Goal: Task Accomplishment & Management: Manage account settings

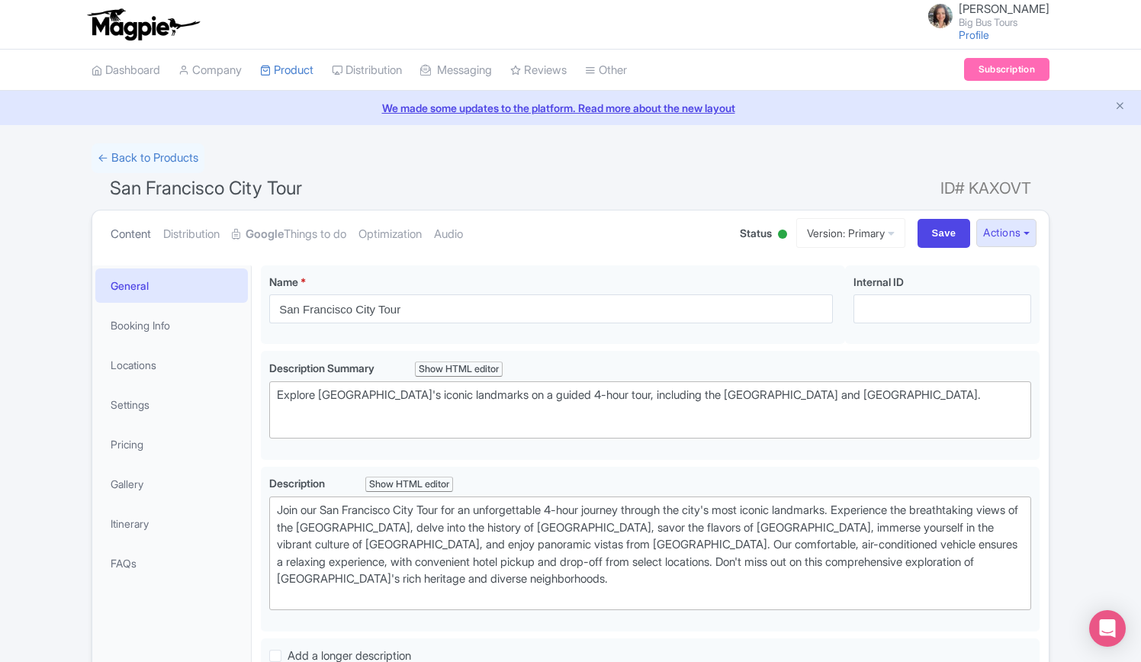
click at [125, 233] on link "Content" at bounding box center [131, 234] width 40 height 48
click at [134, 155] on link "← Back to Products" at bounding box center [147, 158] width 113 height 30
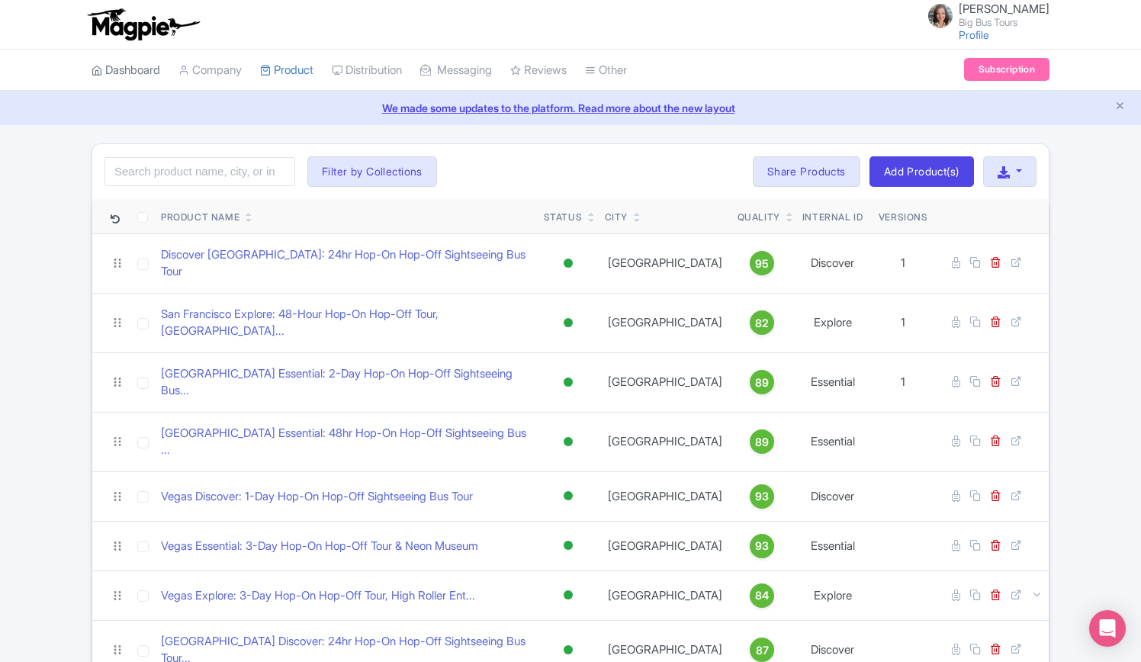
click at [136, 72] on link "Dashboard" at bounding box center [125, 71] width 69 height 42
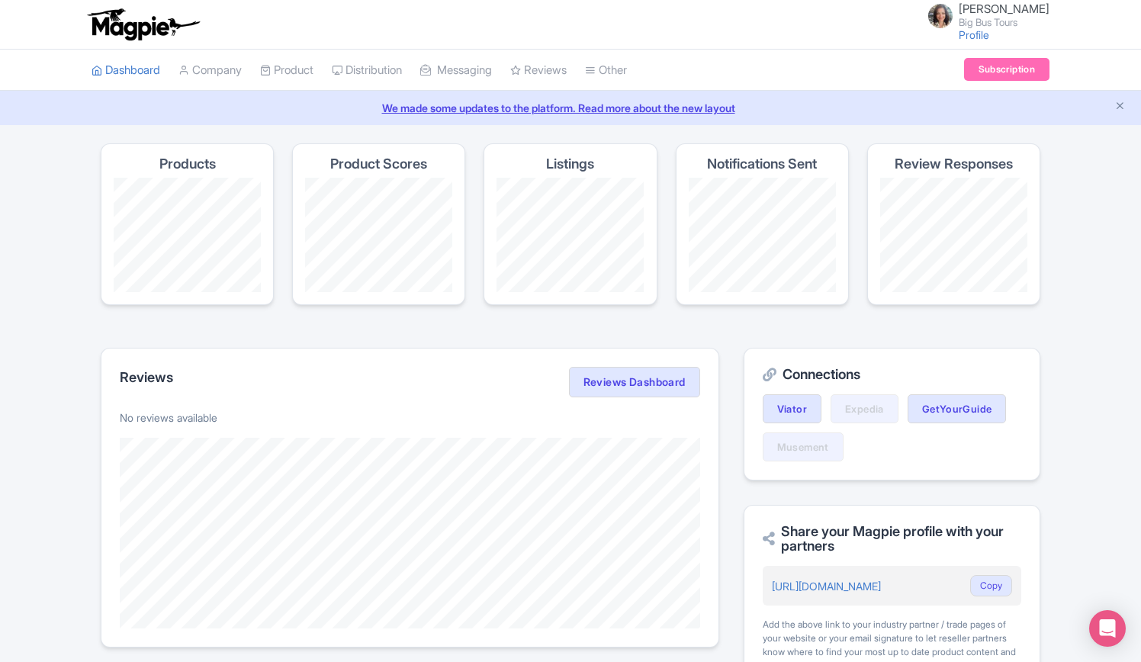
click at [566, 102] on link "We made some updates to the platform. Read more about the new layout" at bounding box center [570, 108] width 1122 height 16
click at [296, 111] on link "My Products" at bounding box center [333, 109] width 145 height 24
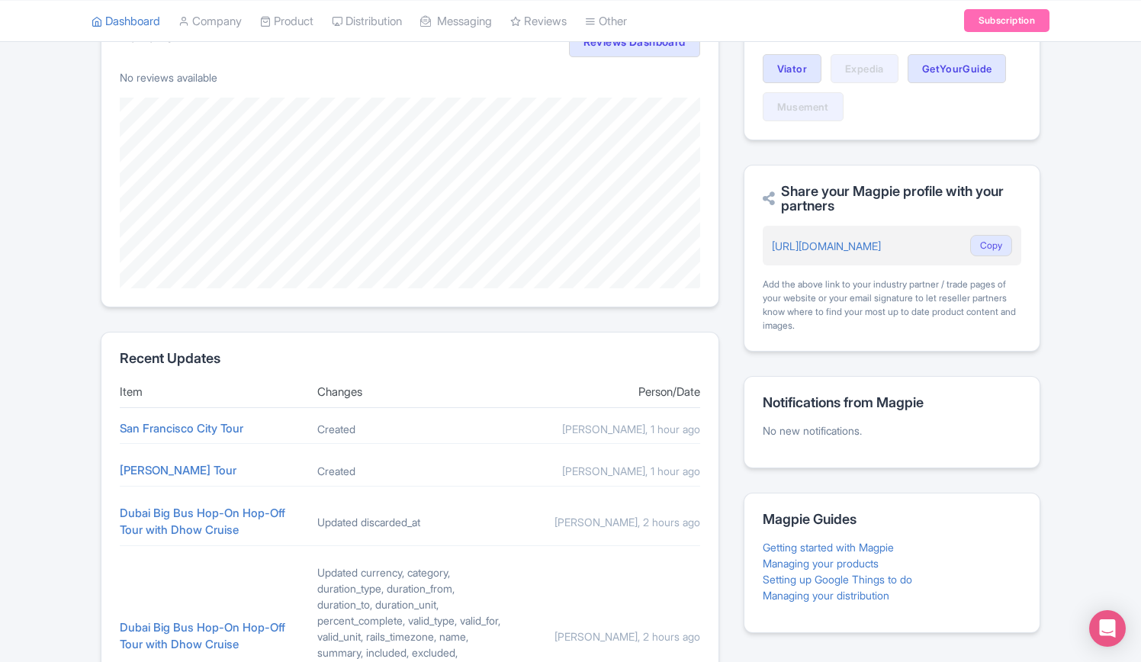
scroll to position [534, 0]
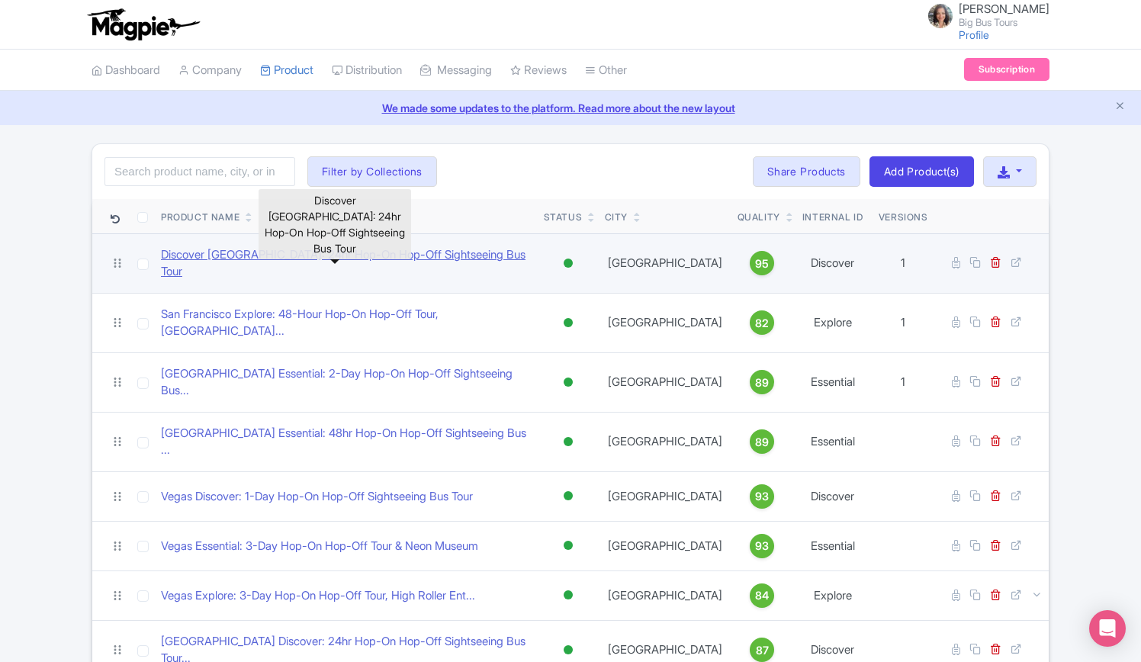
click at [374, 258] on link "Discover [GEOGRAPHIC_DATA]: 24hr Hop-On Hop-Off Sightseeing Bus Tour" at bounding box center [346, 263] width 371 height 34
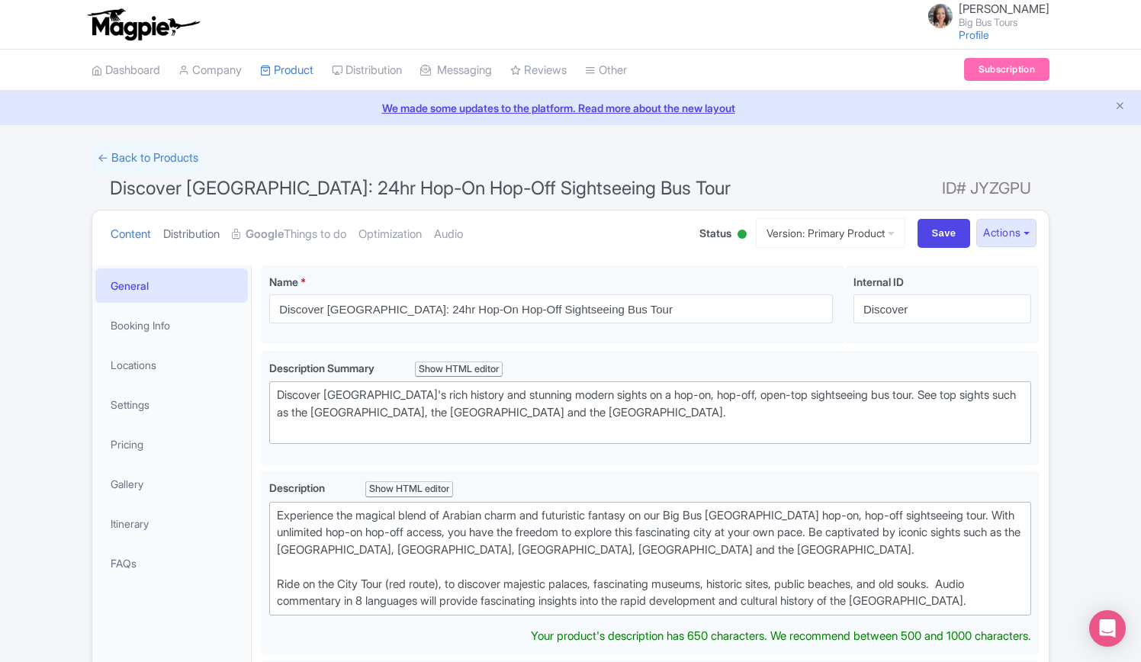
click at [197, 235] on link "Distribution" at bounding box center [191, 234] width 56 height 48
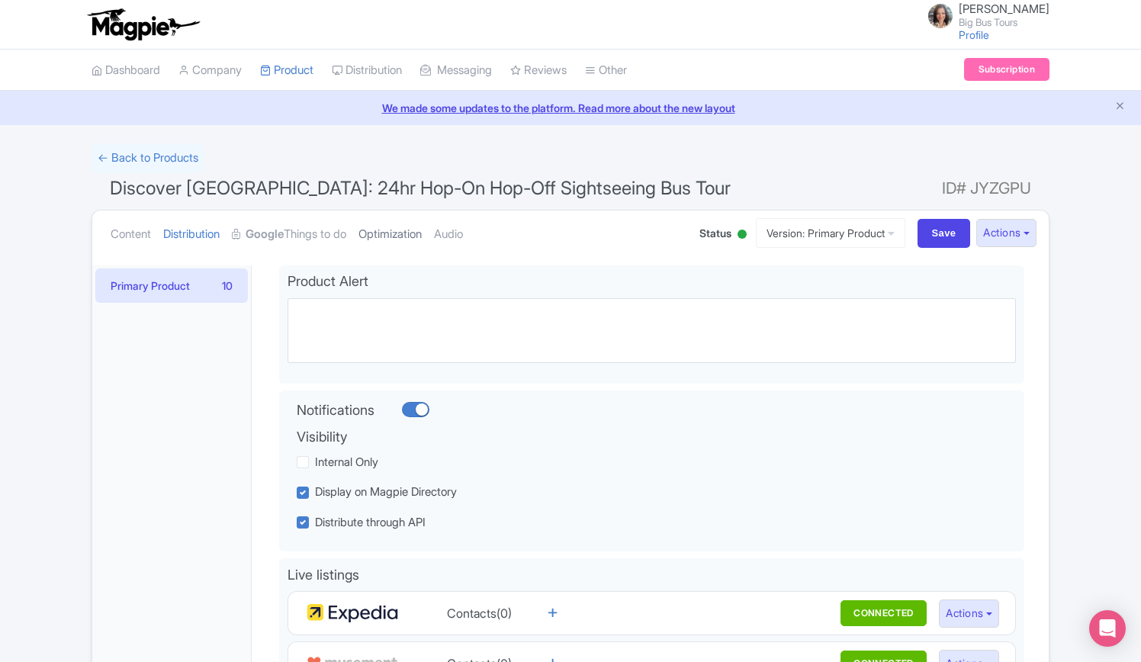
click at [417, 231] on link "Optimization" at bounding box center [389, 234] width 63 height 48
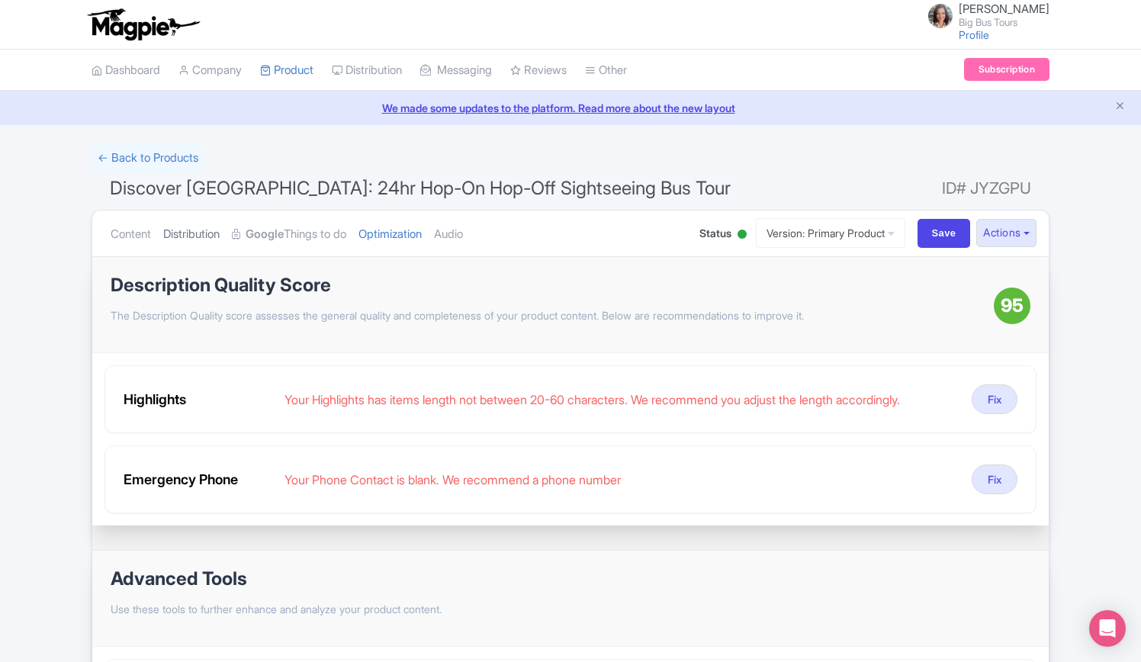
click at [198, 233] on link "Distribution" at bounding box center [191, 234] width 56 height 48
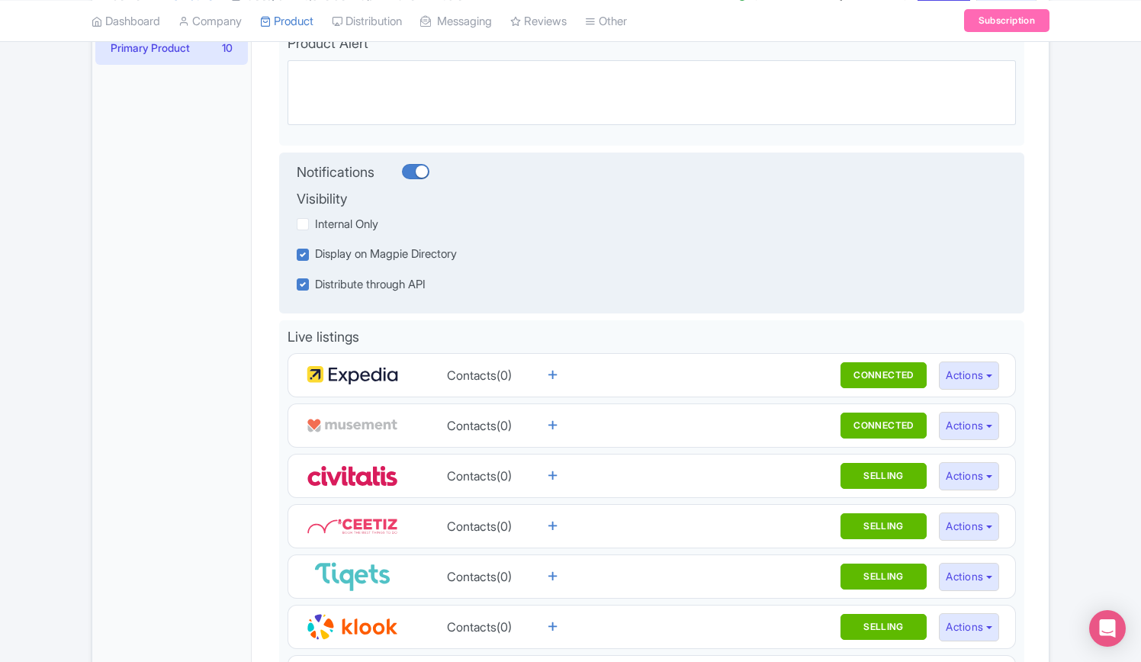
scroll to position [305, 0]
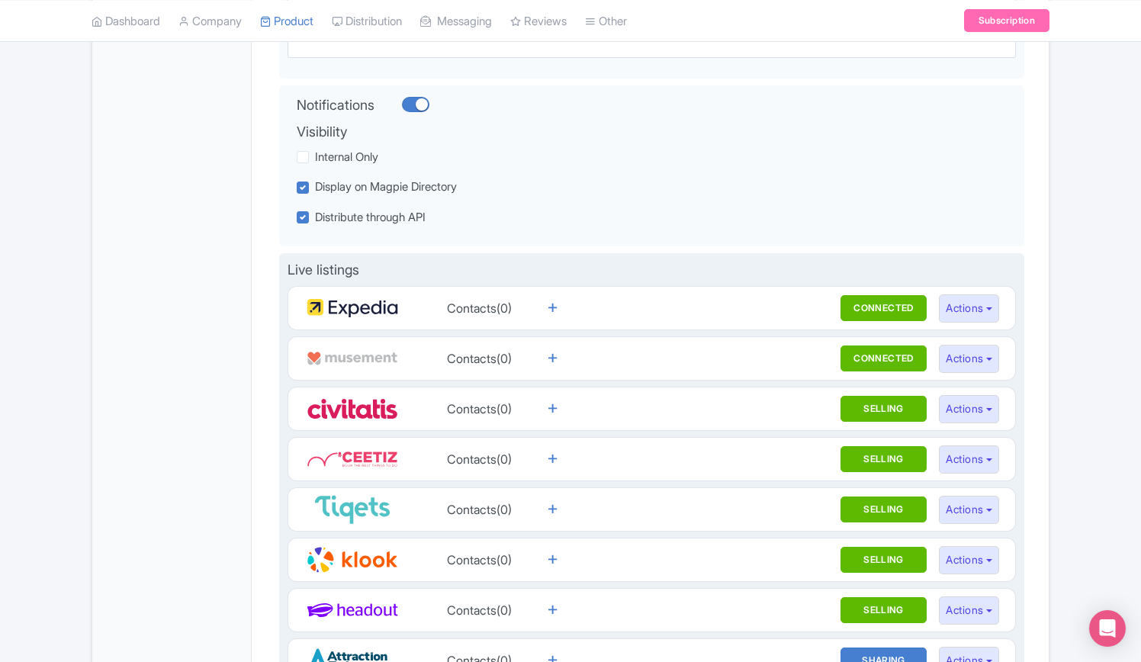
click at [351, 306] on img at bounding box center [351, 308] width 91 height 30
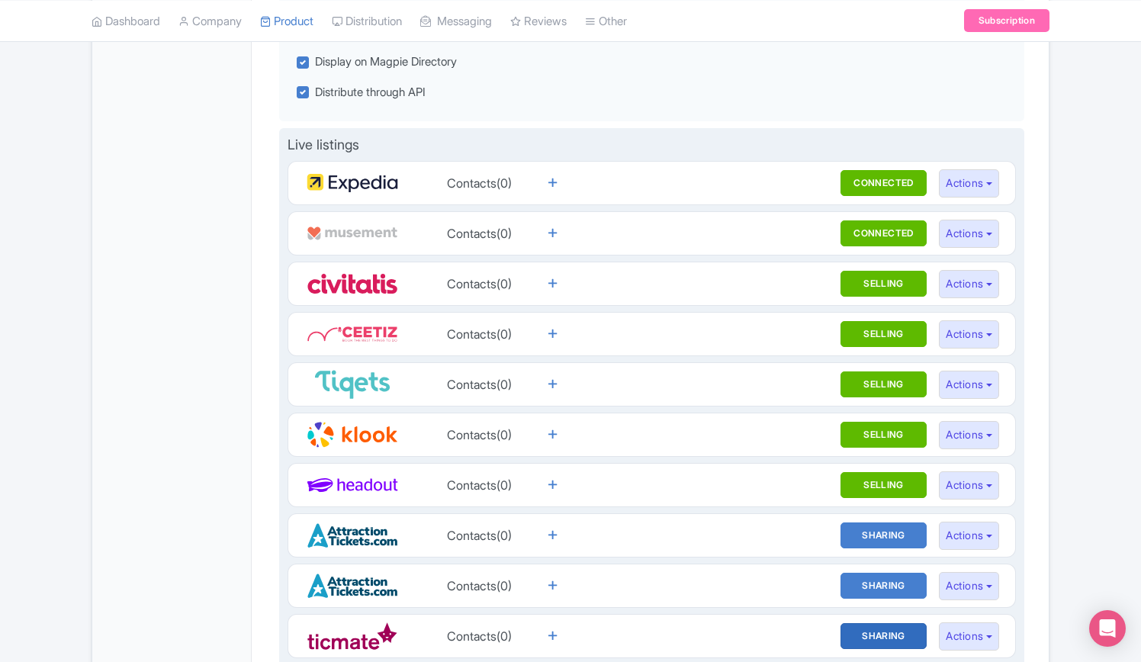
scroll to position [610, 0]
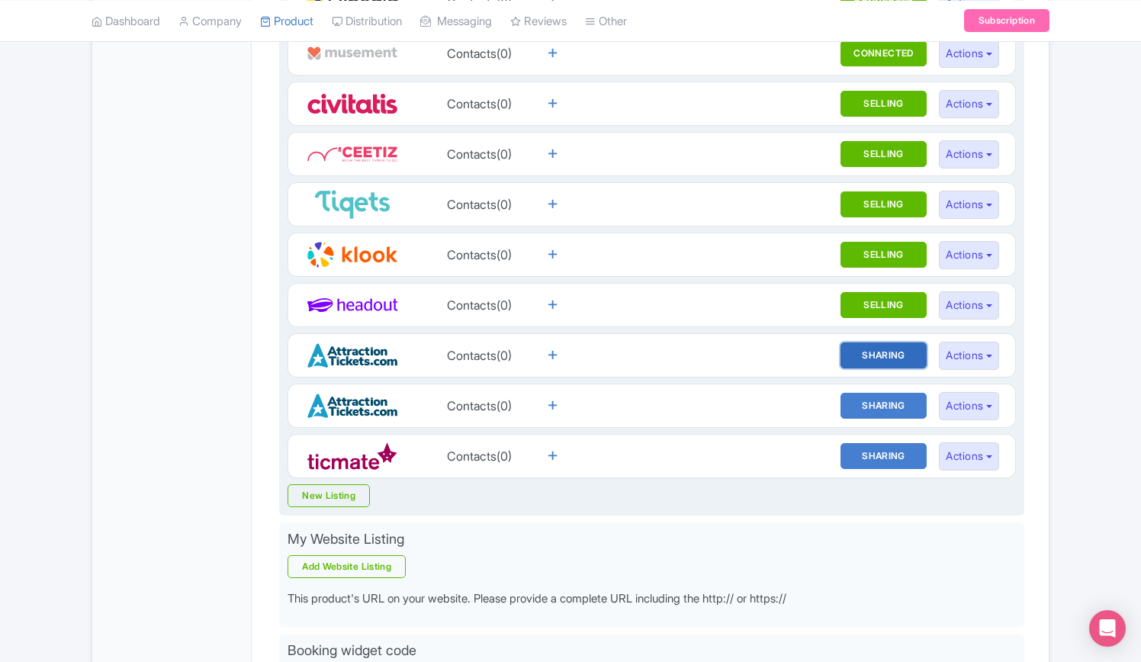
click at [869, 348] on button "SHARING" at bounding box center [883, 355] width 87 height 26
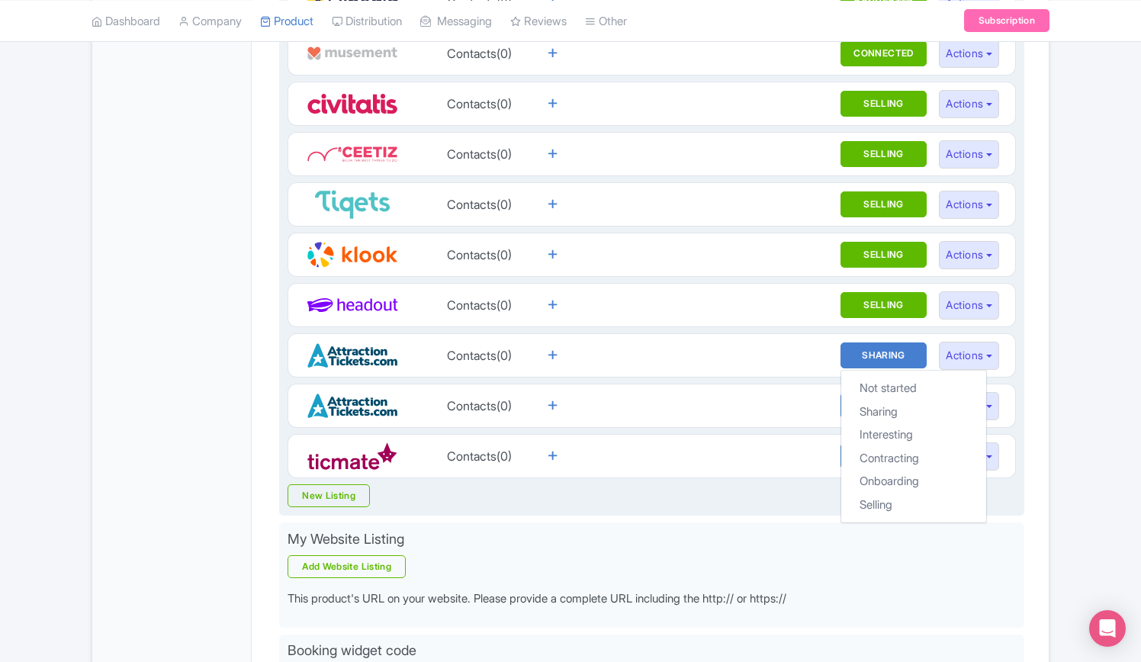
click at [354, 348] on img at bounding box center [351, 355] width 91 height 30
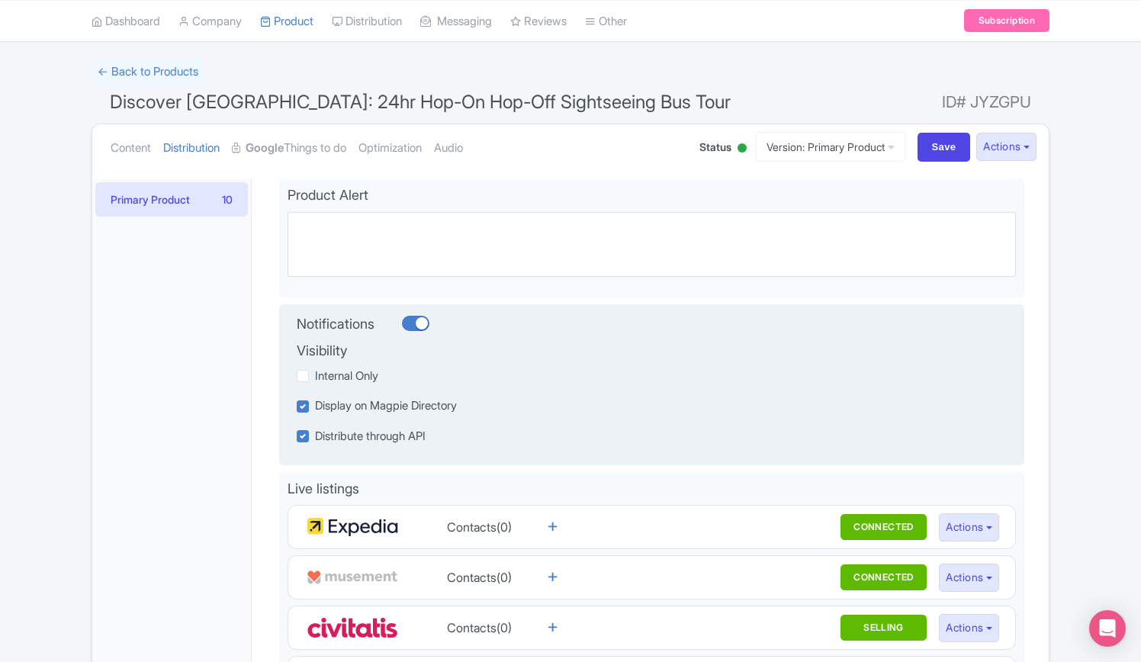
scroll to position [0, 0]
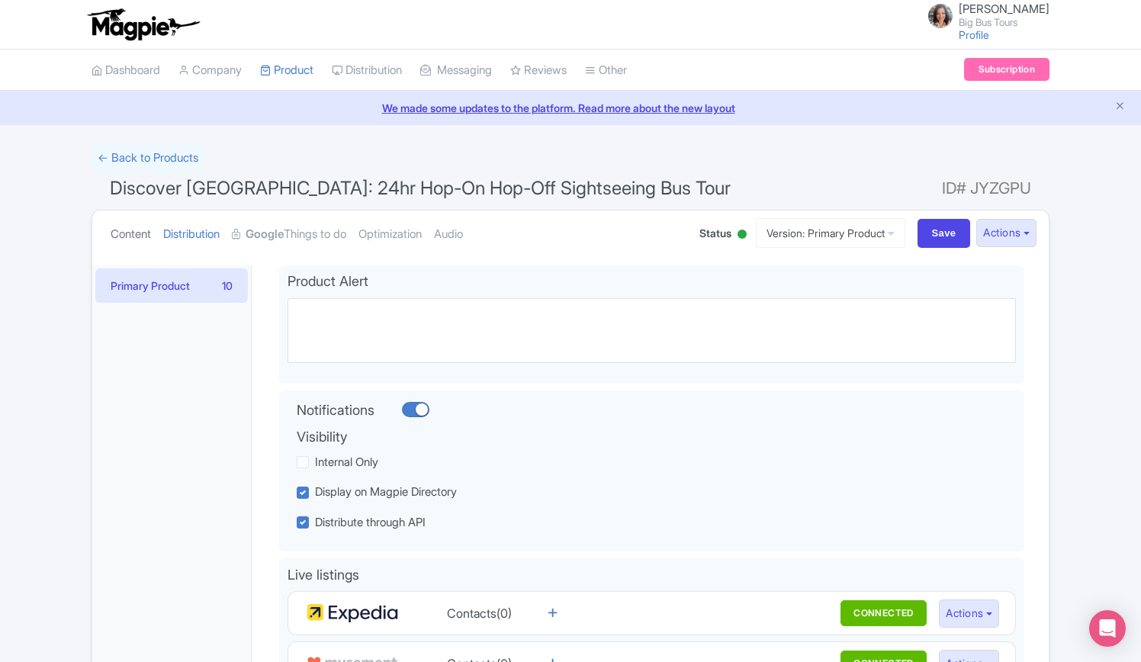
click at [130, 233] on link "Content" at bounding box center [131, 234] width 40 height 48
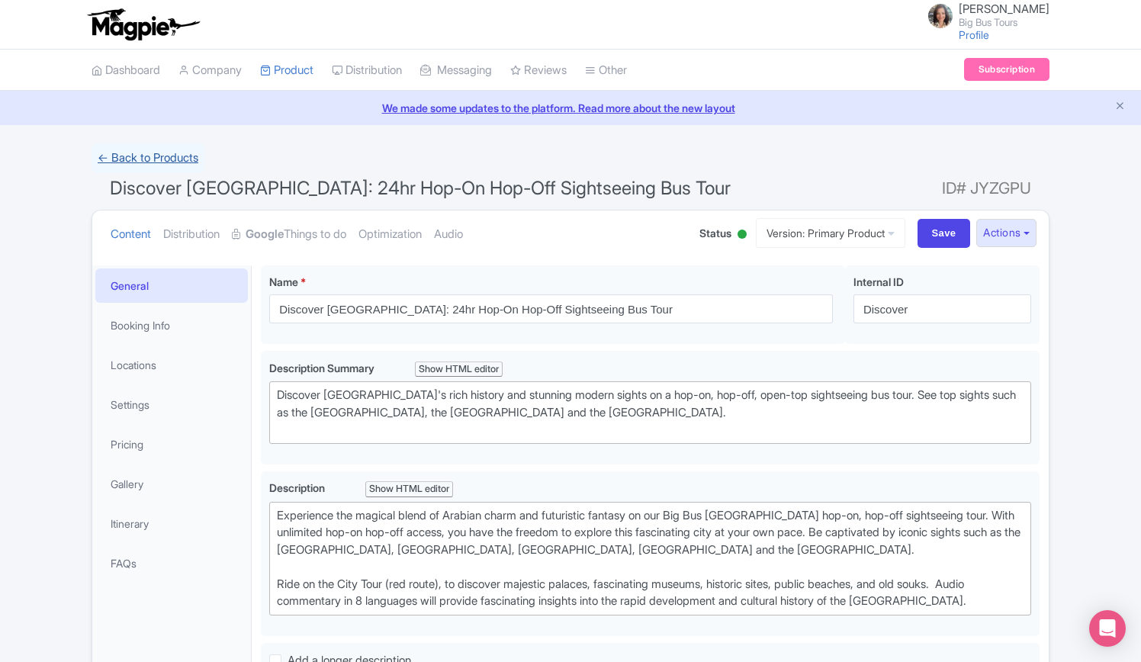
click at [157, 156] on link "← Back to Products" at bounding box center [147, 158] width 113 height 30
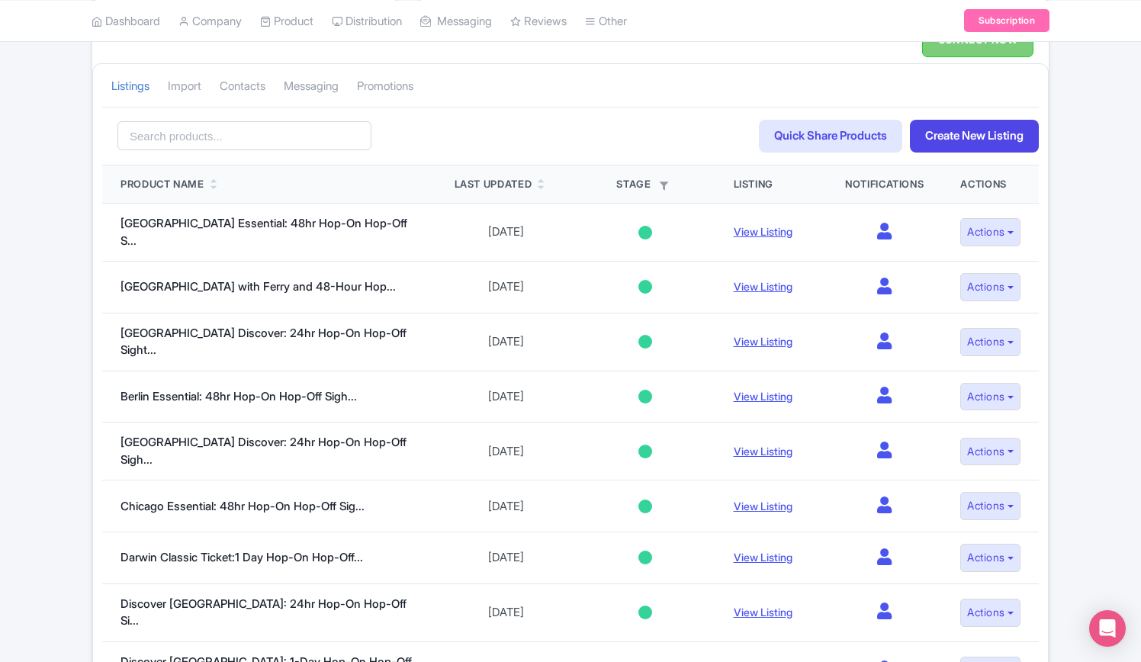
scroll to position [323, 0]
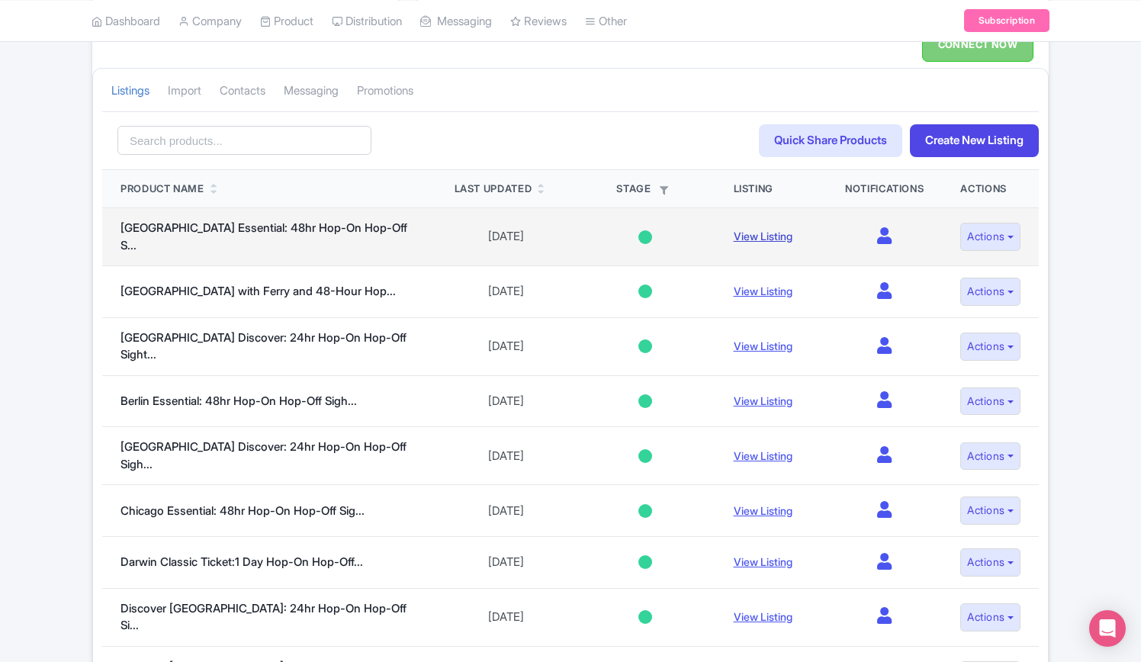
click at [758, 229] on link "View Listing" at bounding box center [762, 235] width 59 height 13
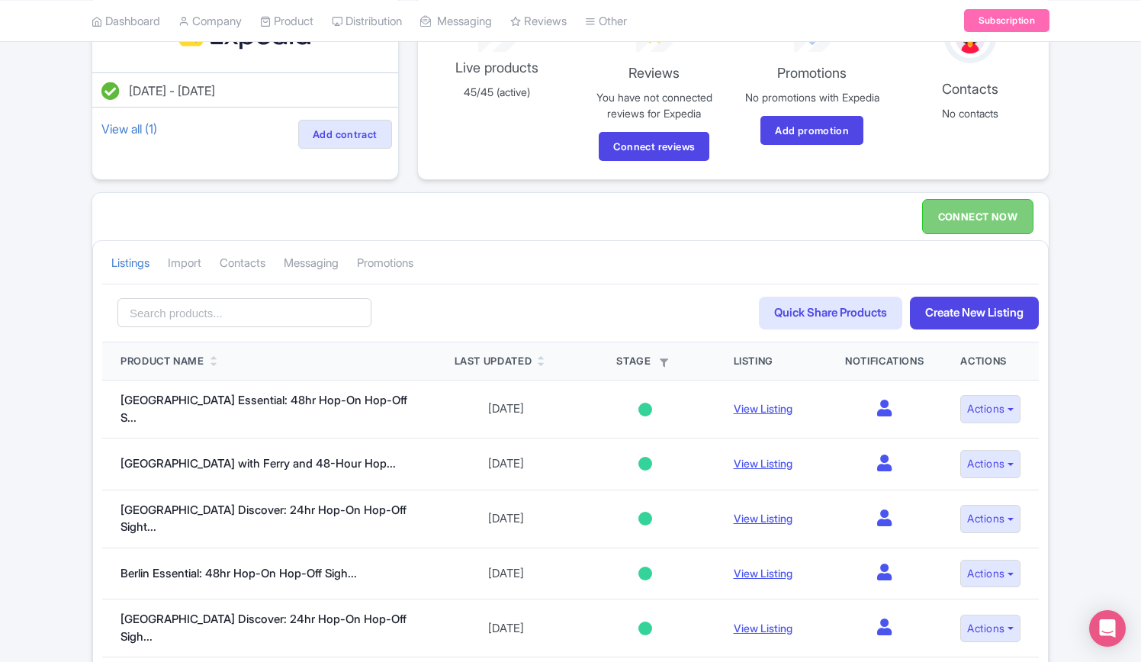
scroll to position [18, 0]
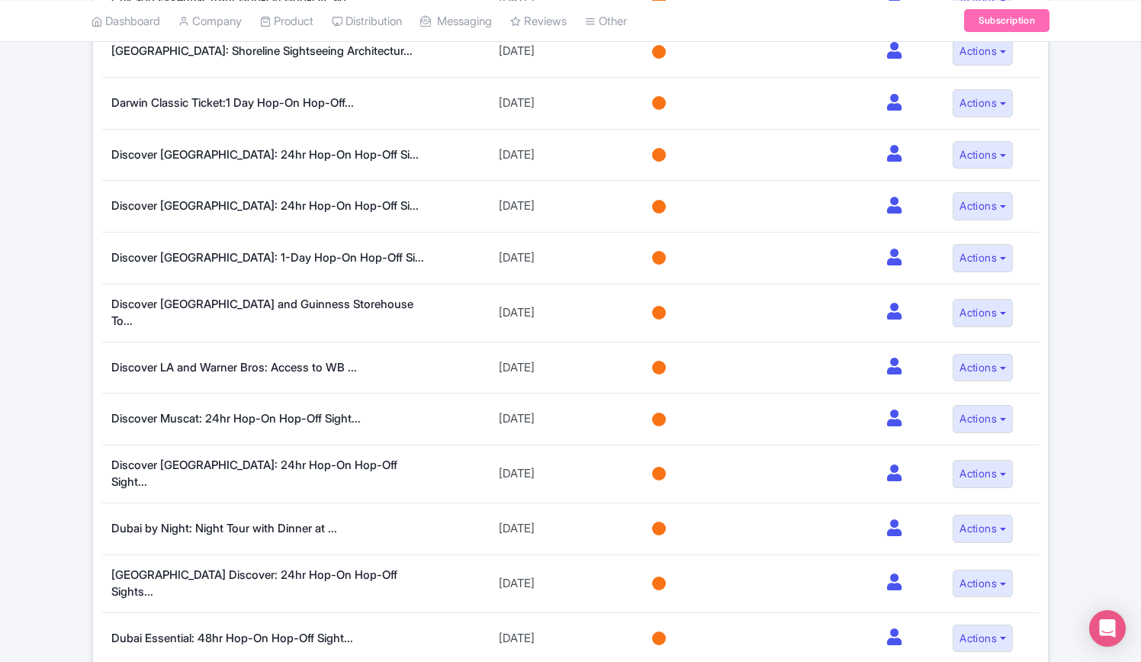
scroll to position [762, 0]
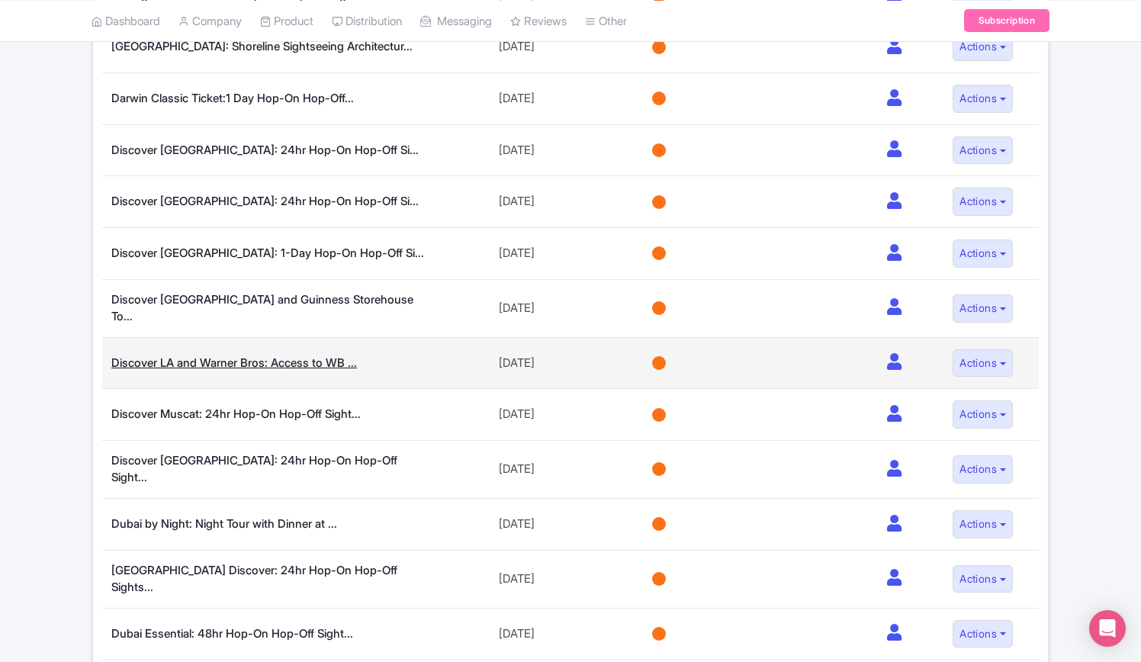
click at [213, 355] on link "Discover LA and Warner Bros: Access to WB ..." at bounding box center [233, 362] width 245 height 14
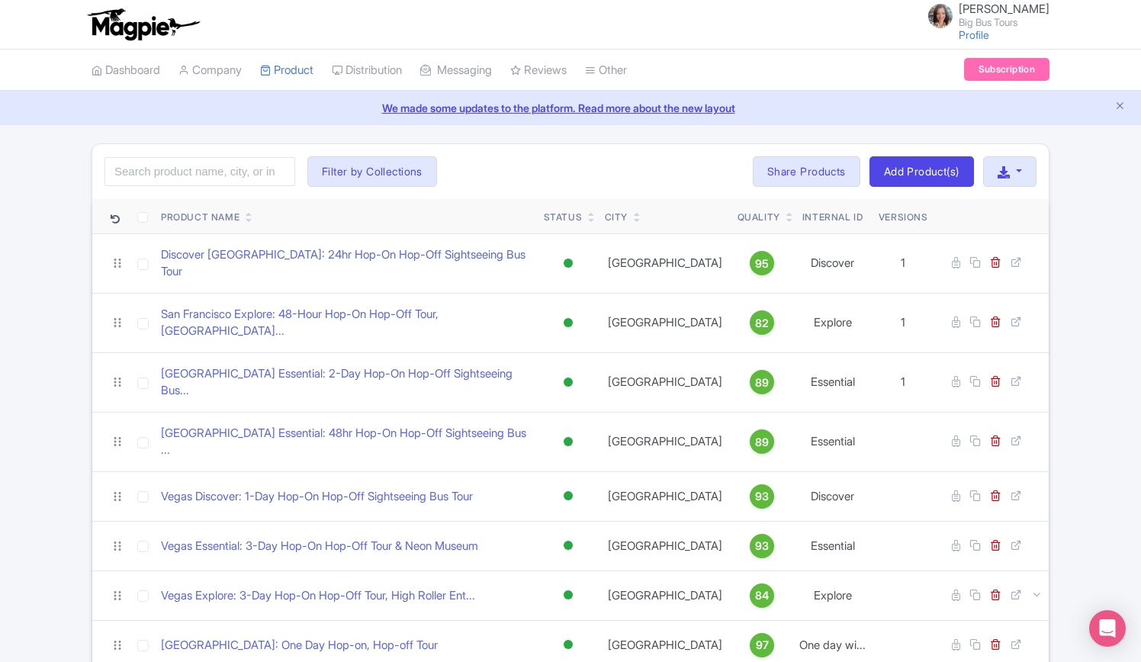
click at [552, 107] on link "We made some updates to the platform. Read more about the new layout" at bounding box center [570, 108] width 1122 height 16
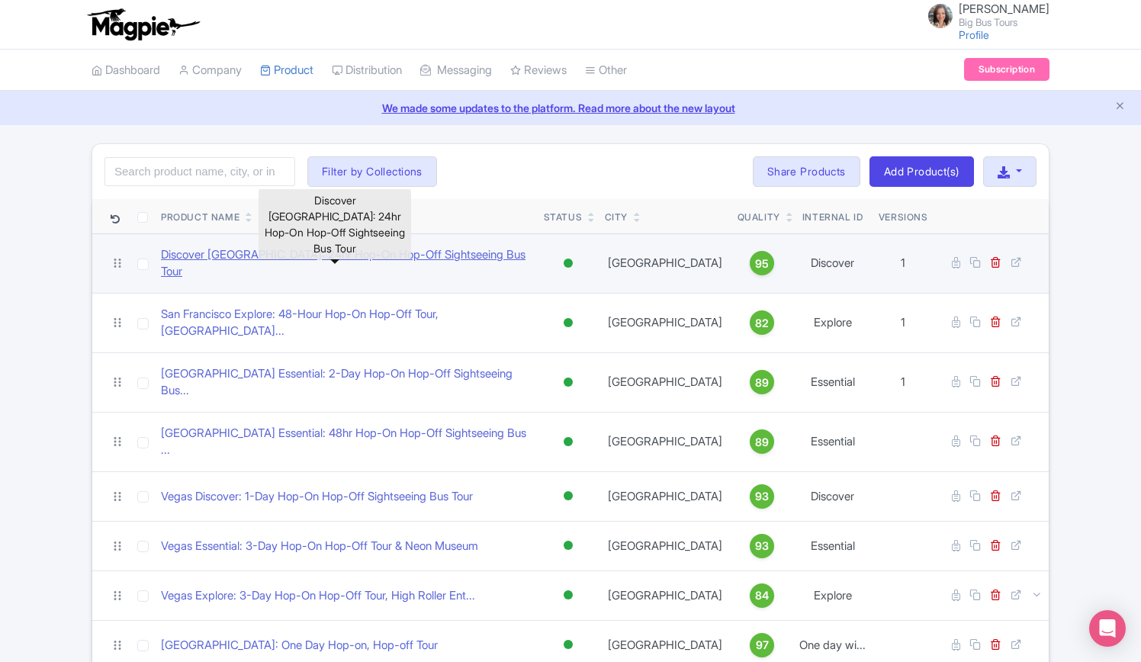
click at [284, 252] on link "Discover [GEOGRAPHIC_DATA]: 24hr Hop-On Hop-Off Sightseeing Bus Tour" at bounding box center [346, 263] width 371 height 34
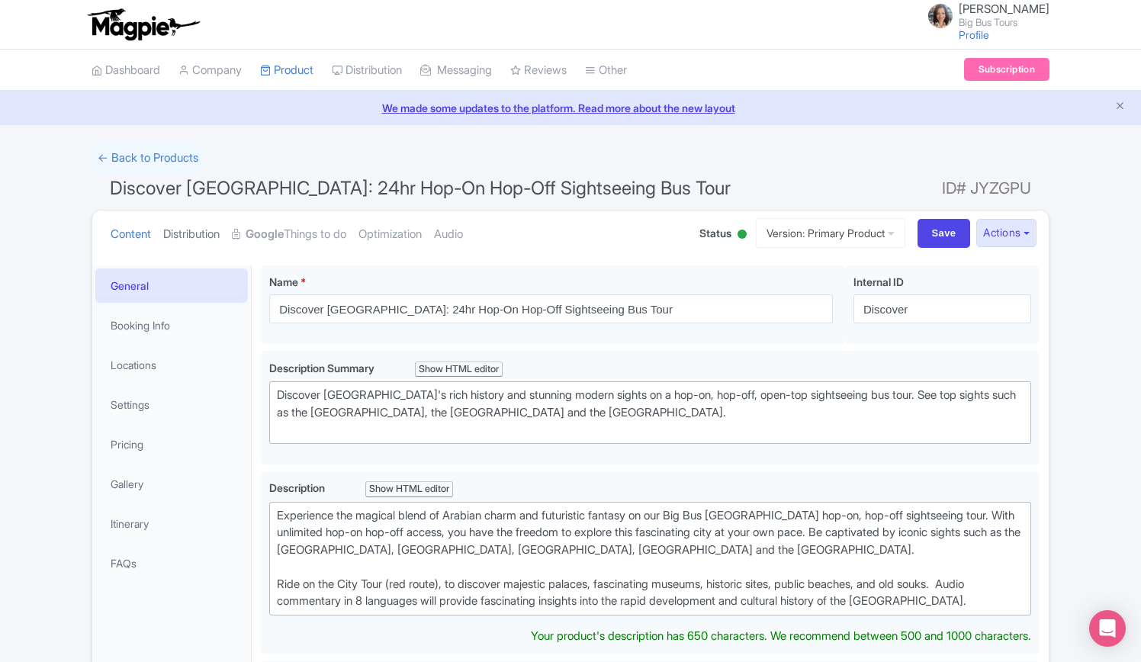
click at [198, 234] on link "Distribution" at bounding box center [191, 234] width 56 height 48
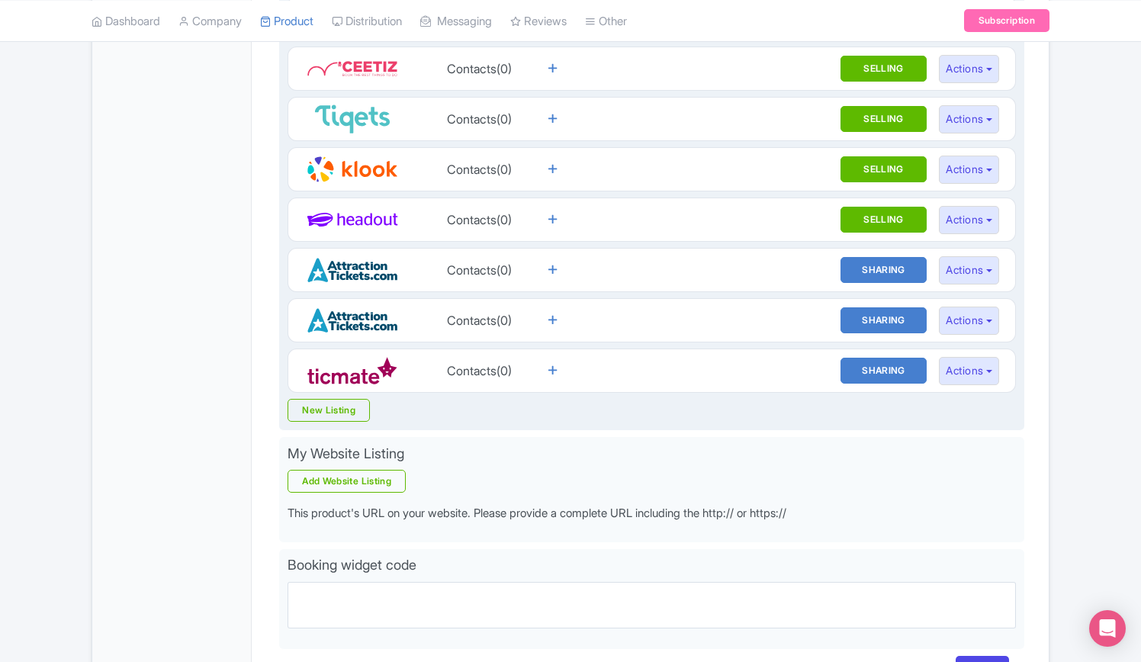
scroll to position [804, 0]
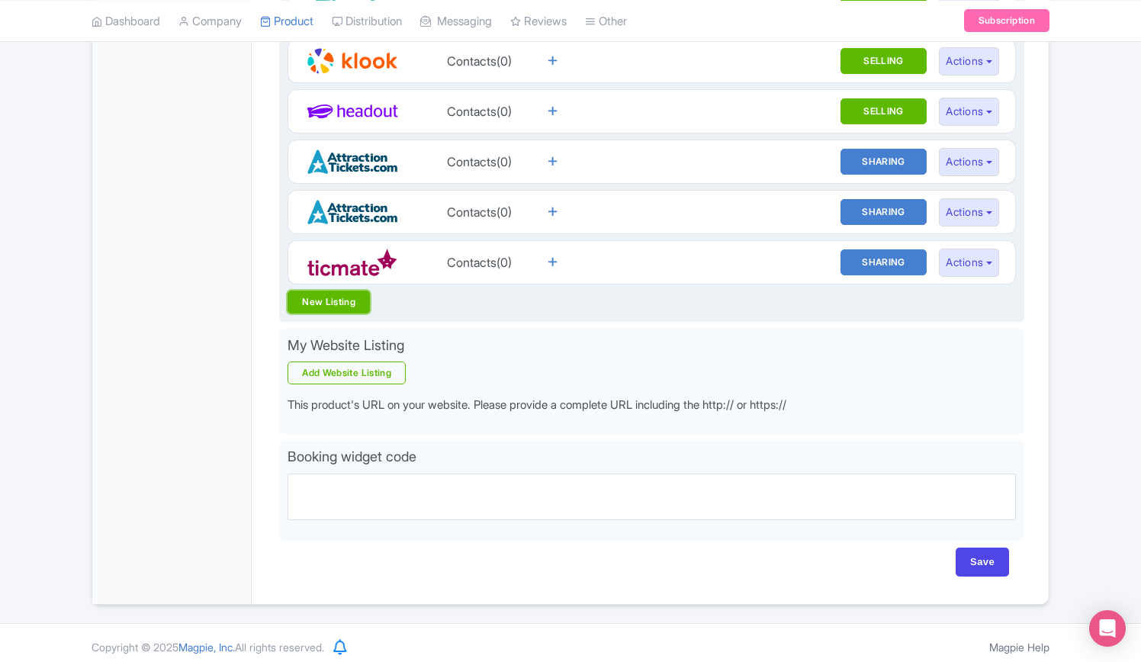
click at [335, 297] on link "New Listing" at bounding box center [328, 301] width 82 height 23
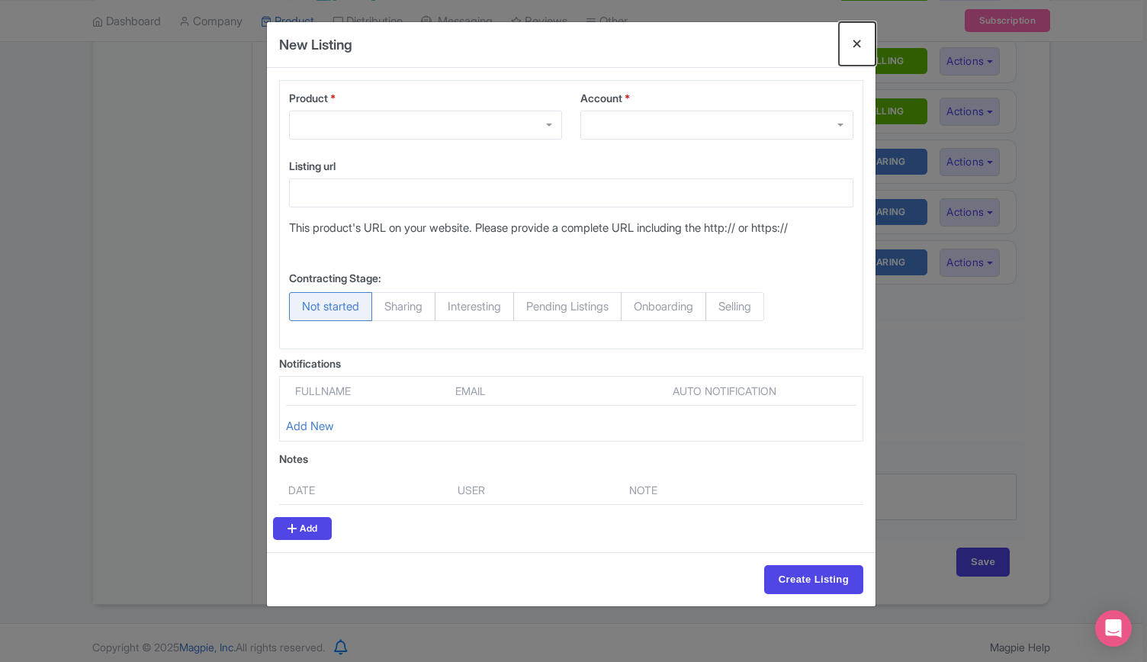
click at [857, 37] on button "Close" at bounding box center [857, 43] width 37 height 43
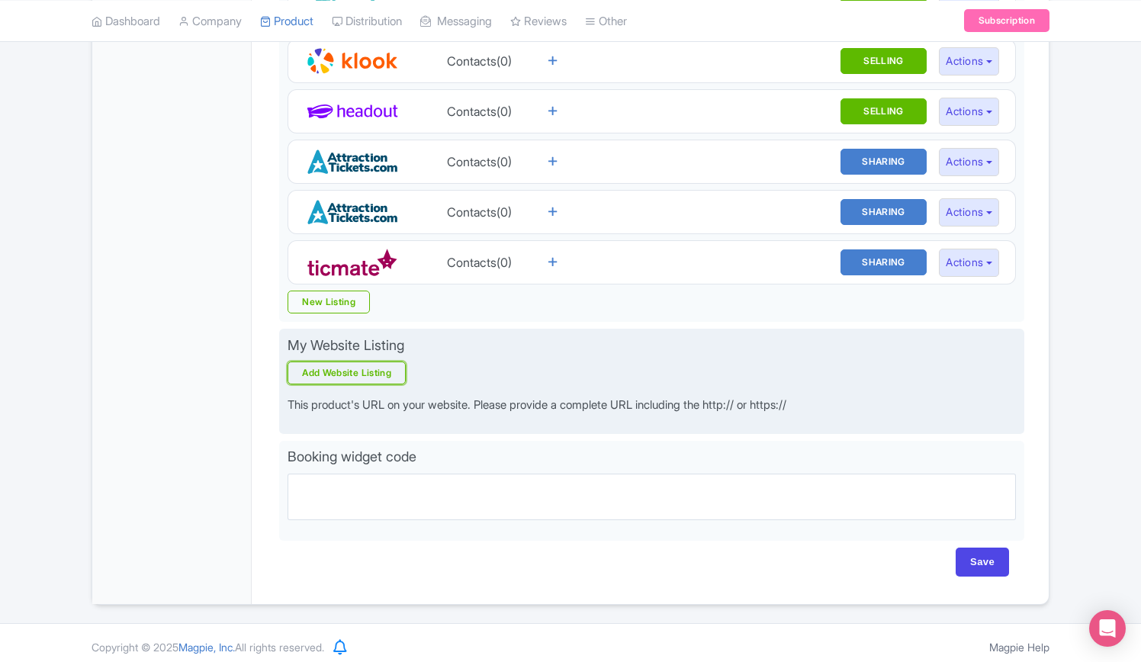
drag, startPoint x: 362, startPoint y: 368, endPoint x: 372, endPoint y: 363, distance: 11.3
click at [362, 368] on link "Add Website Listing" at bounding box center [346, 372] width 118 height 23
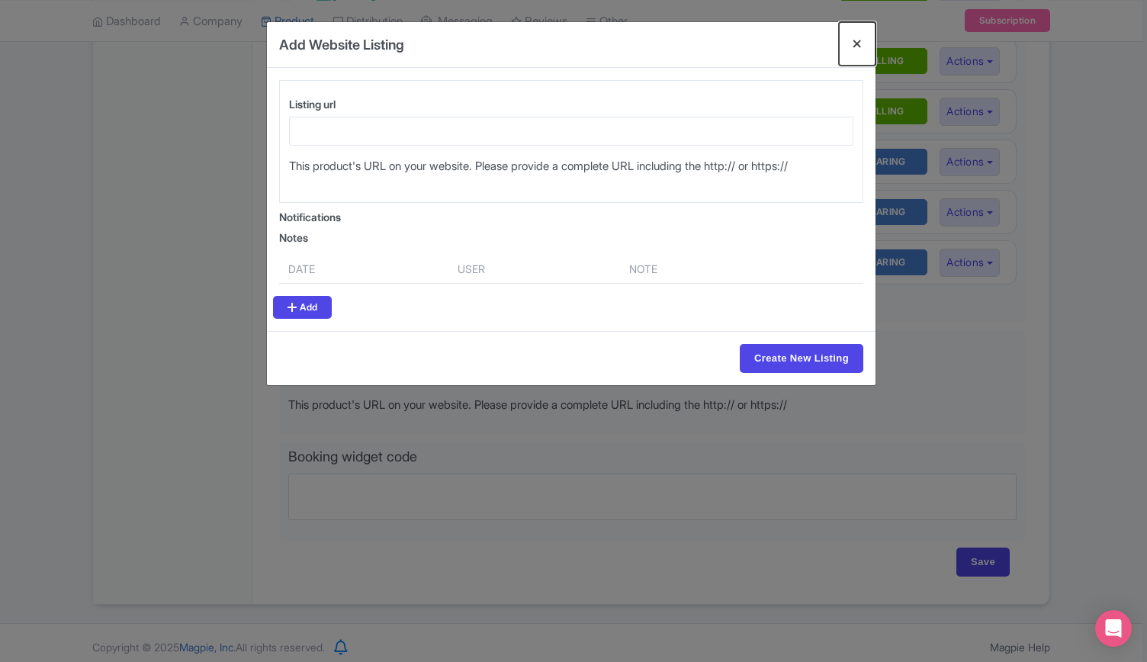
drag, startPoint x: 853, startPoint y: 37, endPoint x: 854, endPoint y: 89, distance: 51.8
click at [854, 37] on button "Close" at bounding box center [857, 43] width 37 height 43
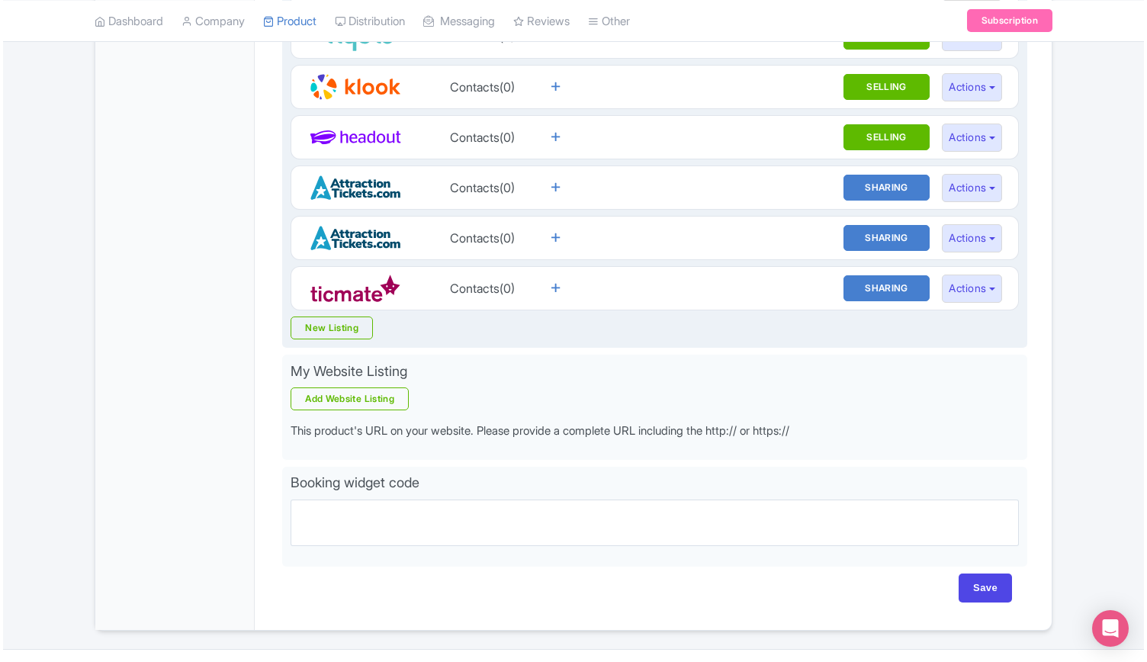
scroll to position [422, 0]
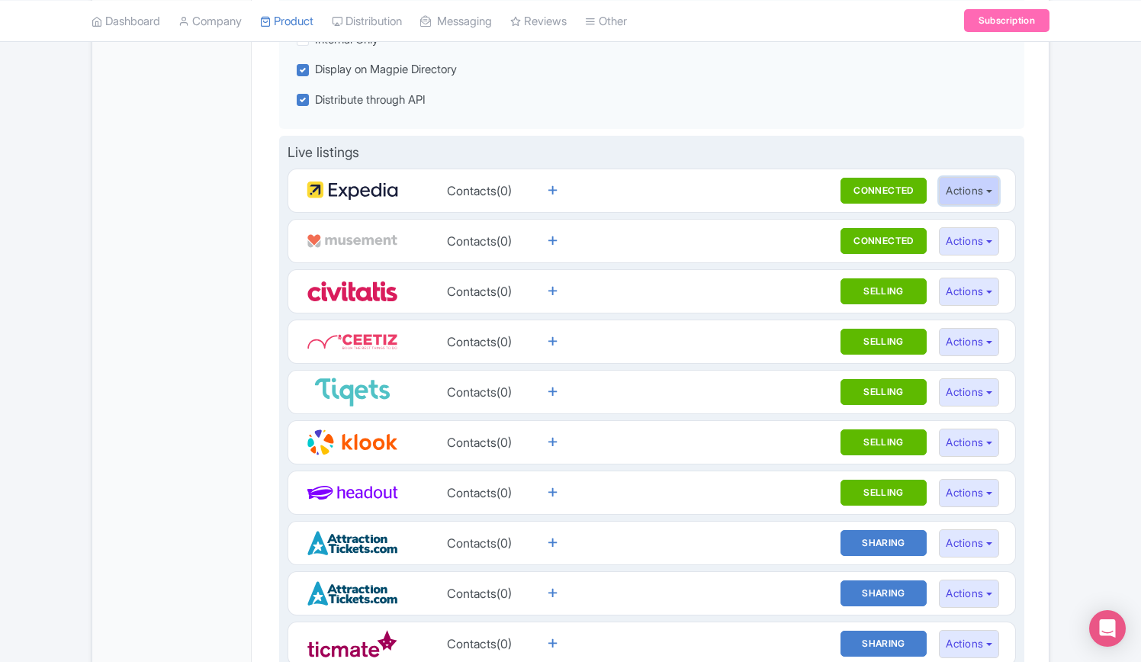
click at [996, 194] on button "Actions" at bounding box center [969, 191] width 60 height 28
click at [988, 222] on link "Edit Listing" at bounding box center [1011, 225] width 145 height 24
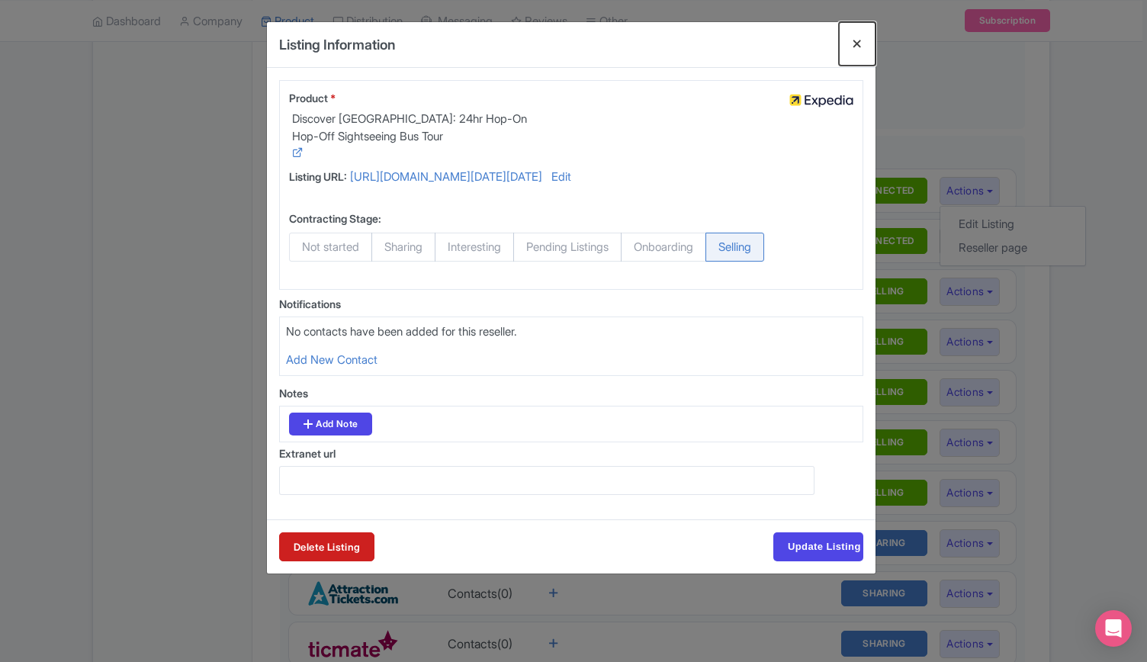
click at [854, 41] on button "Close" at bounding box center [857, 43] width 37 height 43
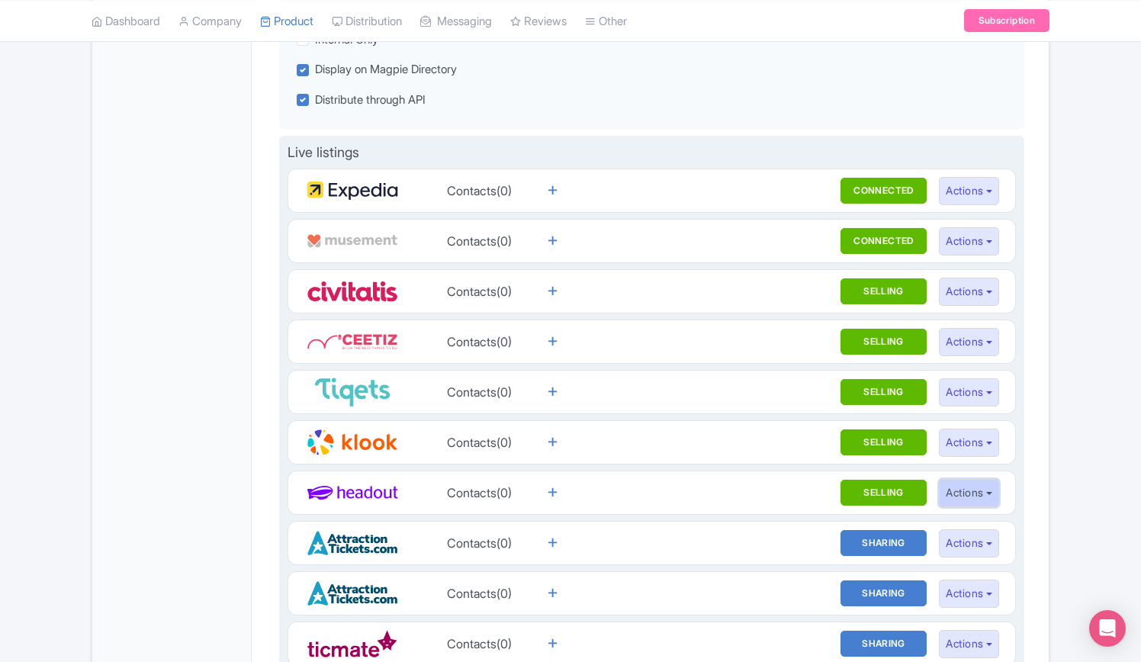
click at [993, 489] on button "Actions" at bounding box center [969, 493] width 60 height 28
click at [985, 519] on link "Edit Listing" at bounding box center [1011, 527] width 145 height 24
click at [986, 516] on link "Edit Listing" at bounding box center [1011, 527] width 145 height 24
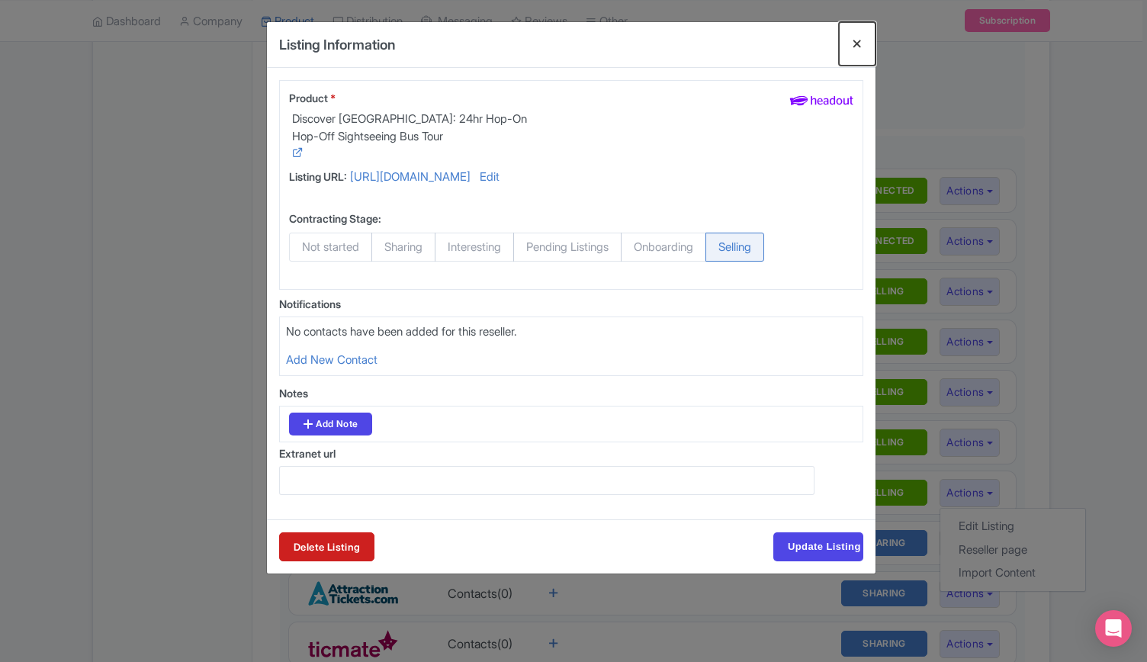
click at [856, 43] on button "Close" at bounding box center [857, 43] width 37 height 43
drag, startPoint x: 858, startPoint y: 43, endPoint x: 944, endPoint y: 94, distance: 99.1
click at [860, 43] on button "Close" at bounding box center [857, 43] width 37 height 43
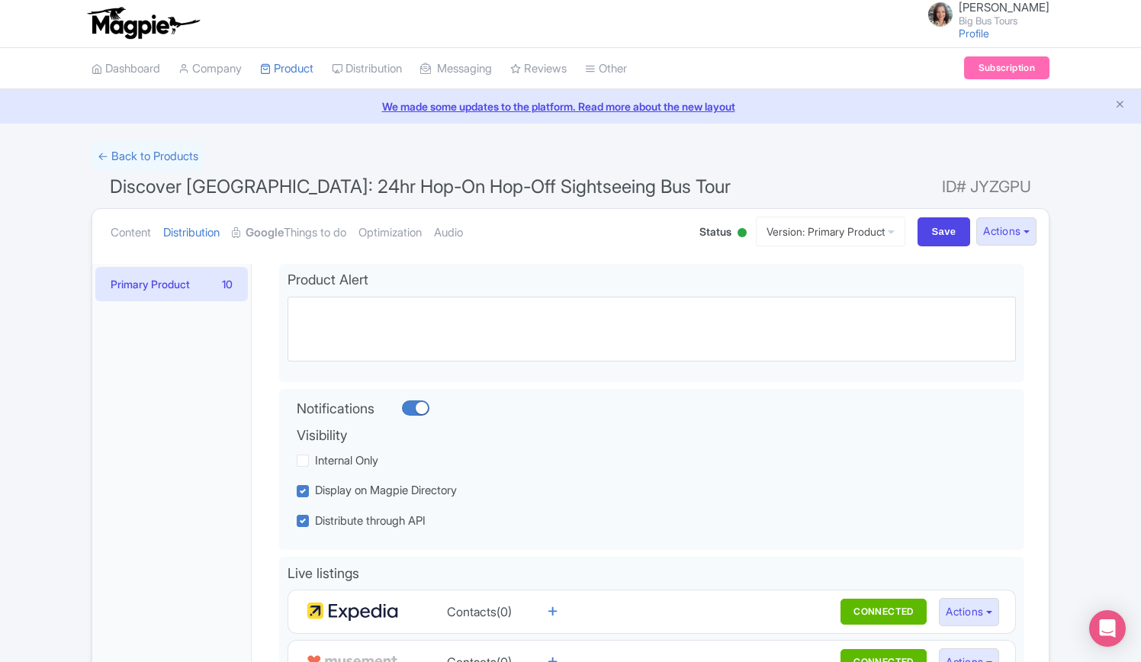
scroll to position [0, 0]
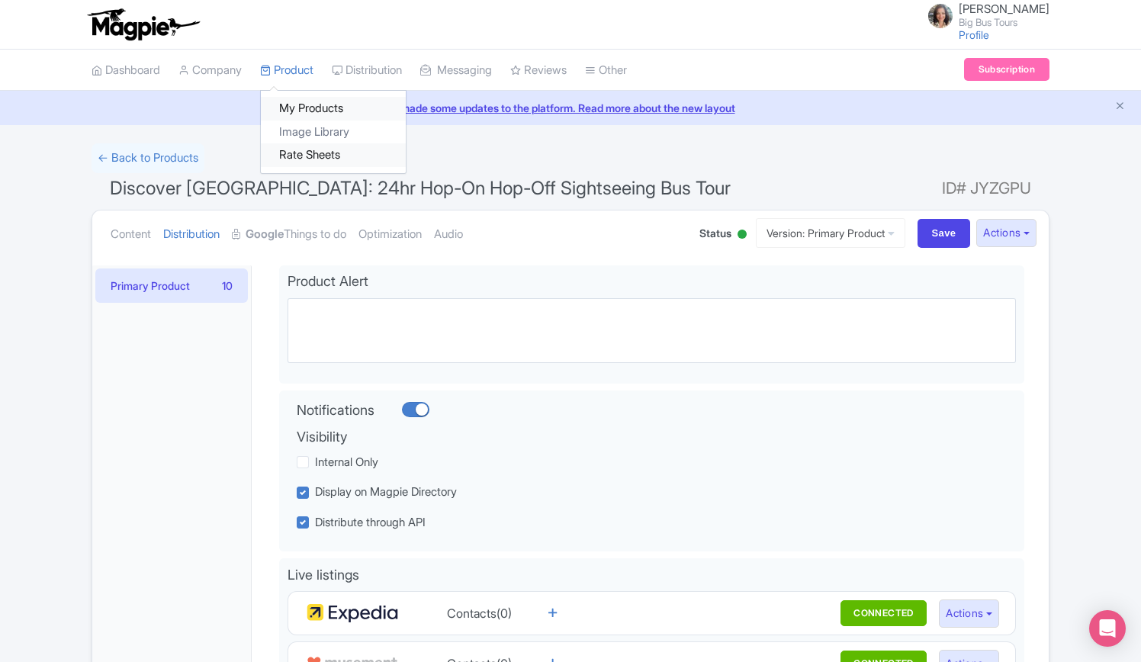
drag, startPoint x: 310, startPoint y: 104, endPoint x: 346, endPoint y: 158, distance: 65.3
click at [310, 104] on link "My Products" at bounding box center [333, 109] width 145 height 24
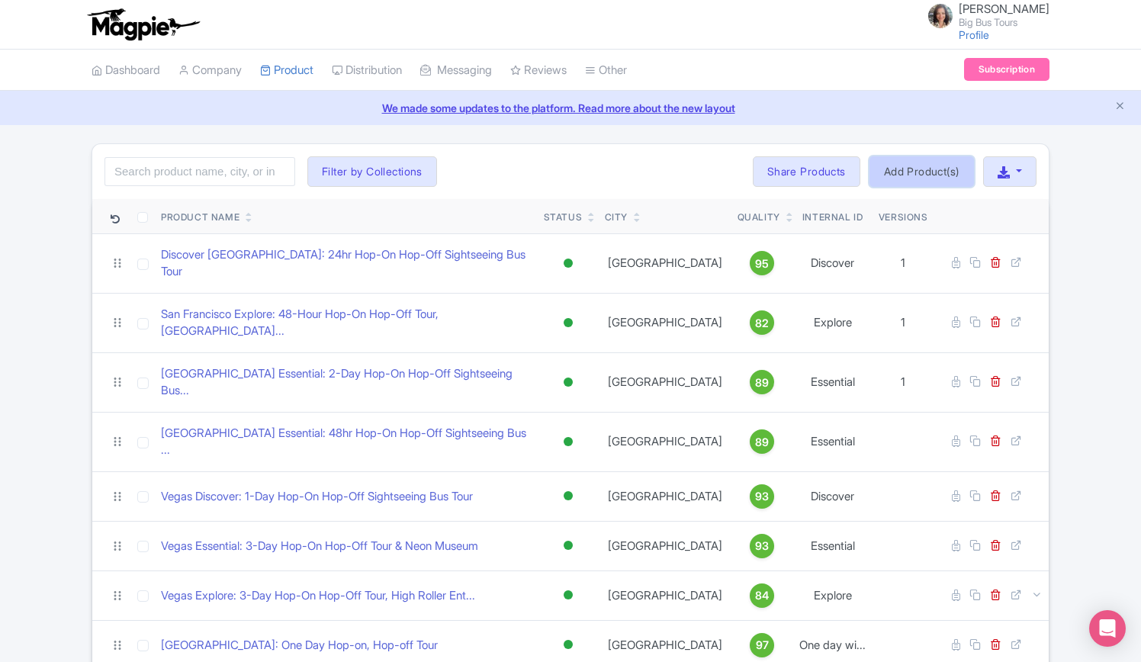
click at [923, 172] on link "Add Product(s)" at bounding box center [921, 171] width 104 height 30
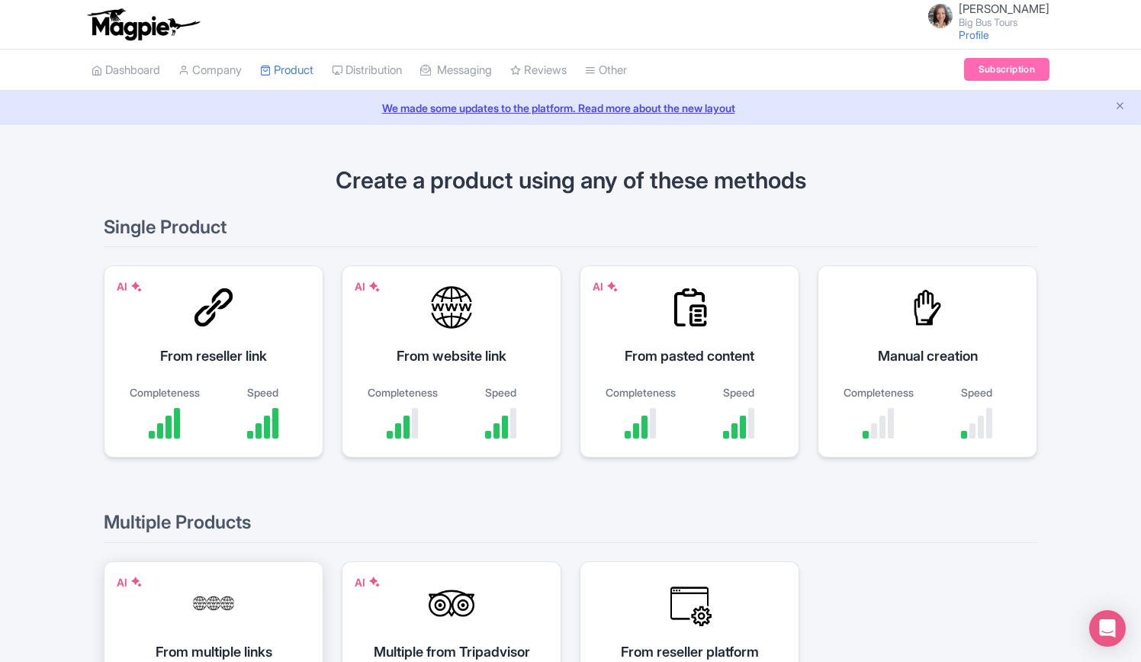
scroll to position [197, 0]
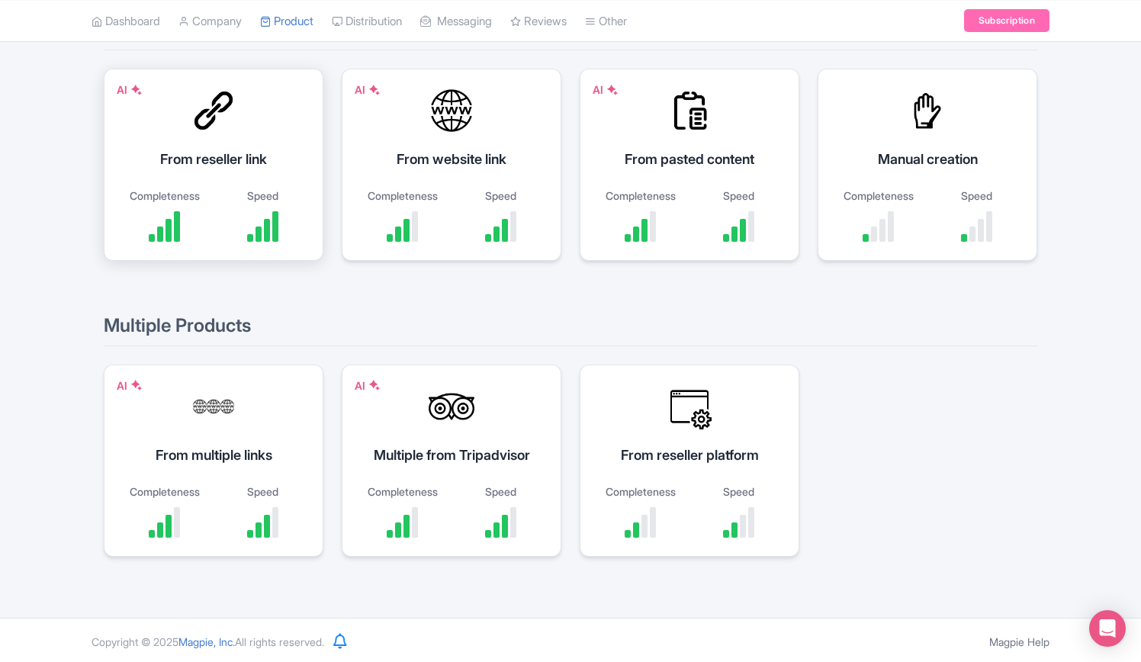
click at [229, 133] on div "AI From reseller link Completeness Speed" at bounding box center [214, 165] width 220 height 192
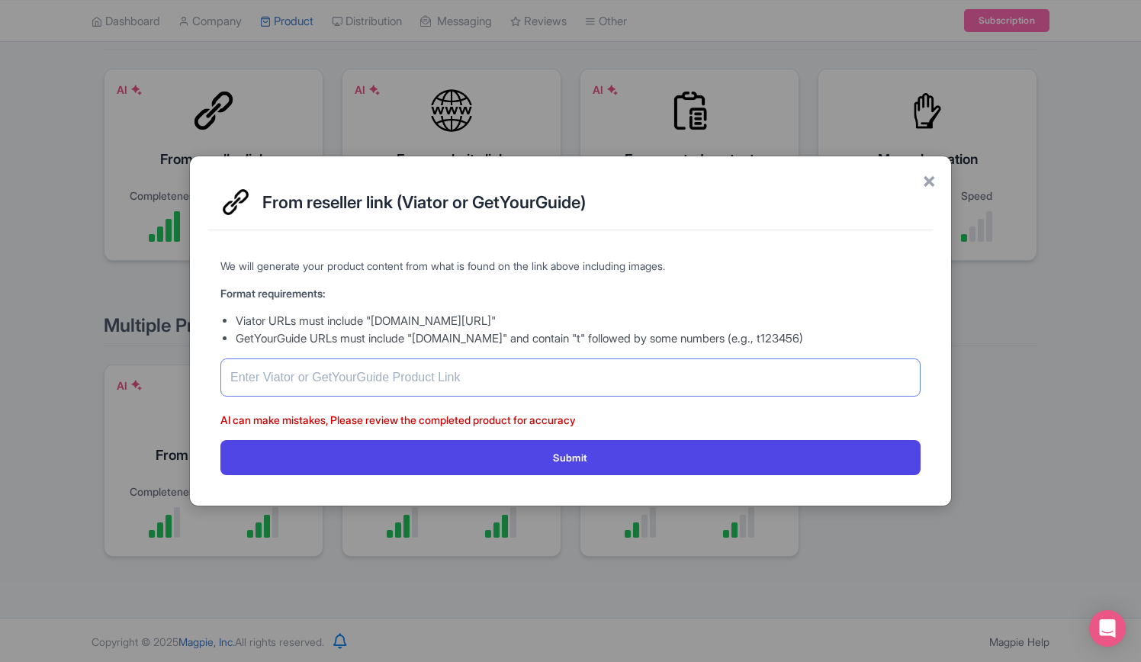
click at [337, 375] on input "text" at bounding box center [570, 377] width 700 height 38
paste input "https://www.getyourguide.com/dubai-l173/dubai-desert-camp-safari-dune-bashing-q…"
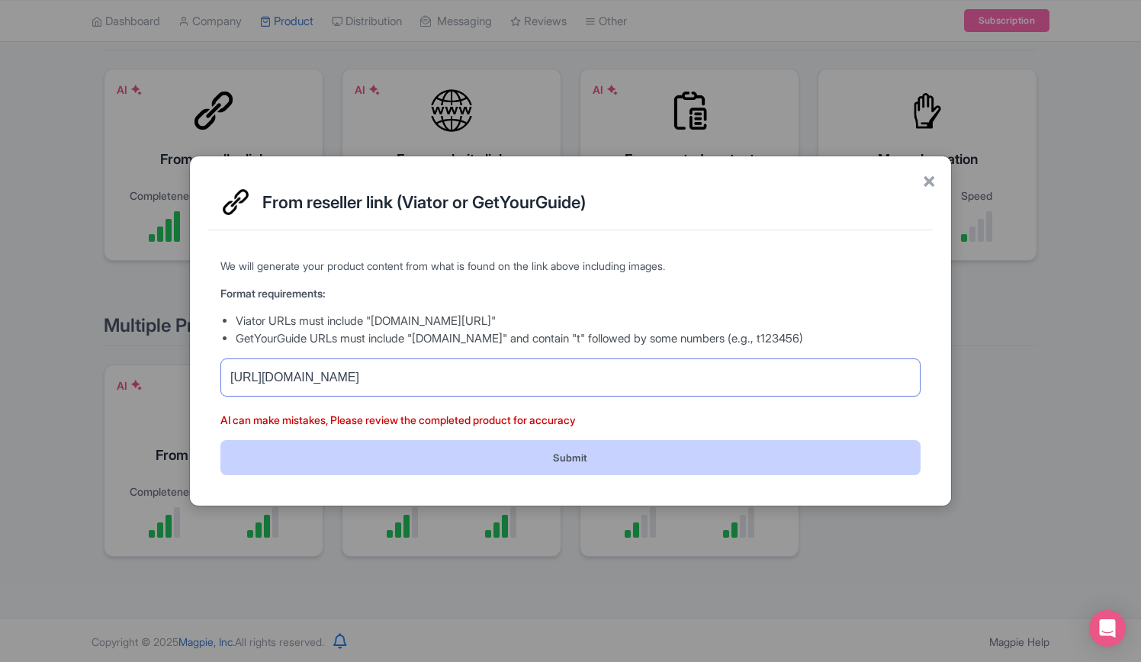
type input "https://www.getyourguide.com/dubai-l173/dubai-desert-camp-safari-dune-bashing-q…"
click at [491, 457] on button "Submit" at bounding box center [570, 457] width 700 height 34
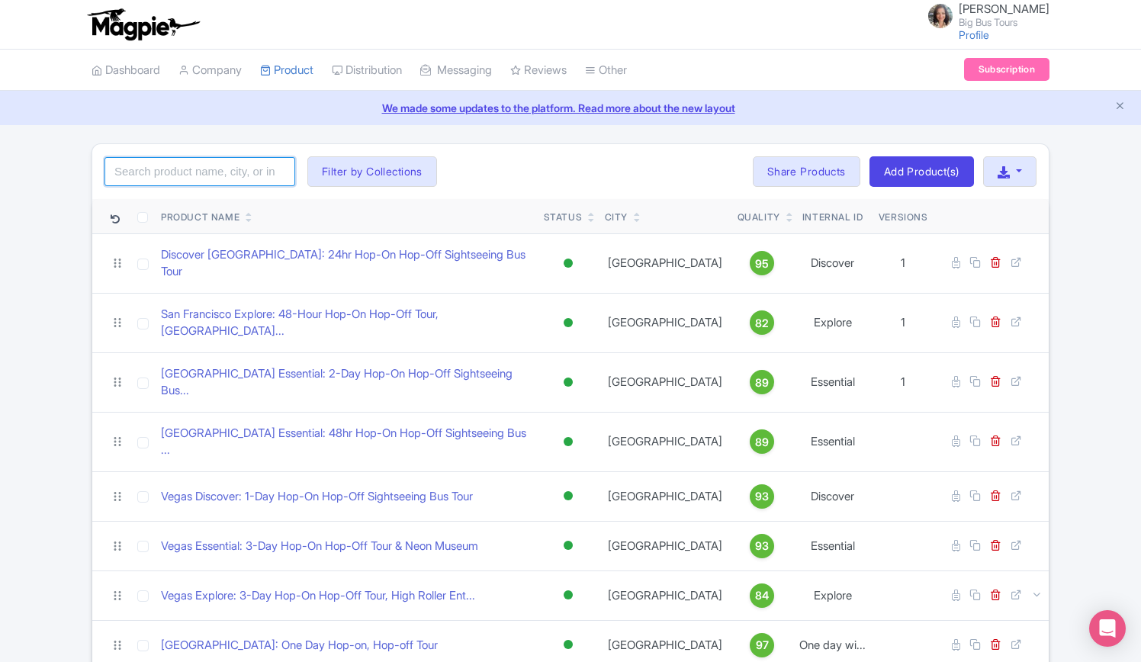
click at [233, 169] on input "search" at bounding box center [199, 171] width 191 height 29
type input "[GEOGRAPHIC_DATA]"
click button "Search" at bounding box center [0, 0] width 0 height 0
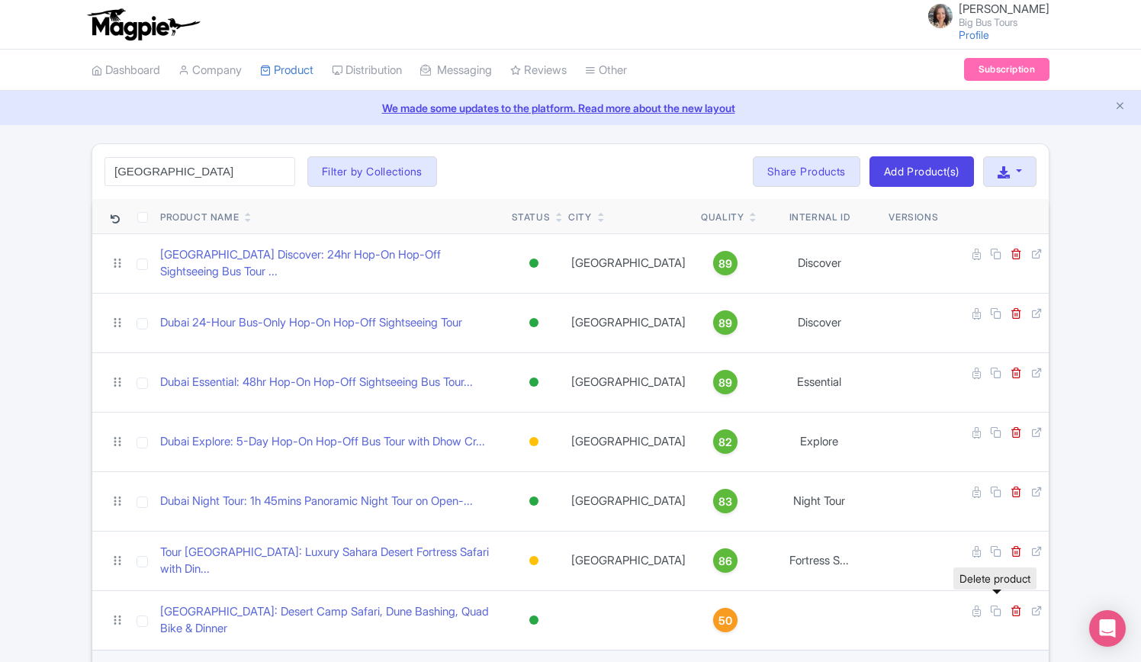
click at [1010, 661] on icon at bounding box center [1015, 669] width 11 height 11
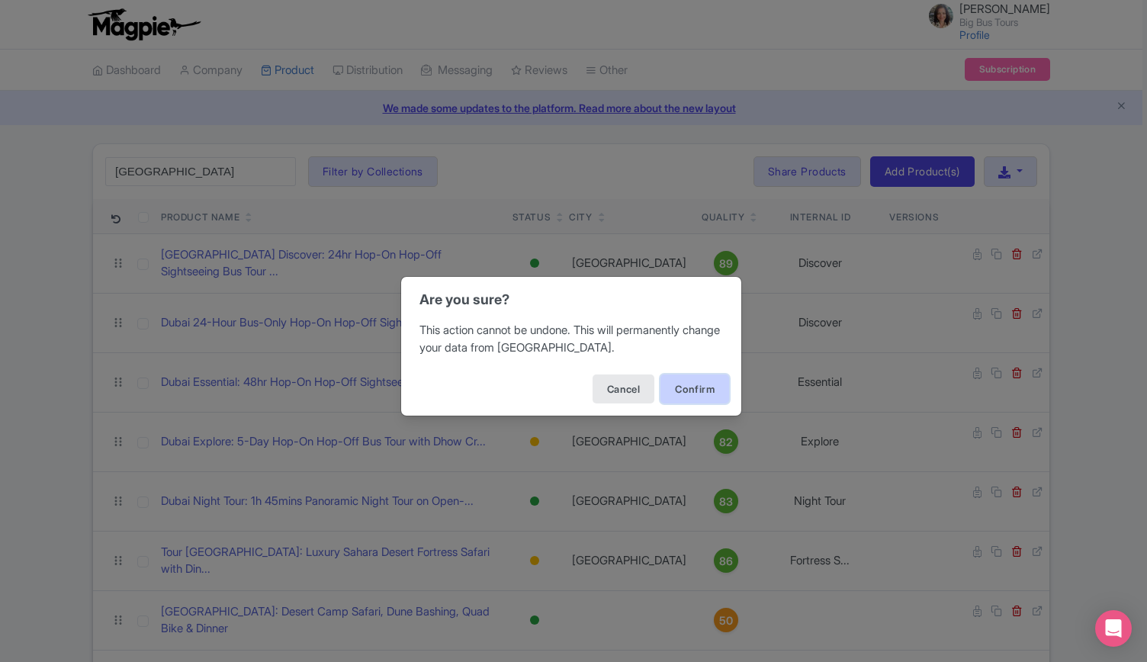
click at [705, 386] on button "Confirm" at bounding box center [694, 388] width 69 height 29
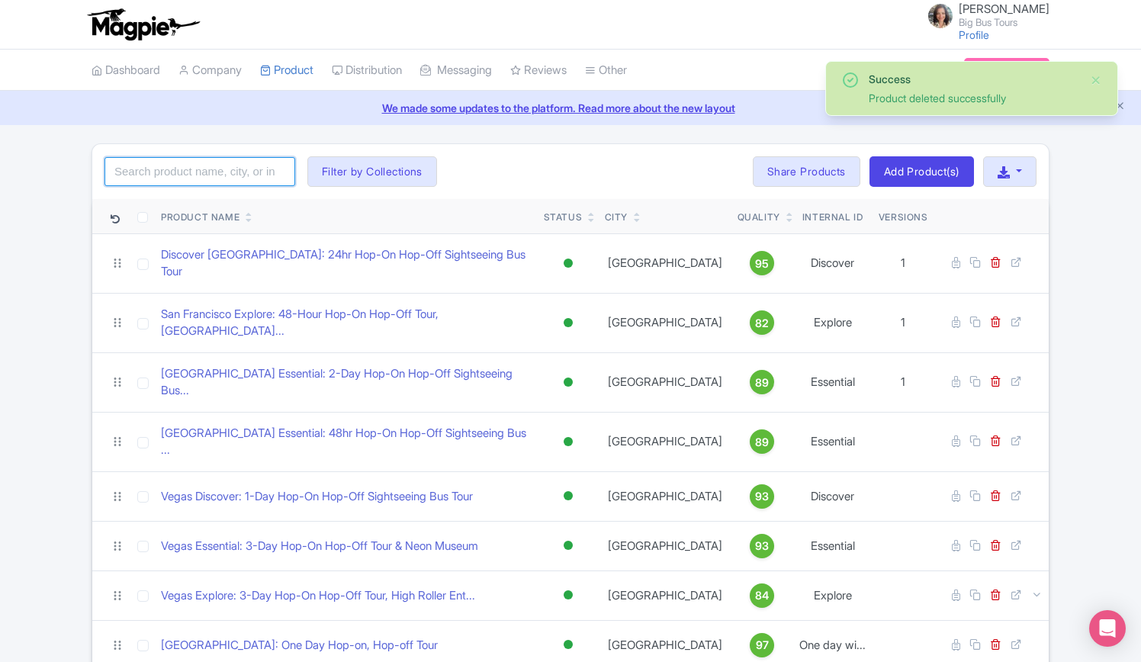
click at [229, 168] on input "search" at bounding box center [199, 171] width 191 height 29
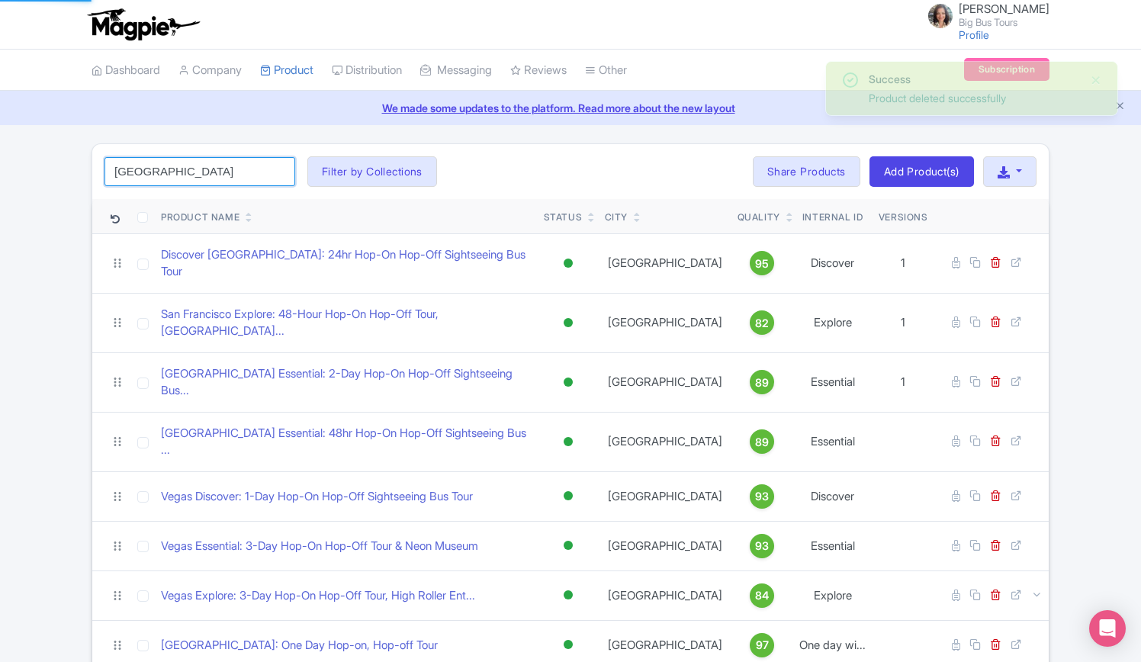
type input "dubai"
click button "Search" at bounding box center [0, 0] width 0 height 0
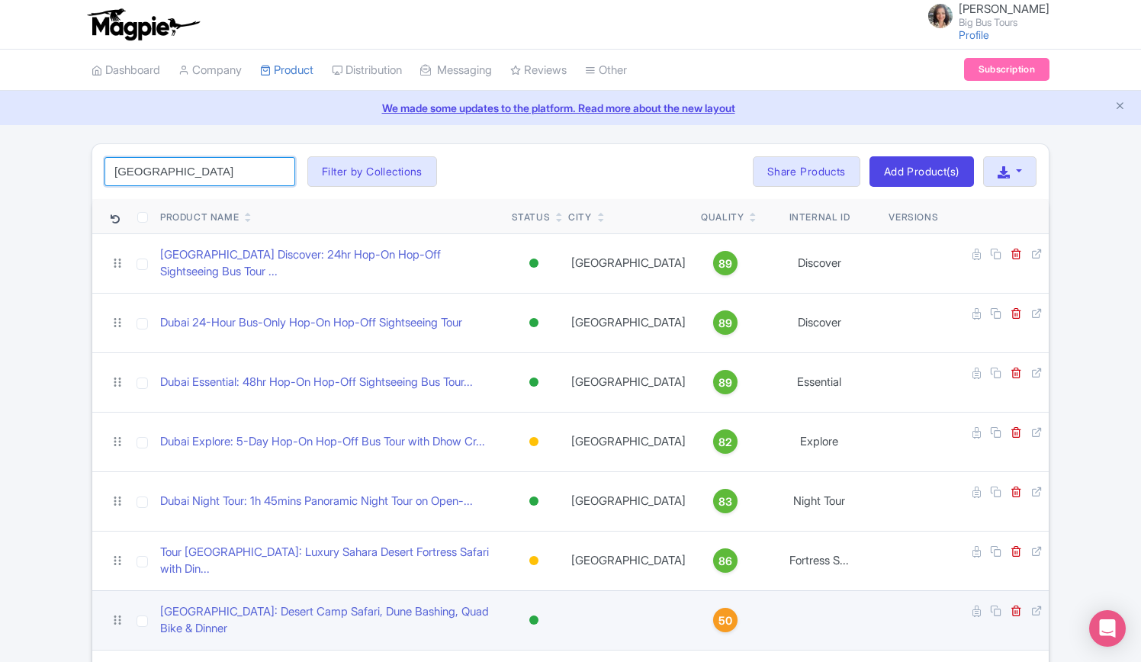
scroll to position [76, 0]
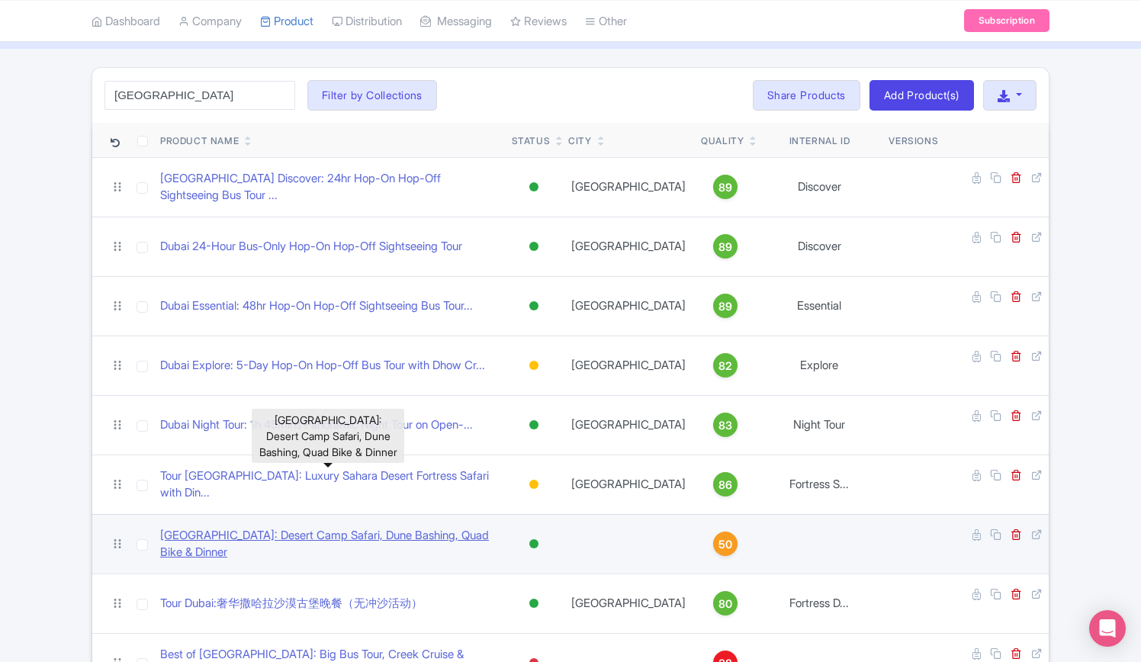
click at [262, 527] on link "[GEOGRAPHIC_DATA]: Desert Camp Safari, Dune Bashing, Quad Bike & Dinner" at bounding box center [329, 544] width 339 height 34
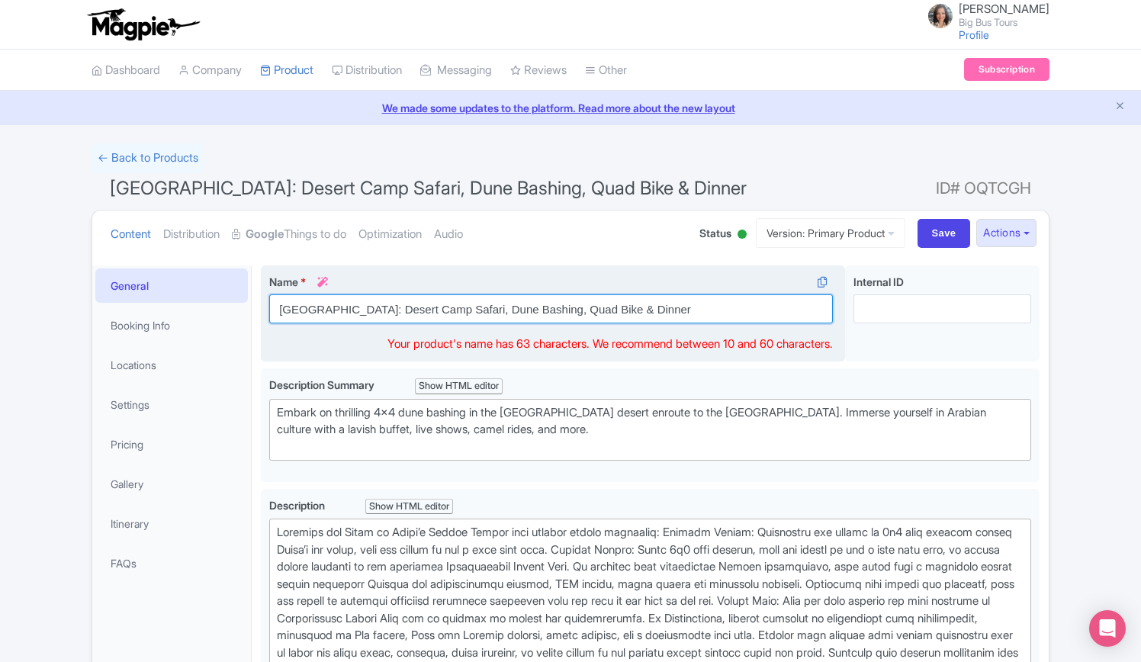
click at [276, 310] on input "[GEOGRAPHIC_DATA]: Desert Camp Safari, Dune Bashing, Quad Bike & Dinner" at bounding box center [550, 308] width 563 height 29
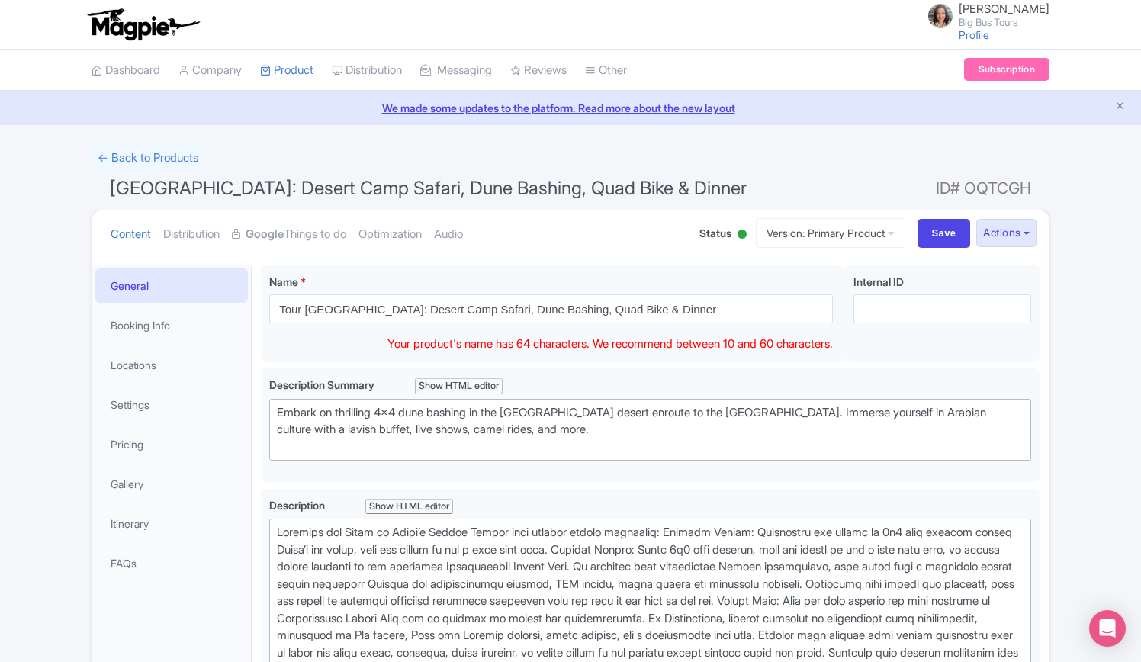
click at [169, 191] on span "[GEOGRAPHIC_DATA]: Desert Camp Safari, Dune Bashing, Quad Bike & Dinner" at bounding box center [428, 188] width 637 height 22
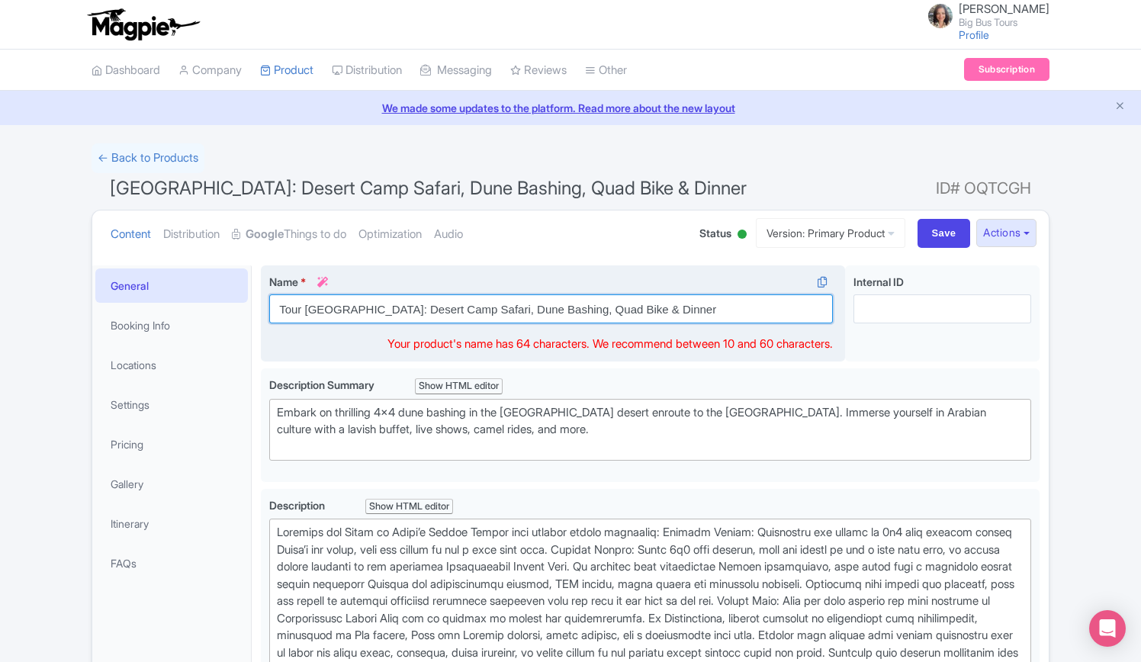
click at [341, 306] on input "Tour Dubai: Desert Camp Safari, Dune Bashing, Quad Bike & Dinner" at bounding box center [550, 308] width 563 height 29
paste input "Sahara Desert Fortress"
drag, startPoint x: 459, startPoint y: 308, endPoint x: 367, endPoint y: 304, distance: 91.6
click at [367, 304] on input "Tour Dubai: Sahara Desert FortressDesert Camp Safari, Dune Bashing, Quad Bike &…" at bounding box center [550, 308] width 563 height 29
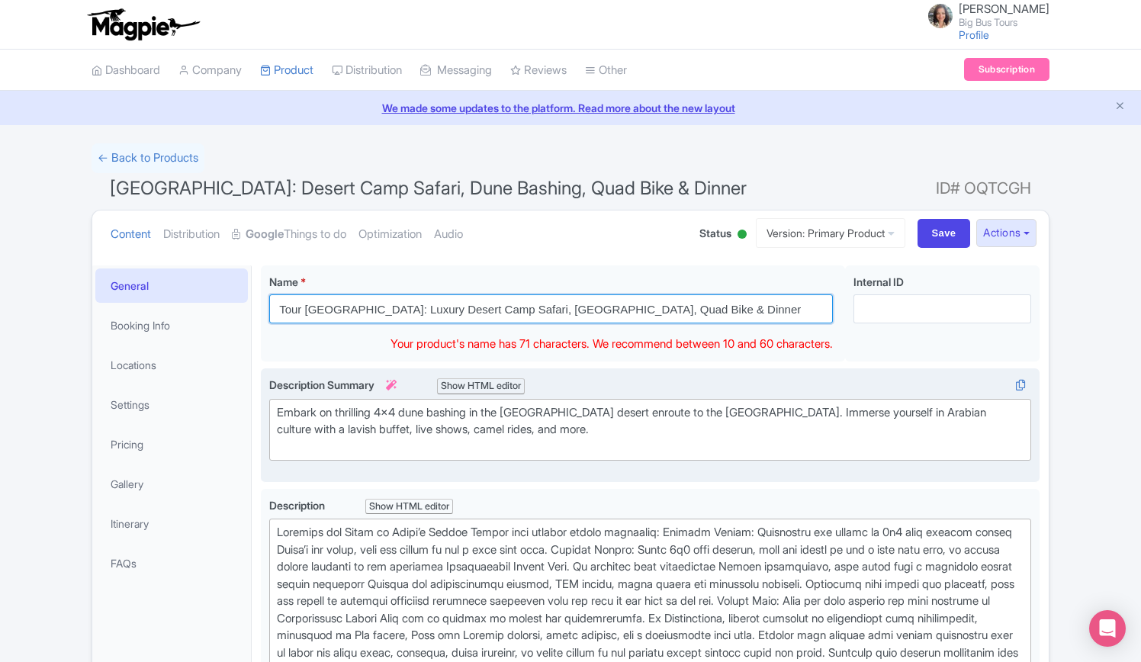
type input "Tour Dubai: Luxury Desert Camp Safari, Dune Bashing, Quad Bike & Dinner"
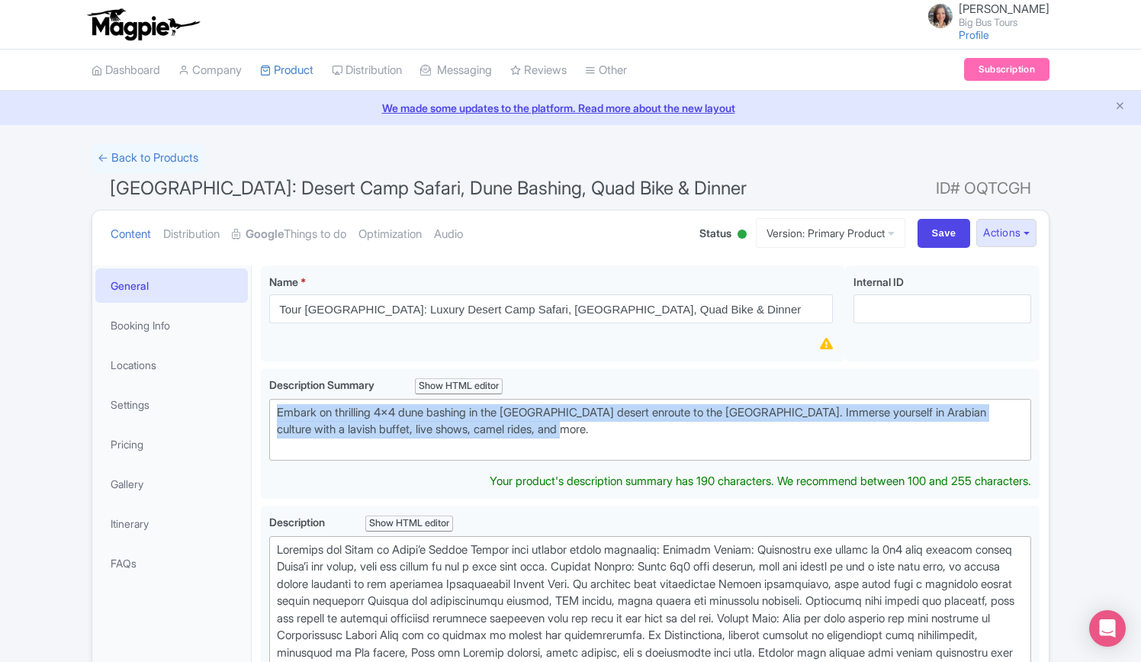
drag, startPoint x: 557, startPoint y: 423, endPoint x: 255, endPoint y: 418, distance: 302.0
type trix-editor "<div>Embark on thrilling 4x4 dune bashing in the Dubai desert enroute to the Ca…"
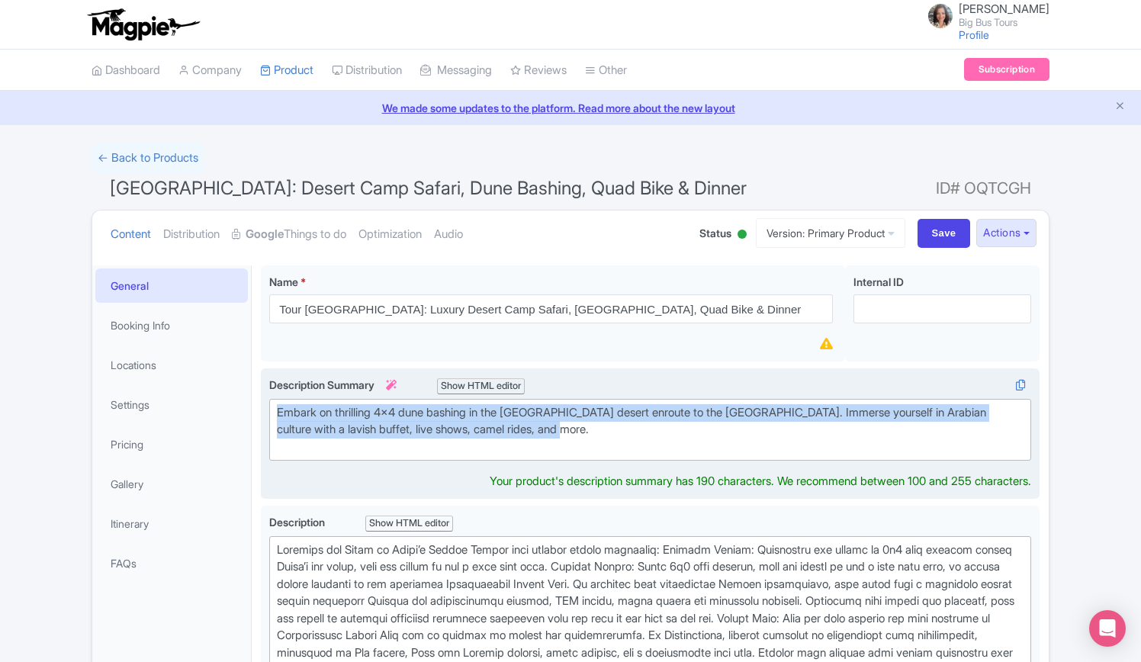
copy div "Embark on thrilling 4x4 dune bashing in the Dubai desert enroute to the Caravan…"
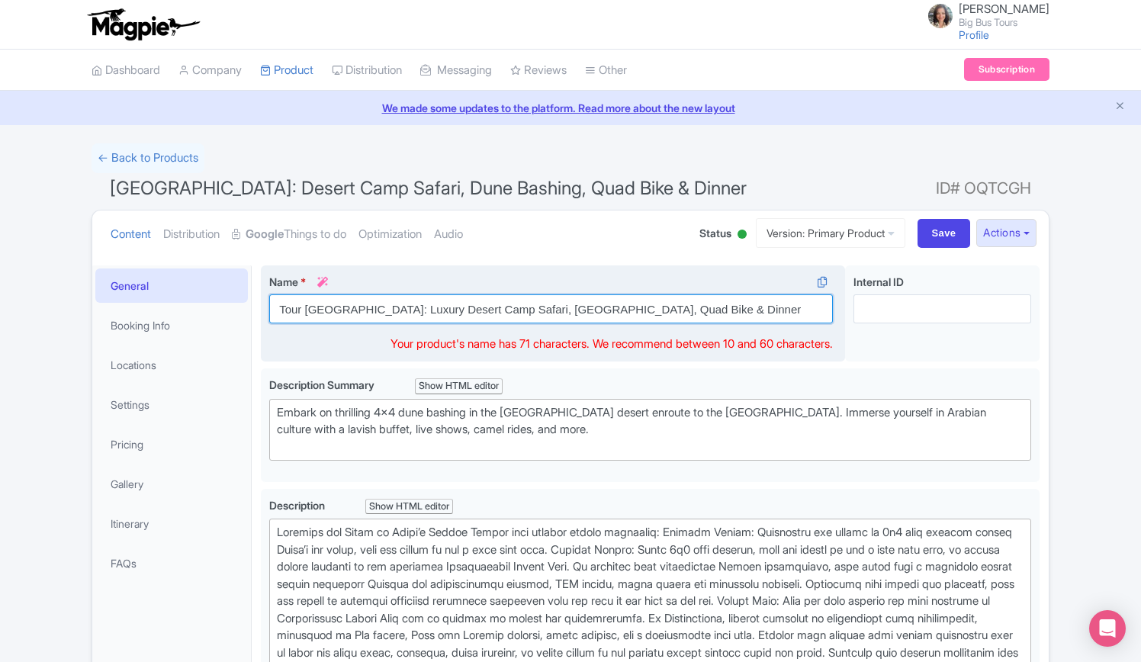
click at [351, 308] on input "Tour Dubai: Luxury Desert Camp Safari, Dune Bashing, Quad Bike & Dinner" at bounding box center [550, 308] width 563 height 29
drag, startPoint x: 379, startPoint y: 306, endPoint x: 342, endPoint y: 302, distance: 37.6
click at [342, 302] on input "Tour Dubai: Luxury Desert Camp Safari, Dune Bashing, Quad Bike & Dinner" at bounding box center [550, 308] width 563 height 29
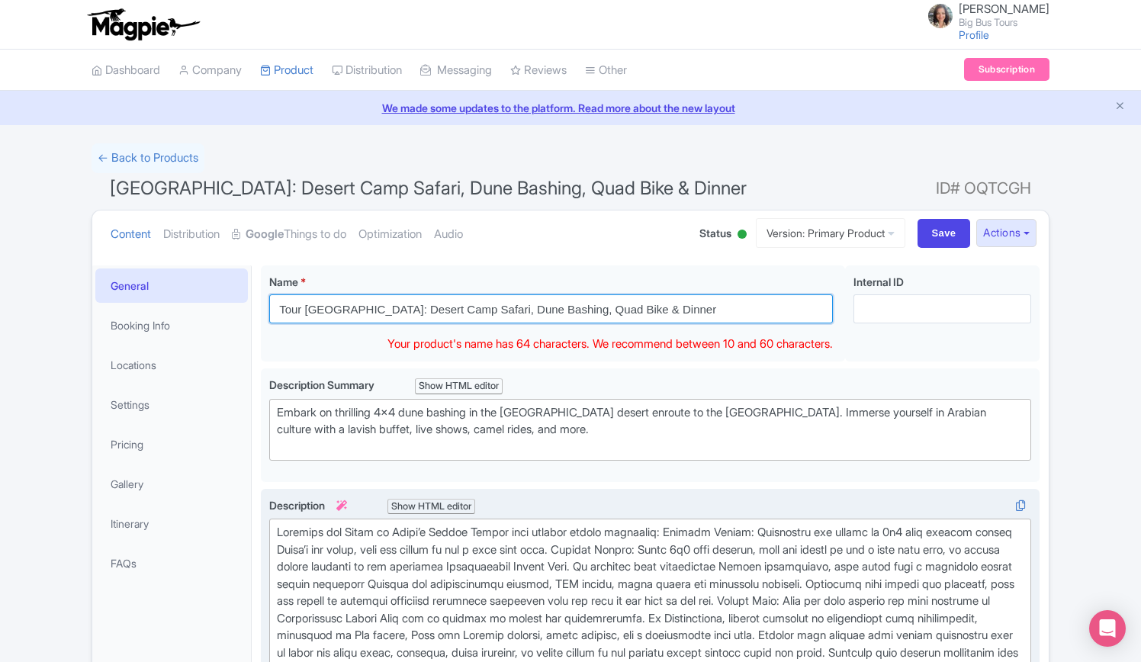
type input "Tour Dubai: Desert Camp Safari, Dune Bashing, Quad Bike & Dinner"
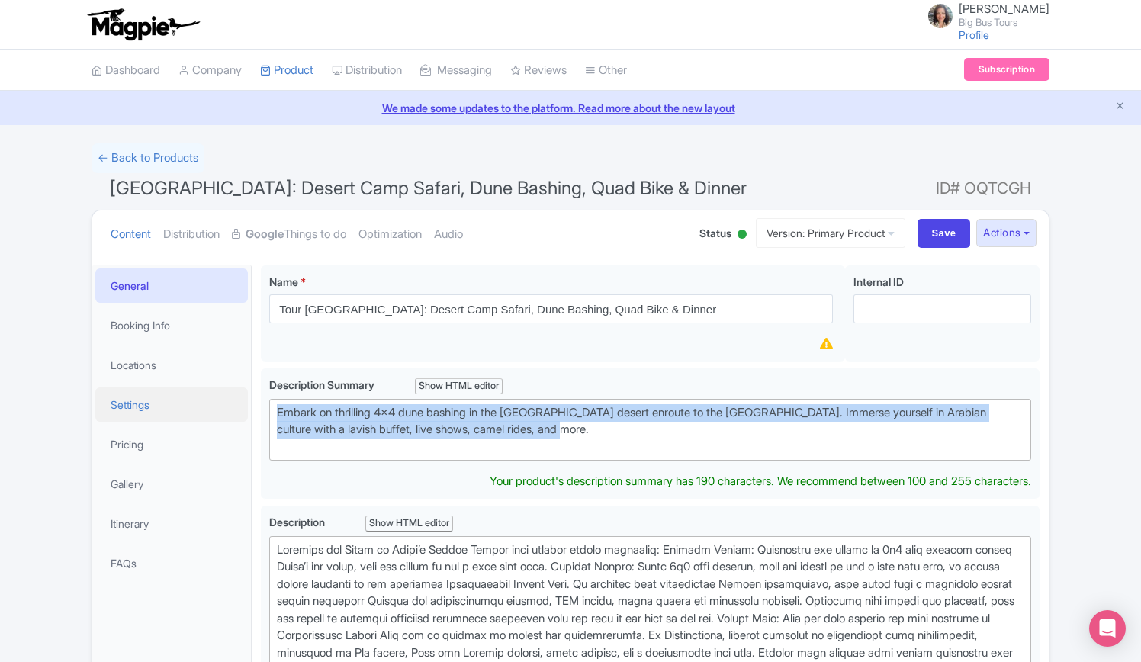
drag, startPoint x: 550, startPoint y: 427, endPoint x: 173, endPoint y: 407, distance: 377.9
paste trix-editor "<div>&nbsp;Kick off your adventure with an exciting 4x4 dune-bashing ride throu…"
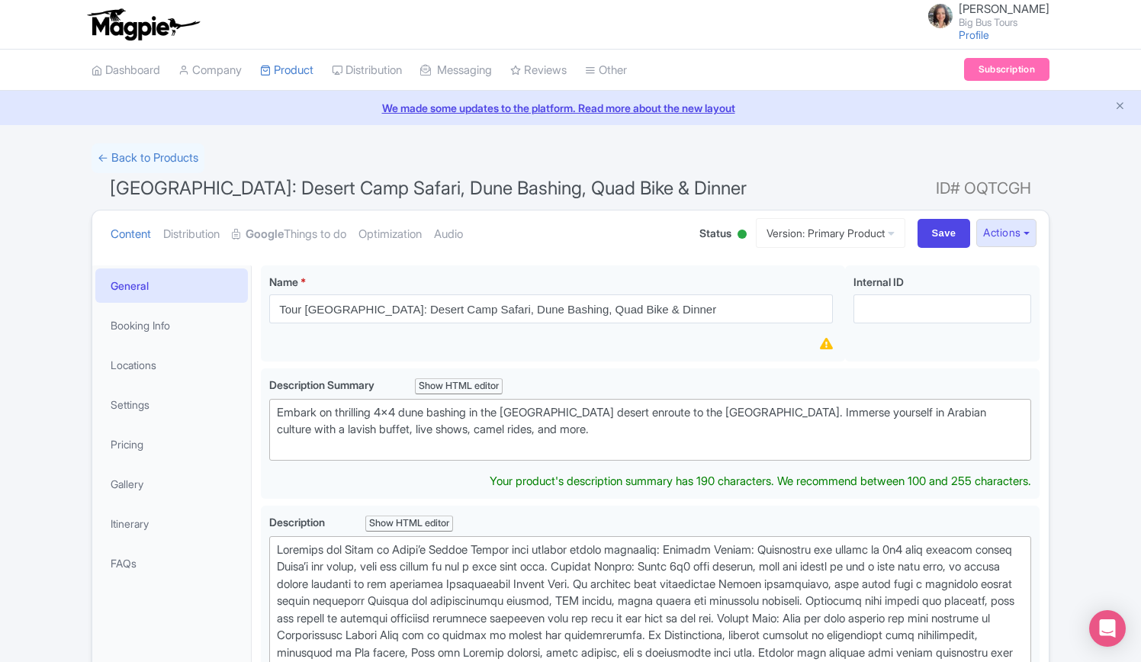
type trix-editor "<div>&nbsp;Kick off your adventure with an exciting 4x4 dune-bashing ride throu…"
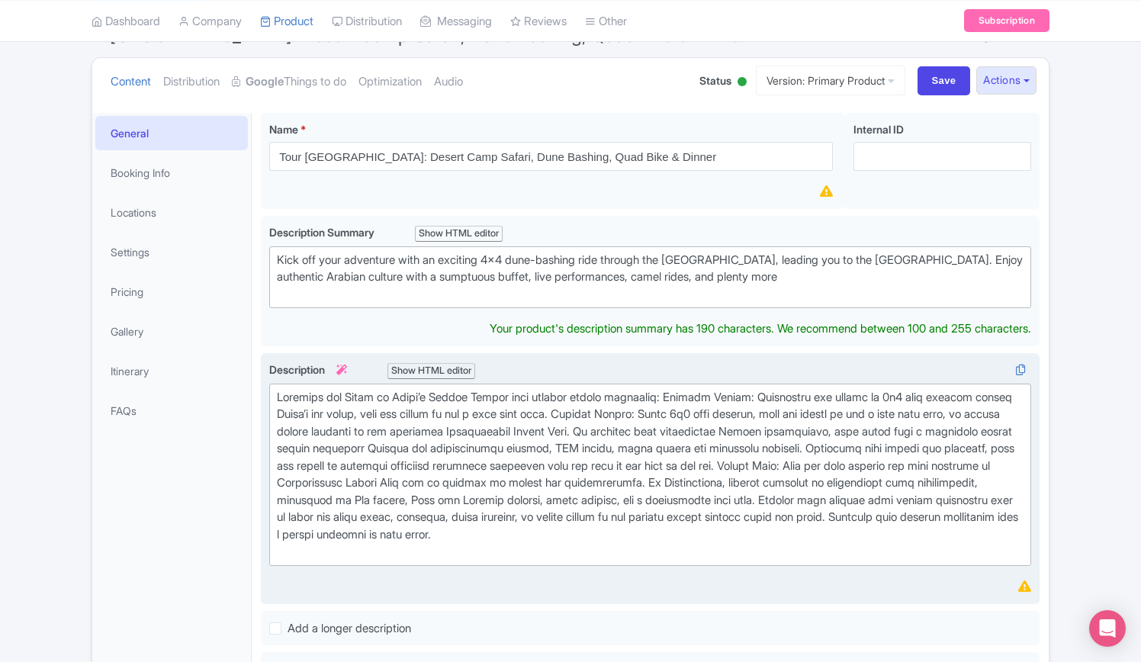
scroll to position [135, 0]
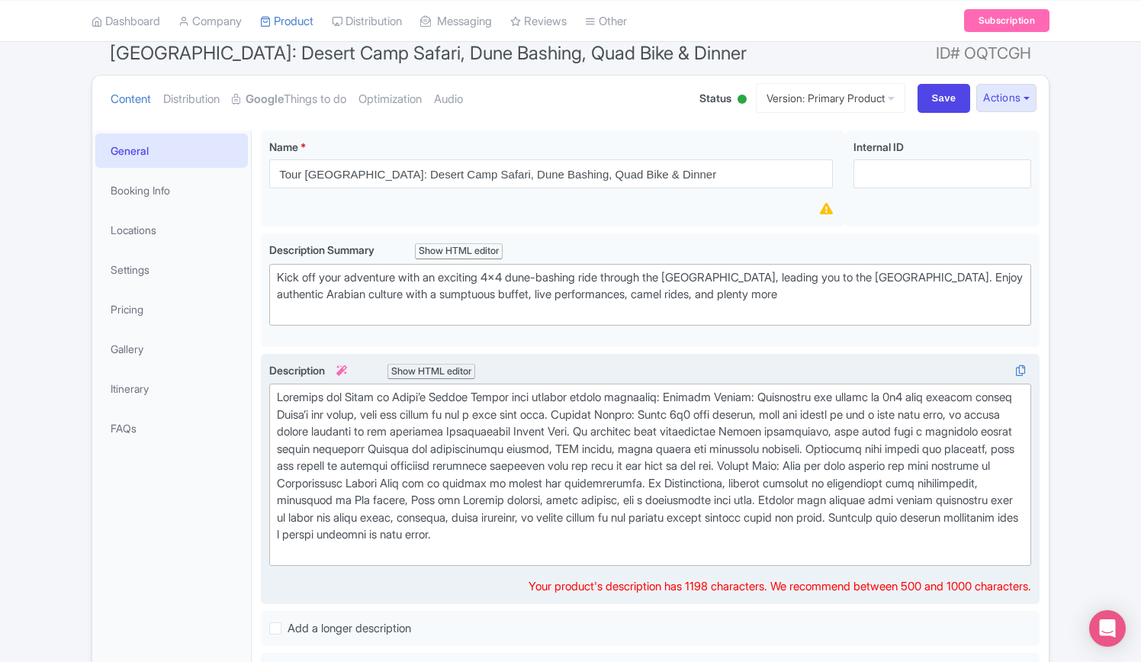
drag, startPoint x: 823, startPoint y: 536, endPoint x: 270, endPoint y: 394, distance: 571.4
click at [270, 394] on trix-editor at bounding box center [650, 474] width 762 height 182
copy div "Discover the Magic of Dubai’s Desert Choose your perfect desert adventure: Morn…"
paste trix-editor "<div><strong>Discover the Magic of Dubai’s Desert<br></strong><br></div><div>Ch…"
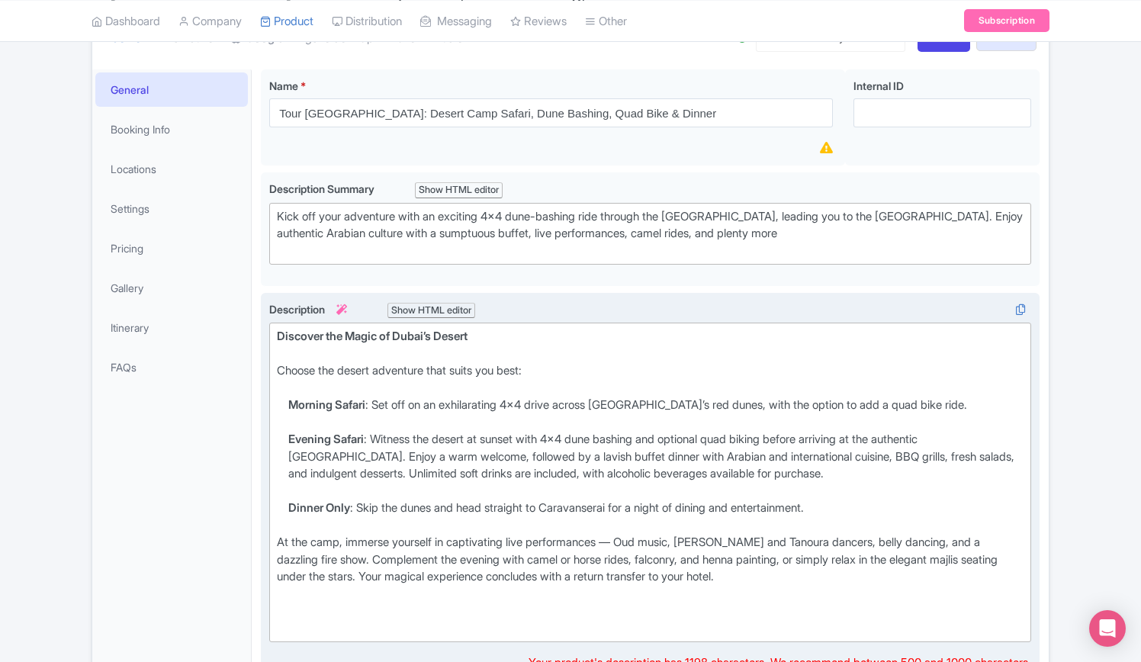
scroll to position [211, 0]
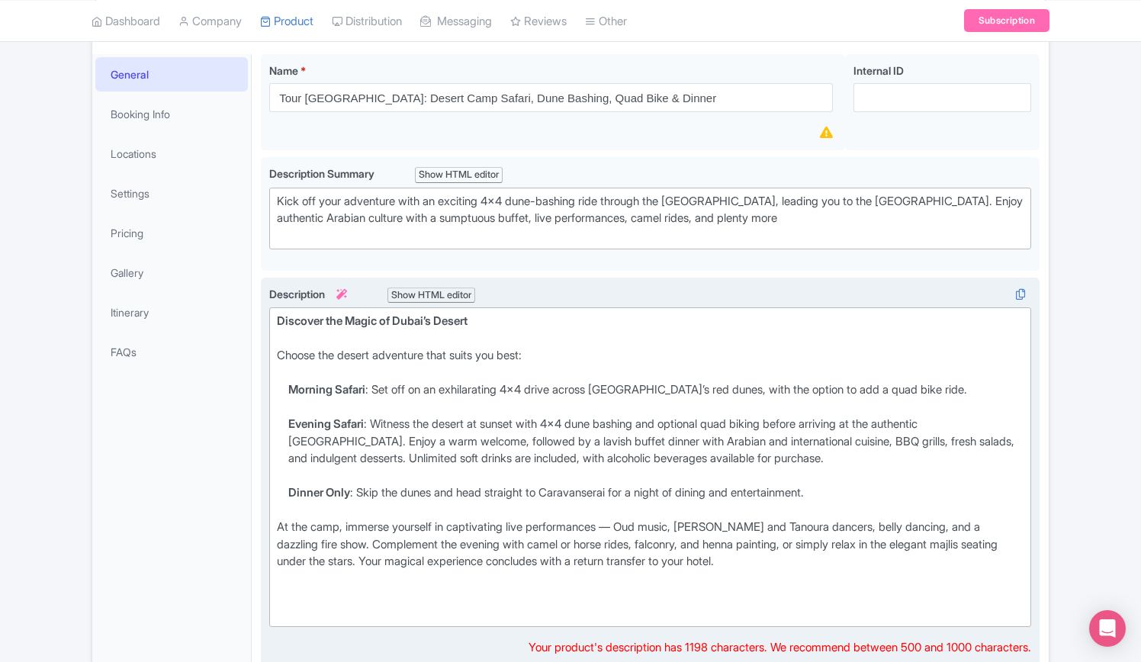
type trix-editor "<div><strong>Discover the Magic of Dubai’s Desert<br></strong><br></div><div>Ch…"
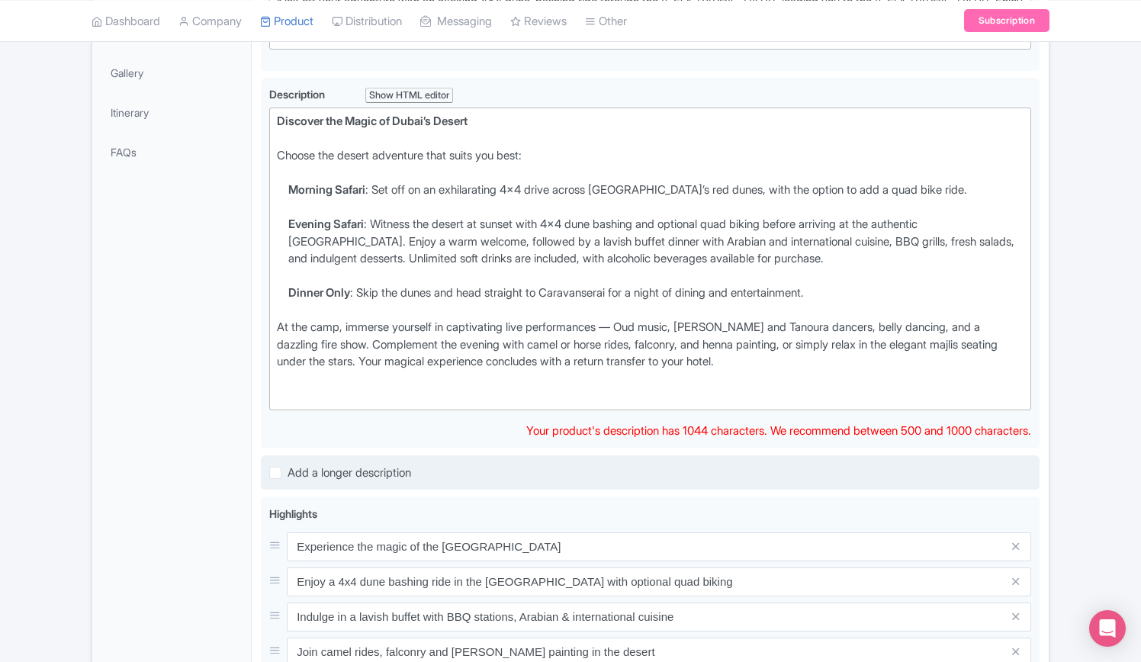
scroll to position [516, 0]
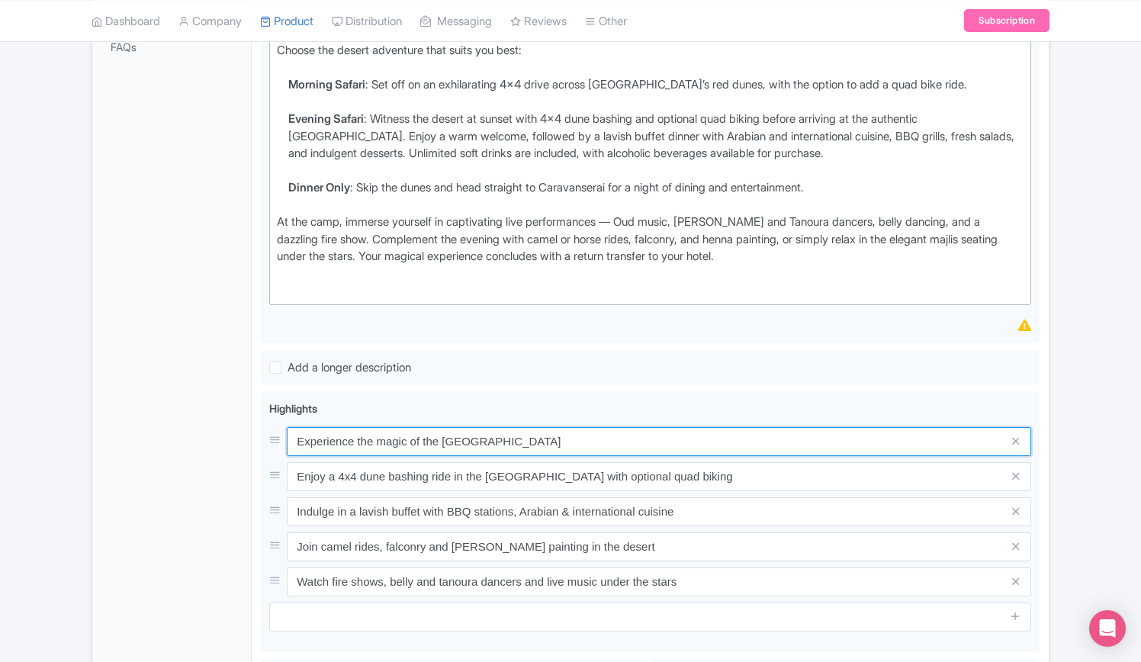
drag, startPoint x: 521, startPoint y: 437, endPoint x: 165, endPoint y: 437, distance: 356.8
click at [165, 437] on div "General Booking Info Locations Settings Pricing Gallery Itinerary FAQs Dubai: D…" at bounding box center [570, 405] width 956 height 1330
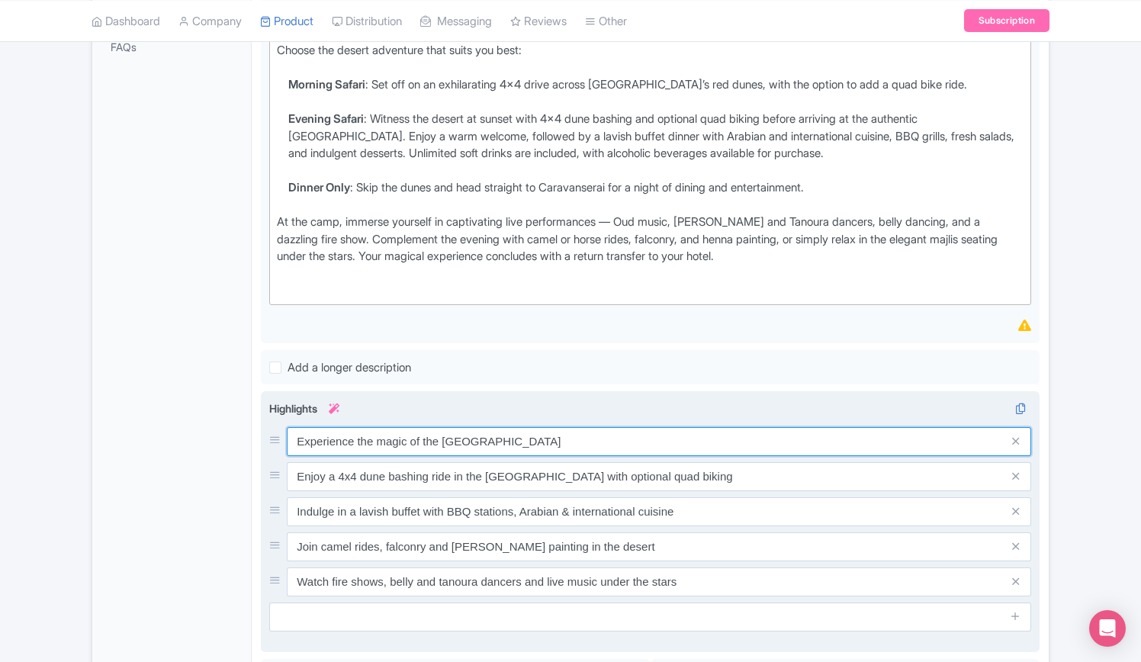
paste input "Discover the enchanting beauty"
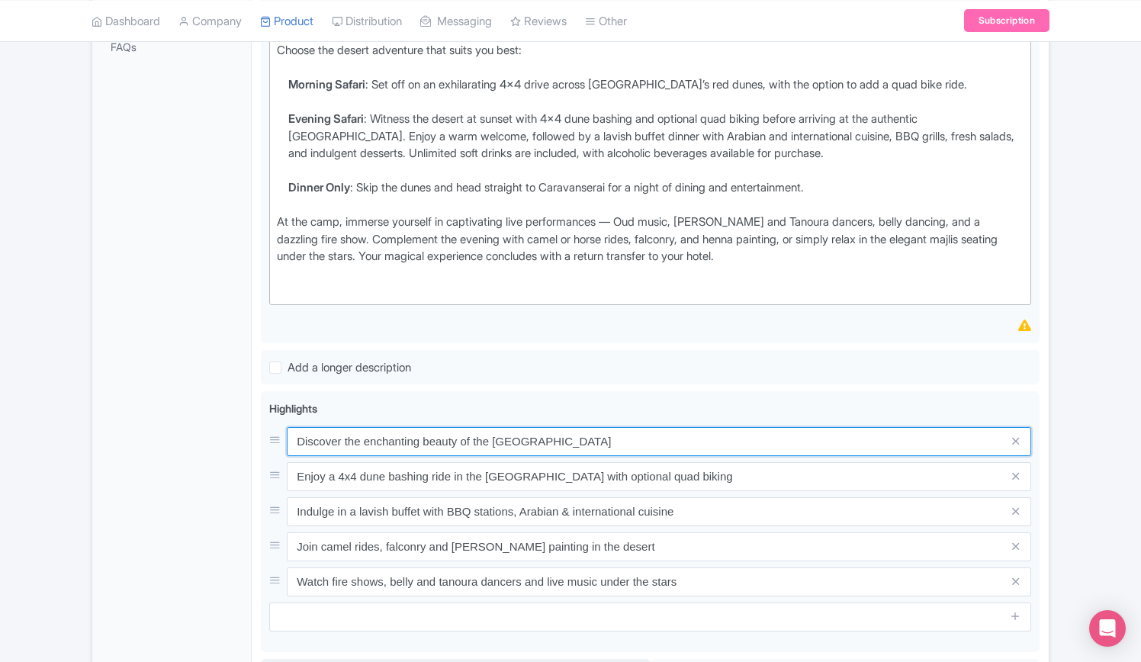
type input "Discover the enchanting beauty of the Dubai desert"
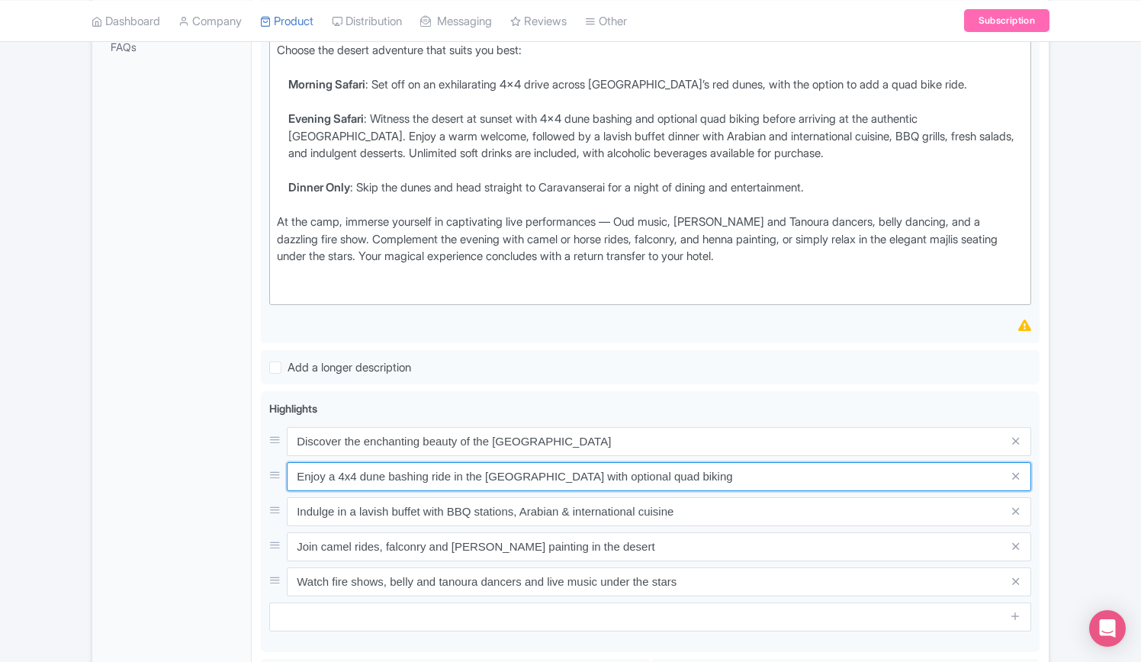
drag, startPoint x: 710, startPoint y: 477, endPoint x: 187, endPoint y: 441, distance: 524.2
click at [187, 441] on div "General Booking Info Locations Settings Pricing Gallery Itinerary FAQs Dubai: D…" at bounding box center [570, 405] width 956 height 1330
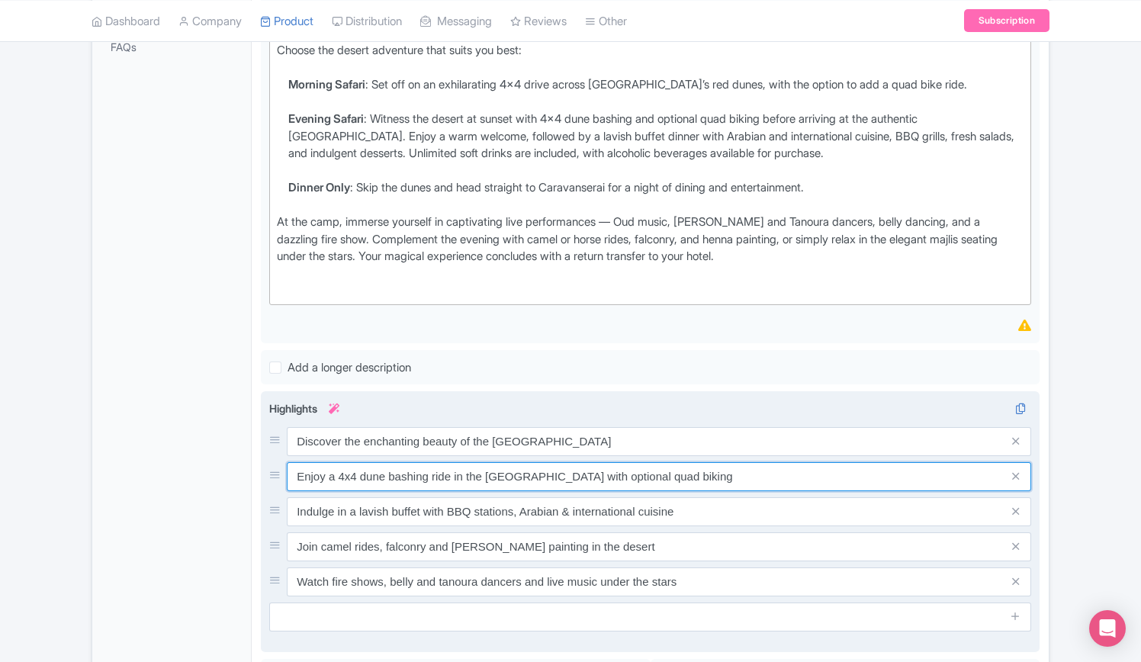
paste input "Feel the thrill of 4x4 dune bashing, with the option to add"
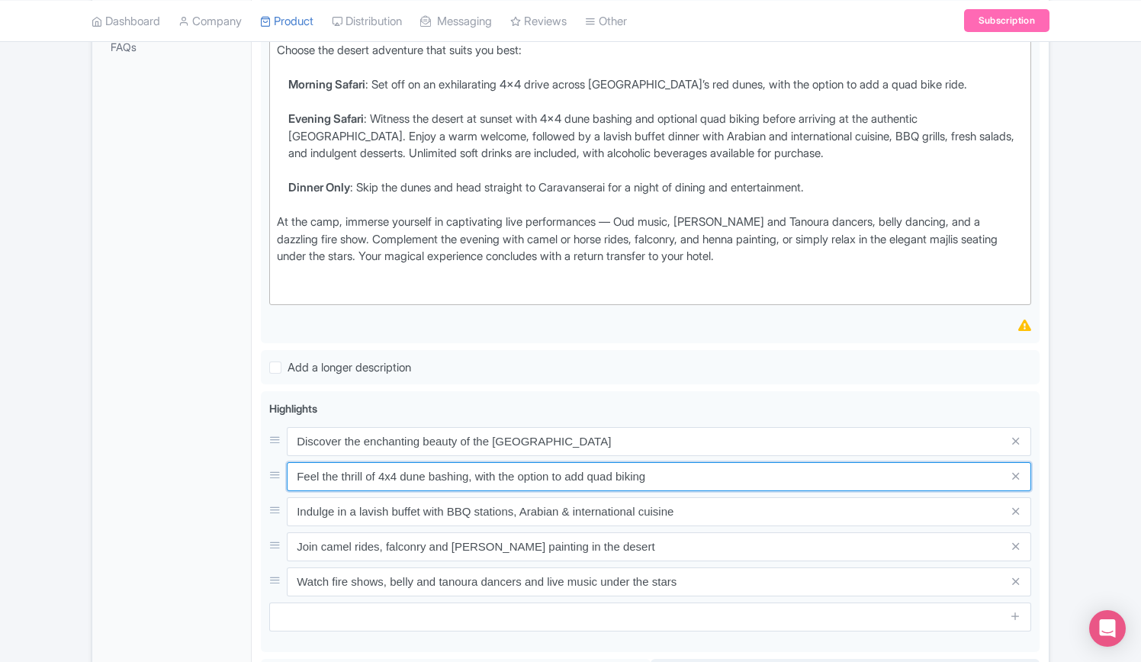
type input "Feel the thrill of 4x4 dune bashing, with the option to add quad biking"
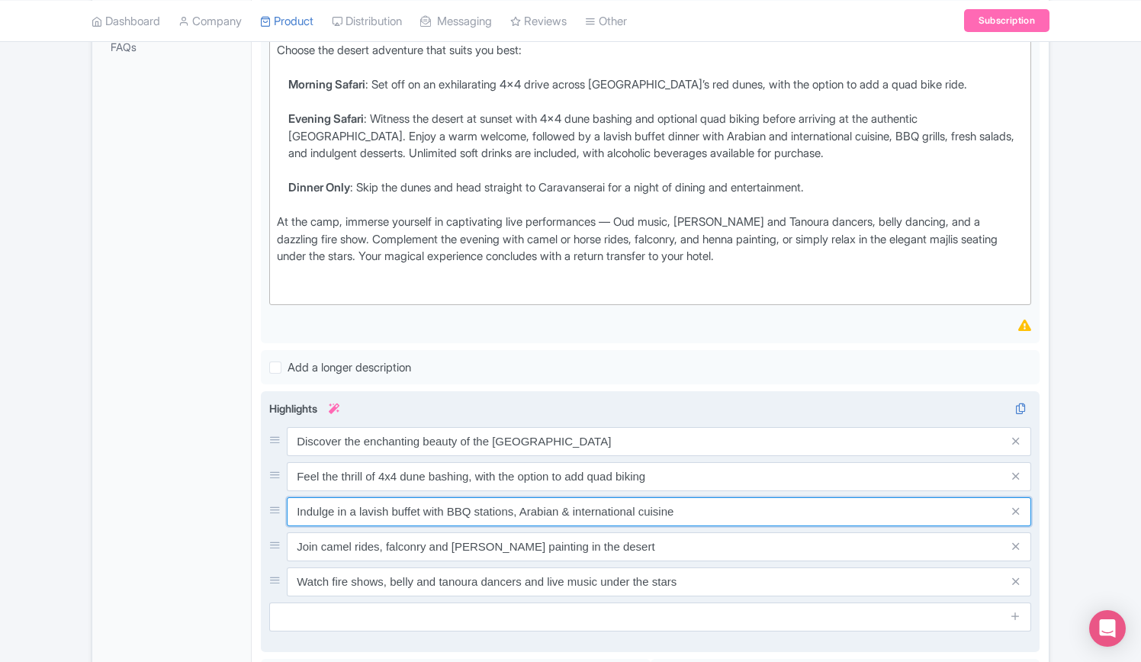
drag, startPoint x: 698, startPoint y: 507, endPoint x: 270, endPoint y: 507, distance: 428.5
click at [270, 507] on div "Indulge in a lavish buffet with BBQ stations, Arabian & international cuisine" at bounding box center [650, 511] width 762 height 29
paste input "Savor a grand buffet featuring BBQ stations, Arabian specialties, and internati…"
type input "Savor a grand buffet featuring BBQ stations, Arabian specialties, and internati…"
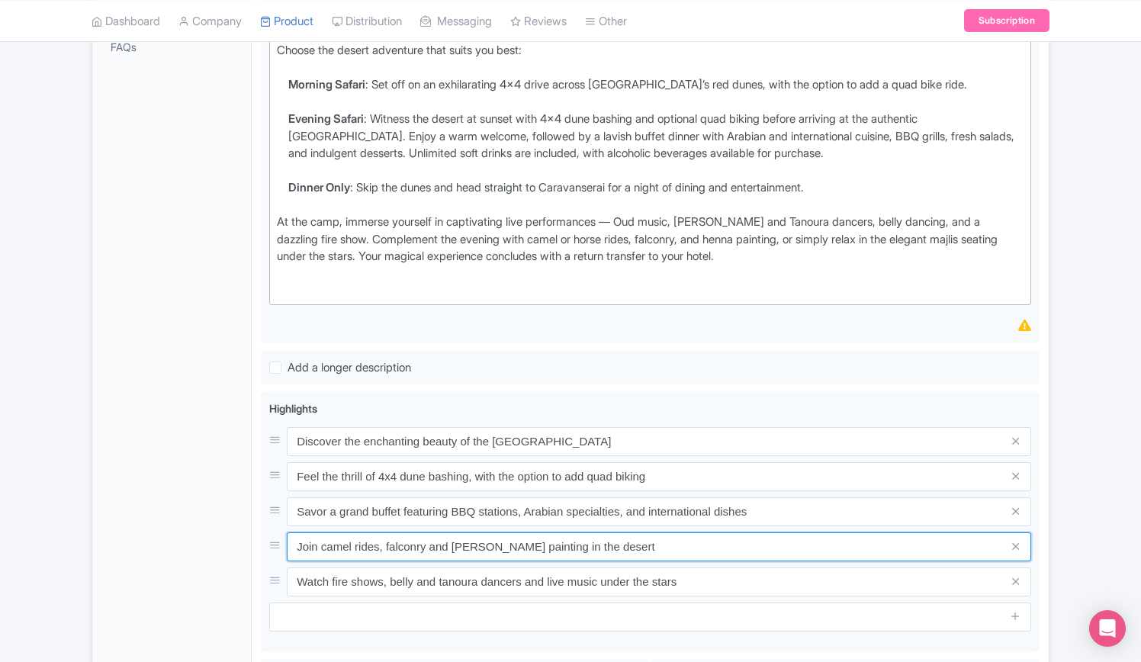
drag, startPoint x: 614, startPoint y: 546, endPoint x: 213, endPoint y: 537, distance: 401.9
click at [213, 537] on div "General Booking Info Locations Settings Pricing Gallery Itinerary FAQs Dubai: D…" at bounding box center [570, 405] width 956 height 1330
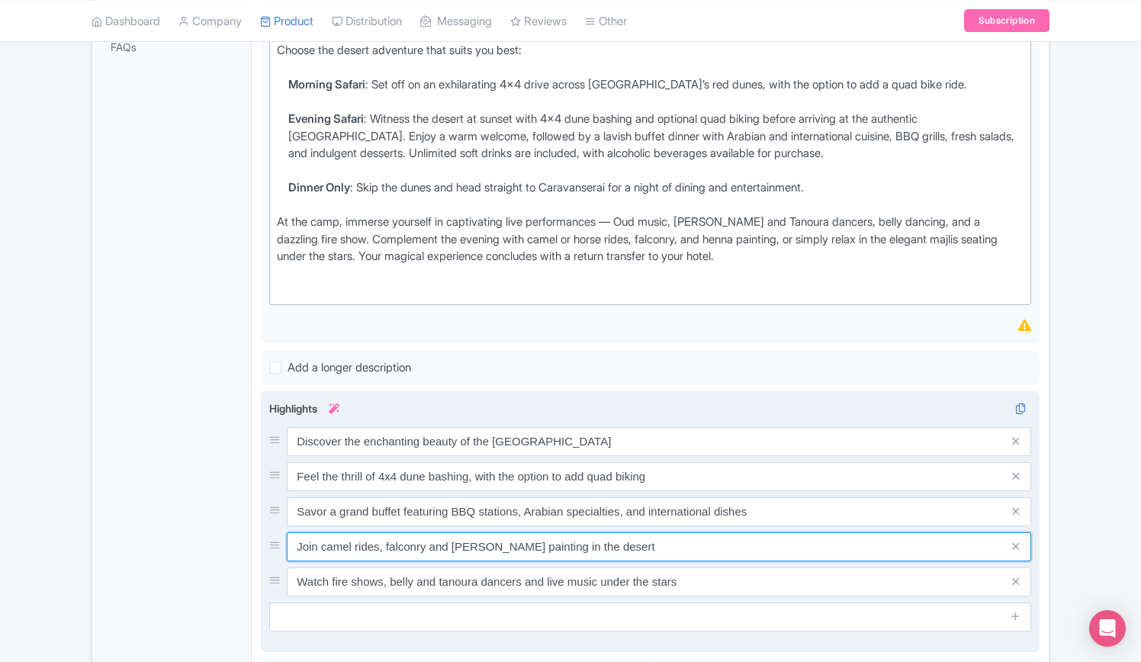
paste input "Take part in camel rides, falconry, and henna a"
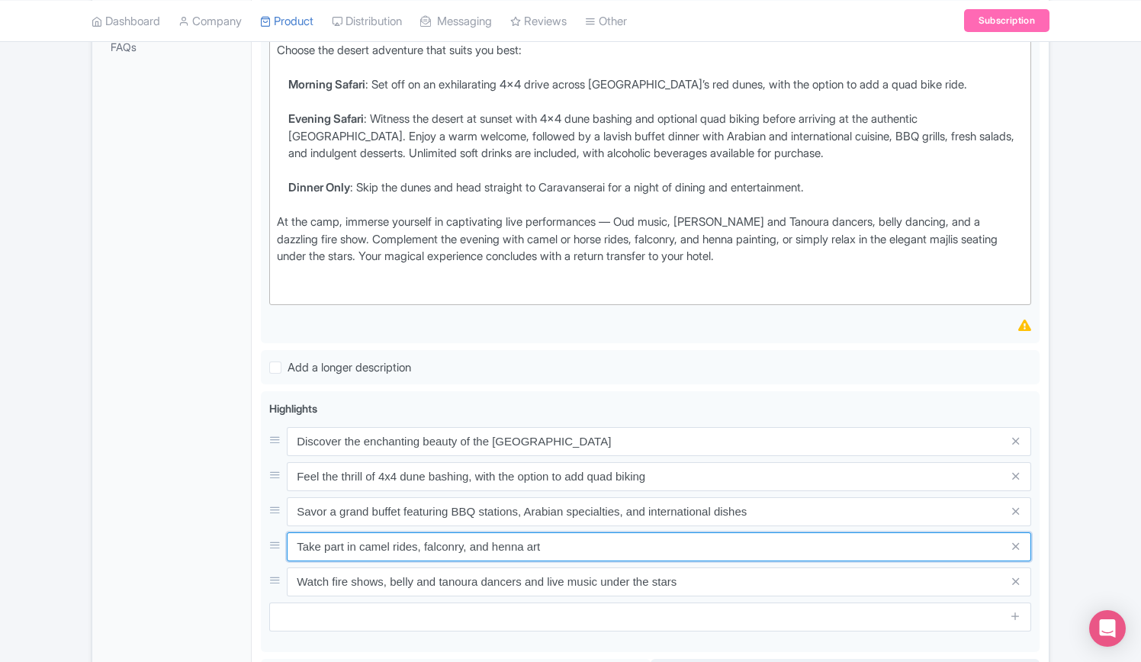
type input "Take part in camel rides, falconry, and henna art"
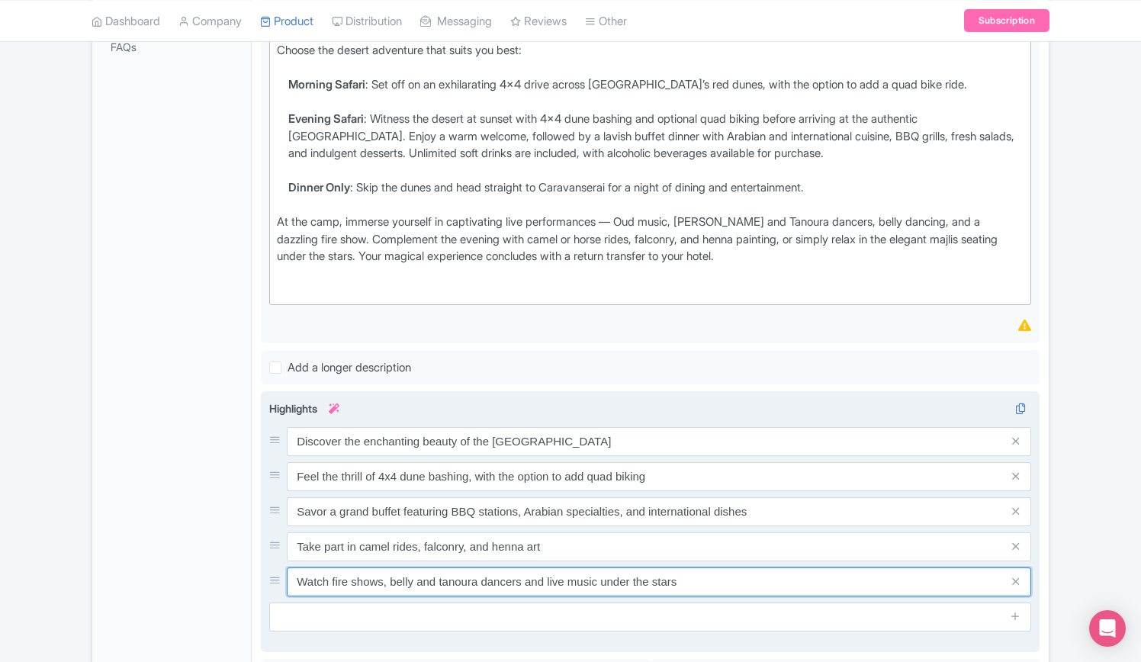
drag, startPoint x: 377, startPoint y: 580, endPoint x: 261, endPoint y: 580, distance: 116.6
click at [261, 580] on div "Experience the magic of the Dubai desert Enjoy a 4x4 dune bashing ride in the D…" at bounding box center [650, 521] width 778 height 261
paste input "Be entertained by fire shows, Tanoura and belly dancing, plus live music beneath"
click at [781, 575] on input "Be entertained by fire shows, Tanoura and belly dancing, plus live music beneat…" at bounding box center [659, 581] width 744 height 29
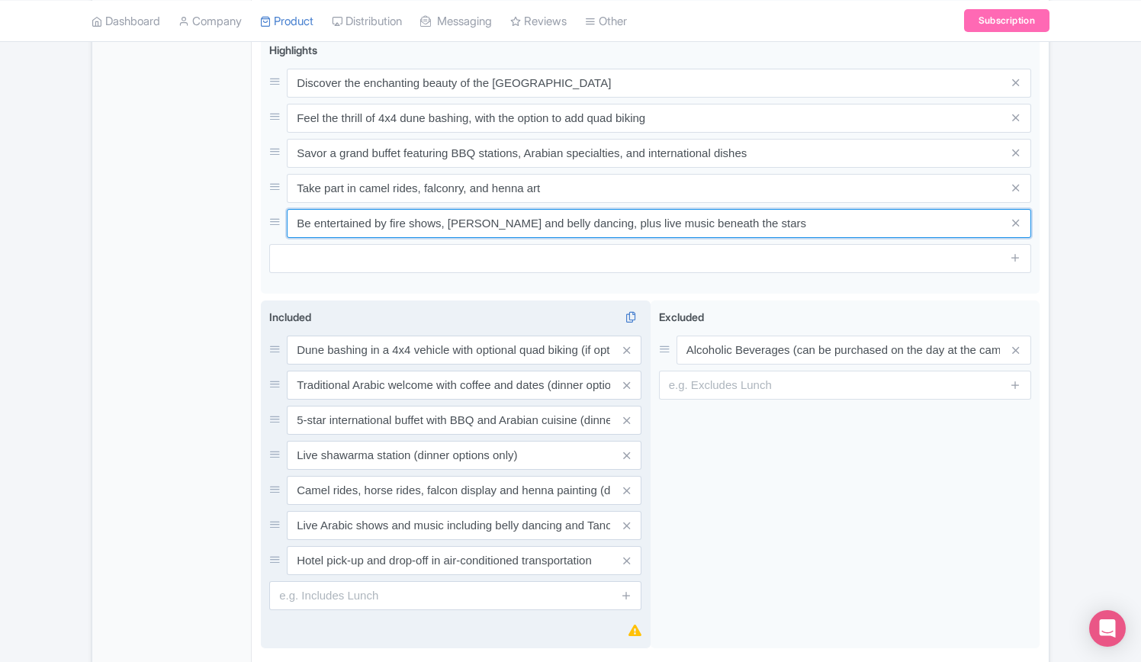
scroll to position [897, 0]
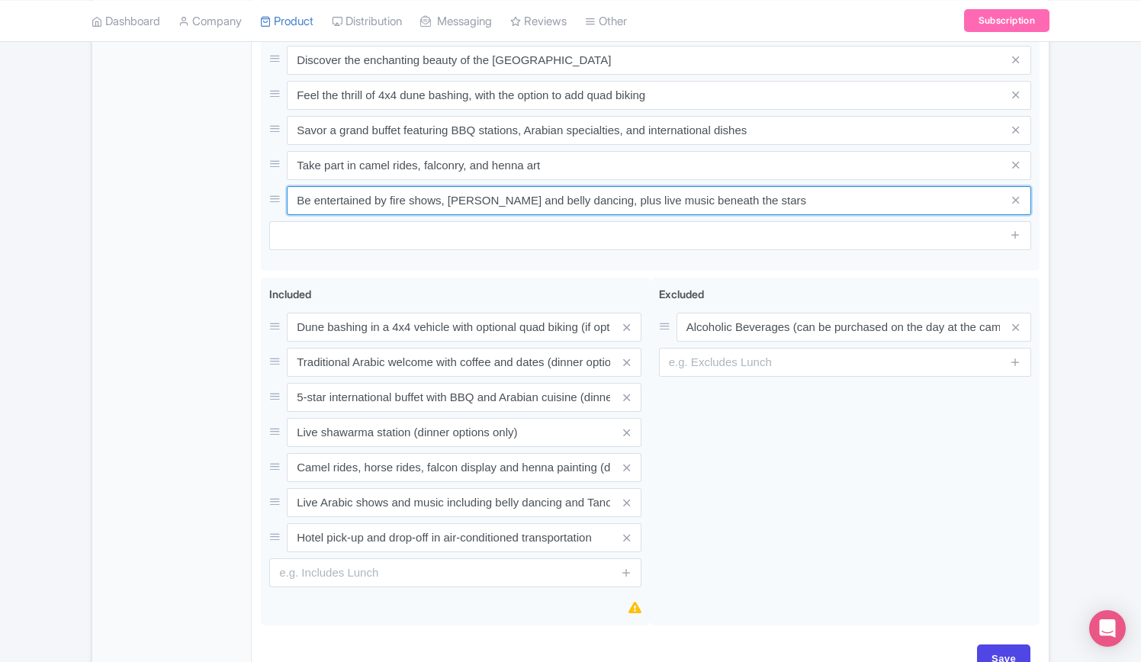
type input "Be entertained by fire shows, Tanoura and belly dancing, plus live music beneat…"
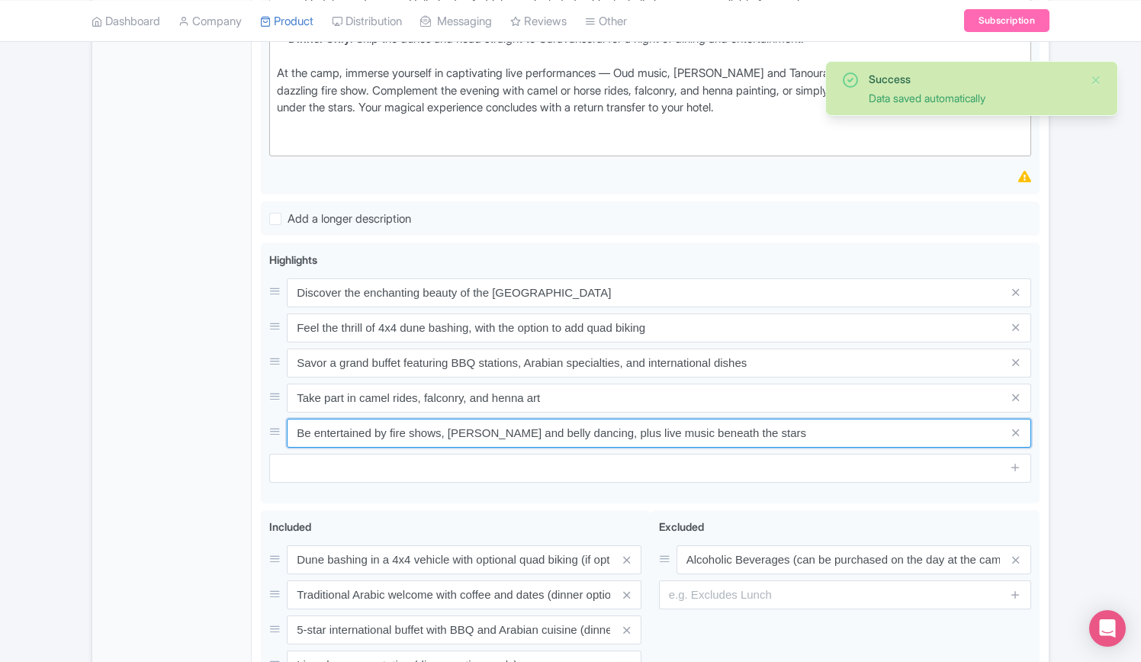
scroll to position [592, 0]
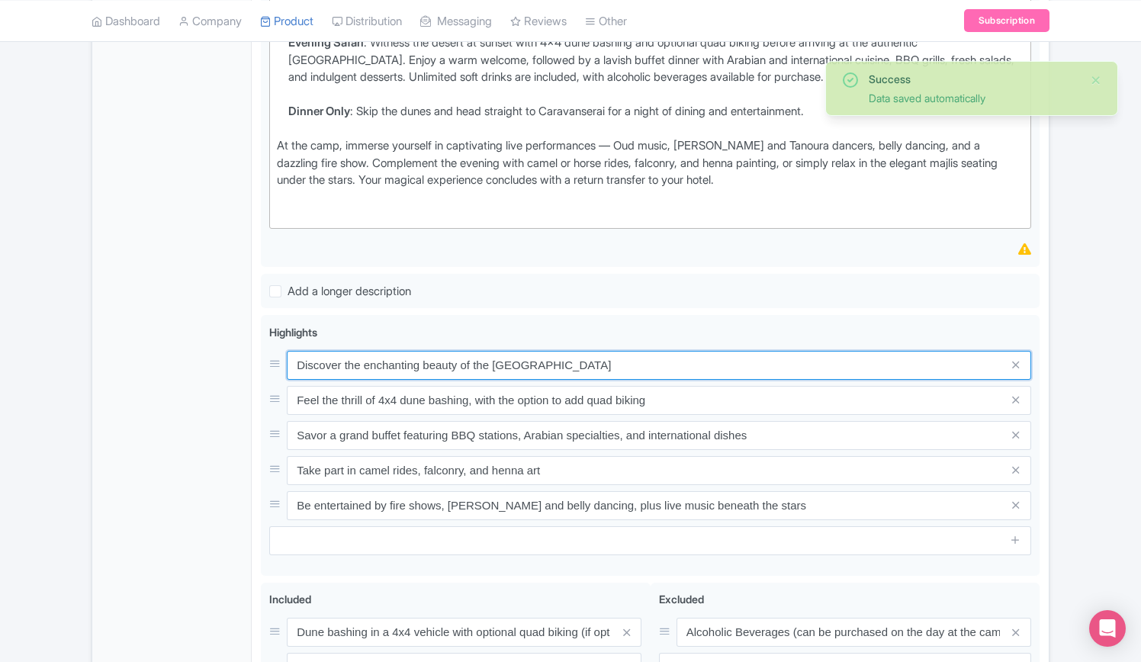
drag, startPoint x: 521, startPoint y: 351, endPoint x: 133, endPoint y: 317, distance: 390.3
click at [133, 317] on div "General Booking Info Locations Settings Pricing Gallery Itinerary FAQs Dubai: D…" at bounding box center [570, 329] width 956 height 1330
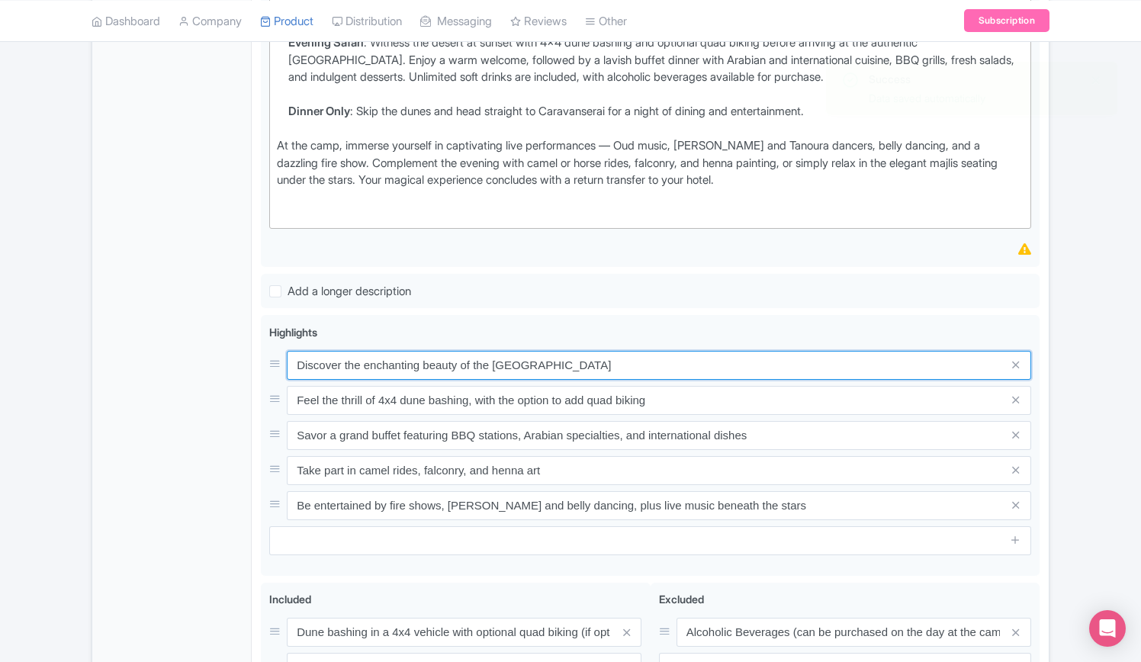
paste input "Experience the wonder of [GEOGRAPHIC_DATA]’s golden desert landscapes"
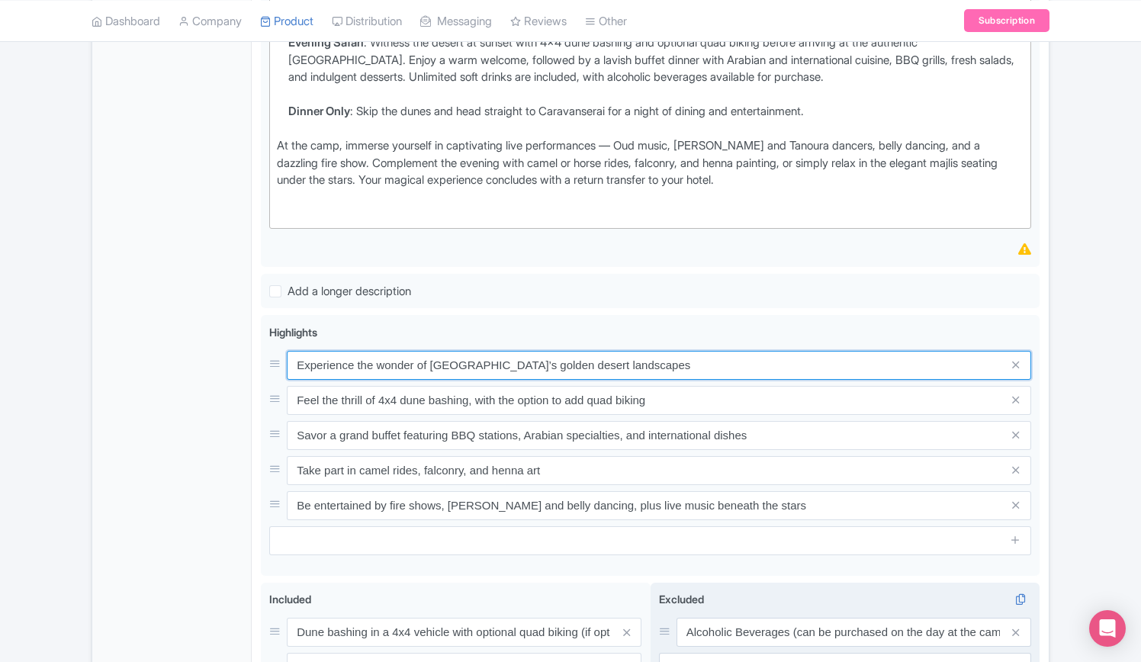
type input "Experience the wonder of [GEOGRAPHIC_DATA]’s golden desert landscapes"
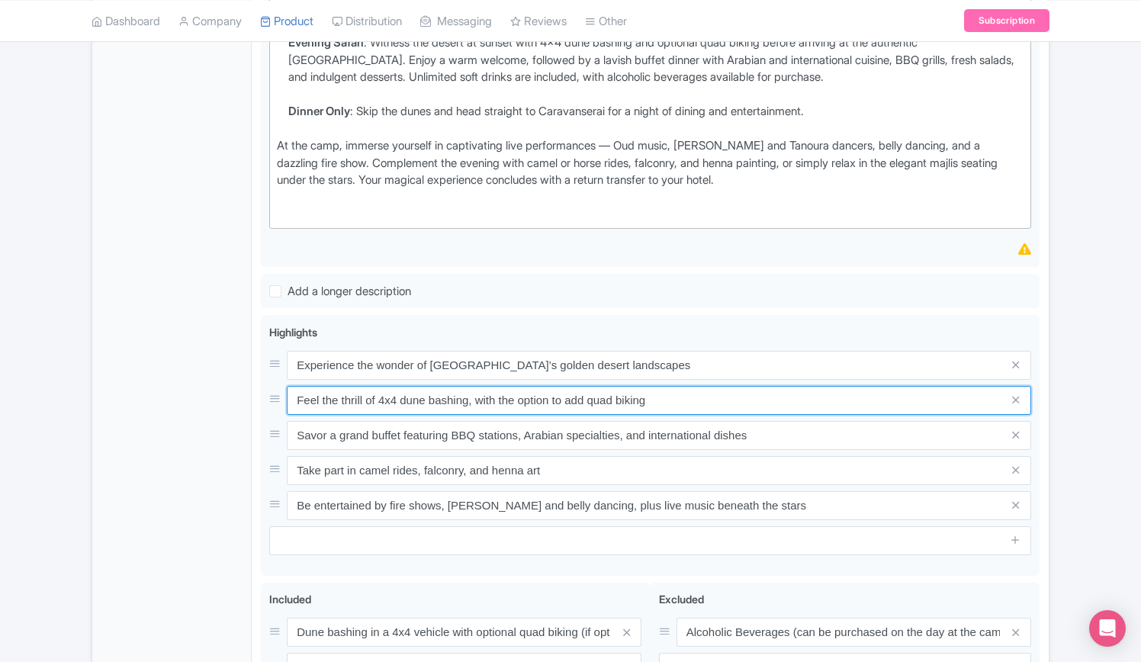
drag, startPoint x: 596, startPoint y: 388, endPoint x: 155, endPoint y: 385, distance: 441.4
click at [155, 385] on div "General Booking Info Locations Settings Pricing Gallery Itinerary FAQs Dubai: D…" at bounding box center [570, 329] width 956 height 1330
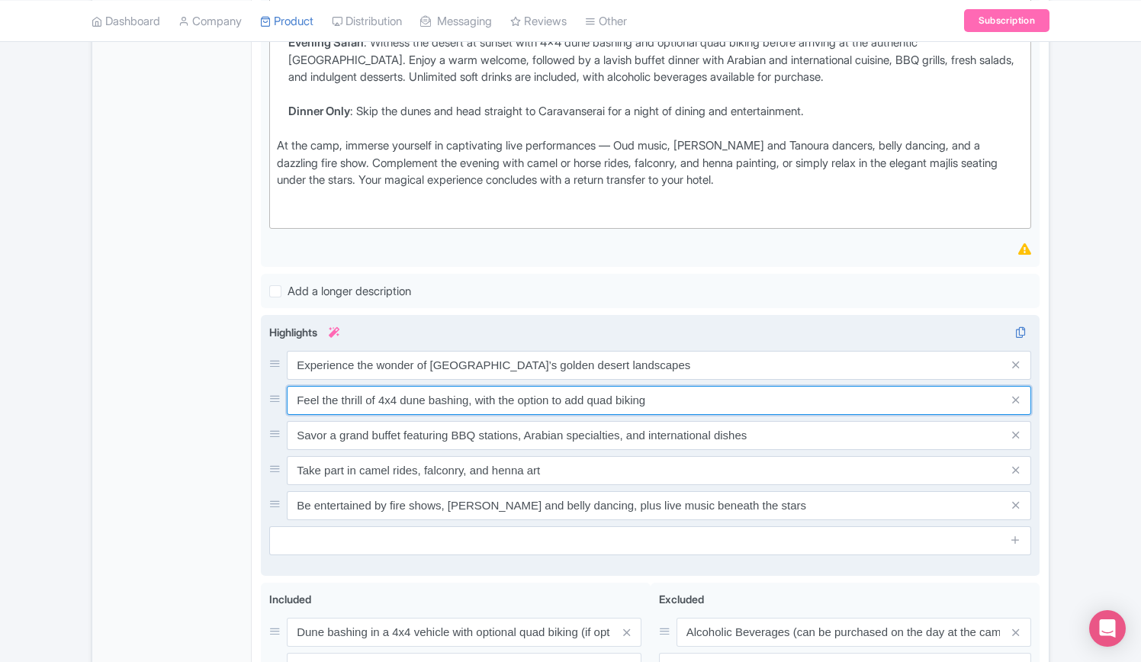
paste input "Adventure through the dunes in a 4x4, with optional quad bike upgrade"
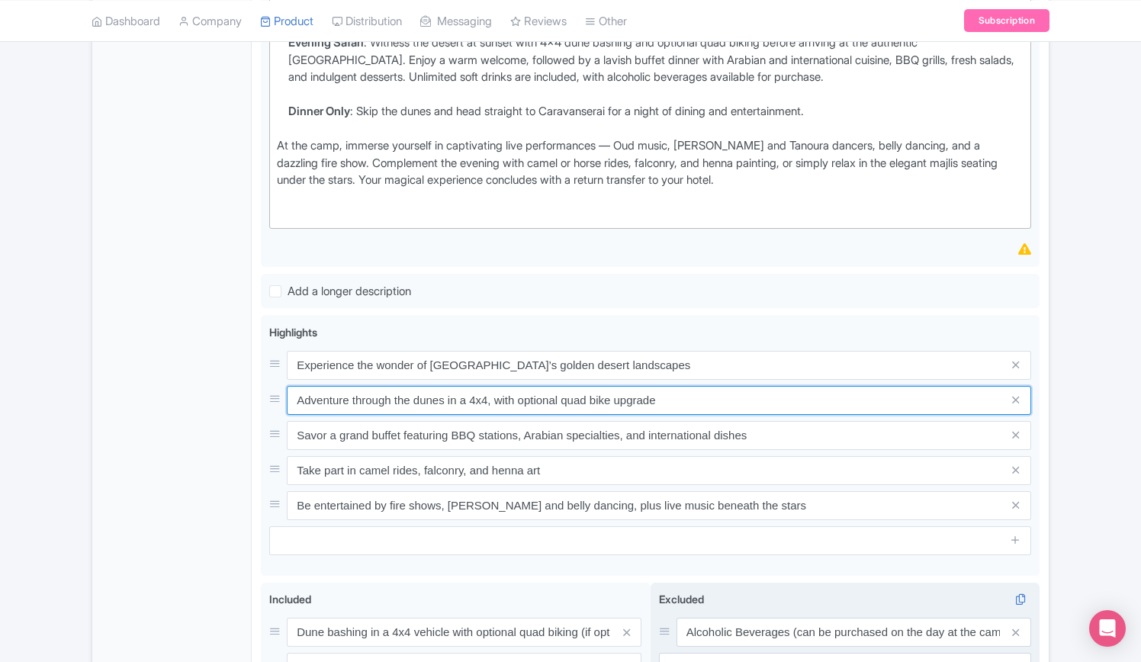
type input "Adventure through the dunes in a 4x4, with optional quad bike upgrade"
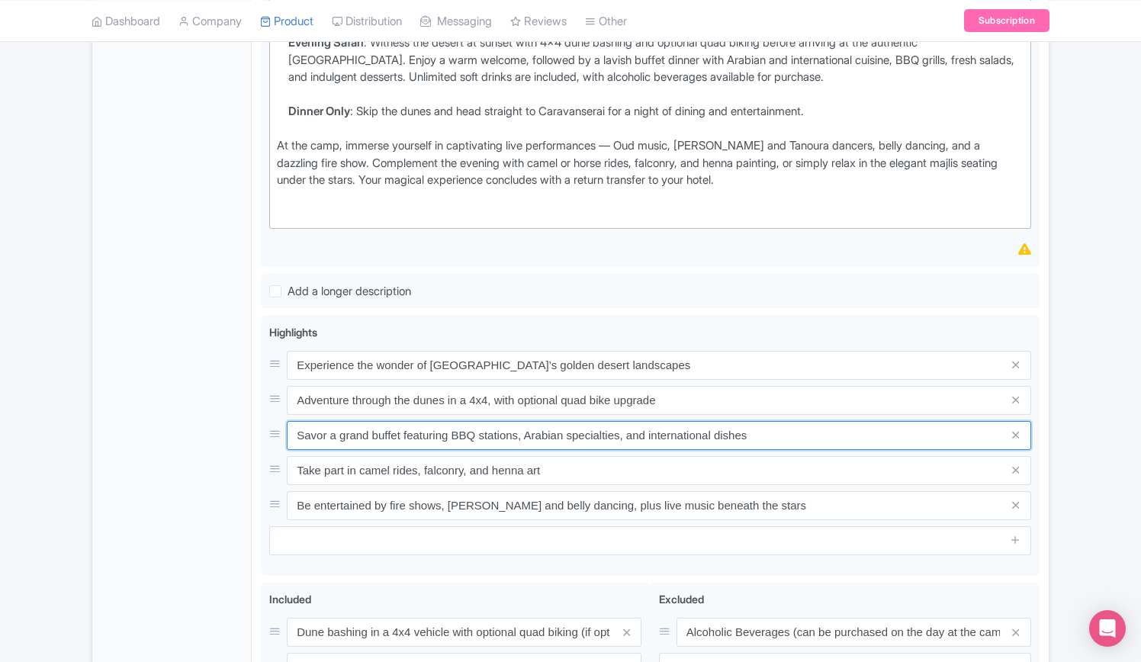
drag, startPoint x: 752, startPoint y: 431, endPoint x: 217, endPoint y: 428, distance: 535.2
click at [217, 428] on div "General Booking Info Locations Settings Pricing Gallery Itinerary FAQs Dubai: D…" at bounding box center [570, 329] width 956 height 1330
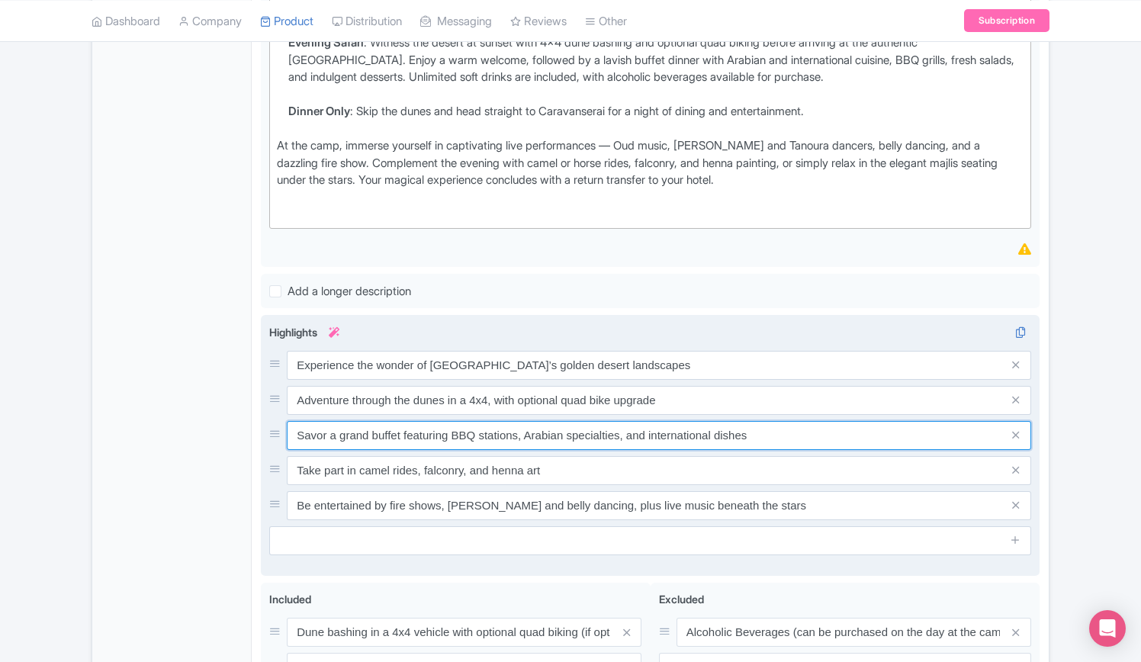
paste input "Feast on a sumptuous buffet with BBQ, Arabic delights, and world flavor"
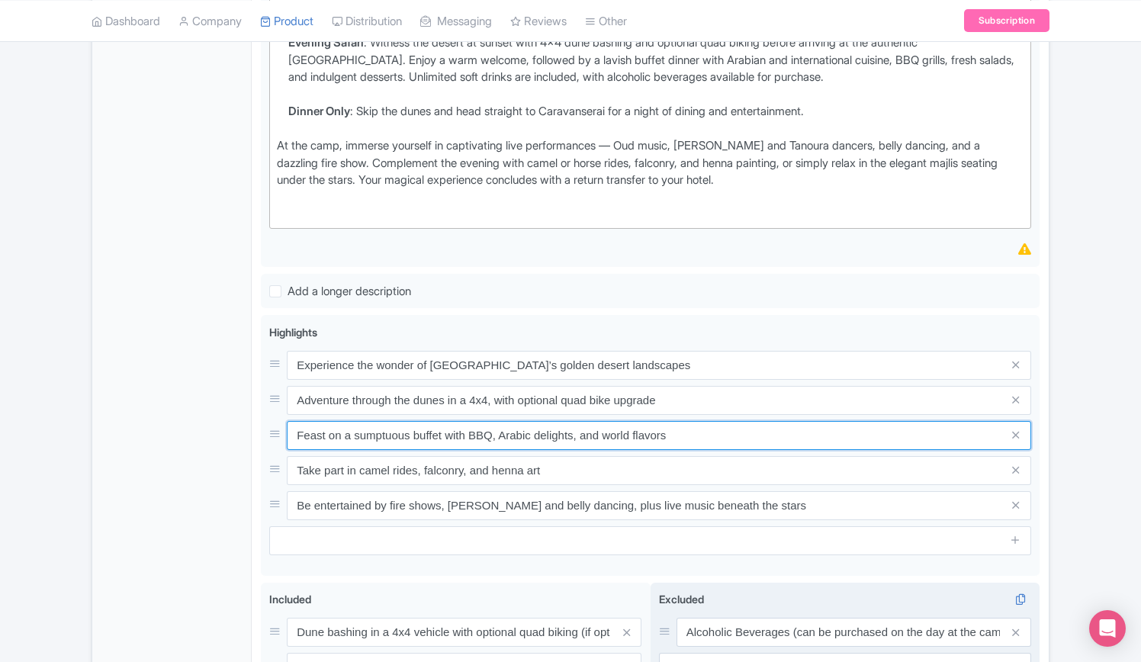
type input "Feast on a sumptuous buffet with BBQ, Arabic delights, and world flavors"
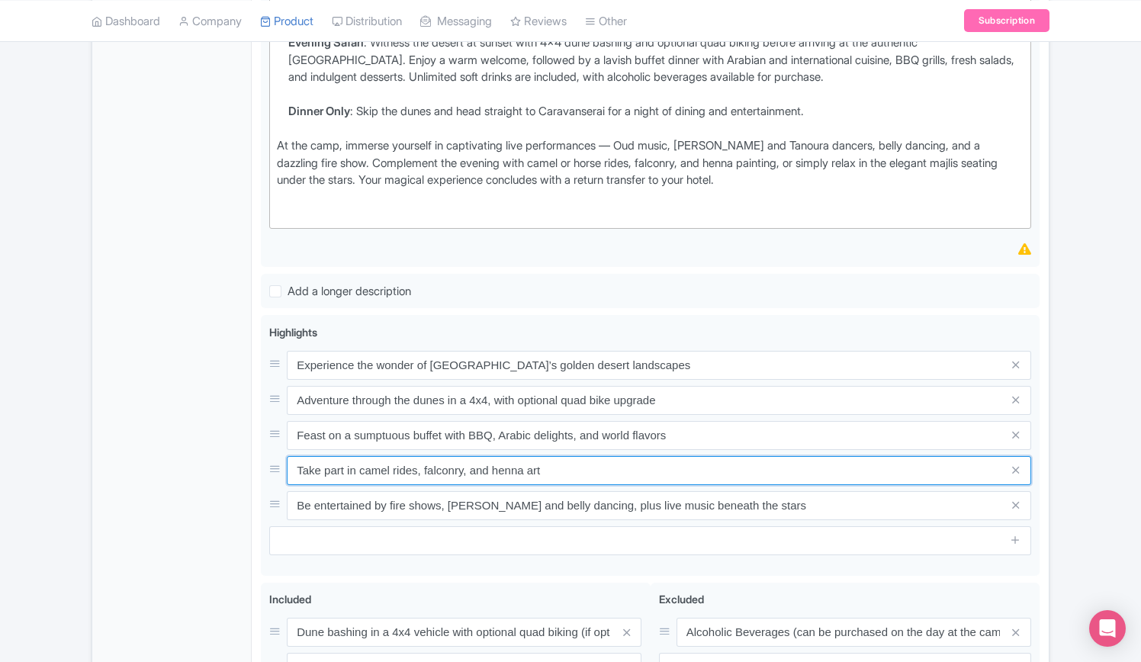
drag, startPoint x: 200, startPoint y: 466, endPoint x: 172, endPoint y: 466, distance: 27.4
click at [172, 466] on div "General Booking Info Locations Settings Pricing Gallery Itinerary FAQs Dubai: D…" at bounding box center [570, 329] width 956 height 1330
paste input "Enjoy desert traditions: camel rides, falconry, and henna painting"
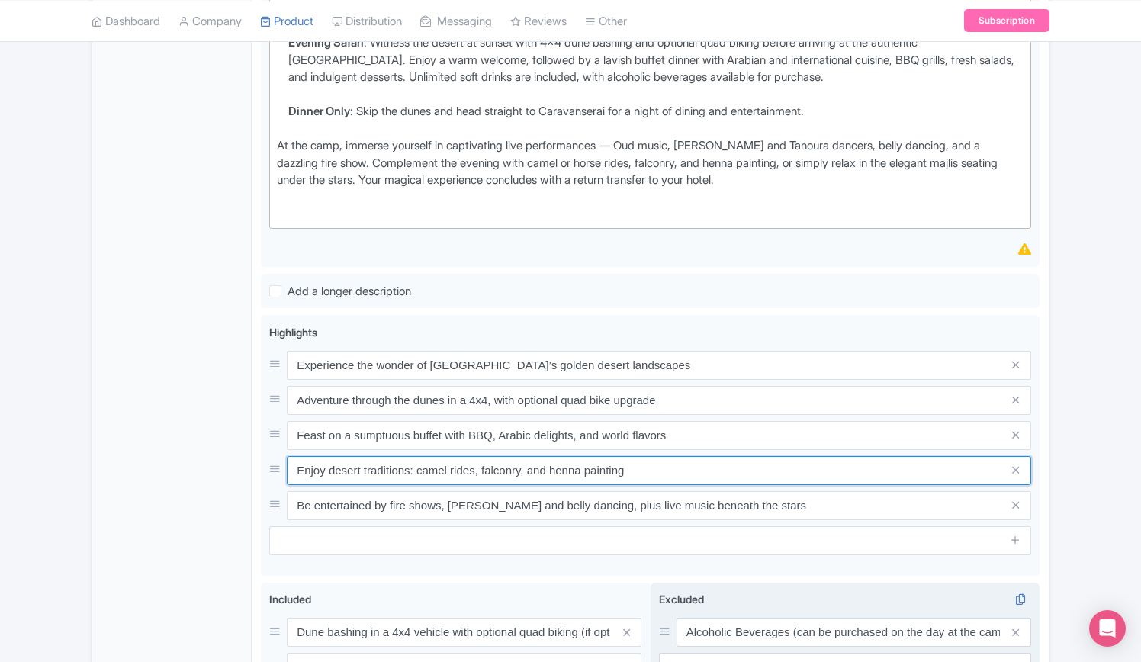
type input "Enjoy desert traditions: camel rides, falconry, and henna painting"
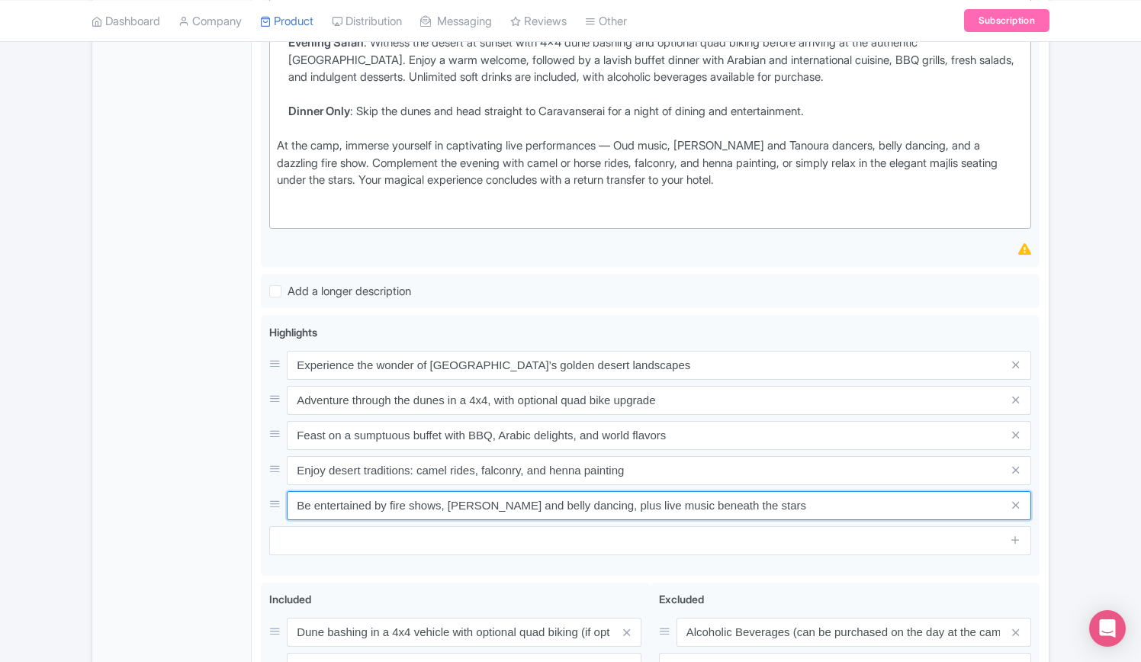
drag, startPoint x: 769, startPoint y: 501, endPoint x: 145, endPoint y: 501, distance: 623.6
click at [145, 501] on div "General Booking Info Locations Settings Pricing Gallery Itinerary FAQs Dubai: D…" at bounding box center [570, 329] width 956 height 1330
paste input "End the night with fire shows, live music, and vibrant Tanoura & belly dance pe…"
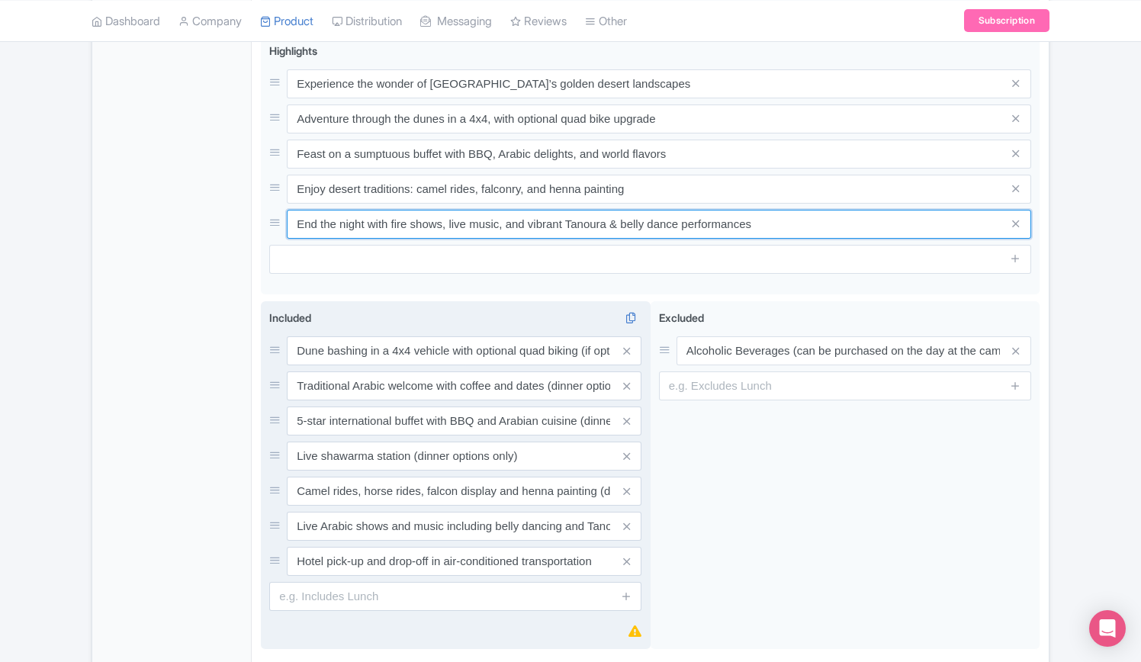
scroll to position [897, 0]
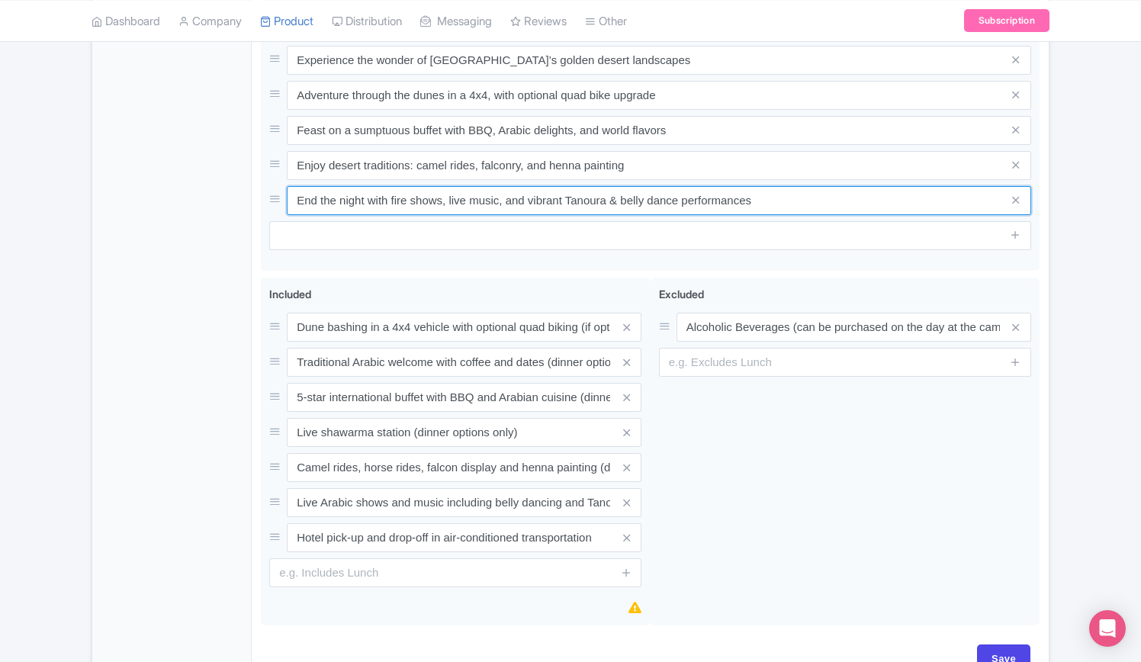
type input "End the night with fire shows, live music, and vibrant Tanoura & belly dance pe…"
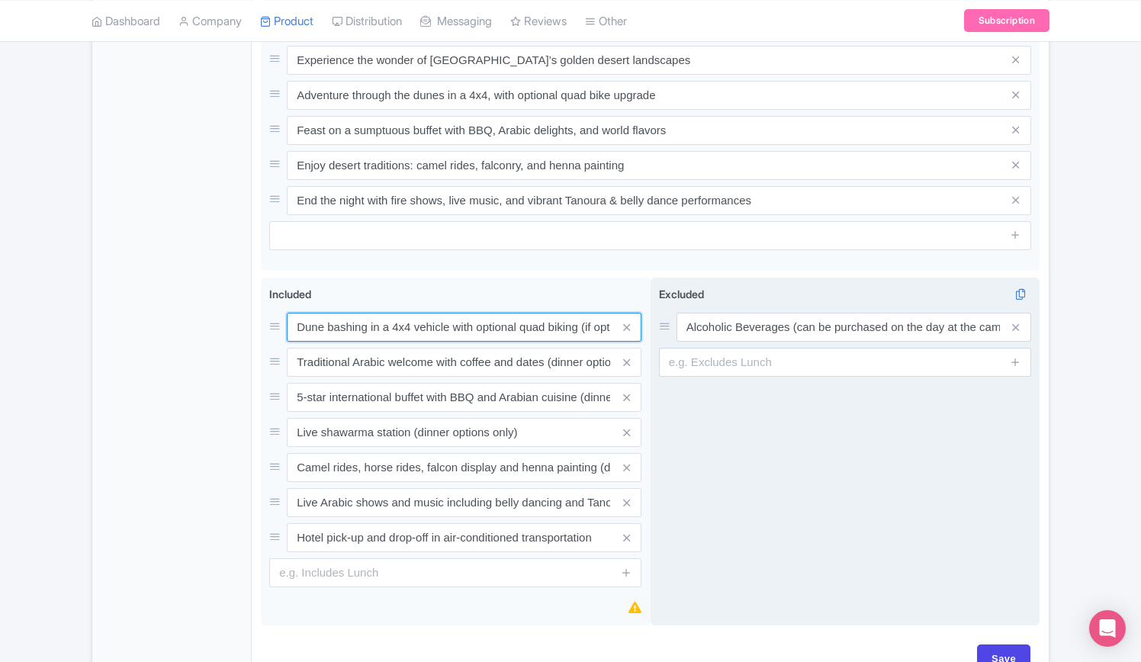
scroll to position [0, 63]
drag, startPoint x: 294, startPoint y: 323, endPoint x: 675, endPoint y: 560, distance: 448.3
click at [675, 560] on div "Dune bashing in a 4x4 vehicle with optional quad biking (if option selected) Tr…" at bounding box center [650, 455] width 778 height 355
click at [829, 579] on div "Excluded i Alcoholic Beverages (can be purchased on the day at the camp)" at bounding box center [845, 452] width 390 height 348
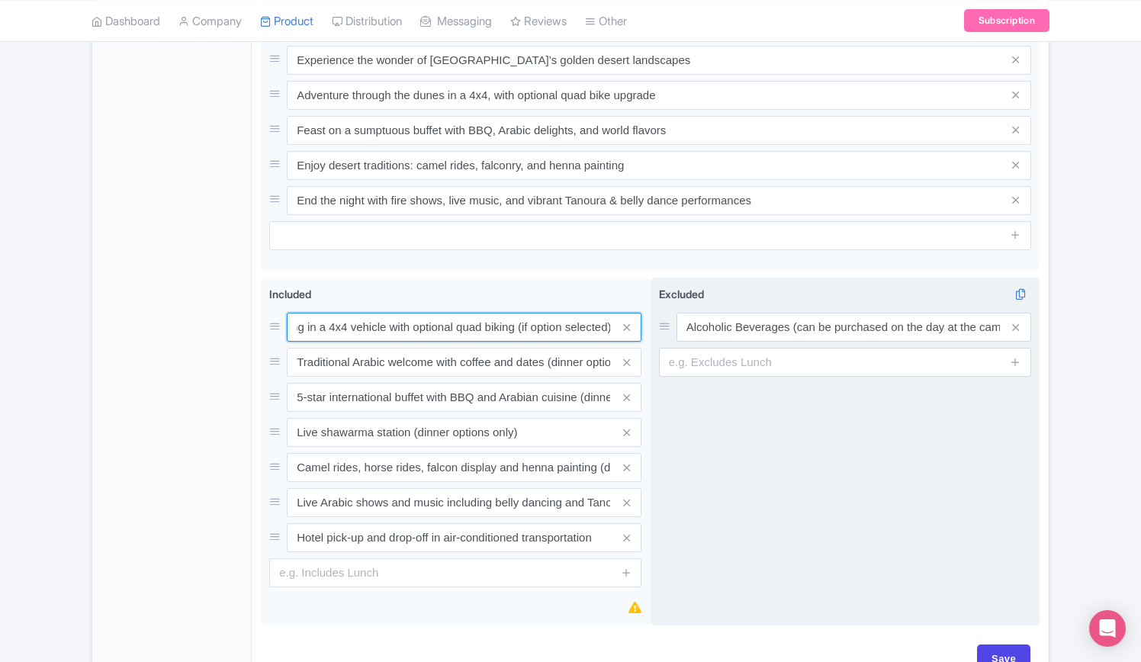
drag, startPoint x: 296, startPoint y: 322, endPoint x: 657, endPoint y: 322, distance: 361.4
click at [657, 322] on div "Dune bashing in a 4x4 vehicle with optional quad biking (if option selected) Tr…" at bounding box center [650, 455] width 778 height 355
paste input "Exciting 4x4 dune bashing adventure, with the option to add quad biking"
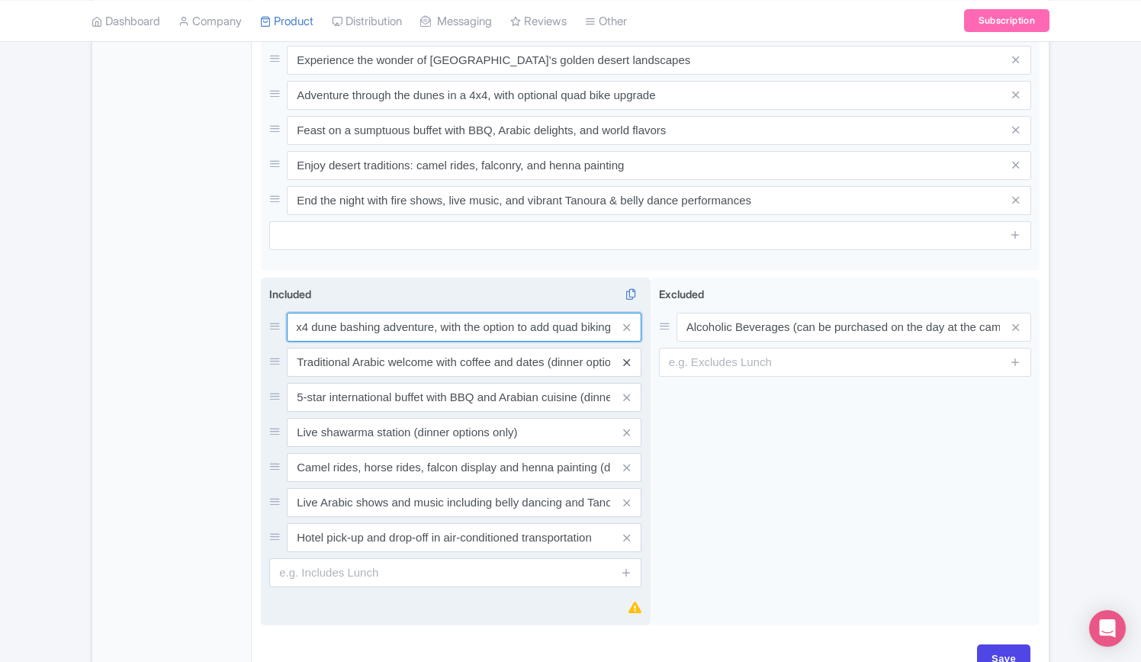
type input "Exciting 4x4 dune bashing adventure, with the option to add quad biking"
click at [628, 360] on icon at bounding box center [626, 362] width 7 height 11
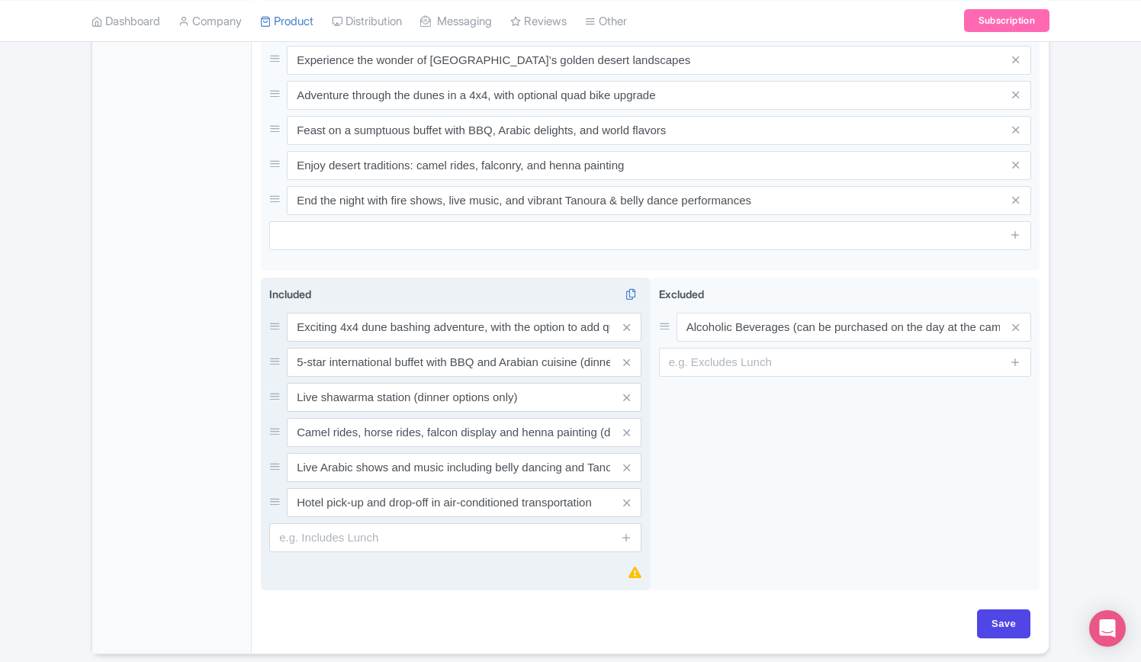
click at [628, 360] on icon at bounding box center [626, 362] width 7 height 11
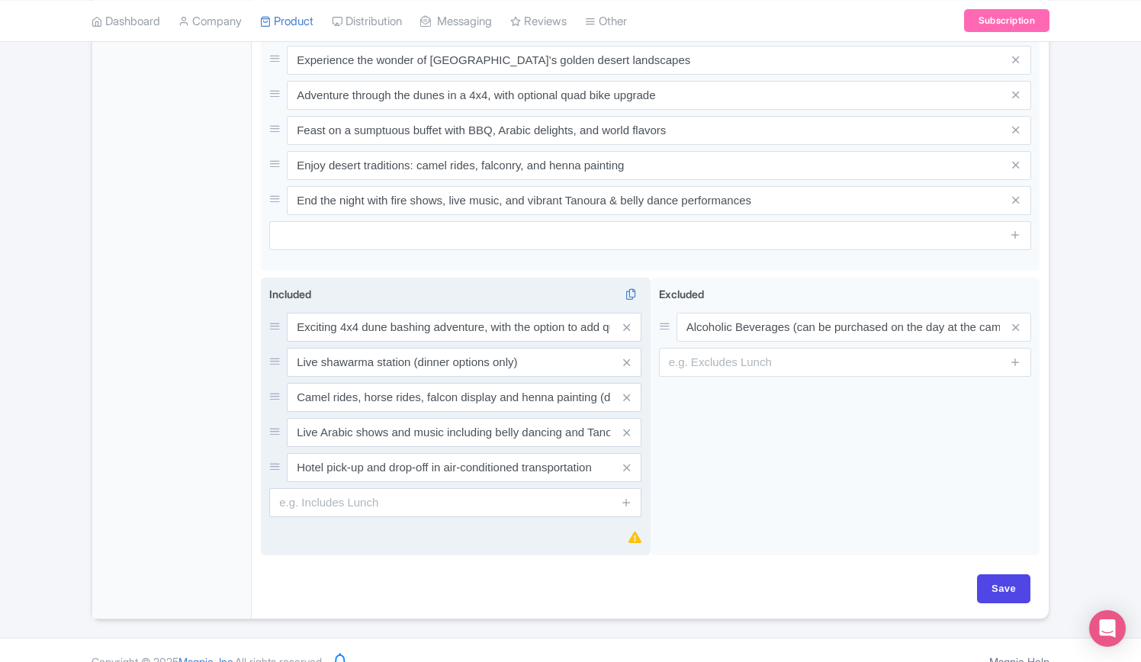
click at [628, 360] on icon at bounding box center [626, 362] width 7 height 11
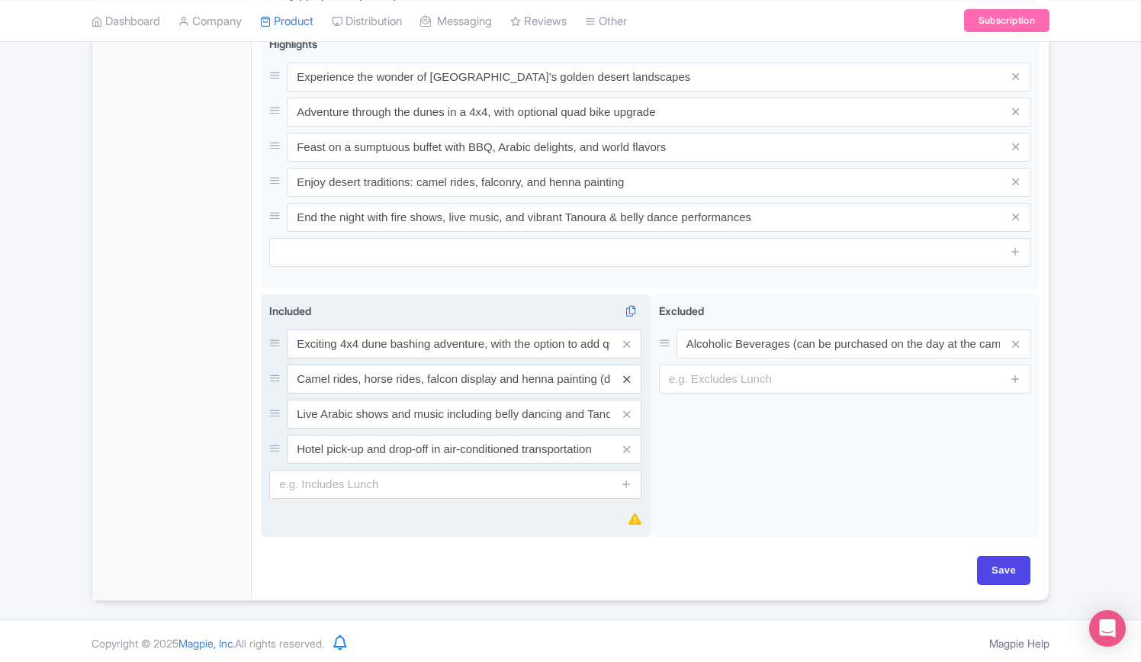
click at [628, 375] on icon at bounding box center [626, 379] width 7 height 11
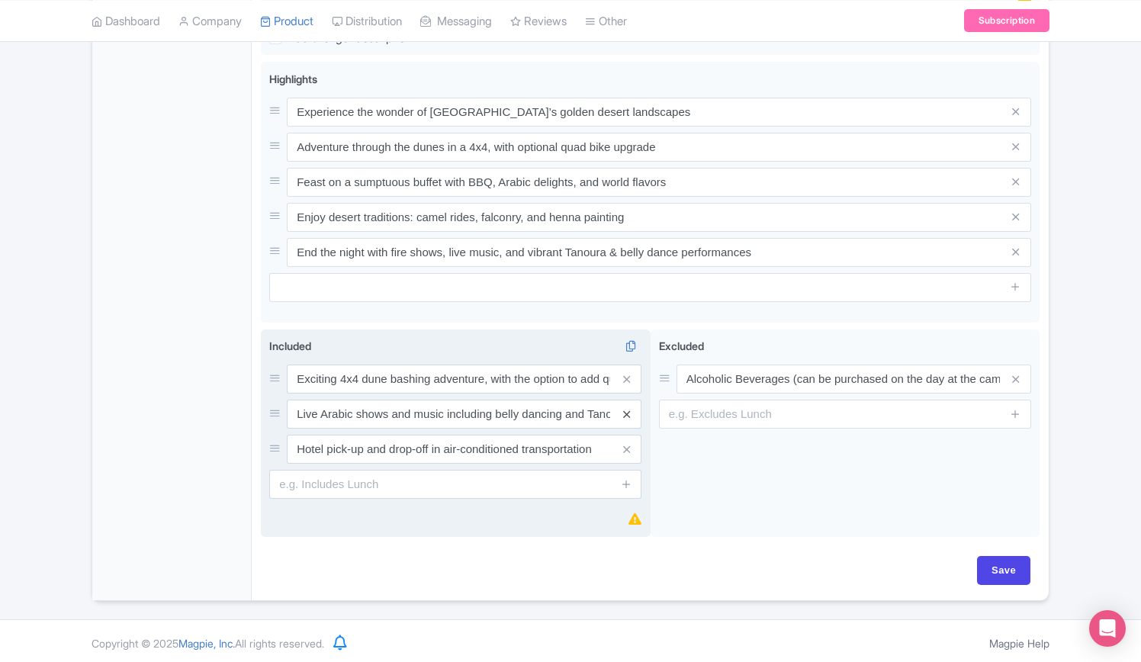
click at [625, 412] on icon at bounding box center [626, 414] width 7 height 11
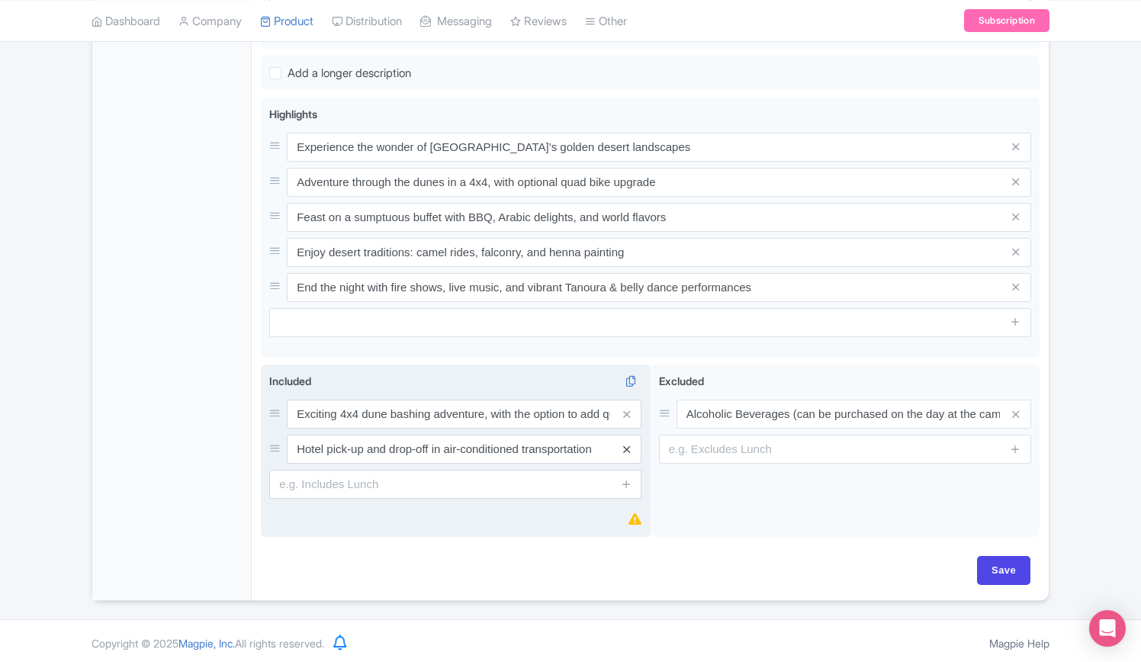
click at [626, 448] on icon at bounding box center [626, 449] width 7 height 11
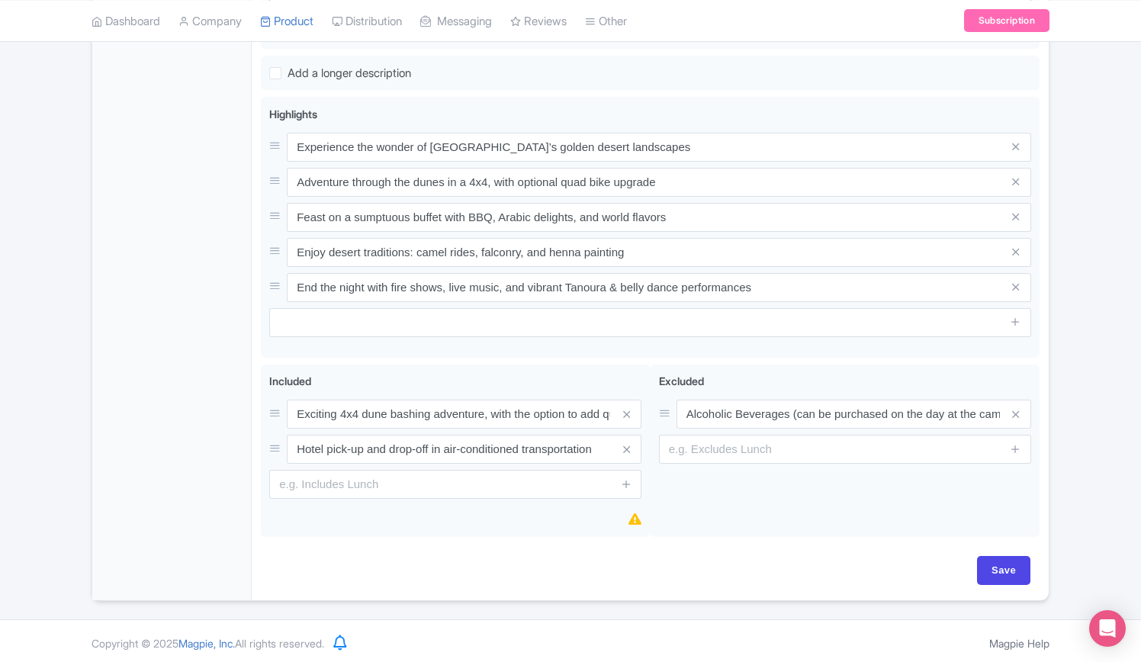
scroll to position [775, 0]
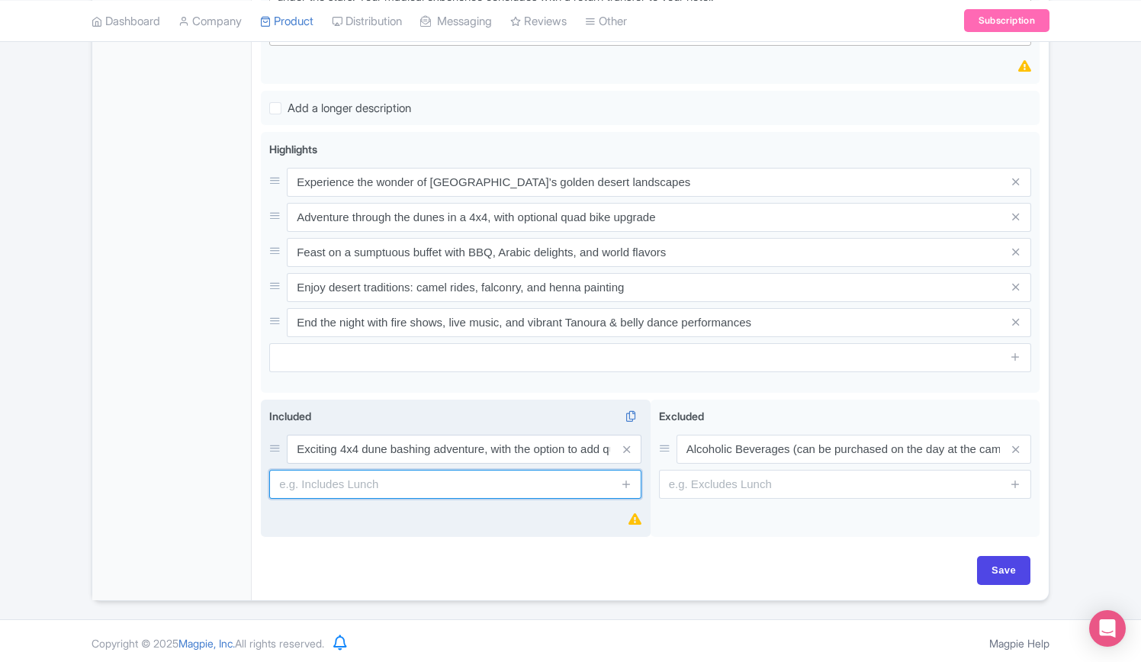
click at [373, 481] on input "text" at bounding box center [455, 484] width 372 height 29
paste input "Traditional Arabic welcome with coffee and dates (for dinner options)"
type input "Traditional Arabic welcome with coffee and dates (for dinner options)"
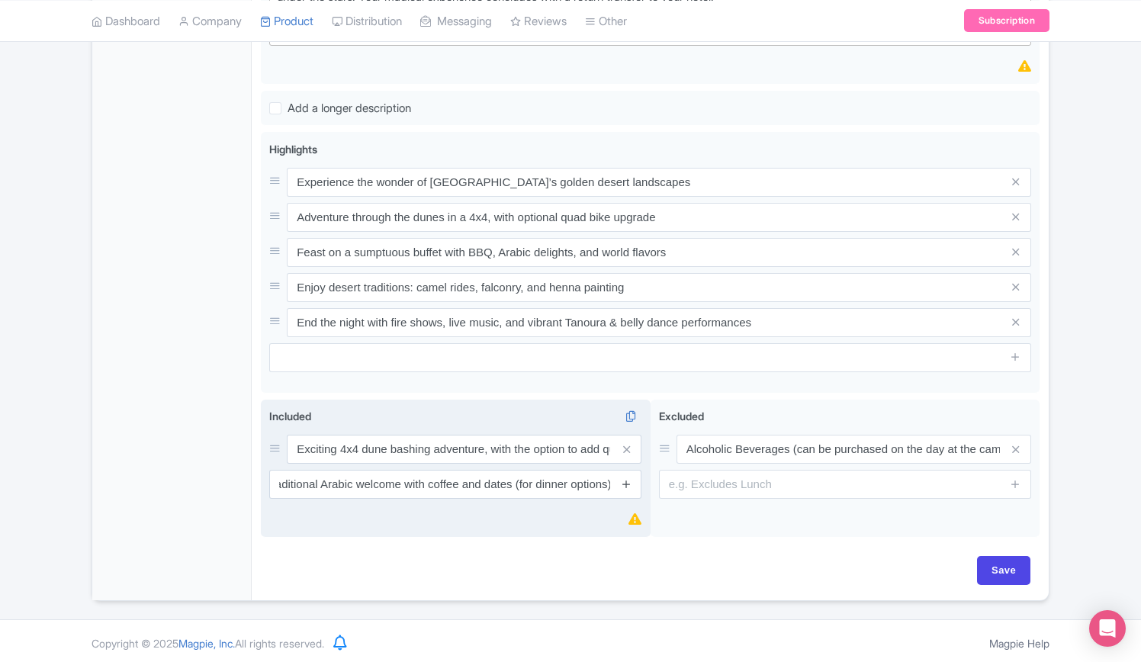
click at [624, 483] on icon at bounding box center [626, 483] width 11 height 11
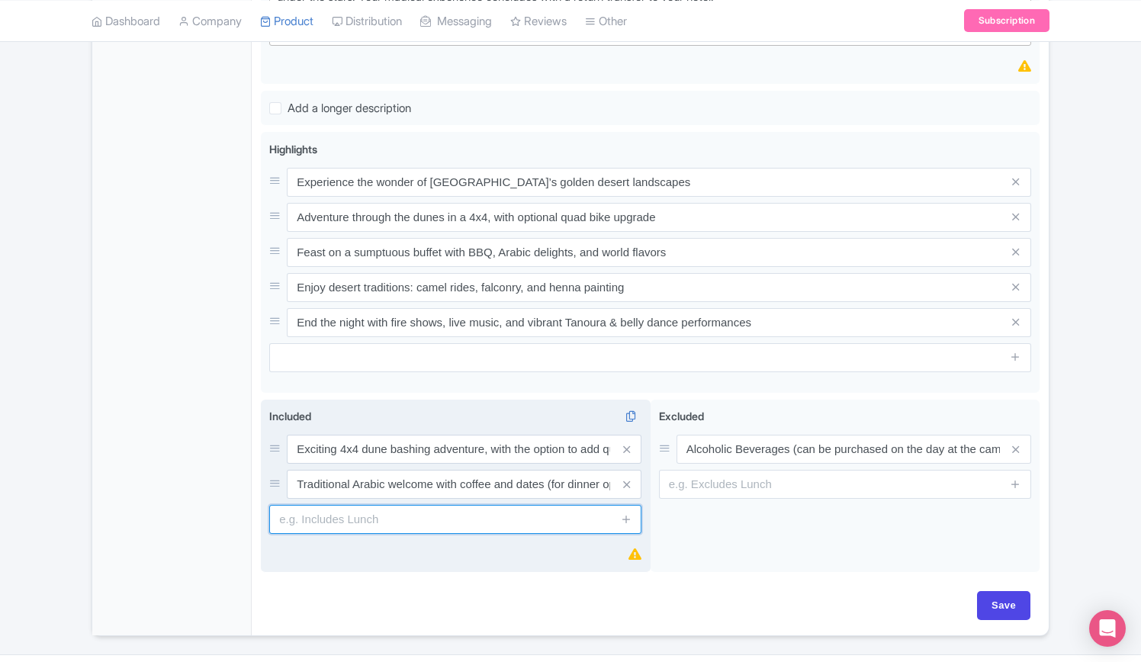
click at [399, 516] on input "text" at bounding box center [455, 519] width 372 height 29
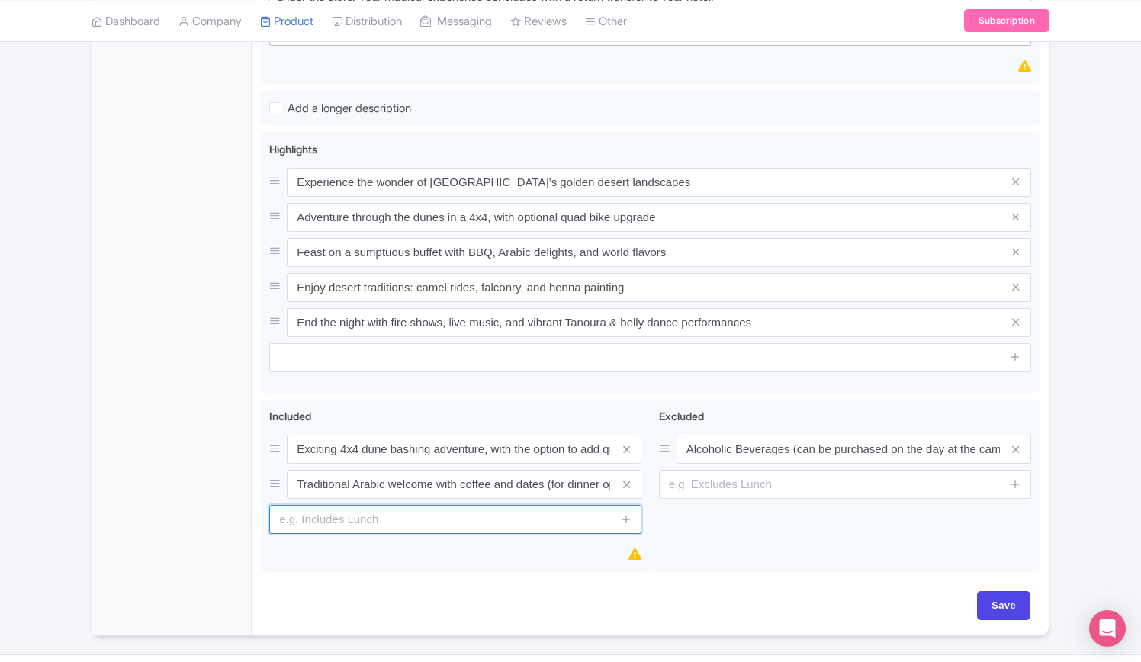
paste input "Lavish international buffet featuring BBQ grills and Arabian cuisine (for dinne…"
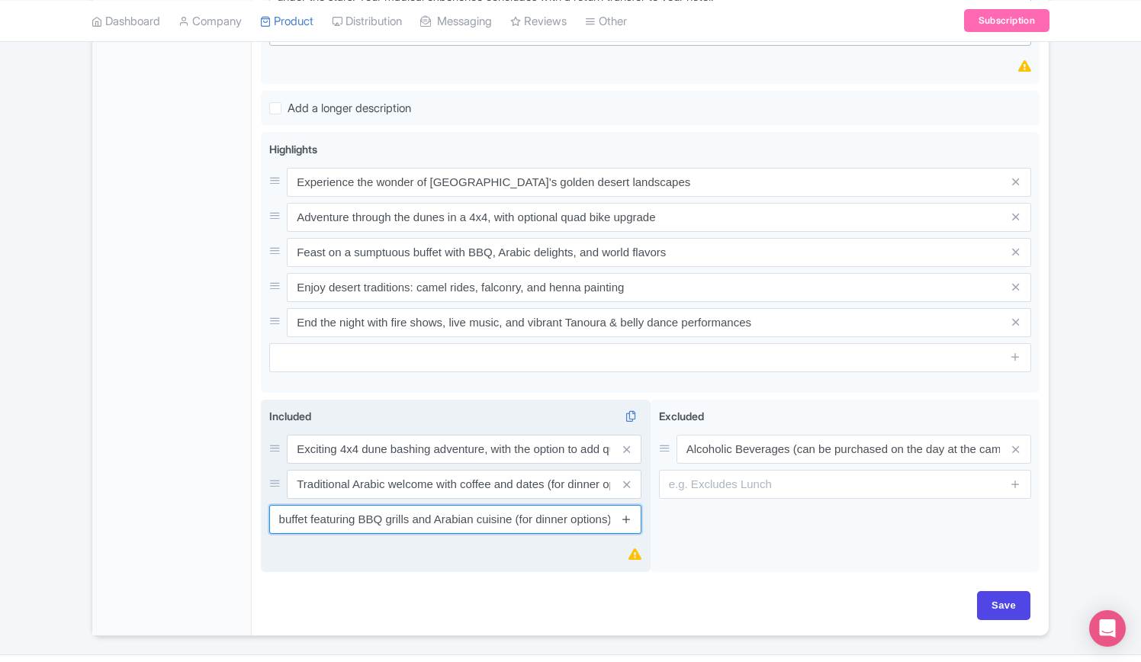
type input "Lavish international buffet featuring BBQ grills and Arabian cuisine (for dinne…"
click at [625, 513] on icon at bounding box center [626, 518] width 11 height 11
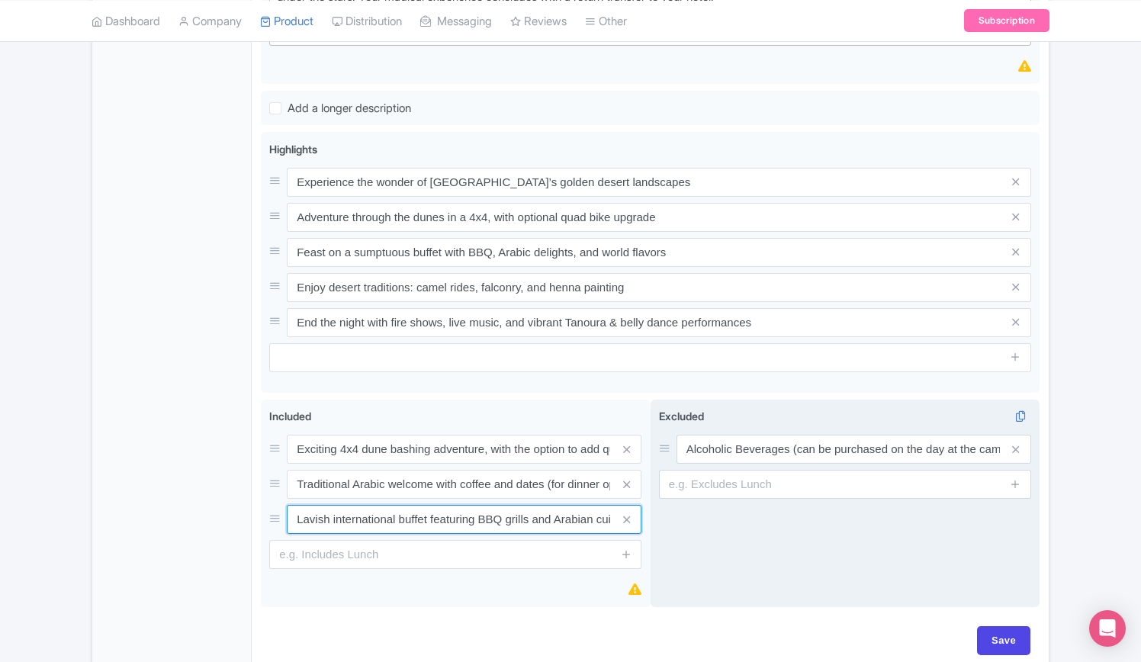
scroll to position [0, 120]
drag, startPoint x: 515, startPoint y: 517, endPoint x: 691, endPoint y: 524, distance: 176.2
click at [691, 524] on div "Dune bashing in a 4x4 vehicle with optional quad biking (if option selected) Tr…" at bounding box center [650, 506] width 778 height 214
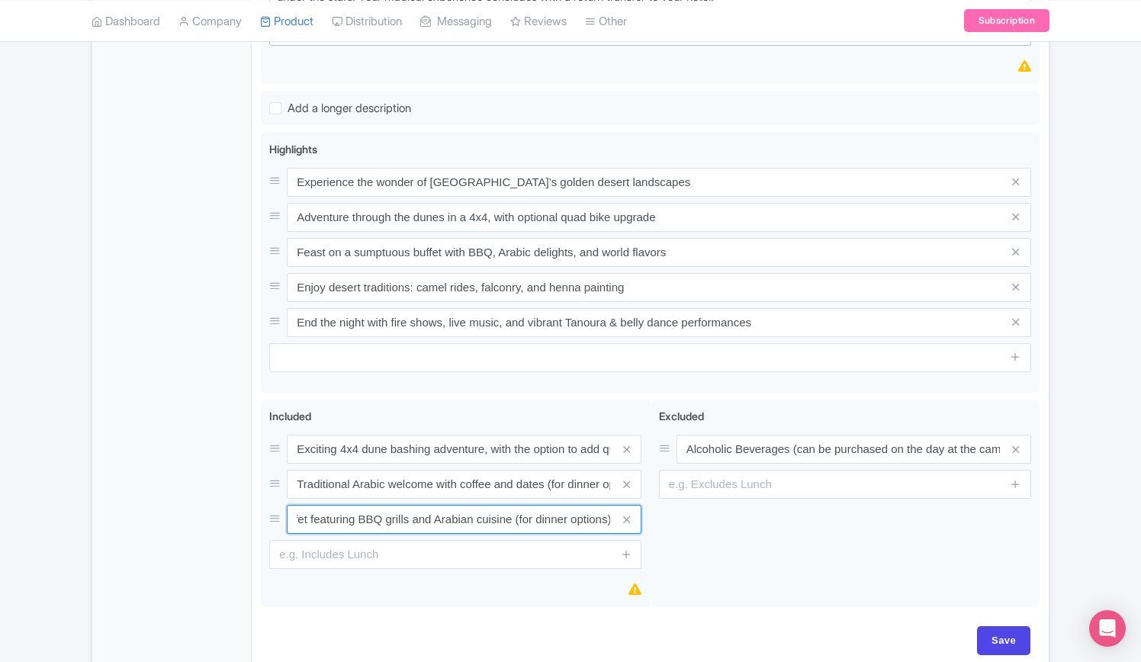
scroll to position [0, 0]
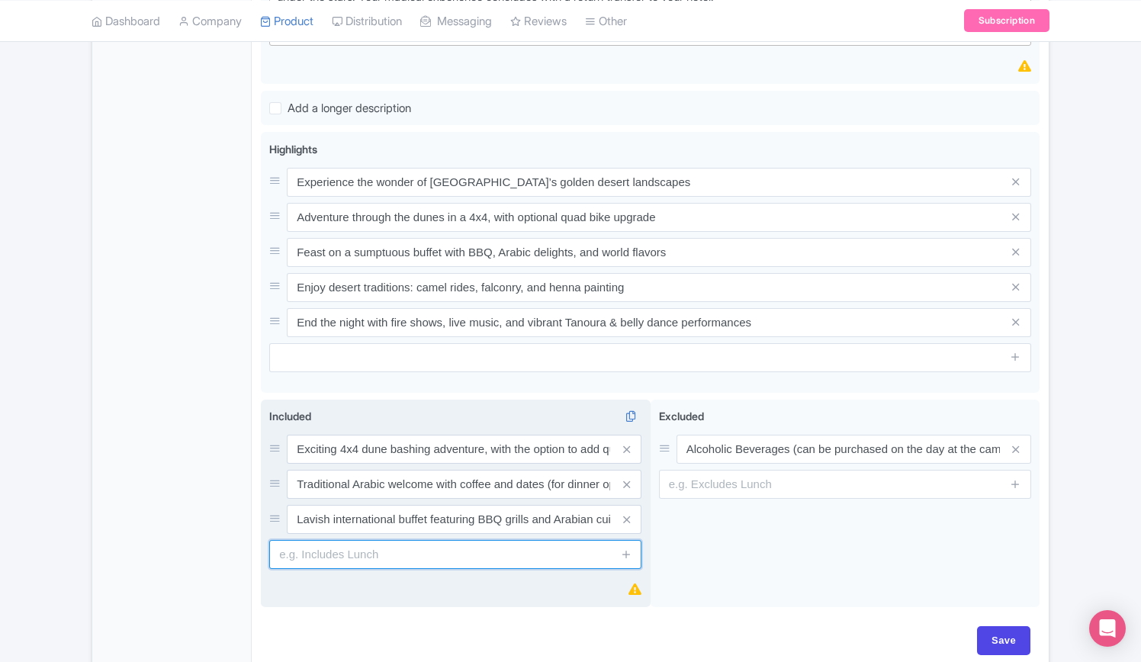
drag, startPoint x: 415, startPoint y: 539, endPoint x: 416, endPoint y: 547, distance: 7.8
click at [415, 540] on input "text" at bounding box center [455, 554] width 372 height 29
paste input "Live shawarma station (available with dinner options)"
type input "Live shawarma station (available with dinner options)"
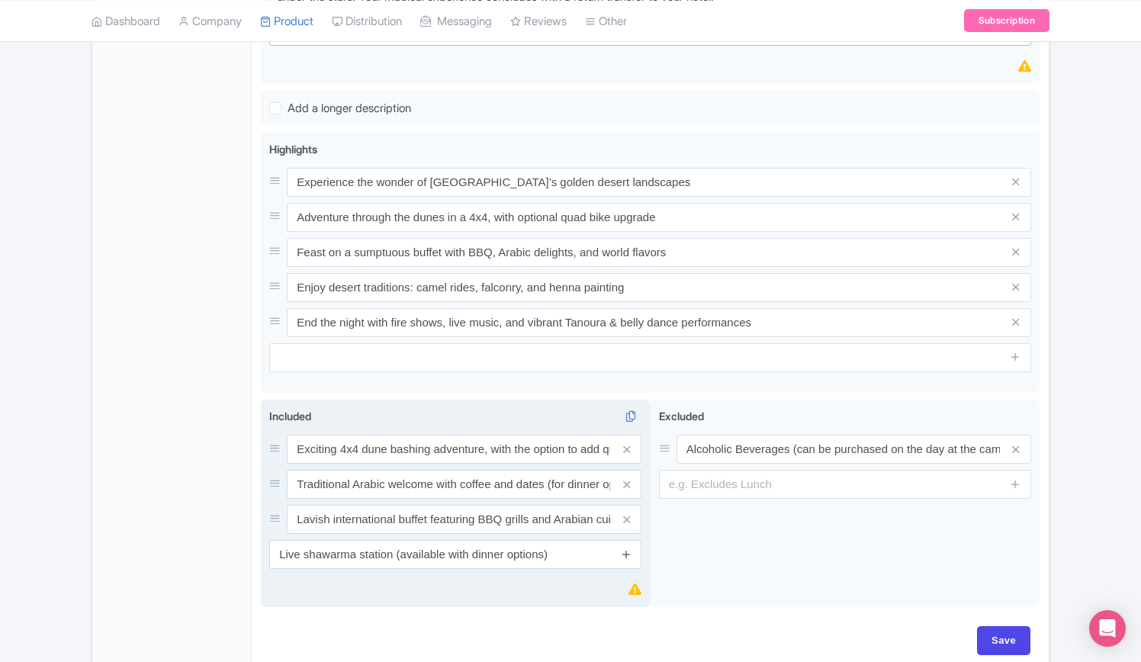
click at [621, 549] on icon at bounding box center [626, 553] width 11 height 11
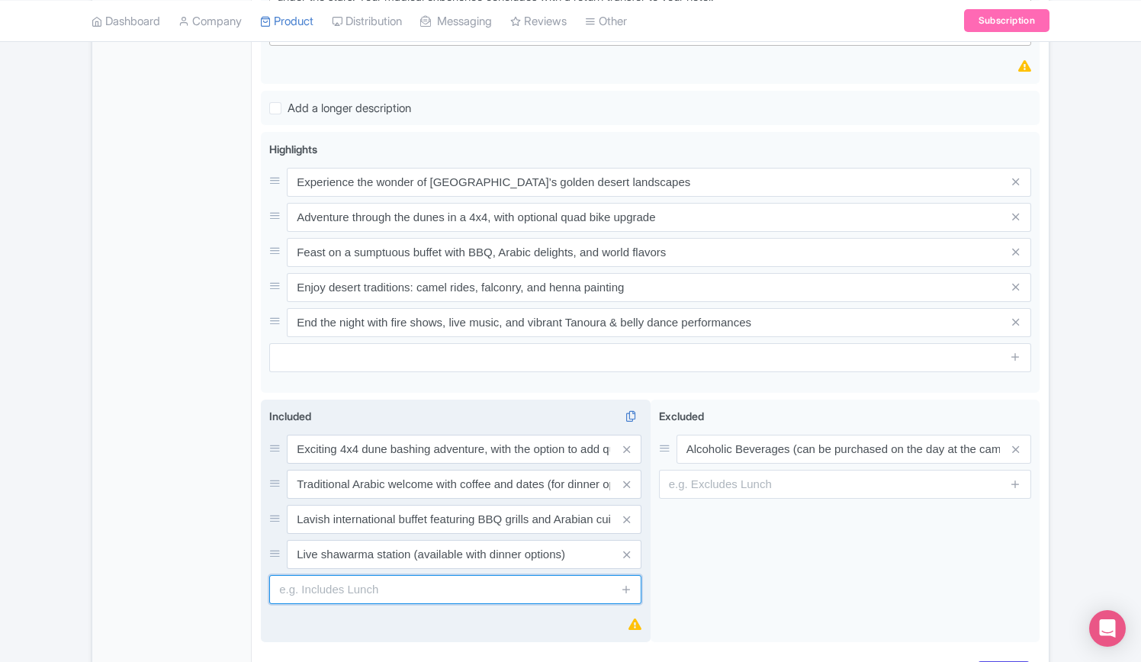
click at [426, 592] on input "text" at bounding box center [455, 589] width 372 height 29
paste input "Camel and horse rides, falcon display, and henna painting (for dinner options)"
type input "Camel and horse rides, falcon display, and henna painting (for dinner options)"
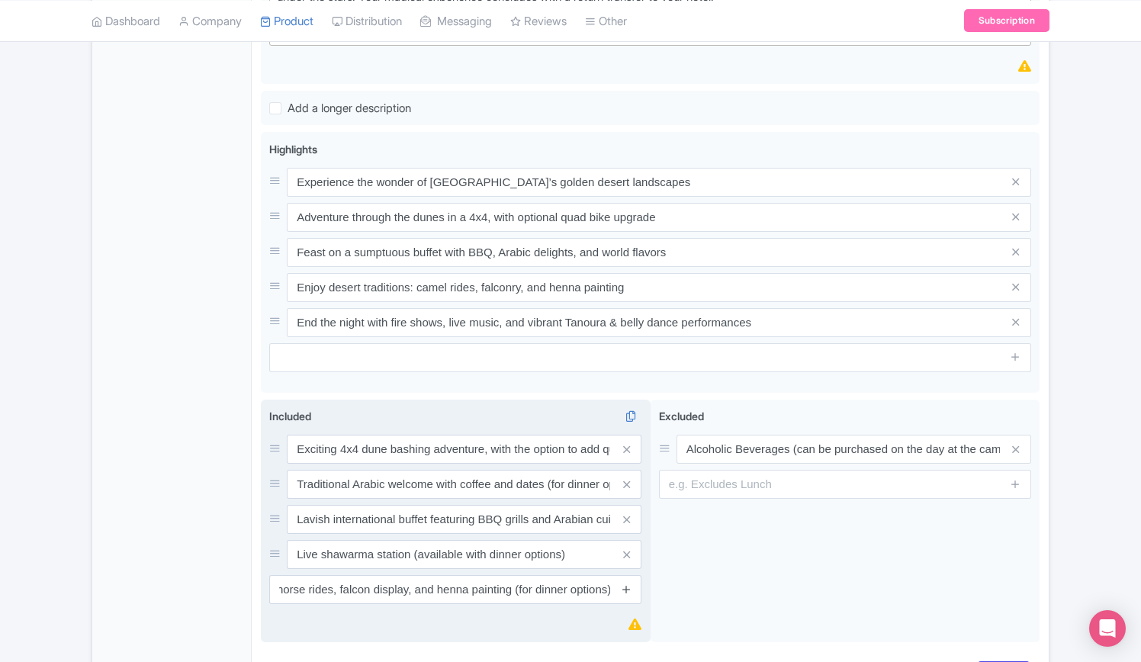
click at [625, 585] on icon at bounding box center [626, 588] width 11 height 11
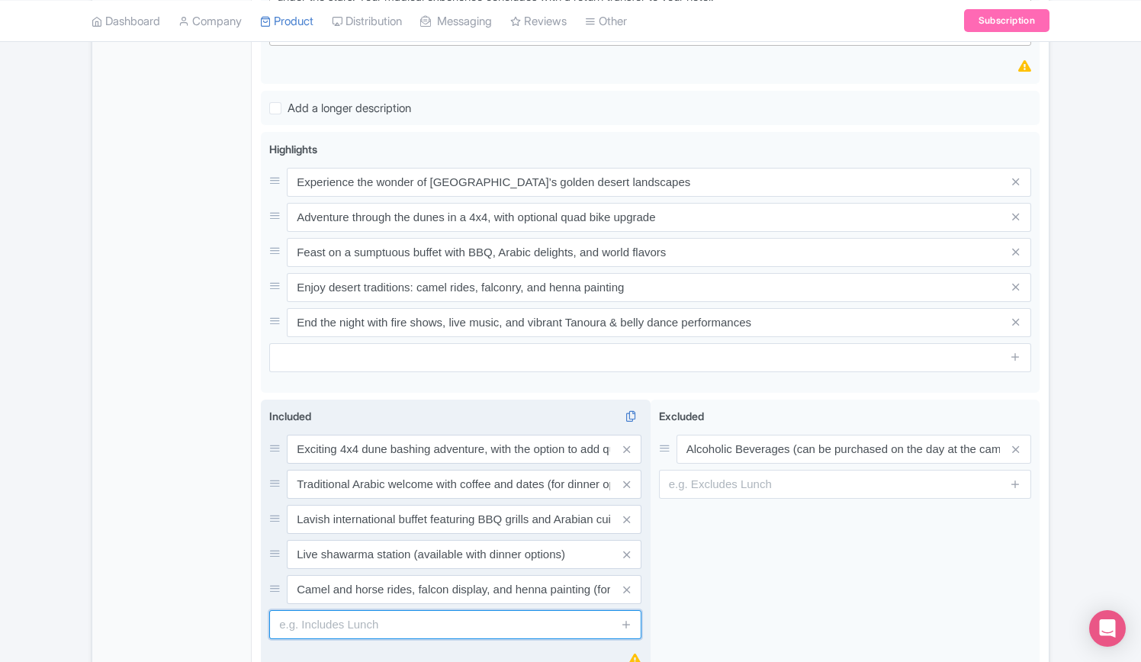
click at [393, 620] on input "text" at bounding box center [455, 624] width 372 height 29
paste input "Authentic Arabic entertainment with live music, belly dancing, and [PERSON_NAME…"
type input "Authentic Arabic entertainment with live music, belly dancing, and [PERSON_NAME…"
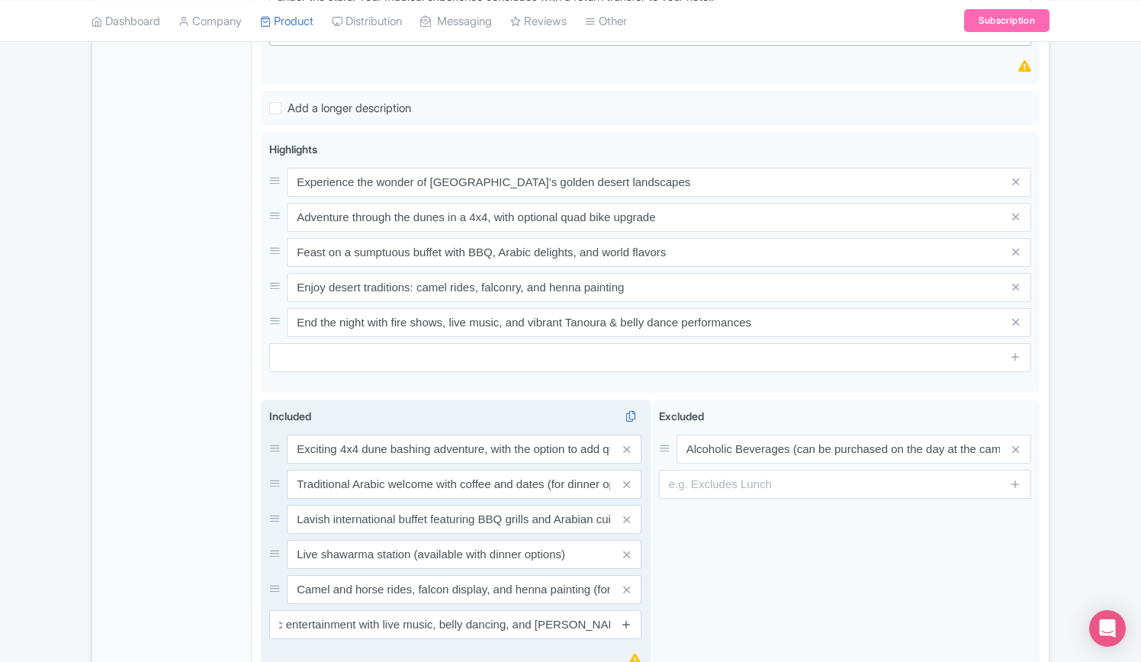
click at [625, 619] on icon at bounding box center [626, 623] width 11 height 11
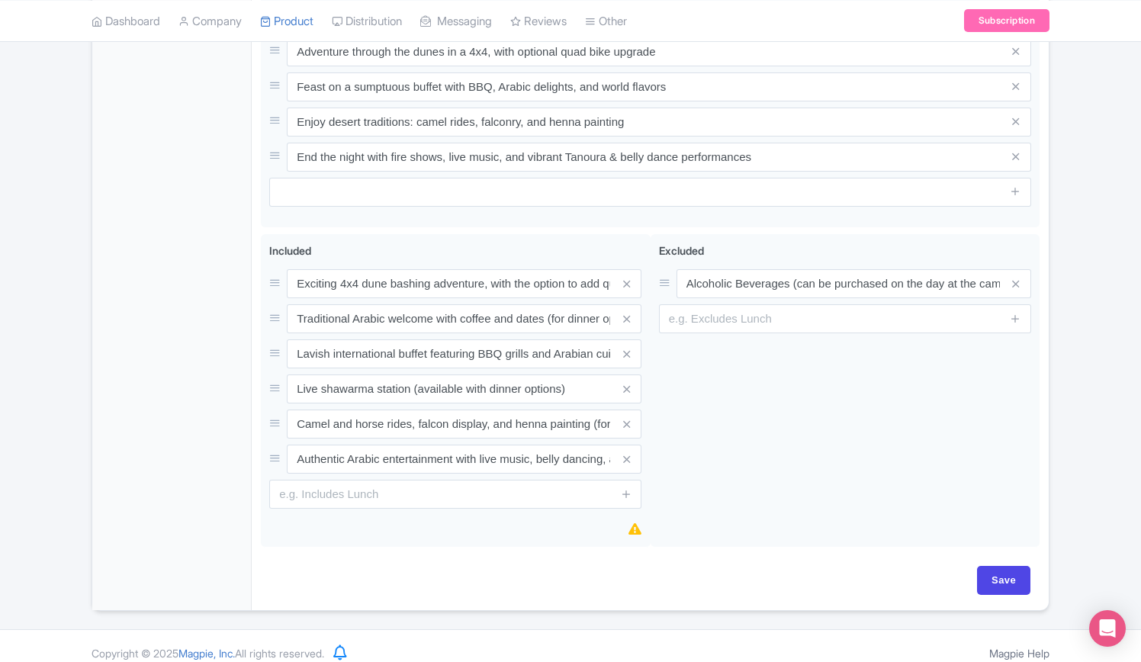
scroll to position [951, 0]
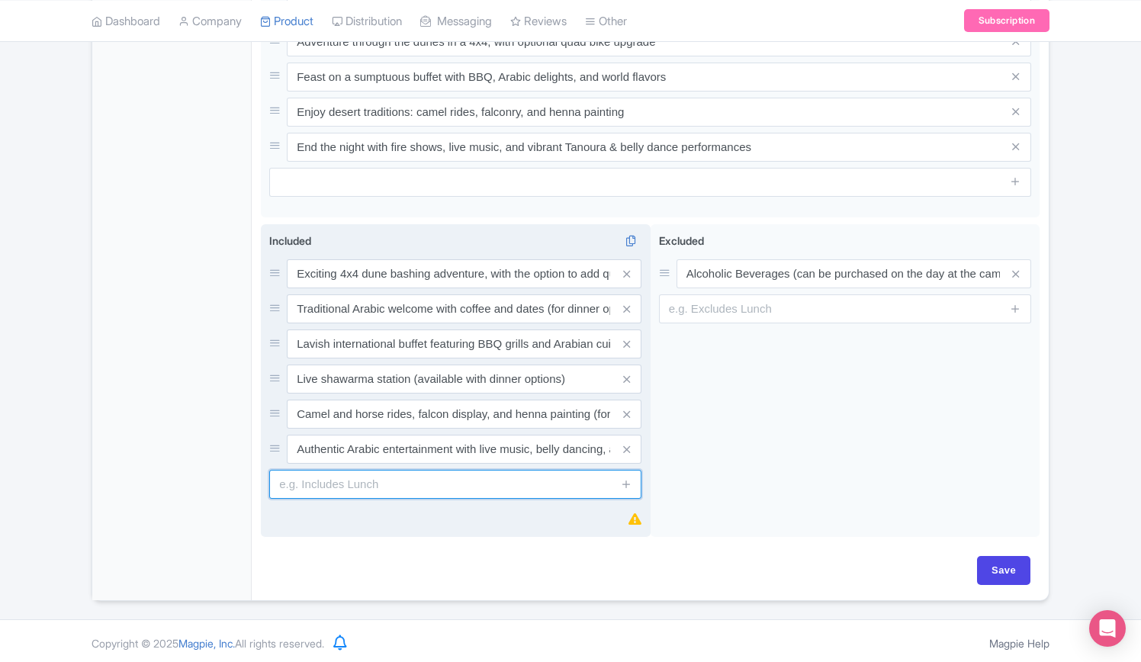
click at [428, 483] on input "text" at bounding box center [455, 484] width 372 height 29
paste input "Hotel pick-up and drop-off in air-conditioned vehicles"
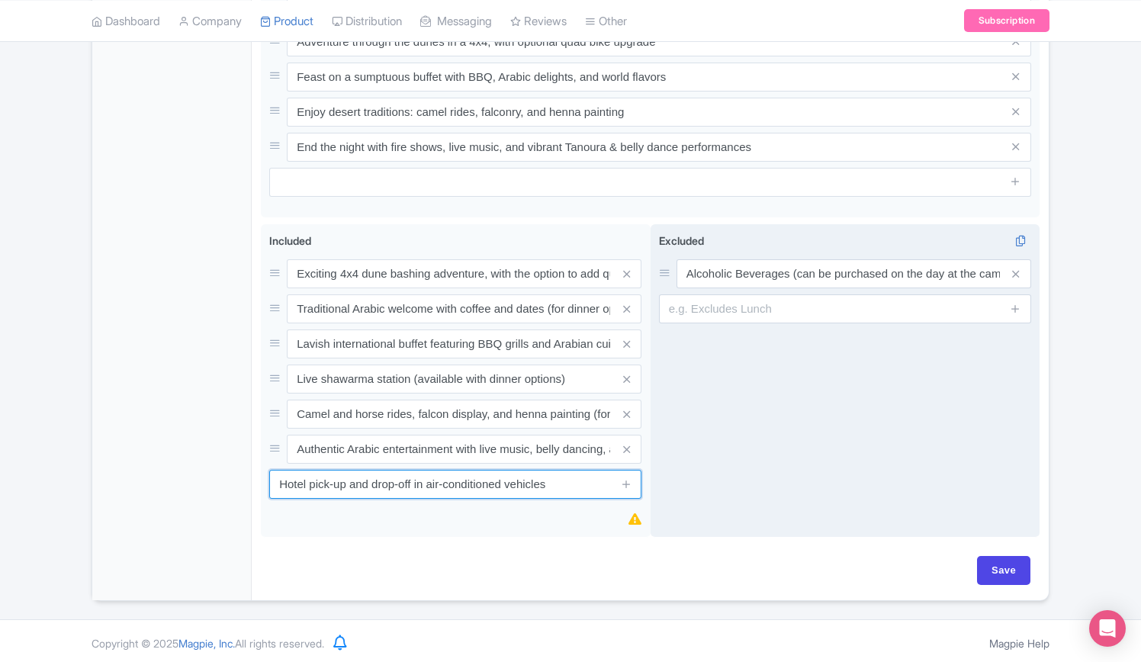
type input "Hotel pick-up and drop-off in air-conditioned vehicles"
click at [790, 459] on div "Excluded i Alcoholic Beverages (can be purchased on the day at the camp)" at bounding box center [845, 380] width 390 height 313
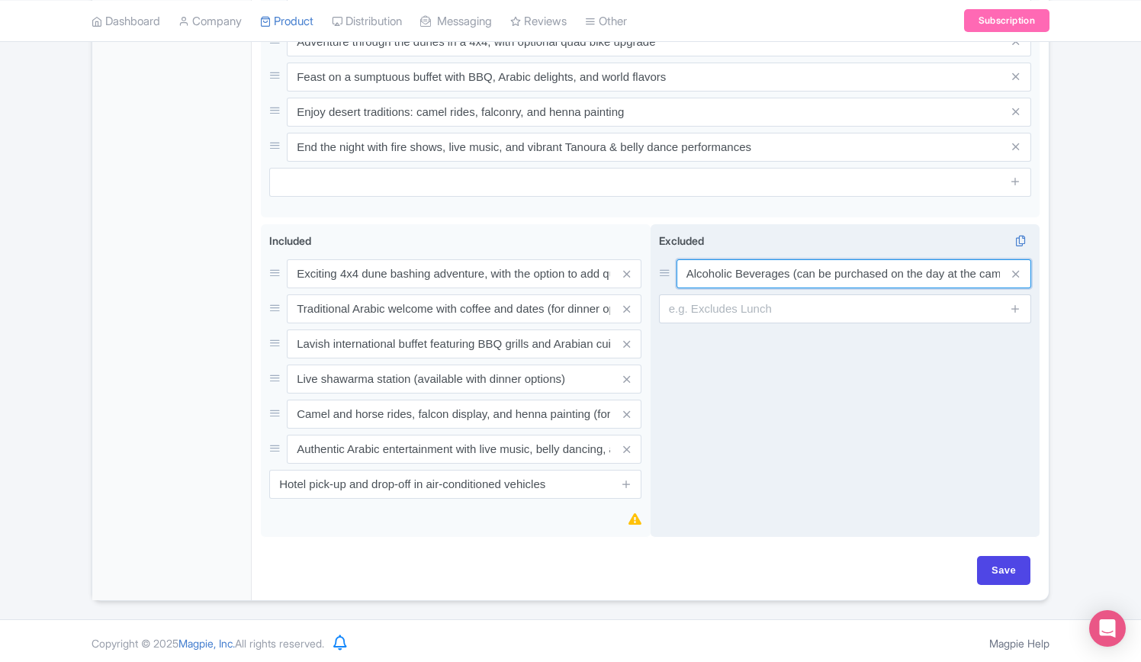
scroll to position [0, 11]
drag, startPoint x: 688, startPoint y: 271, endPoint x: 1031, endPoint y: 274, distance: 343.1
click at [1031, 274] on div "Excluded i Alcoholic Beverages (can be purchased on the day at the camp)" at bounding box center [845, 380] width 390 height 313
paste input "beverages (available for purchase"
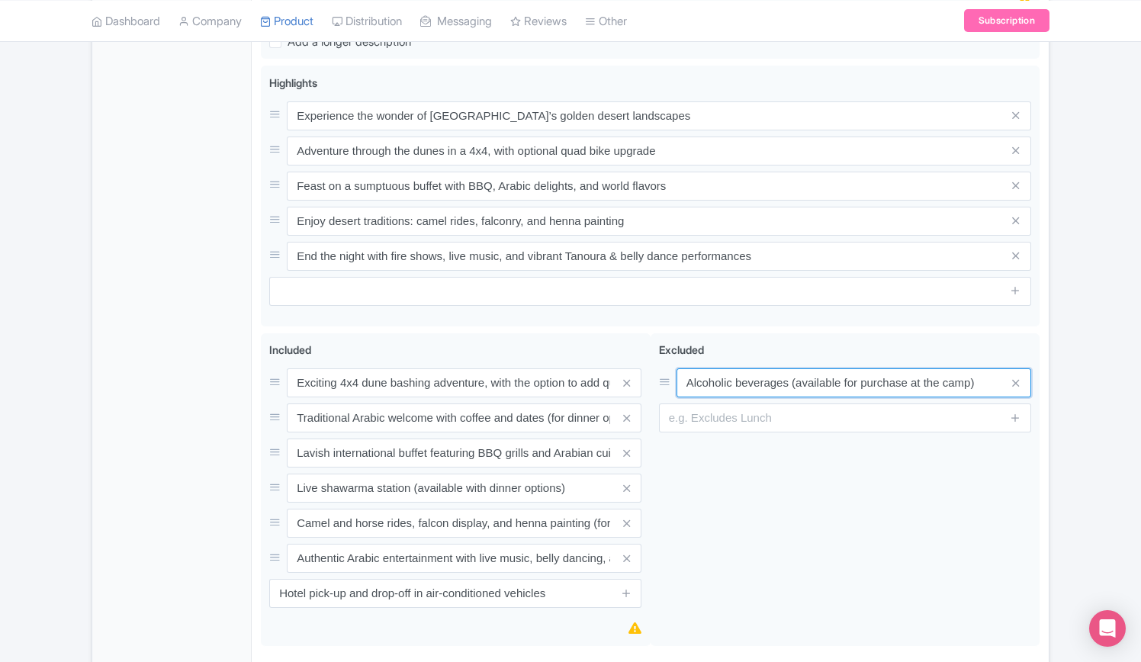
scroll to position [951, 0]
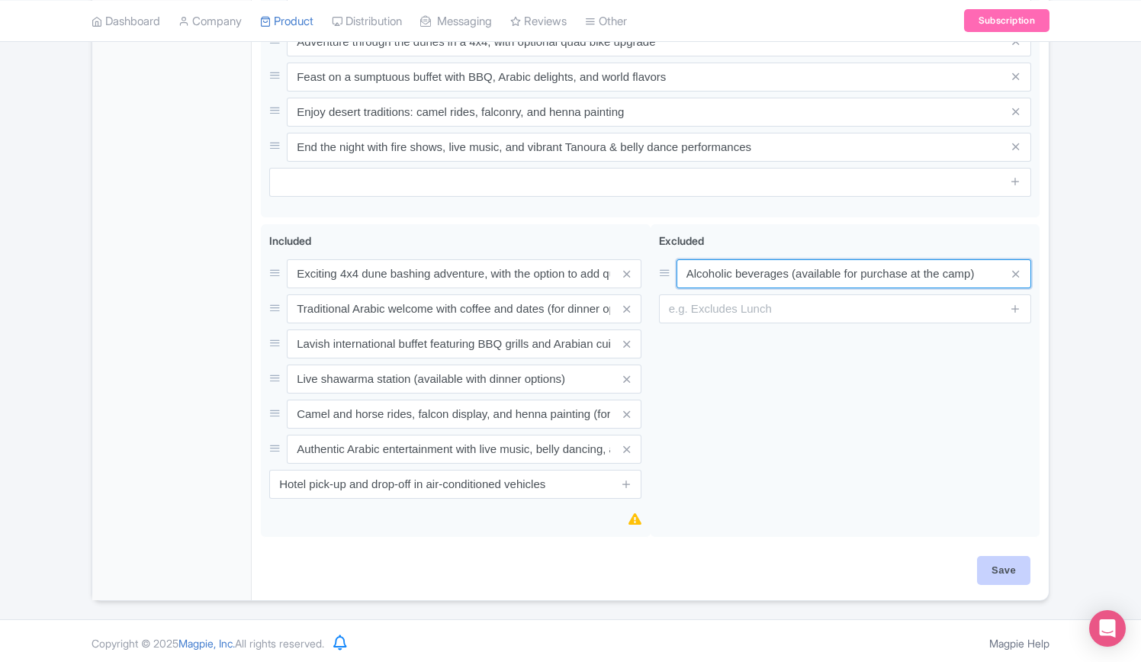
type input "Alcoholic beverages (available for purchase at the camp)"
click at [1003, 568] on input "Save" at bounding box center [1003, 570] width 53 height 29
type input "Saving..."
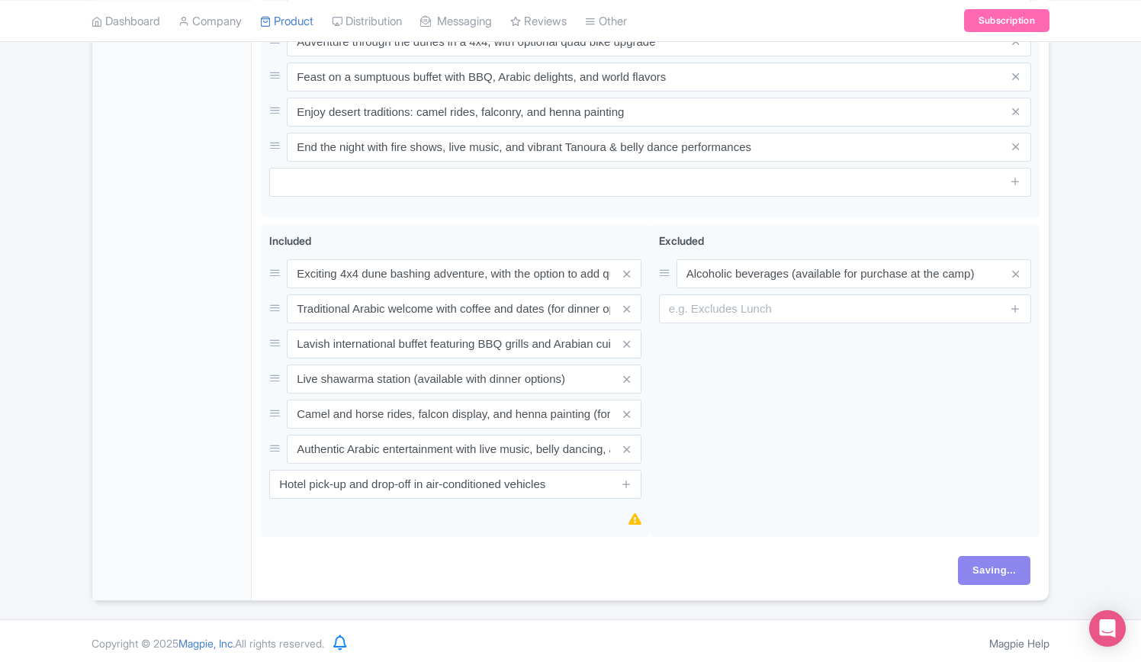
scroll to position [714, 0]
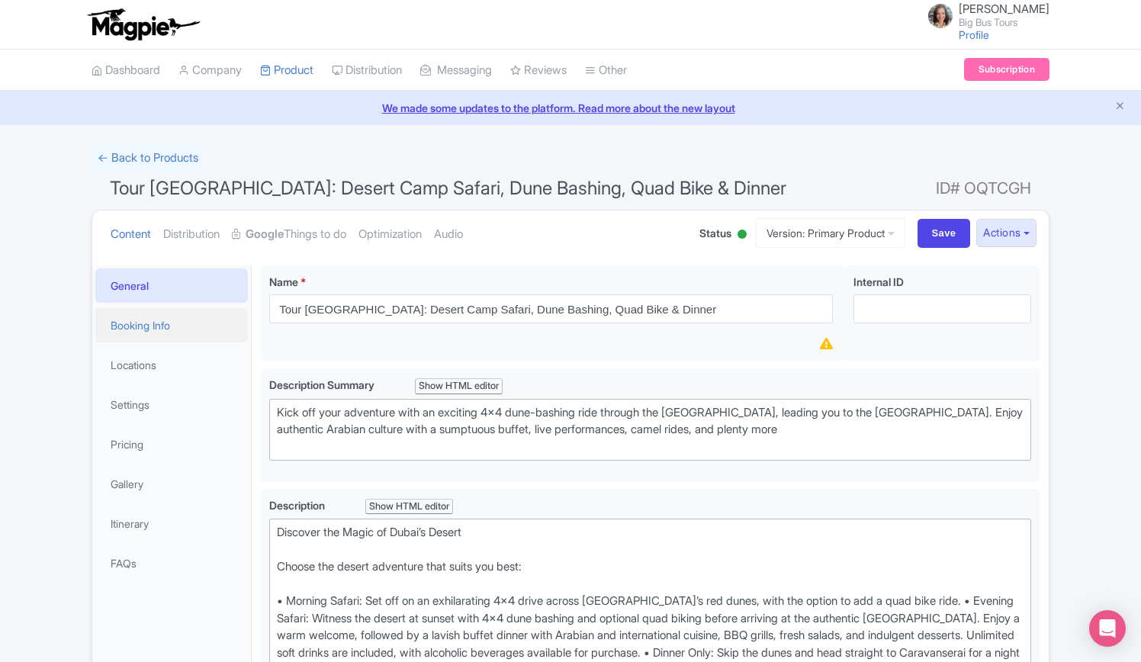
click at [136, 329] on link "Booking Info" at bounding box center [171, 325] width 152 height 34
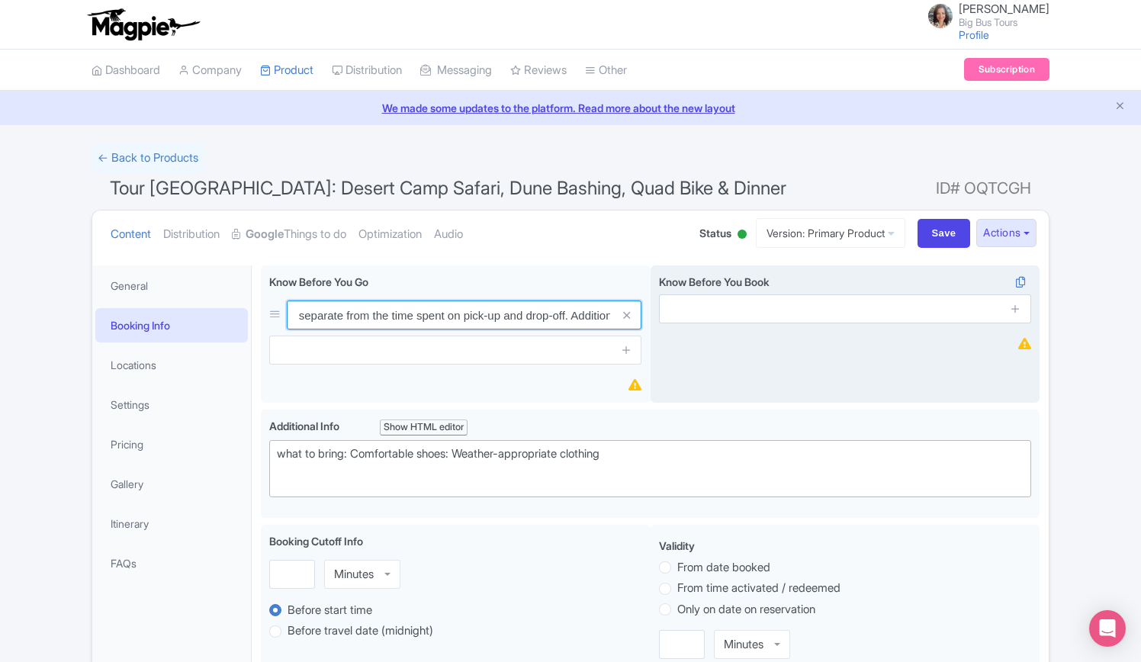
drag, startPoint x: 562, startPoint y: 316, endPoint x: 700, endPoint y: 320, distance: 138.0
click at [700, 318] on div "Please be aware that the 2.5-hours duration for the camp is separate from the t…" at bounding box center [650, 337] width 778 height 144
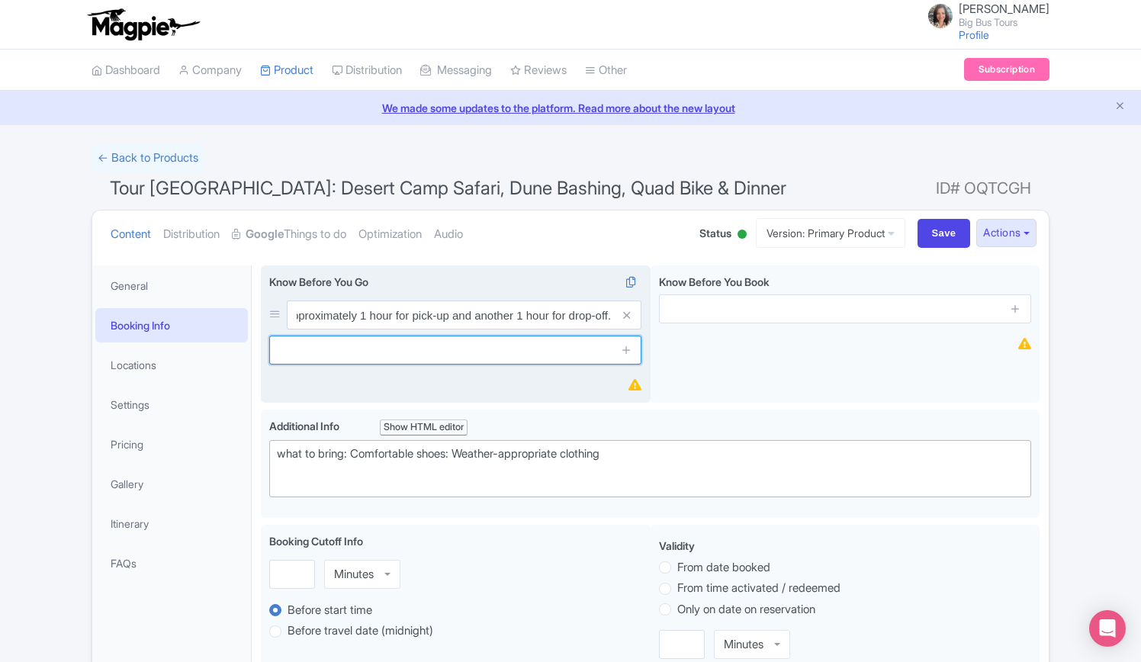
click at [499, 351] on input "text" at bounding box center [455, 349] width 372 height 29
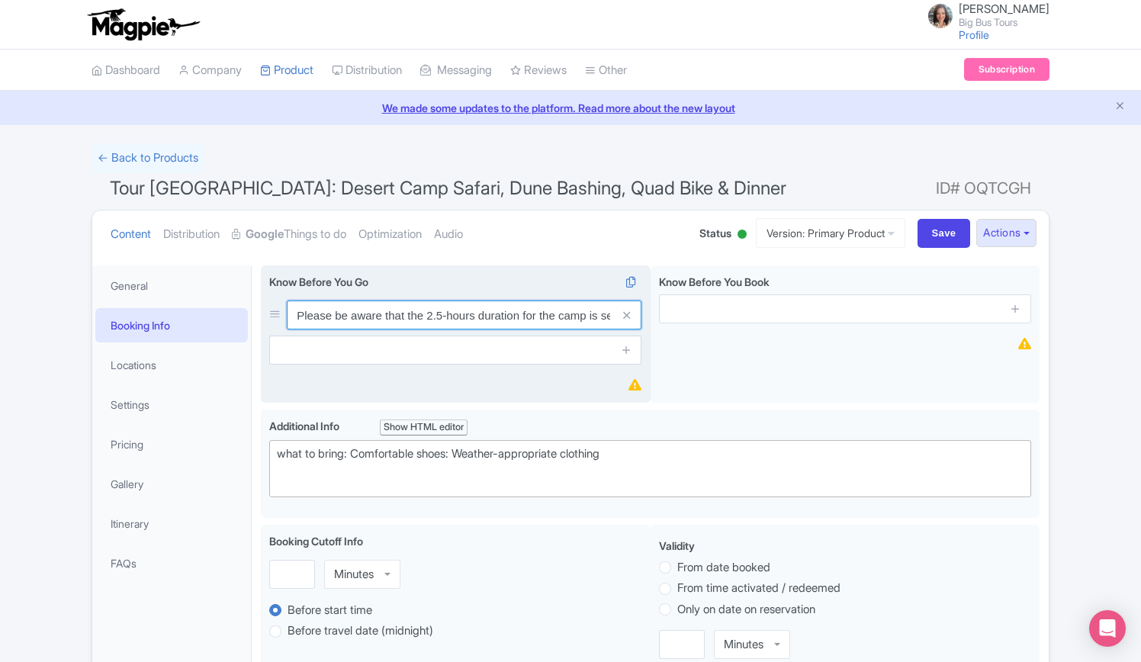
click at [507, 317] on input "Please be aware that the 2.5-hours duration for the camp is separate from the t…" at bounding box center [464, 314] width 355 height 29
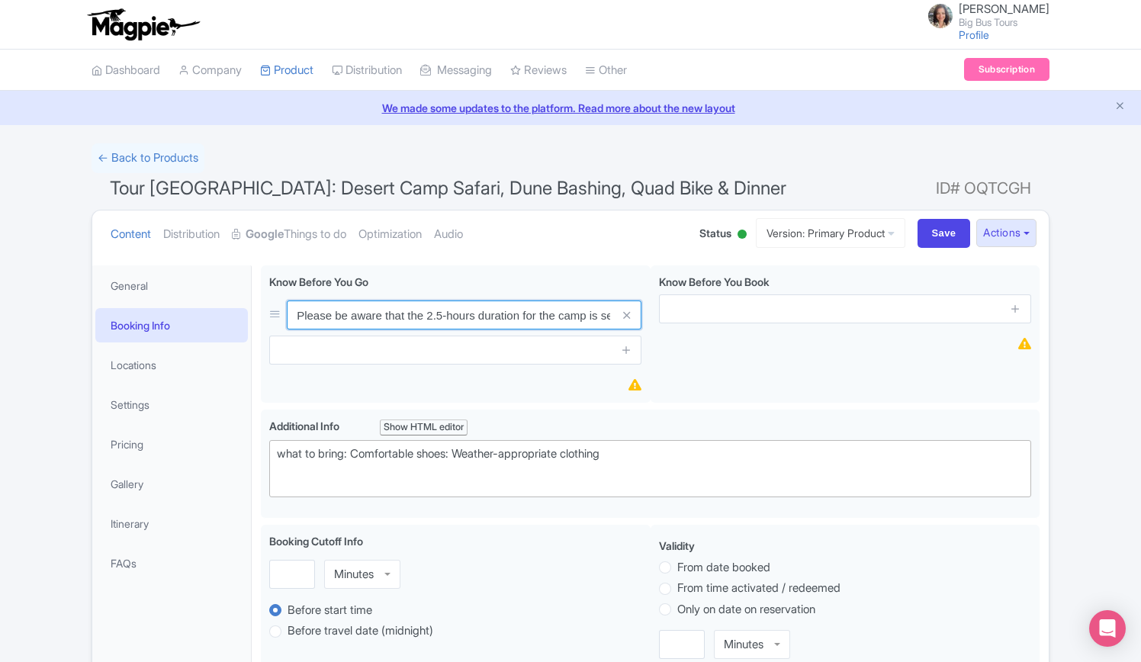
drag, startPoint x: 489, startPoint y: 313, endPoint x: 230, endPoint y: 313, distance: 258.5
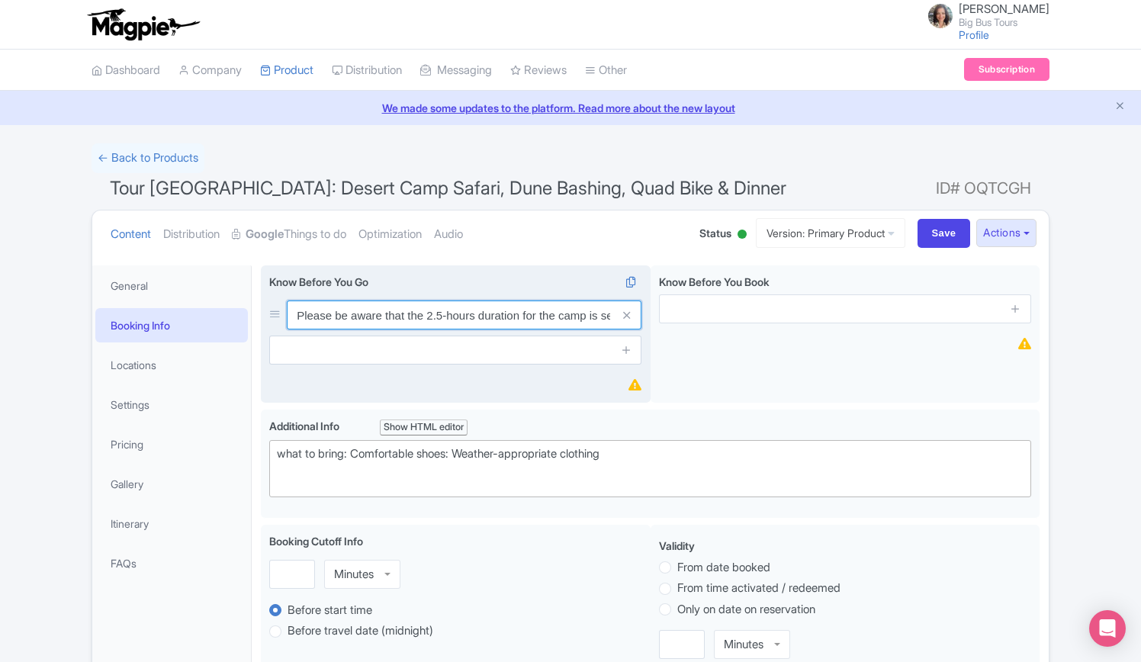
click at [439, 318] on input "Please be aware that the 2.5-hours duration for the camp is separate from the t…" at bounding box center [464, 314] width 355 height 29
drag, startPoint x: 505, startPoint y: 316, endPoint x: 618, endPoint y: 319, distance: 112.9
click at [618, 319] on div "Please be aware that the 2.5-hours duration for the camp is separate from the t…" at bounding box center [464, 314] width 355 height 29
click at [430, 312] on input "Please be aware that the 2.5-hours duration for the camp is separate from the t…" at bounding box center [464, 314] width 355 height 29
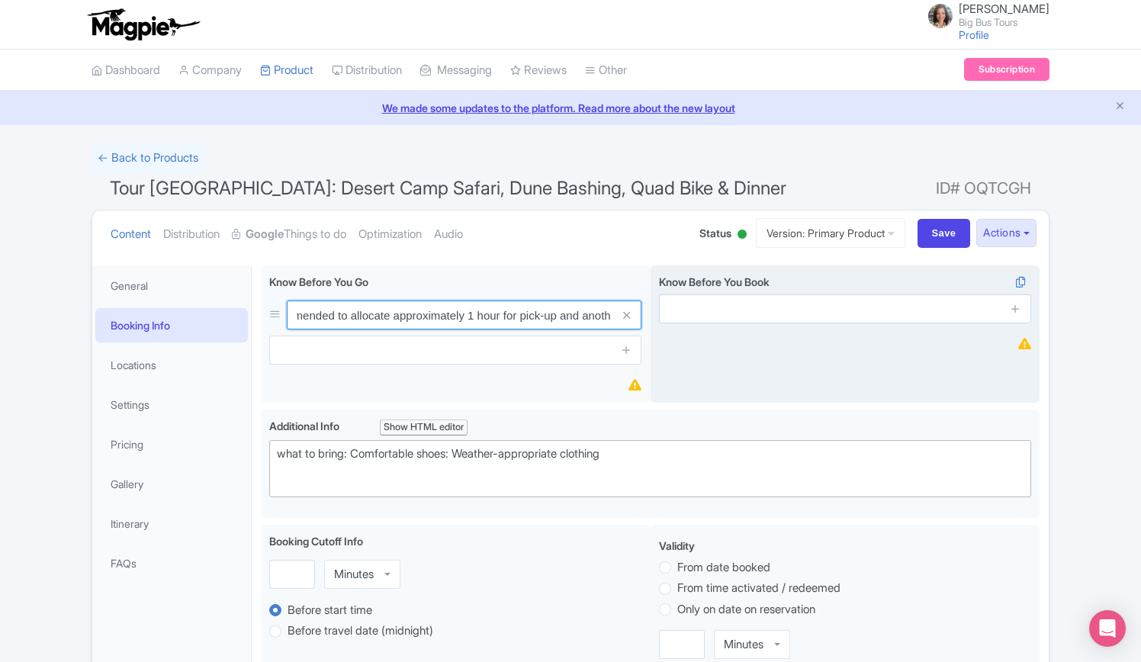
scroll to position [0, 803]
drag, startPoint x: 425, startPoint y: 314, endPoint x: 663, endPoint y: 319, distance: 237.9
click at [663, 319] on div "Please be aware that the 2.5-hours duration for the camp is separate from the t…" at bounding box center [650, 337] width 778 height 144
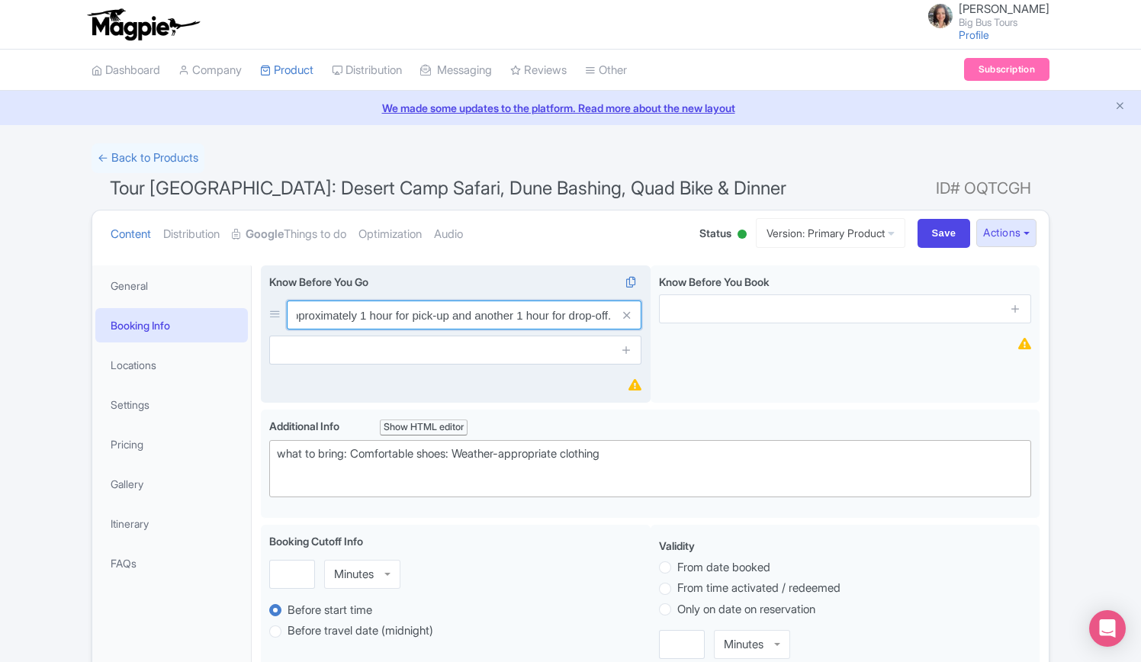
click at [466, 311] on input "Please be aware that the 2.5-hours duration for the camp is separate from the t…" at bounding box center [464, 314] width 355 height 29
drag, startPoint x: 512, startPoint y: 353, endPoint x: 514, endPoint y: 329, distance: 23.7
click at [512, 353] on input "text" at bounding box center [455, 349] width 372 height 29
click at [522, 310] on input "Please be aware that the 2.5-hours duration for the camp is separate from the t…" at bounding box center [464, 314] width 355 height 29
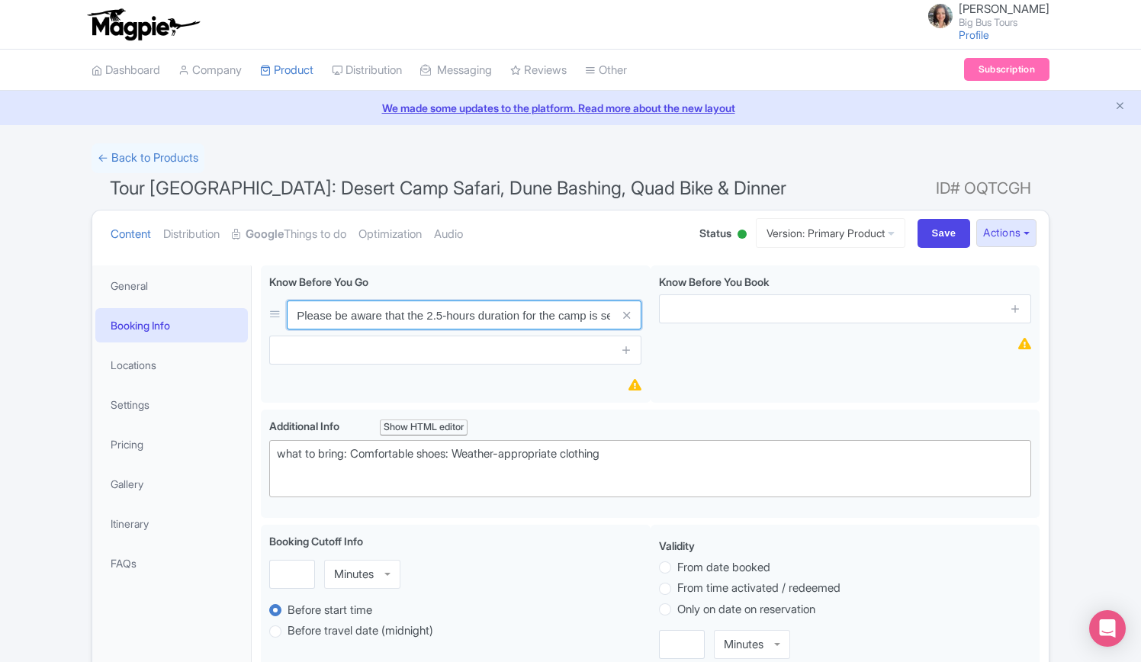
drag, startPoint x: 518, startPoint y: 314, endPoint x: 234, endPoint y: 313, distance: 283.6
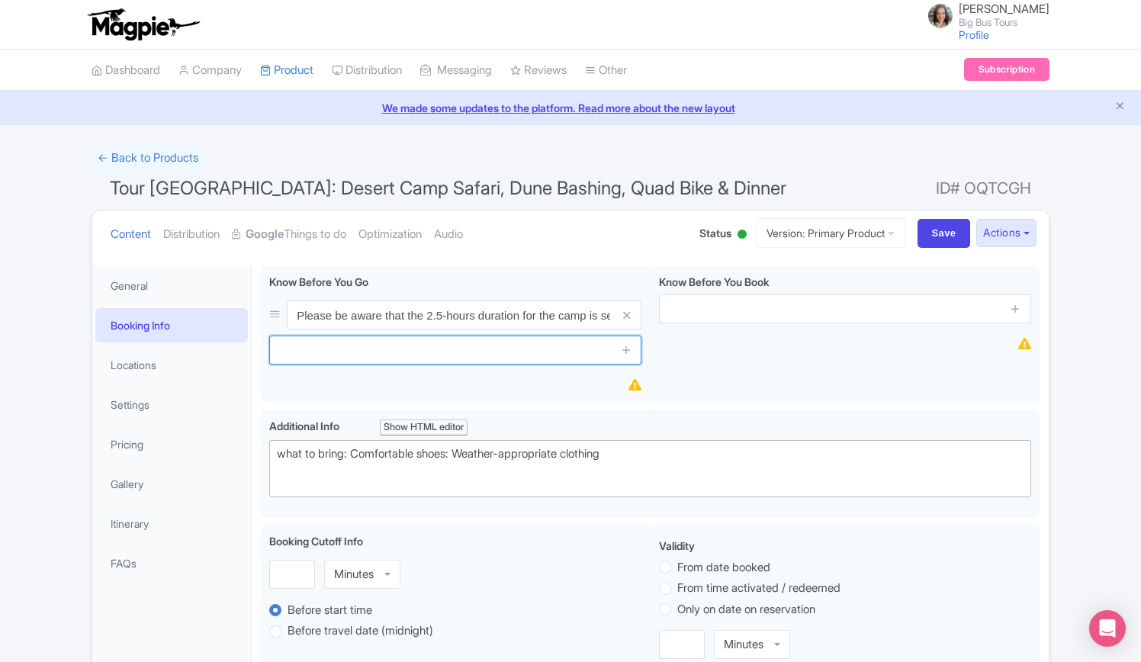
drag, startPoint x: 477, startPoint y: 359, endPoint x: 481, endPoint y: 158, distance: 201.3
click at [476, 358] on input "text" at bounding box center [455, 349] width 372 height 29
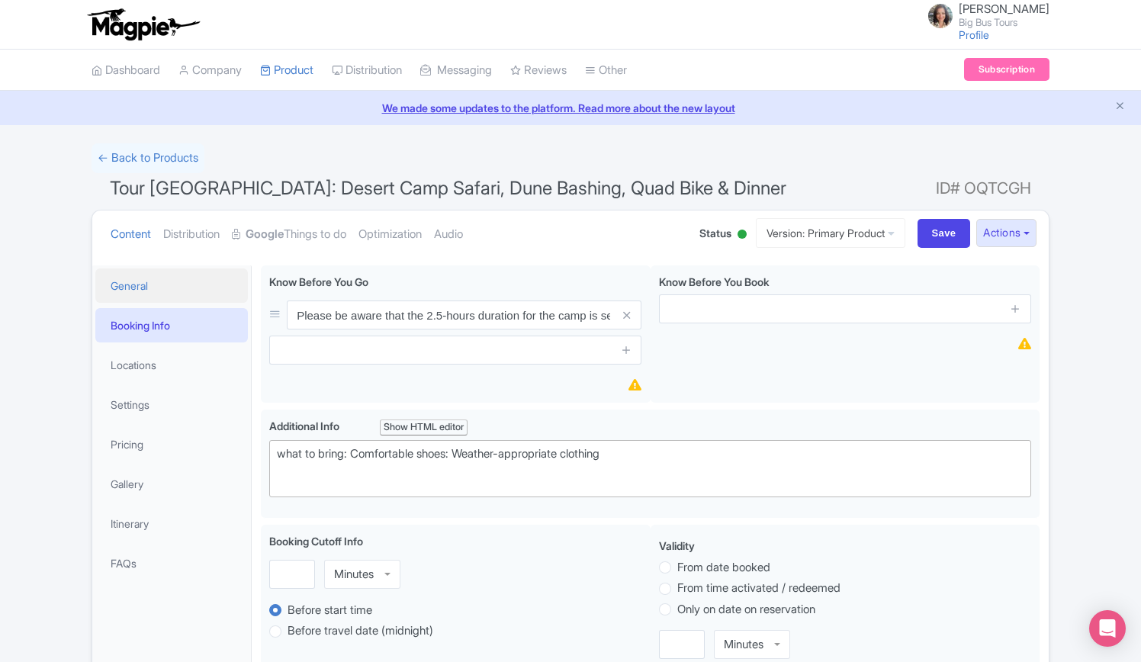
click at [127, 283] on link "General" at bounding box center [171, 285] width 152 height 34
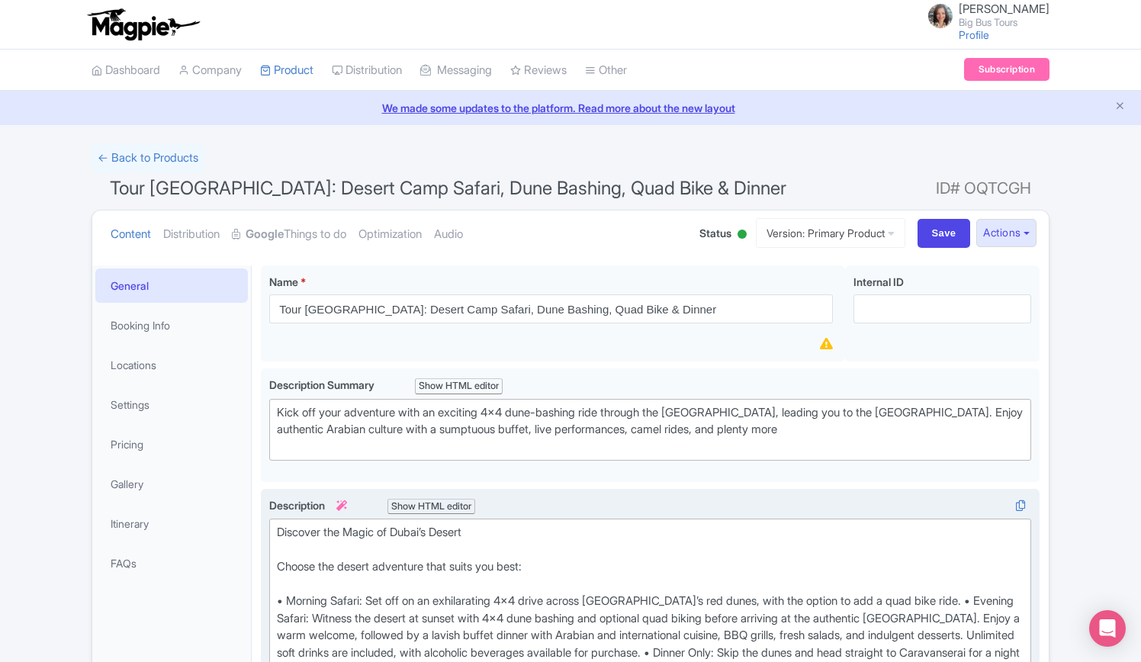
click at [279, 560] on div "Discover the Magic of Dubai’s Desert Choose the desert adventure that suits you…" at bounding box center [650, 635] width 746 height 223
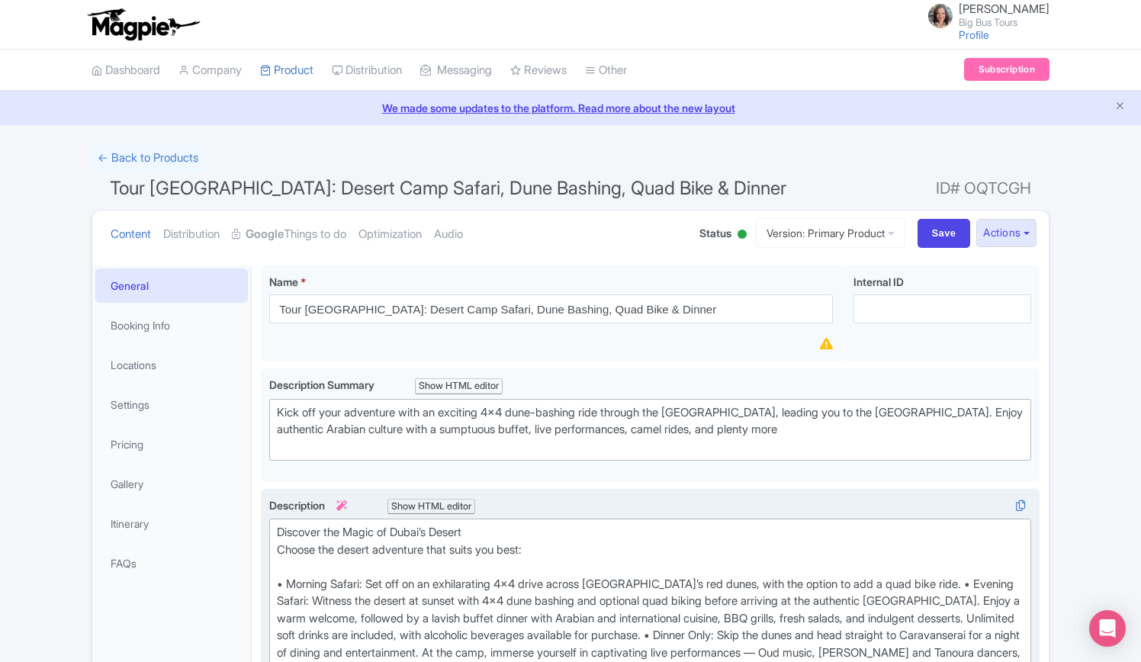
type trix-editor "<lor>Ipsumdol sit Ametc ad Elits’d Eiusmo<te><in>Utlabo etd magnaa enimadmin ve…"
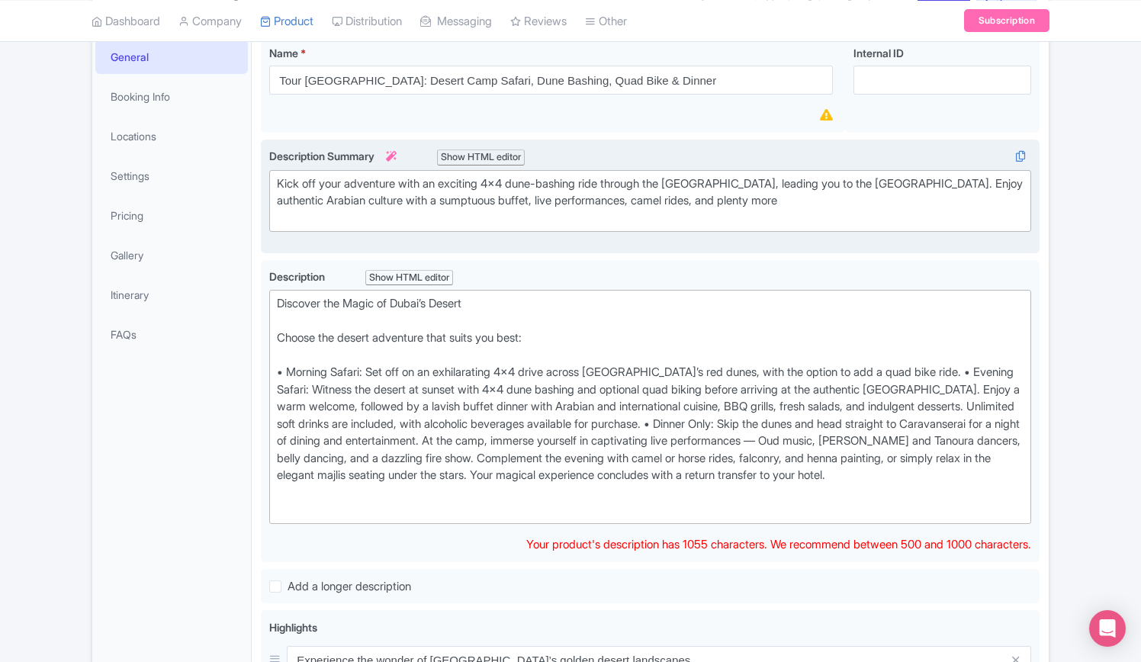
scroll to position [245, 0]
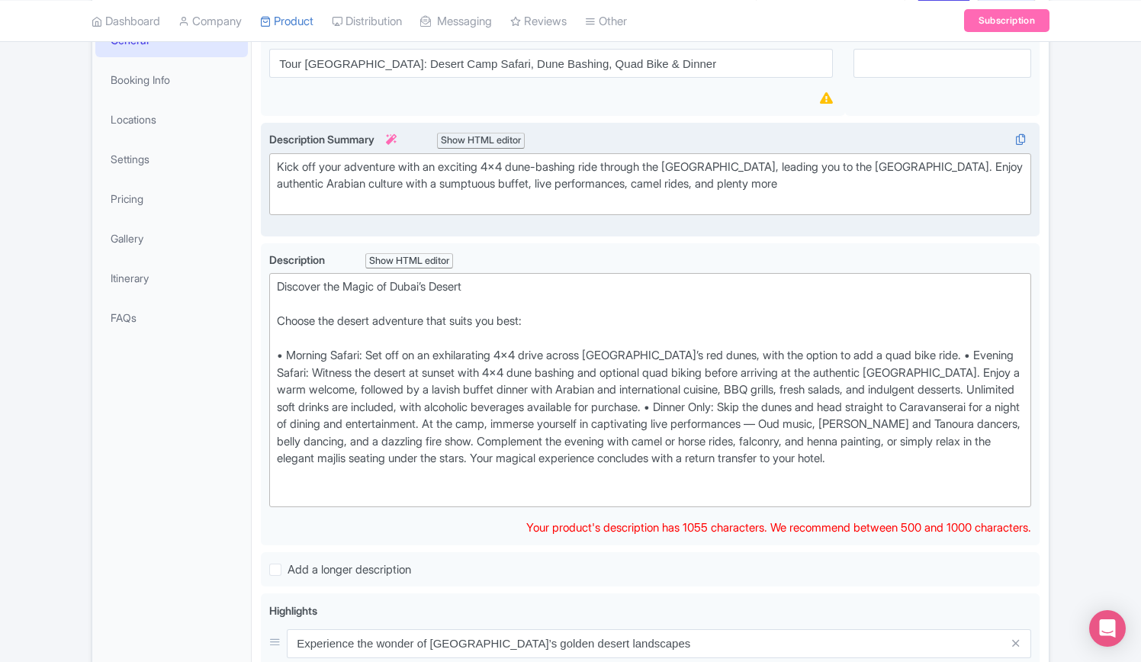
click at [279, 179] on div "Kick off your adventure with an exciting 4x4 dune-bashing ride through the [GEO…" at bounding box center [650, 185] width 746 height 52
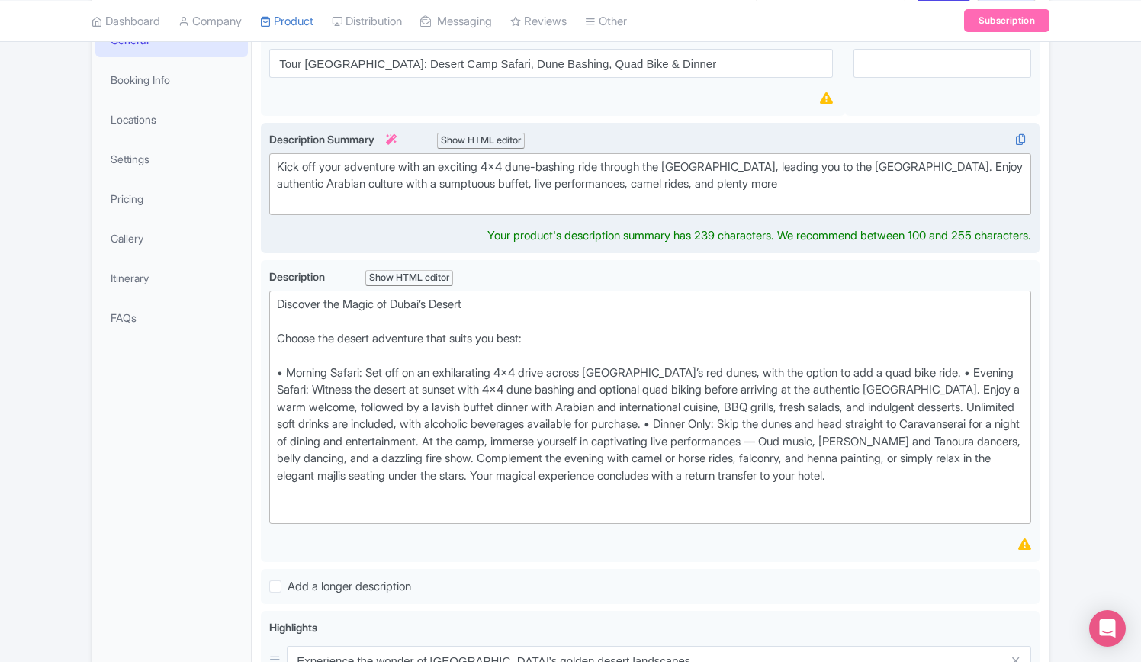
type trix-editor "<div>Kick off your adventure with an exciting 4x4 dune-bashing ride through the…"
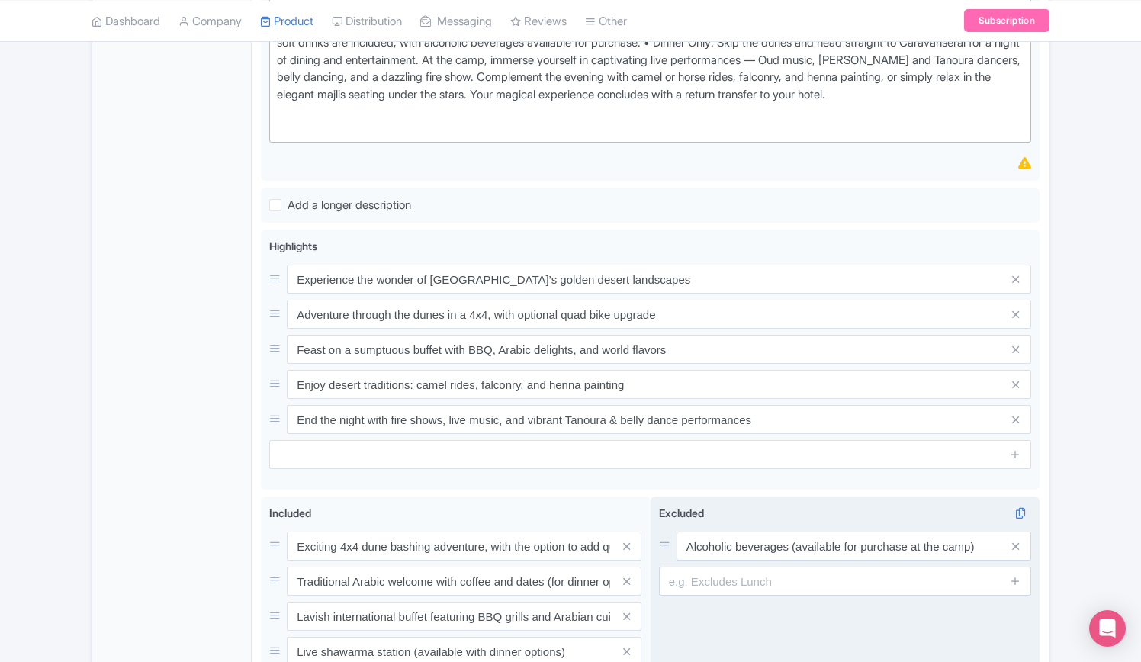
scroll to position [855, 0]
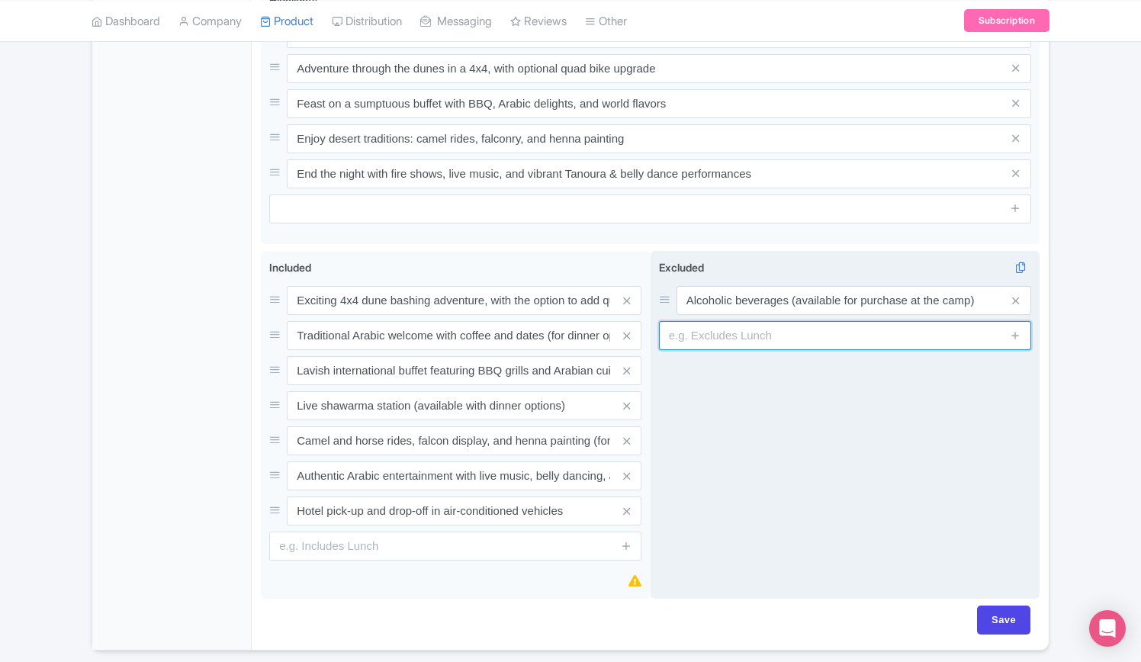
click at [765, 364] on div "Excluded i Alcoholic beverages (available for purchase at the camp)" at bounding box center [845, 425] width 390 height 348
paste input "Gratuities (optional)"
type input "Gratuities (optional)"
click at [1014, 341] on icon at bounding box center [1014, 334] width 11 height 11
click at [788, 383] on input "text" at bounding box center [845, 370] width 372 height 29
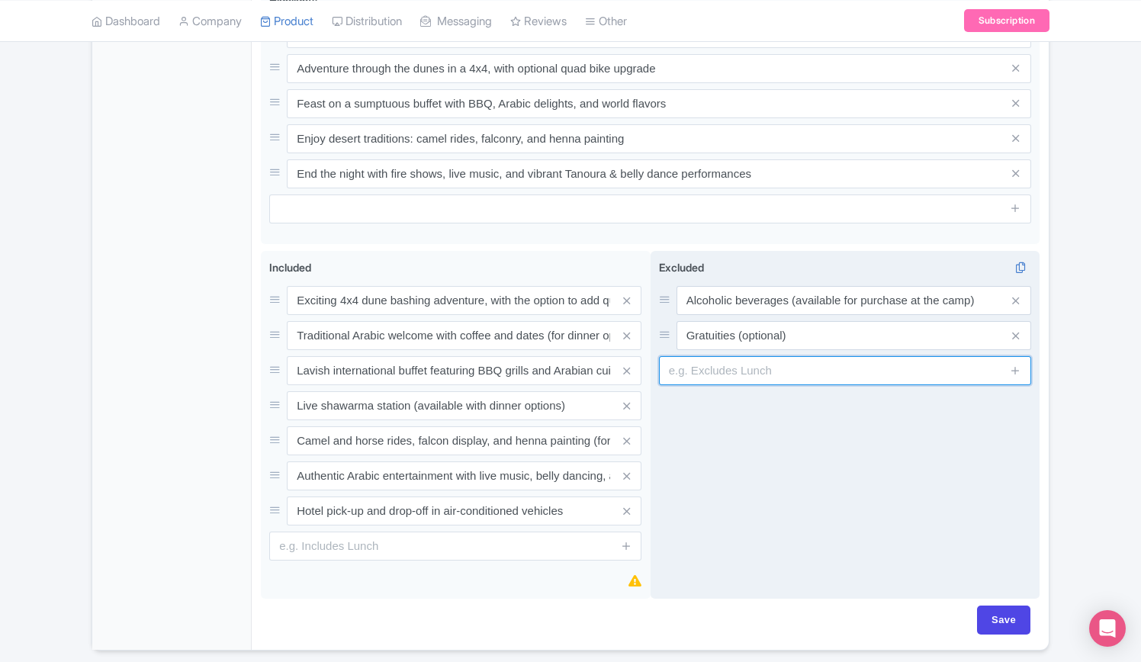
paste input "Souvenir purchases"
type input "Souvenir purchases"
drag, startPoint x: 1018, startPoint y: 381, endPoint x: 1025, endPoint y: 406, distance: 26.1
click at [1019, 376] on icon at bounding box center [1014, 369] width 11 height 11
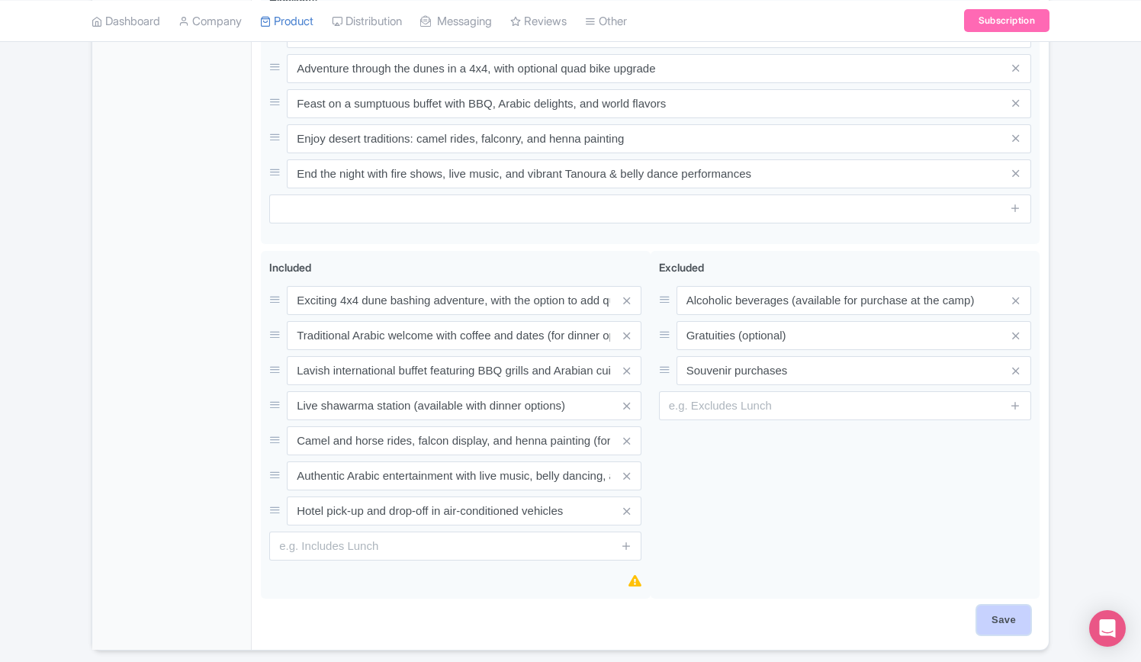
click at [1011, 631] on input "Save" at bounding box center [1003, 619] width 53 height 29
type input "Saving..."
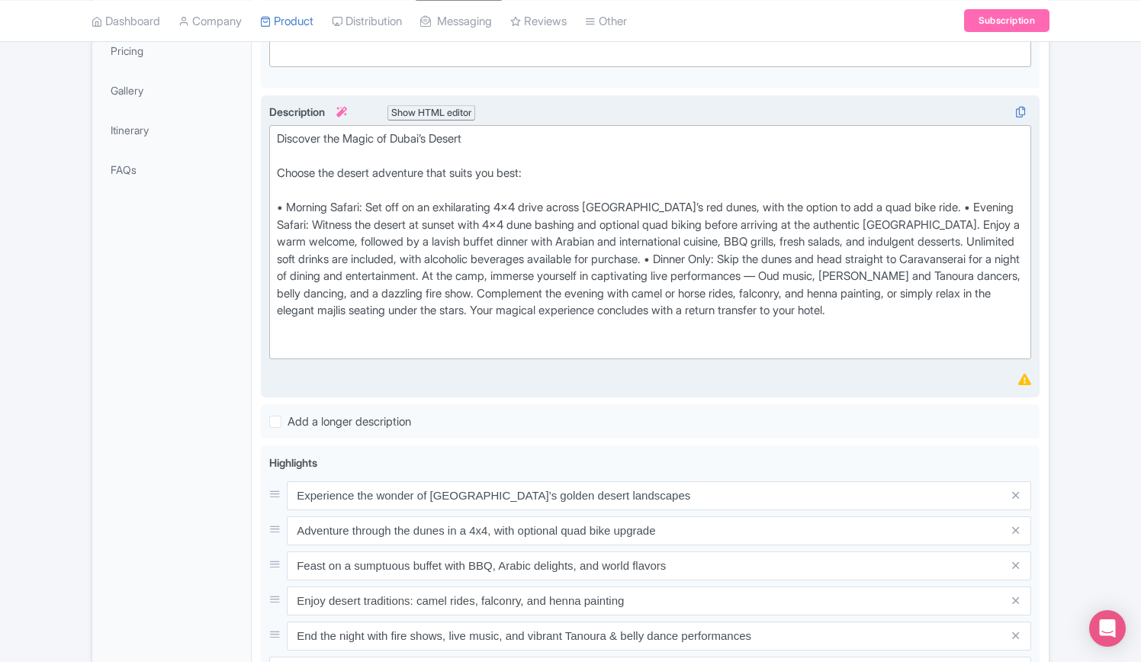
scroll to position [0, 0]
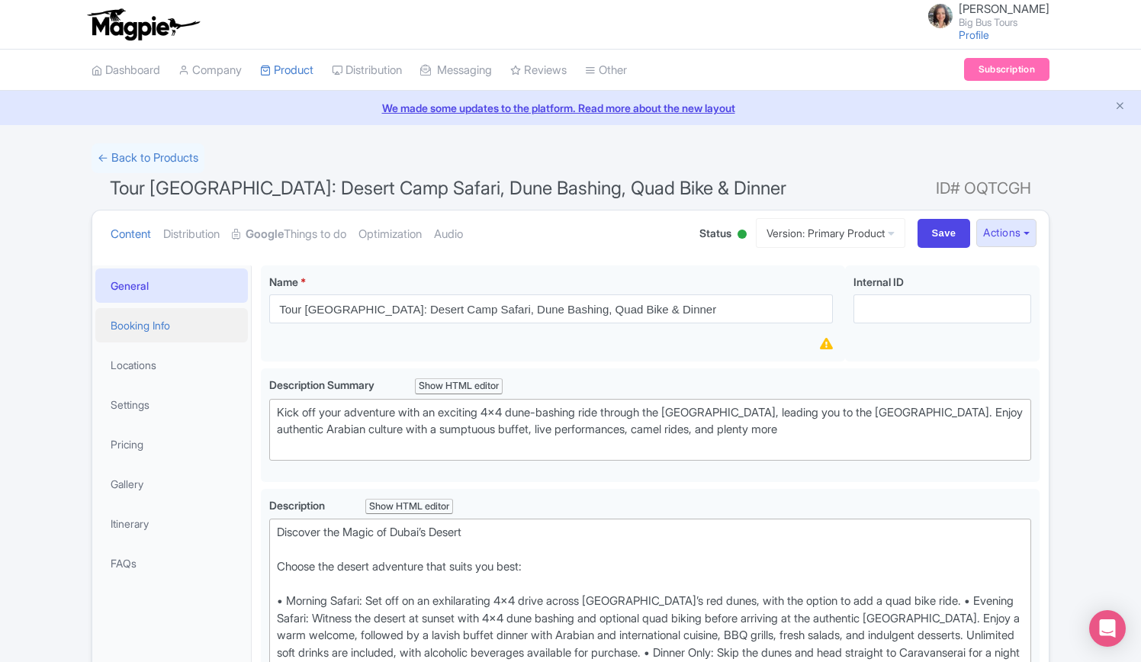
click at [143, 324] on link "Booking Info" at bounding box center [171, 325] width 152 height 34
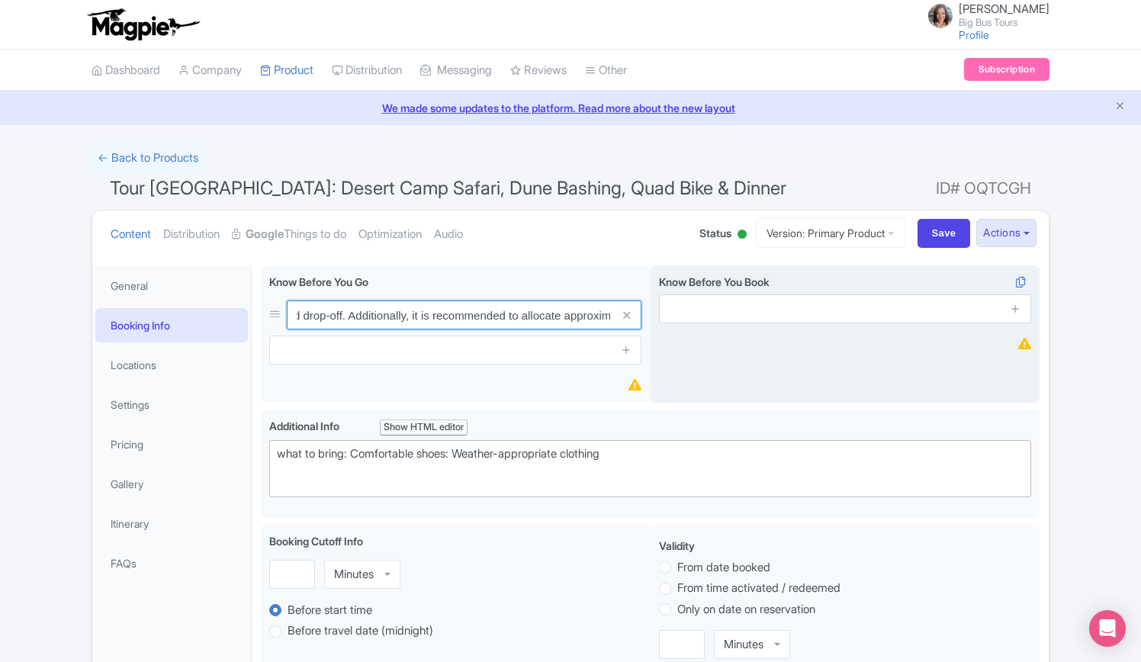
scroll to position [0, 803]
drag, startPoint x: 296, startPoint y: 310, endPoint x: 664, endPoint y: 312, distance: 368.2
click at [664, 312] on div "Please be aware that the 2.5-hours duration for the camp is separate from the t…" at bounding box center [650, 337] width 778 height 144
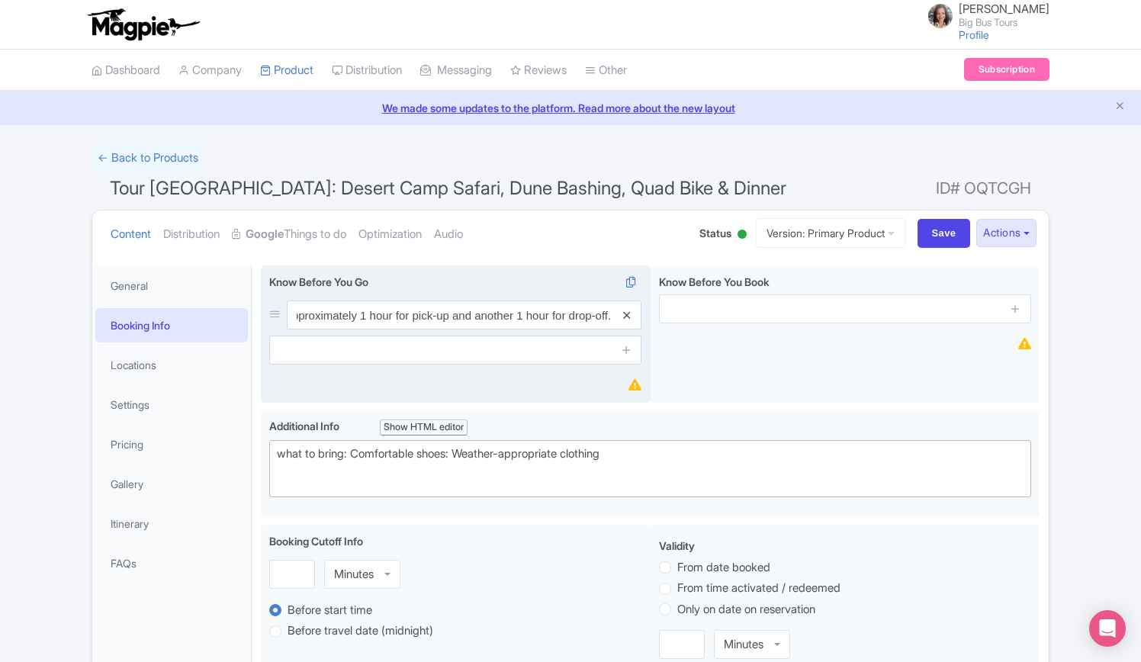
click at [628, 316] on icon at bounding box center [626, 315] width 7 height 11
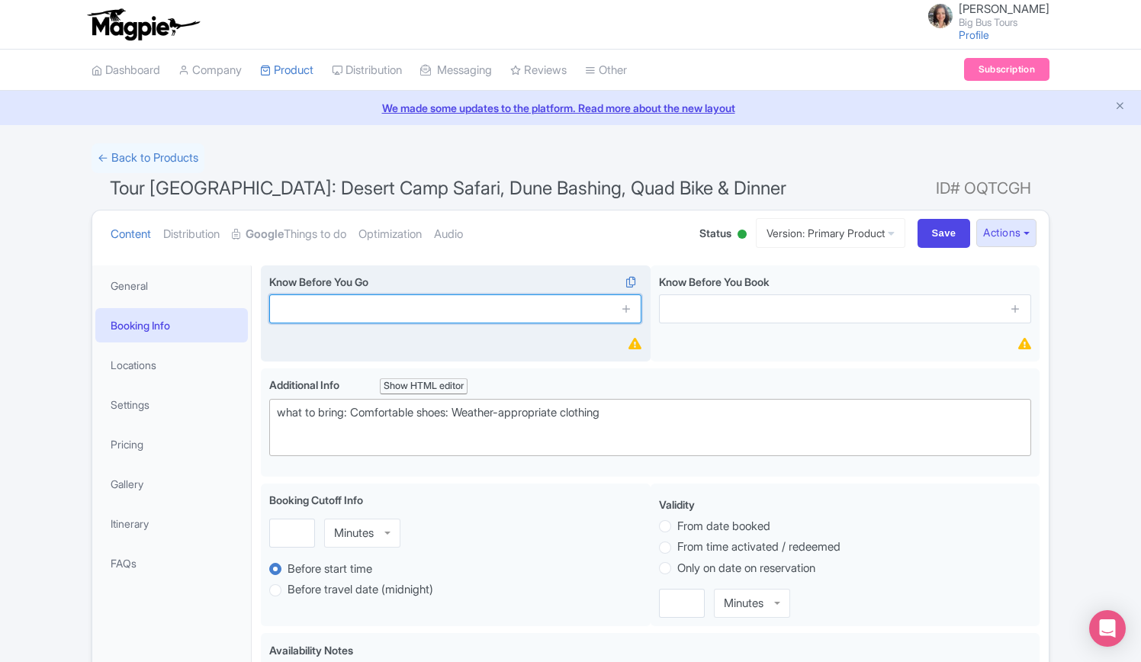
click at [351, 304] on input "text" at bounding box center [455, 308] width 372 height 29
paste input "Please note that the 2.5-hour camp experience does not include travel time. We …"
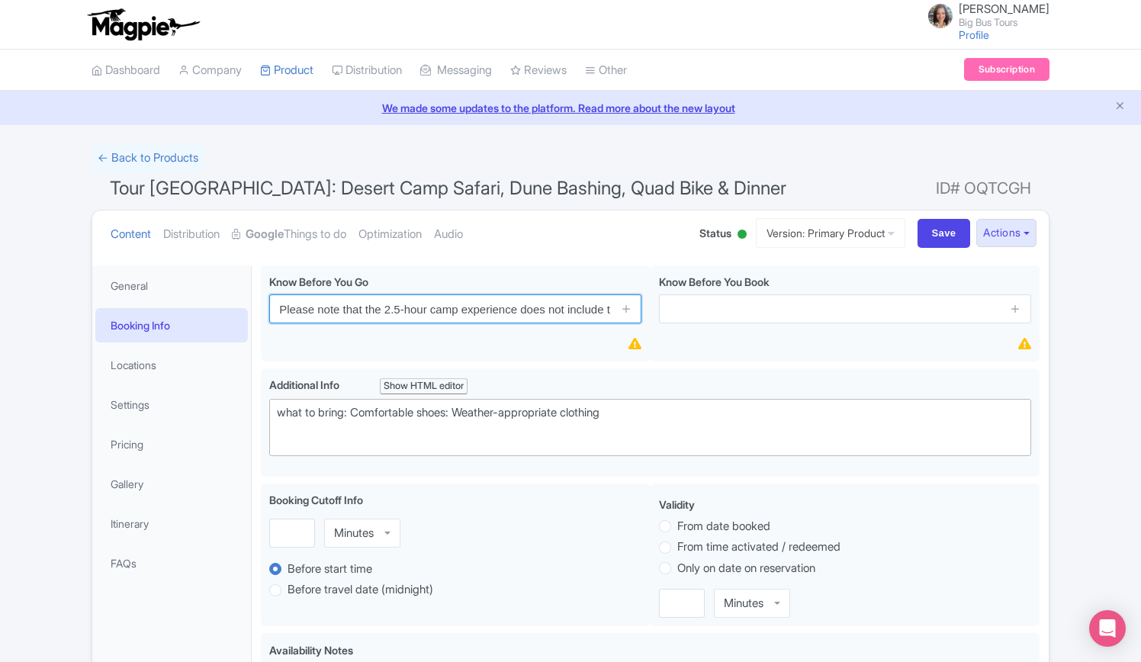
drag, startPoint x: 489, startPoint y: 315, endPoint x: 157, endPoint y: 308, distance: 332.5
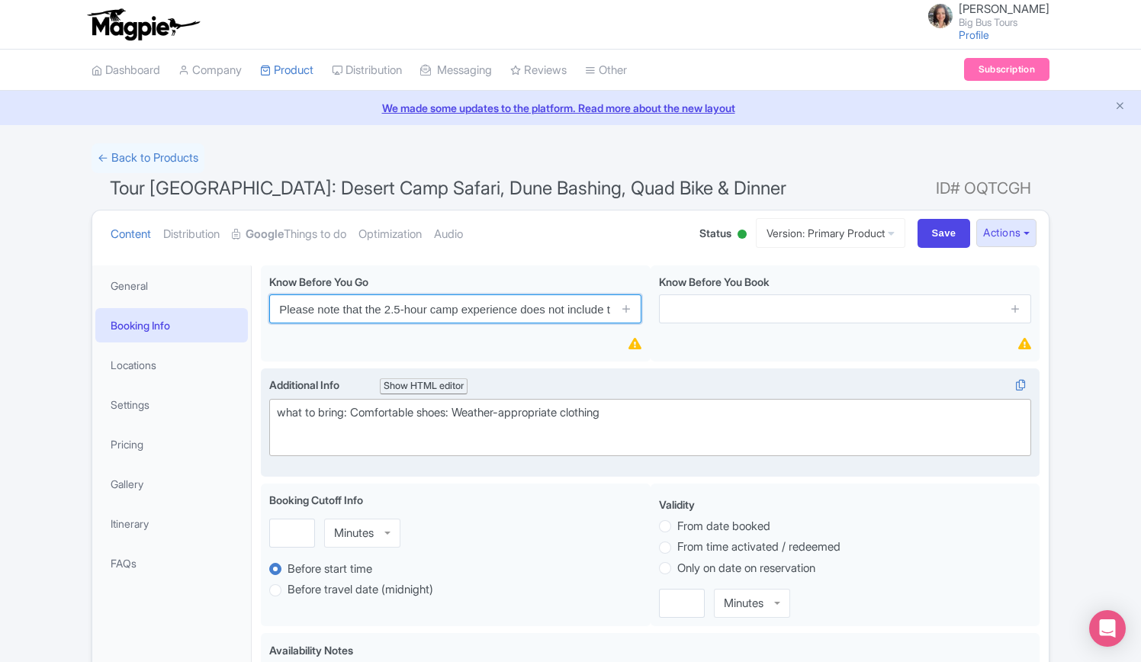
type input "Please note that the 2.5-hour camp experience does not include travel time. We …"
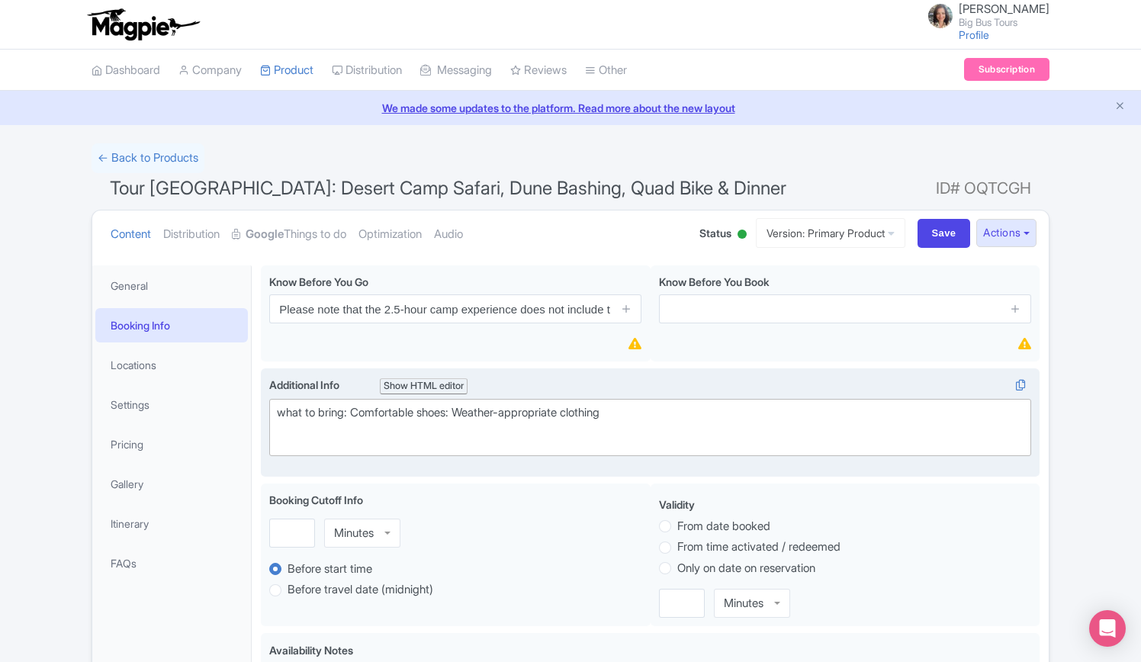
click at [419, 435] on div "what to bring: Comfortable shoes: Weather-appropriate clothing" at bounding box center [650, 421] width 746 height 34
drag, startPoint x: 283, startPoint y: 411, endPoint x: 265, endPoint y: 413, distance: 17.7
click at [265, 413] on div "<div>what to bring: Comfortable shoes: Weather-appropriate clothing<br><br></di…" at bounding box center [650, 422] width 778 height 109
type trix-editor "<div>What to bring: Comfortable shoes: Weather-appropriate clothing<br><br></di…"
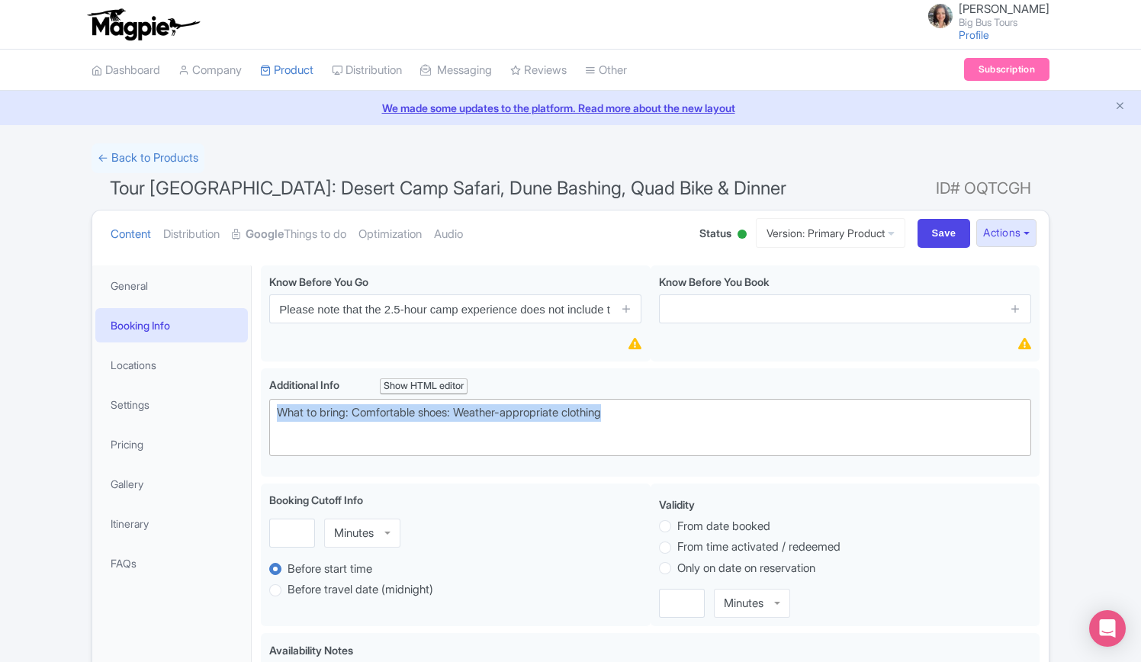
drag, startPoint x: 646, startPoint y: 415, endPoint x: 253, endPoint y: 414, distance: 392.6
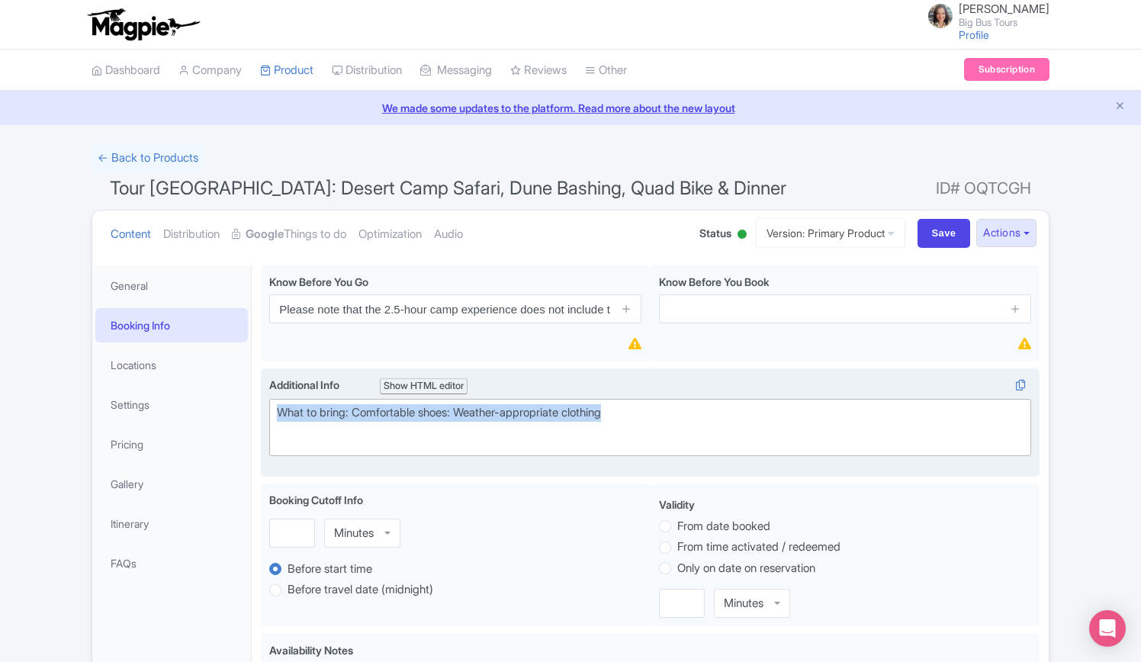
copy div "What to bring: Comfortable shoes: Weather-appropriate clothing"
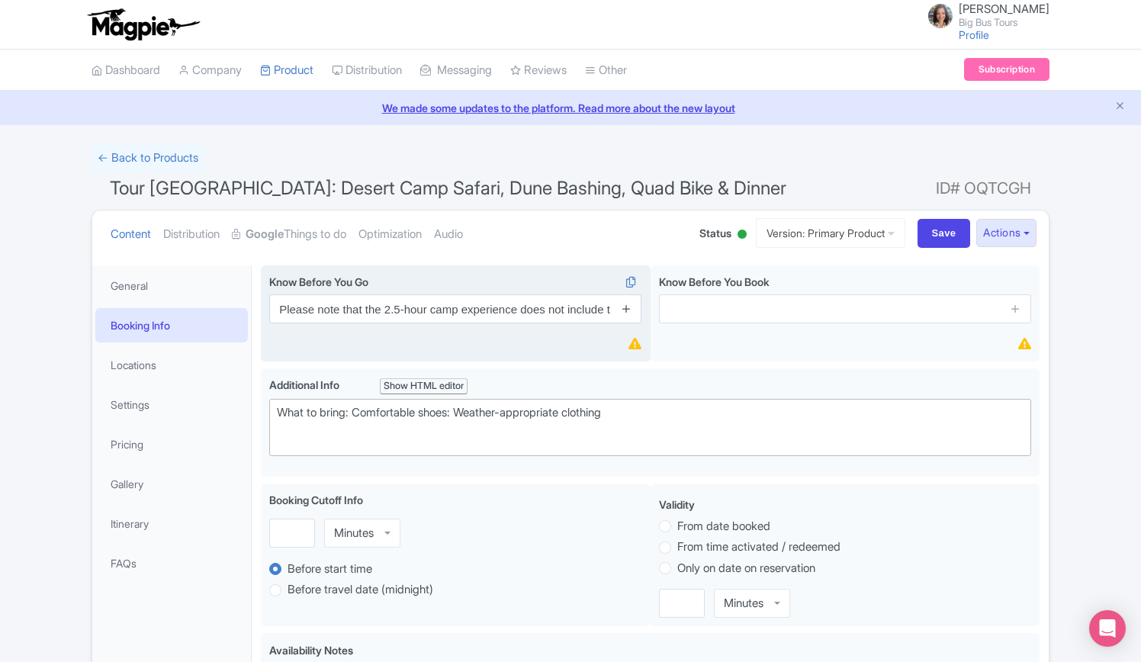
click at [628, 313] on icon at bounding box center [626, 308] width 11 height 11
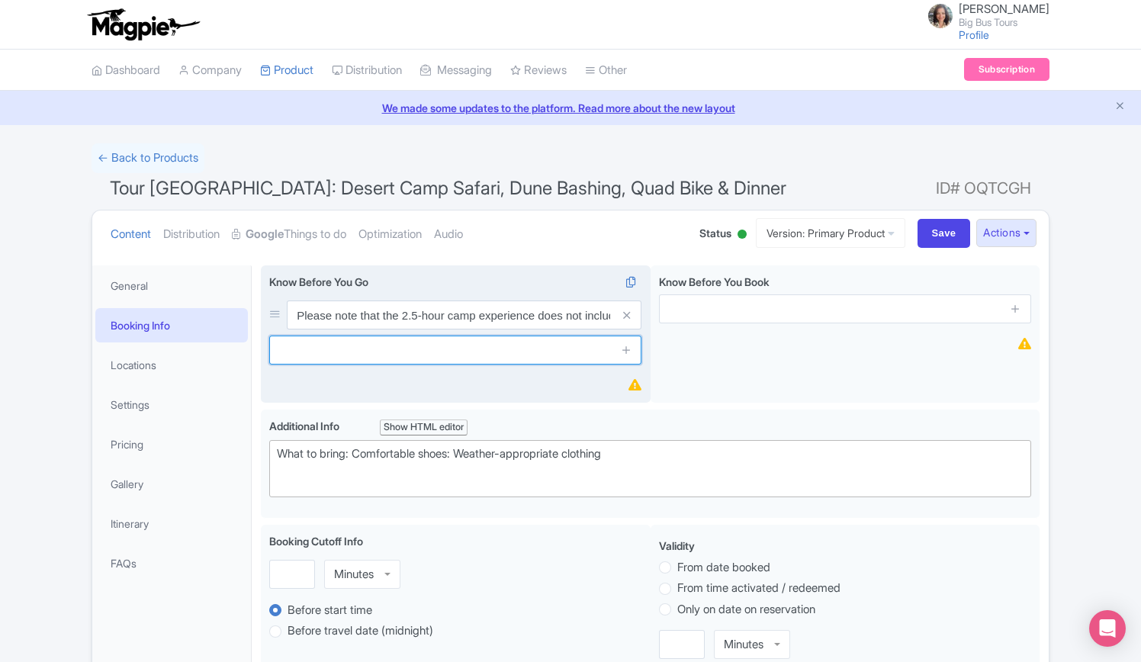
click at [414, 352] on input "text" at bounding box center [455, 349] width 372 height 29
paste input "What to bring: Comfortable shoes: Weather-appropriate clothing"
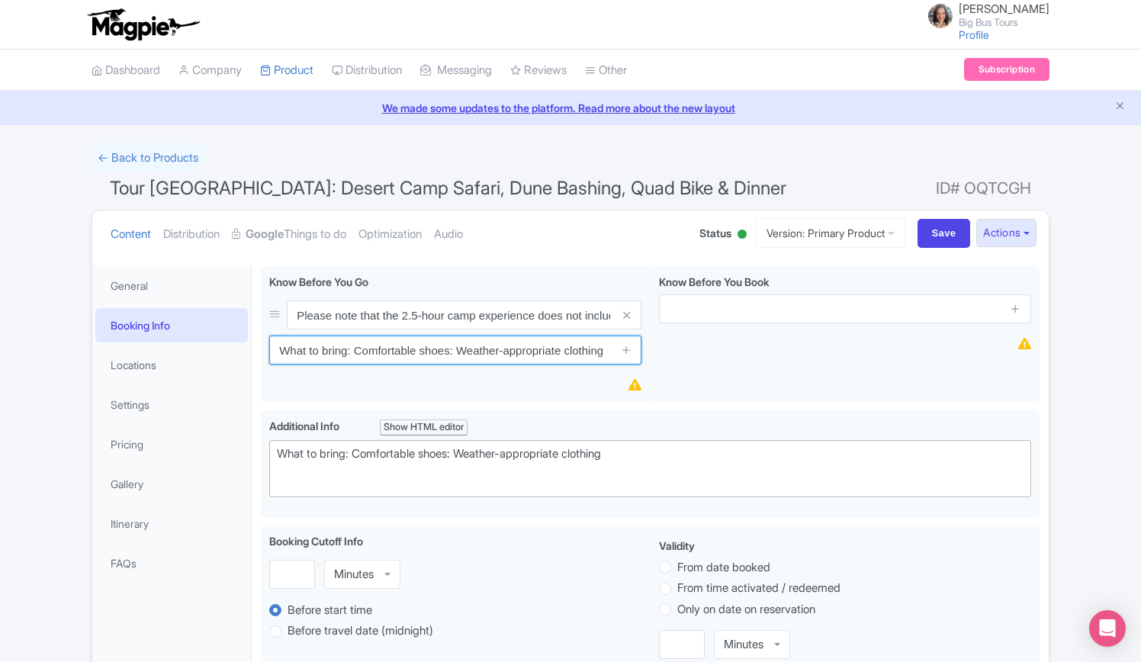
type input "What to bring: Comfortable shoes: Weather-appropriate clothing"
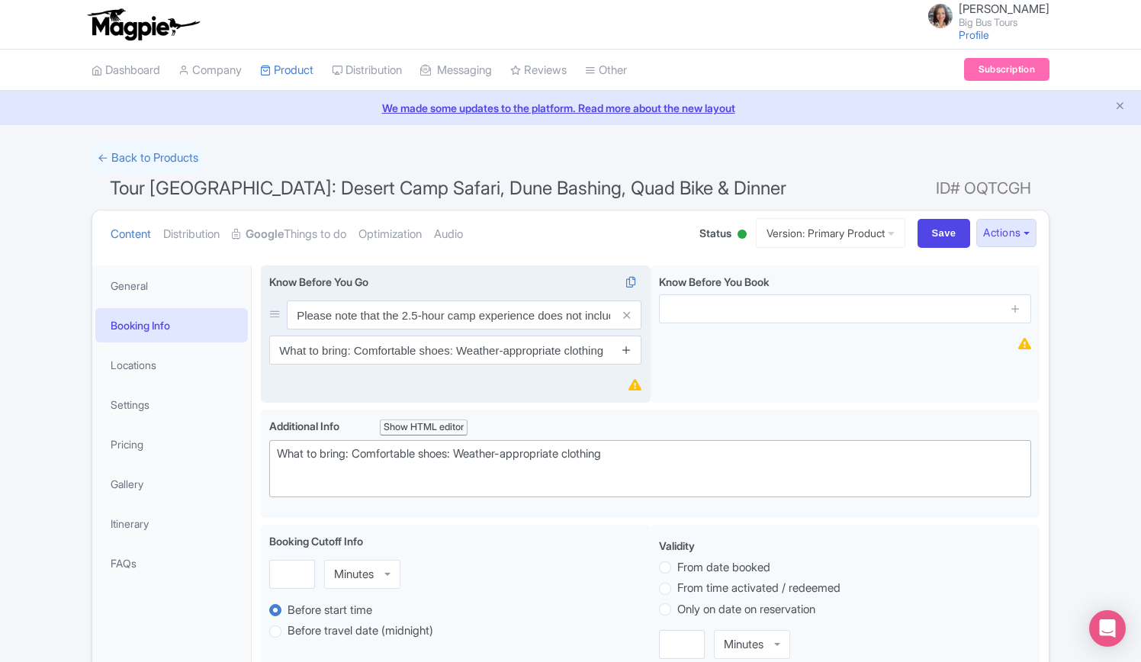
click at [627, 352] on icon at bounding box center [626, 349] width 11 height 11
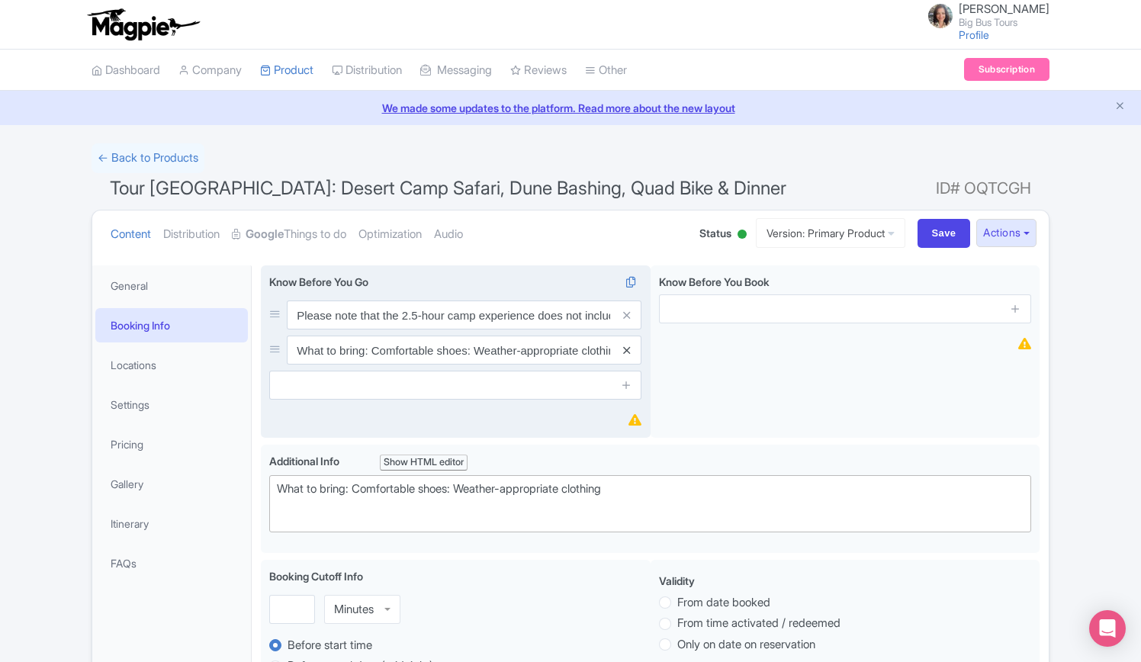
click at [624, 346] on icon at bounding box center [626, 350] width 7 height 11
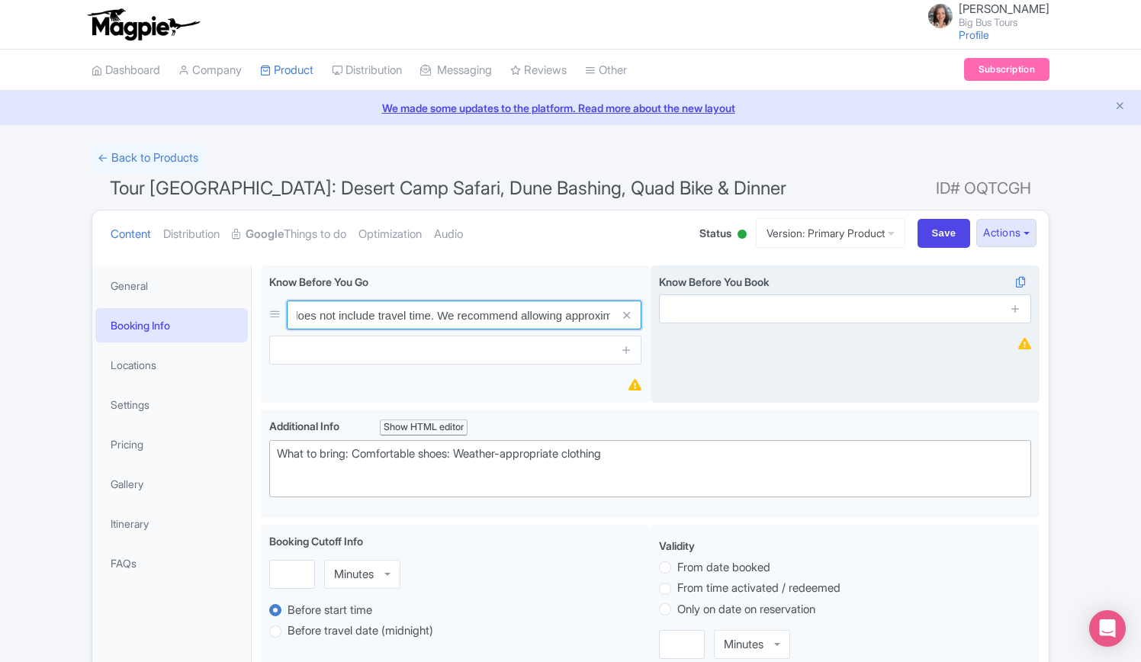
scroll to position [0, 483]
drag, startPoint x: 297, startPoint y: 313, endPoint x: 657, endPoint y: 315, distance: 360.6
click at [657, 315] on div "Please be aware that the 2.5-hours duration for the camp is separate from the t…" at bounding box center [650, 337] width 778 height 144
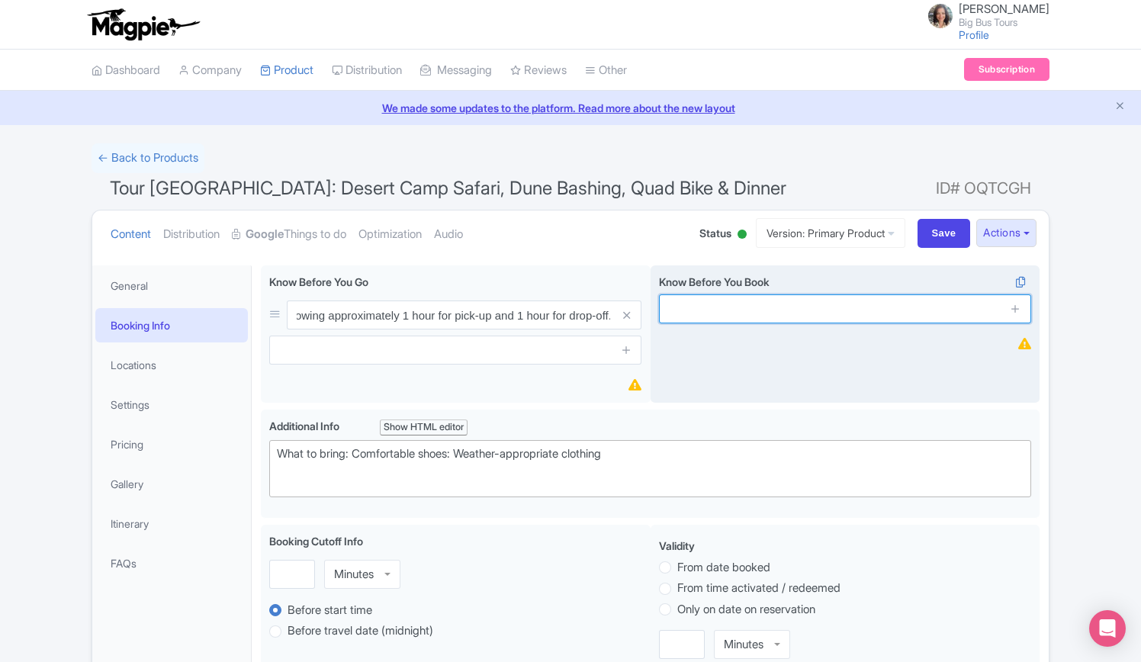
scroll to position [0, 0]
click at [781, 305] on input "text" at bounding box center [845, 308] width 372 height 29
paste input "Please note that the 2.5-hour camp experience does not include travel time. We …"
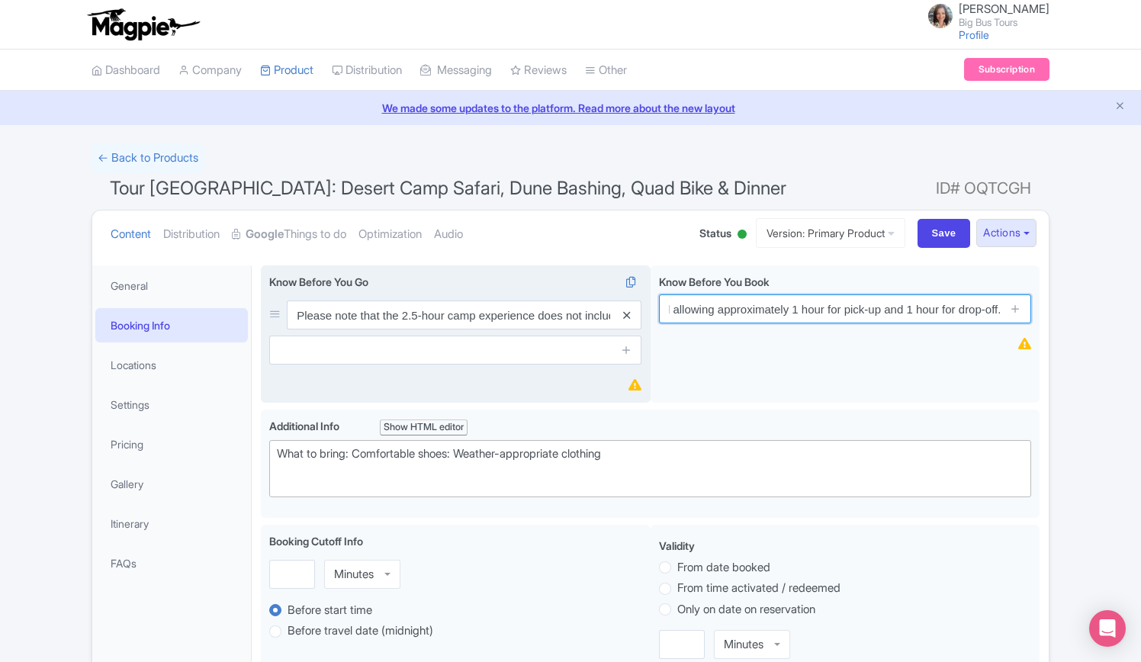
type input "Please note that the 2.5-hour camp experience does not include travel time. We …"
click at [628, 317] on icon at bounding box center [626, 315] width 7 height 11
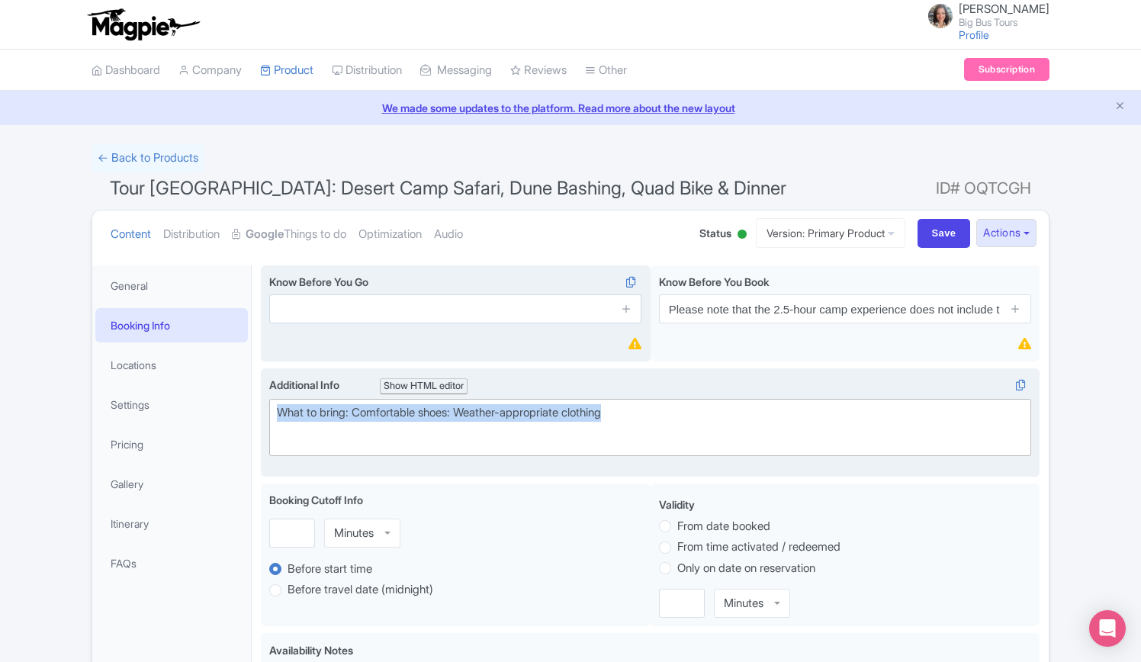
drag, startPoint x: 279, startPoint y: 409, endPoint x: 649, endPoint y: 409, distance: 369.8
click at [649, 409] on div "What to bring: Comfortable shoes: Weather-appropriate clothing" at bounding box center [650, 421] width 746 height 34
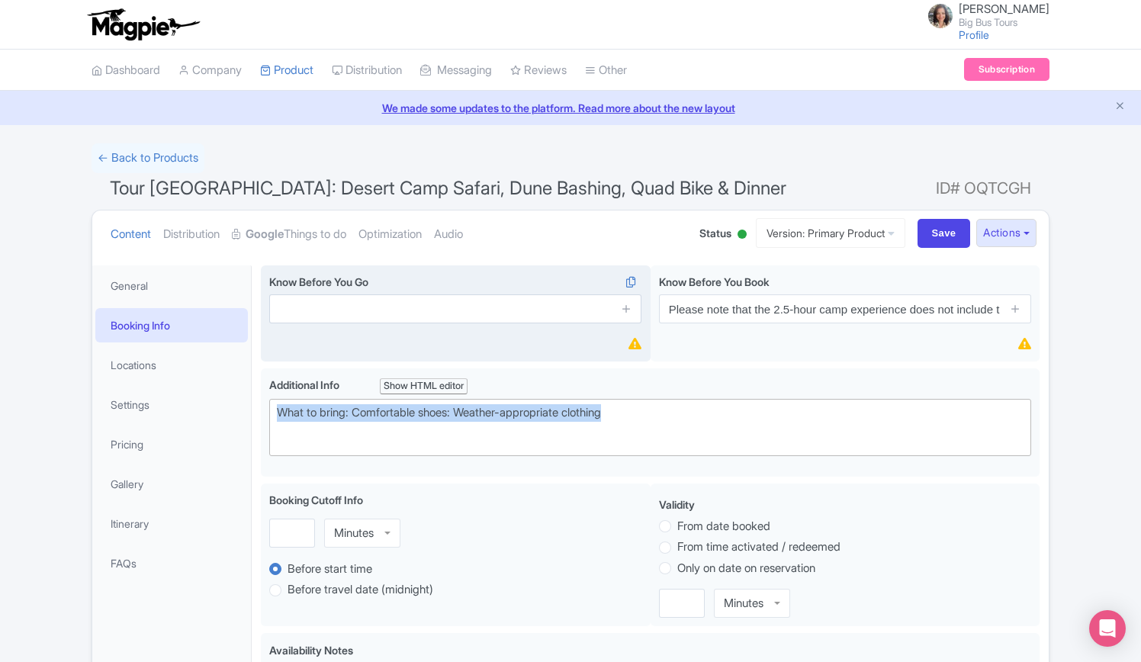
copy div "What to bring: Comfortable shoes: Weather-appropriate clothing"
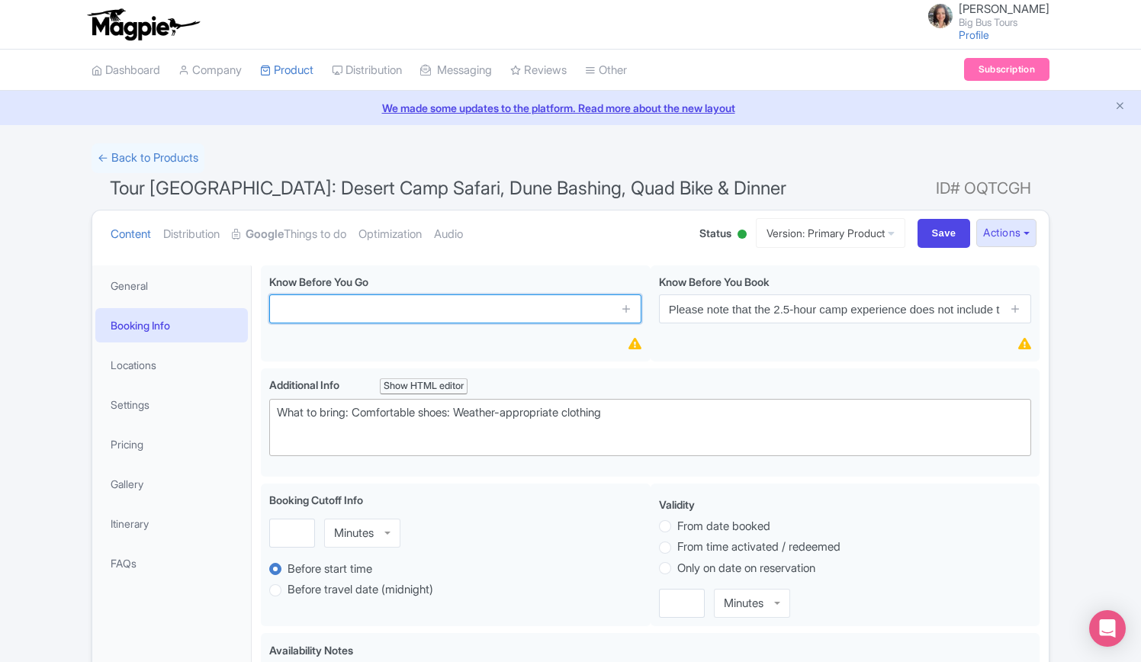
click at [453, 310] on input "text" at bounding box center [455, 308] width 372 height 29
paste input "What to bring: Comfortable shoes: Weather-appropriate clothing"
drag, startPoint x: 351, startPoint y: 309, endPoint x: 224, endPoint y: 306, distance: 126.6
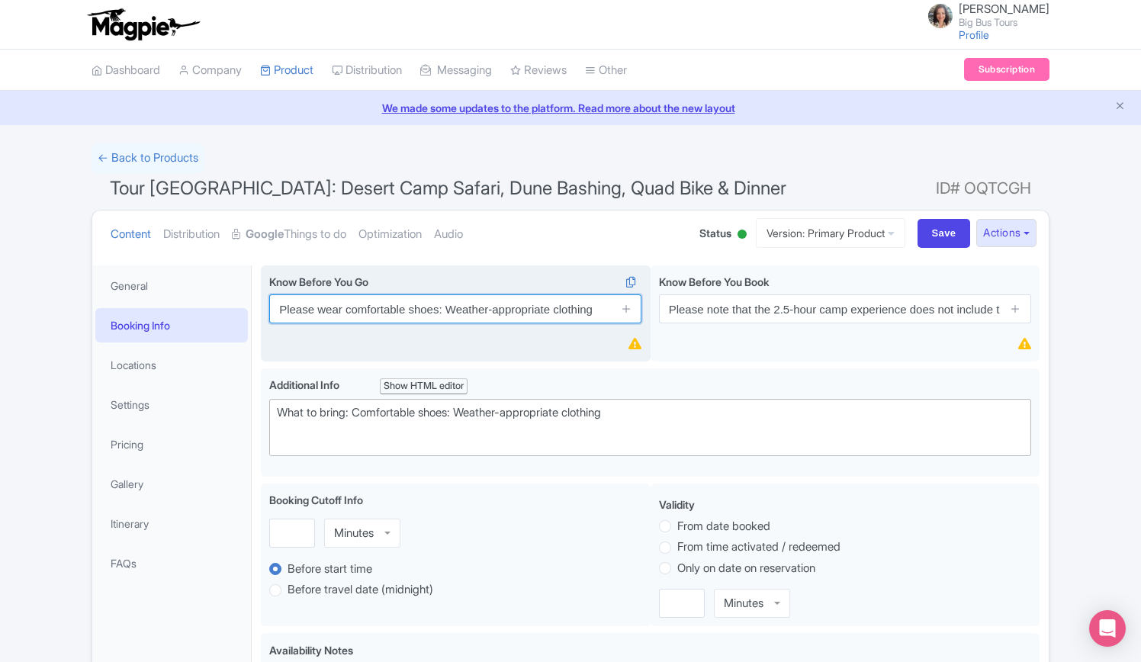
drag, startPoint x: 438, startPoint y: 307, endPoint x: 454, endPoint y: 310, distance: 16.9
click at [454, 310] on input "Please wear comfortable shoes: Weather-appropriate clothing" at bounding box center [455, 308] width 372 height 29
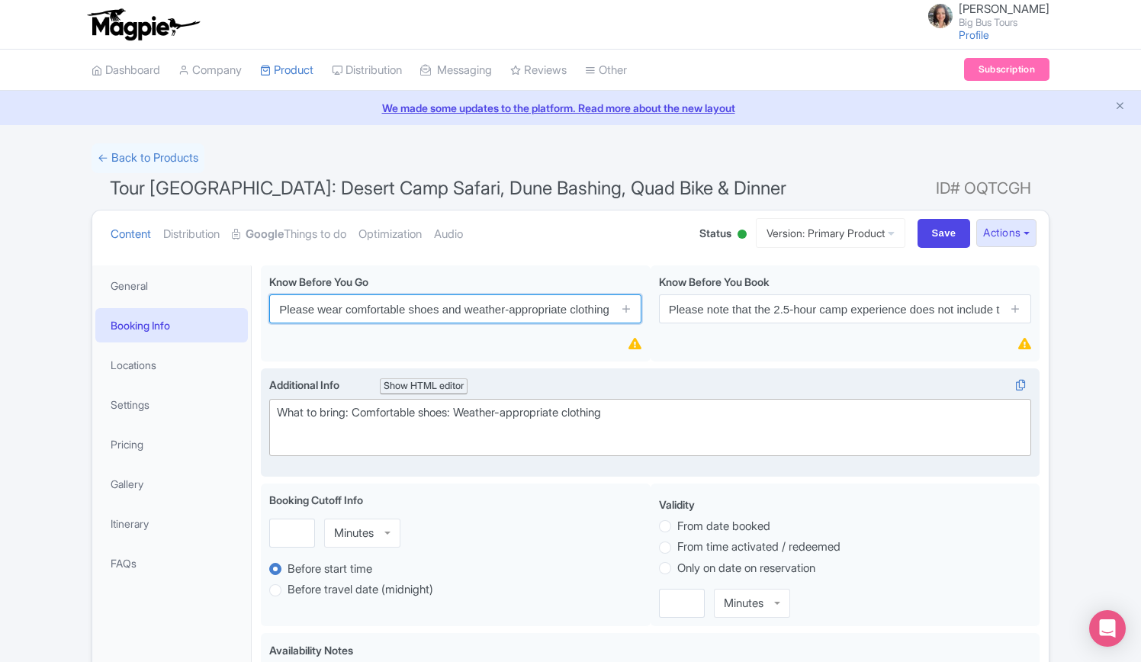
type input "Please wear comfortable shoes and weather-appropriate clothing"
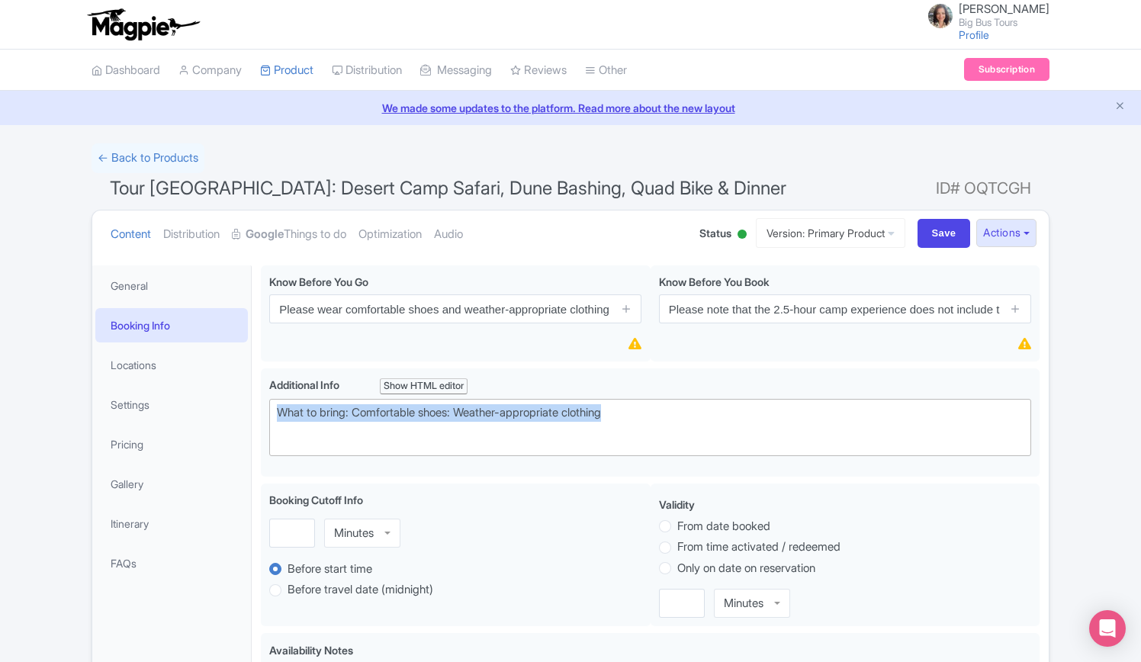
drag, startPoint x: 365, startPoint y: 419, endPoint x: 50, endPoint y: 416, distance: 315.6
type trix-editor "<div><br><br></div>"
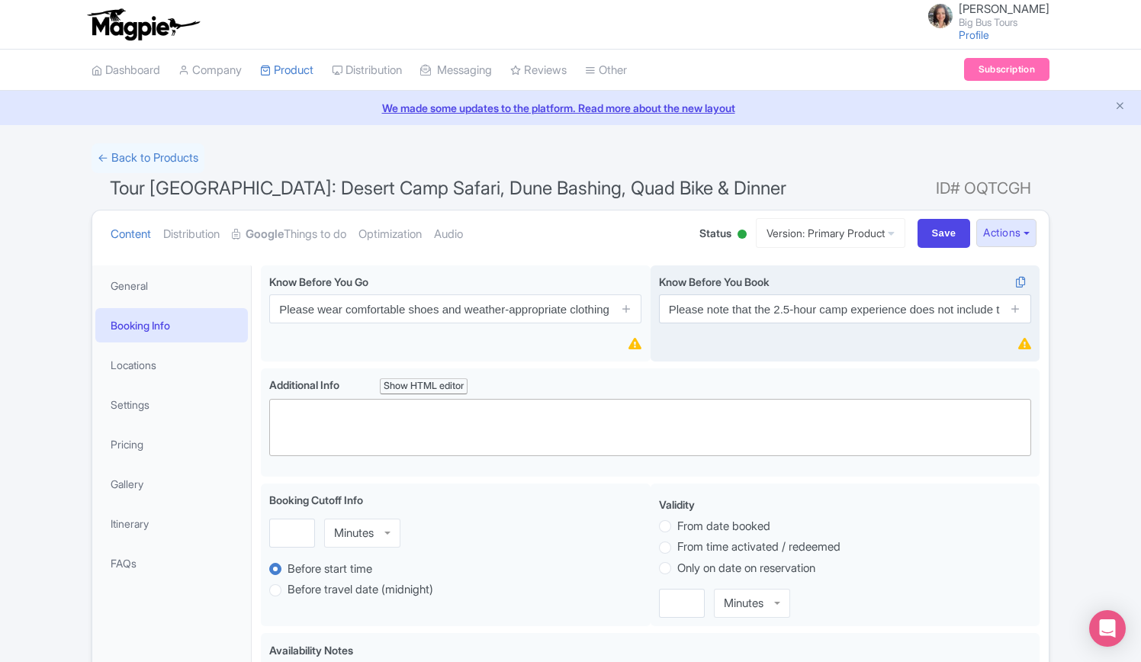
drag, startPoint x: 1018, startPoint y: 313, endPoint x: 1008, endPoint y: 355, distance: 42.3
click at [1018, 313] on icon at bounding box center [1014, 308] width 11 height 11
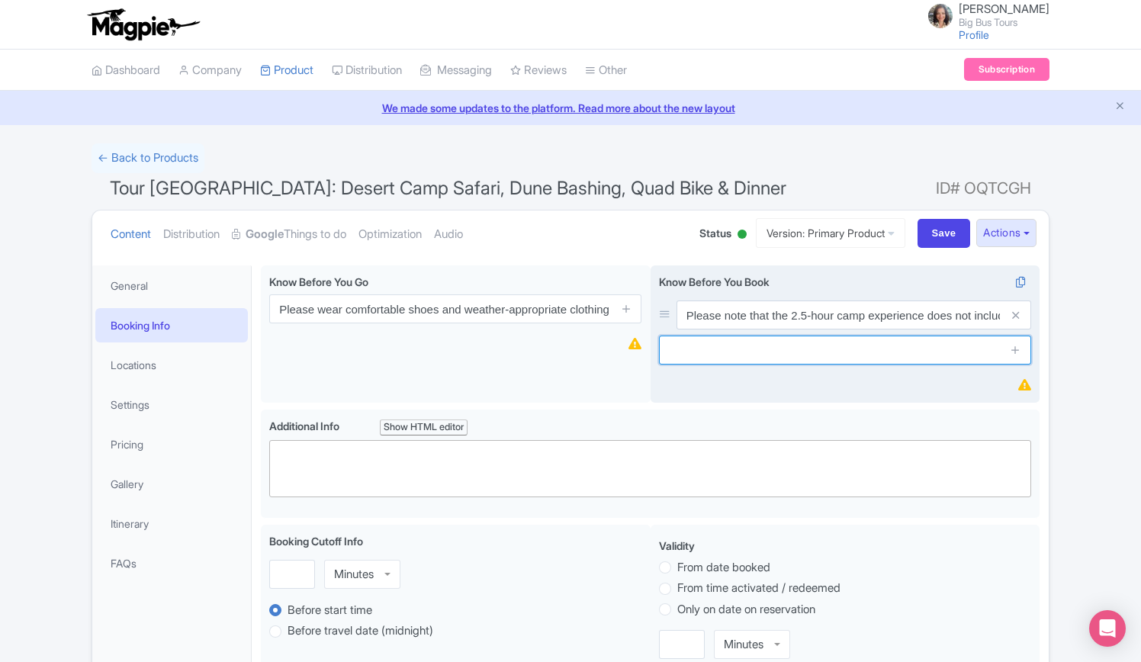
click at [845, 345] on input "text" at bounding box center [845, 349] width 372 height 29
paste input "Vegetarian dishes are available in every course"
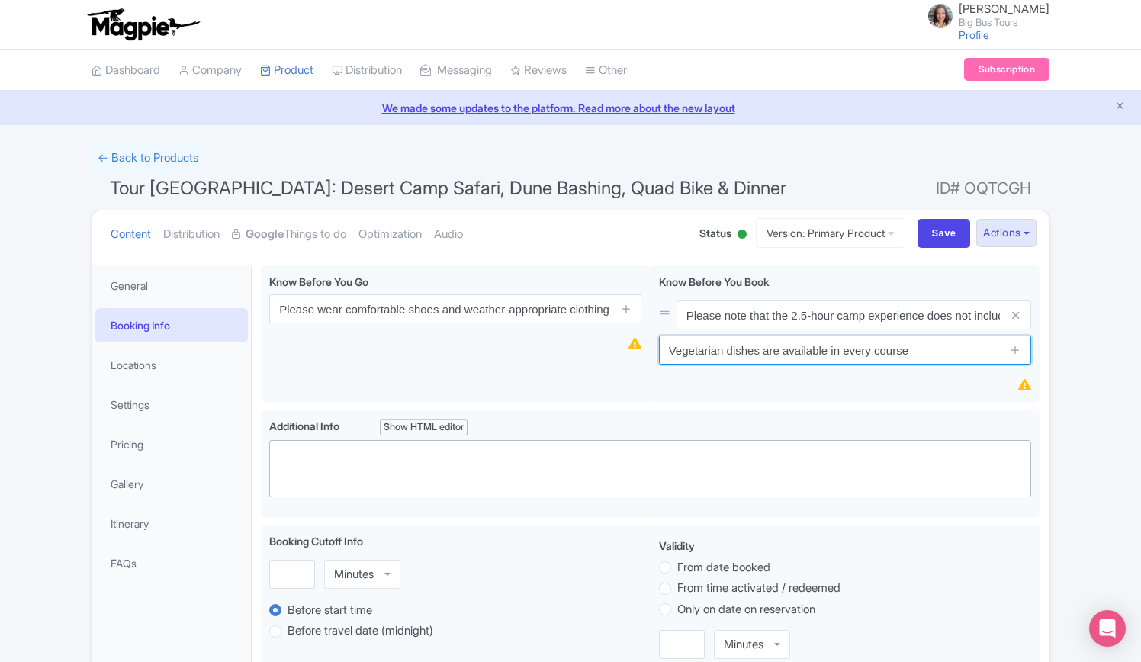
type input "Vegetarian dishes are available in every course"
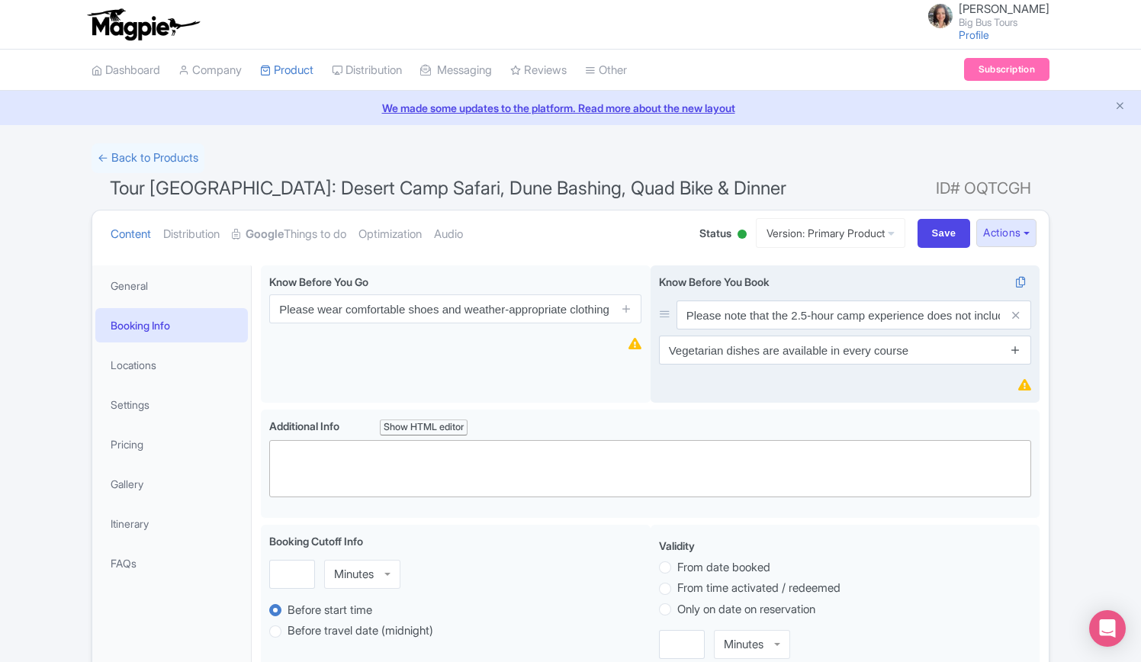
click at [1017, 350] on icon at bounding box center [1014, 349] width 11 height 11
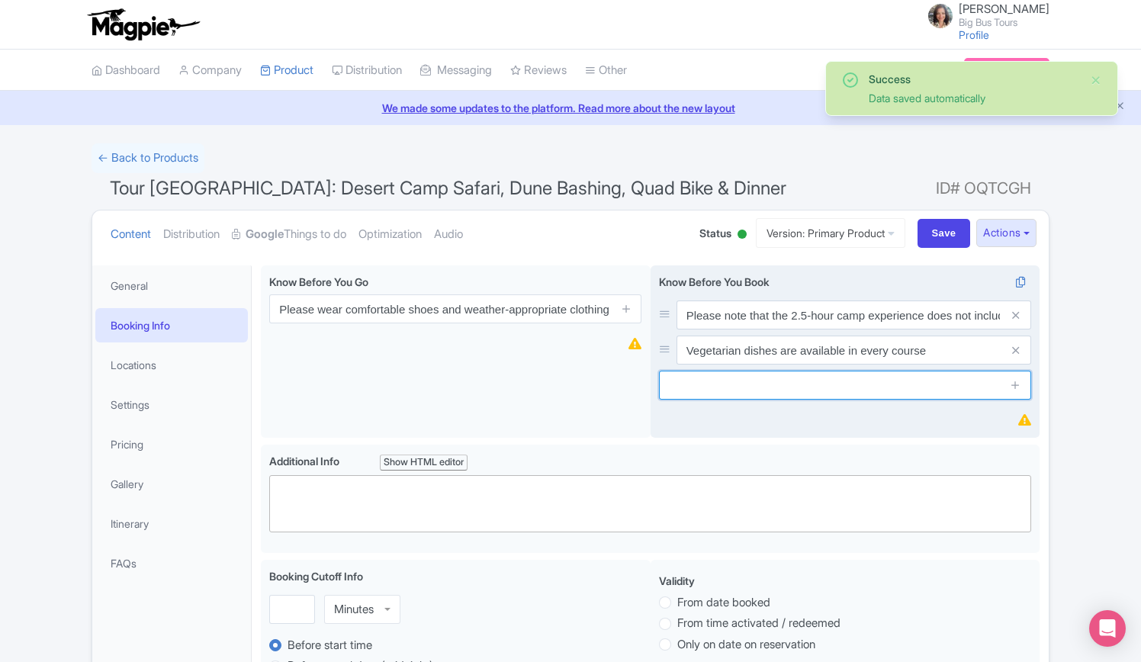
click at [858, 382] on input "text" at bounding box center [845, 385] width 372 height 29
paste input "dune bashing may not be suitable for very young children or those with certain …"
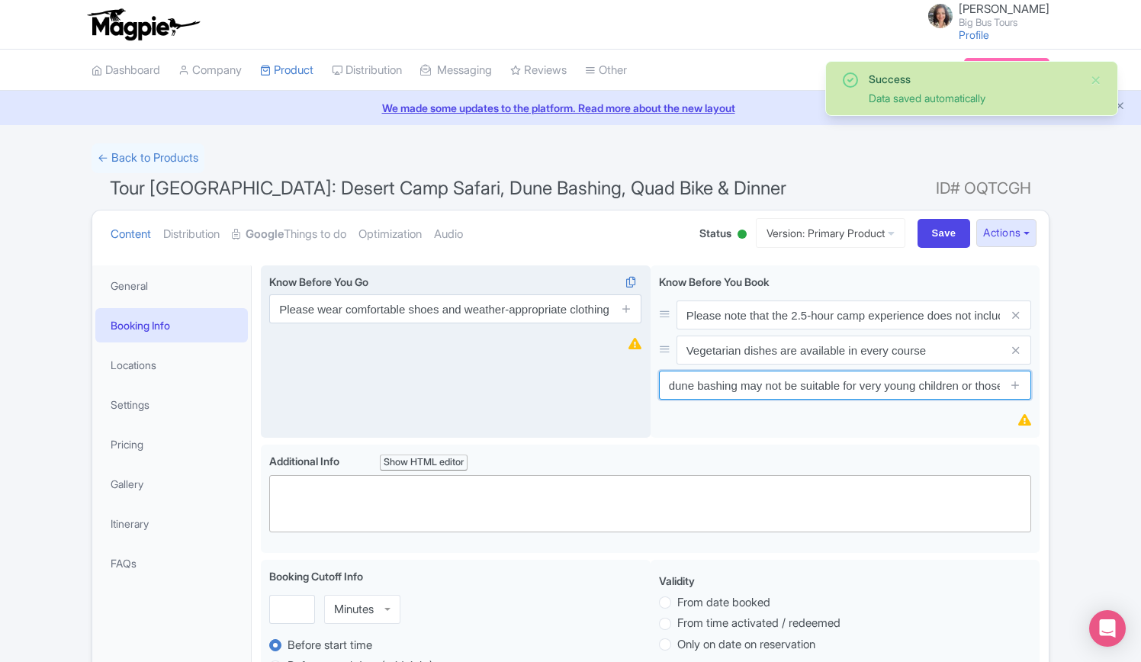
drag, startPoint x: 677, startPoint y: 387, endPoint x: 613, endPoint y: 387, distance: 64.0
click at [613, 387] on div "Please be aware that the 2.5-hours duration for the camp is separate from the t…" at bounding box center [650, 354] width 778 height 179
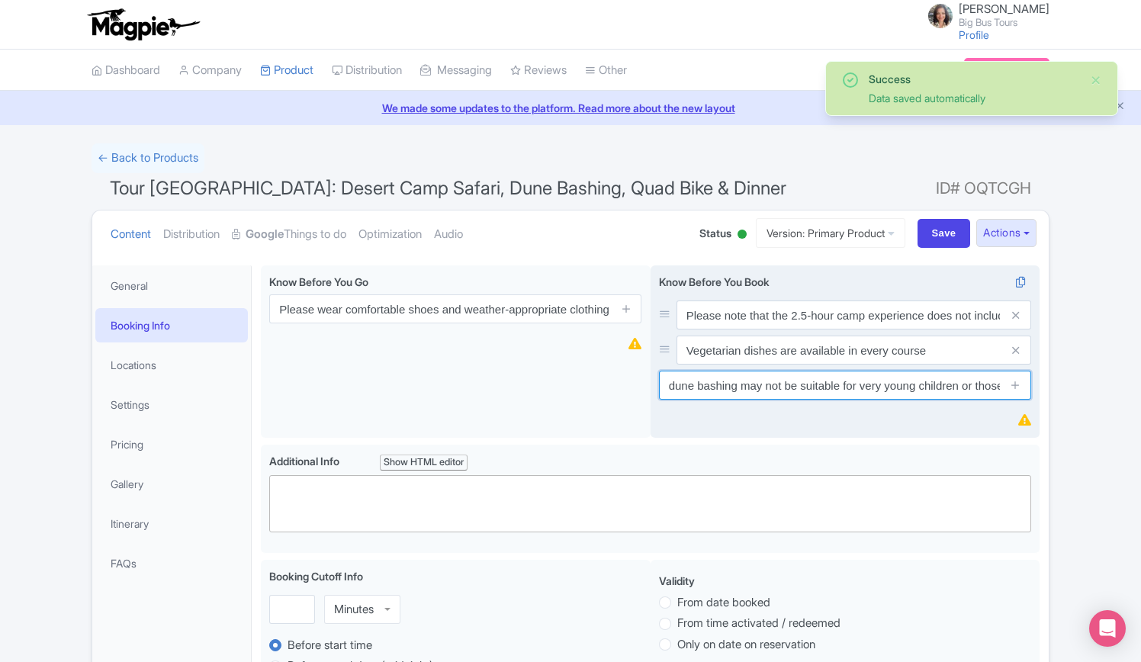
click at [672, 384] on input "dune bashing may not be suitable for very young children or those with certain …" at bounding box center [845, 385] width 372 height 29
drag, startPoint x: 675, startPoint y: 387, endPoint x: 653, endPoint y: 385, distance: 22.2
click at [653, 385] on div "Know Before You Book i Please note that the 2.5-hour camp experience does not i…" at bounding box center [845, 351] width 390 height 173
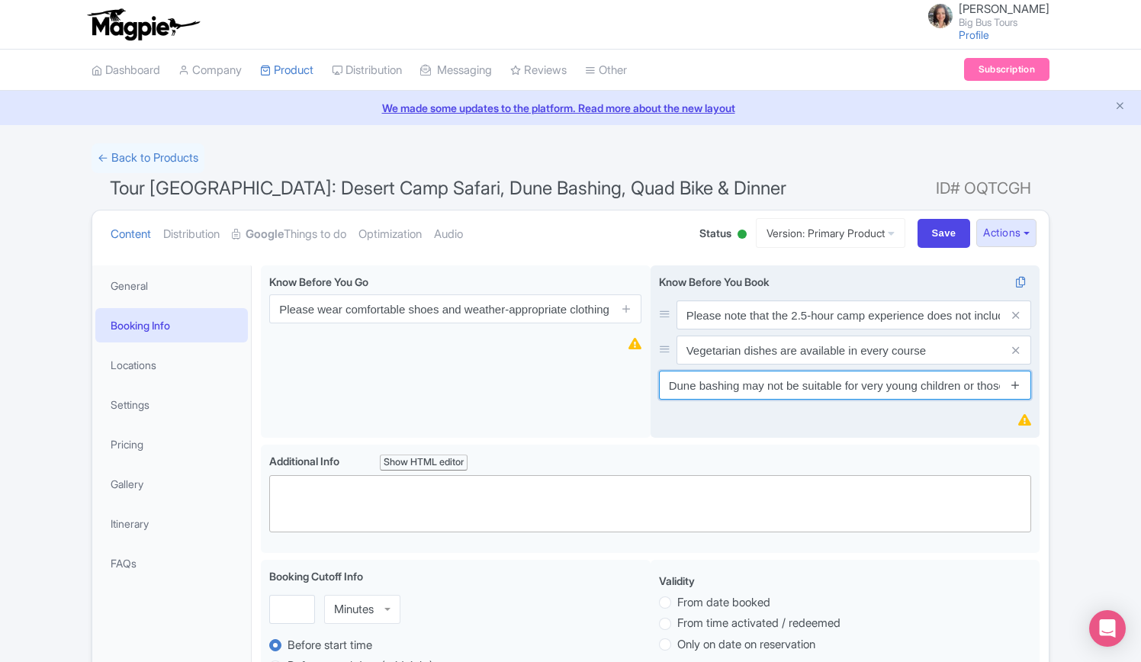
type input "Dune bashing may not be suitable for very young children or those with certain …"
click at [1019, 387] on icon at bounding box center [1014, 384] width 11 height 11
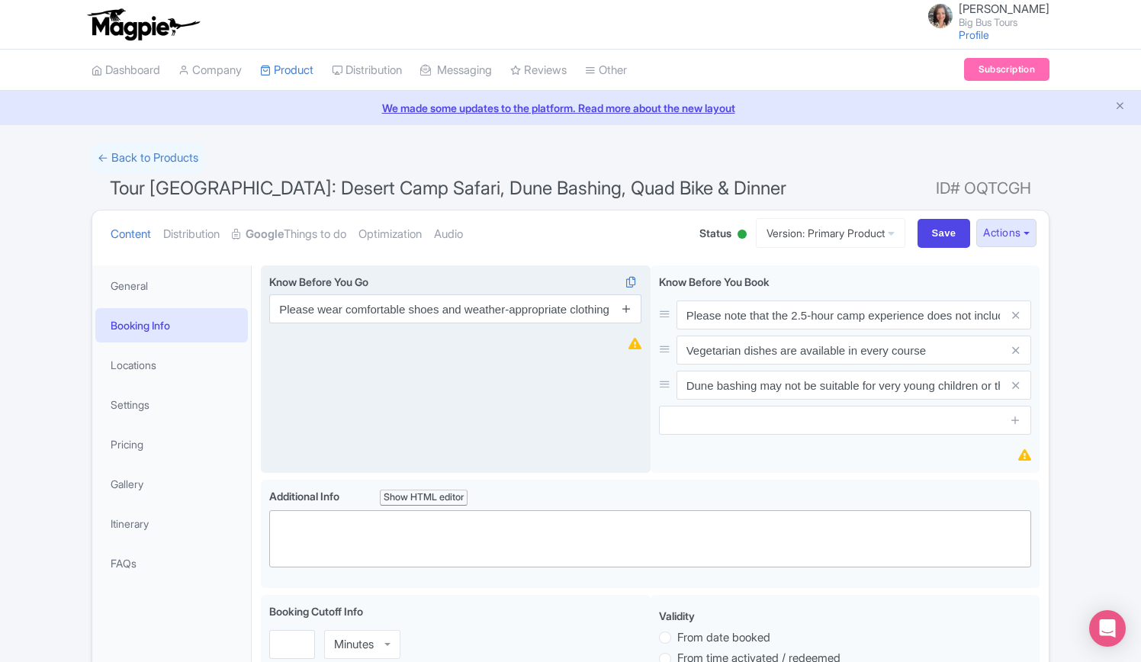
click at [624, 310] on icon at bounding box center [626, 308] width 11 height 11
click at [459, 352] on input "text" at bounding box center [455, 349] width 372 height 29
paste input "Pick-up is scheduled around 3:00 PM (with the exact time confirmed after bookin…"
type input "Pick-up is scheduled around 3:00 PM (with the exact time confirmed after bookin…"
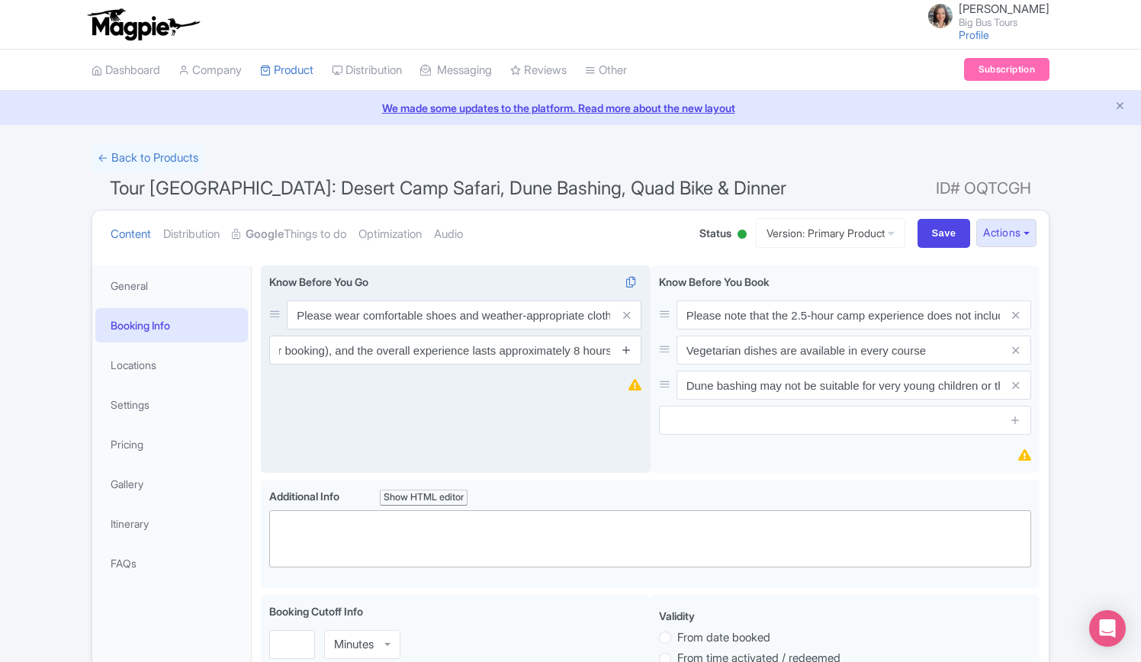
click at [624, 349] on icon at bounding box center [626, 349] width 11 height 11
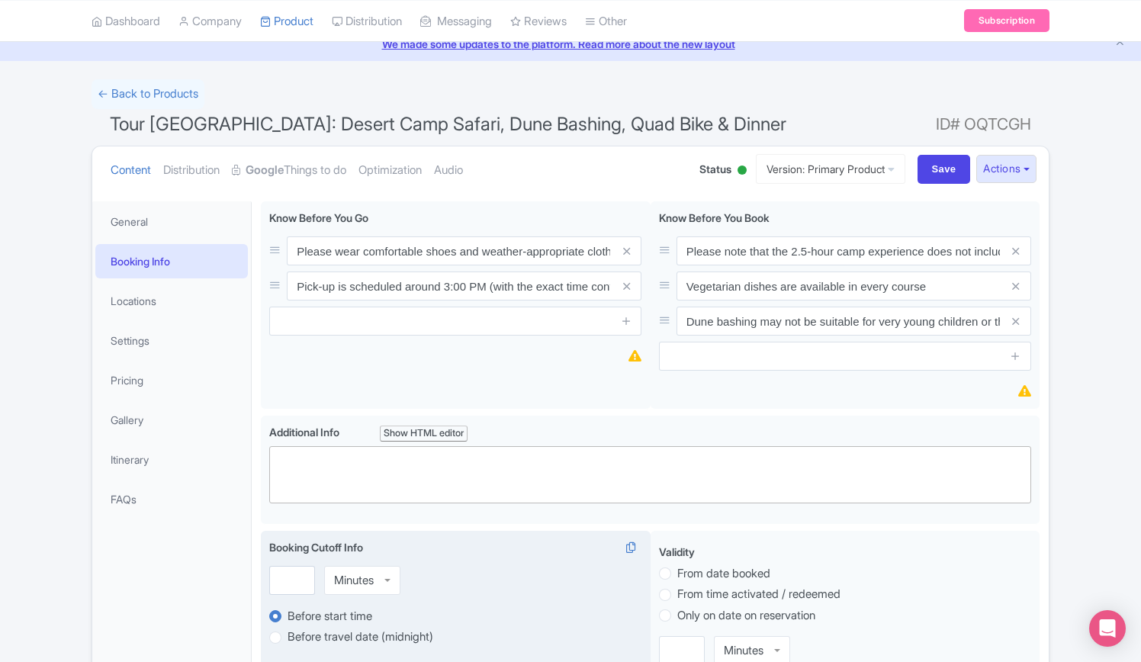
scroll to position [152, 0]
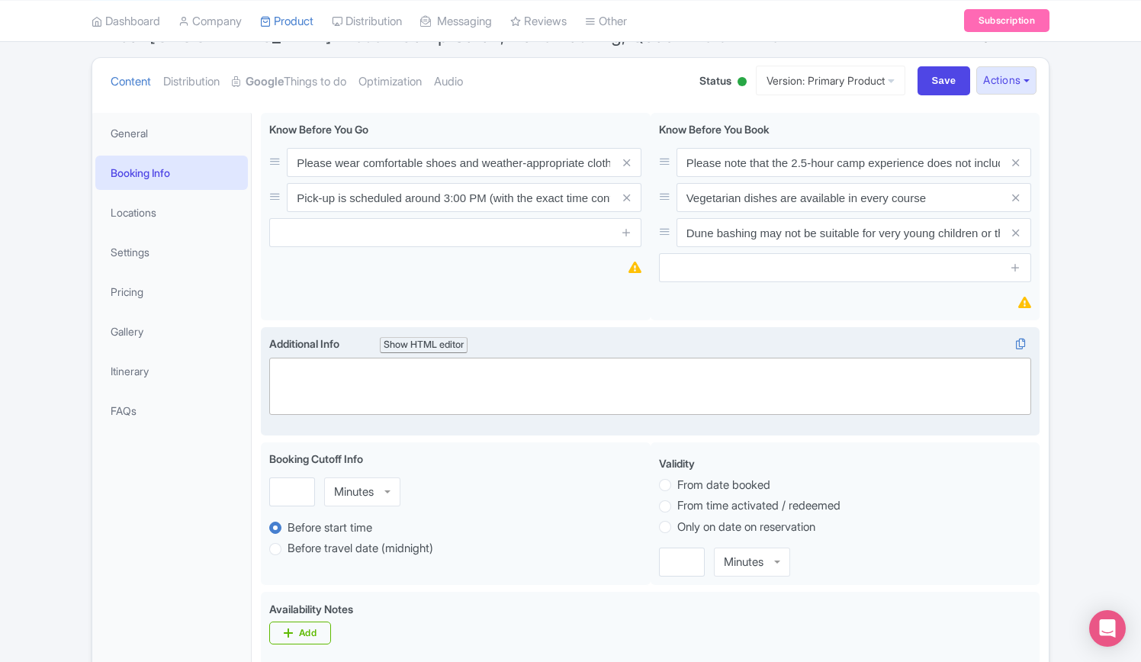
click at [494, 377] on div at bounding box center [650, 380] width 746 height 34
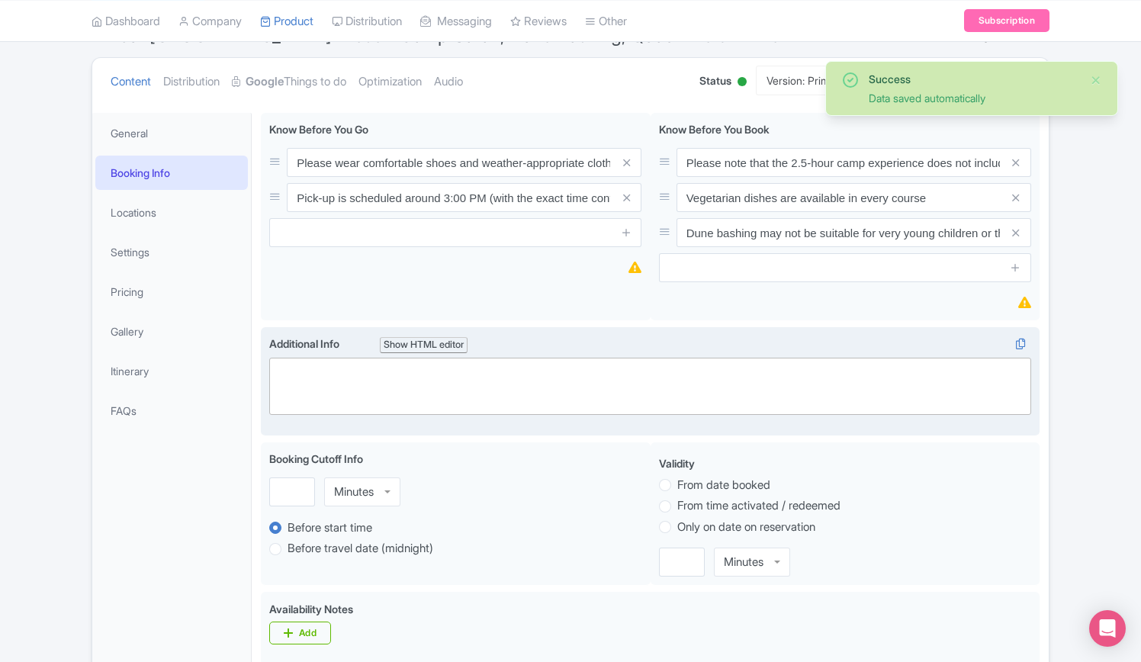
scroll to position [0, 0]
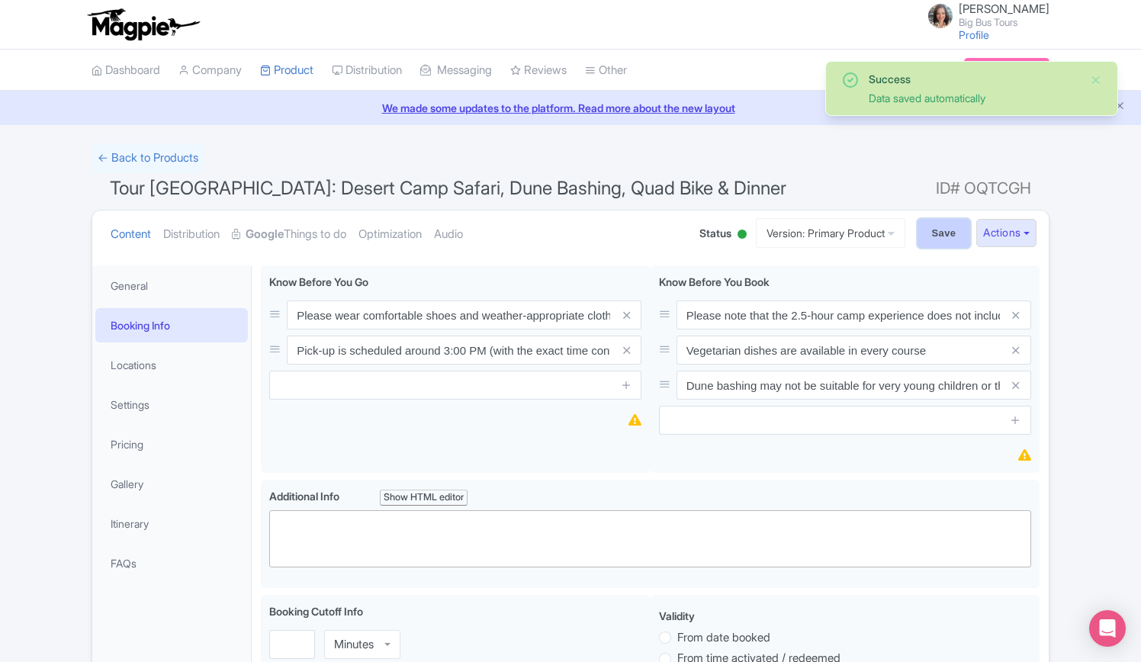
click at [929, 229] on input "Save" at bounding box center [943, 233] width 53 height 29
type input "Saving..."
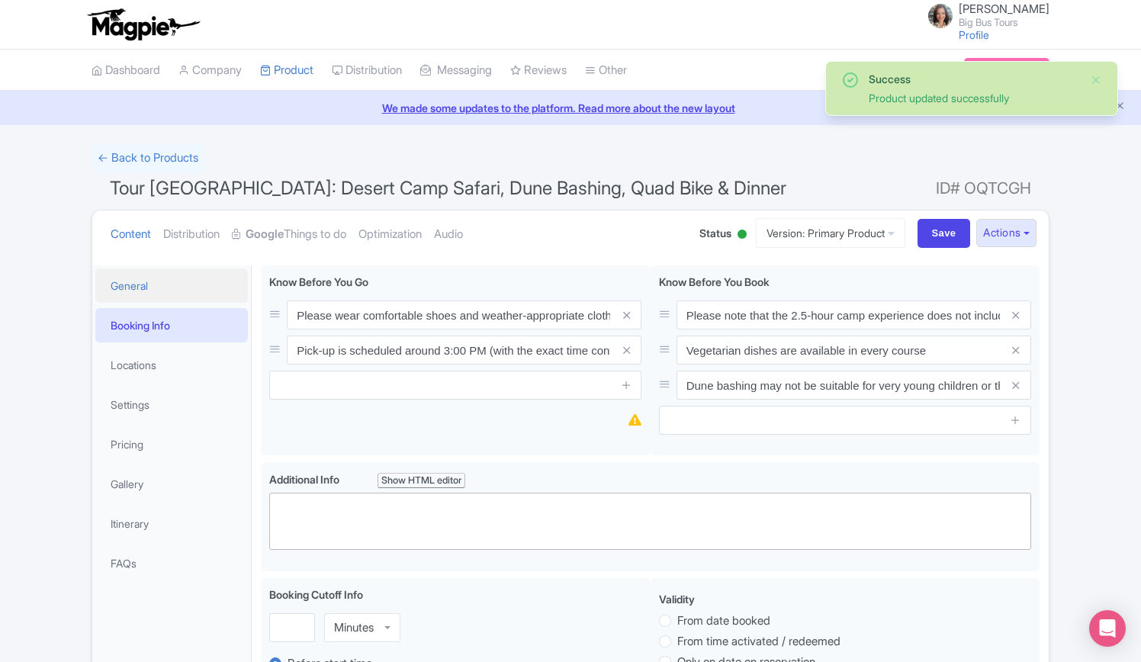
click at [134, 283] on link "General" at bounding box center [171, 285] width 152 height 34
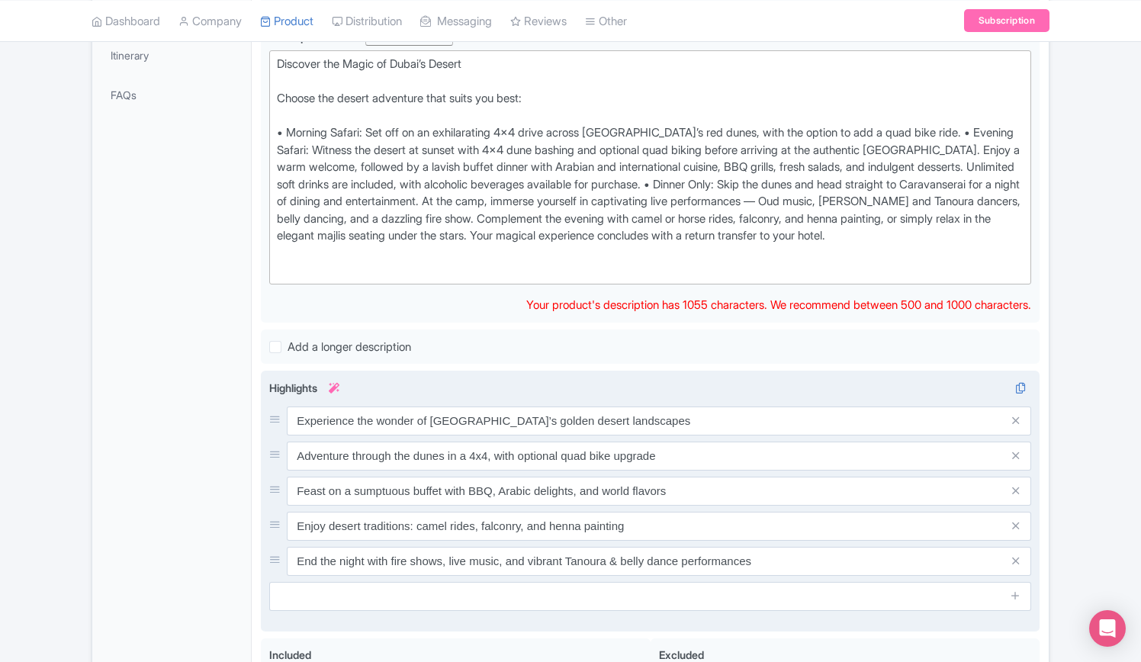
scroll to position [534, 0]
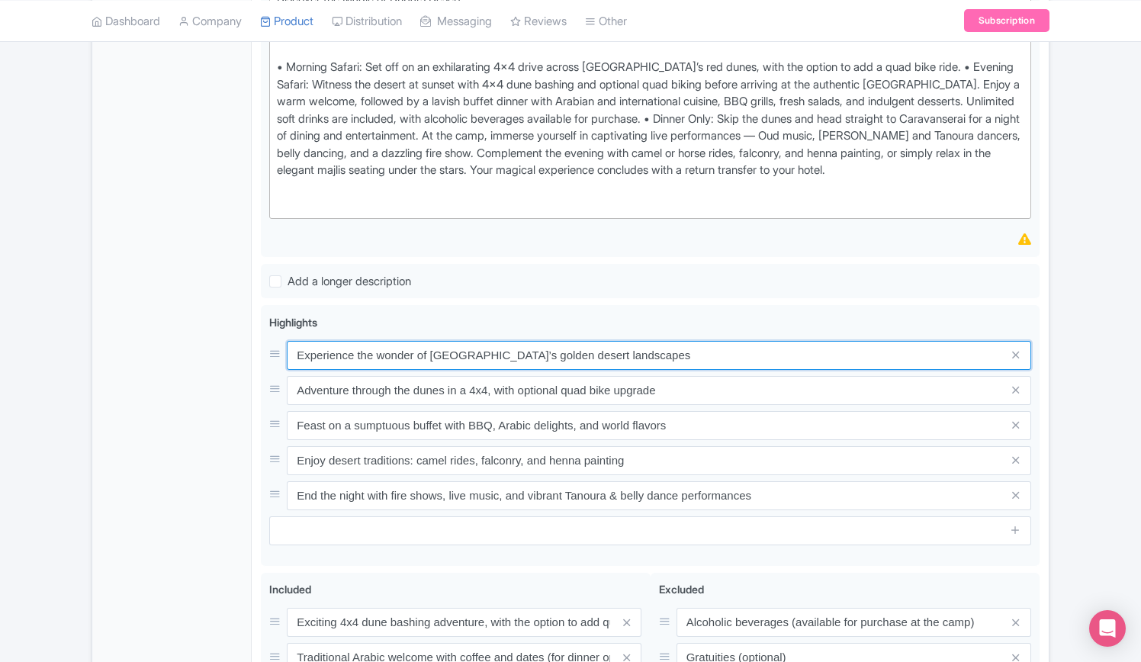
drag, startPoint x: 631, startPoint y: 374, endPoint x: 229, endPoint y: 374, distance: 401.8
click at [229, 374] on div "General Booking Info Locations Settings Pricing Gallery Itinerary FAQs Tour [GE…" at bounding box center [570, 346] width 956 height 1249
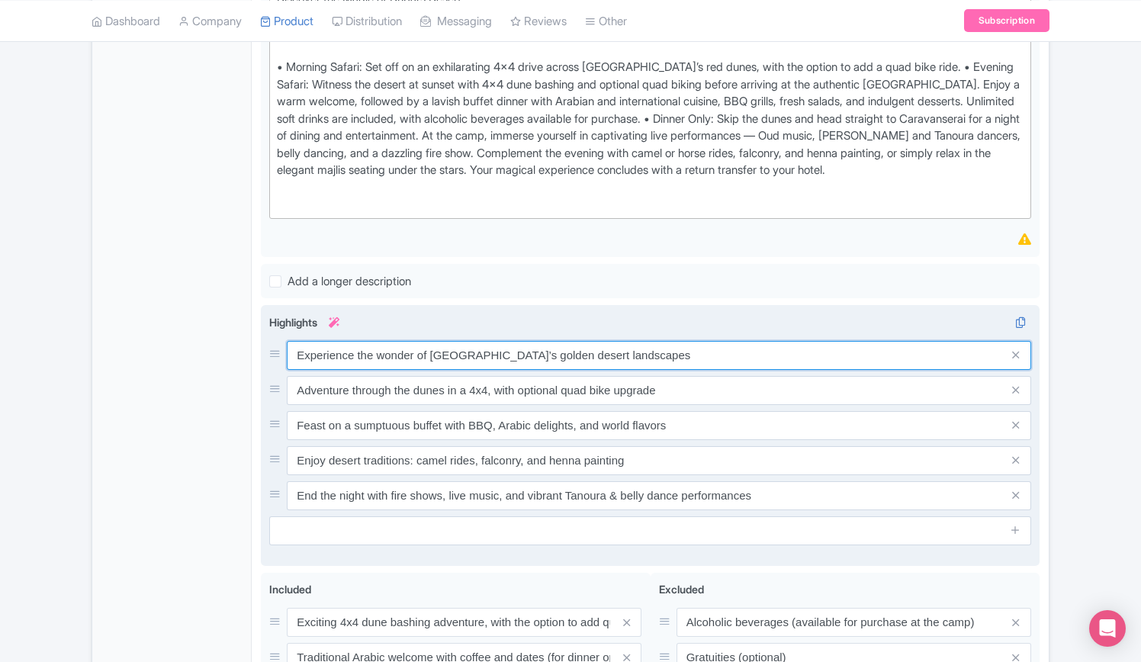
paste input "Strap in for an exhilarating ride across desert terrain in air-conditioned 4x4s…"
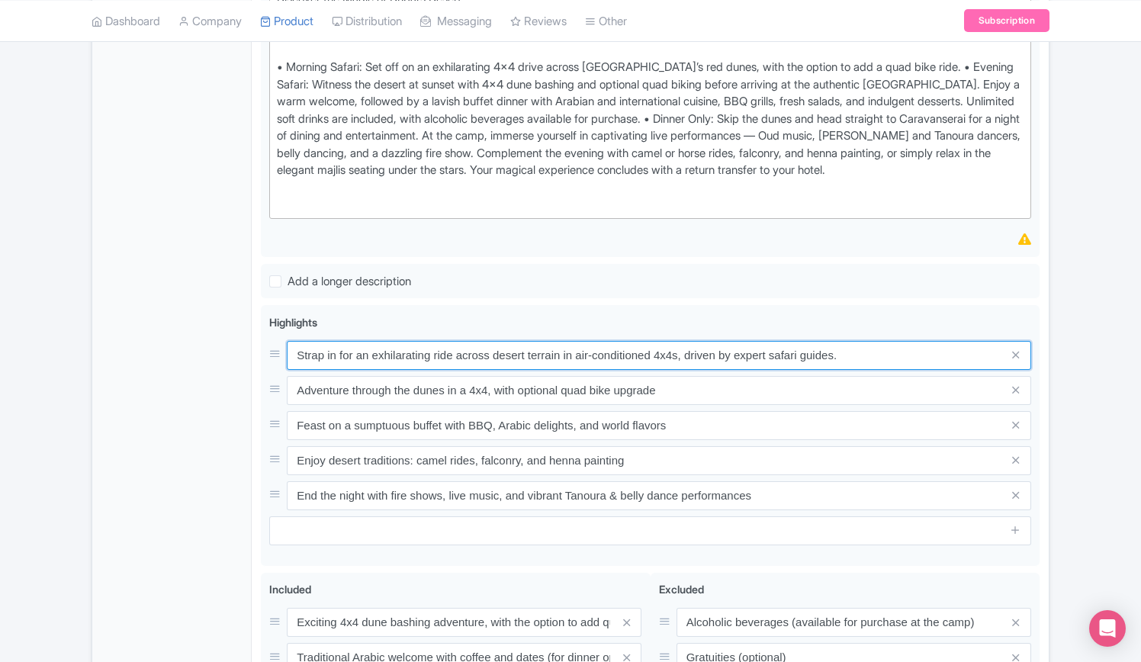
type input "Strap in for an exhilarating ride across desert terrain in air-conditioned 4x4s…"
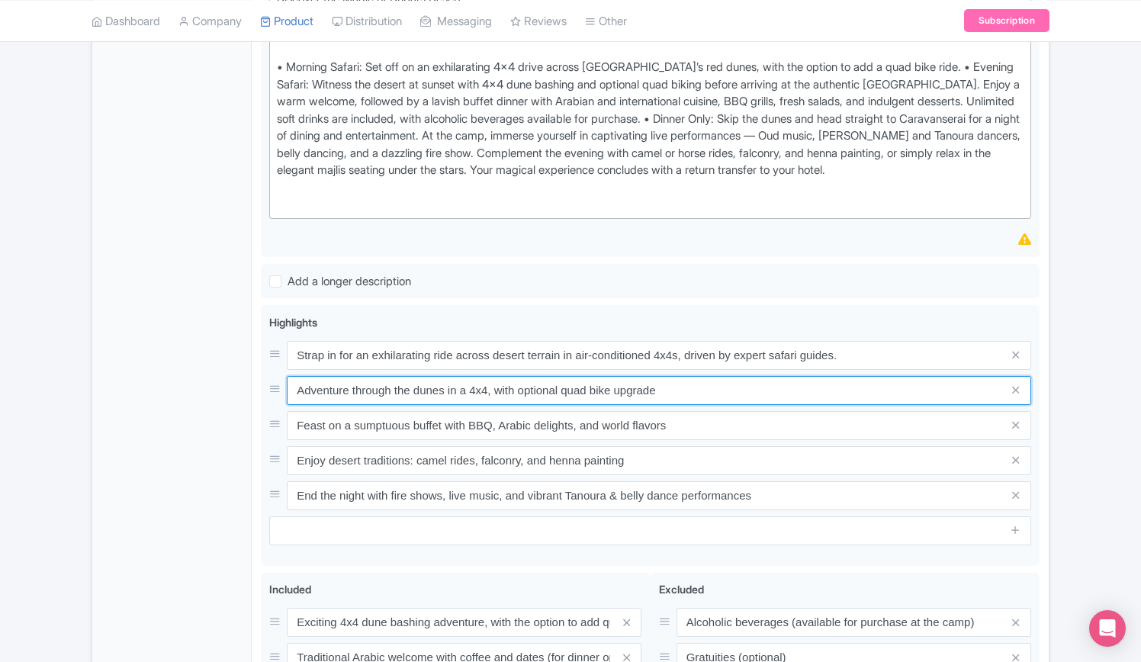
drag, startPoint x: 694, startPoint y: 403, endPoint x: 168, endPoint y: 406, distance: 525.3
click at [168, 406] on div "General Booking Info Locations Settings Pricing Gallery Itinerary FAQs Tour [GE…" at bounding box center [570, 346] width 956 height 1249
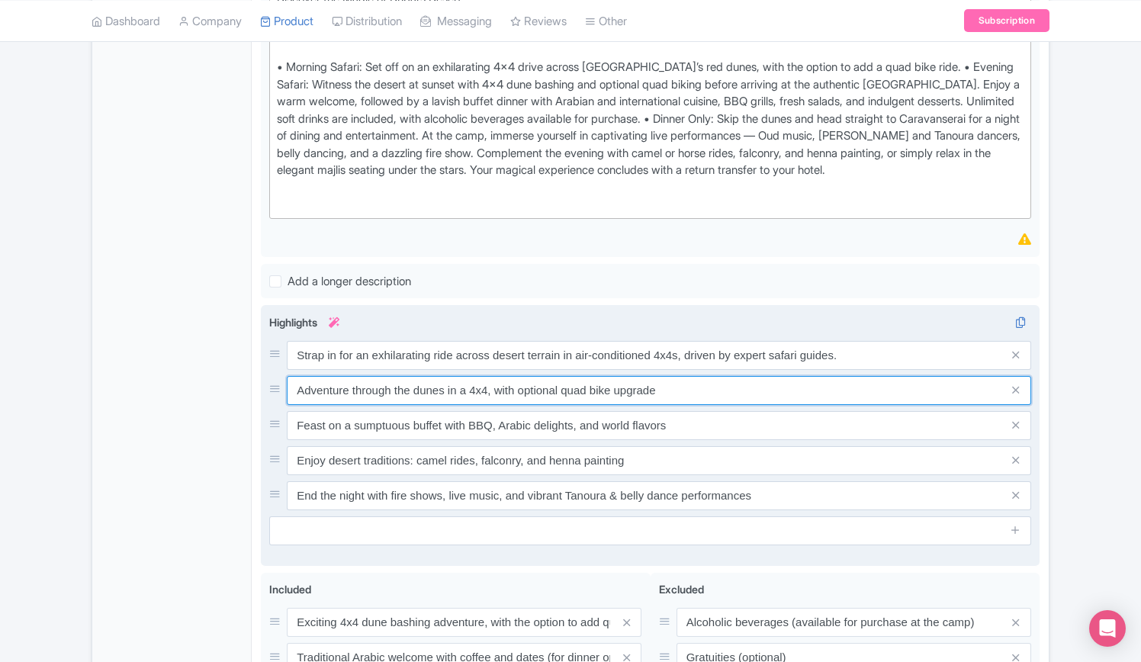
paste input "Glide down dunes on a board or upgrade for a thrilling quad bike adventure thro…"
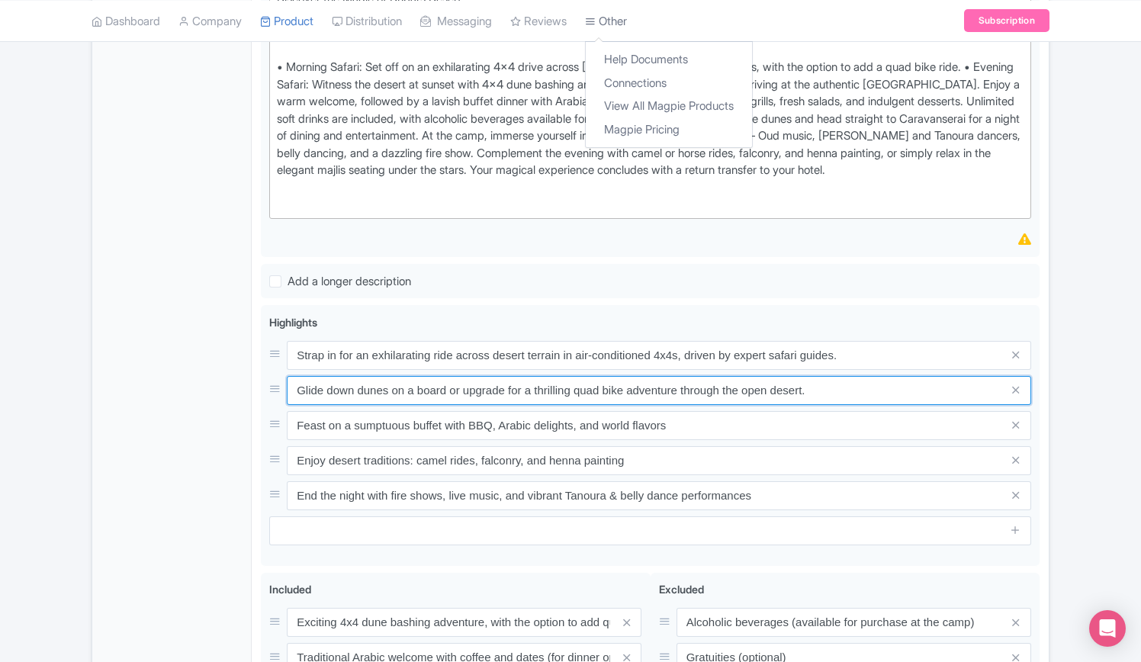
type input "Glide down dunes on a board or upgrade for a thrilling quad bike adventure thro…"
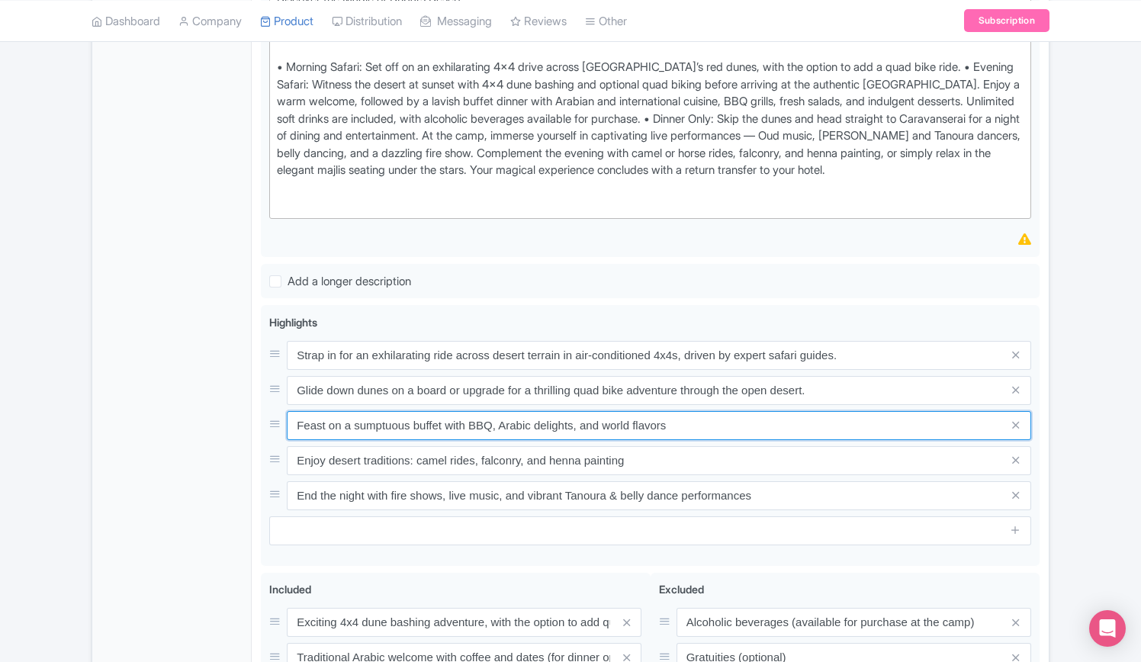
drag, startPoint x: 311, startPoint y: 435, endPoint x: 40, endPoint y: 435, distance: 271.4
click at [40, 435] on div "Success Product updated successfully ← Back to Products Tour [GEOGRAPHIC_DATA]:…" at bounding box center [570, 291] width 1141 height 1362
paste input "Relax at the traditional Caravanserai or indulge in the luxury of the exclusive…"
type input "Relax at the traditional Caravanserai or indulge in the luxury of the exclusive…"
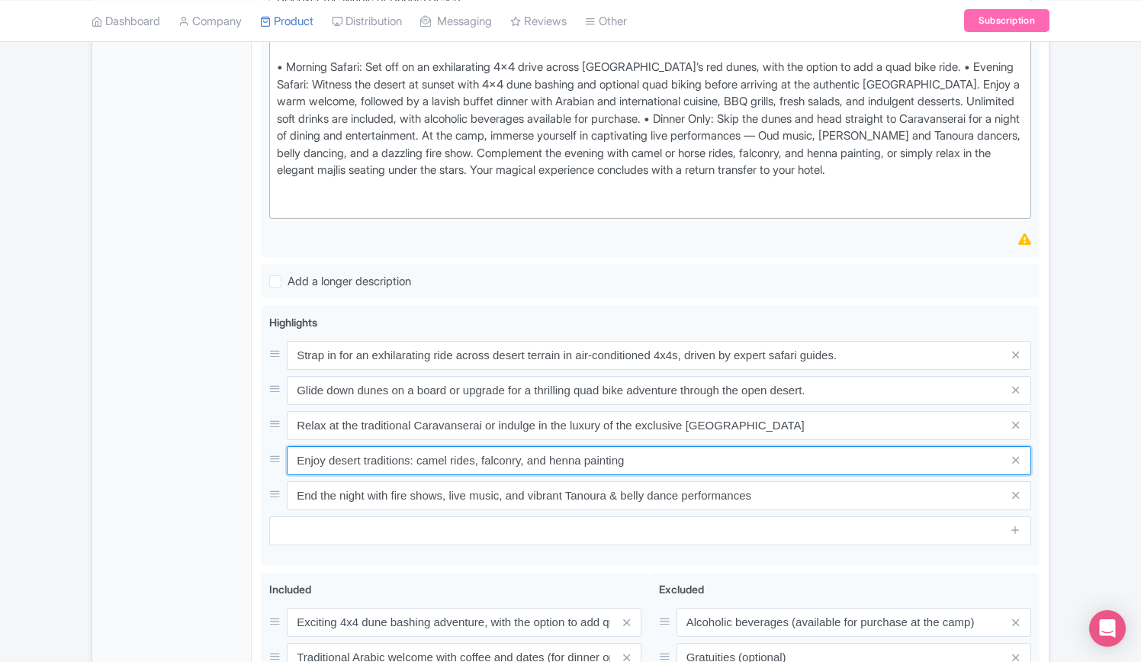
drag, startPoint x: 335, startPoint y: 475, endPoint x: 122, endPoint y: 463, distance: 213.8
click at [122, 463] on div "General Booking Info Locations Settings Pricing Gallery Itinerary FAQs Tour [GE…" at bounding box center [570, 346] width 956 height 1249
paste input "expertly prepared dishes, including meat and vegetarian options, plus unlimited…"
type input "Enjoy expertly prepared dishes, including meat and vegetarian options, plus unl…"
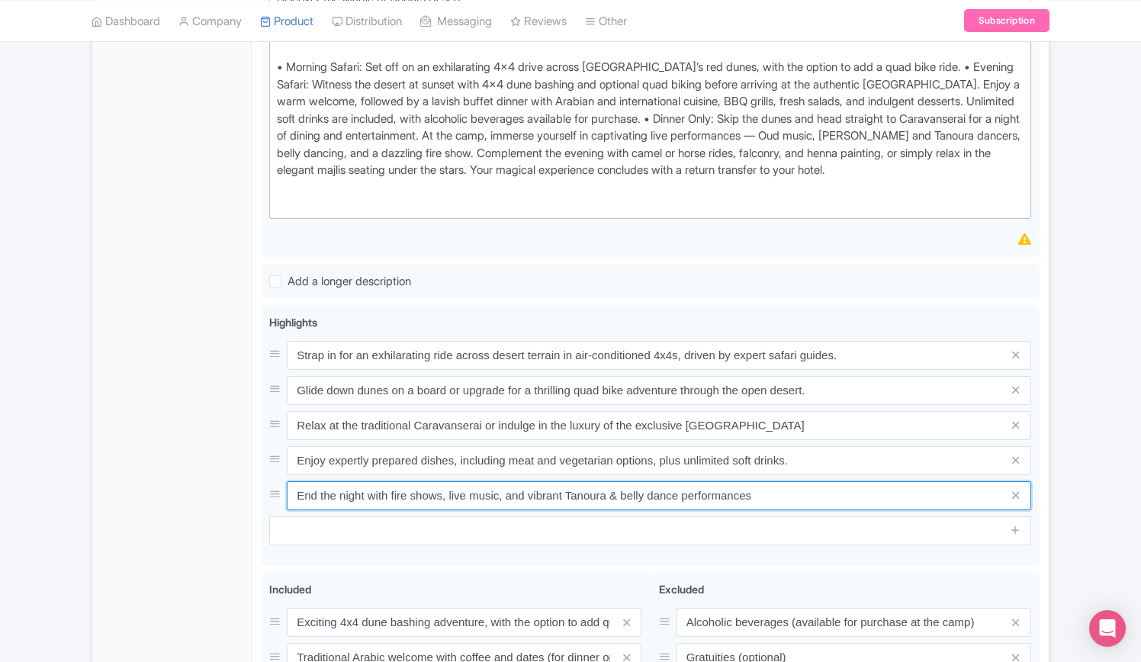
drag, startPoint x: 813, startPoint y: 504, endPoint x: 0, endPoint y: 496, distance: 812.8
click at [0, 496] on div "Success Product updated successfully ← Back to Products Tour [GEOGRAPHIC_DATA]:…" at bounding box center [570, 291] width 1141 height 1362
paste input "xperience belly dancing, [PERSON_NAME], Sufi music, a fire show, and more in an…"
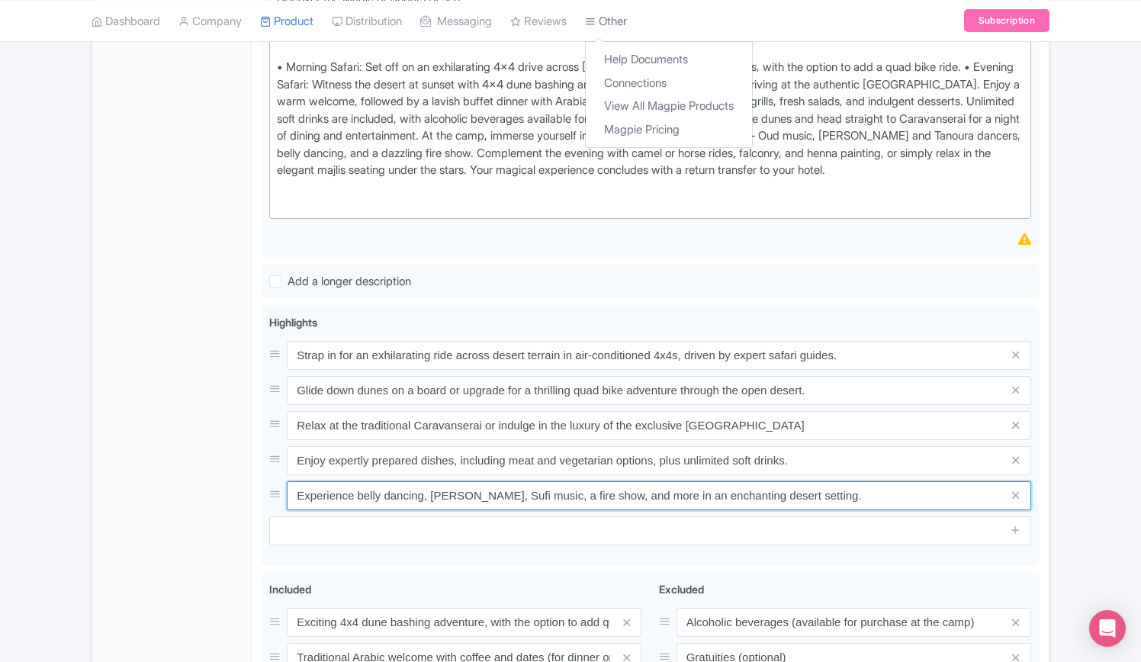
type input "Experience belly dancing, [PERSON_NAME], Sufi music, a fire show, and more in a…"
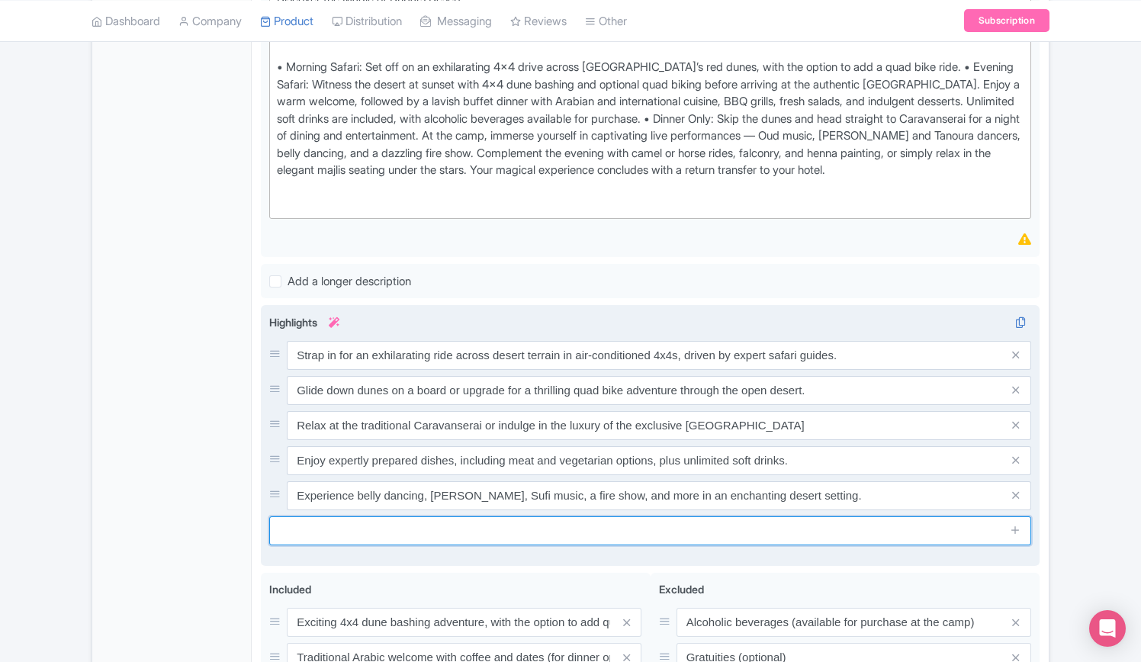
click at [964, 541] on input "text" at bounding box center [650, 530] width 762 height 29
paste input "Relax with seamless transportation in premium Land Cruisers, included in every …"
type input "Relax with seamless transportation in premium Land Cruisers, included in every …"
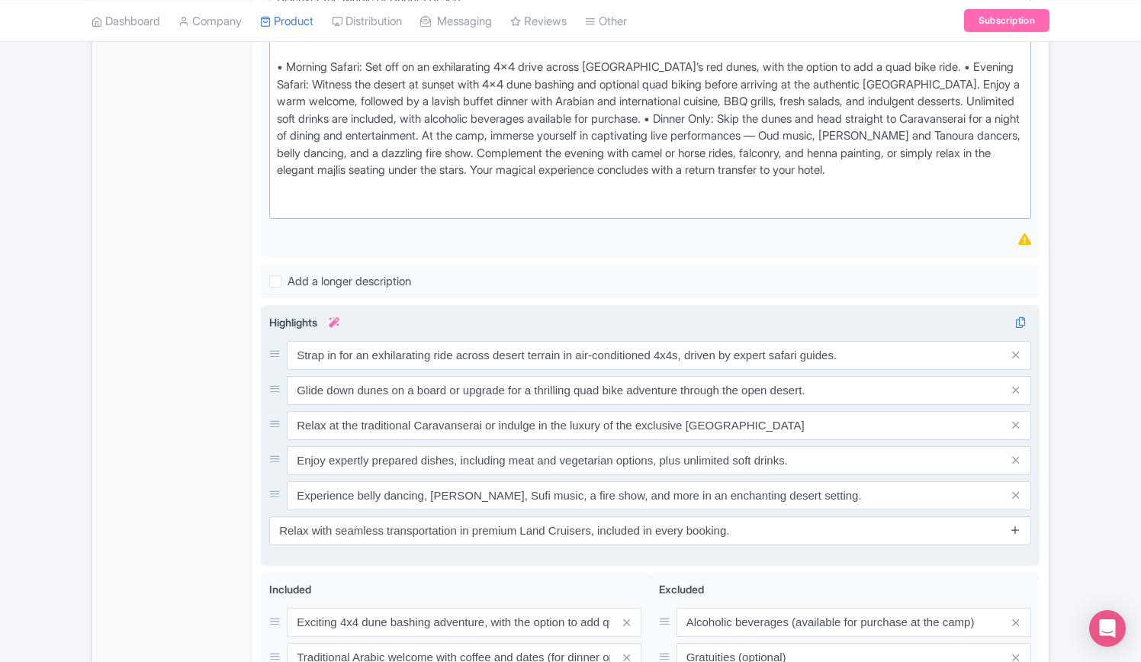
click at [1019, 535] on icon at bounding box center [1014, 529] width 11 height 11
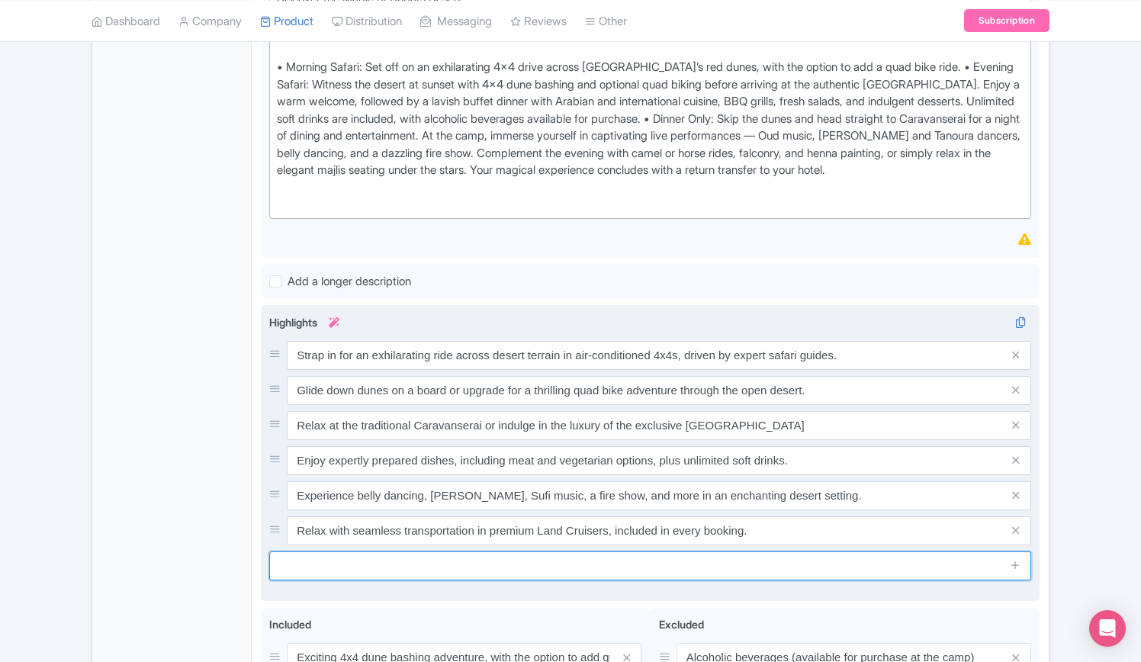
click at [552, 580] on input "text" at bounding box center [650, 565] width 762 height 29
paste input "Ride camels or horses, hold a falcon, get a henna tattoo, or shop for tradition…"
type input "Ride camels or horses, hold a falcon, get a henna tattoo, or shop for tradition…"
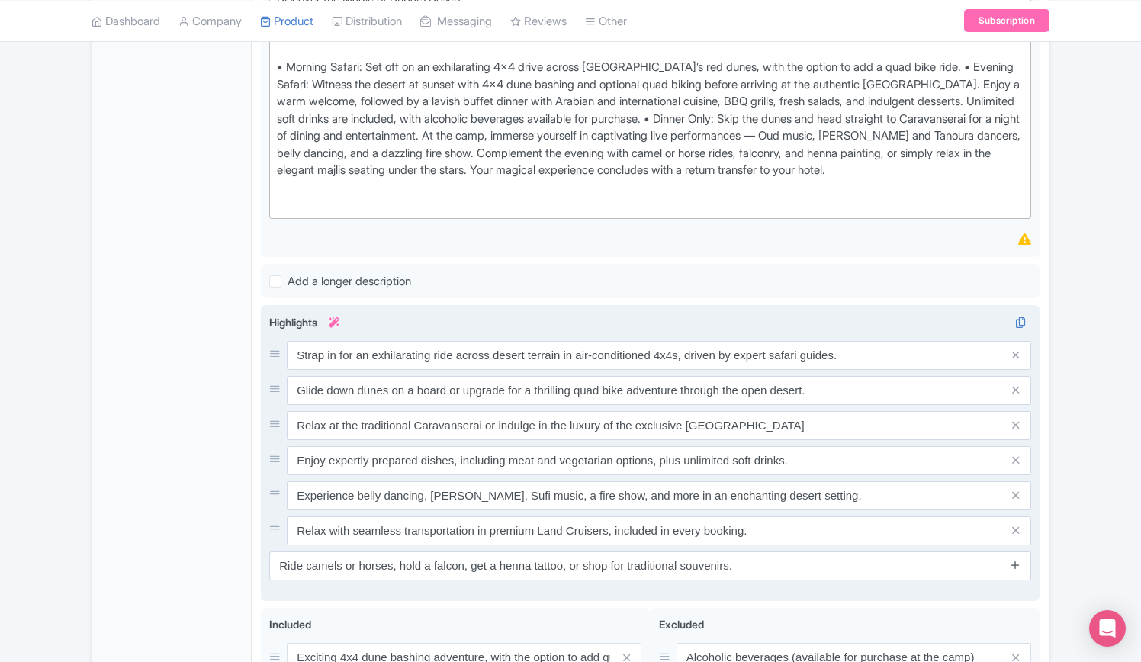
click at [1014, 570] on icon at bounding box center [1014, 564] width 11 height 11
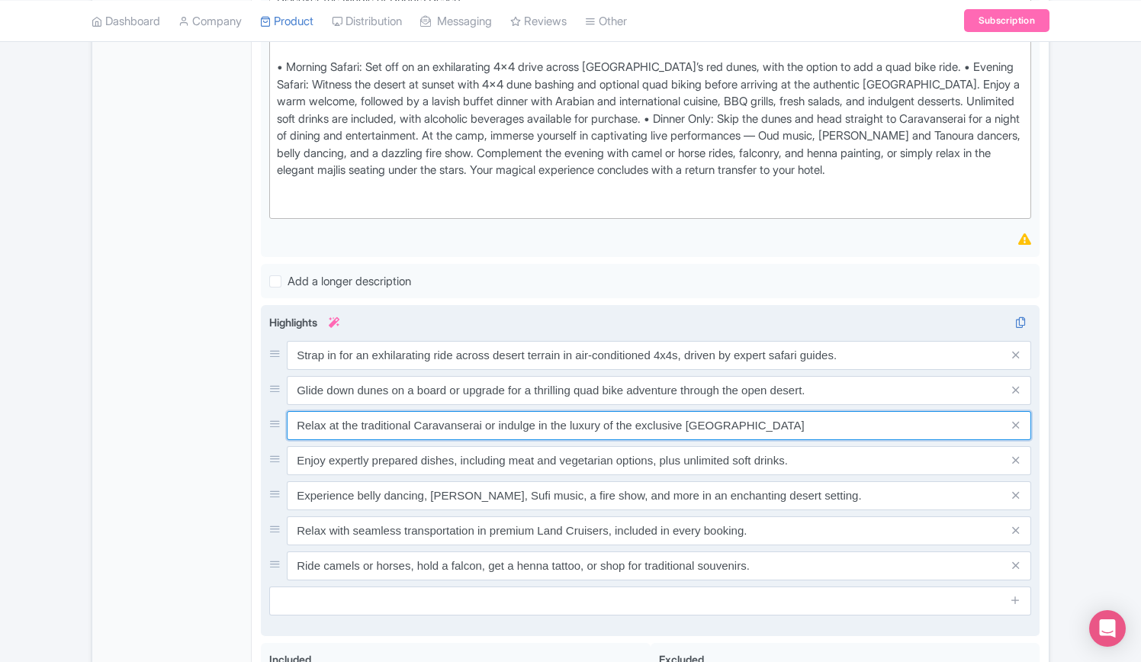
drag, startPoint x: 733, startPoint y: 438, endPoint x: 483, endPoint y: 437, distance: 250.1
click at [483, 437] on input "Relax at the traditional Caravanserai or indulge in the luxury of the exclusive…" at bounding box center [659, 425] width 744 height 29
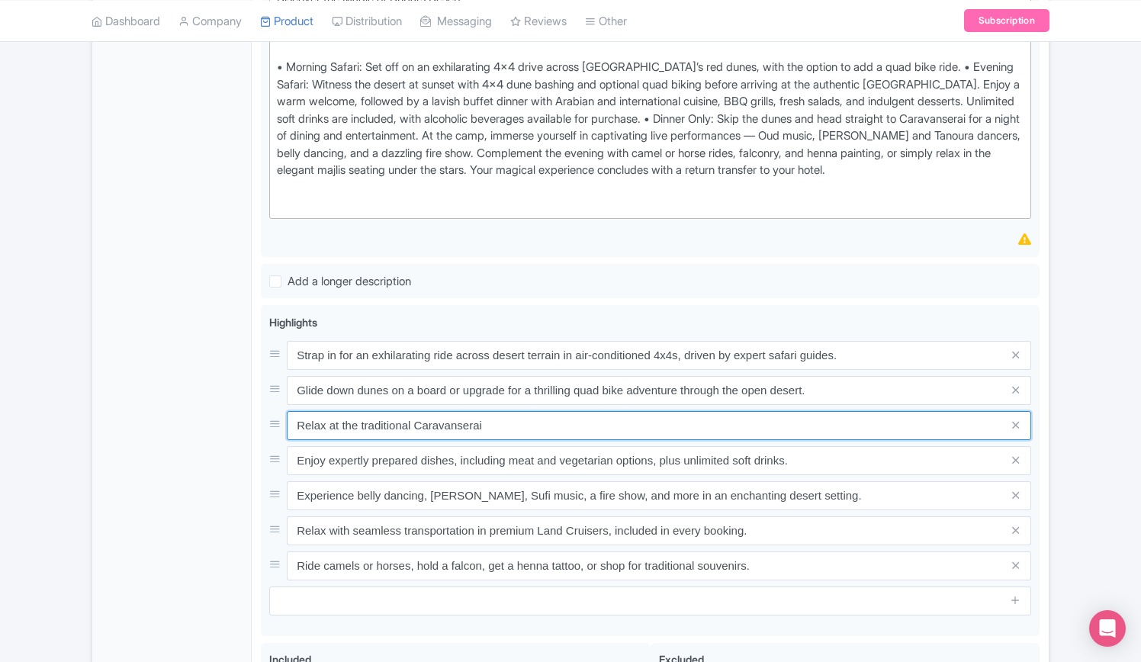
type input "Relax at the traditional Caravanserai"
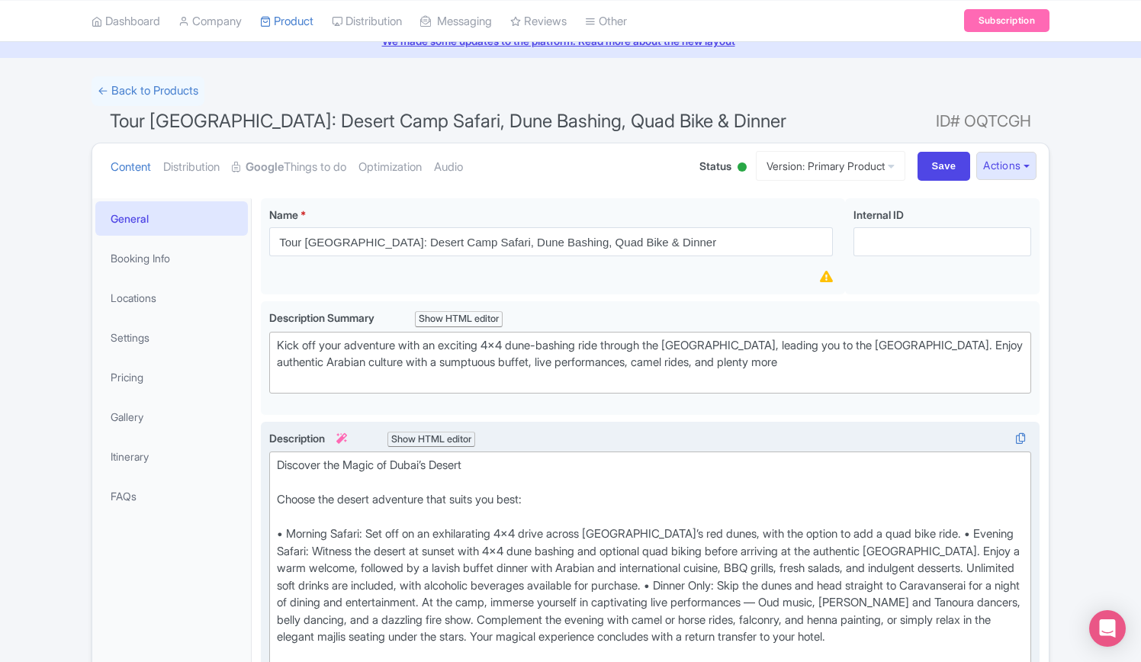
scroll to position [152, 0]
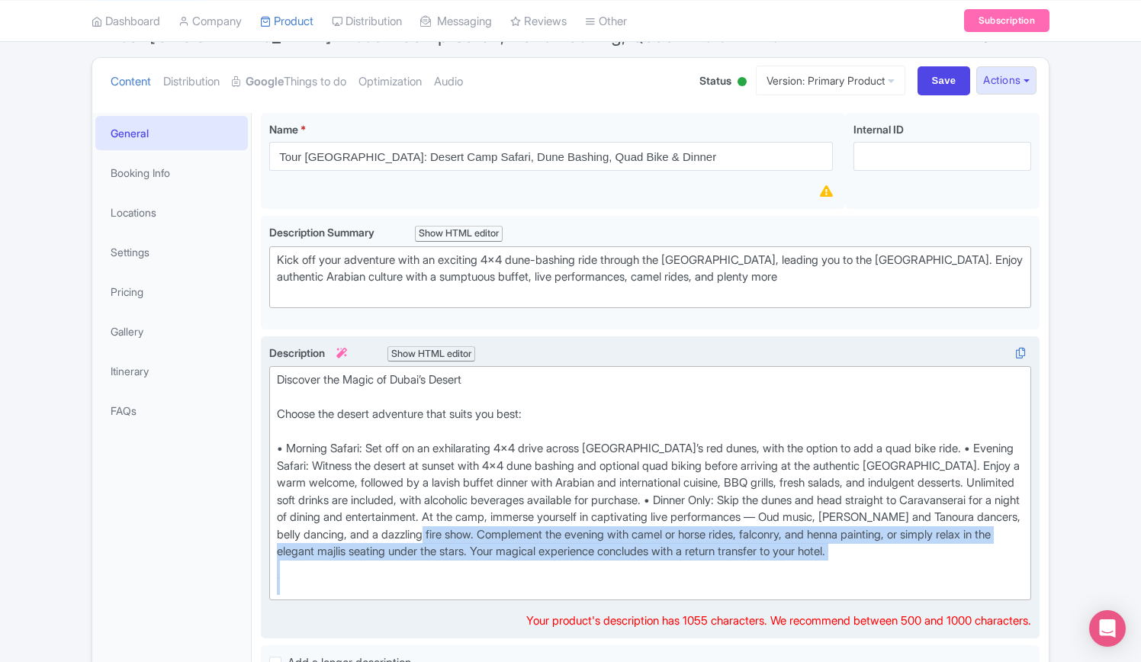
drag, startPoint x: 684, startPoint y: 527, endPoint x: 782, endPoint y: 611, distance: 129.3
click at [782, 600] on trix-editor "Discover the Magic of Dubai’s Desert Choose the desert adventure that suits you…" at bounding box center [650, 483] width 762 height 234
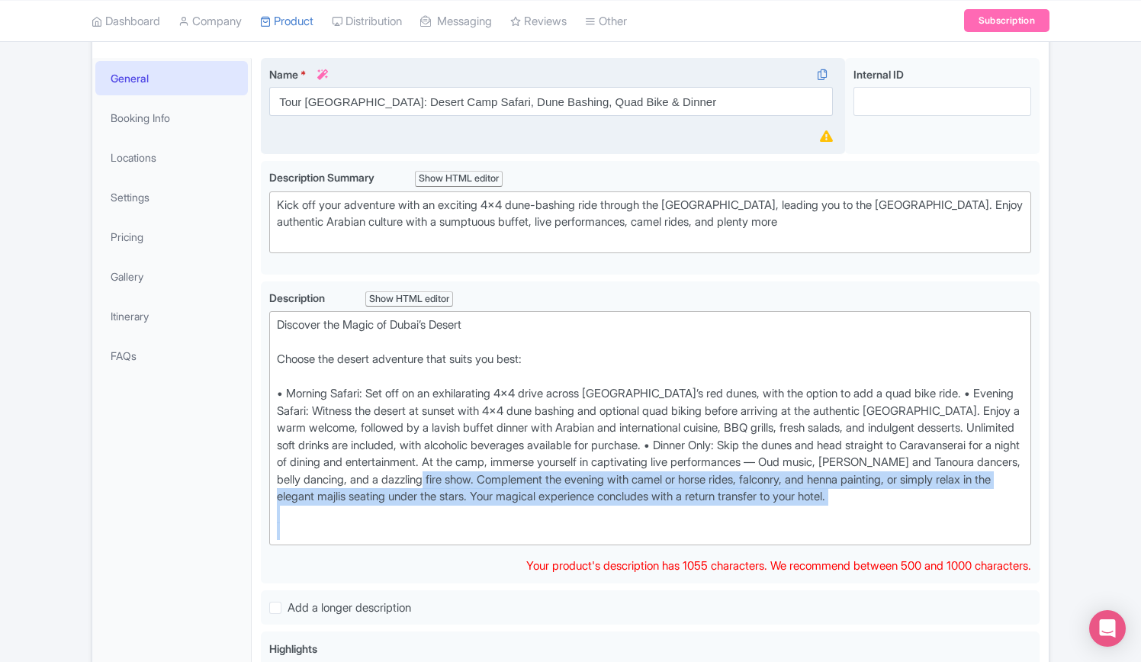
scroll to position [78, 0]
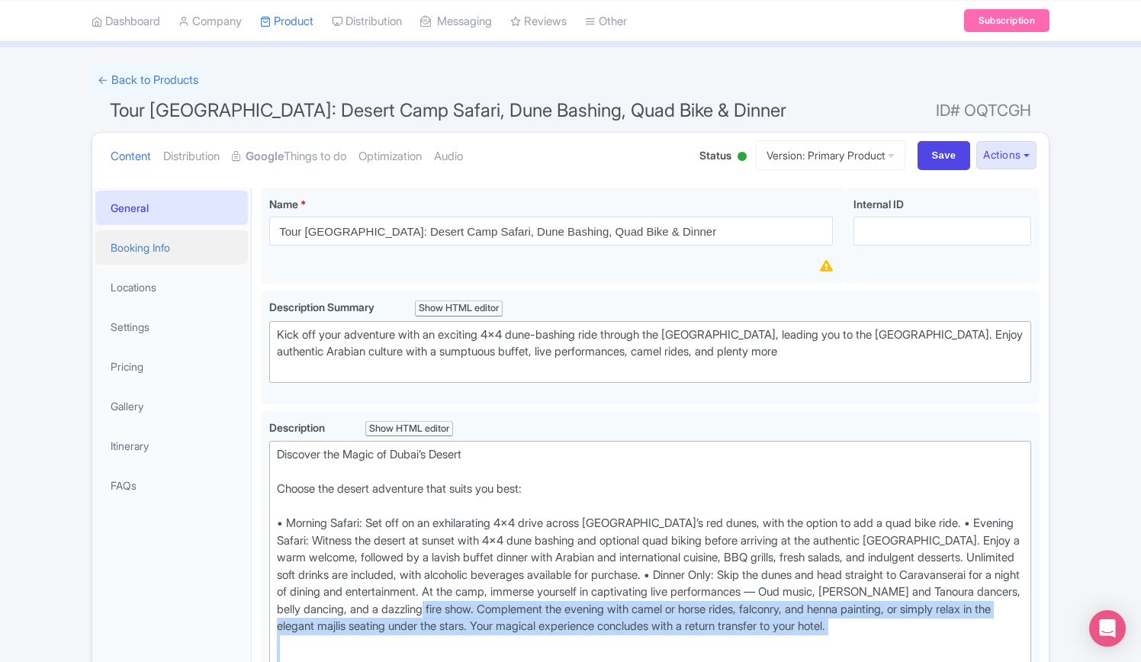
click at [168, 245] on link "Booking Info" at bounding box center [171, 247] width 152 height 34
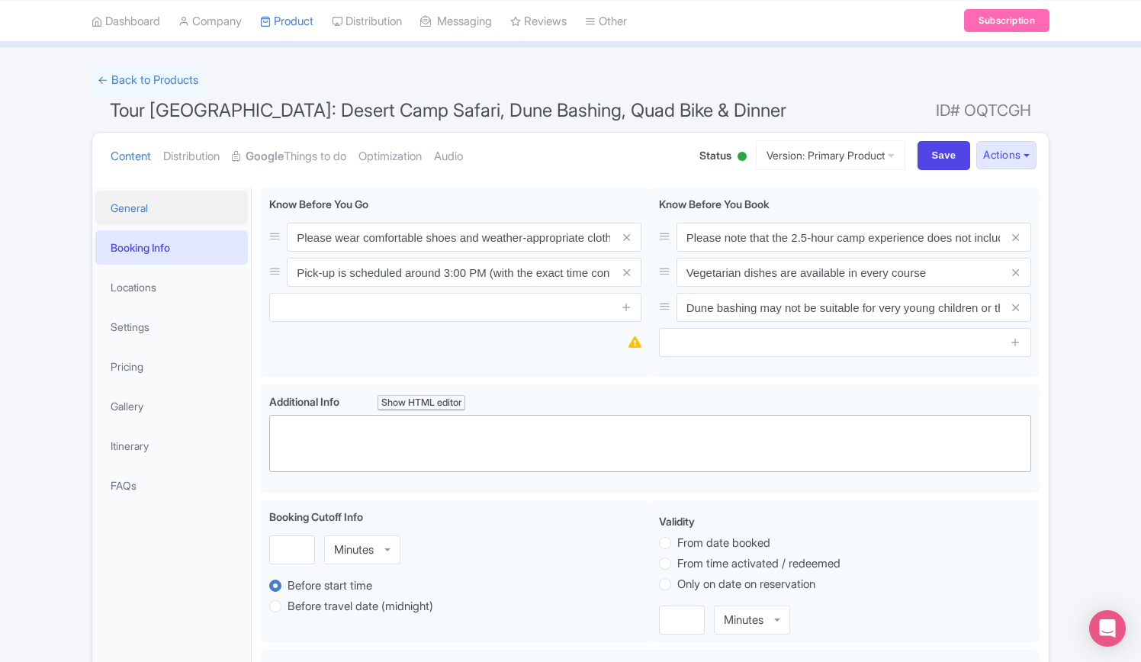
click at [146, 208] on link "General" at bounding box center [171, 208] width 152 height 34
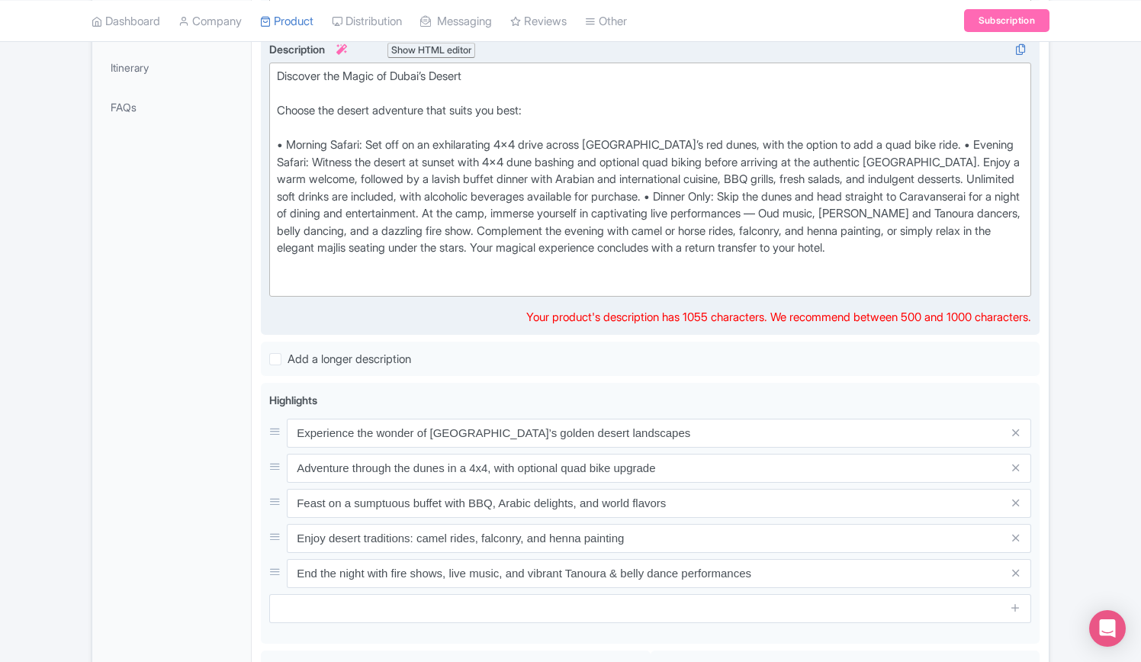
scroll to position [459, 0]
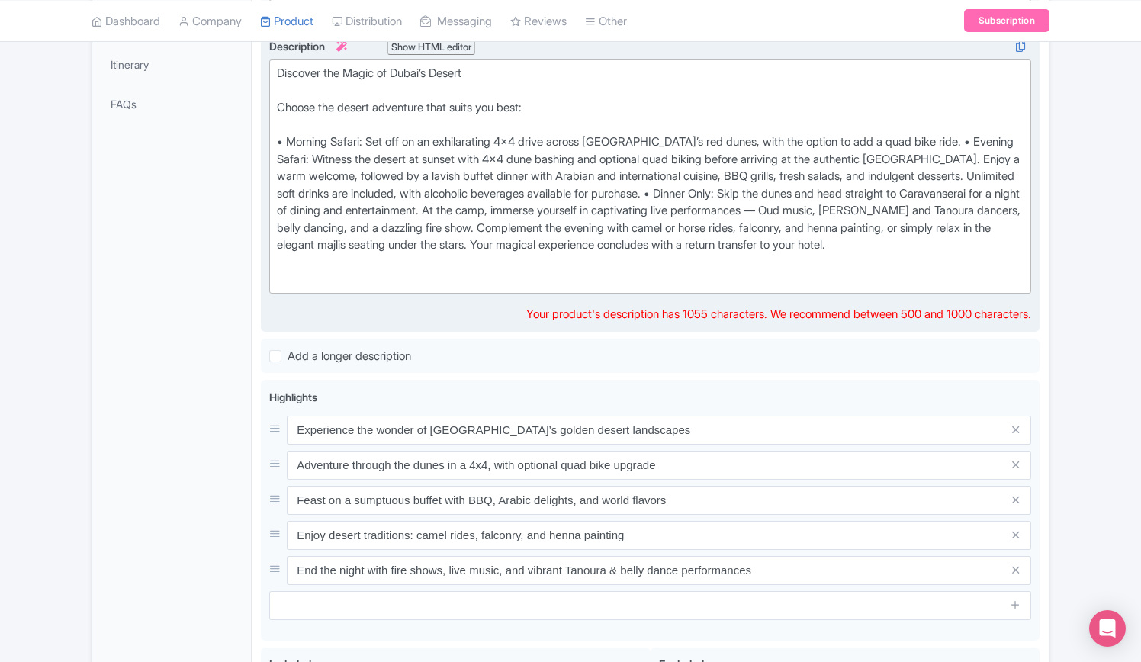
click at [923, 136] on div "Discover the Magic of Dubai’s Desert Choose the desert adventure that suits you…" at bounding box center [650, 176] width 746 height 223
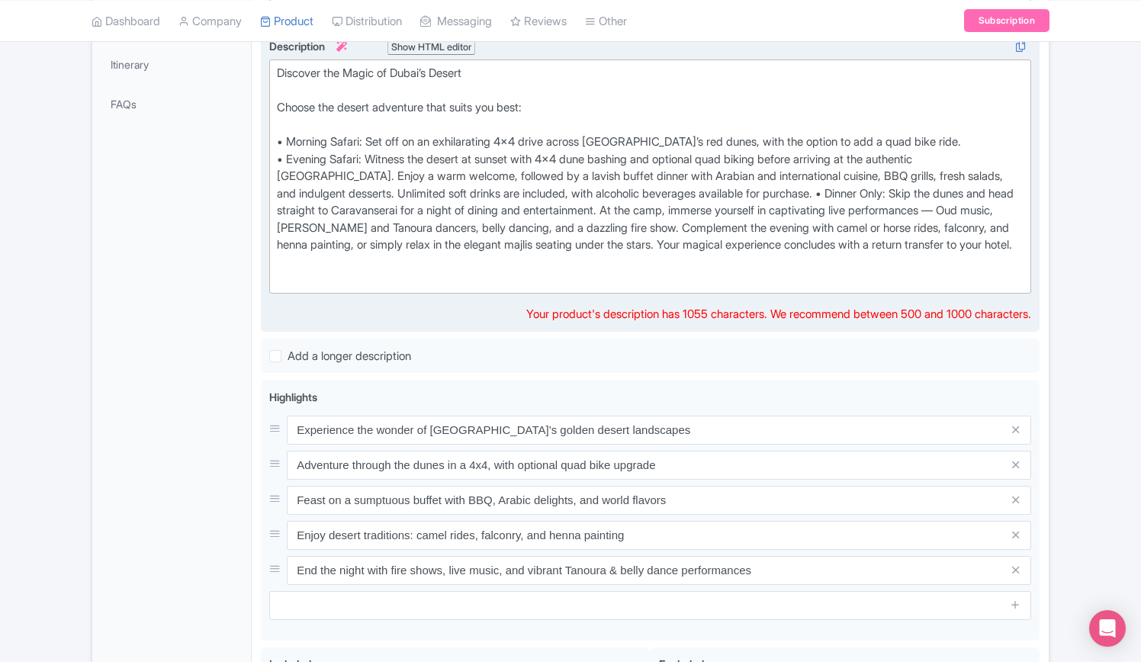
click at [926, 188] on div "Discover the Magic of Dubai’s Desert Choose the desert adventure that suits you…" at bounding box center [650, 176] width 746 height 223
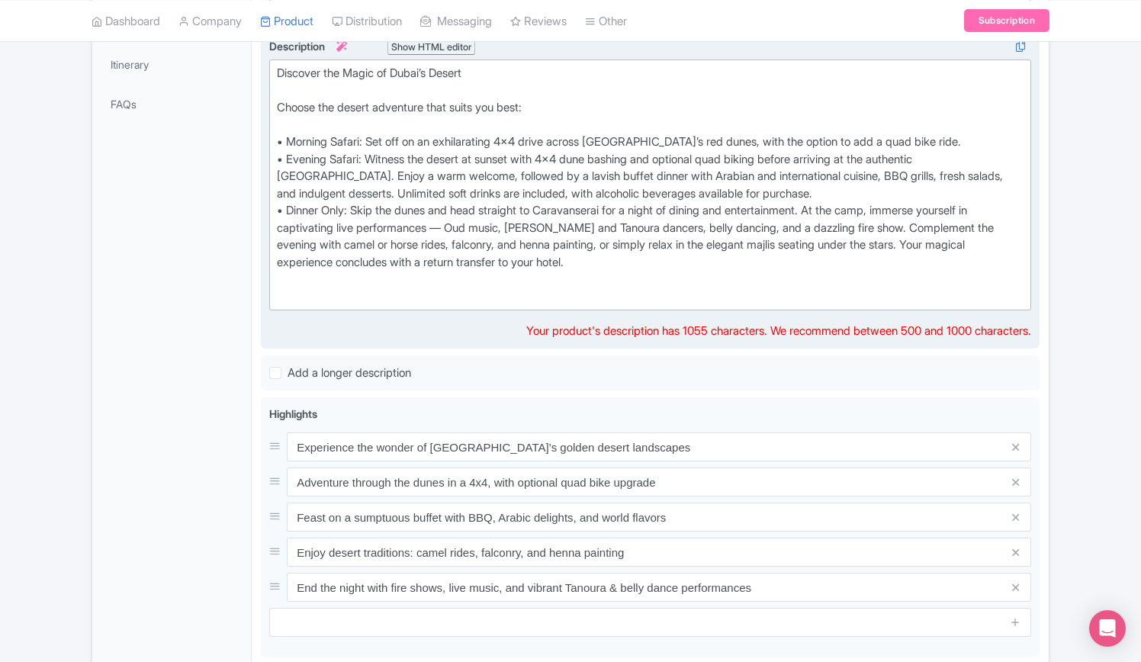
click at [836, 205] on div "Discover the Magic of Dubai’s Desert Choose the desert adventure that suits you…" at bounding box center [650, 185] width 746 height 240
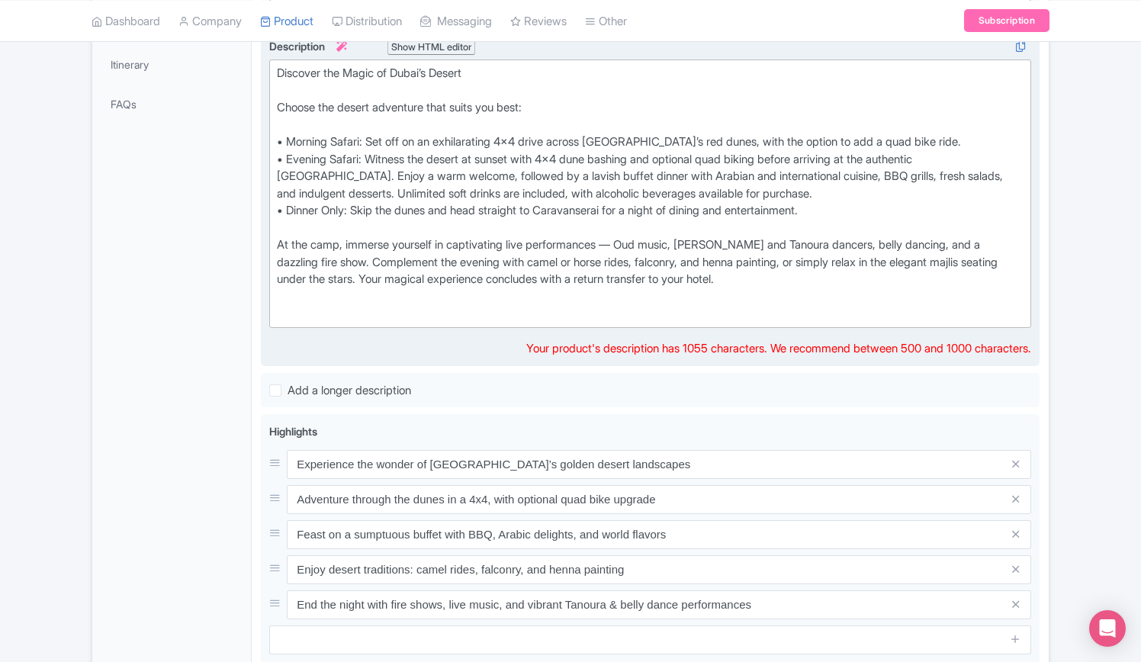
type trix-editor "<lor>Ipsumdol sit Ametc ad Elits’d Eiusmo<te><in>Utlabo etd magnaa enimadmin ve…"
drag, startPoint x: 905, startPoint y: 153, endPoint x: 420, endPoint y: 178, distance: 485.5
click at [420, 178] on div "Discover the Magic of Dubai’s Desert Choose the desert adventure that suits you…" at bounding box center [650, 194] width 746 height 258
copy div "authentic Caravanserai Desert Camp"
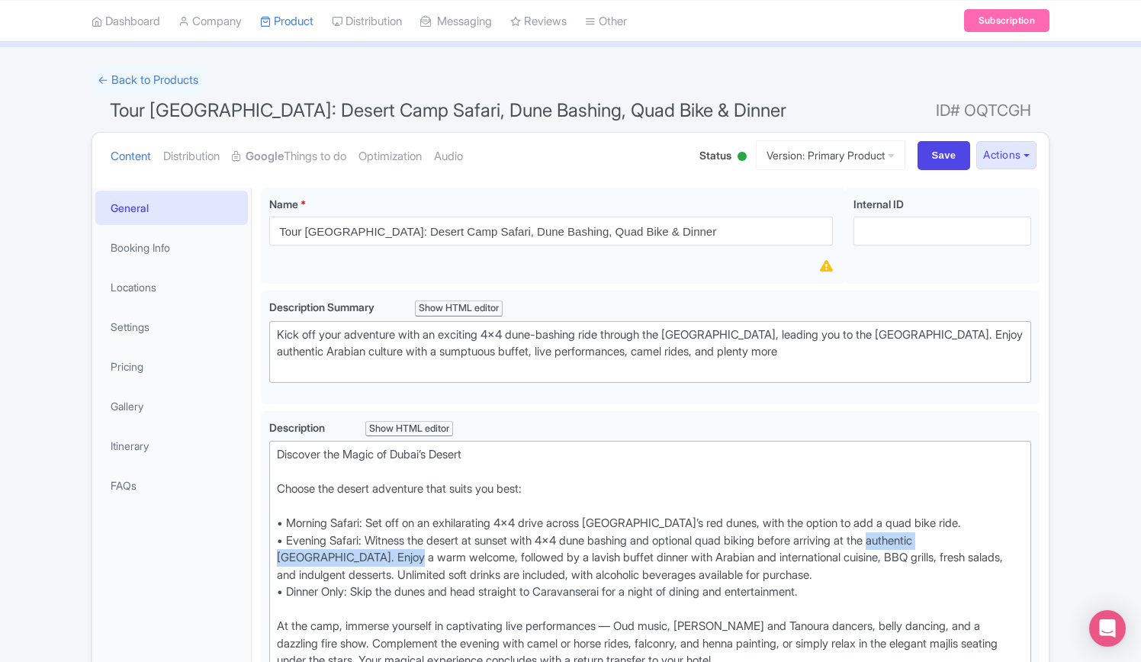
scroll to position [76, 0]
click at [158, 245] on link "Booking Info" at bounding box center [171, 249] width 152 height 34
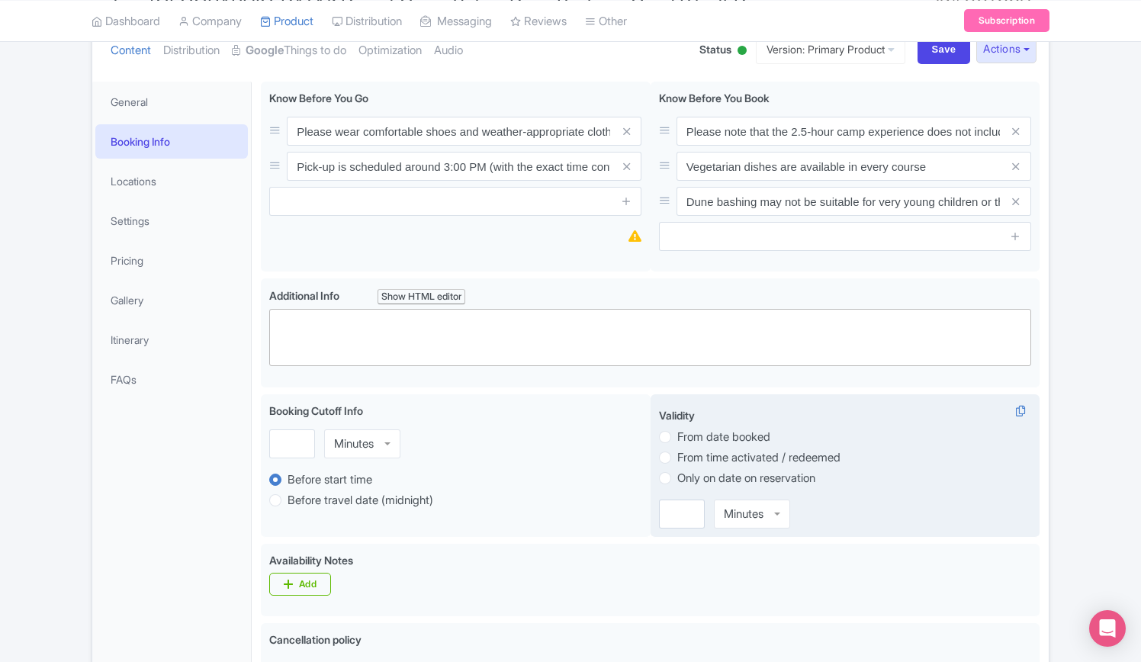
scroll to position [99, 0]
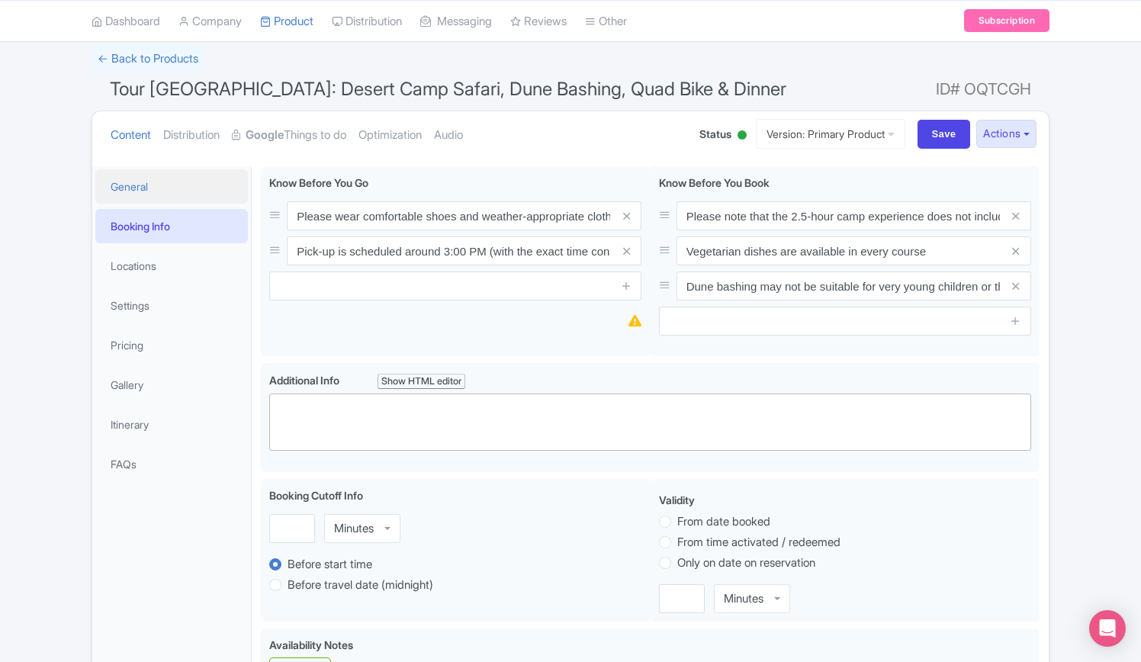
click at [149, 185] on link "General" at bounding box center [171, 186] width 152 height 34
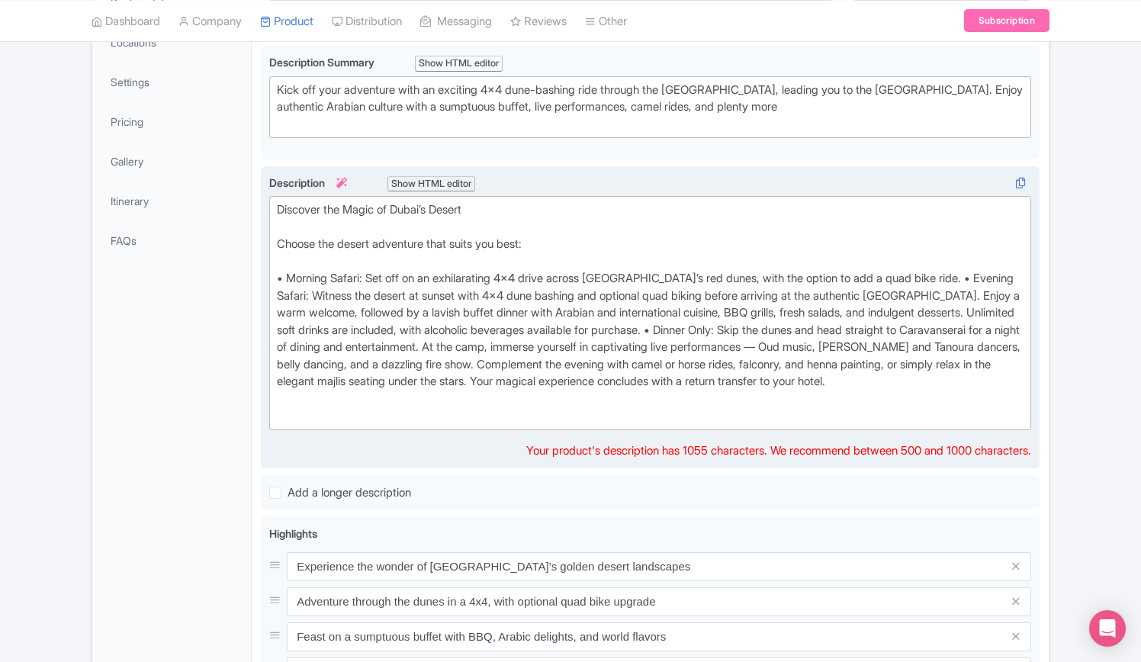
scroll to position [328, 0]
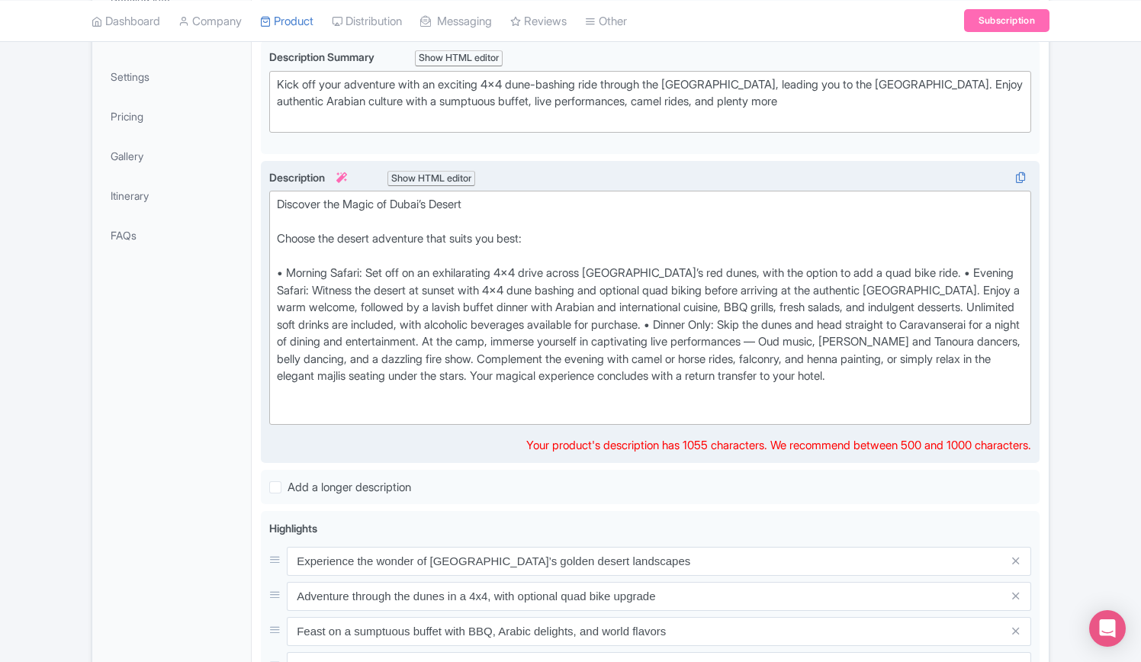
click at [924, 267] on div "Discover the Magic of Dubai’s Desert Choose the desert adventure that suits you…" at bounding box center [650, 307] width 746 height 223
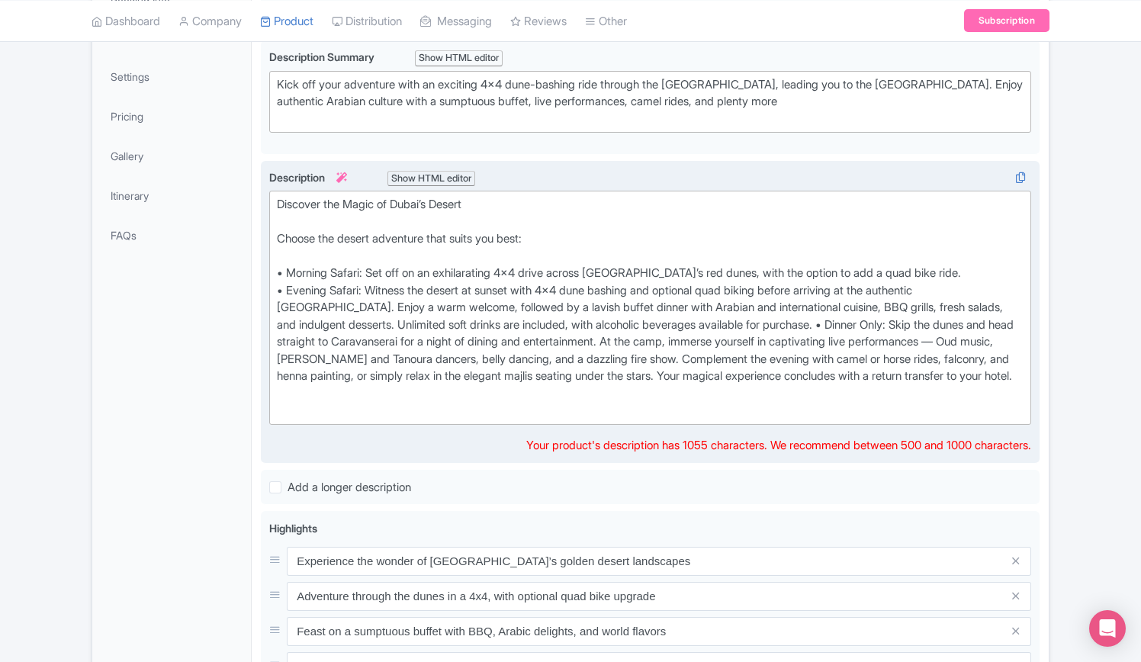
click at [927, 319] on div "Discover the Magic of Dubai’s Desert Choose the desert adventure that suits you…" at bounding box center [650, 307] width 746 height 223
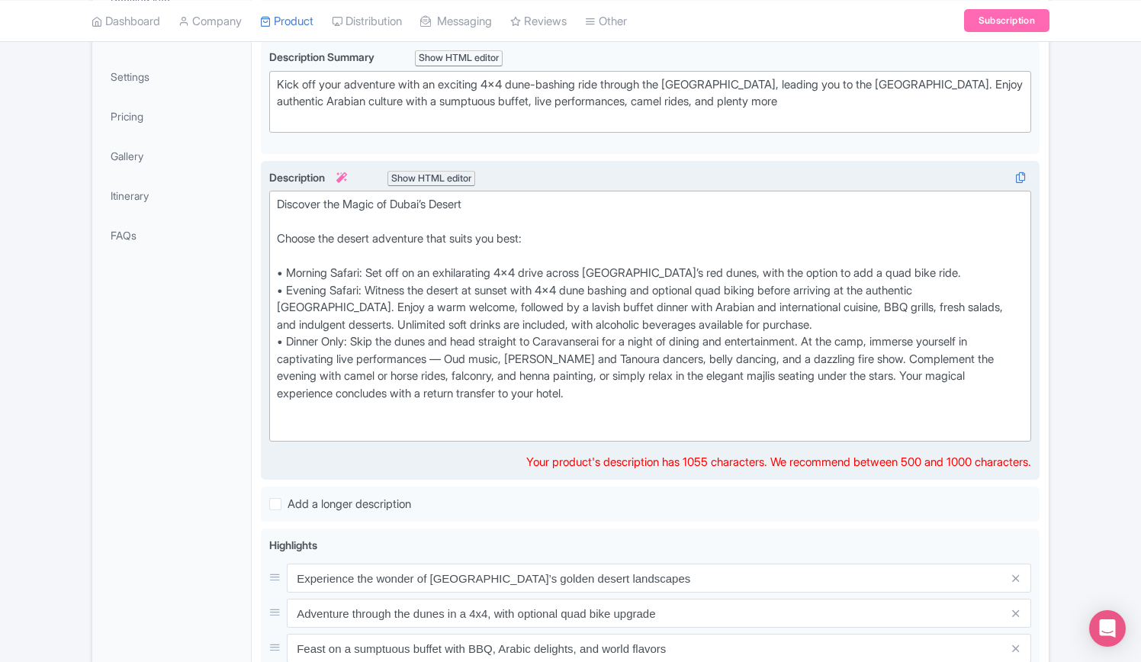
click at [839, 338] on div "Discover the Magic of Dubai’s Desert Choose the desert adventure that suits you…" at bounding box center [650, 316] width 746 height 240
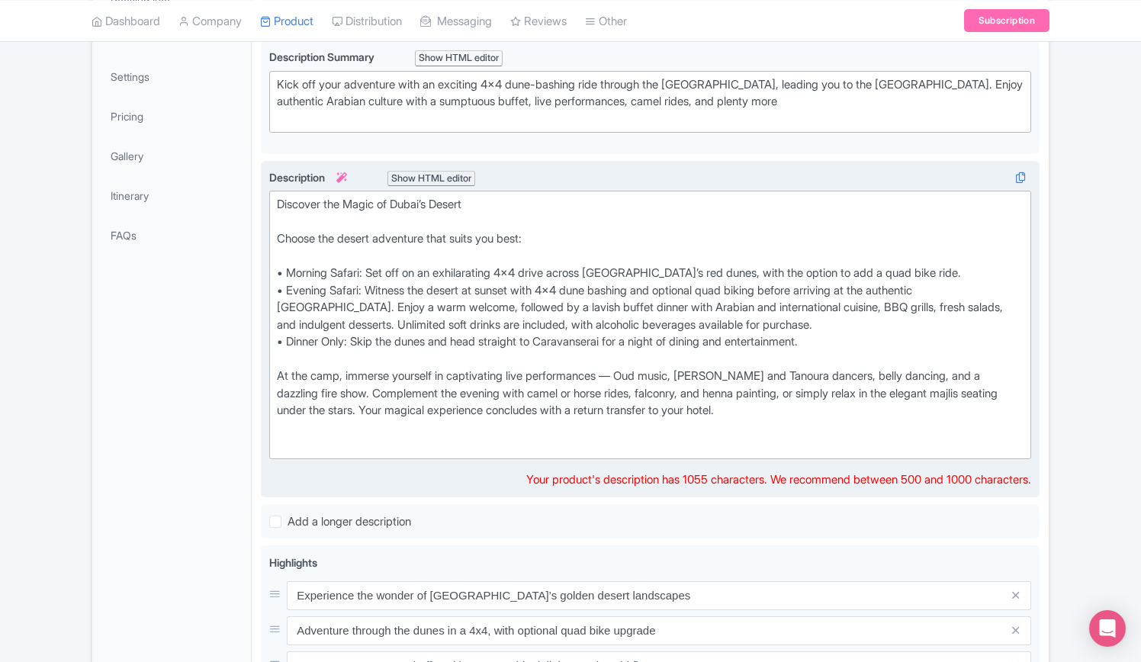
type trix-editor "<lor>Ipsumdol sit Ametc ad Elits’d Eiusmo<te><in>Utlabo etd magnaa enimadmin ve…"
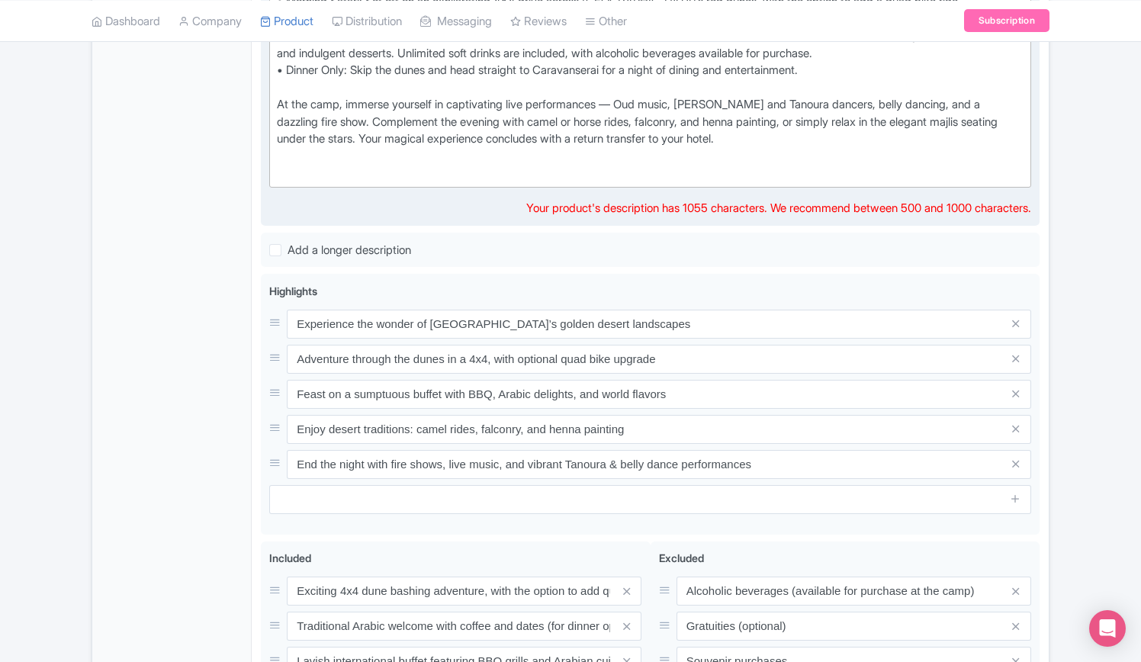
scroll to position [633, 0]
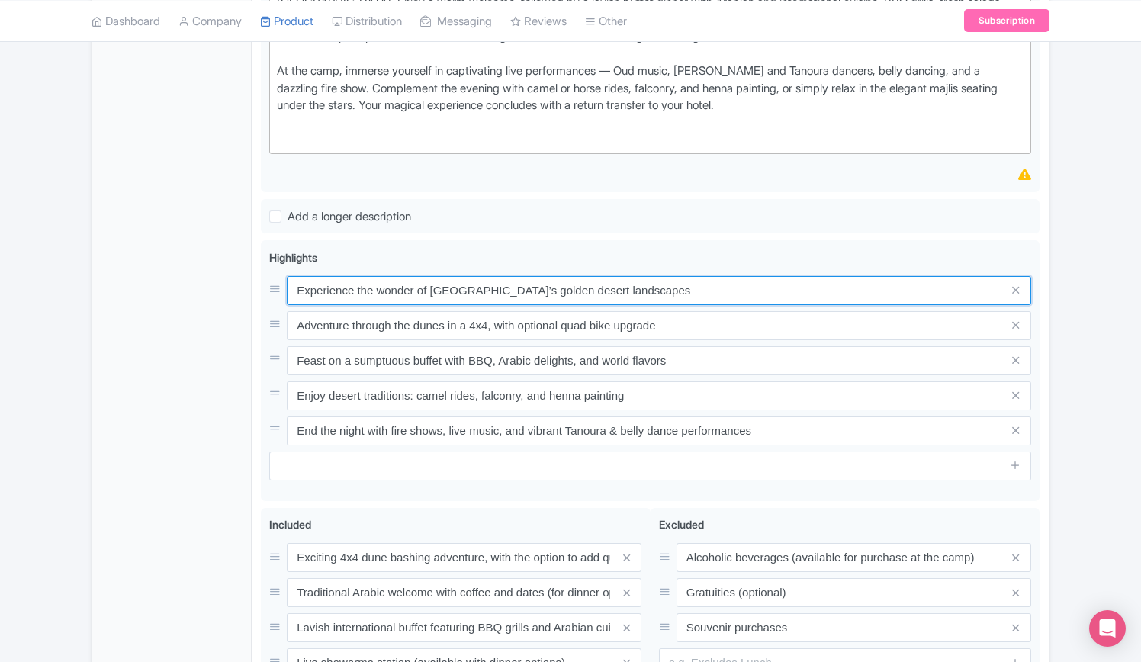
drag, startPoint x: 637, startPoint y: 293, endPoint x: 87, endPoint y: 284, distance: 550.5
click at [87, 284] on div "Success Product updated successfully ← Back to Products Tour [GEOGRAPHIC_DATA]:…" at bounding box center [570, 209] width 976 height 1397
paste input "Strap in for an exhilarating ride across desert terrain in air-conditioned 4x4s…"
type input "Strap in for an exhilarating ride across desert terrain in air-conditioned 4x4s…"
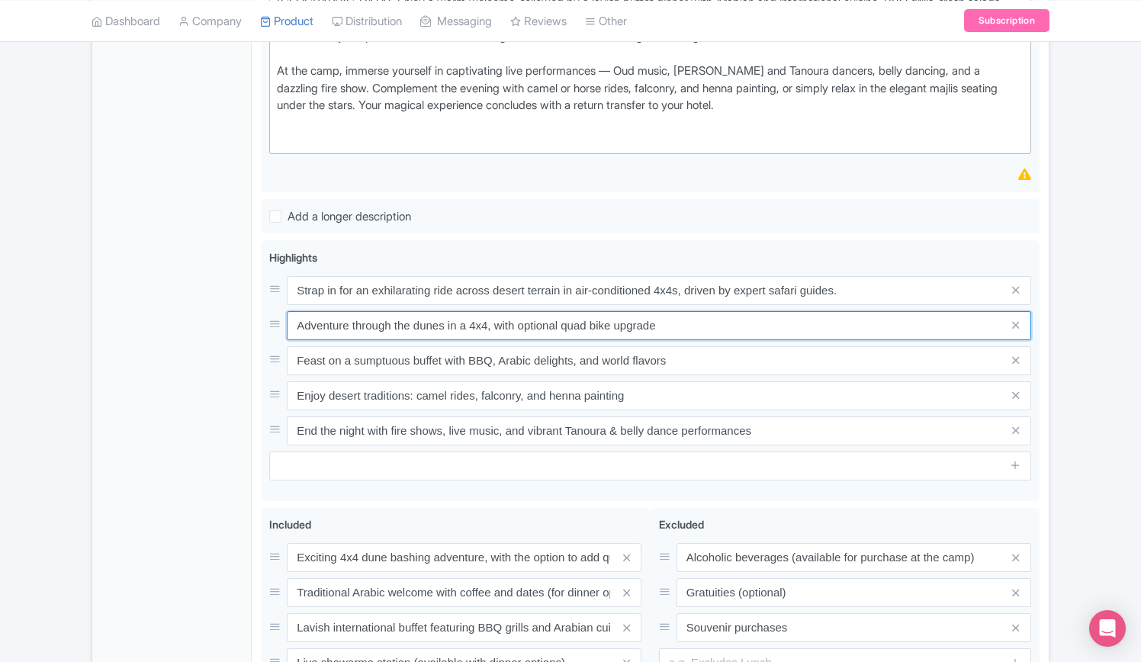
drag, startPoint x: 691, startPoint y: 322, endPoint x: 147, endPoint y: 320, distance: 544.4
click at [147, 320] on div "General Booking Info Locations Settings Pricing Gallery Itinerary FAQs Tour [GE…" at bounding box center [570, 264] width 956 height 1283
paste input "Glide down dunes on a board or upgrade for a thrilling quad bike adventure thro…"
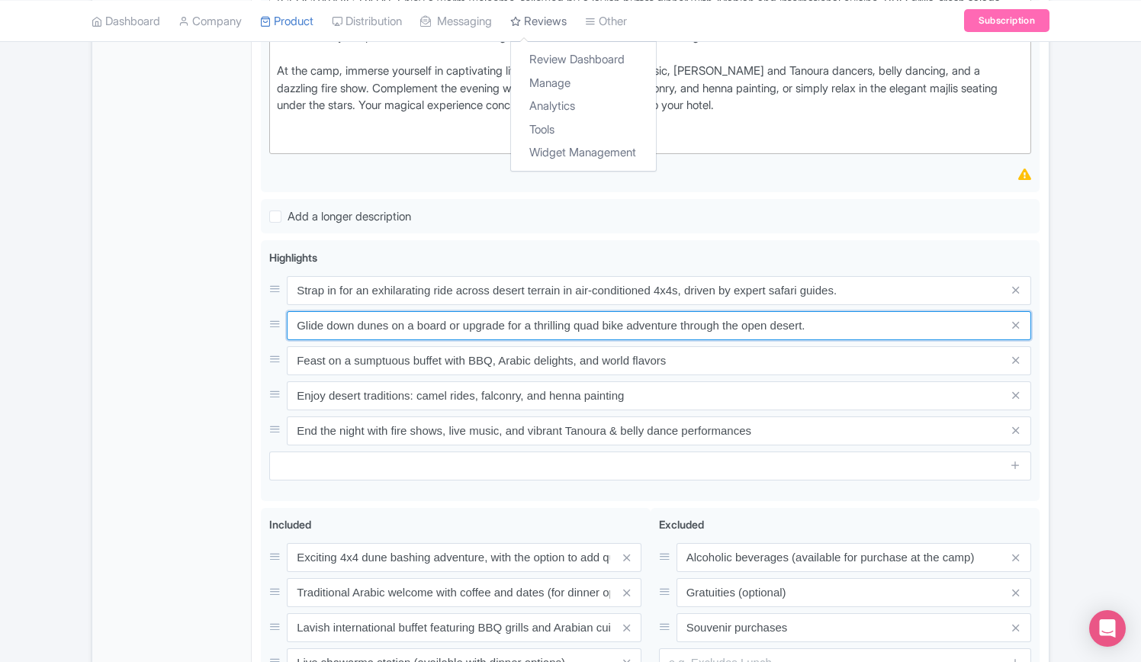
type input "Glide down dunes on a board or upgrade for a thrilling quad bike adventure thro…"
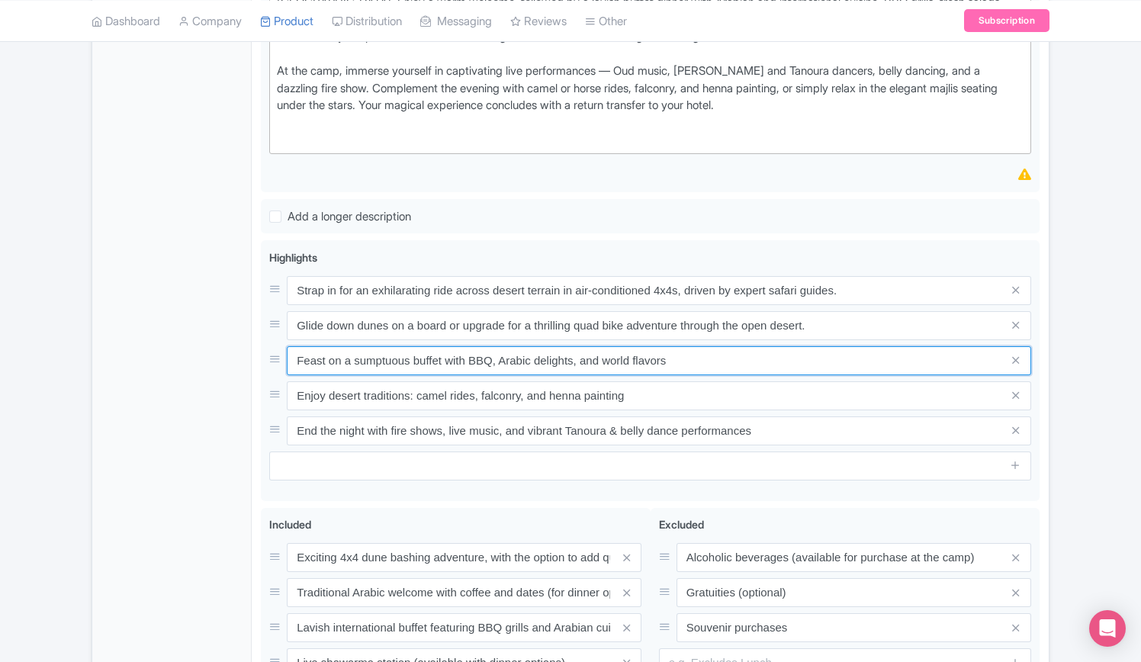
drag, startPoint x: 692, startPoint y: 359, endPoint x: 93, endPoint y: 351, distance: 599.3
click at [93, 351] on div "General Booking Info Locations Settings Pricing Gallery Itinerary FAQs Tour [GE…" at bounding box center [570, 264] width 956 height 1283
paste input "Relax at the traditional Caravanserai"
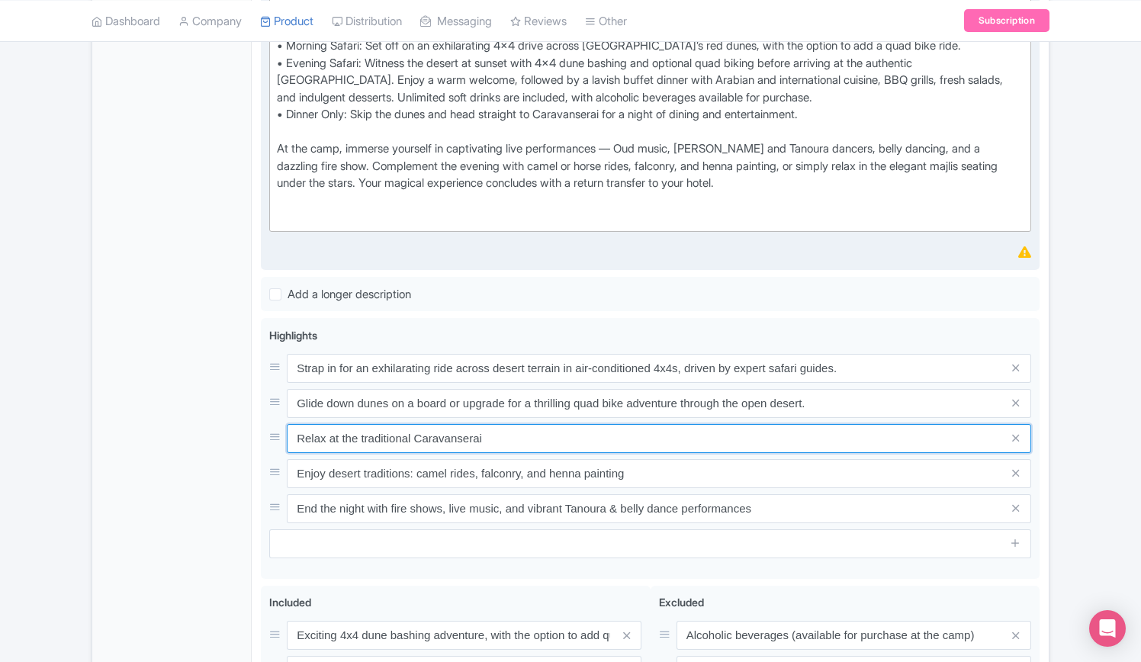
scroll to position [480, 0]
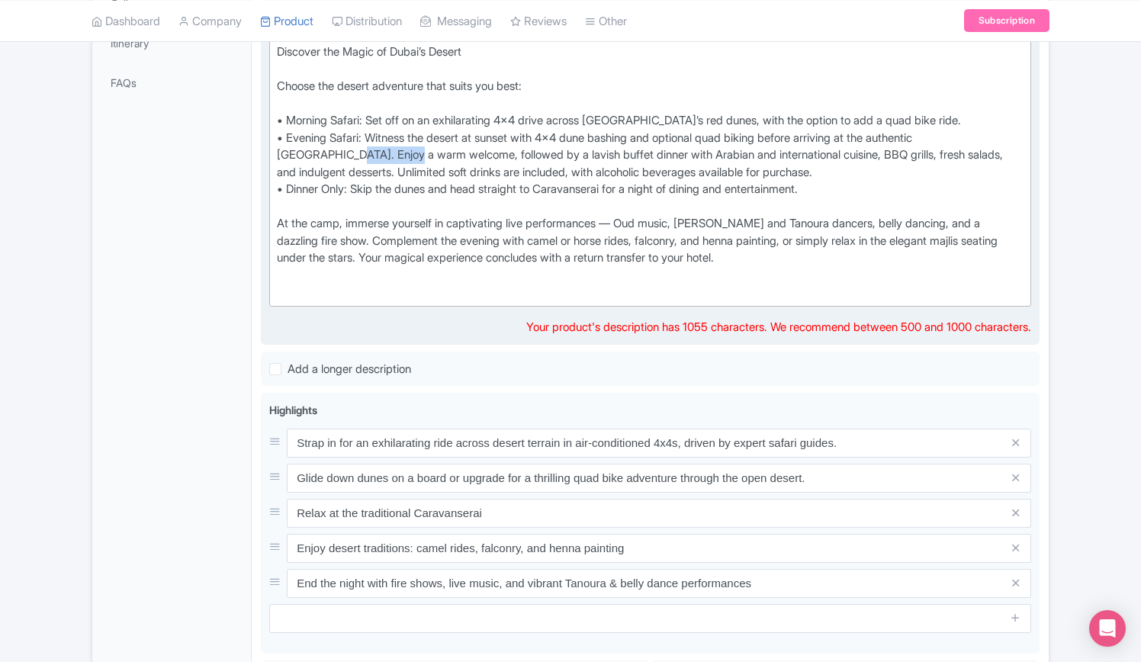
drag, startPoint x: 351, startPoint y: 146, endPoint x: 419, endPoint y: 153, distance: 69.0
click at [419, 153] on div "Discover the Magic of Dubai’s Desert Choose the desert adventure that suits you…" at bounding box center [650, 172] width 746 height 258
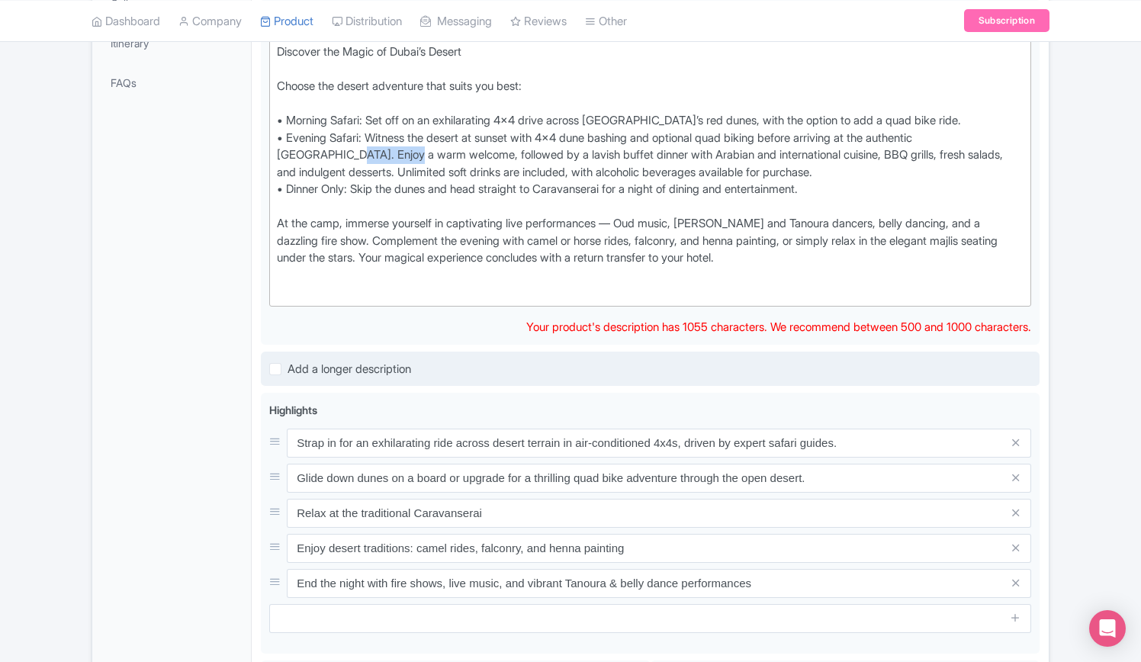
copy div "Desert Camp"
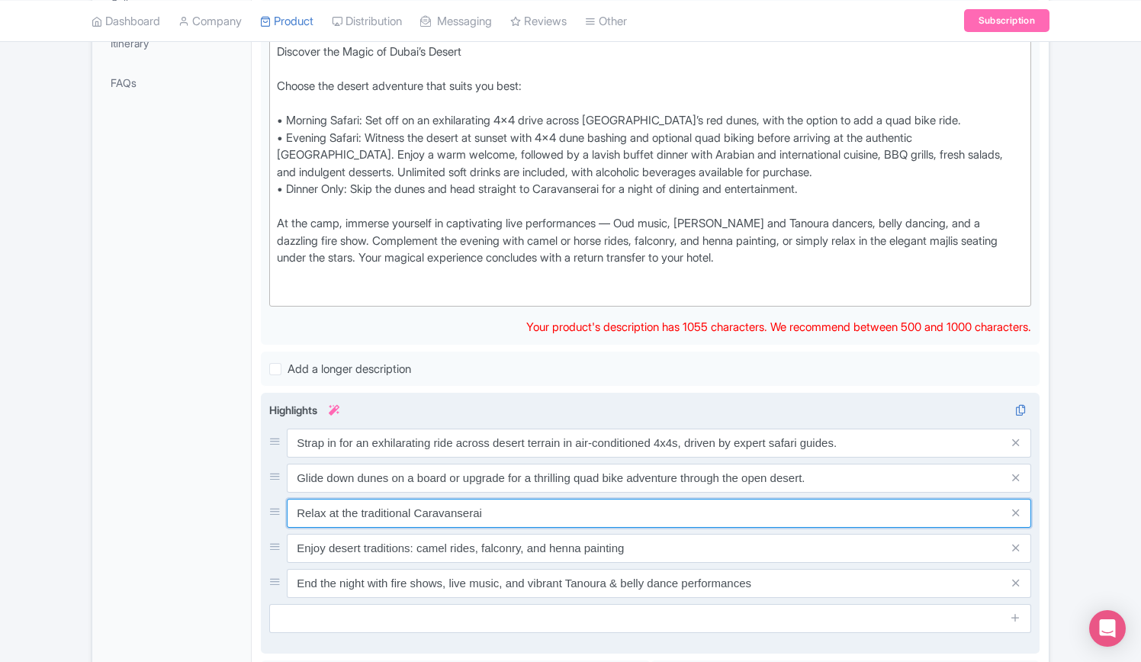
click at [521, 509] on input "Relax at the traditional Caravanserai" at bounding box center [659, 513] width 744 height 29
paste input "Desert Camp"
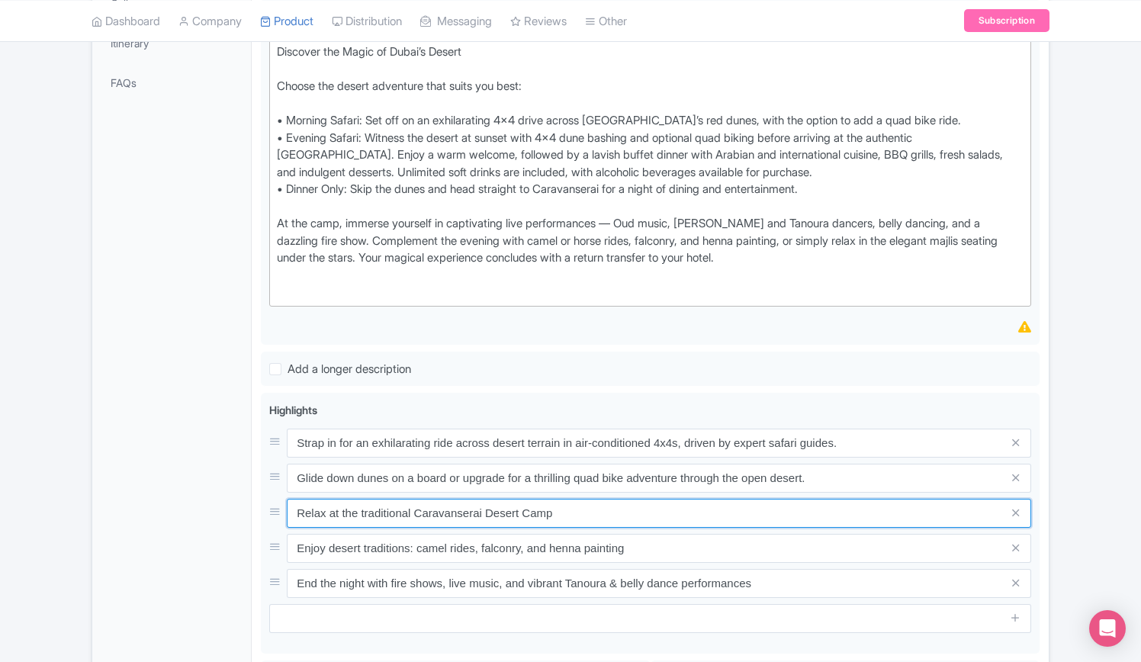
type input "Relax at the traditional Caravanserai Desert Camp"
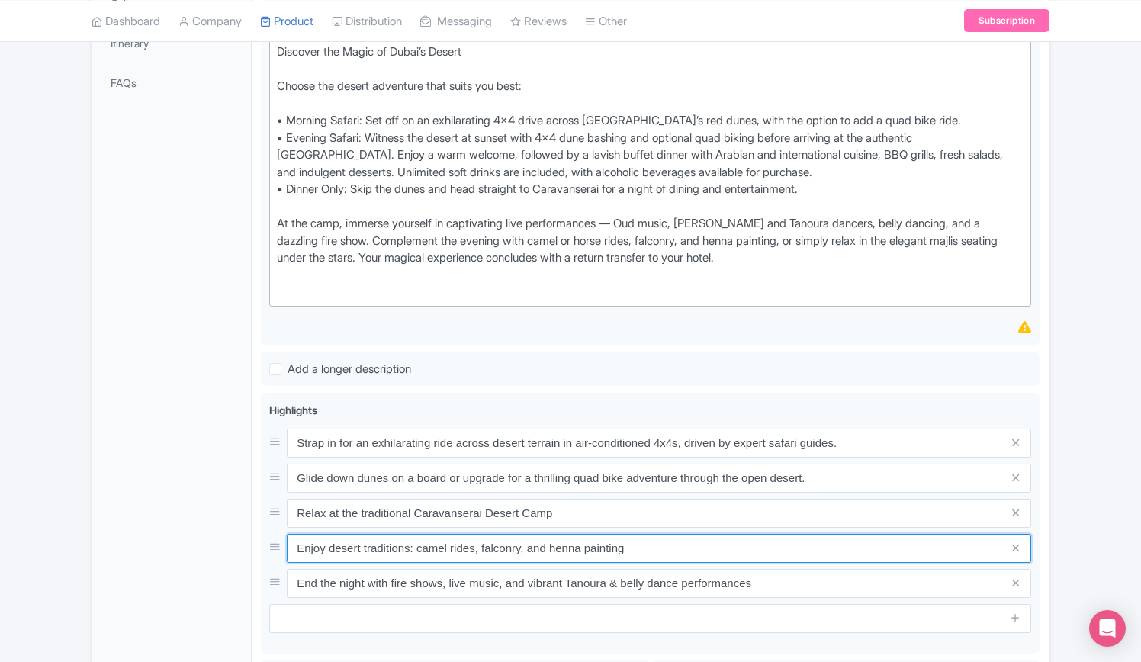
drag, startPoint x: 685, startPoint y: 554, endPoint x: 206, endPoint y: 526, distance: 479.6
click at [206, 526] on div "General Booking Info Locations Settings Pricing Gallery Itinerary FAQs Tour Dub…" at bounding box center [570, 417] width 956 height 1283
paste input "expertly prepared dishes, including meat and vegetarian options, plus unlimited…"
type input "Enjoy expertly prepared dishes, including meat and vegetarian options, plus unl…"
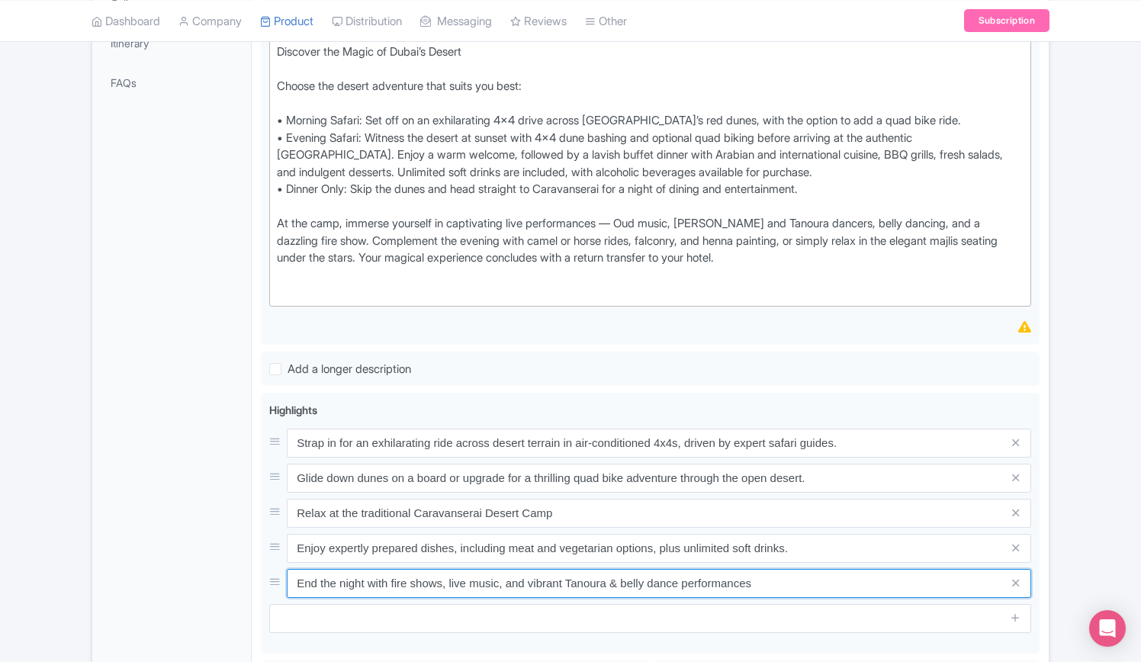
drag, startPoint x: 238, startPoint y: 576, endPoint x: 0, endPoint y: 570, distance: 237.9
click at [0, 570] on div "Success Product updated successfully ← Back to Products Tour Dubai: Desert Camp…" at bounding box center [570, 361] width 1141 height 1397
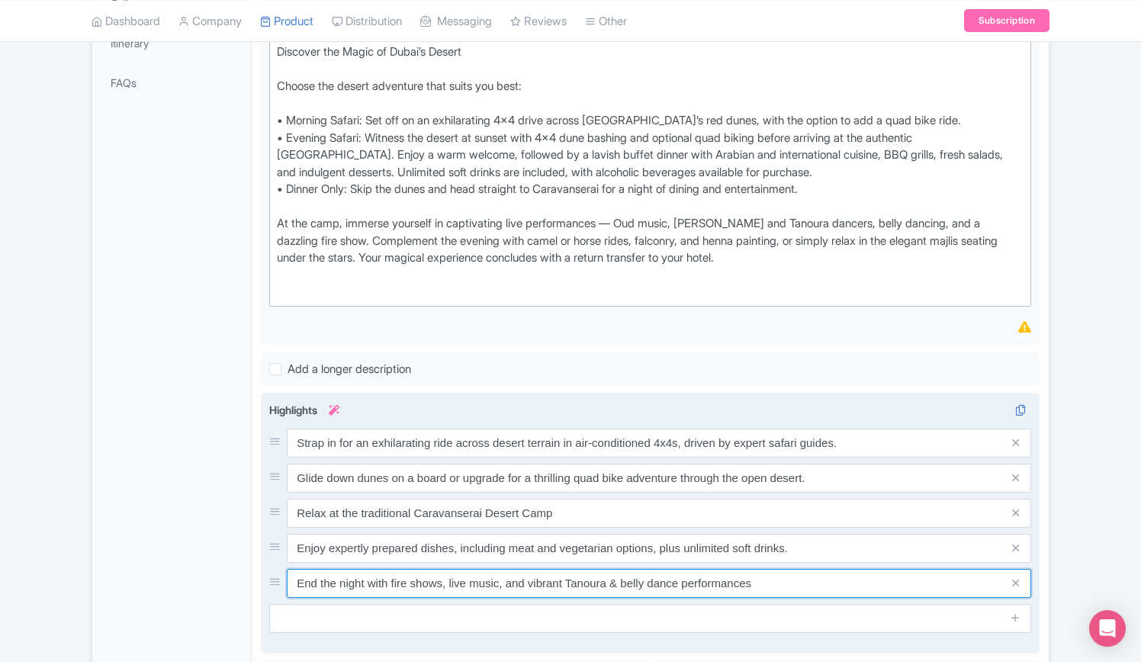
paste input "xperience belly dancing, Tanoura, Sufi music, a fire show, and more in an encha…"
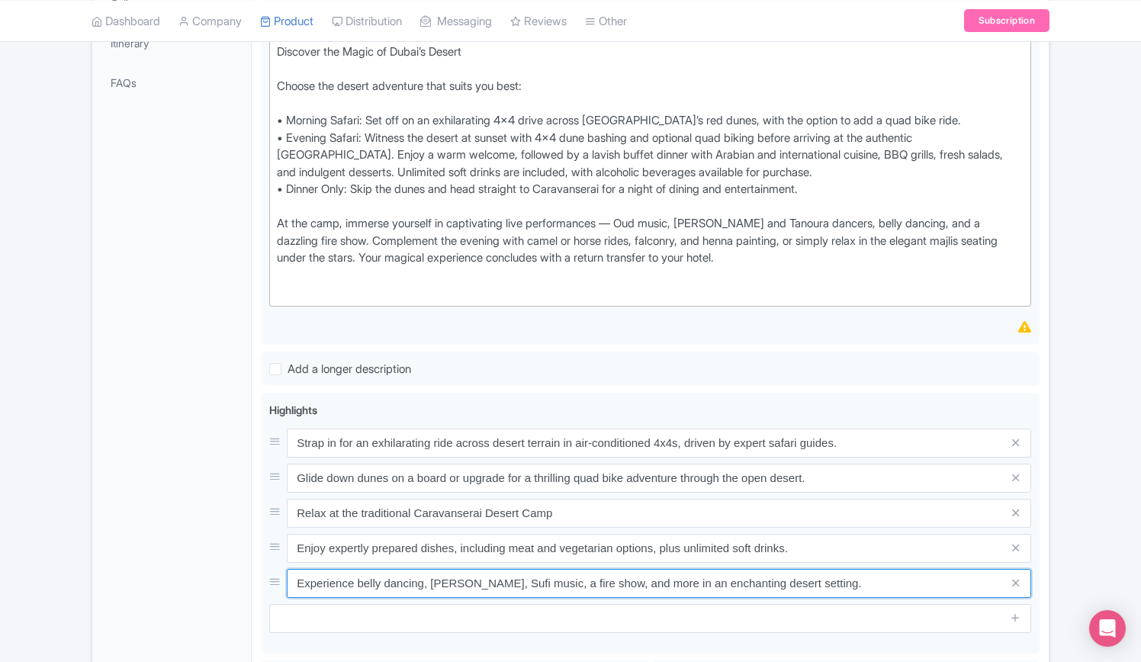
type input "Experience belly dancing, Tanoura, Sufi music, a fire show, and more in an ench…"
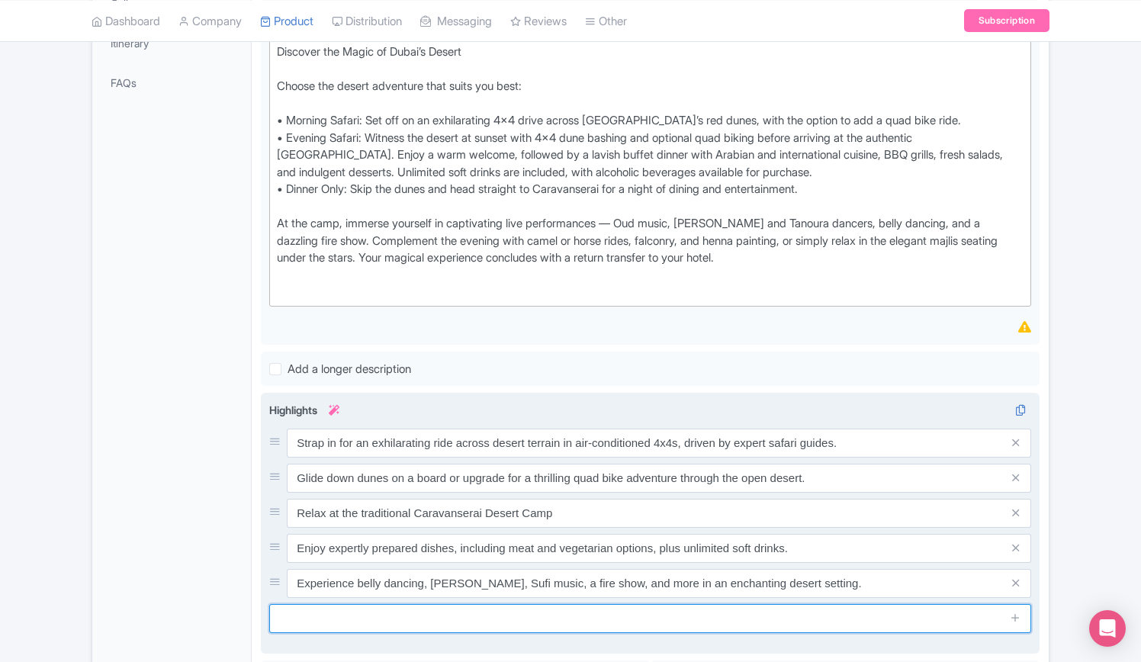
click at [927, 613] on input "text" at bounding box center [650, 618] width 762 height 29
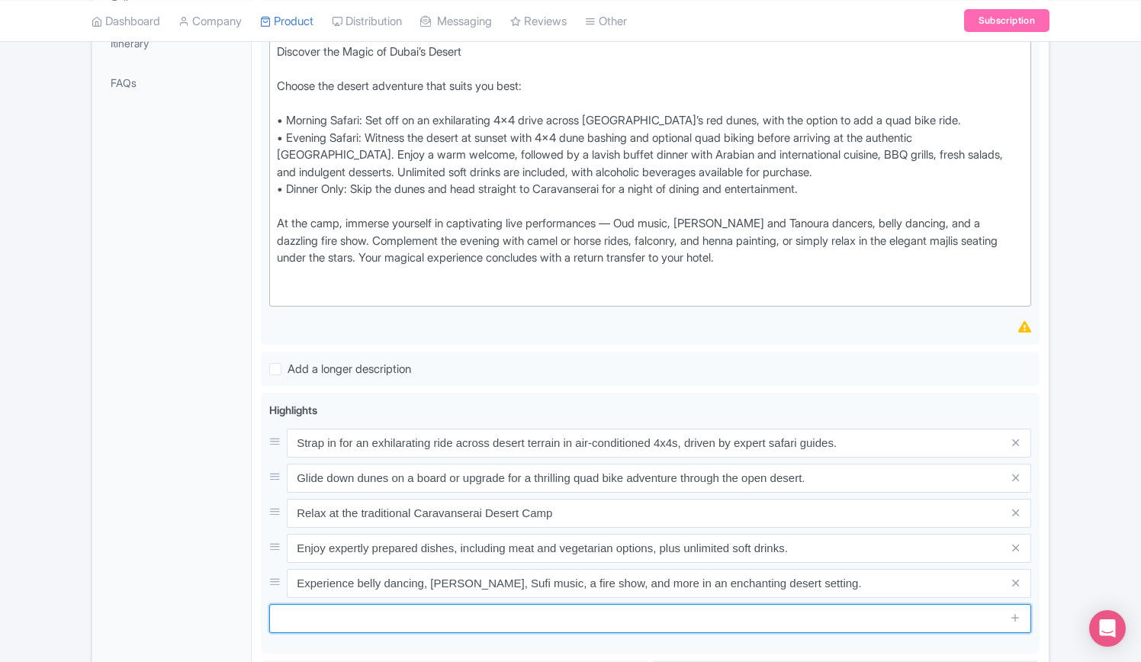
paste input "Relax with seamless transportation in premium Land Cruisers, included in every …"
type input "Relax with seamless transportation in premium Land Cruisers, included in every …"
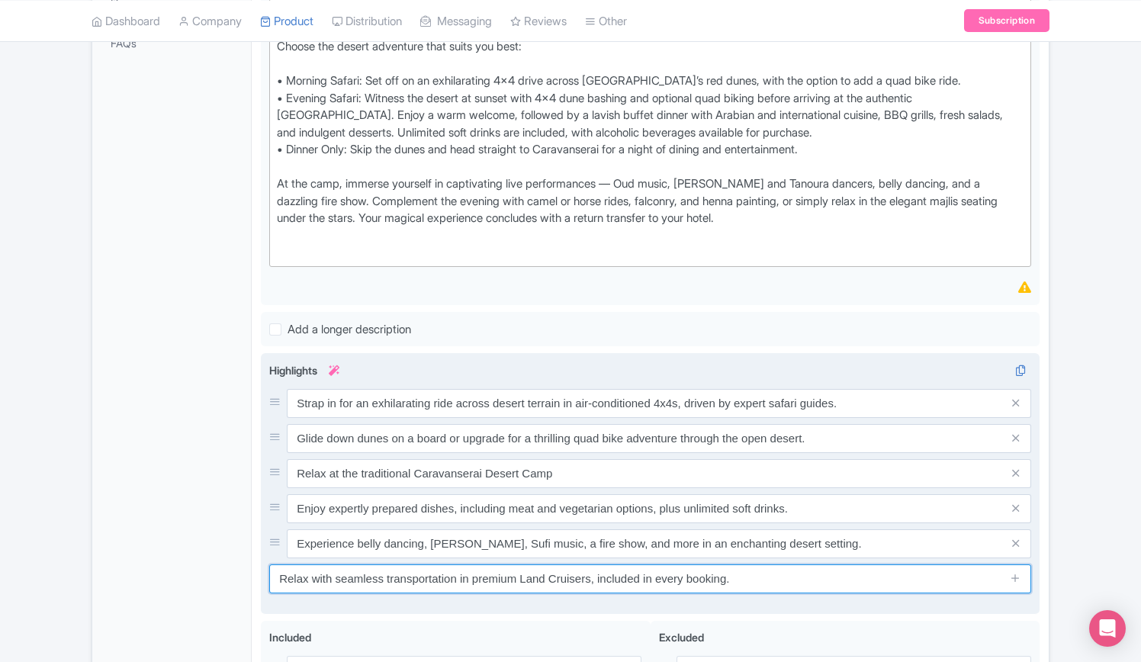
scroll to position [633, 0]
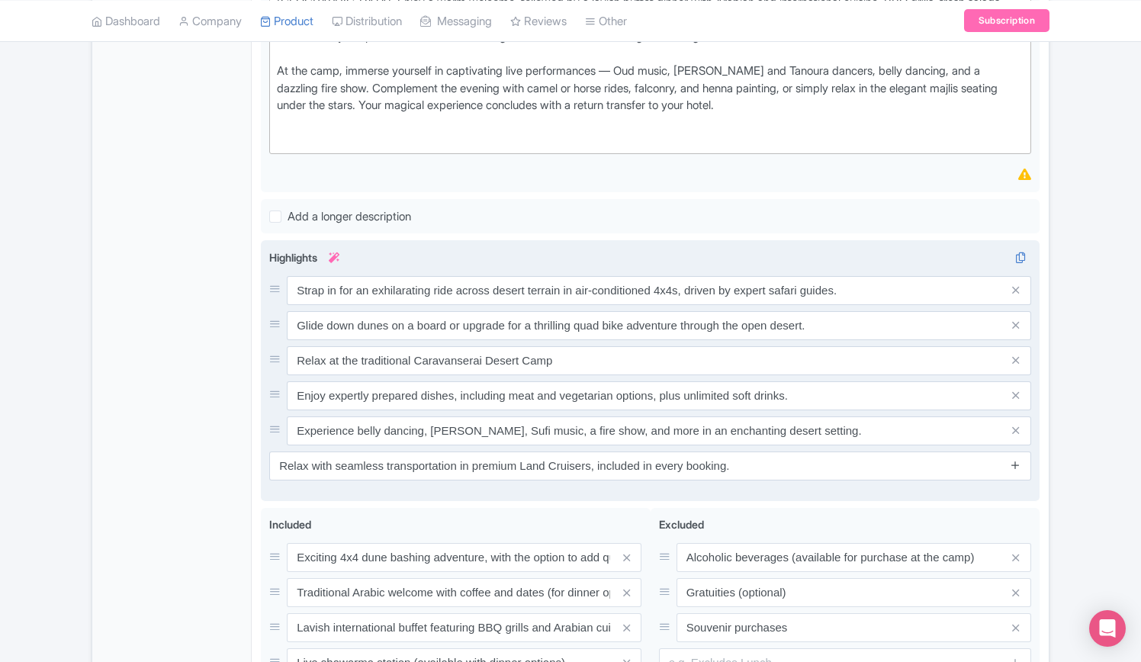
drag, startPoint x: 1012, startPoint y: 464, endPoint x: 968, endPoint y: 481, distance: 47.6
click at [1012, 464] on icon at bounding box center [1014, 464] width 11 height 11
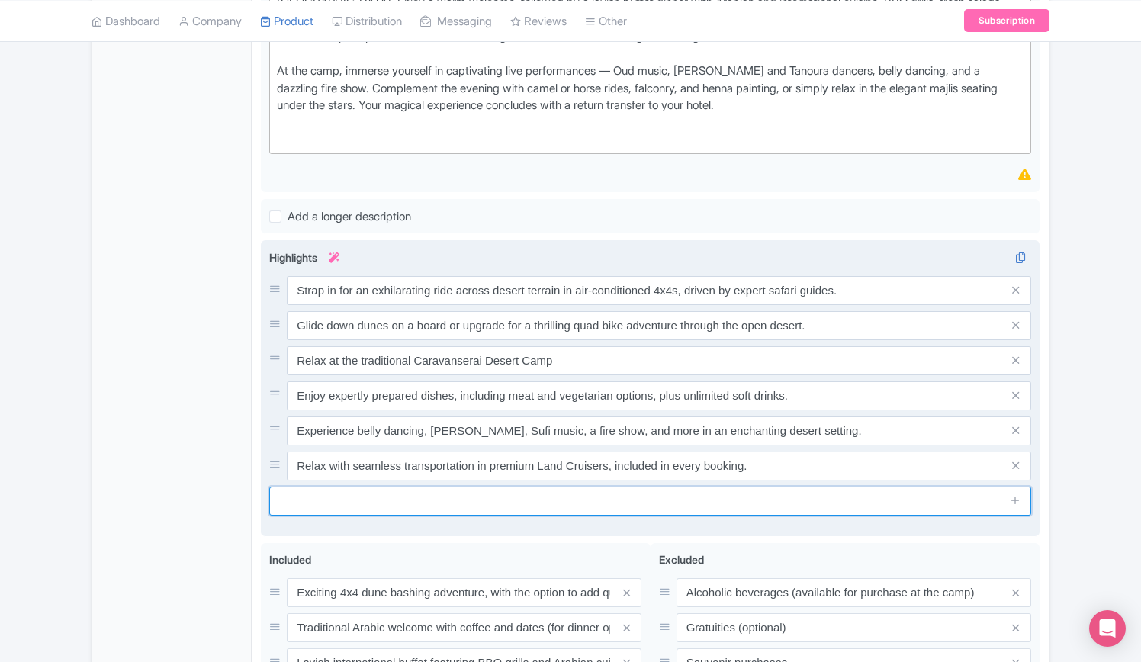
click at [550, 505] on input "text" at bounding box center [650, 500] width 762 height 29
paste input "Ride camels or horses, hold a falcon, get a henna tattoo, or shop for tradition…"
type input "Ride camels or horses, hold a falcon, get a henna tattoo, or shop for tradition…"
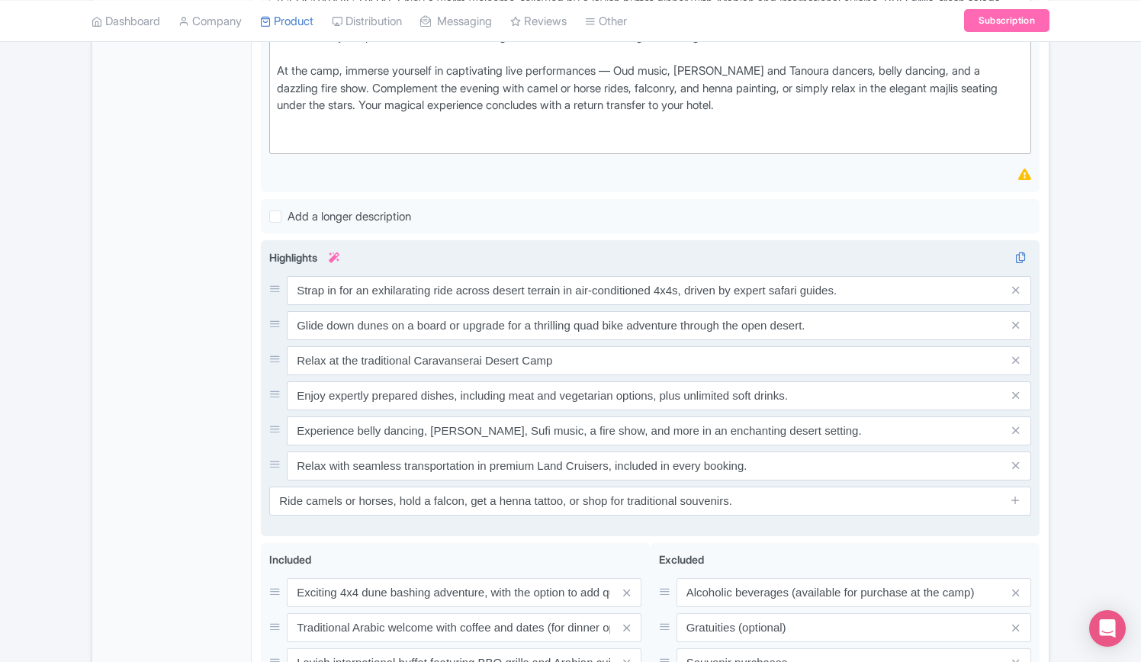
click at [1023, 498] on span at bounding box center [1015, 500] width 30 height 29
click at [1018, 499] on icon at bounding box center [1014, 499] width 11 height 11
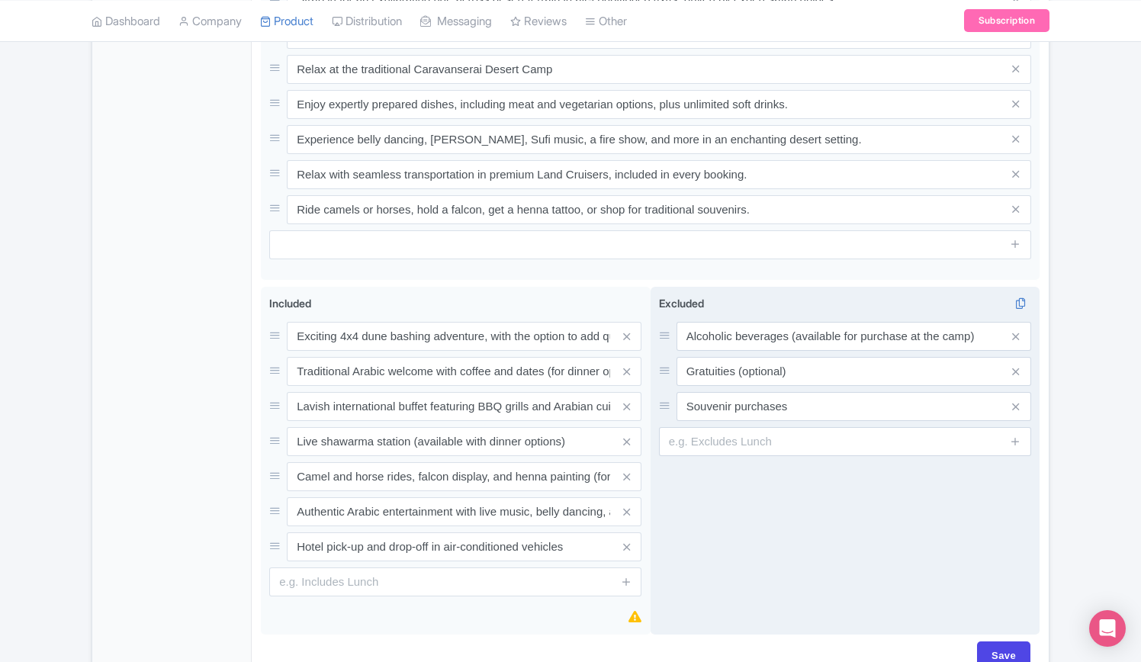
scroll to position [1009, 0]
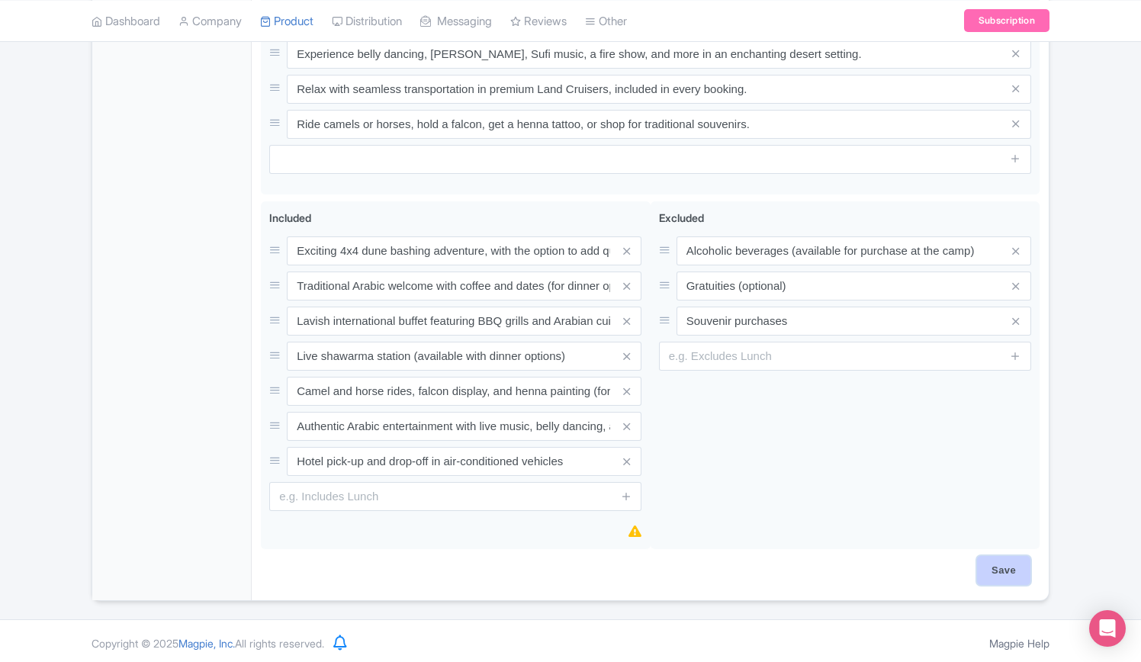
click at [1010, 565] on input "Save" at bounding box center [1003, 570] width 53 height 29
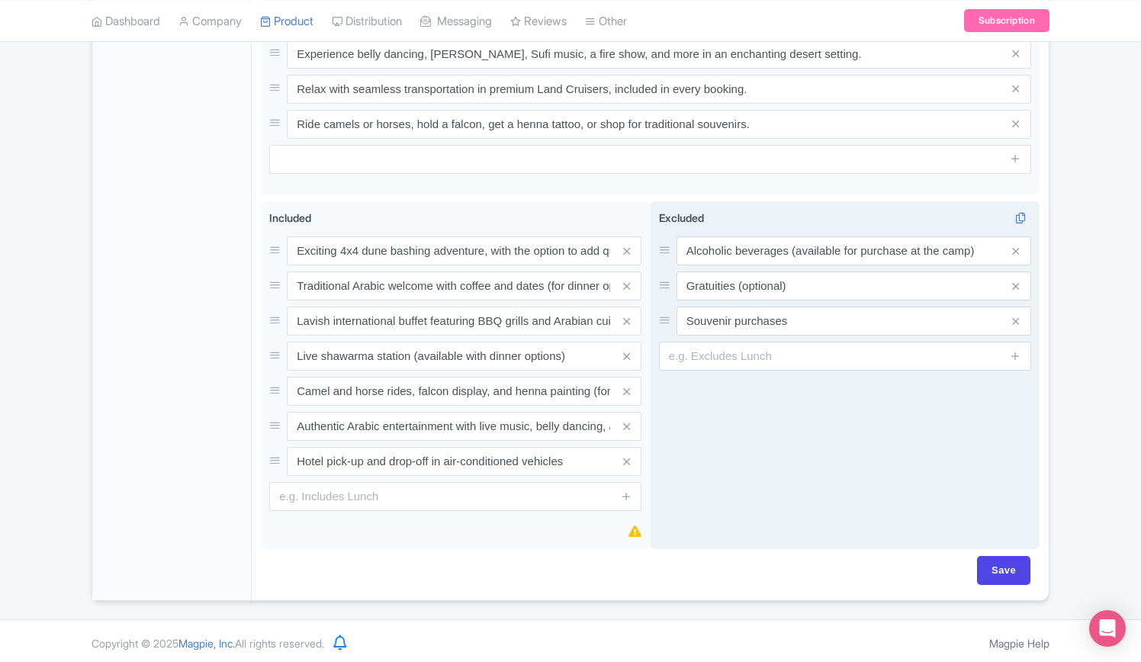
type input "Saving..."
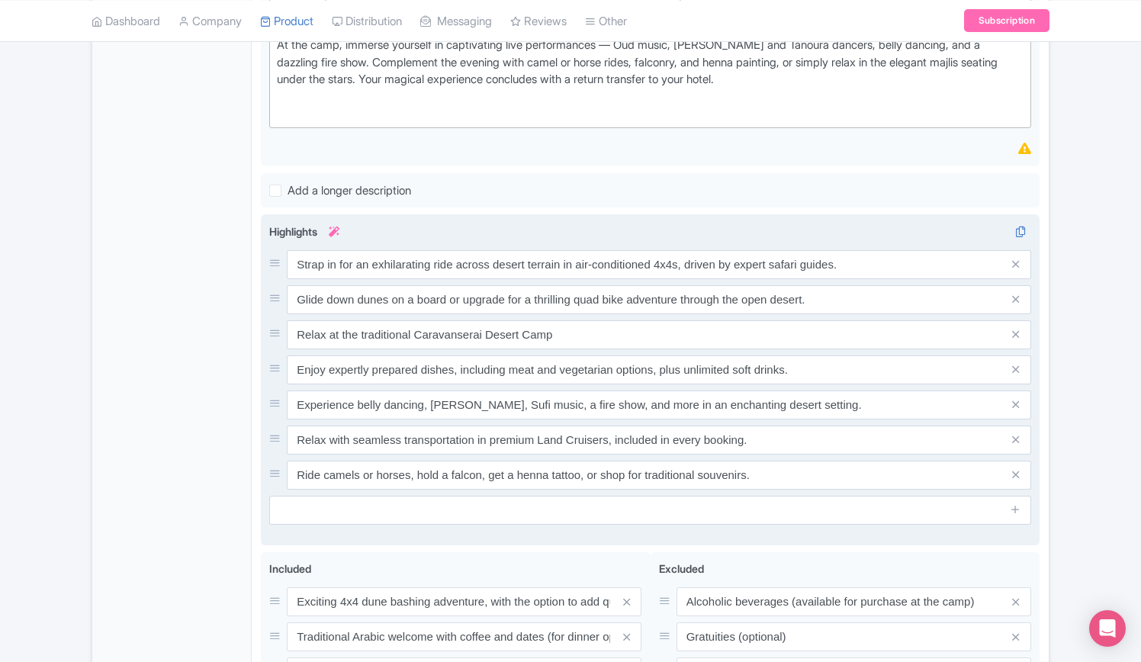
scroll to position [628, 0]
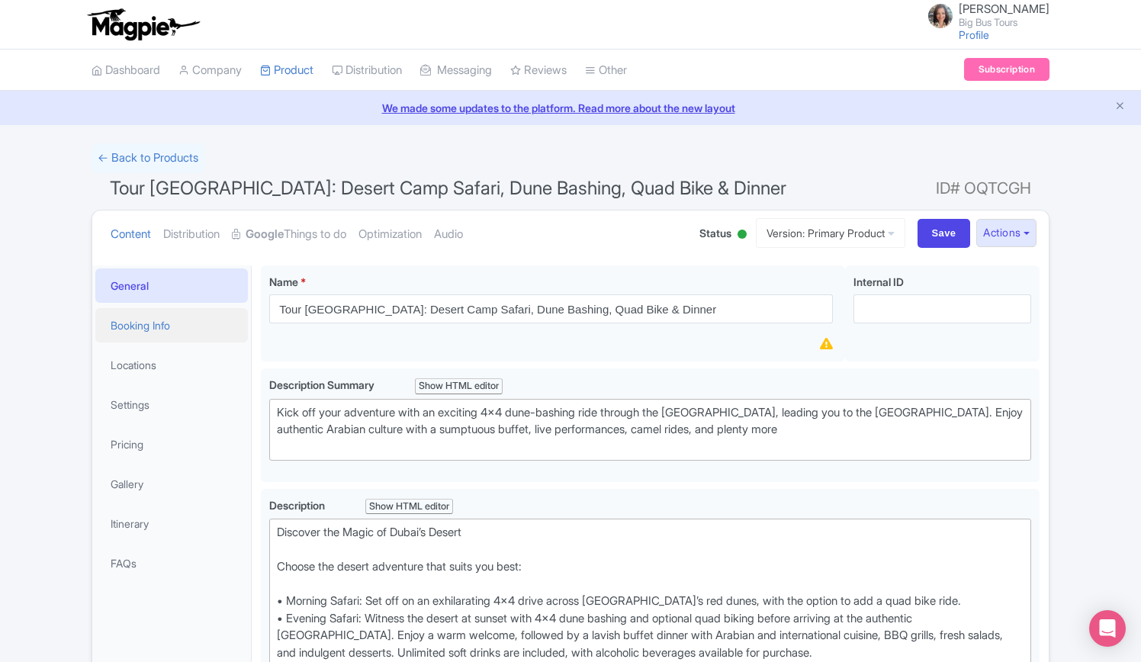
click at [129, 326] on link "Booking Info" at bounding box center [171, 325] width 152 height 34
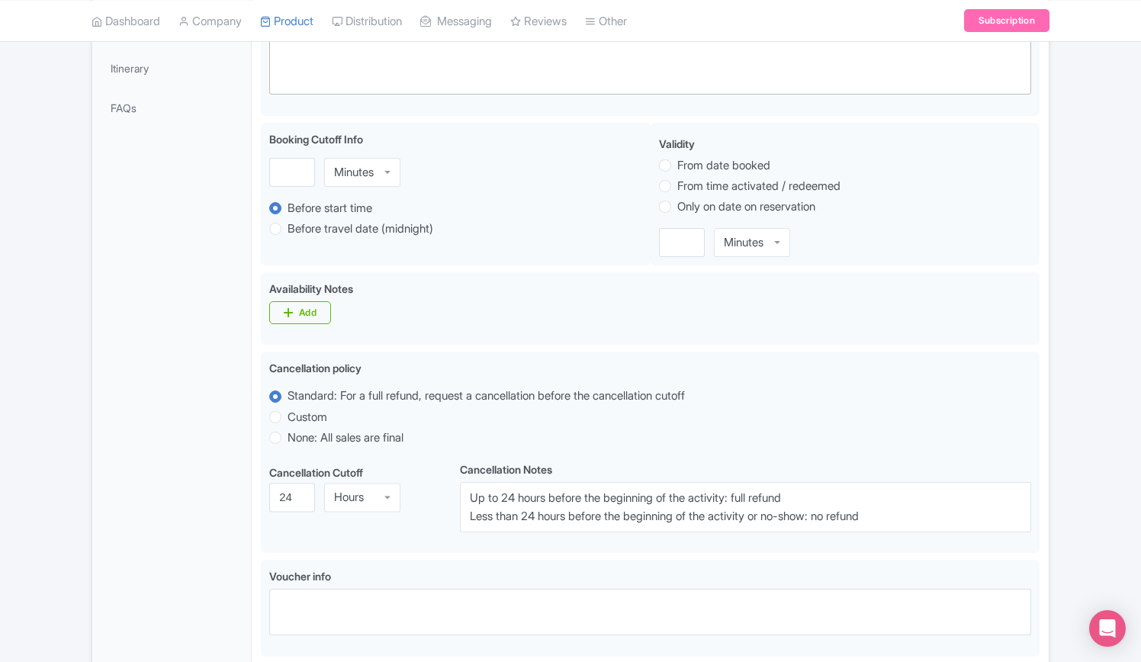
scroll to position [457, 0]
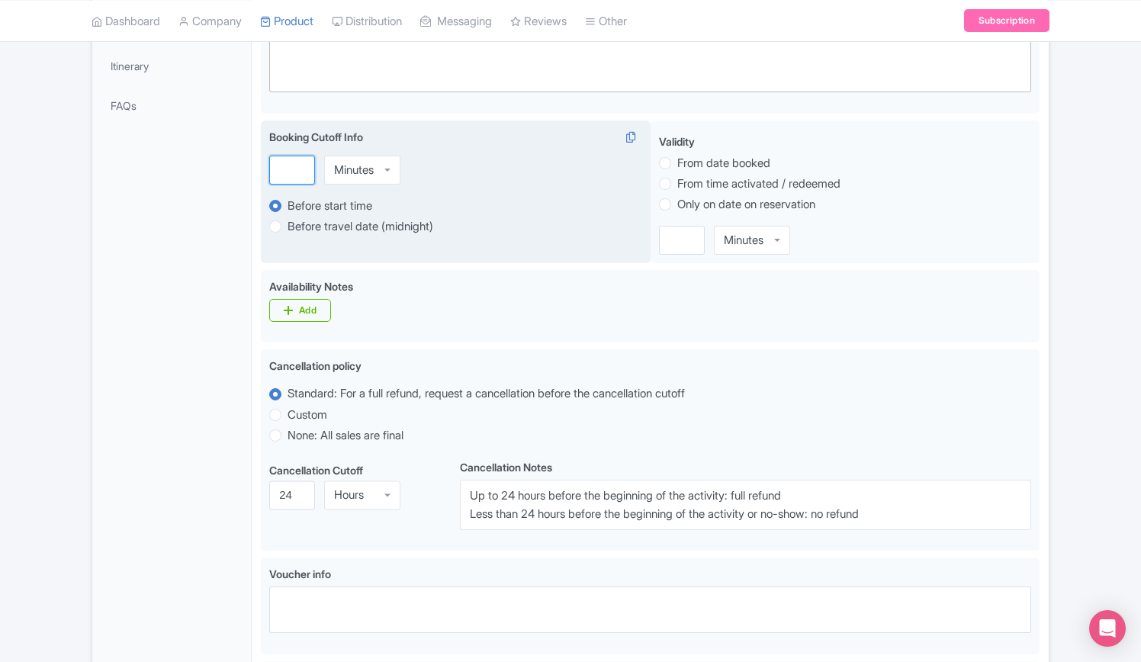
click at [286, 163] on input "number" at bounding box center [292, 170] width 46 height 29
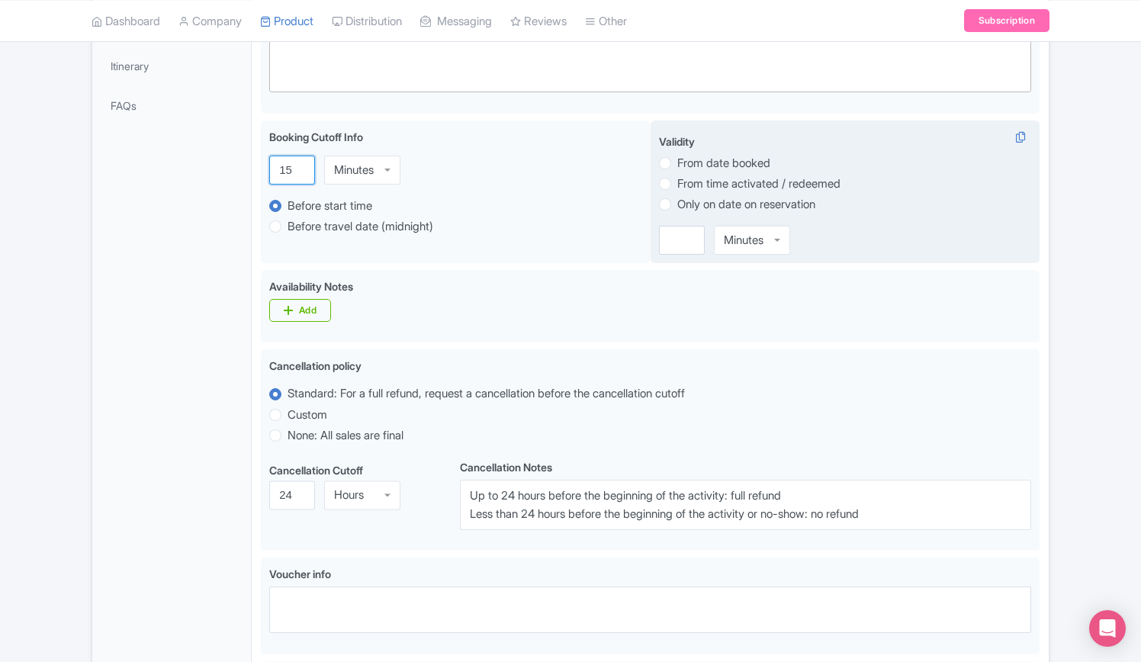
type input "15"
click at [677, 209] on label "Only on date on reservation" at bounding box center [746, 205] width 138 height 18
click at [677, 209] on input "Only on date on reservation" at bounding box center [684, 202] width 15 height 15
radio input "true"
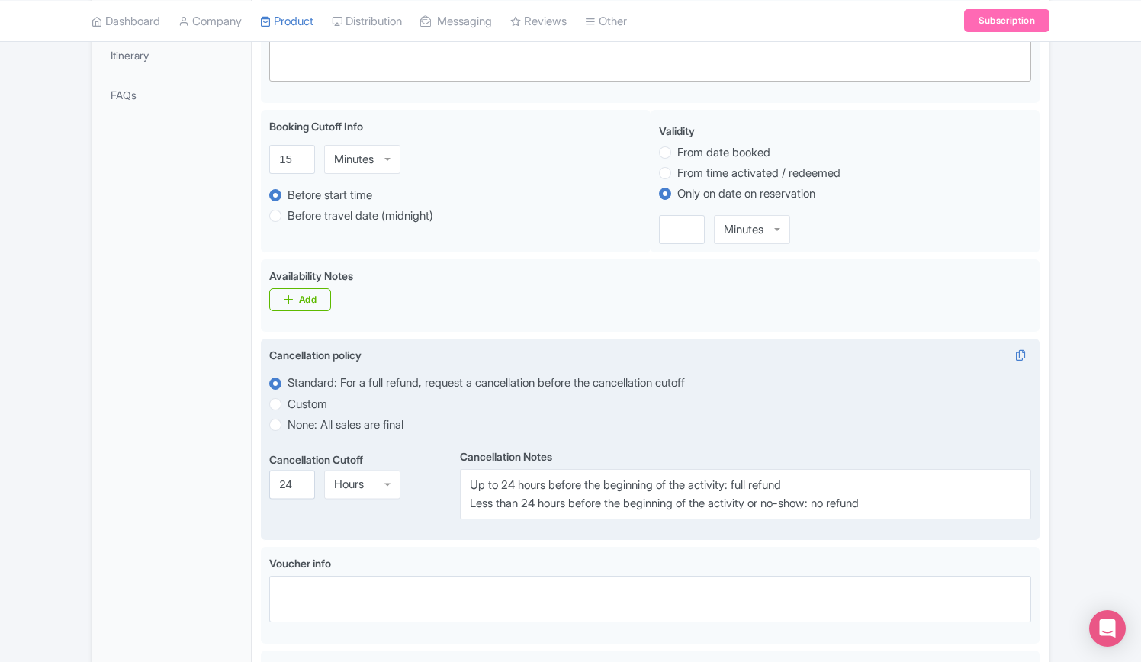
scroll to position [404, 0]
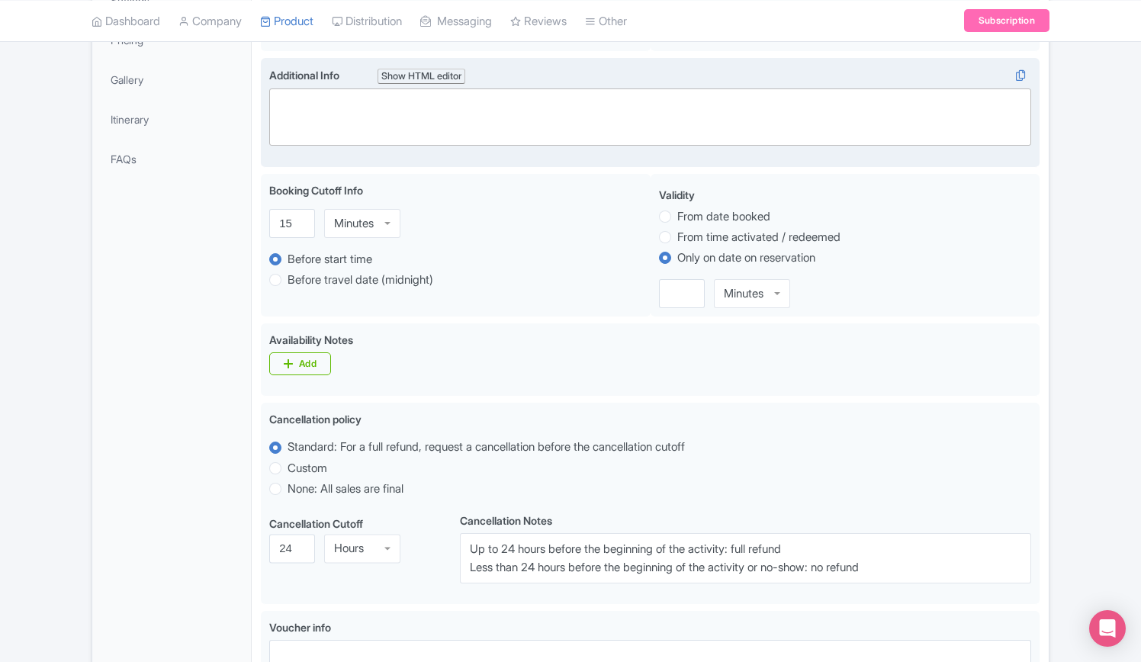
click at [335, 109] on div at bounding box center [650, 111] width 746 height 34
paste trix-editor "<div>Pickup included</div><div>We offer pickup from any hotel in Dubai. Please …"
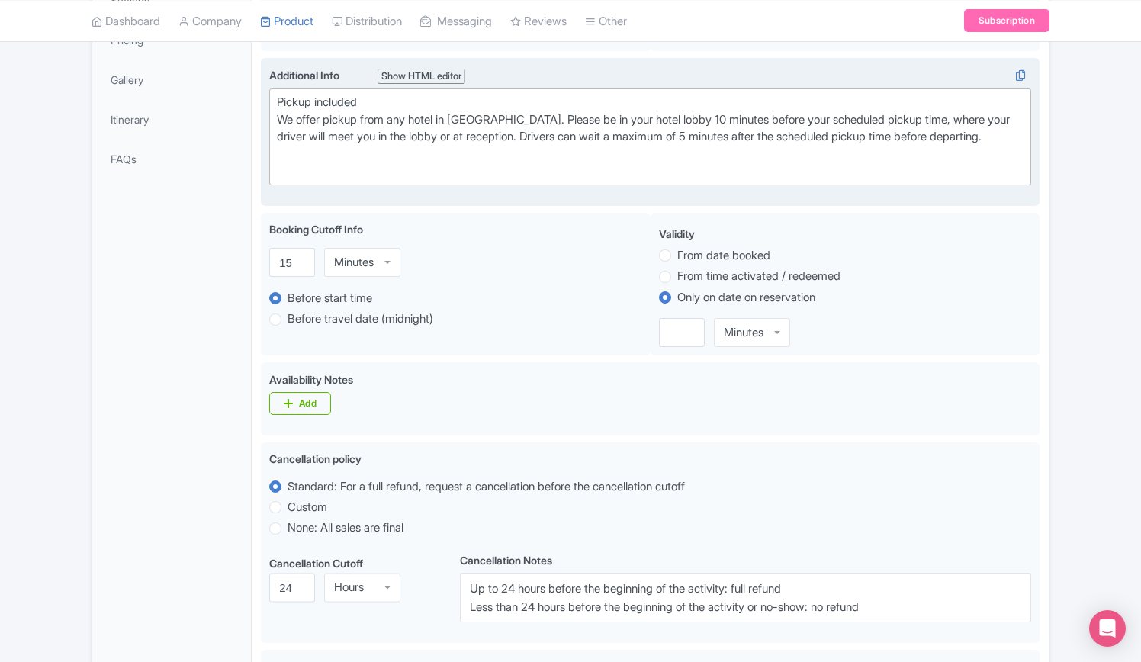
type trix-editor "<div>Pickup included</div><div>We offer pickup from any hotel in Dubai. Please …"
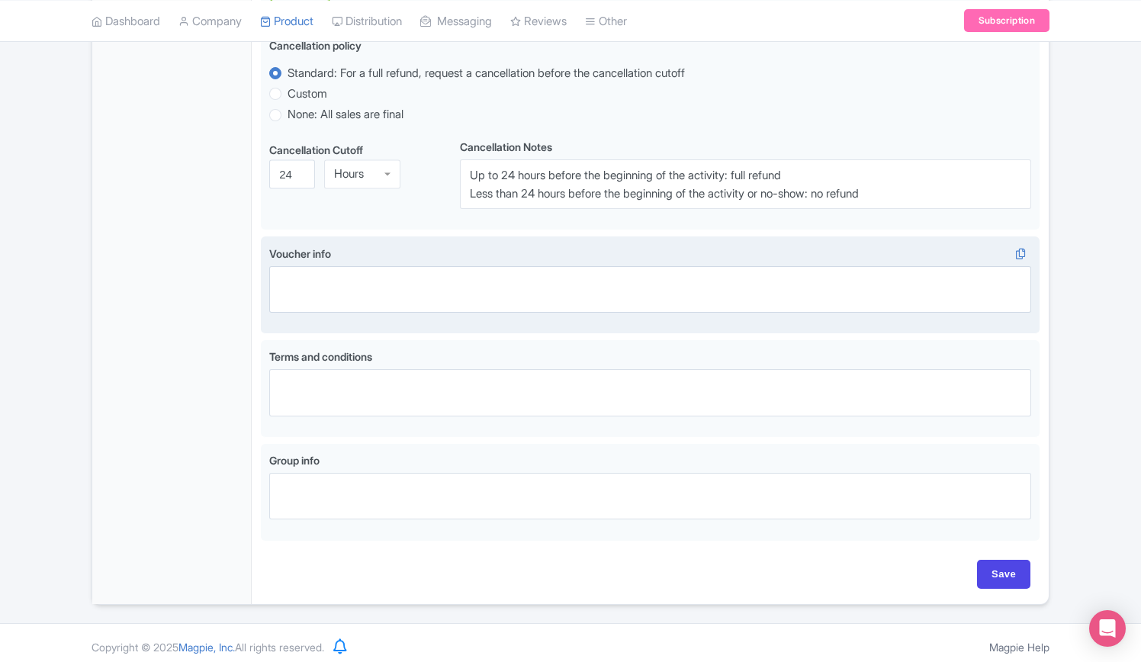
scroll to position [823, 0]
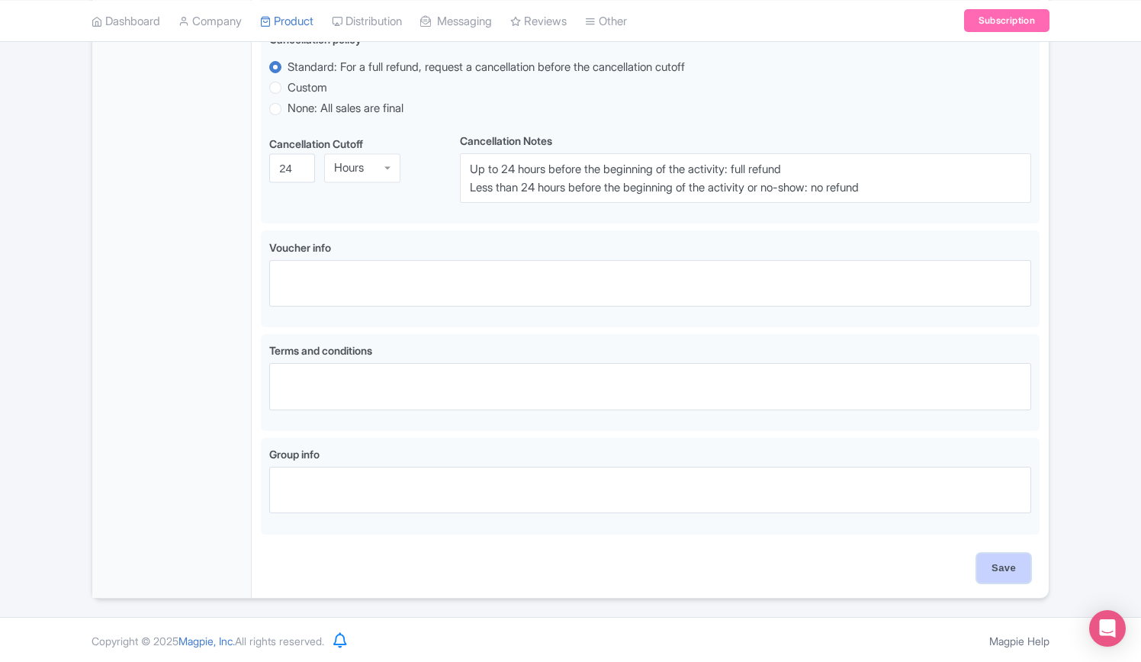
click at [993, 565] on input "Save" at bounding box center [1003, 568] width 53 height 29
type input "Update Product"
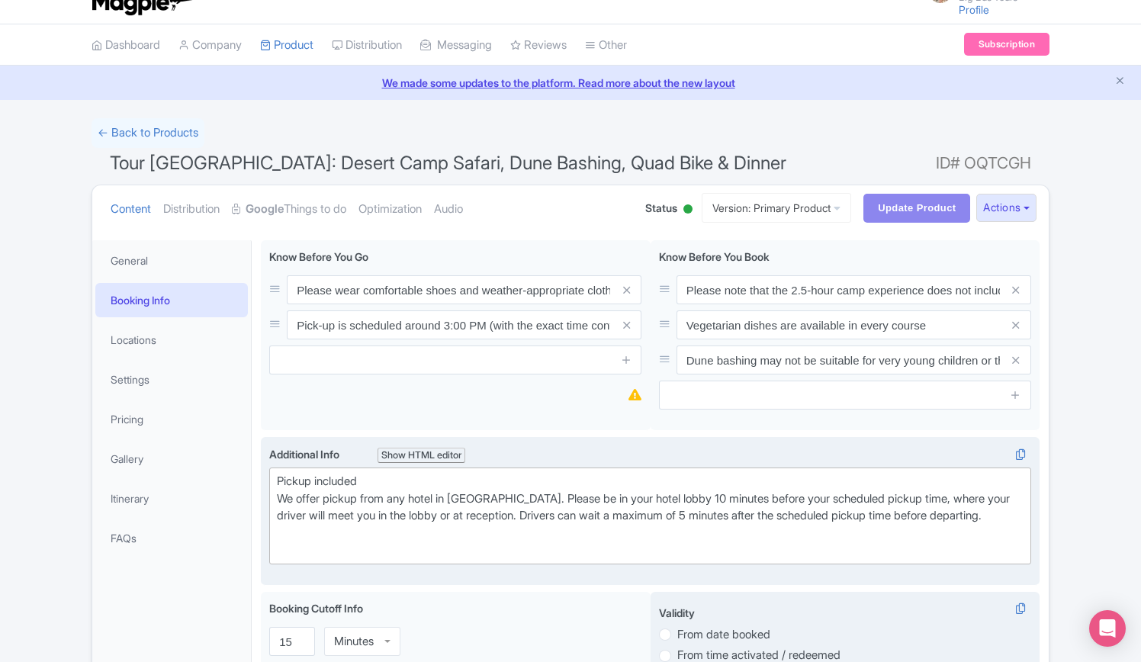
scroll to position [0, 0]
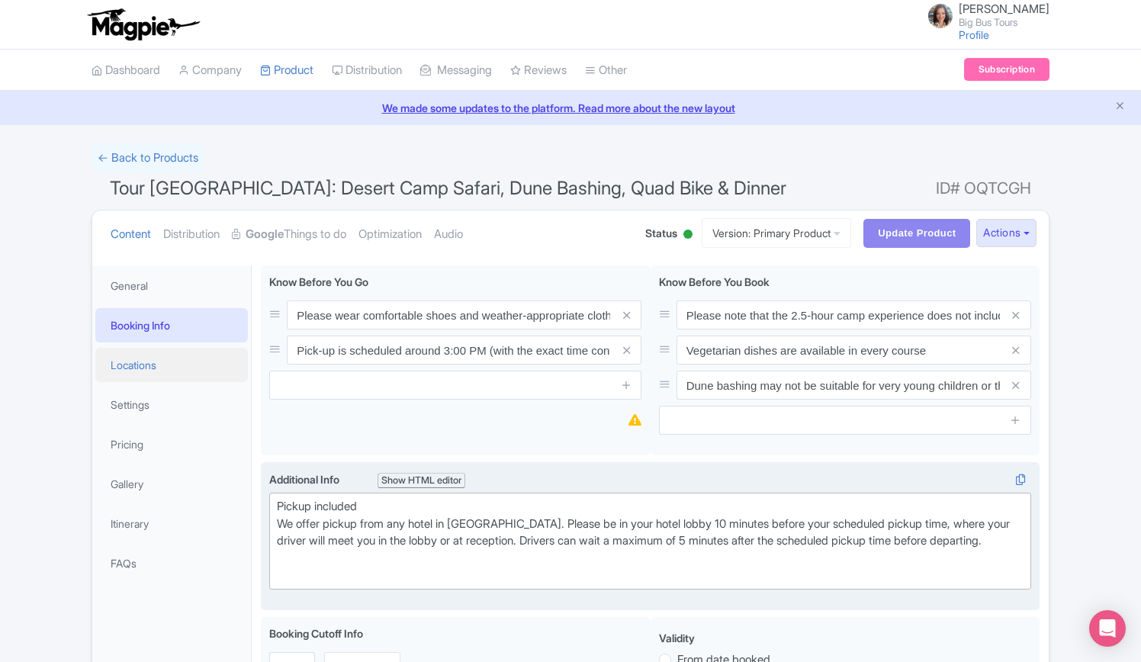
click at [135, 362] on link "Locations" at bounding box center [171, 365] width 152 height 34
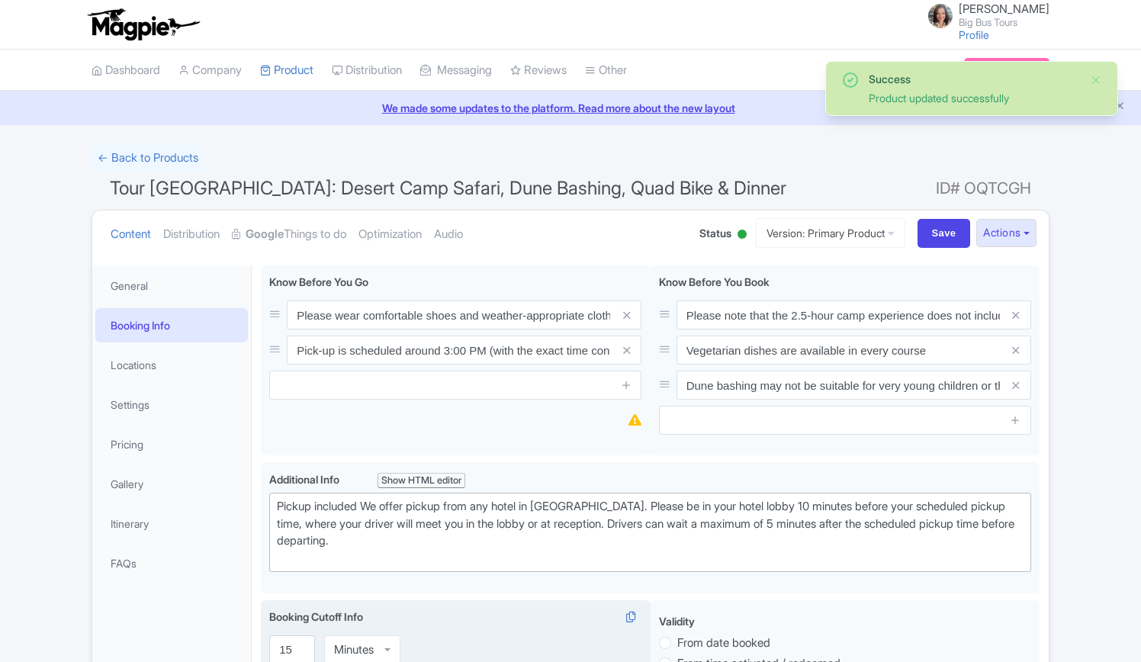
scroll to position [265, 0]
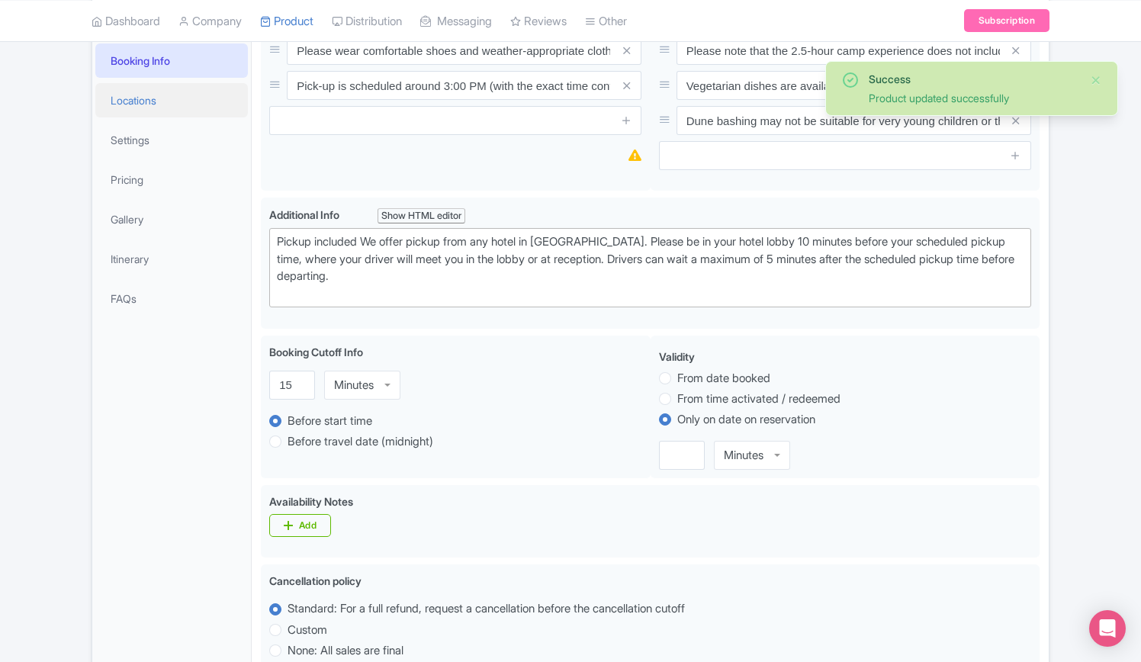
click at [135, 97] on link "Locations" at bounding box center [171, 100] width 152 height 34
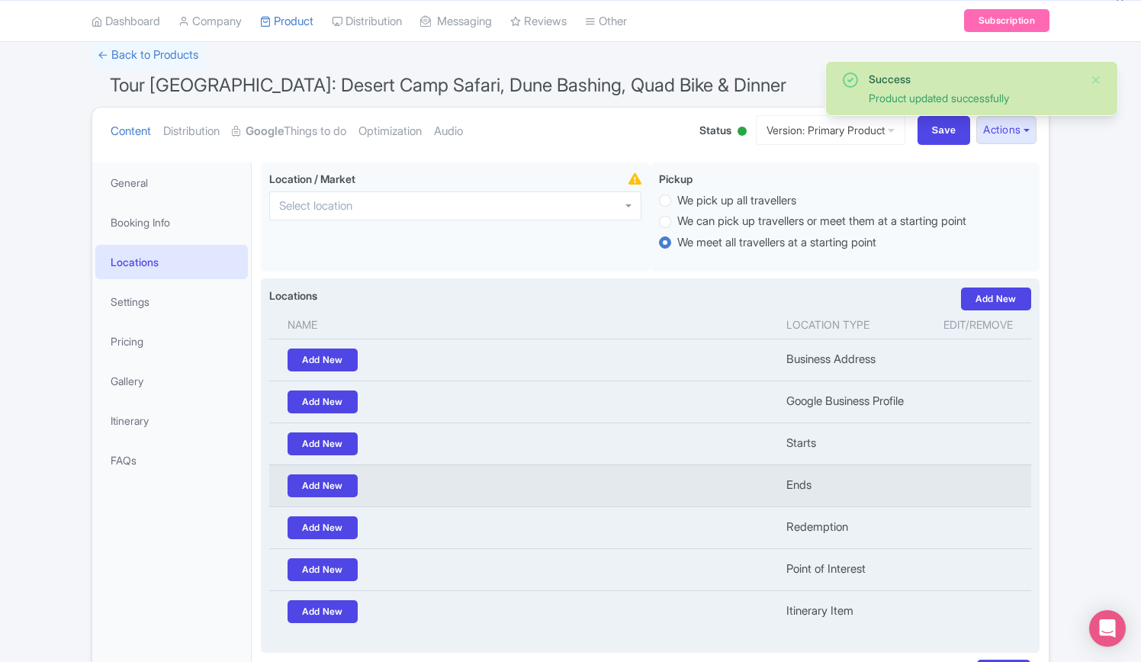
scroll to position [0, 0]
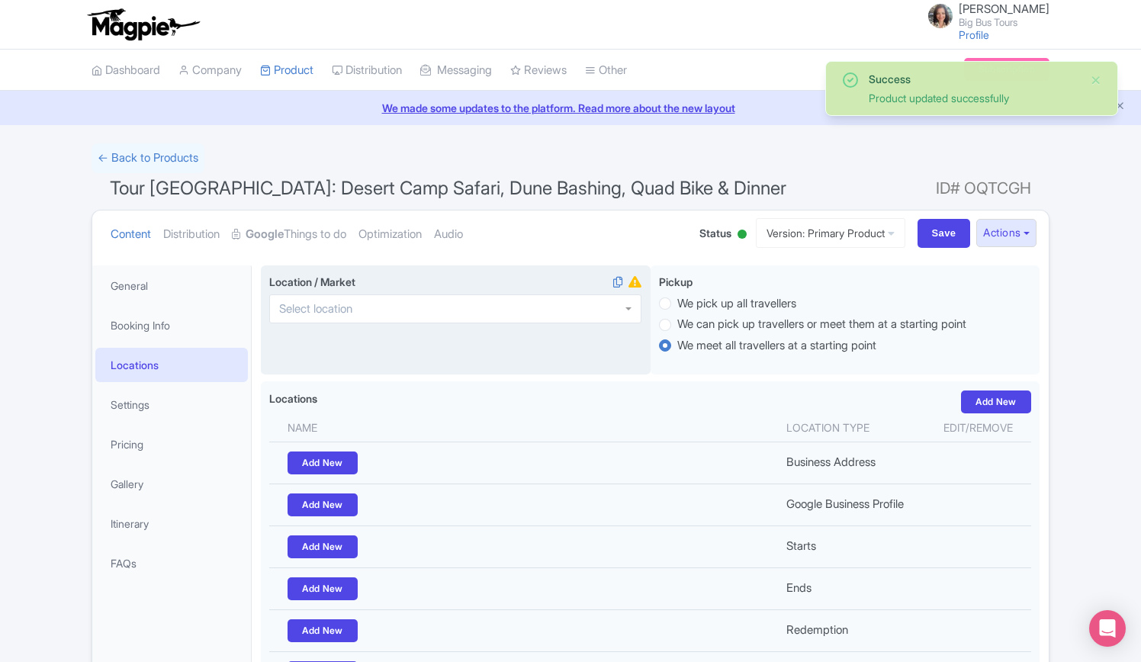
click at [401, 309] on div at bounding box center [455, 308] width 372 height 29
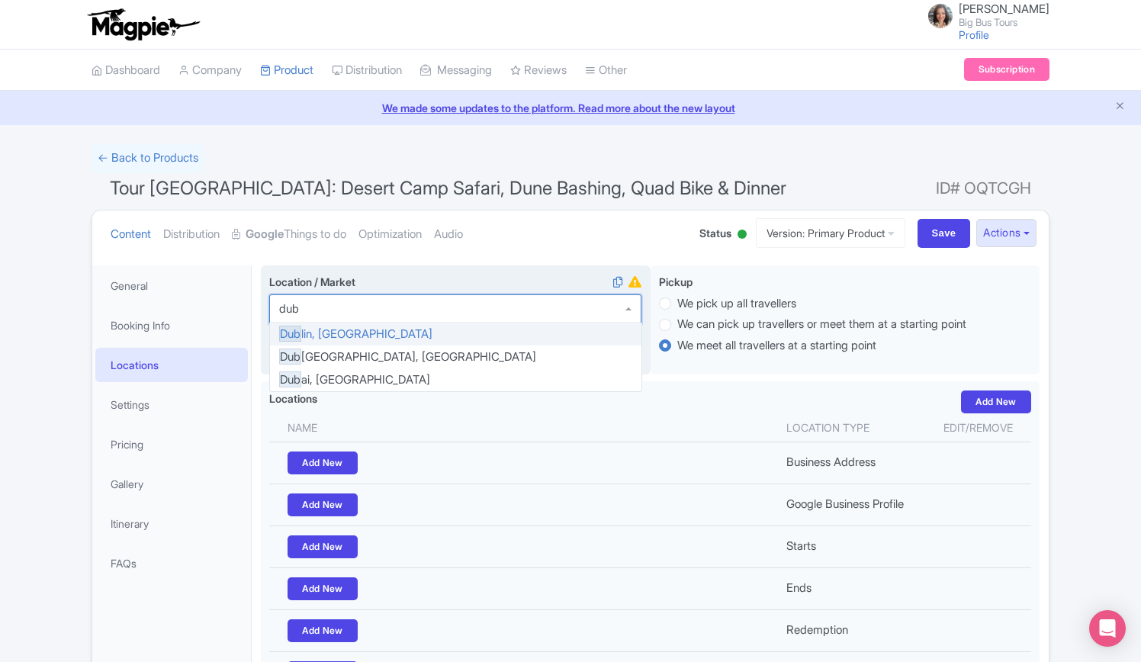
type input "duba"
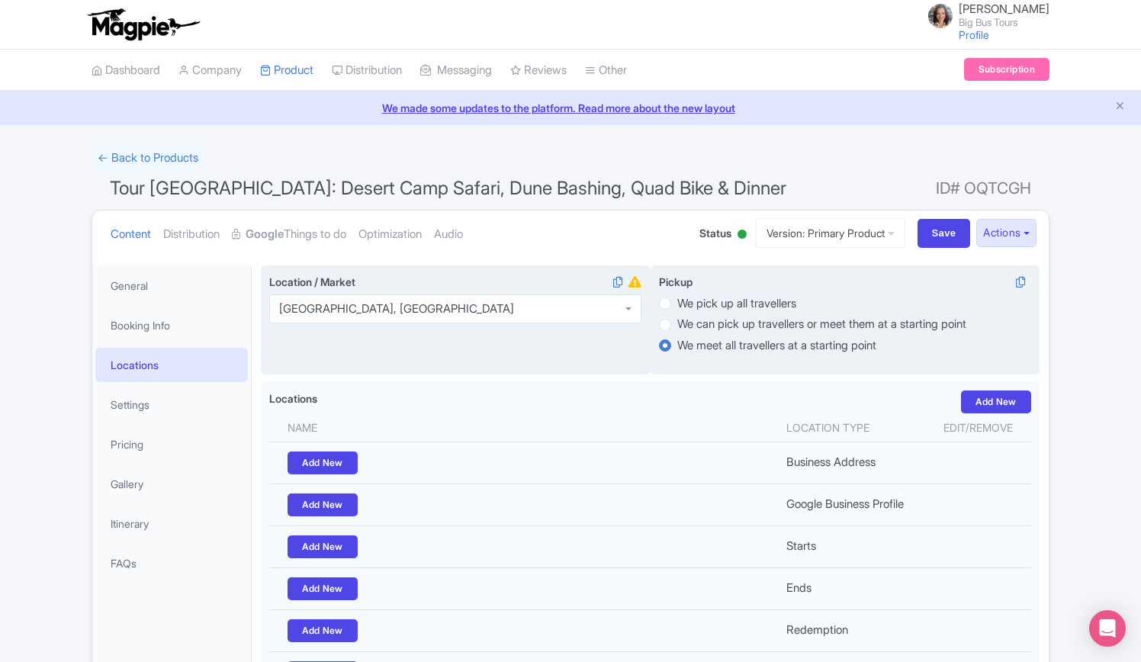
click at [672, 301] on label "We pick up all travellers" at bounding box center [845, 303] width 372 height 18
click at [677, 301] on input "We pick up all travellers" at bounding box center [684, 301] width 15 height 15
radio input "true"
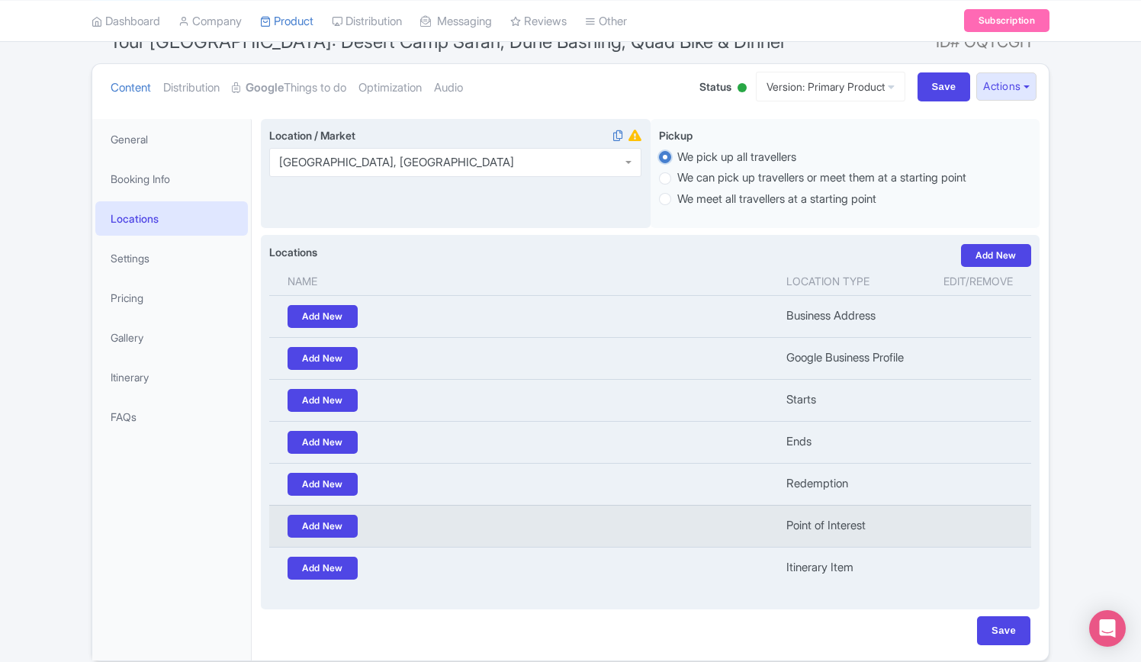
scroll to position [152, 0]
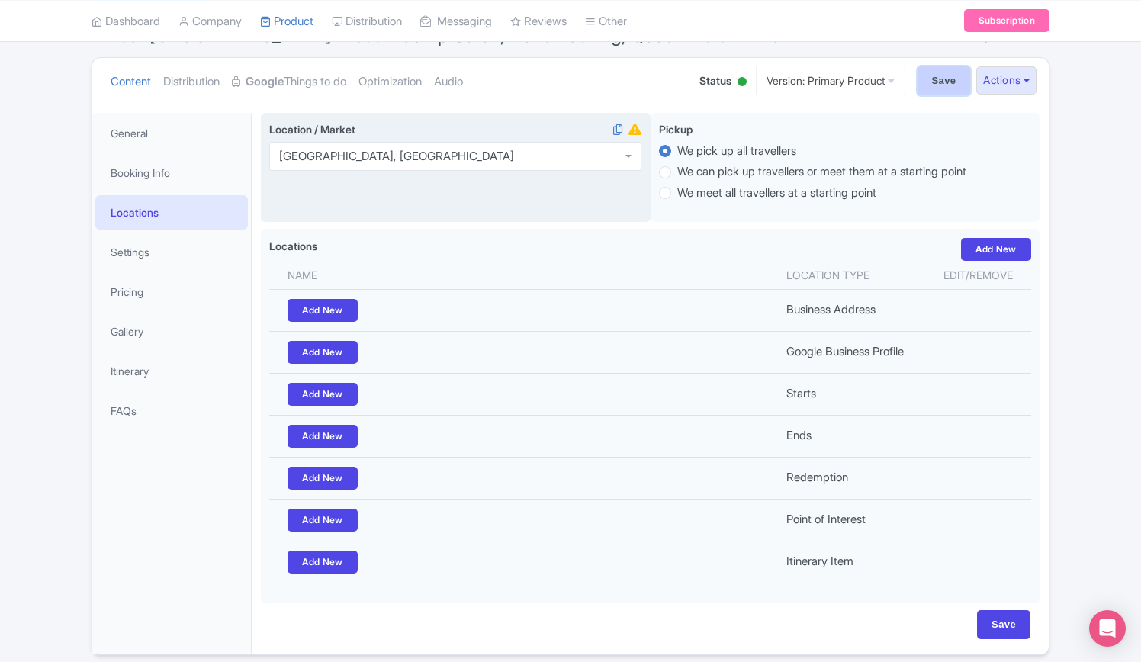
click at [935, 77] on input "Save" at bounding box center [943, 80] width 53 height 29
type input "Saving..."
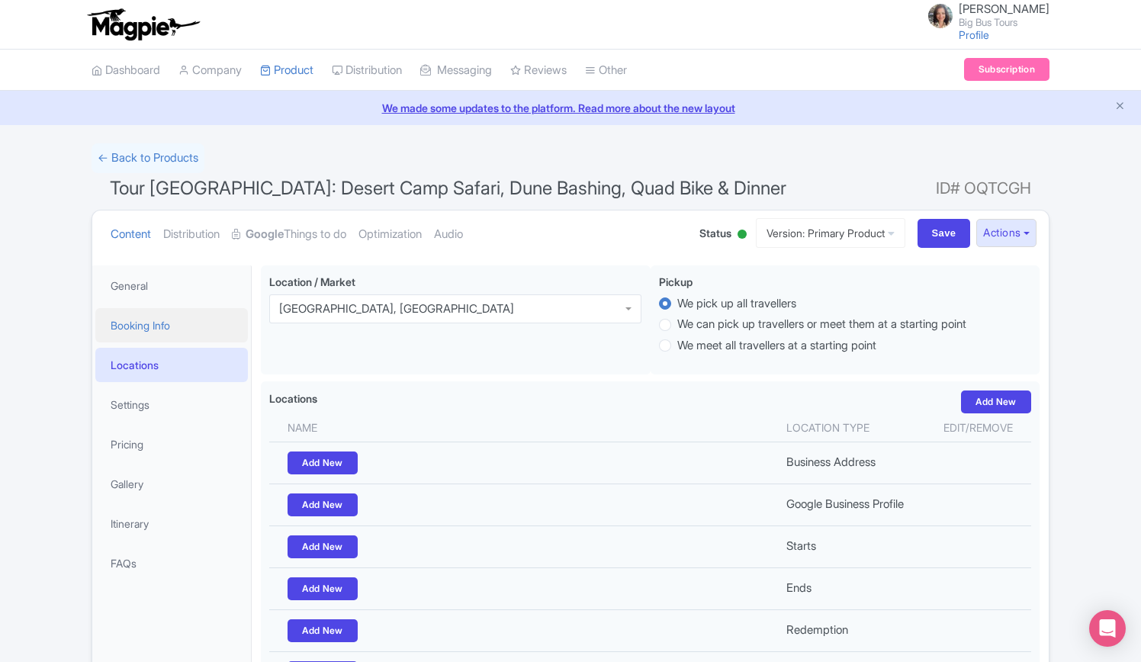
click at [146, 319] on link "Booking Info" at bounding box center [171, 325] width 152 height 34
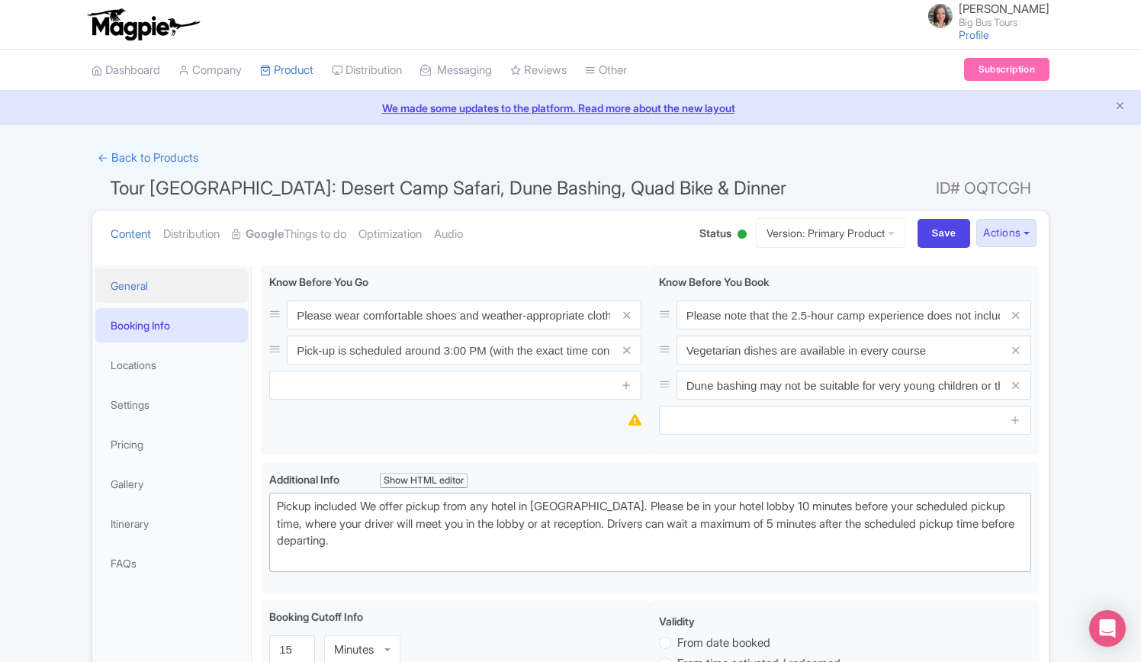
click at [136, 283] on link "General" at bounding box center [171, 285] width 152 height 34
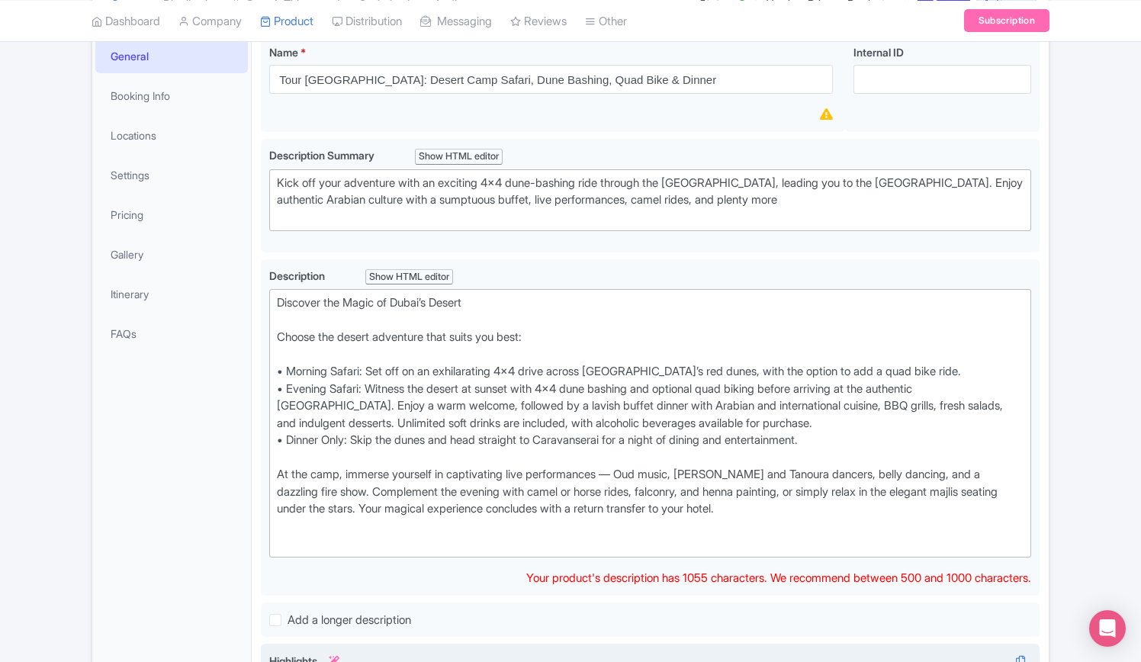
scroll to position [229, 0]
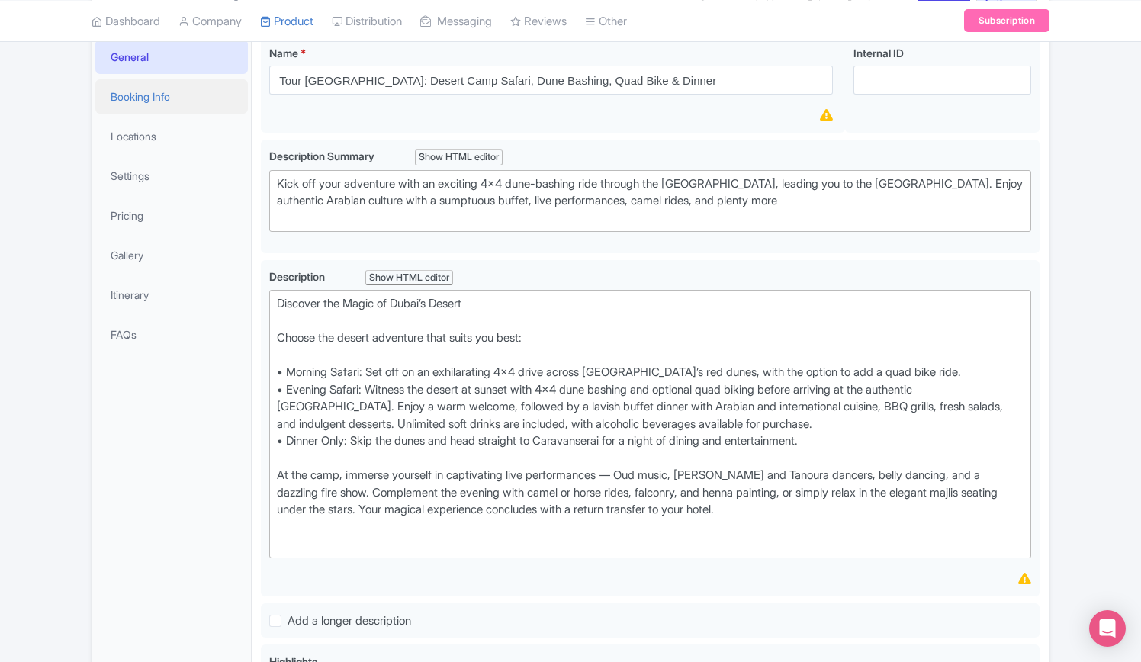
click at [124, 95] on link "Booking Info" at bounding box center [171, 96] width 152 height 34
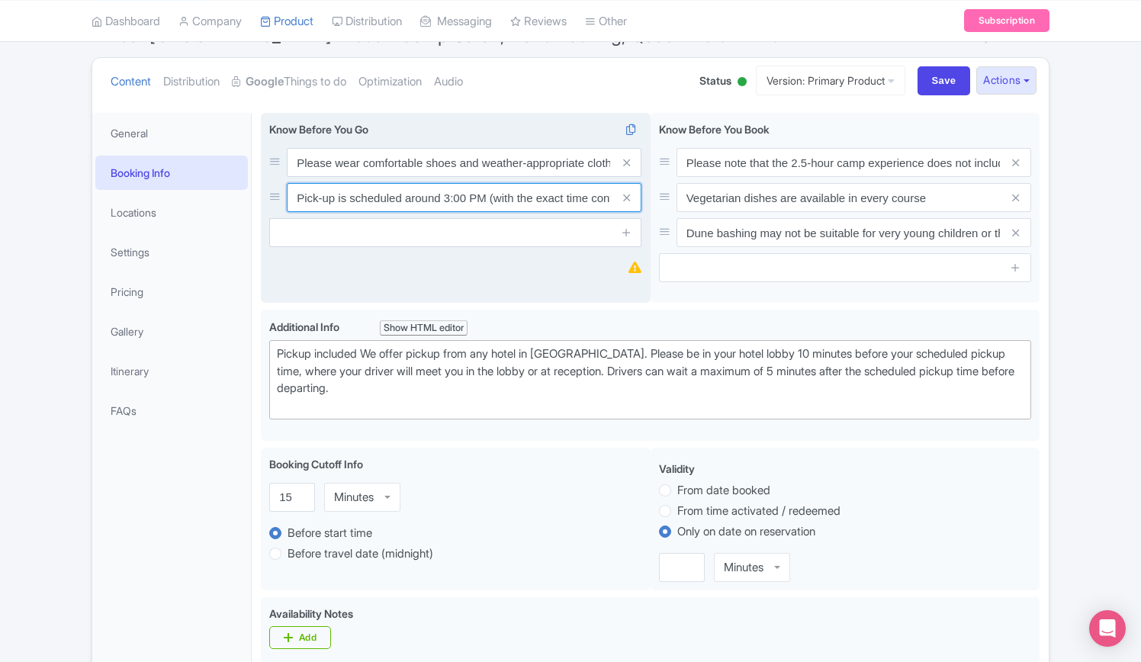
scroll to position [0, 386]
drag, startPoint x: 448, startPoint y: 202, endPoint x: 642, endPoint y: 207, distance: 194.5
click at [642, 207] on div "Please wear comfortable shoes and weather-appropriate clothing Pick-up is sched…" at bounding box center [456, 208] width 390 height 191
click at [566, 201] on input "Pick-up is scheduled around 3:00 PM (with the exact time confirmed after bookin…" at bounding box center [464, 197] width 355 height 29
click at [583, 198] on input "Pick-up is scheduled around 3:00 PM (with the exact time confirmed after bookin…" at bounding box center [464, 197] width 355 height 29
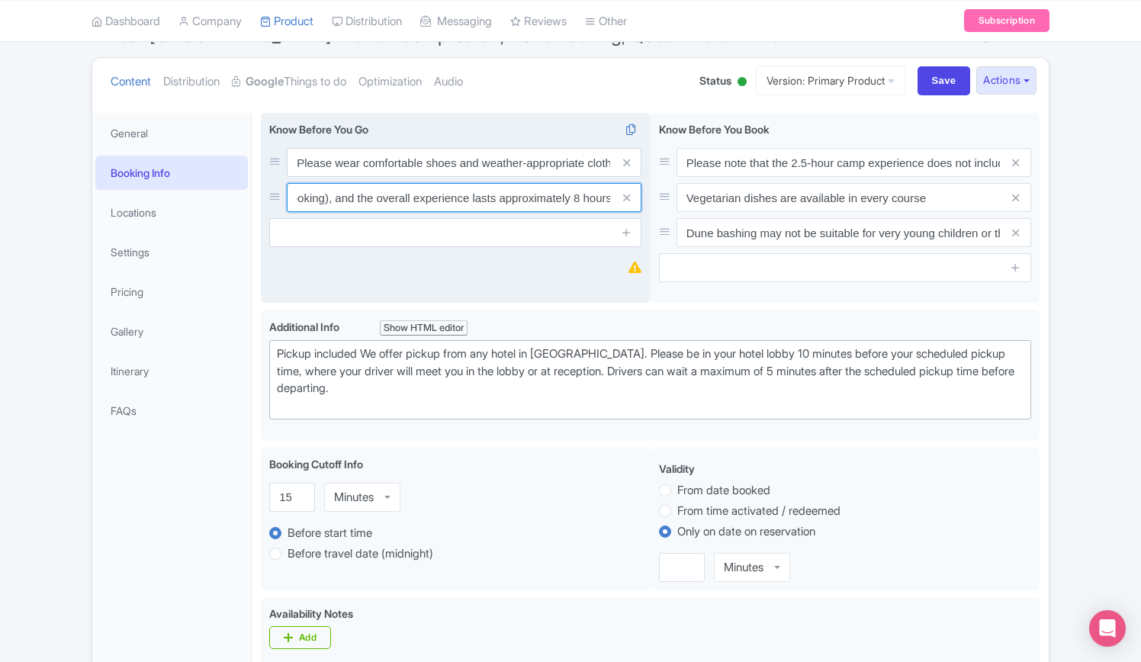
click at [574, 194] on input "Pick-up is scheduled around 3:00 PM (with the exact time confirmed after bookin…" at bounding box center [464, 197] width 355 height 29
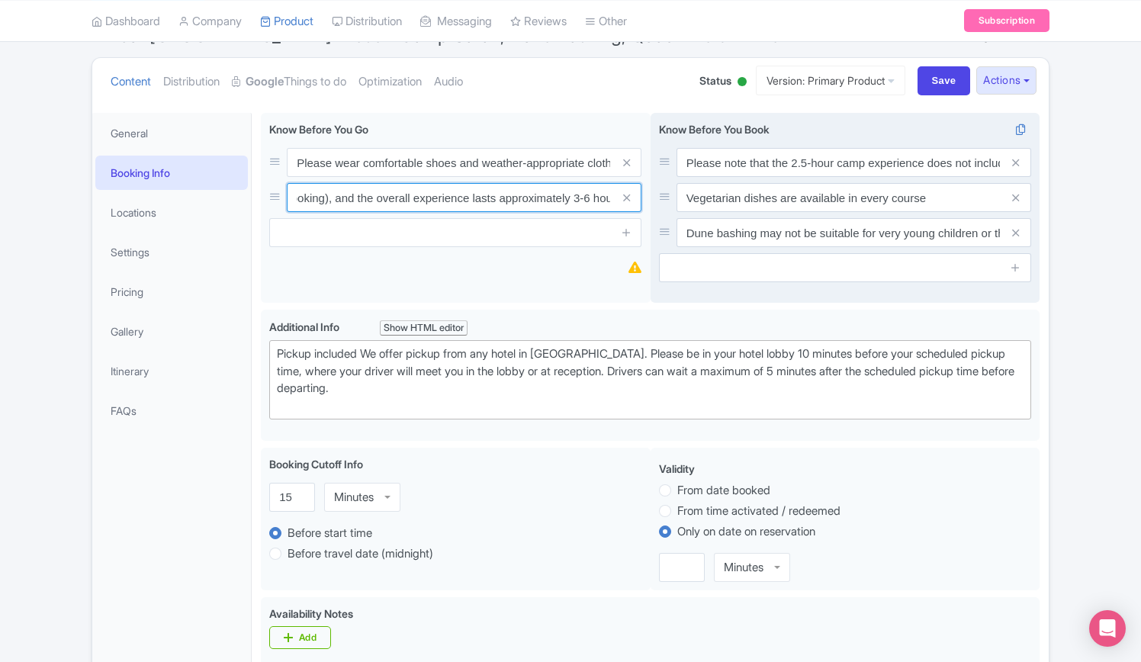
scroll to position [0, 396]
drag, startPoint x: 577, startPoint y: 191, endPoint x: 663, endPoint y: 191, distance: 86.2
click at [663, 191] on div "Please wear comfortable shoes and weather-appropriate clothing Pick-up is sched…" at bounding box center [650, 211] width 778 height 197
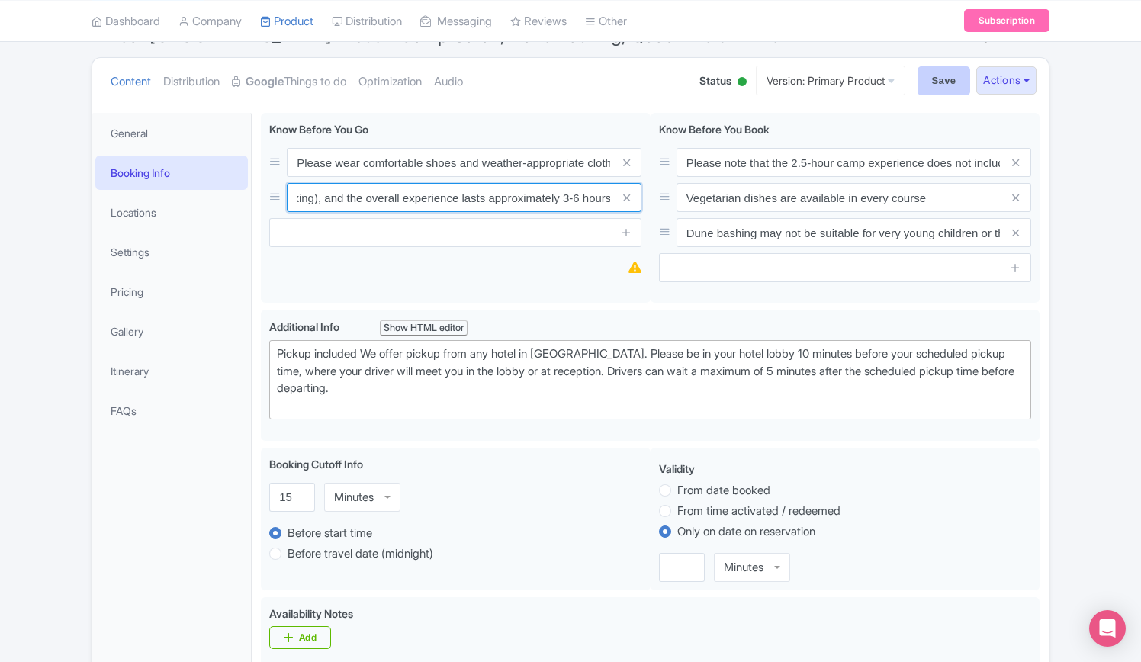
type input "Pick-up is scheduled around 3:00 PM (with the exact time confirmed after bookin…"
click at [931, 80] on input "Save" at bounding box center [943, 80] width 53 height 29
type input "Saving..."
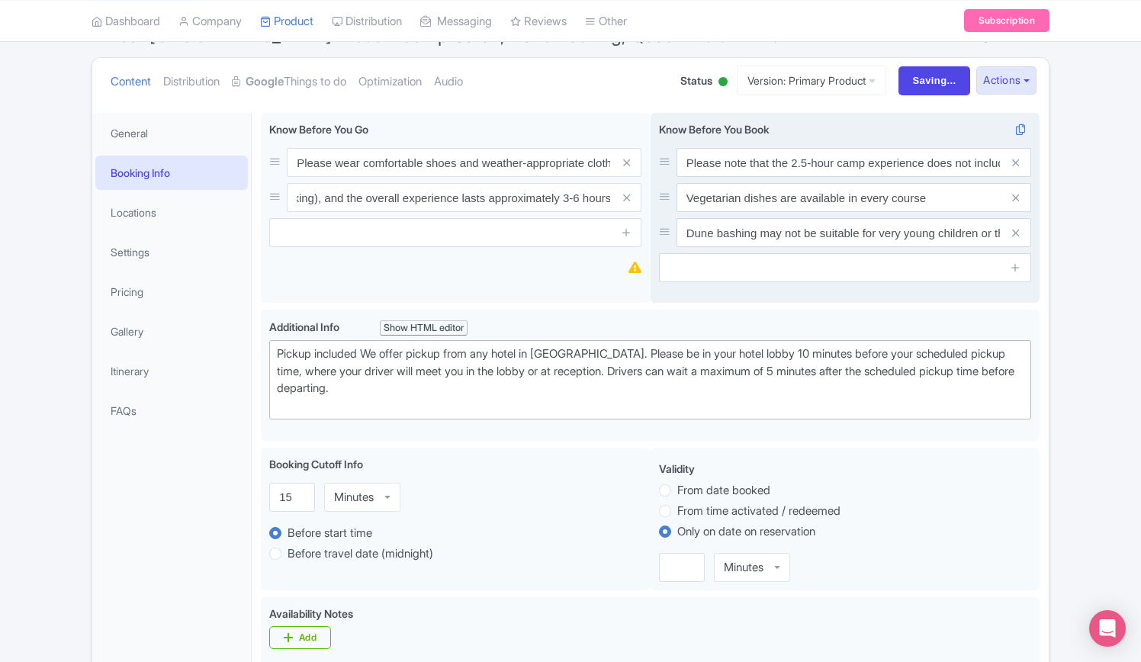
scroll to position [0, 0]
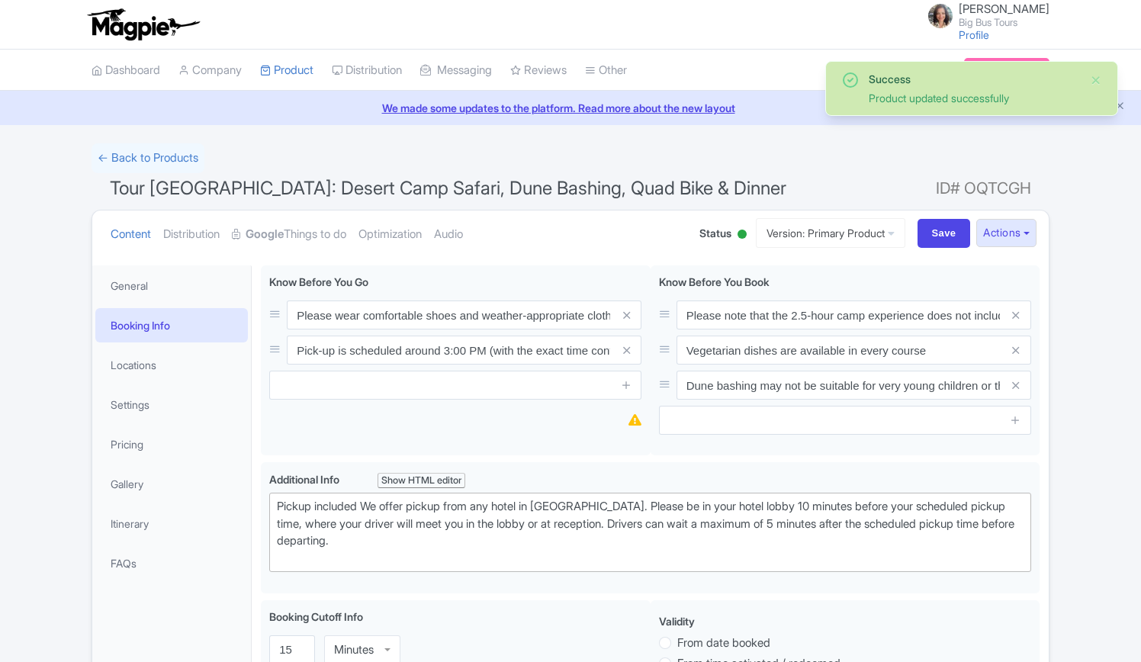
scroll to position [265, 0]
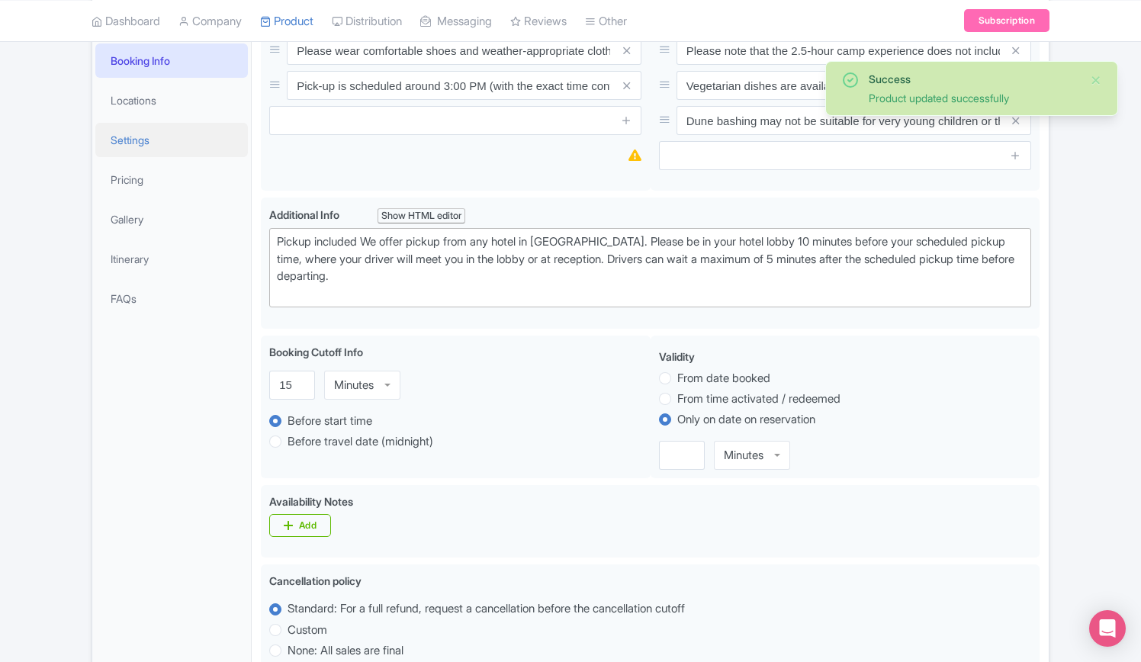
click at [137, 136] on link "Settings" at bounding box center [171, 140] width 152 height 34
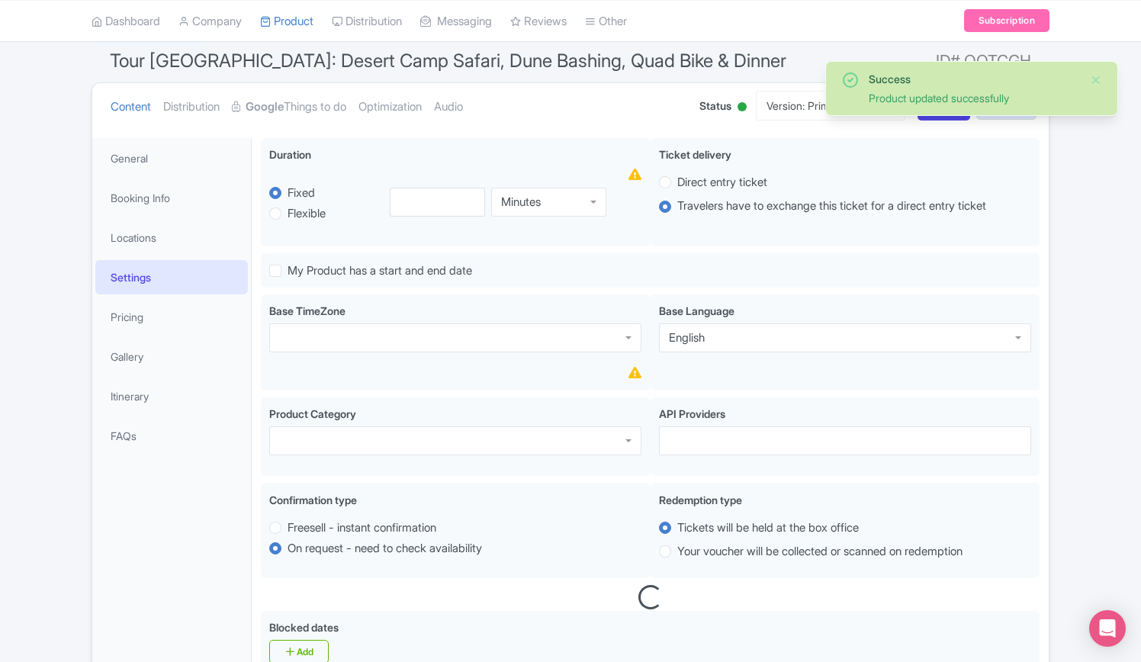
scroll to position [0, 0]
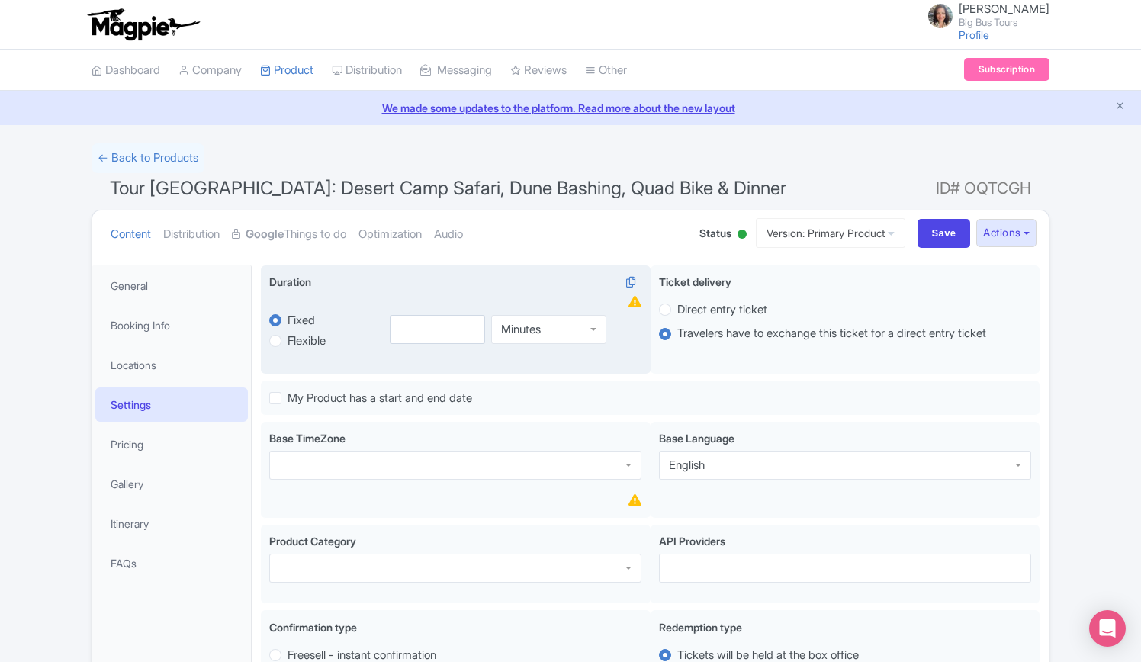
click at [595, 324] on div "Minutes" at bounding box center [548, 329] width 115 height 29
click at [452, 326] on input "number" at bounding box center [438, 329] width 96 height 29
click at [287, 339] on label "Flexible" at bounding box center [306, 341] width 38 height 18
click at [287, 339] on input "Flexible" at bounding box center [294, 339] width 15 height 15
radio input "true"
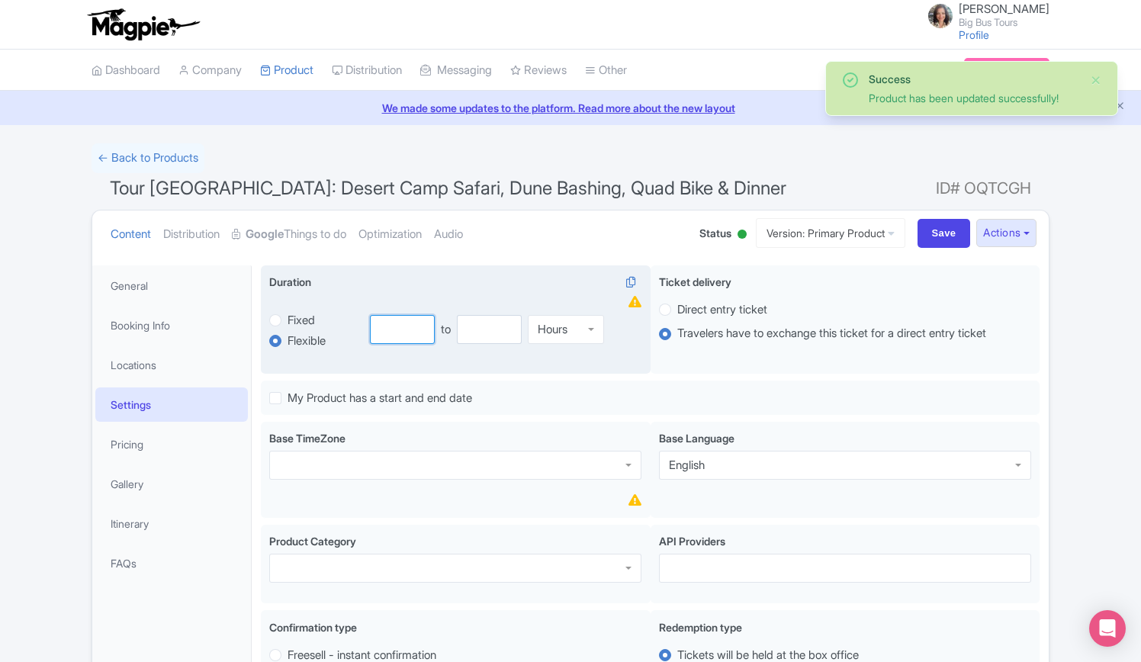
click at [406, 322] on input "number" at bounding box center [402, 329] width 65 height 29
type input "3"
click at [499, 322] on input "number" at bounding box center [489, 329] width 65 height 29
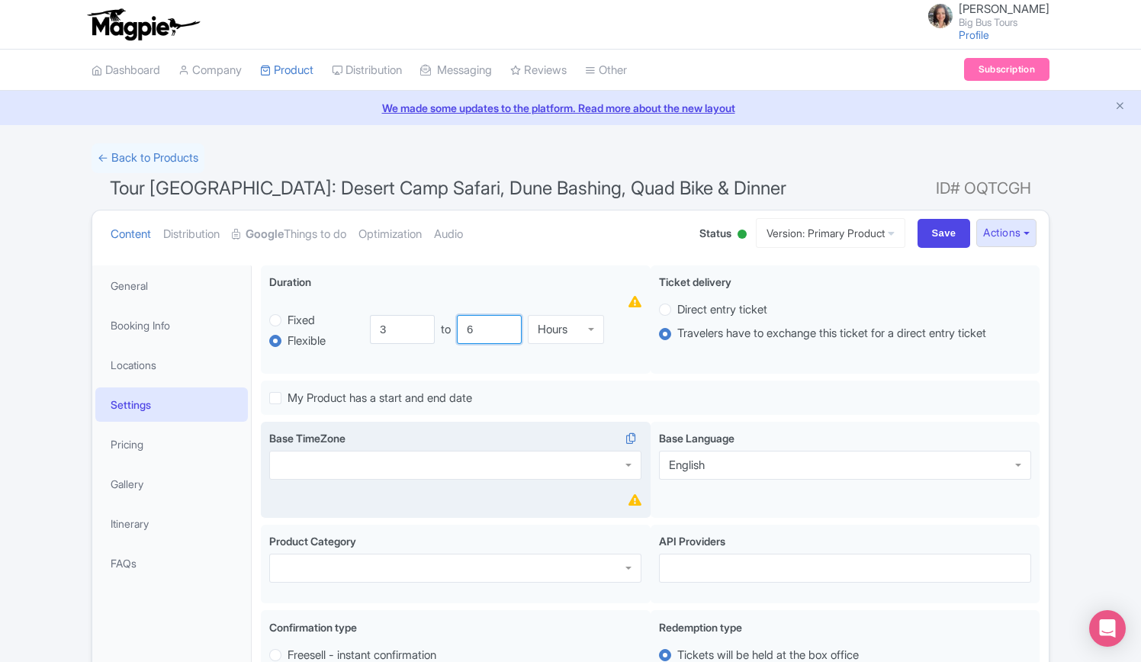
type input "6"
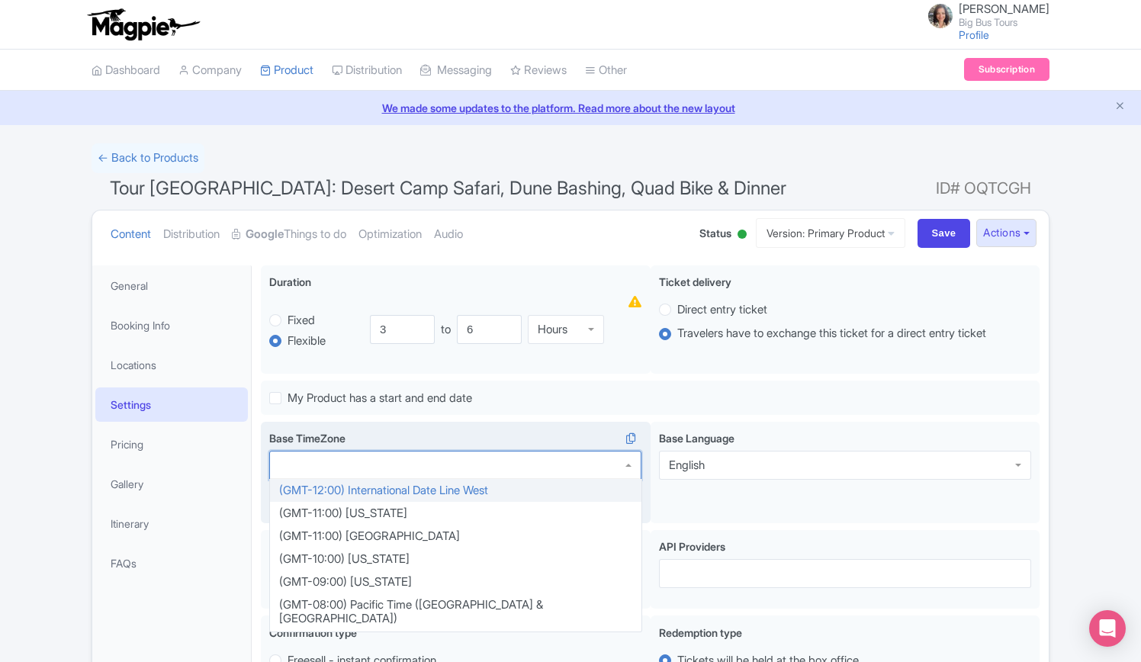
click at [401, 458] on div at bounding box center [455, 465] width 372 height 29
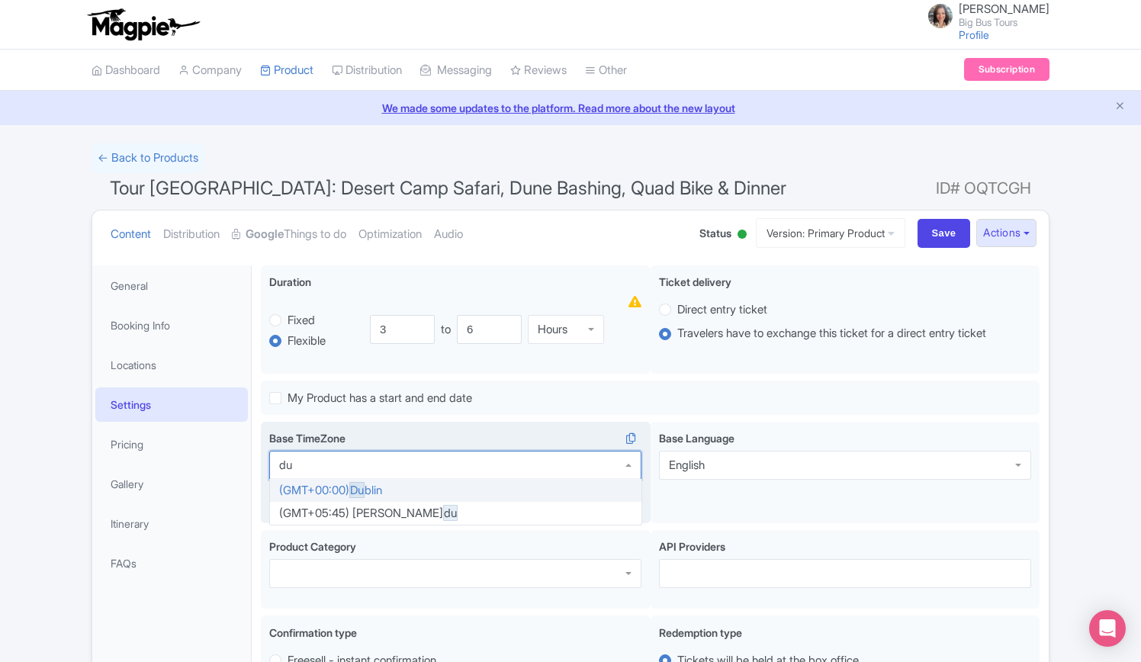
type input "d"
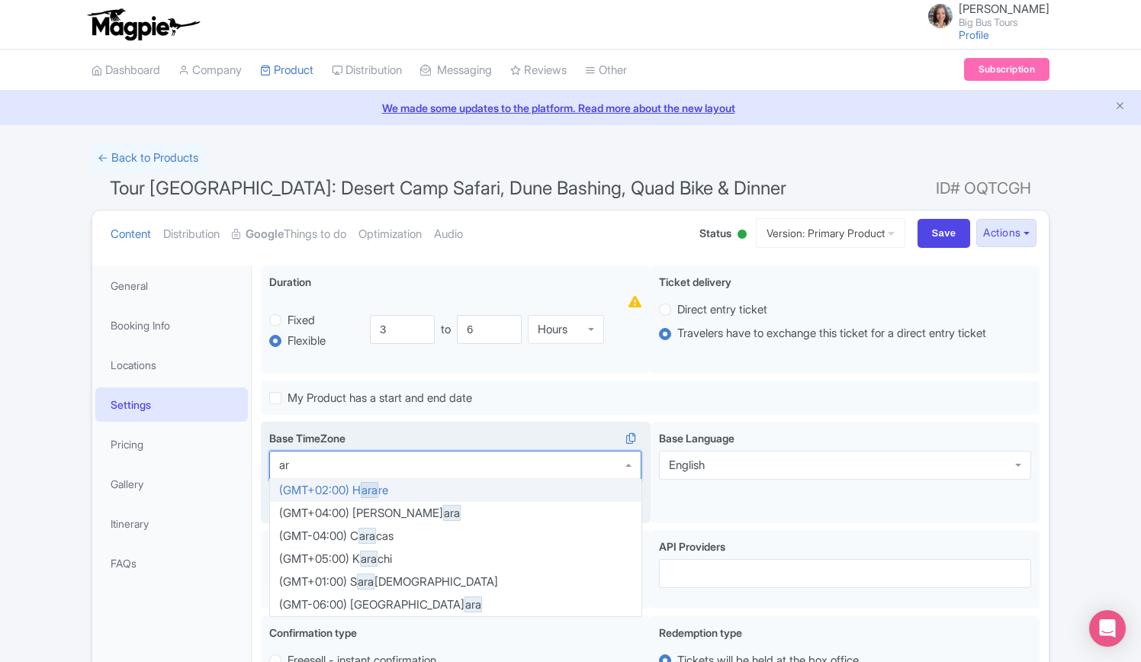
type input "a"
type input "u"
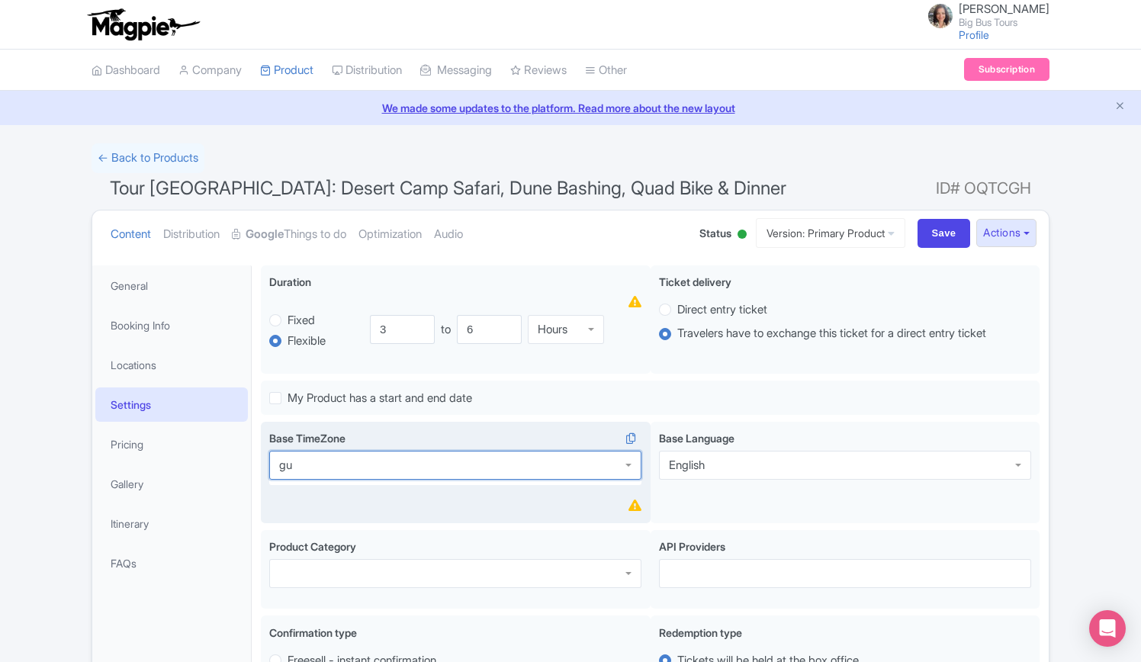
type input "g"
type input "e"
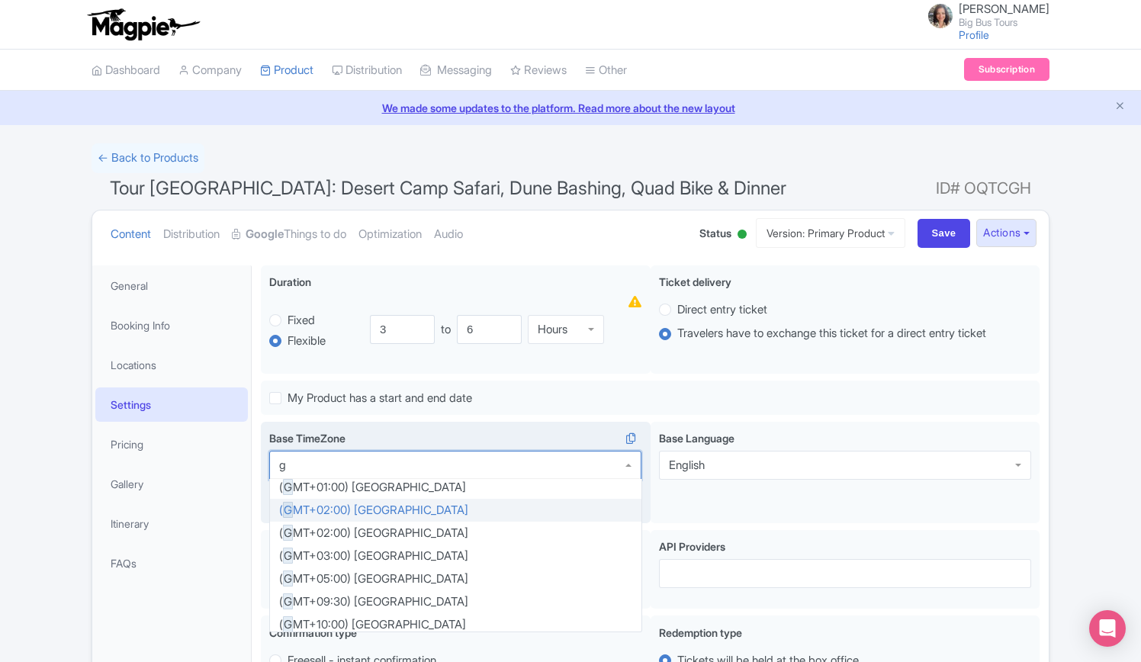
scroll to position [1906, 0]
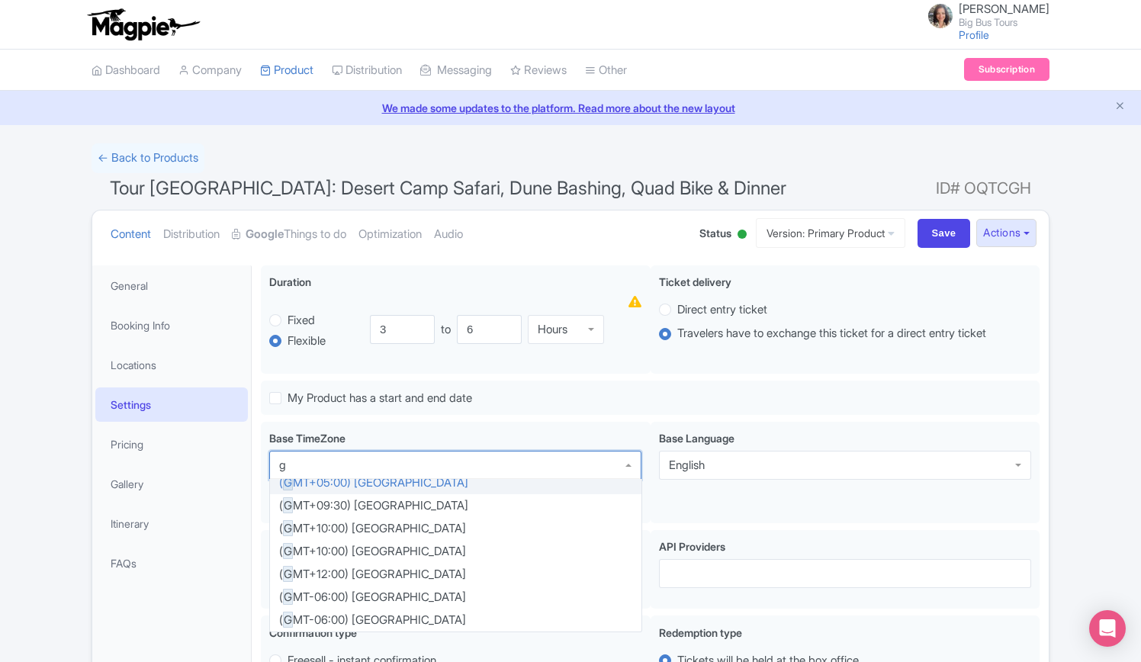
type input "g"
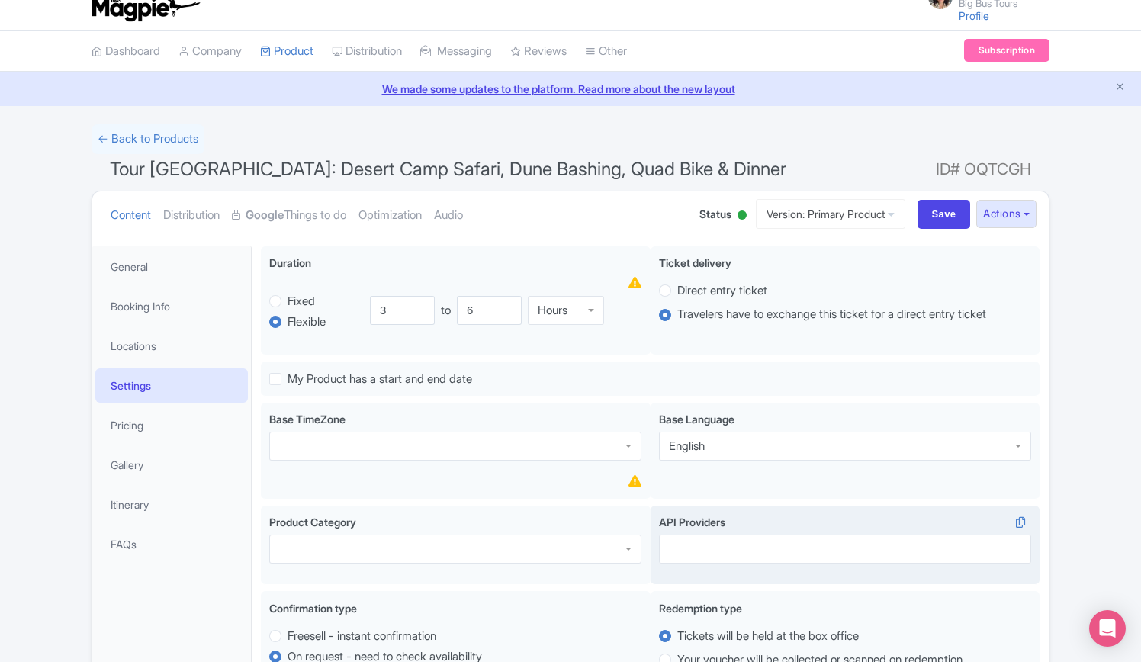
scroll to position [76, 0]
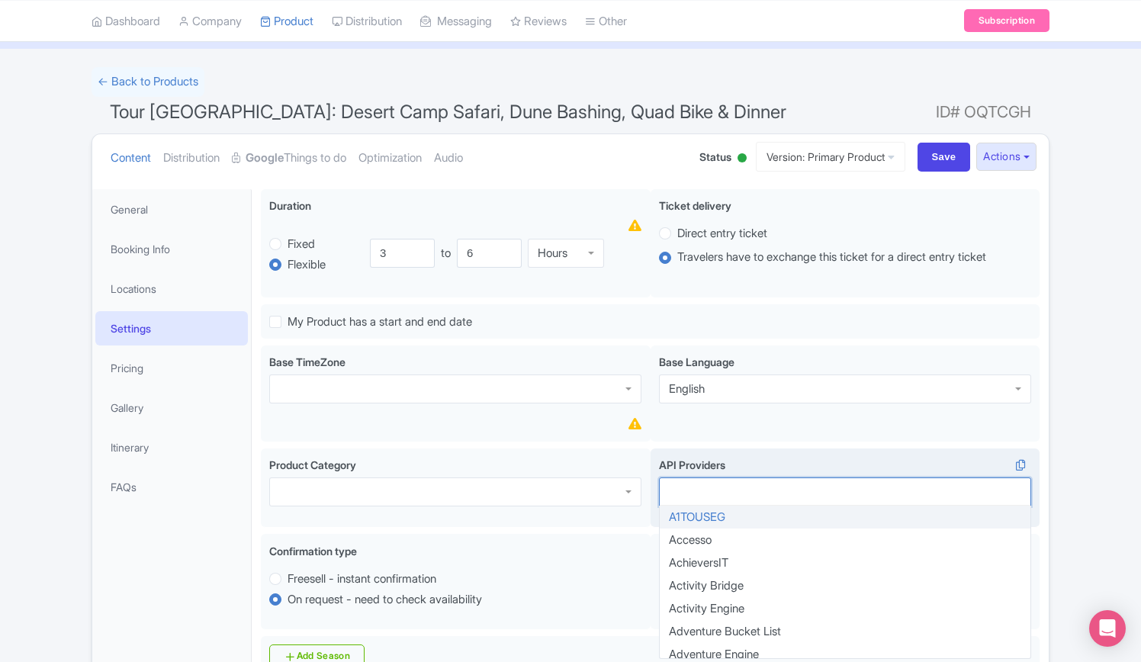
click at [753, 490] on div at bounding box center [845, 491] width 372 height 29
type input "ve"
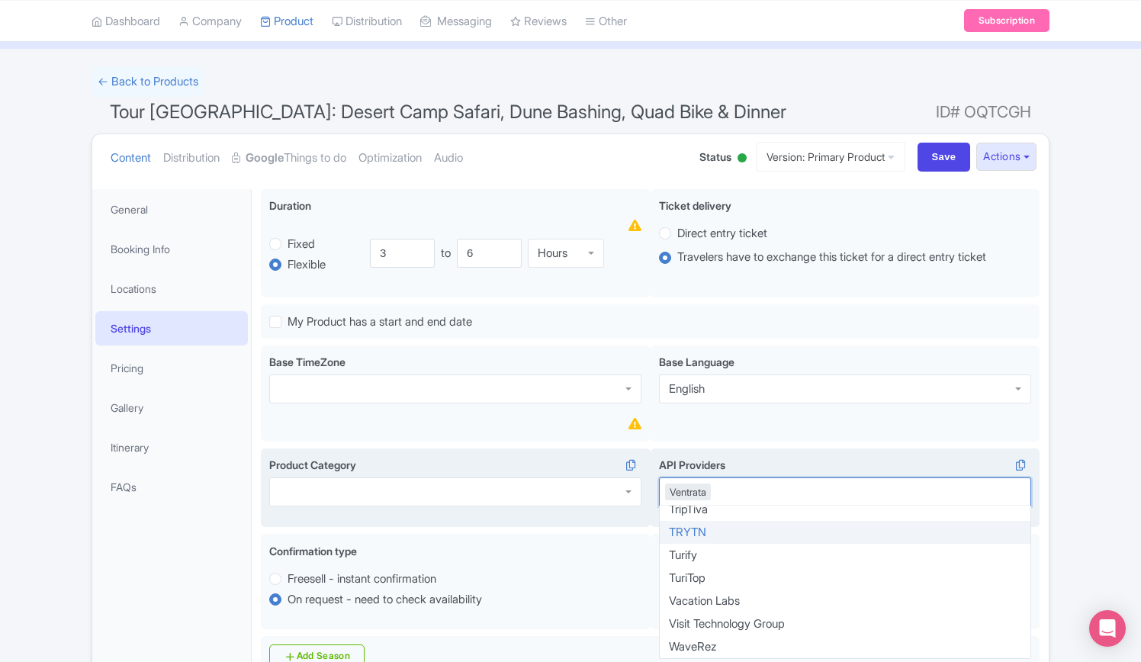
click at [367, 493] on div at bounding box center [455, 491] width 372 height 29
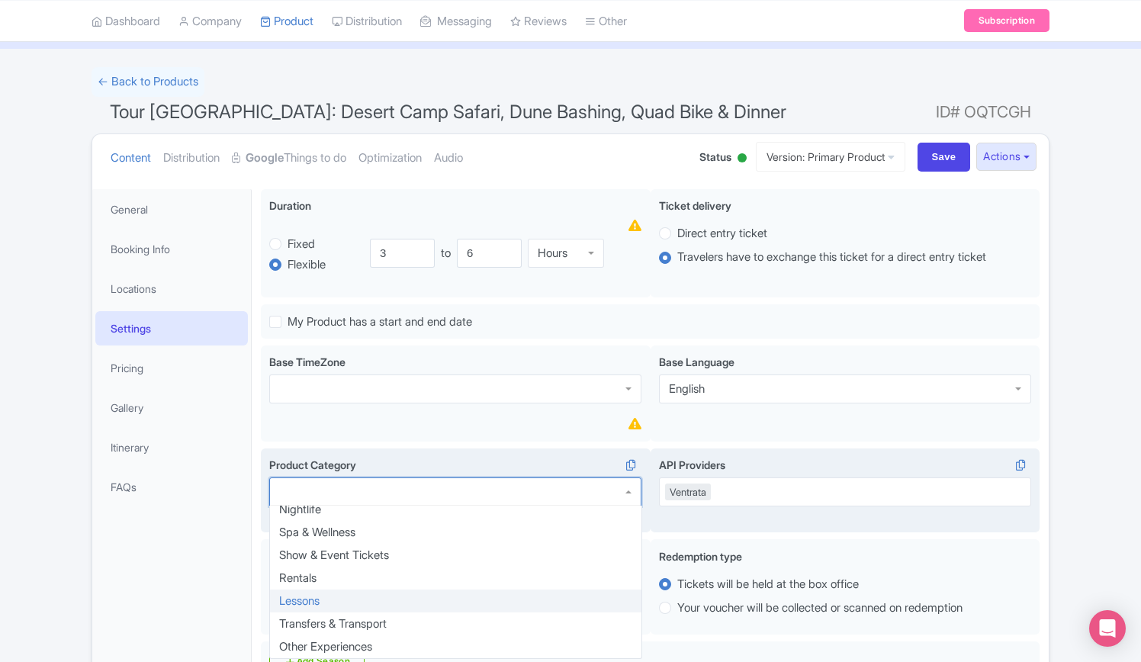
scroll to position [351, 0]
click at [372, 492] on div "Other Experiences" at bounding box center [325, 492] width 93 height 14
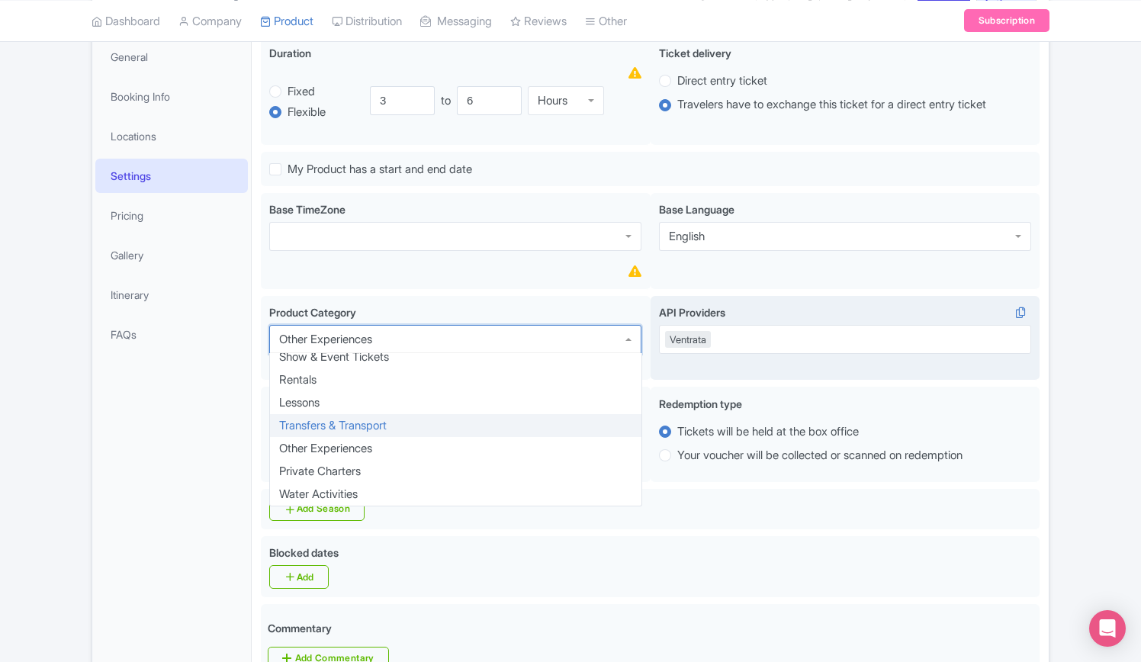
scroll to position [305, 0]
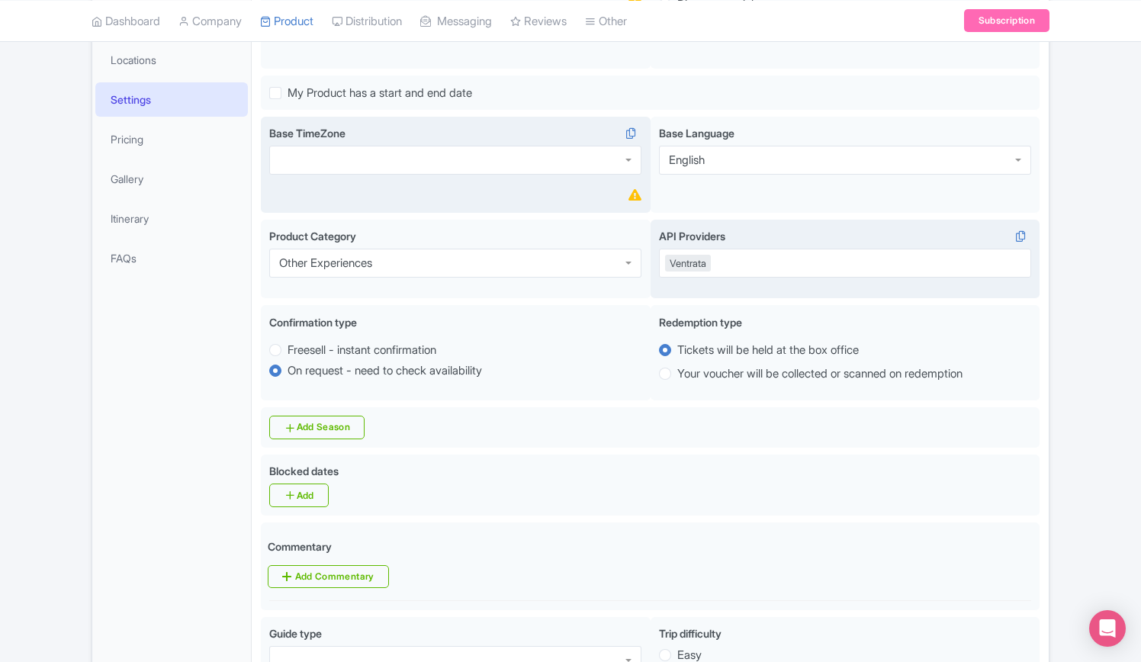
click at [349, 159] on div at bounding box center [455, 160] width 372 height 29
drag, startPoint x: 368, startPoint y: 133, endPoint x: 268, endPoint y: 137, distance: 100.7
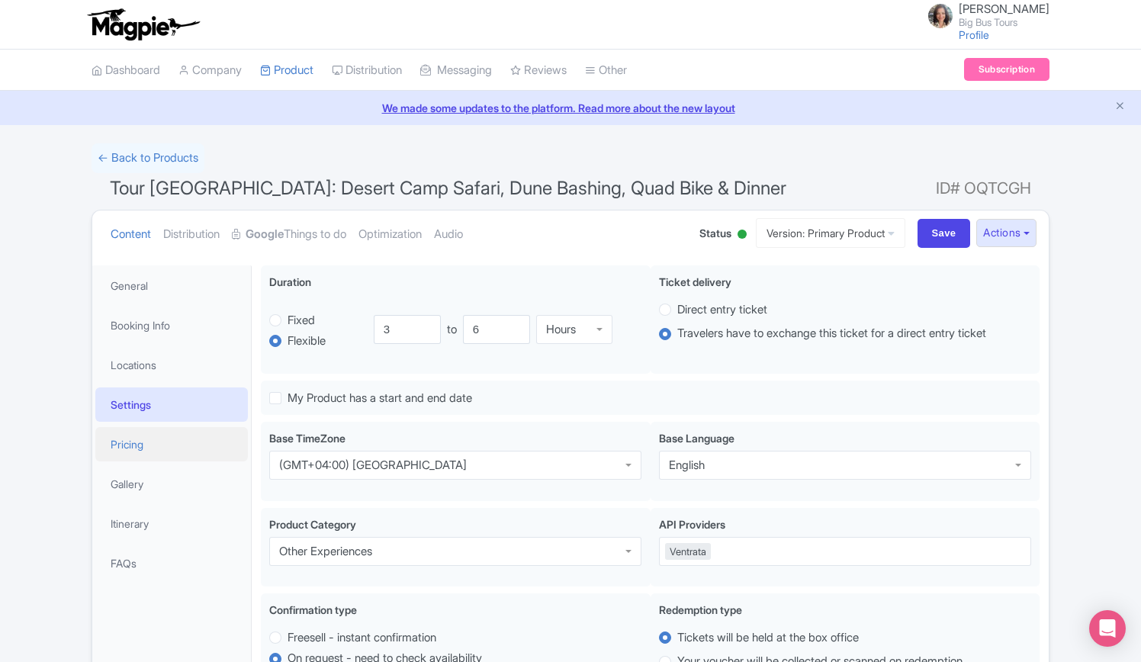
click at [131, 440] on link "Pricing" at bounding box center [171, 444] width 152 height 34
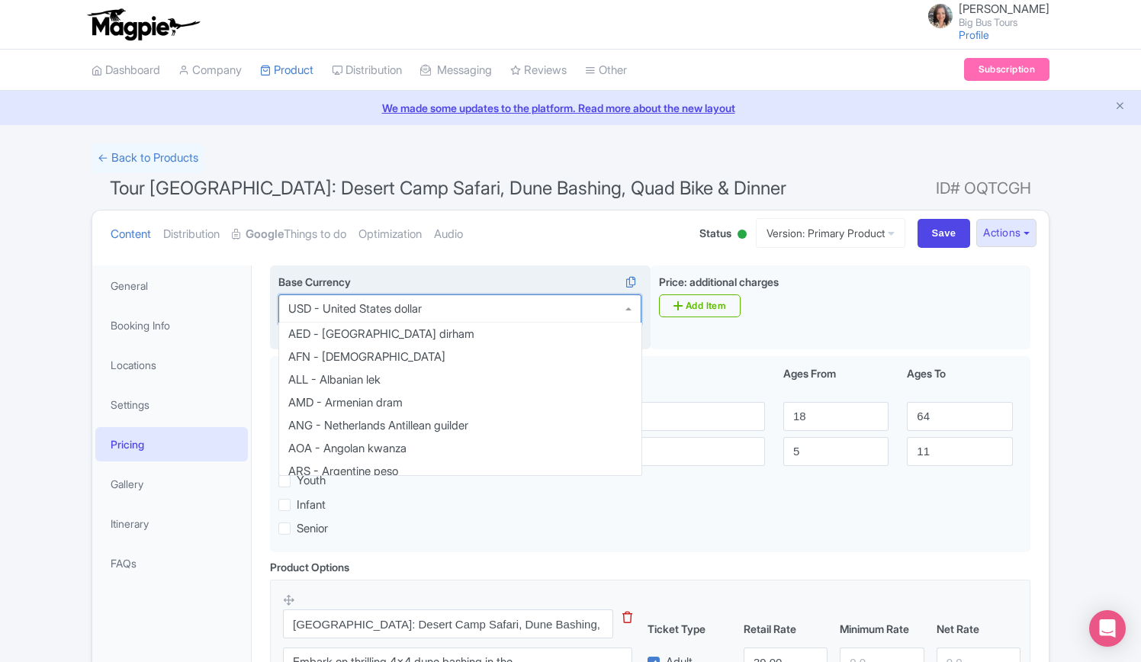
click at [422, 308] on div "USD - United States dollar" at bounding box center [354, 309] width 133 height 14
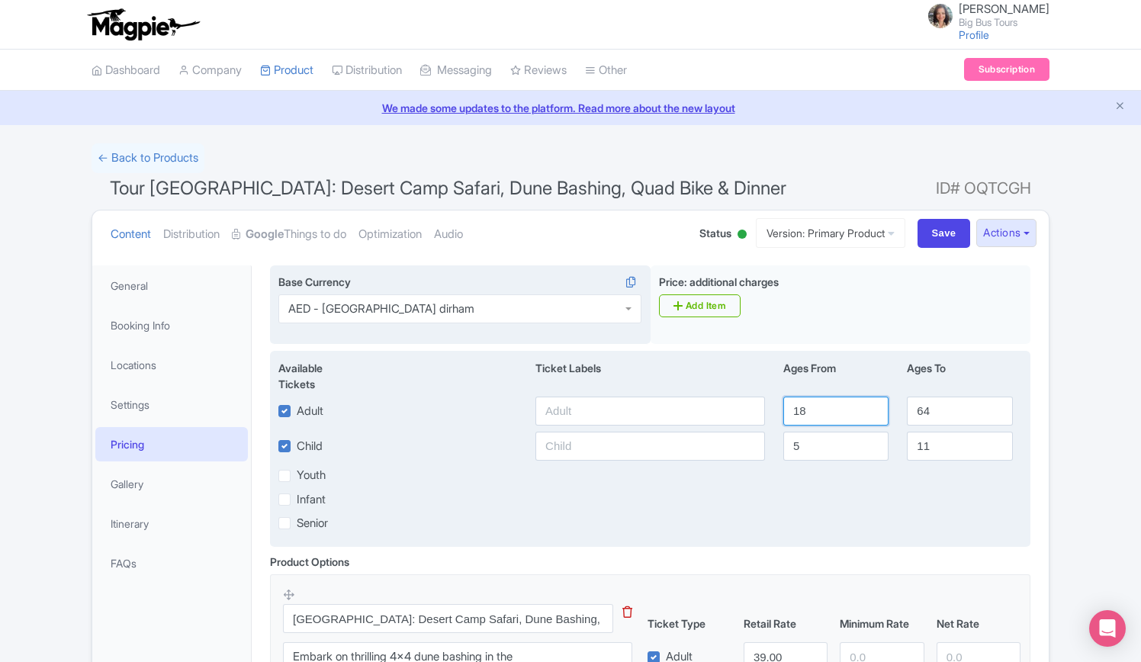
drag, startPoint x: 824, startPoint y: 410, endPoint x: 794, endPoint y: 403, distance: 30.5
click at [798, 409] on input "18" at bounding box center [835, 410] width 105 height 29
type input "12"
drag, startPoint x: 936, startPoint y: 406, endPoint x: 894, endPoint y: 409, distance: 42.8
click at [894, 409] on div "Adult 12 64" at bounding box center [650, 410] width 762 height 29
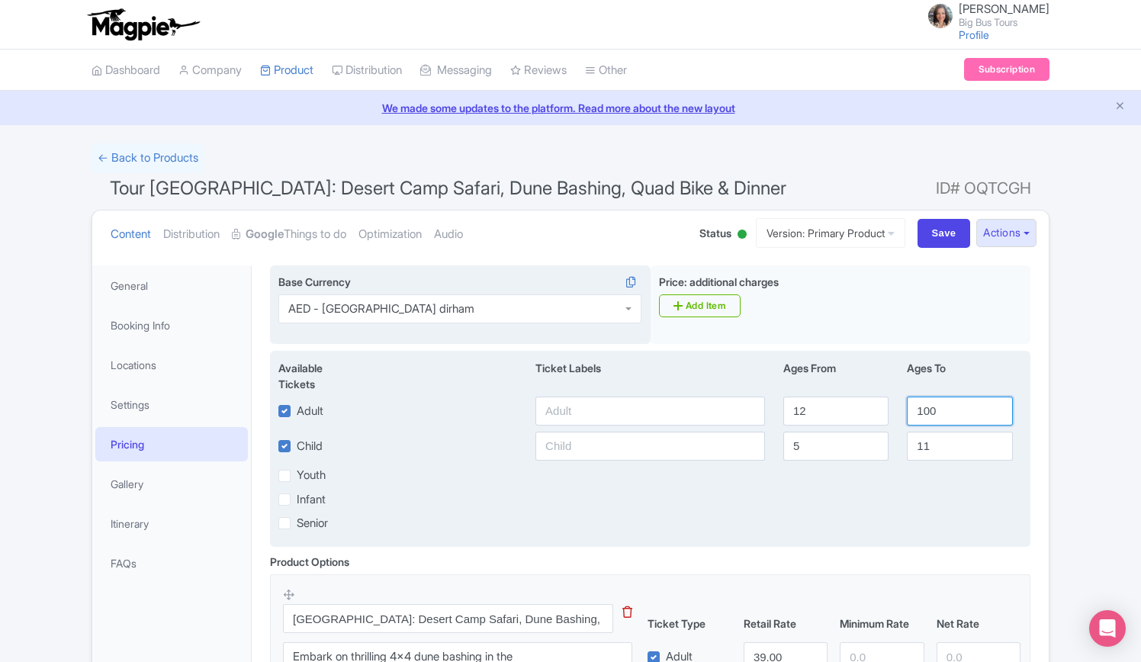
type input "100"
drag, startPoint x: 791, startPoint y: 441, endPoint x: 746, endPoint y: 426, distance: 47.3
click at [754, 434] on div "Child 5 11" at bounding box center [650, 446] width 762 height 29
type input "2"
type input "3"
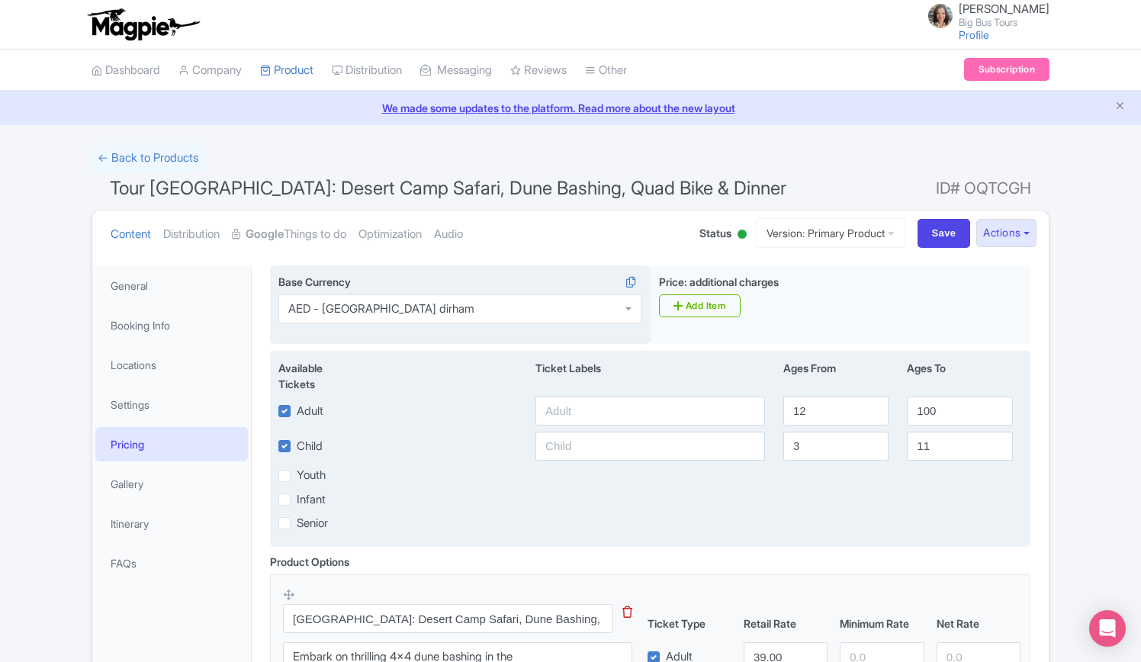
click at [297, 499] on label "Infant" at bounding box center [311, 500] width 29 height 18
click at [297, 499] on input "Infant" at bounding box center [302, 495] width 10 height 10
checkbox input "true"
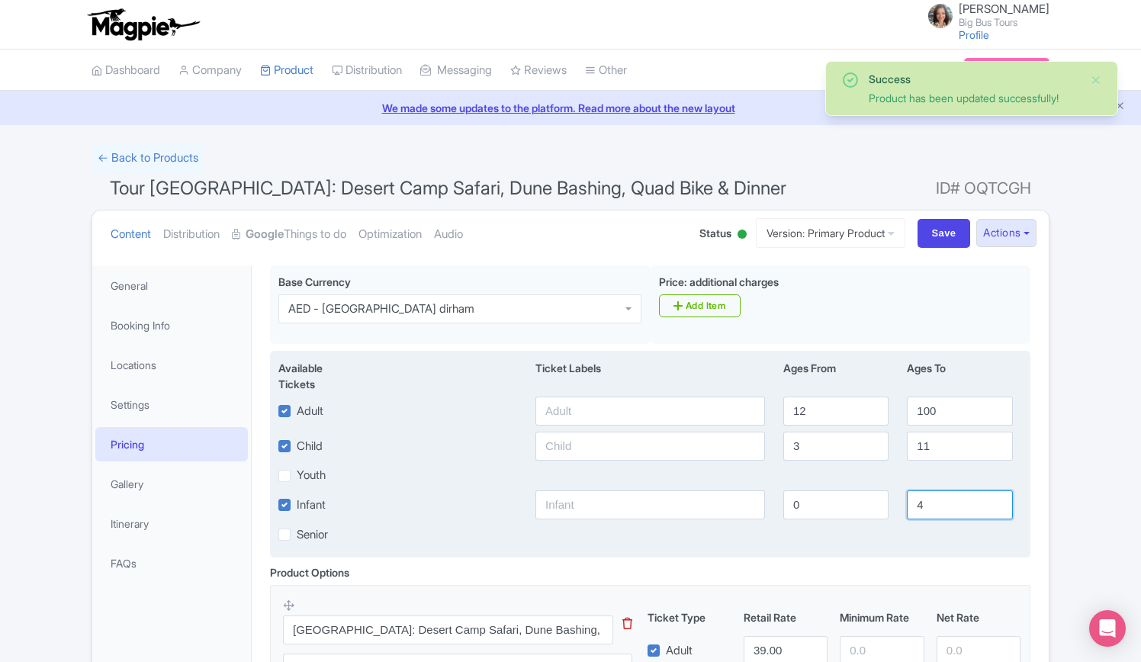
drag, startPoint x: 903, startPoint y: 501, endPoint x: 893, endPoint y: 500, distance: 9.9
click at [893, 500] on div "Infant 0 4" at bounding box center [650, 504] width 762 height 29
type input "2"
click at [508, 486] on div "Available Tickets i Ticket Labels Ages From Ages To Adult 12 100 Child 3 11 You…" at bounding box center [650, 454] width 760 height 207
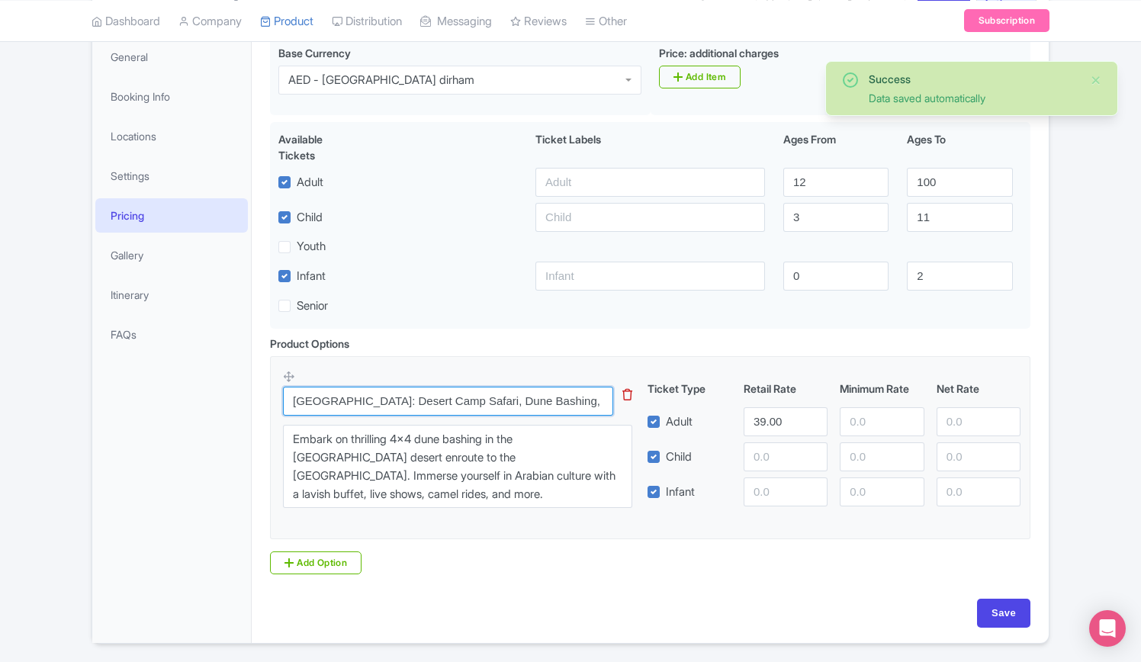
scroll to position [0, 11]
drag, startPoint x: 292, startPoint y: 399, endPoint x: 611, endPoint y: 407, distance: 319.6
click at [611, 407] on input "Dubai: Desert Camp Safari, Dune Bashing, Quad Bike & Dinner" at bounding box center [448, 401] width 330 height 29
paste input "Morning Dune Bashing with Refreshment (8:30AM)"
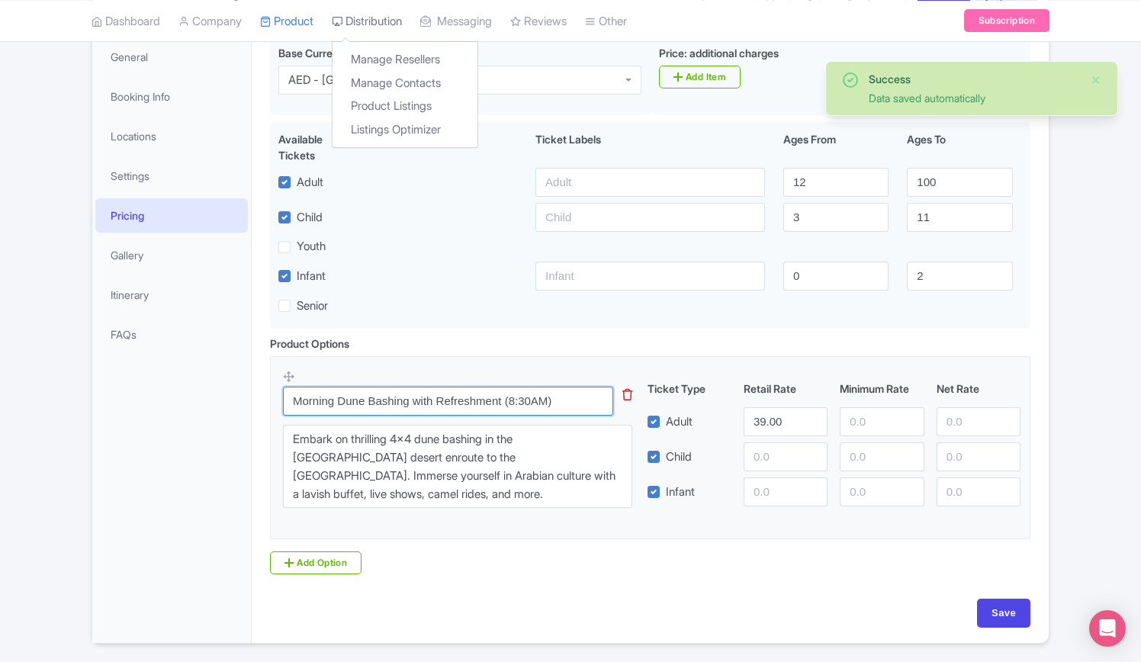
type input "Morning Dune Bashing with Refreshment (8:30AM)"
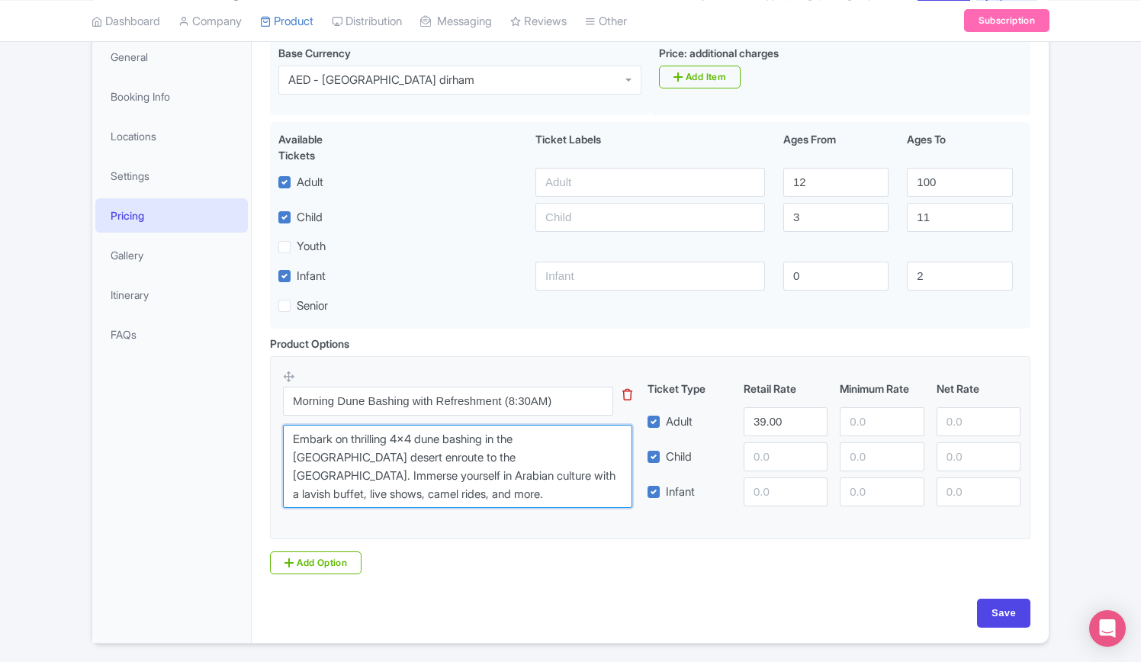
drag, startPoint x: 390, startPoint y: 498, endPoint x: 272, endPoint y: 429, distance: 136.6
click at [272, 429] on fieldset "Morning Dune Bashing with Refreshment (8:30AM) This tip has not data. Code: tip…" at bounding box center [650, 447] width 760 height 183
paste textarea "This option includes a morning desert dune-bashing experience in a 4x4 vehicle,…"
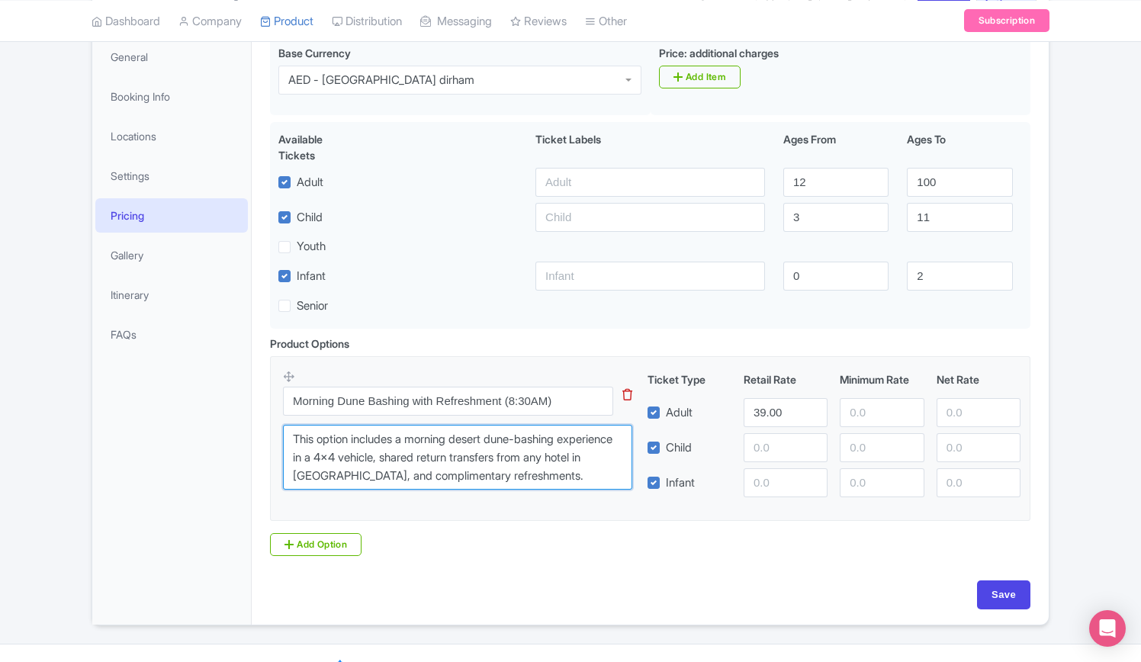
type textarea "This option includes a morning desert dune-bashing experience in a 4x4 vehicle,…"
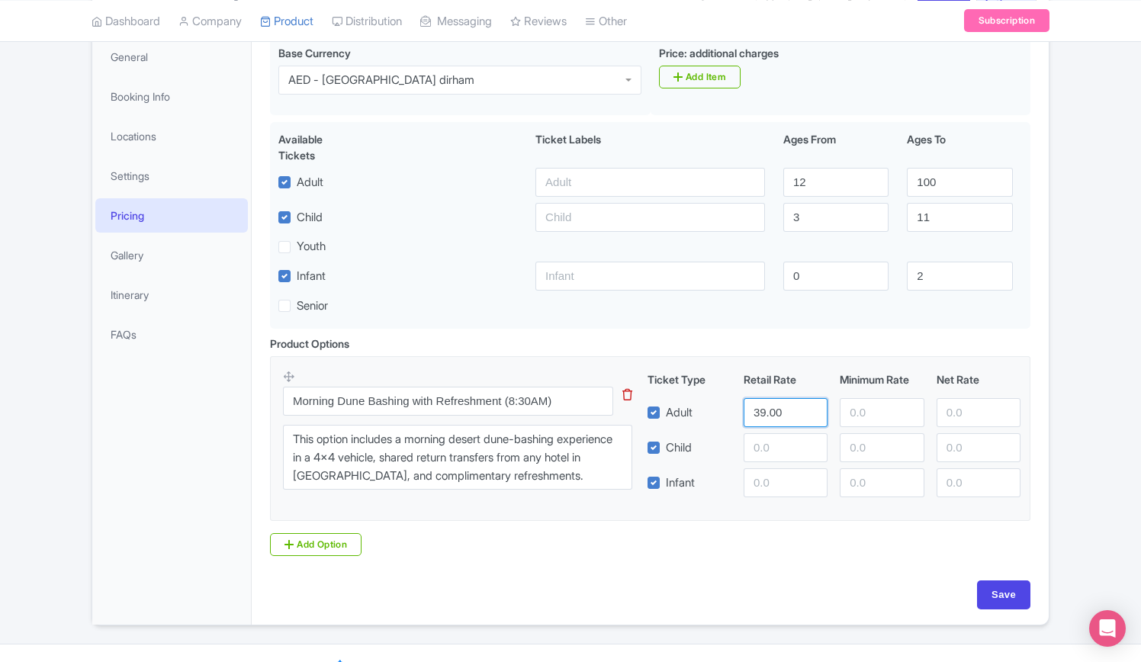
drag, startPoint x: 775, startPoint y: 409, endPoint x: 708, endPoint y: 402, distance: 67.5
click at [708, 402] on div "Adult 39.00" at bounding box center [834, 412] width 386 height 29
type input "0"
click at [748, 554] on div "Product Options i Morning Dune Bashing with Refreshment (8:30AM) This tip has n…" at bounding box center [650, 445] width 778 height 220
click at [340, 541] on link "Add Option" at bounding box center [315, 544] width 91 height 23
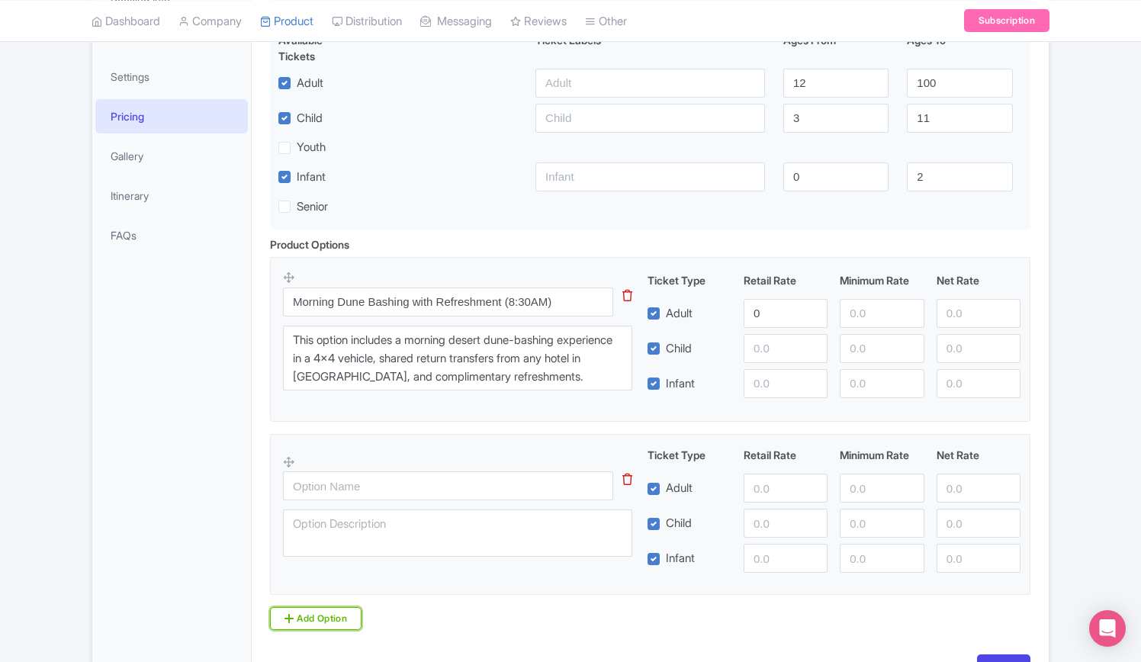
scroll to position [381, 0]
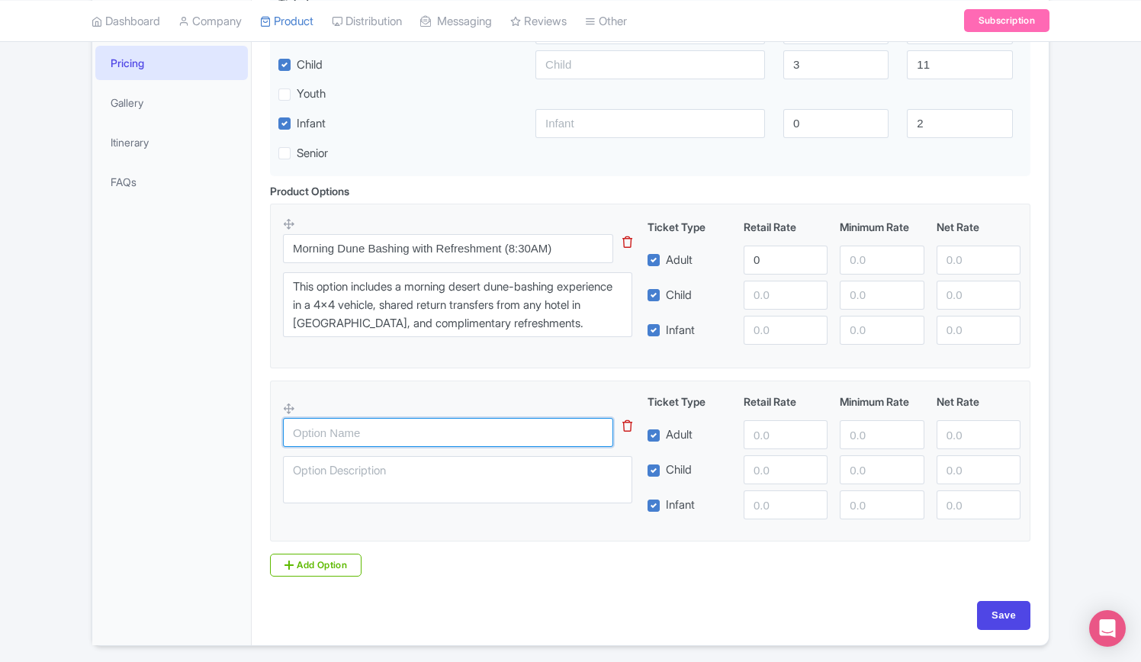
click at [374, 428] on input "text" at bounding box center [448, 432] width 330 height 29
paste input "Morning Dune Bashing & Quad Biking with Refreshment (8:30AM)"
type input "Morning Dune Bashing & Quad Biking with Refreshment (8:30AM)"
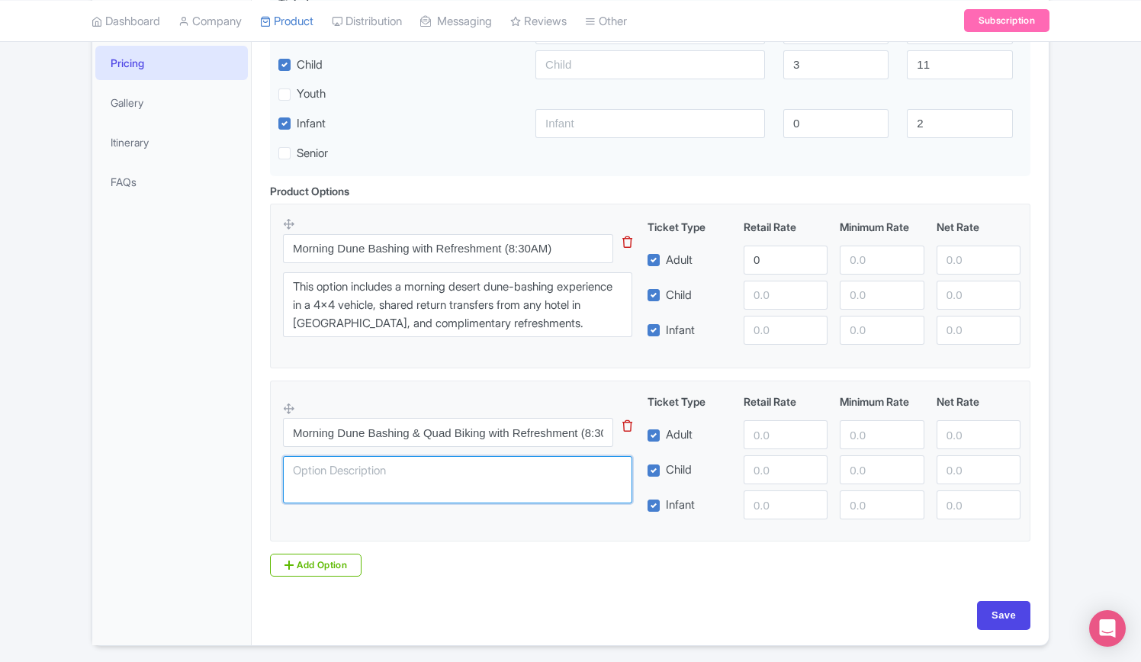
click at [390, 474] on textarea at bounding box center [457, 479] width 349 height 47
paste textarea "This option includes a morning desert dune-bashing experience in a 4x4 vehicle …"
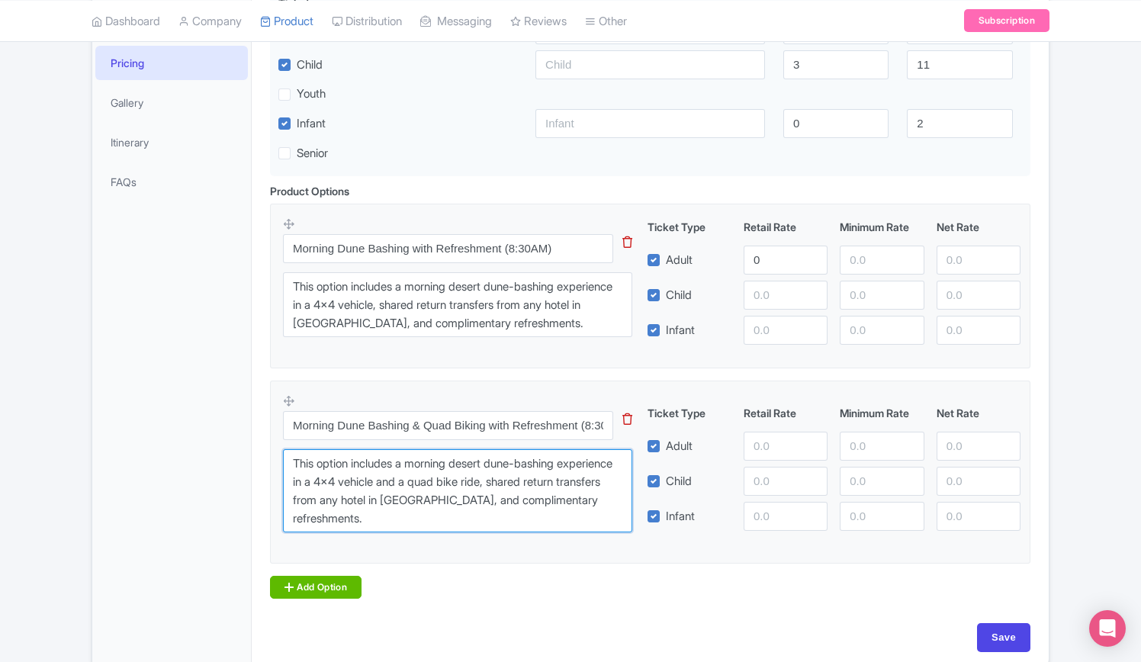
type textarea "This option includes a morning desert dune-bashing experience in a 4x4 vehicle …"
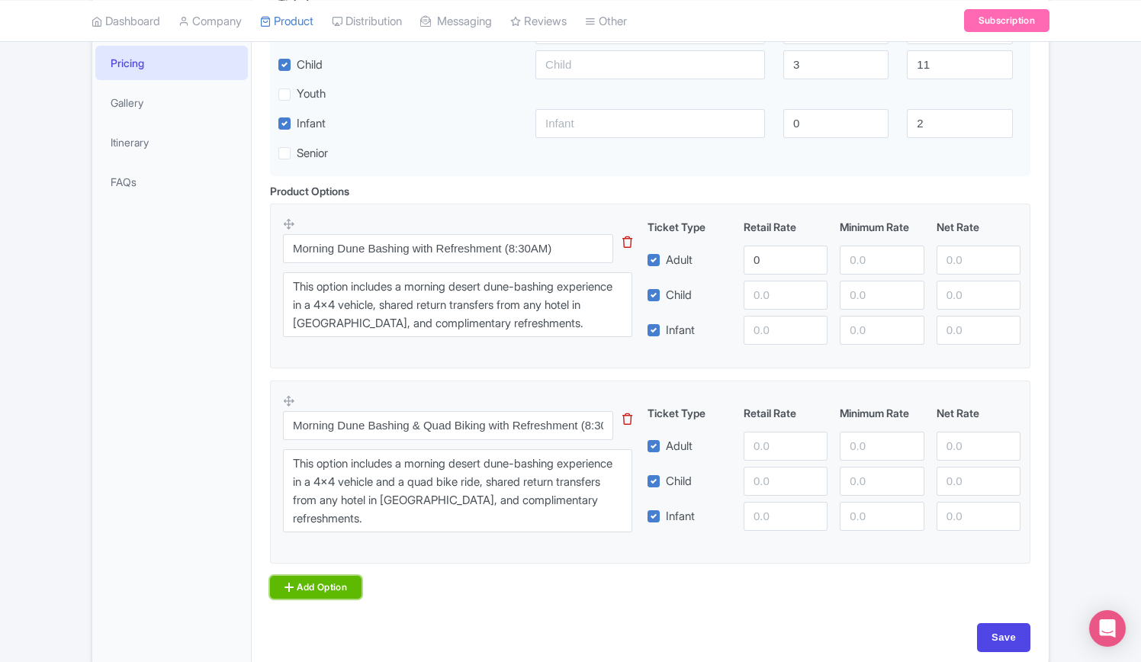
click at [338, 586] on link "Add Option" at bounding box center [315, 587] width 91 height 23
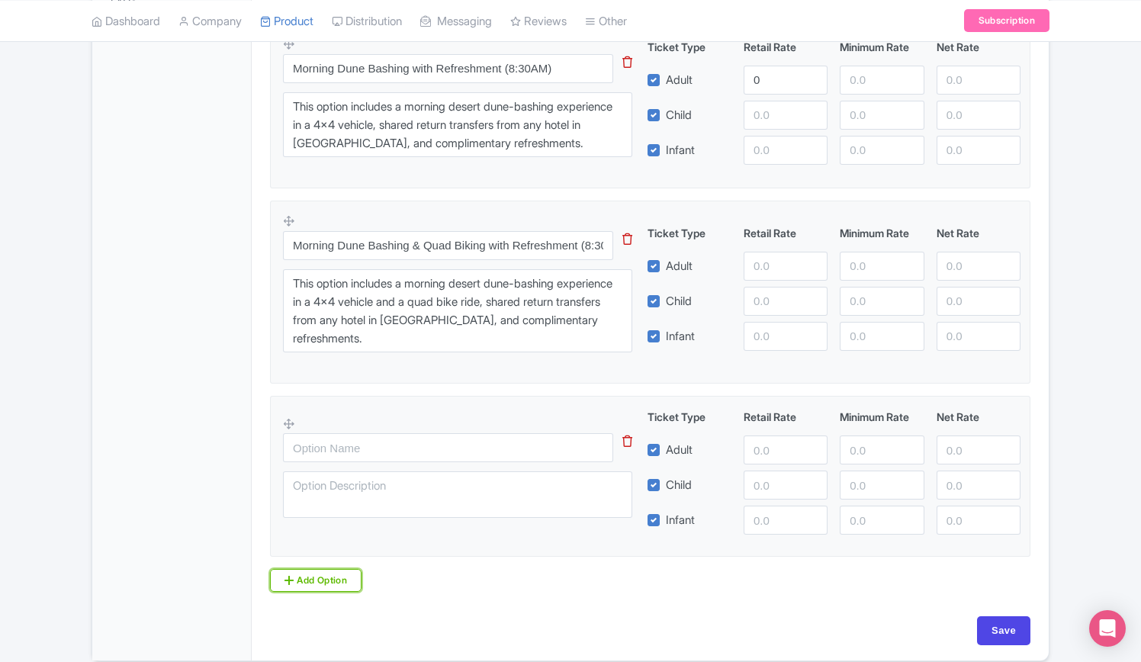
scroll to position [610, 0]
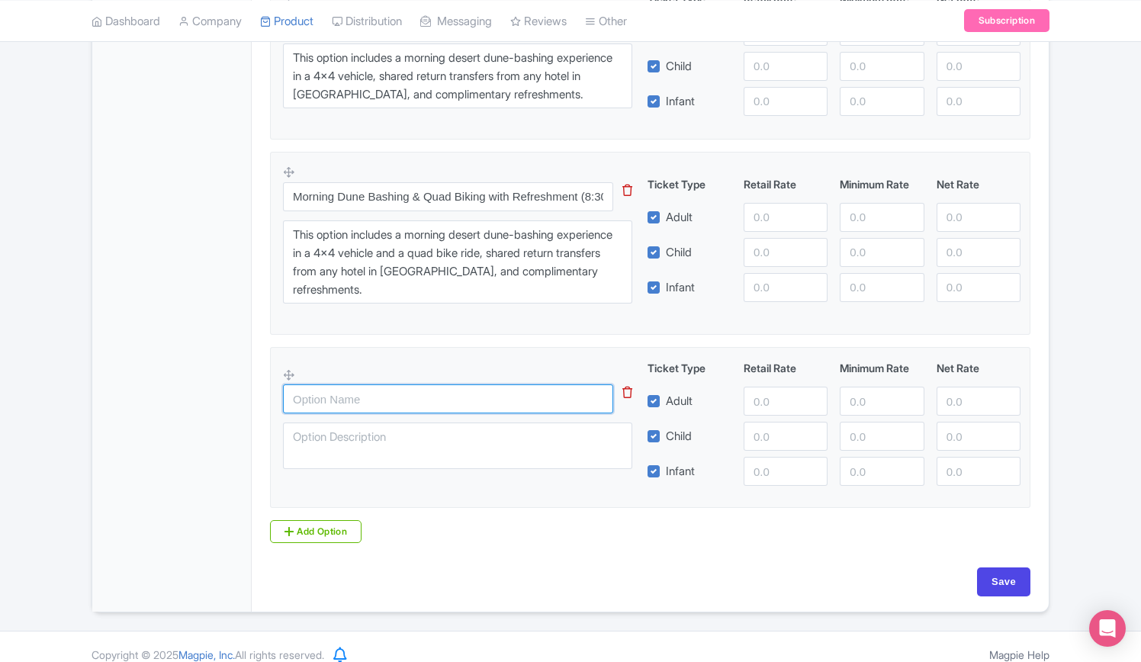
click at [390, 398] on input "text" at bounding box center [448, 398] width 330 height 29
paste input "Desert Camp Buffet Dinner & Unlimited Soft Drinks"
type input "Desert Camp Buffet Dinner & Unlimited Soft Drinks"
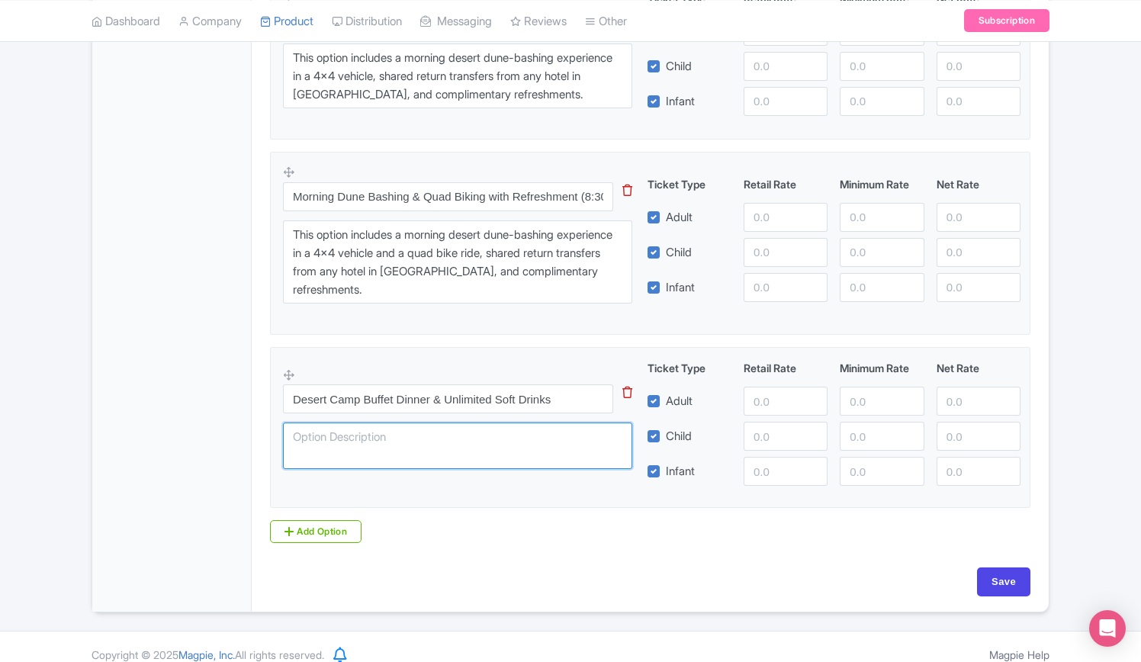
click at [394, 437] on textarea at bounding box center [457, 445] width 349 height 47
paste textarea "This option includes a Desert Camp Dinner featuring a 5-star buffet, live enter…"
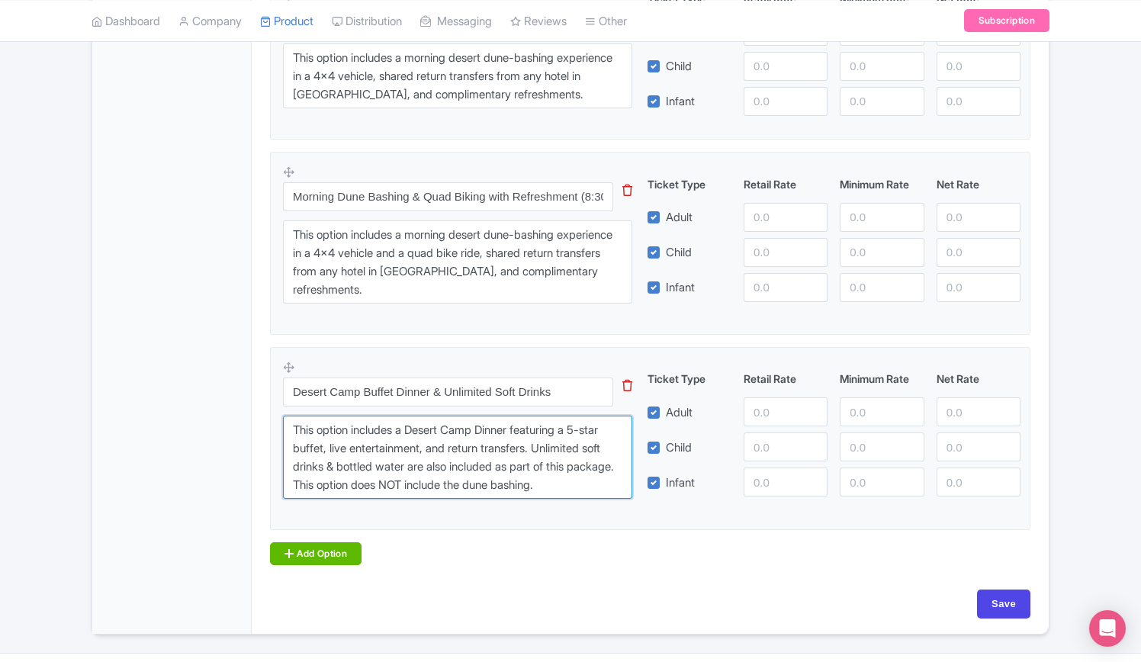
type textarea "This option includes a Desert Camp Dinner featuring a 5-star buffet, live enter…"
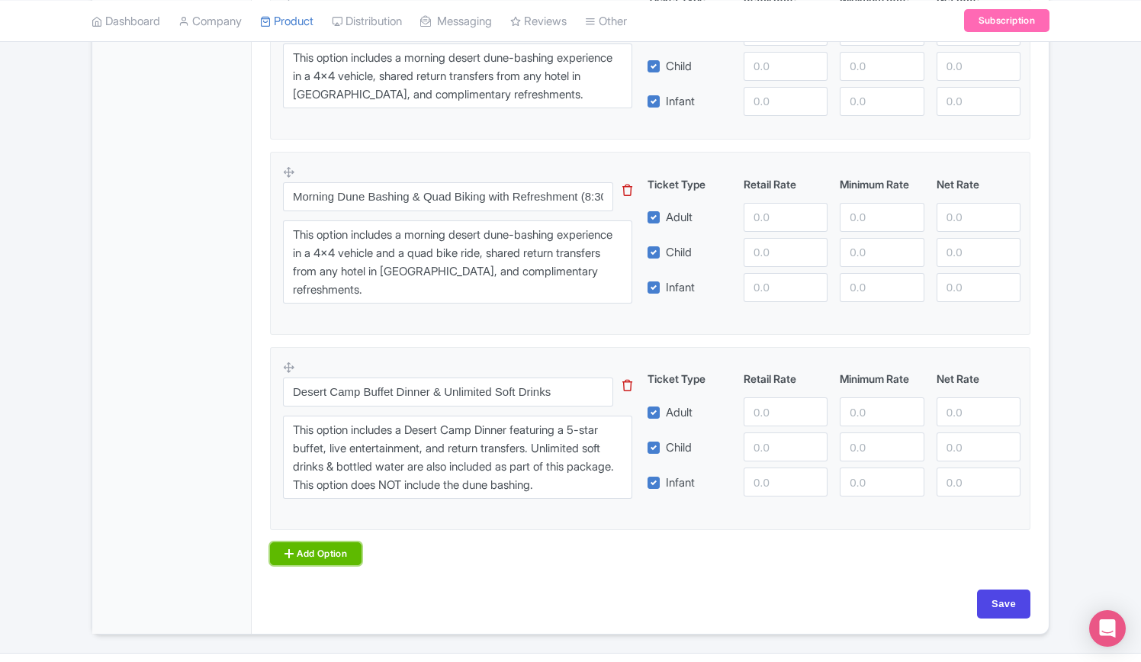
click at [345, 550] on link "Add Option" at bounding box center [315, 553] width 91 height 23
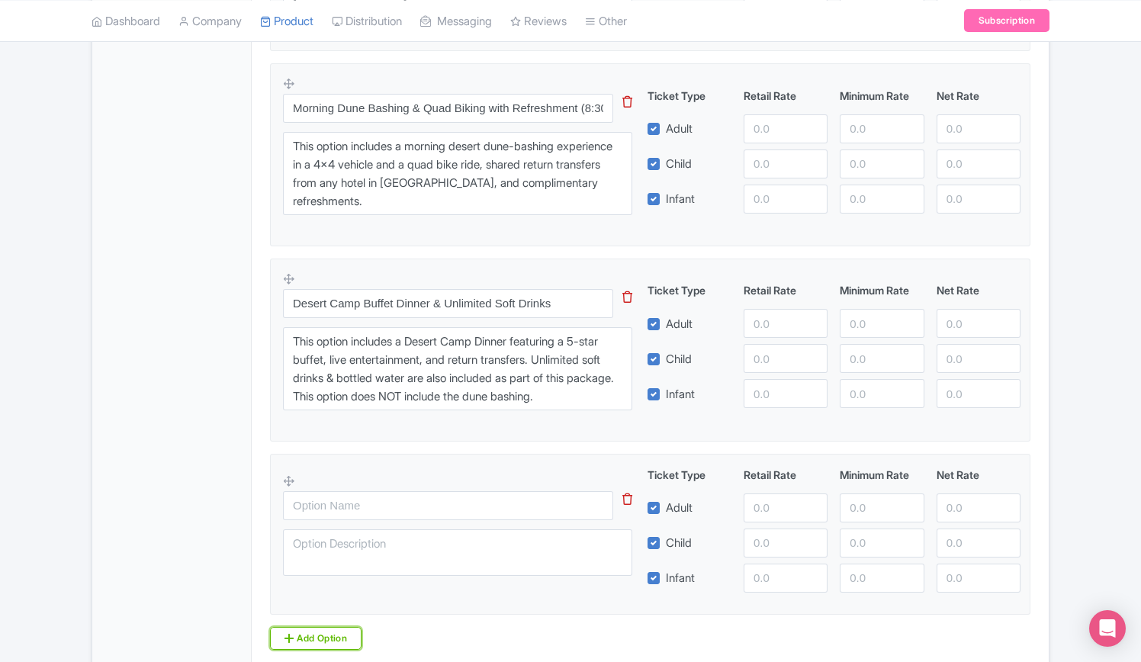
scroll to position [762, 0]
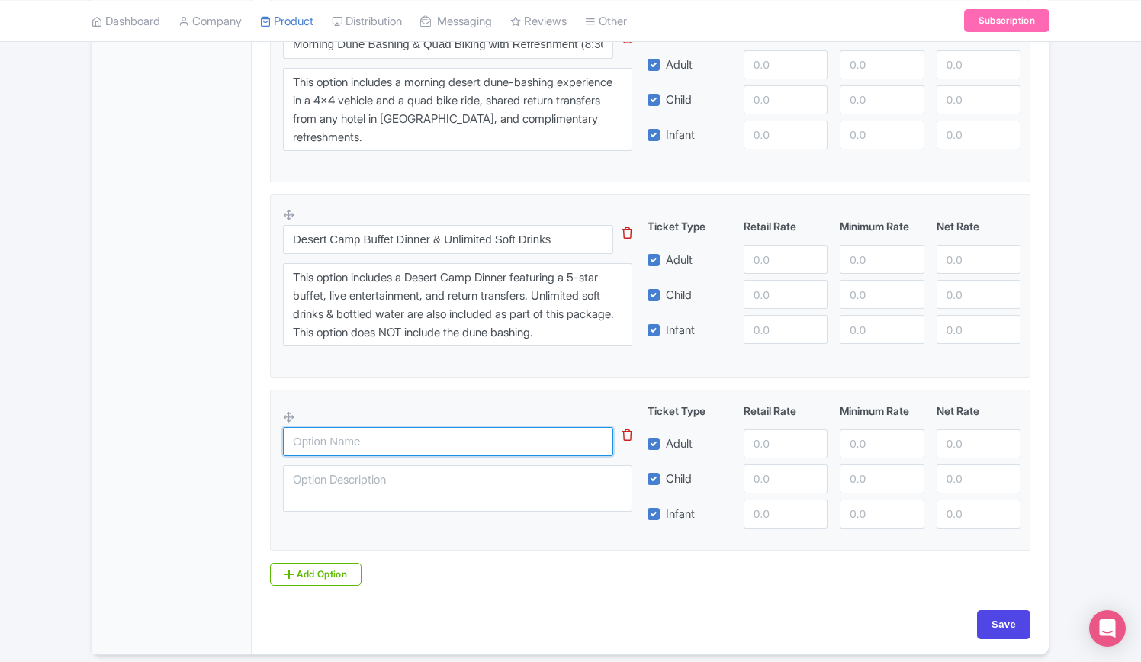
click at [396, 437] on input "text" at bounding box center [448, 441] width 330 height 29
paste input "Dune Bashing & Desert Camp Buffet Dinner with Soft Drinks"
type input "Dune Bashing & Desert Camp Buffet Dinner with Soft Drinks"
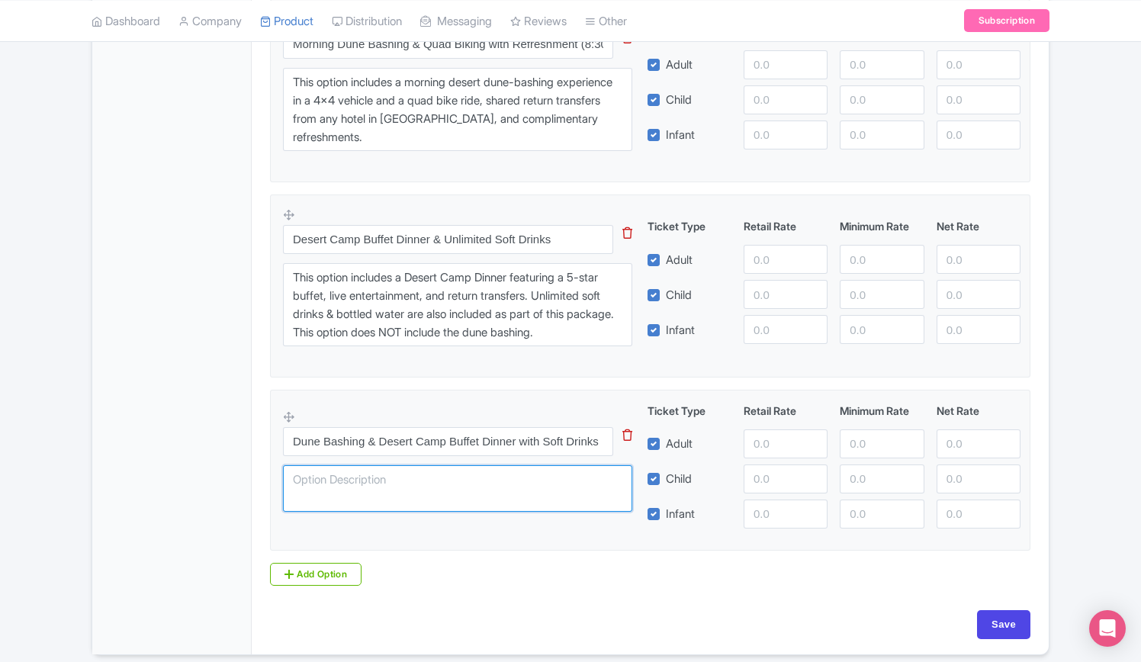
click at [424, 477] on textarea at bounding box center [457, 488] width 349 height 47
paste textarea "This option includes a Desert Safari with dune bashing in a 4x4 vehicle, follow…"
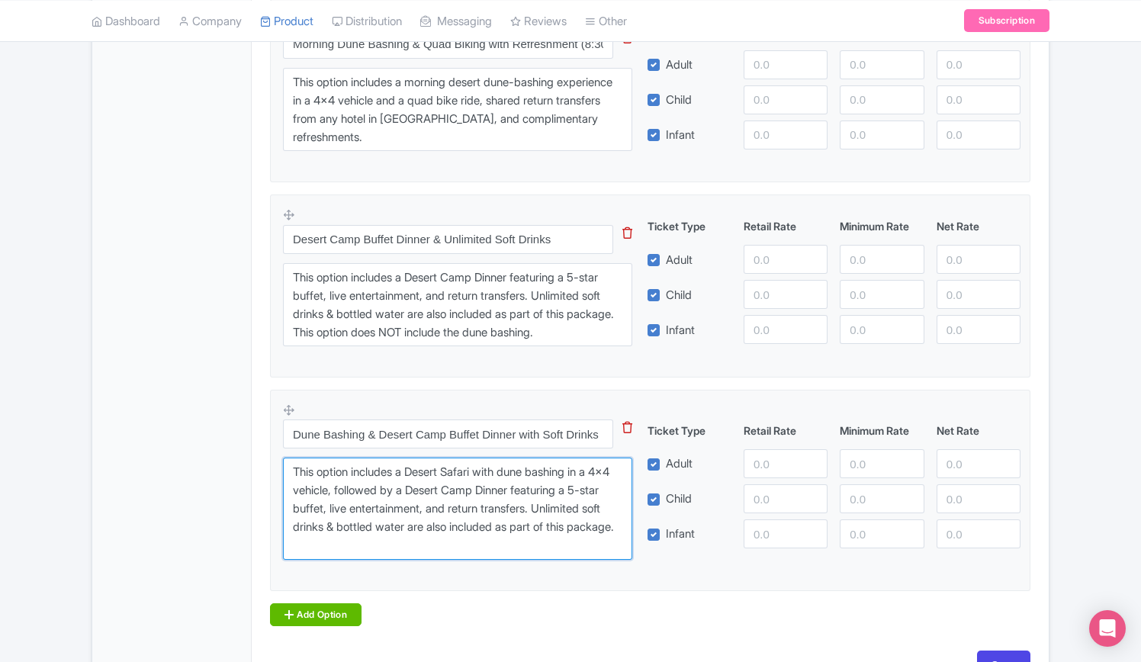
type textarea "This option includes a Desert Safari with dune bashing in a 4x4 vehicle, follow…"
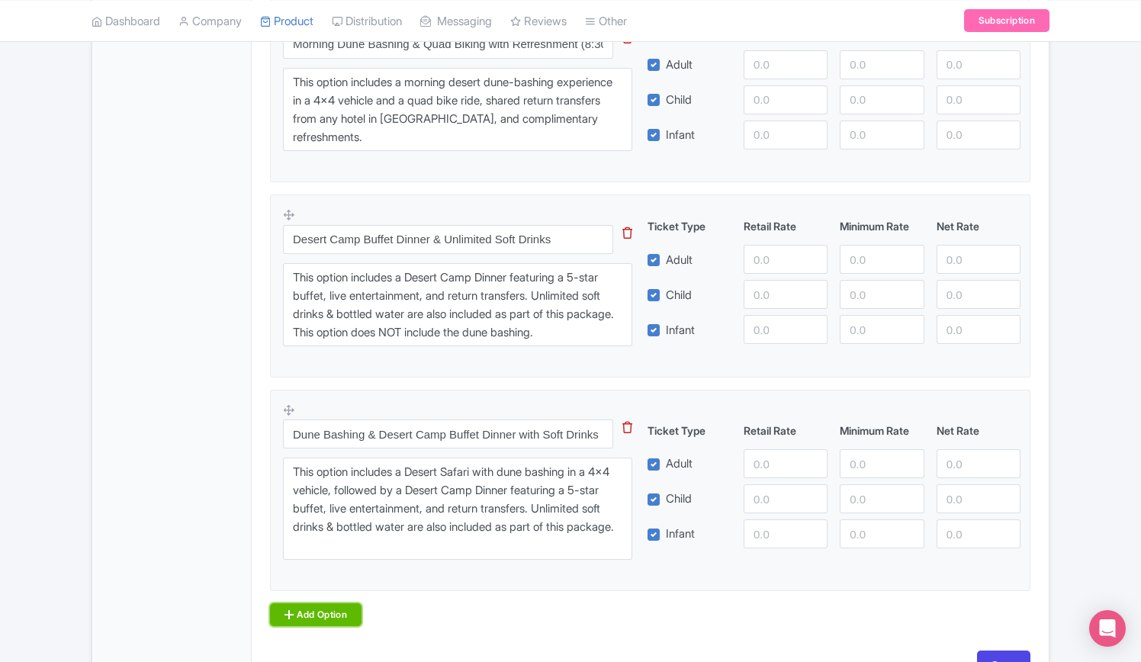
click at [346, 608] on link "Add Option" at bounding box center [315, 614] width 91 height 23
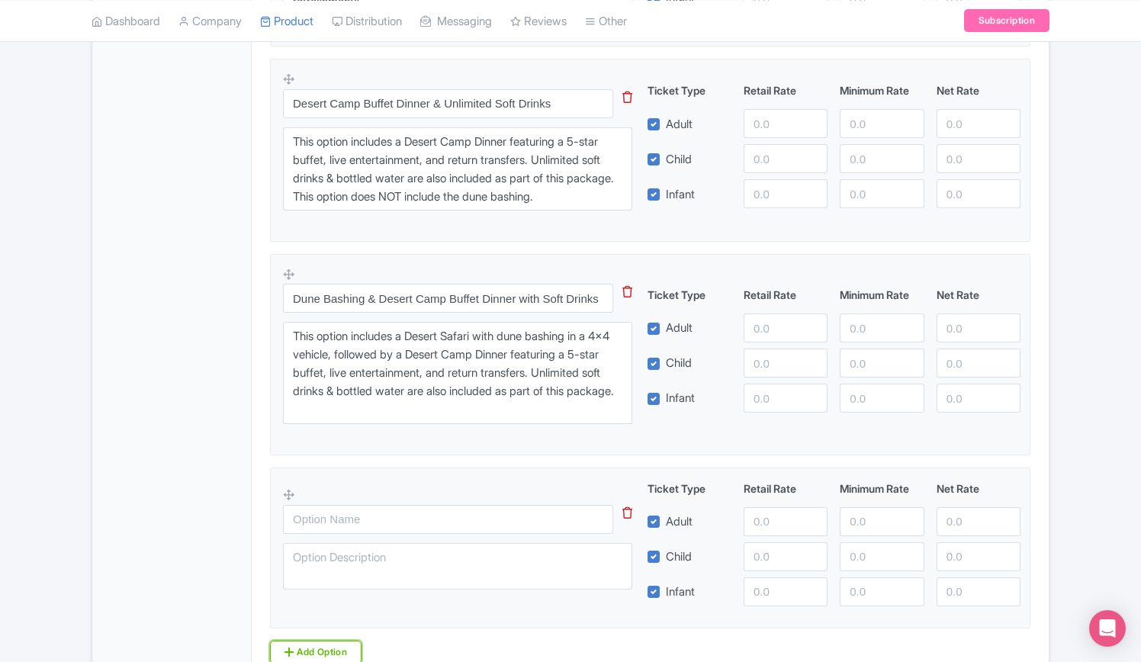
scroll to position [991, 0]
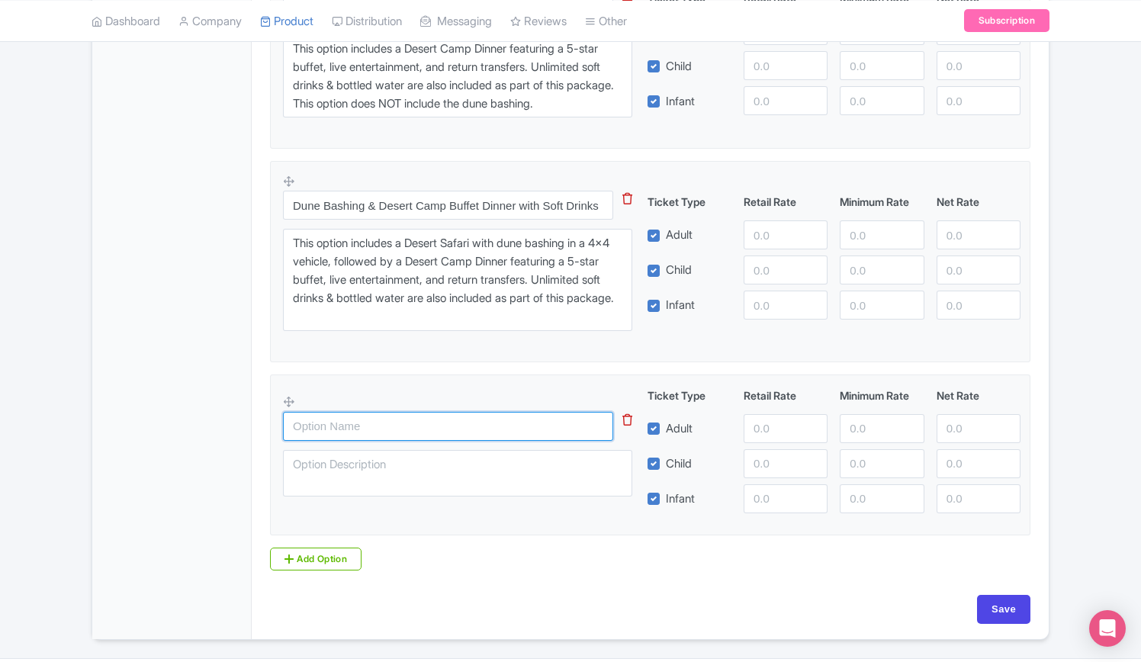
click at [380, 428] on input "text" at bounding box center [448, 426] width 330 height 29
paste input "Dune Bashing, Quad Bike & Desert Camp Buffet Dinner"
type input "Dune Bashing, Quad Bike & Desert Camp Buffet Dinner"
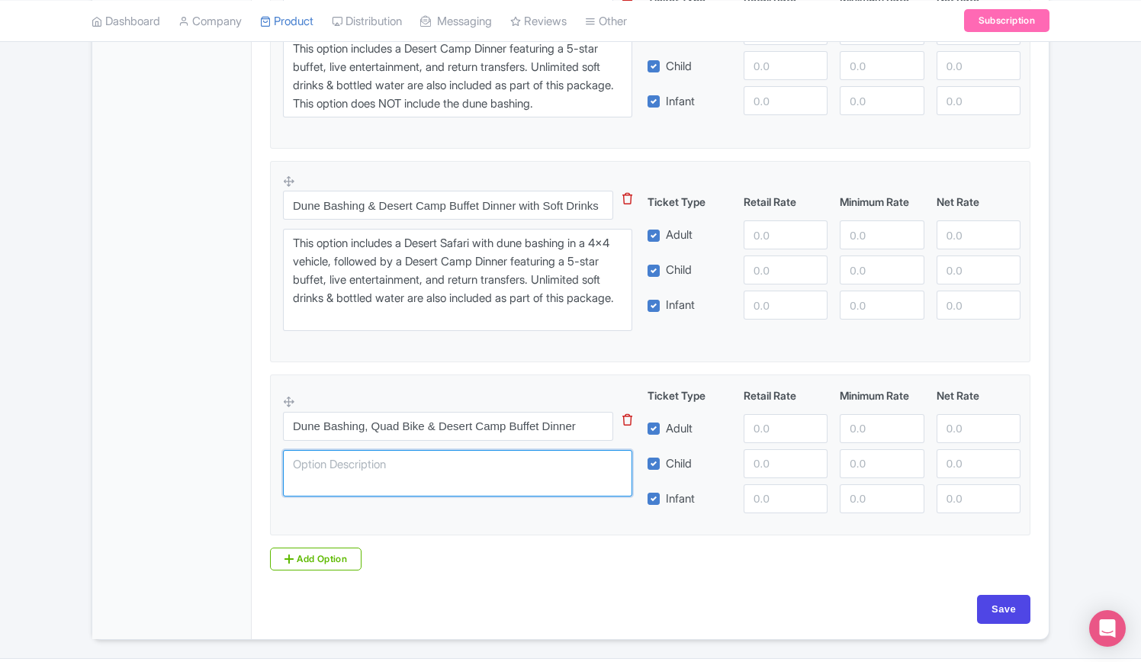
click at [361, 455] on textarea at bounding box center [457, 473] width 349 height 47
paste textarea "This option includes a Desert Safari with dune bashing in a 4x4 vehicle and qua…"
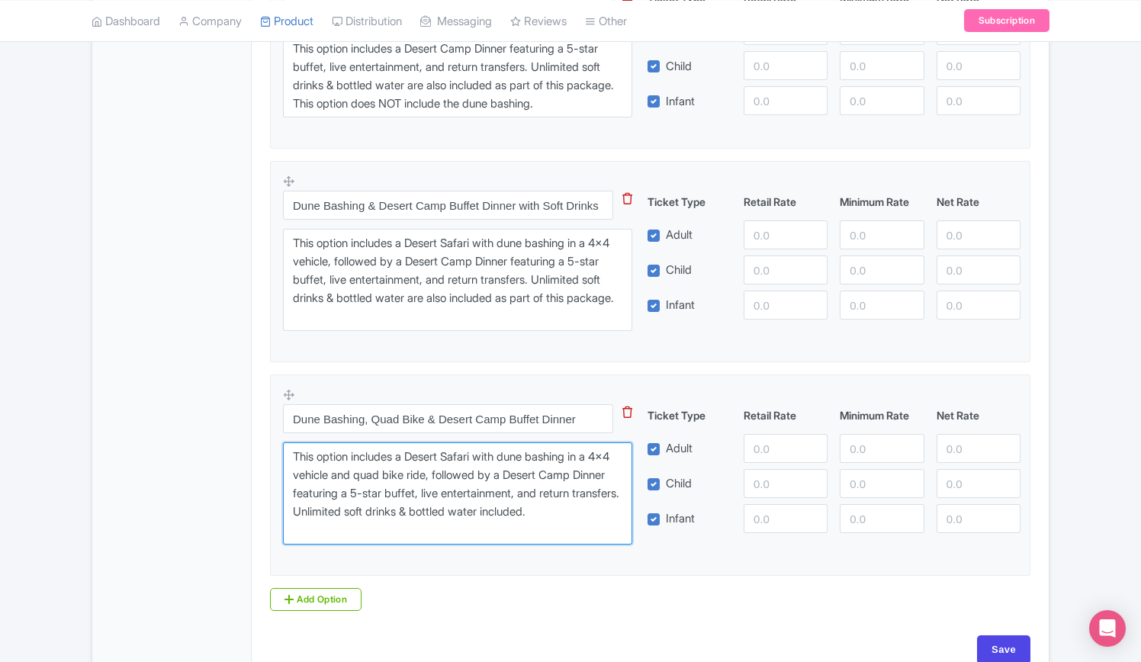
type textarea "This option includes a Desert Safari with dune bashing in a 4x4 vehicle and qua…"
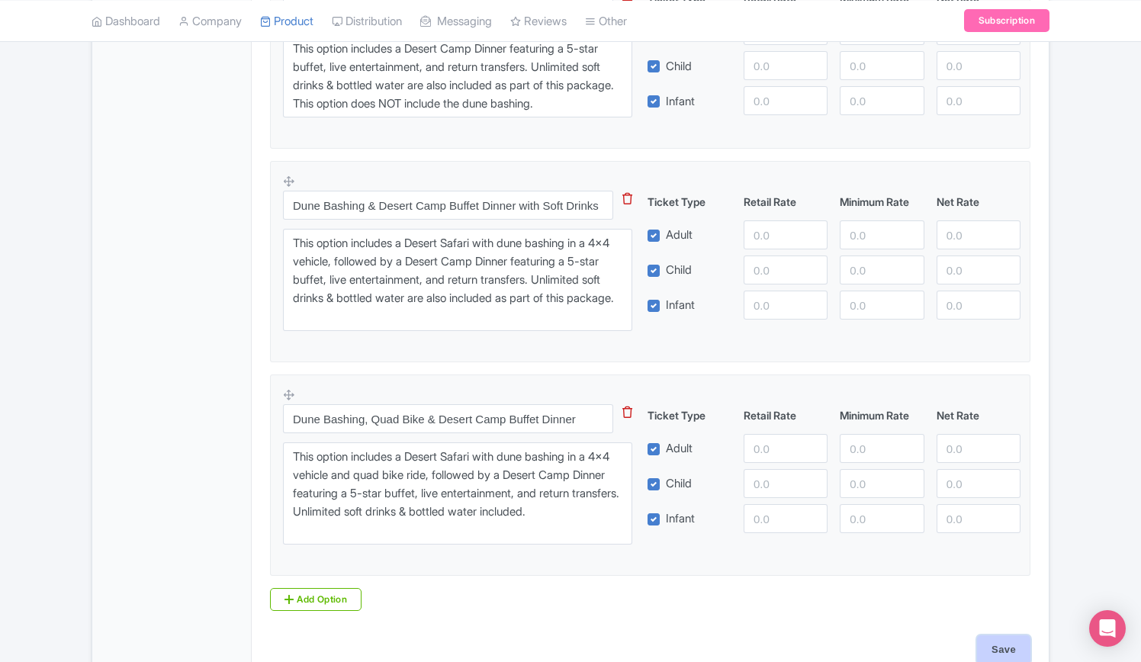
drag, startPoint x: 994, startPoint y: 644, endPoint x: 884, endPoint y: 614, distance: 114.7
click at [994, 645] on input "Save" at bounding box center [1003, 649] width 53 height 29
type input "Update Product"
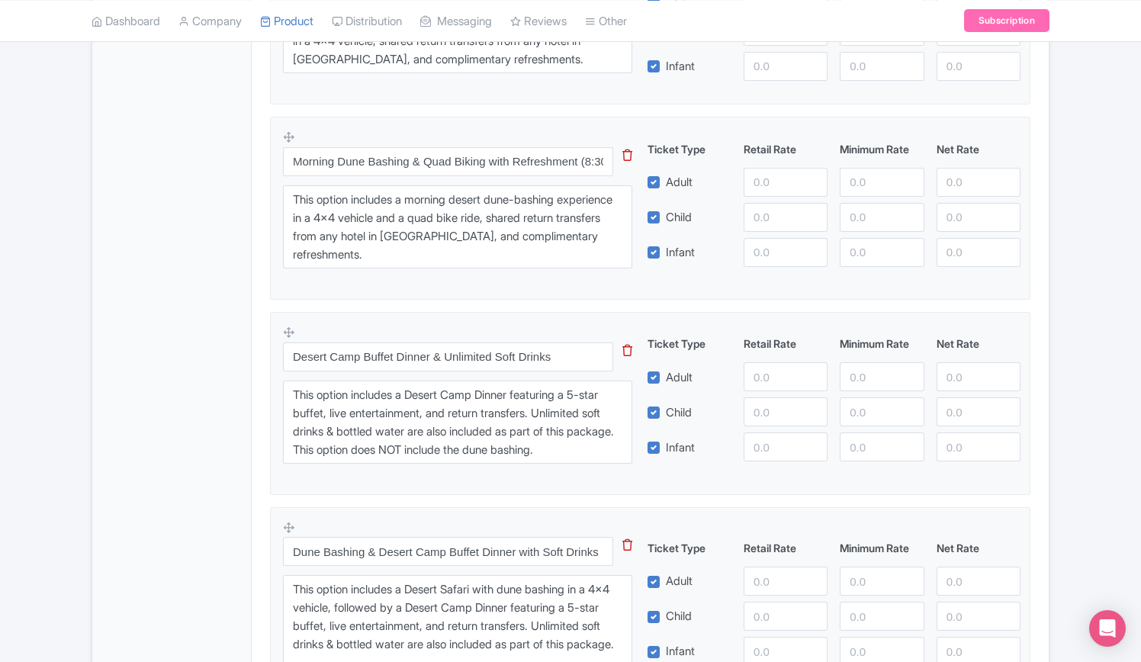
scroll to position [457, 0]
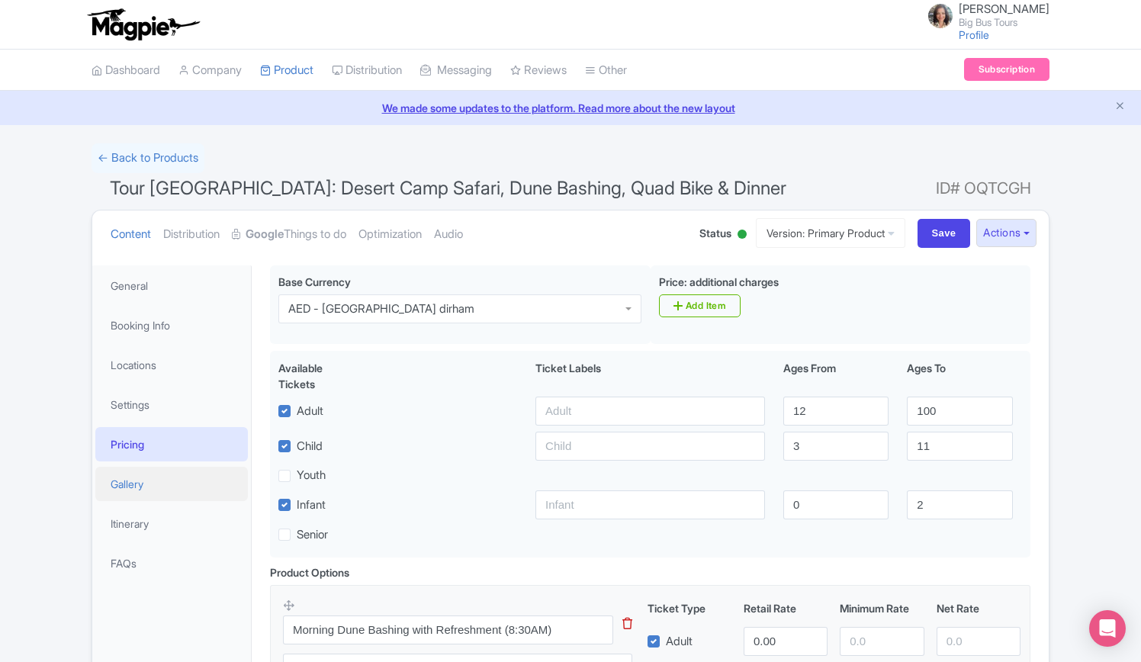
click at [127, 486] on link "Gallery" at bounding box center [171, 484] width 152 height 34
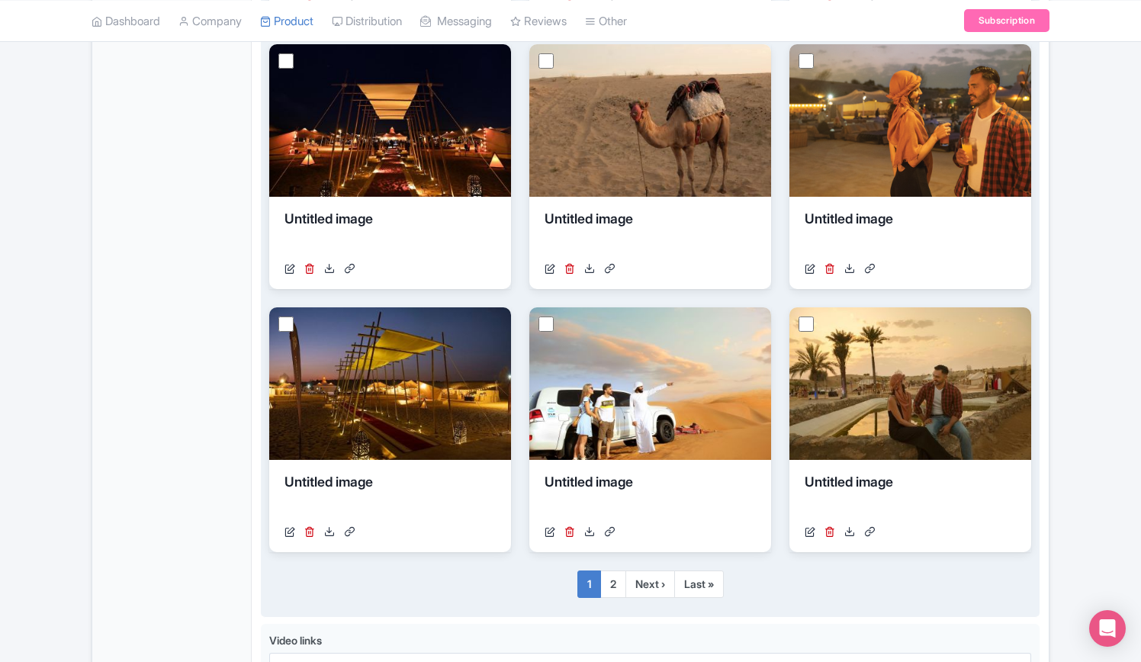
scroll to position [839, 0]
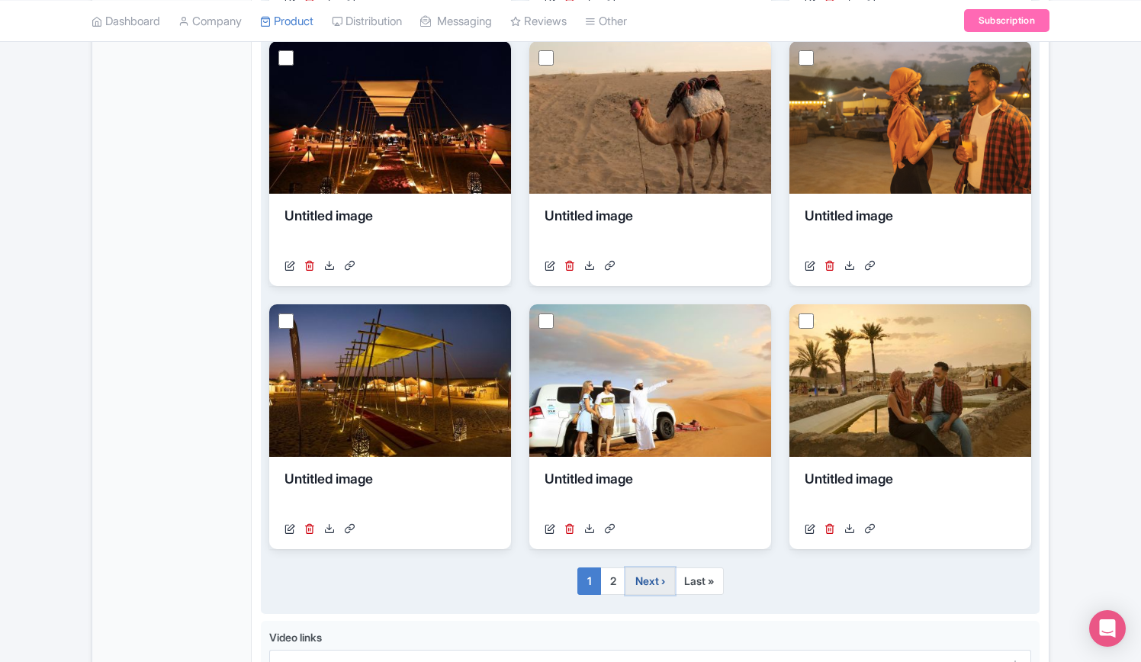
click at [643, 580] on link "Next ›" at bounding box center [650, 580] width 50 height 27
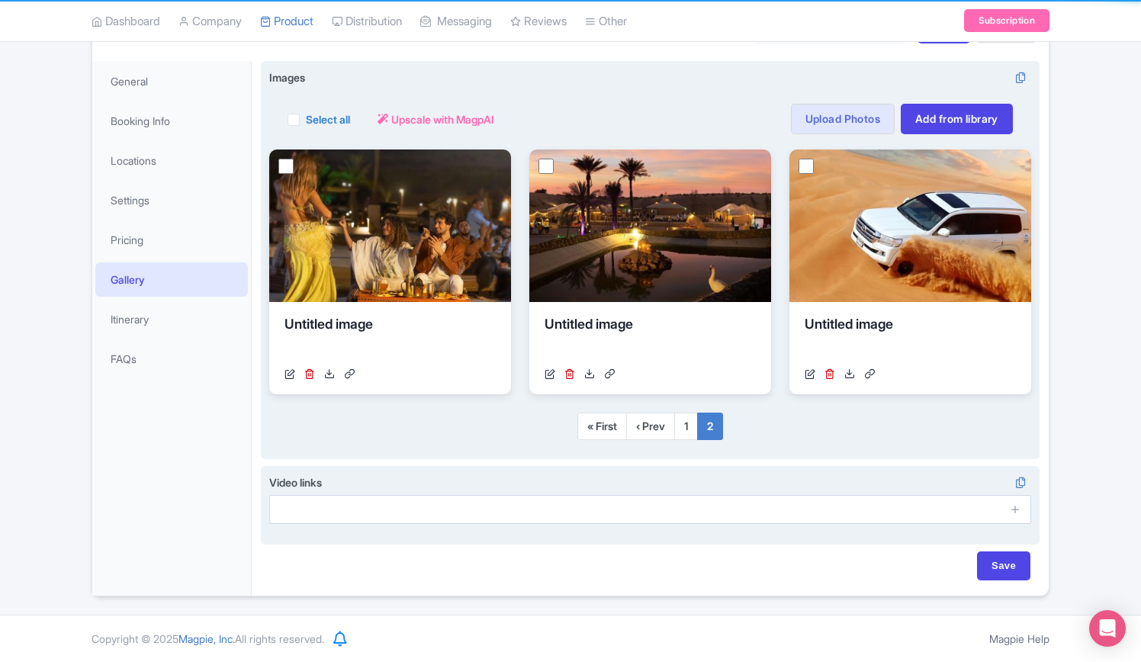
scroll to position [202, 0]
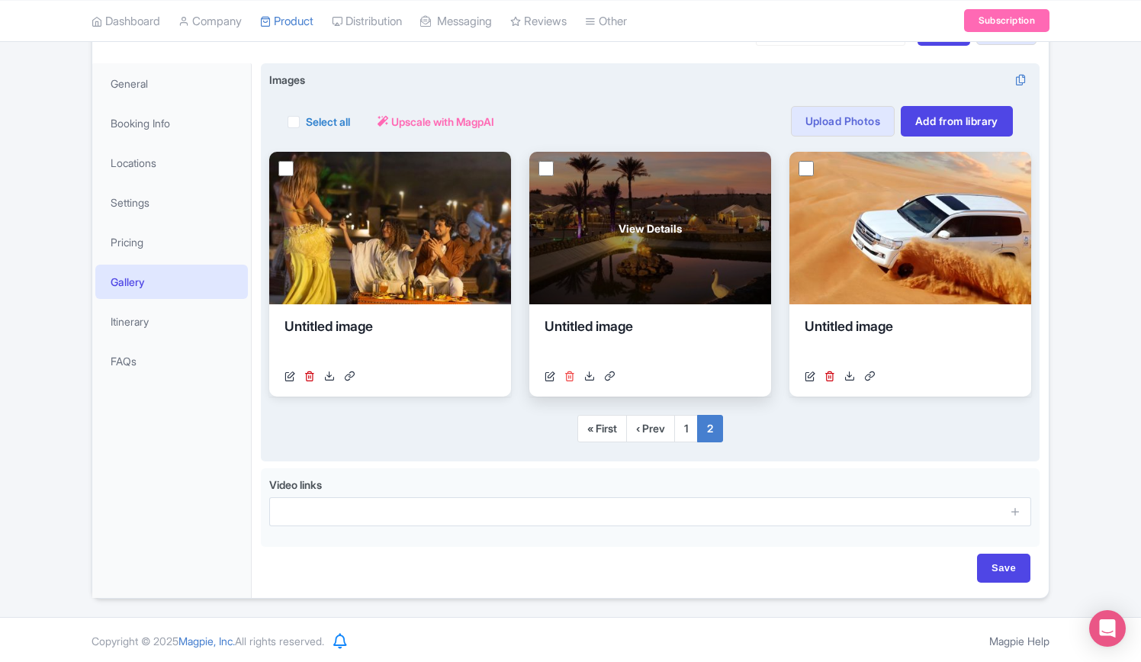
click at [570, 374] on icon at bounding box center [569, 376] width 11 height 11
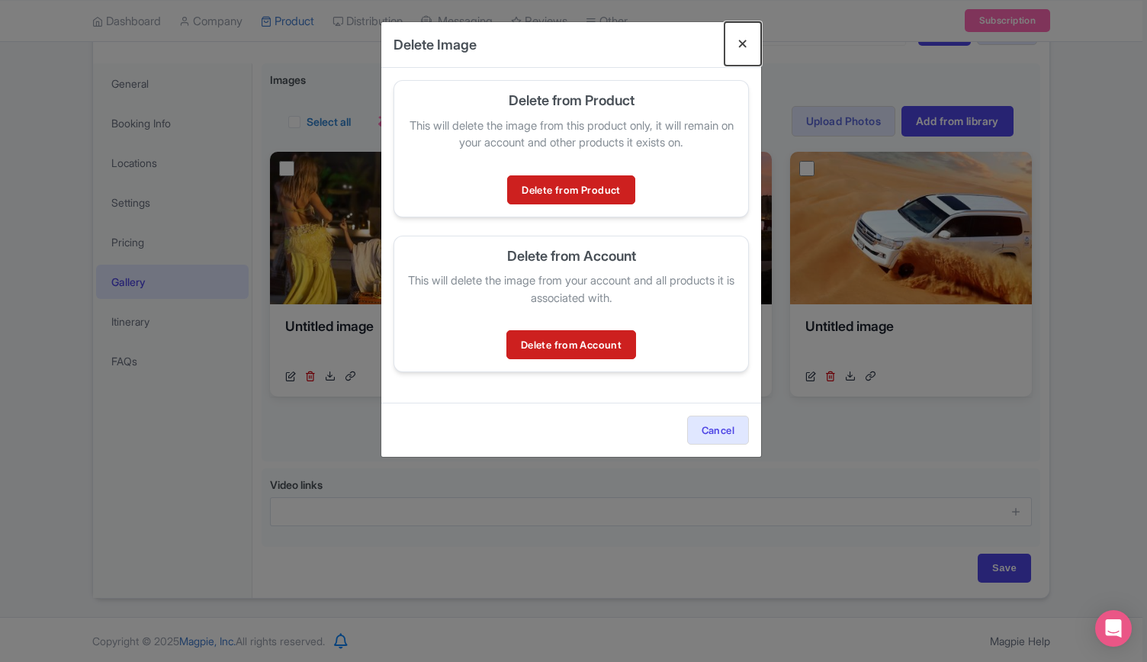
click at [743, 47] on button "Close" at bounding box center [742, 43] width 37 height 43
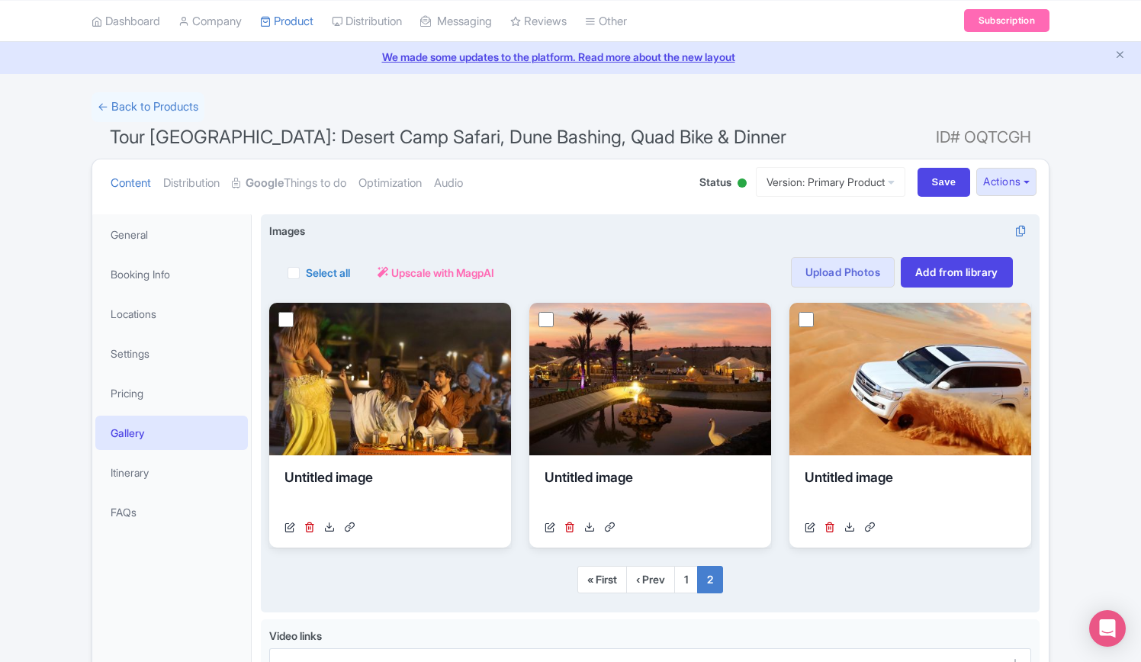
scroll to position [50, 0]
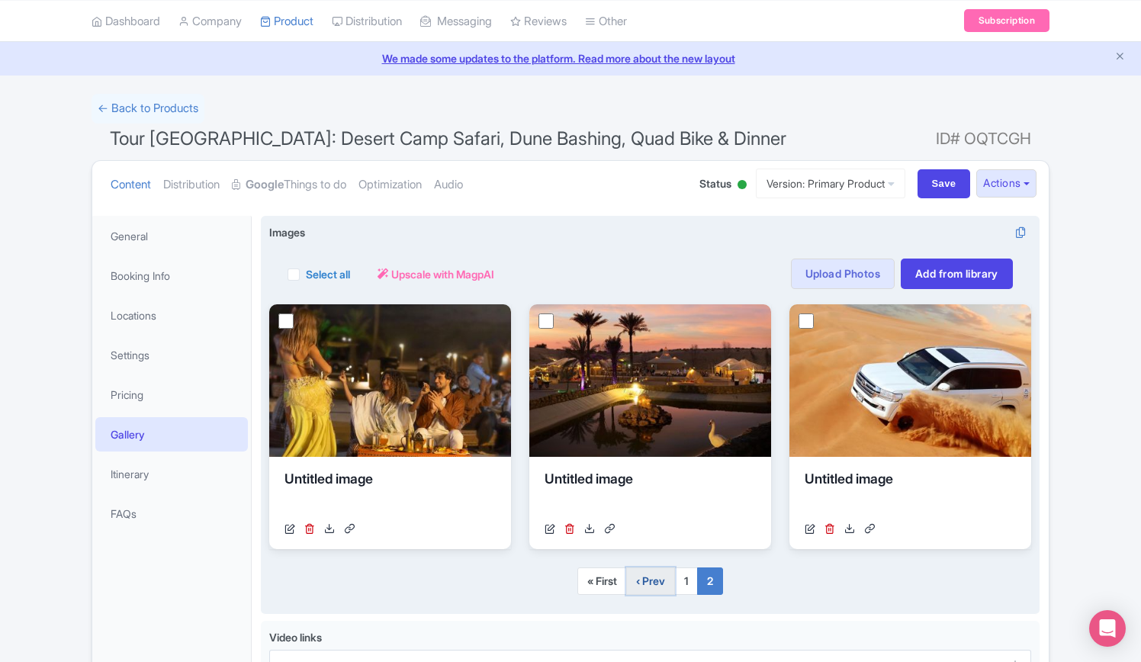
click at [654, 579] on link "‹ Prev" at bounding box center [650, 580] width 49 height 27
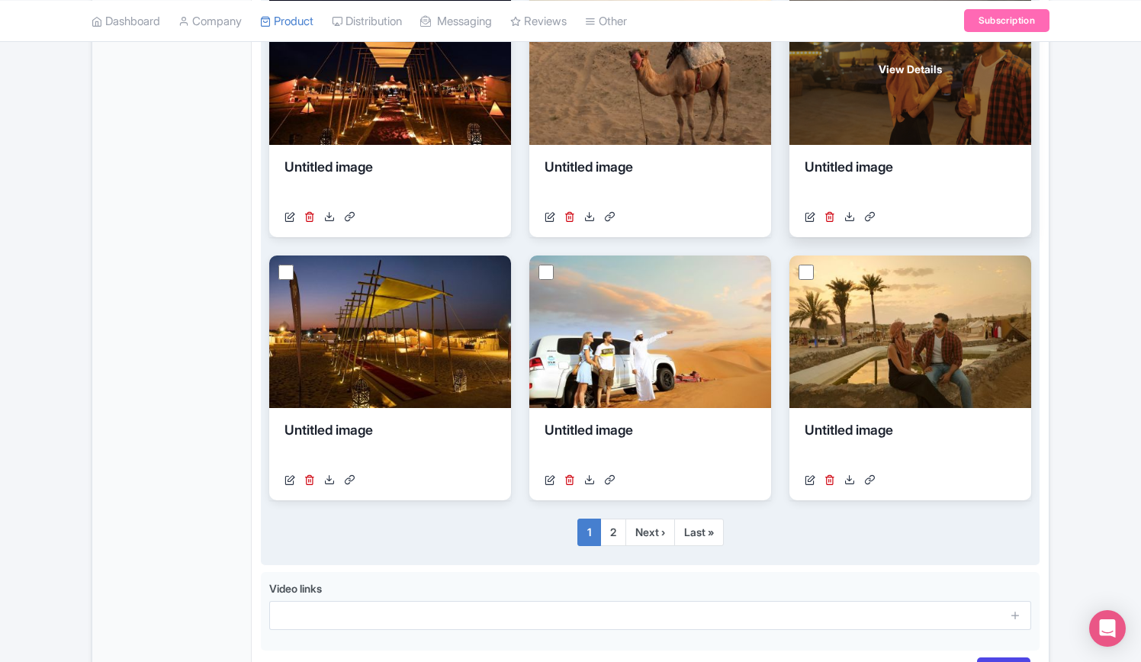
scroll to position [888, 0]
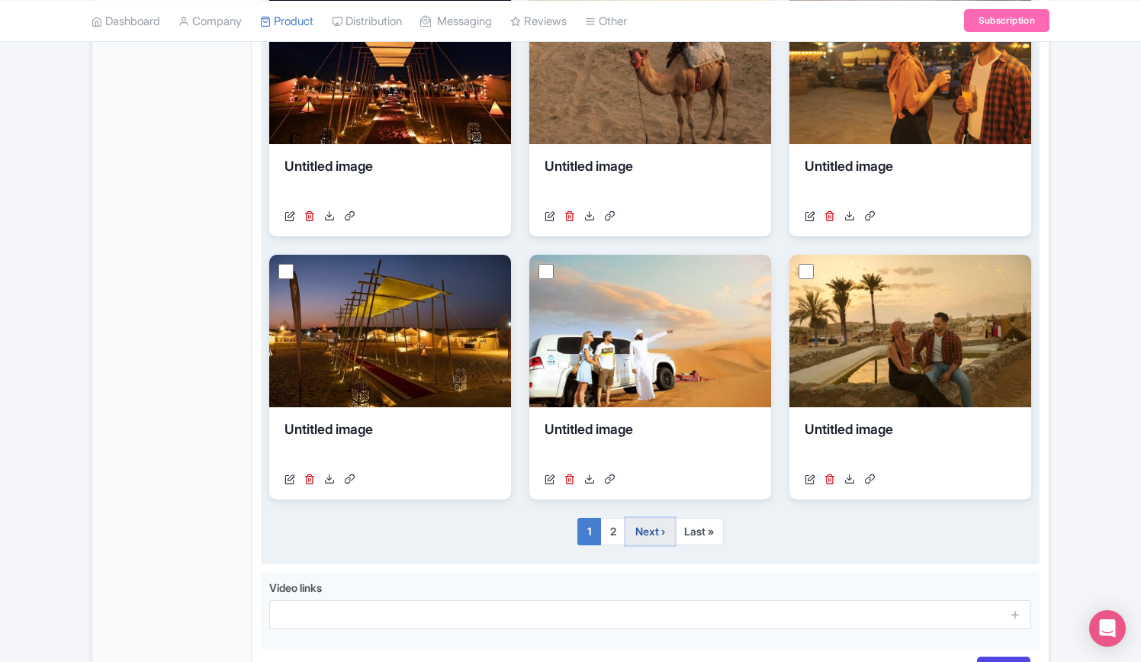
click at [650, 526] on link "Next ›" at bounding box center [650, 531] width 50 height 27
click at [650, 527] on link "Next ›" at bounding box center [650, 531] width 50 height 27
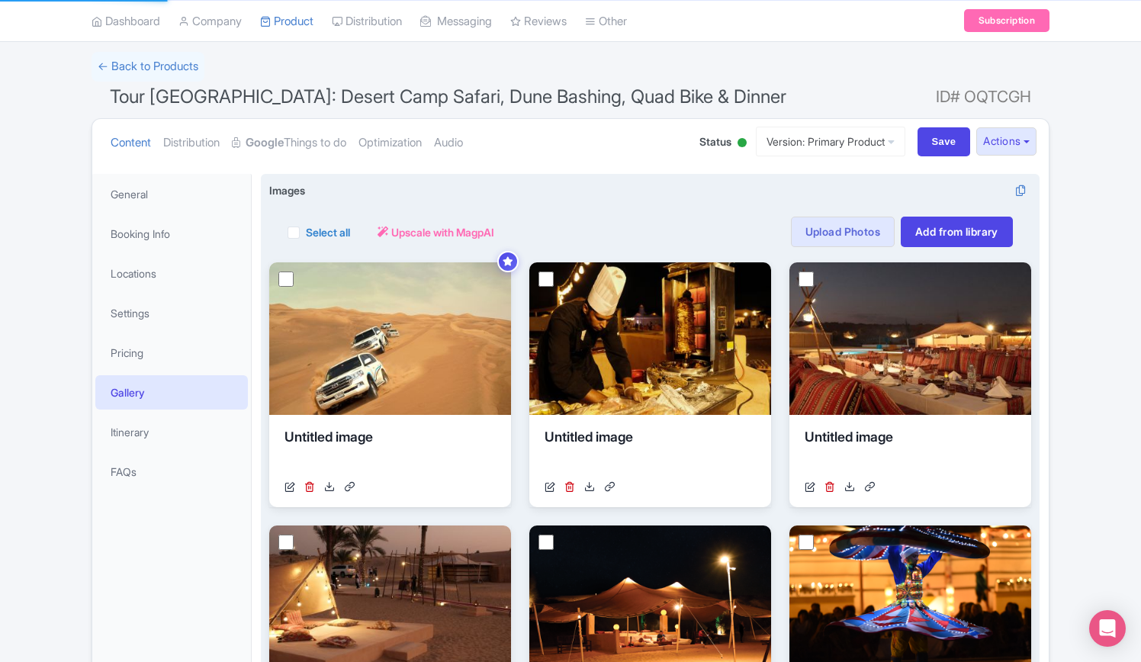
scroll to position [0, 0]
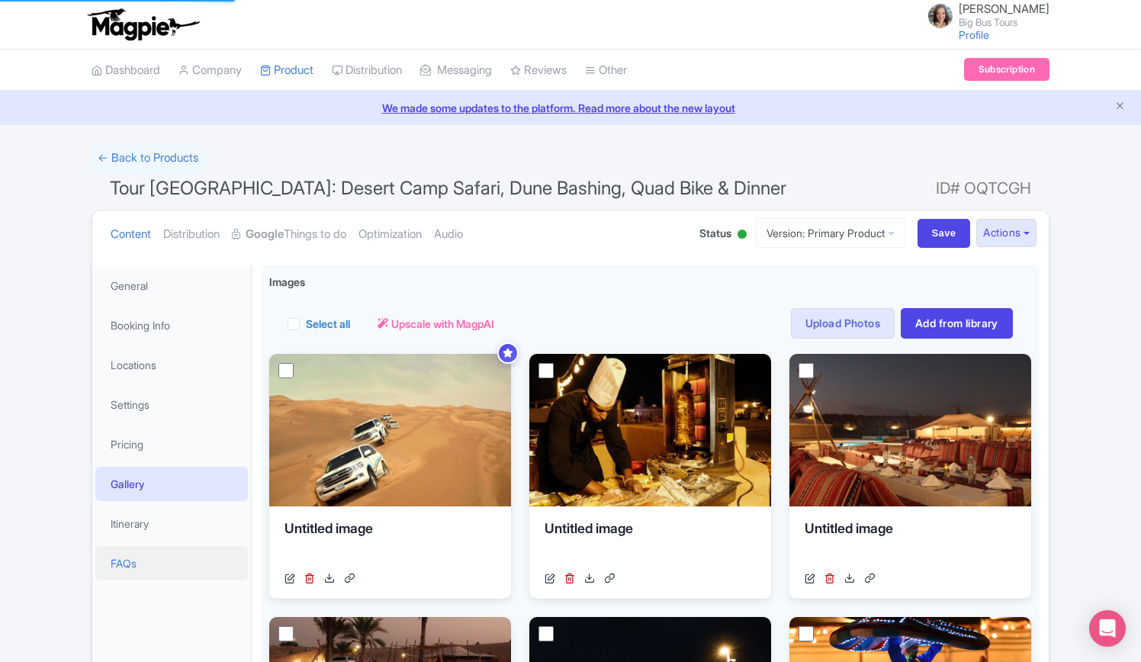
click at [133, 560] on link "FAQs" at bounding box center [171, 563] width 152 height 34
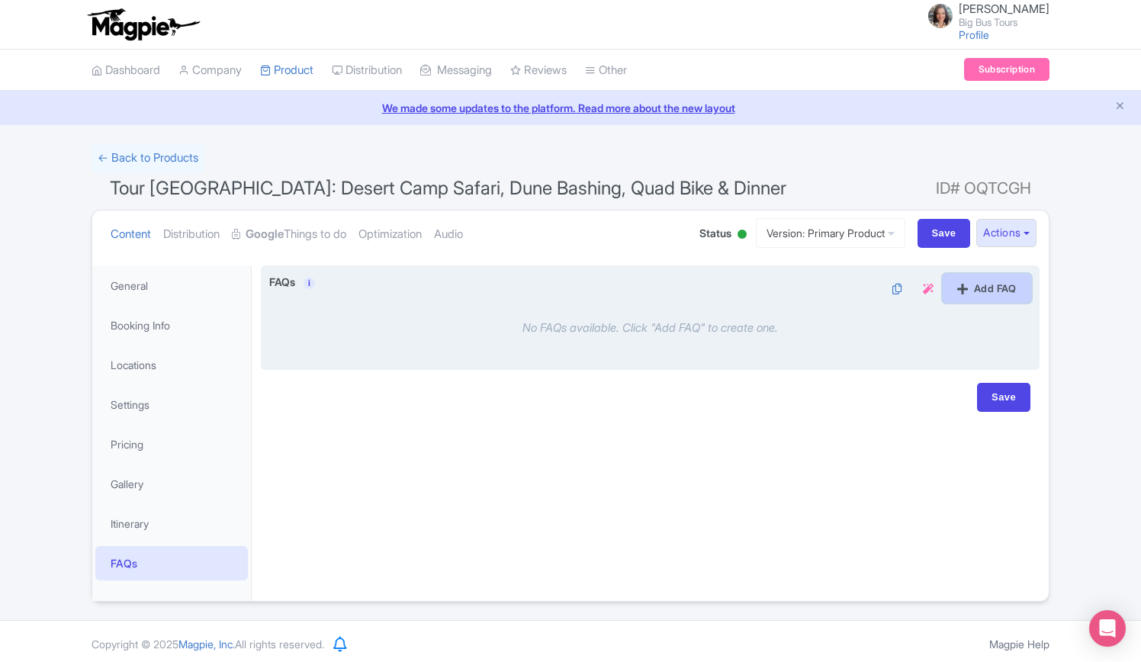
click at [962, 286] on icon at bounding box center [962, 289] width 11 height 12
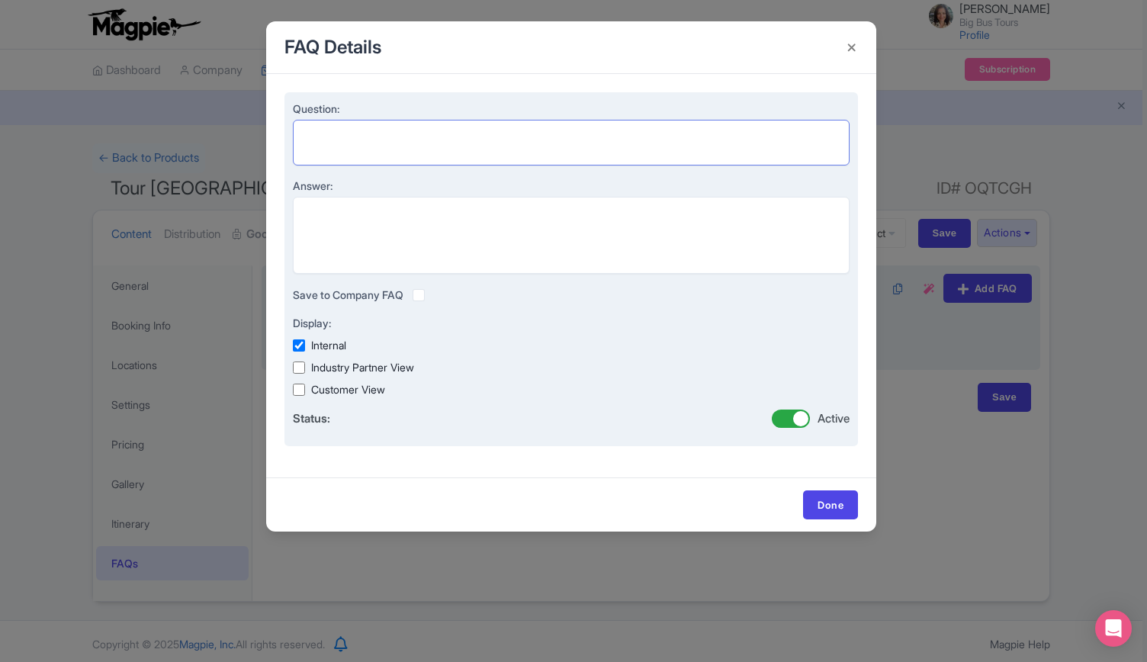
click at [415, 140] on textarea "Question:" at bounding box center [571, 142] width 557 height 45
paste textarea "Is quad biking included in the tour price?"
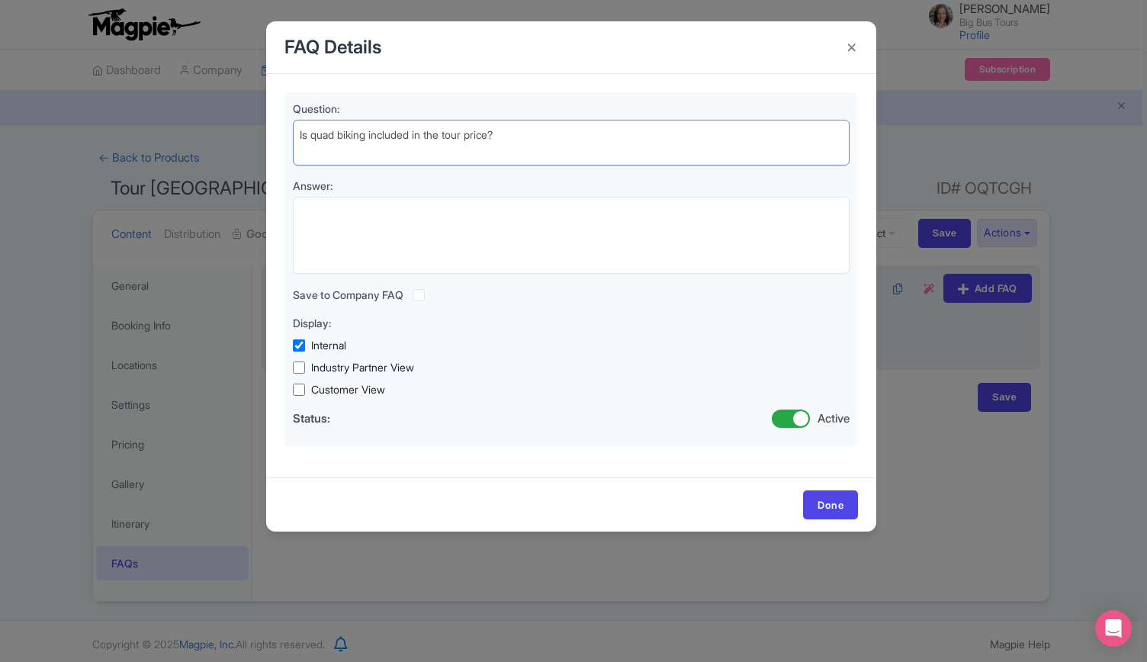
type textarea "Is quad biking included in the tour price?"
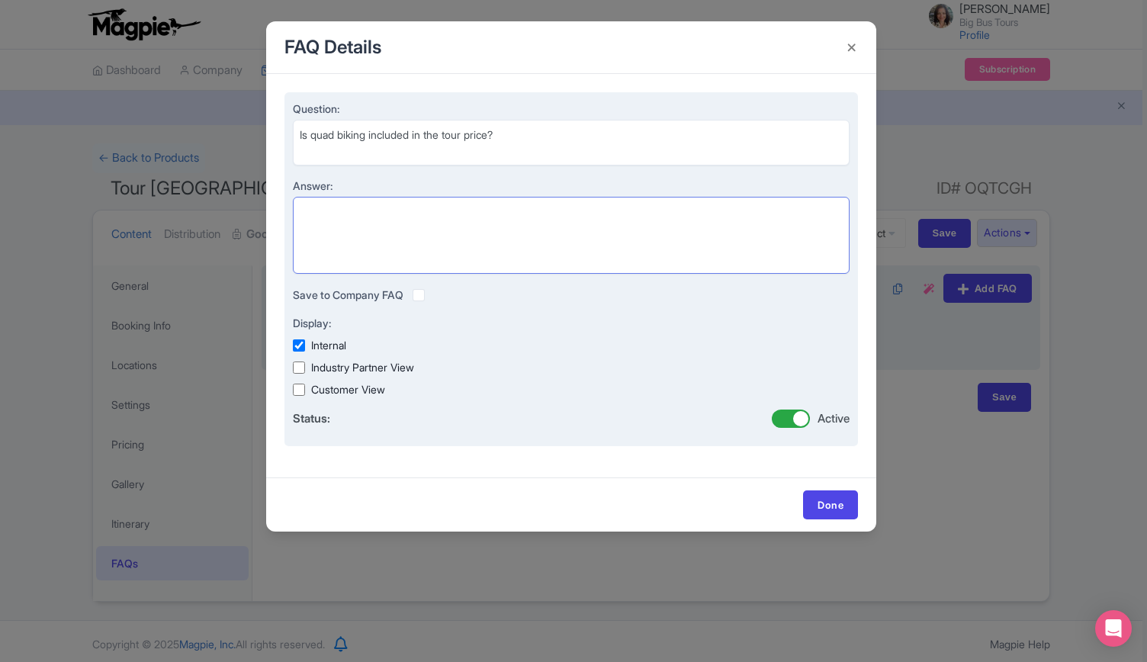
click at [428, 214] on textarea "Answer:" at bounding box center [571, 235] width 557 height 77
paste textarea "No, quad biking is optional and can be booked as an upgrade or is available for…"
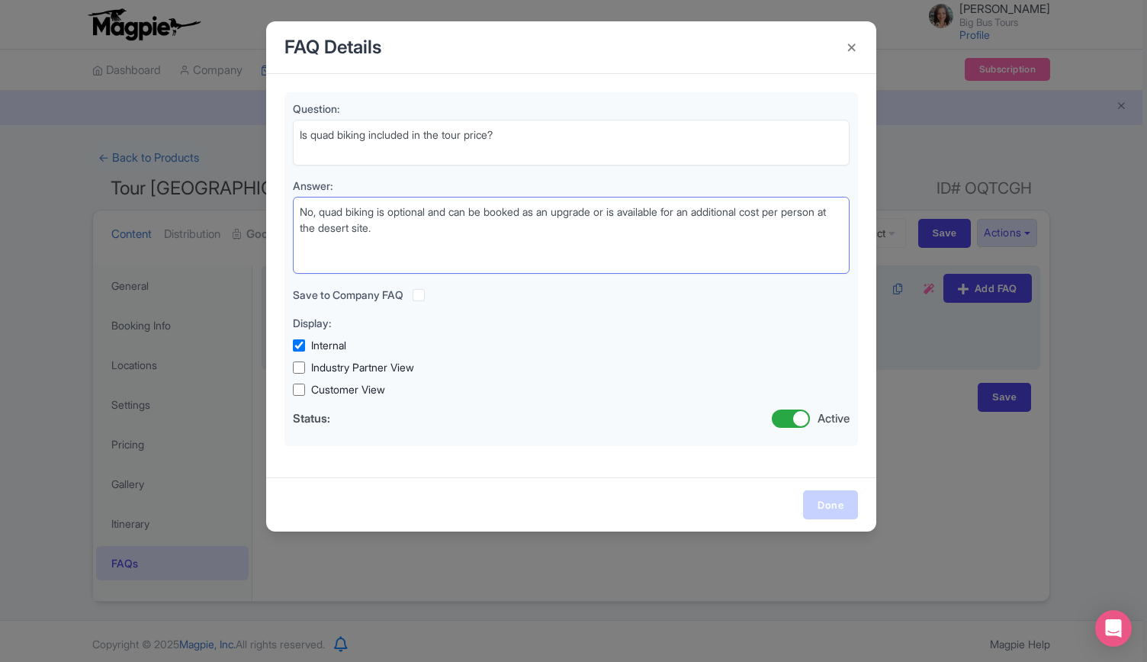
type textarea "No, quad biking is optional and can be booked as an upgrade or is available for…"
click at [831, 501] on link "Done" at bounding box center [830, 504] width 55 height 29
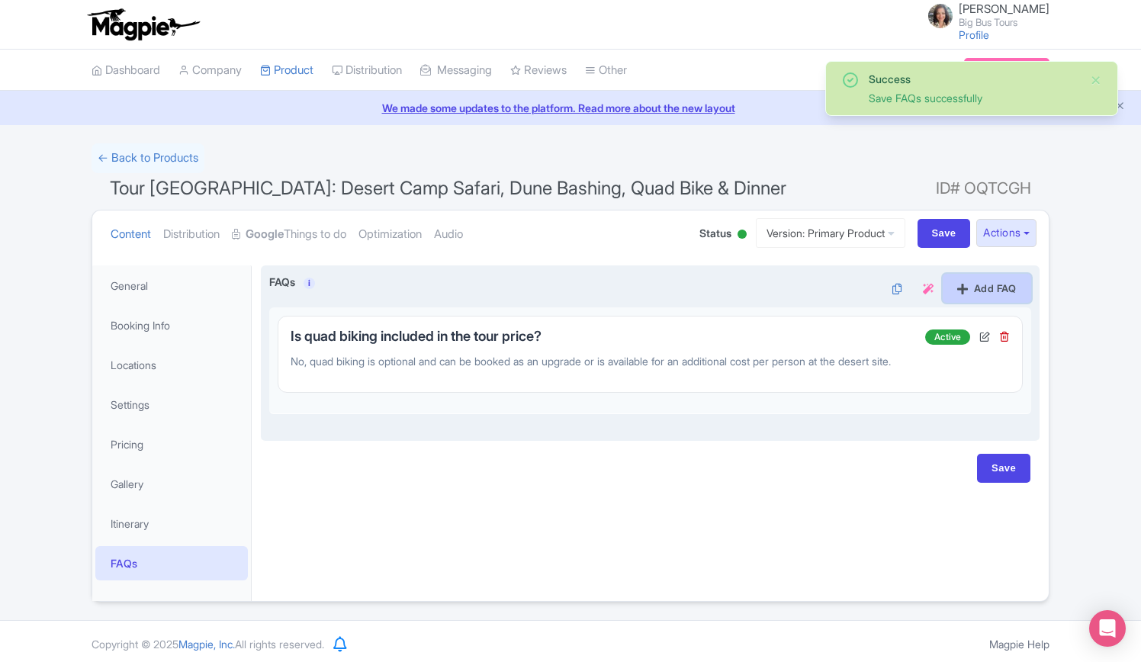
click at [1000, 284] on link "Add FAQ" at bounding box center [986, 288] width 88 height 29
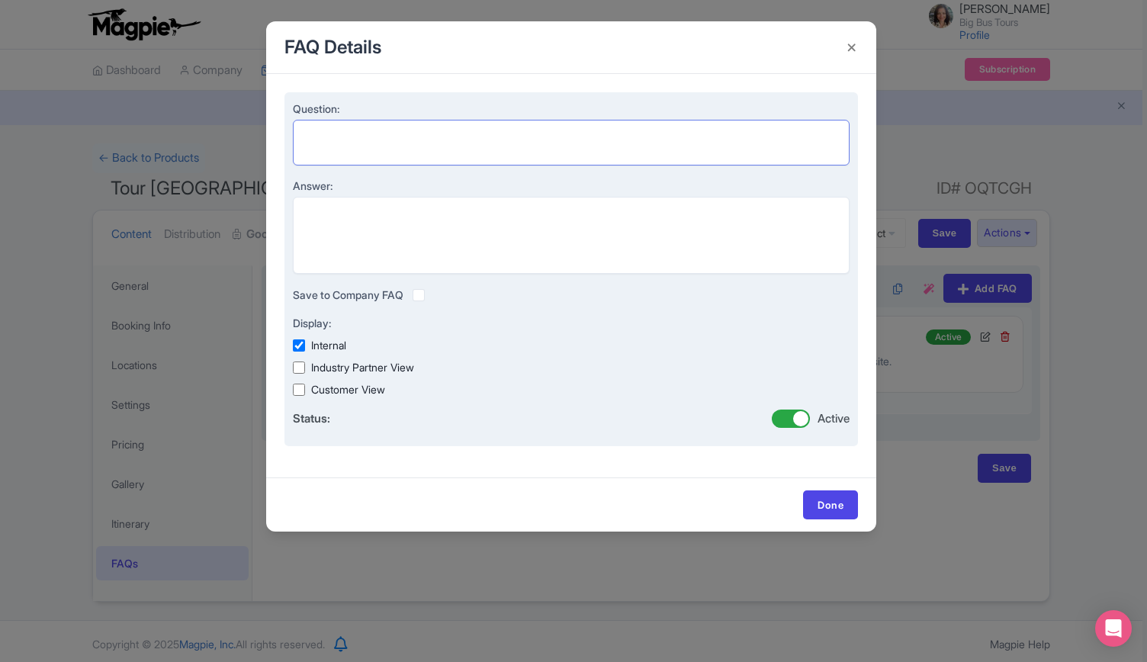
click at [424, 138] on textarea "Question:" at bounding box center [571, 142] width 557 height 45
paste textarea "What type of vehicle is used for dune bashing?"
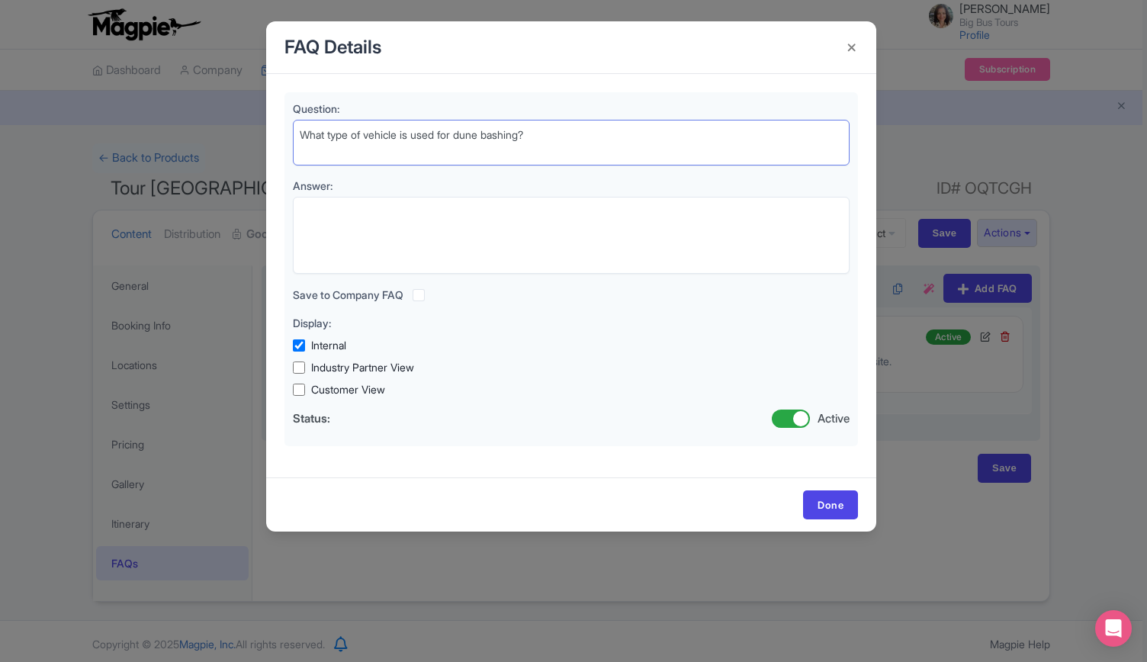
type textarea "What type of vehicle is used for dune bashing?"
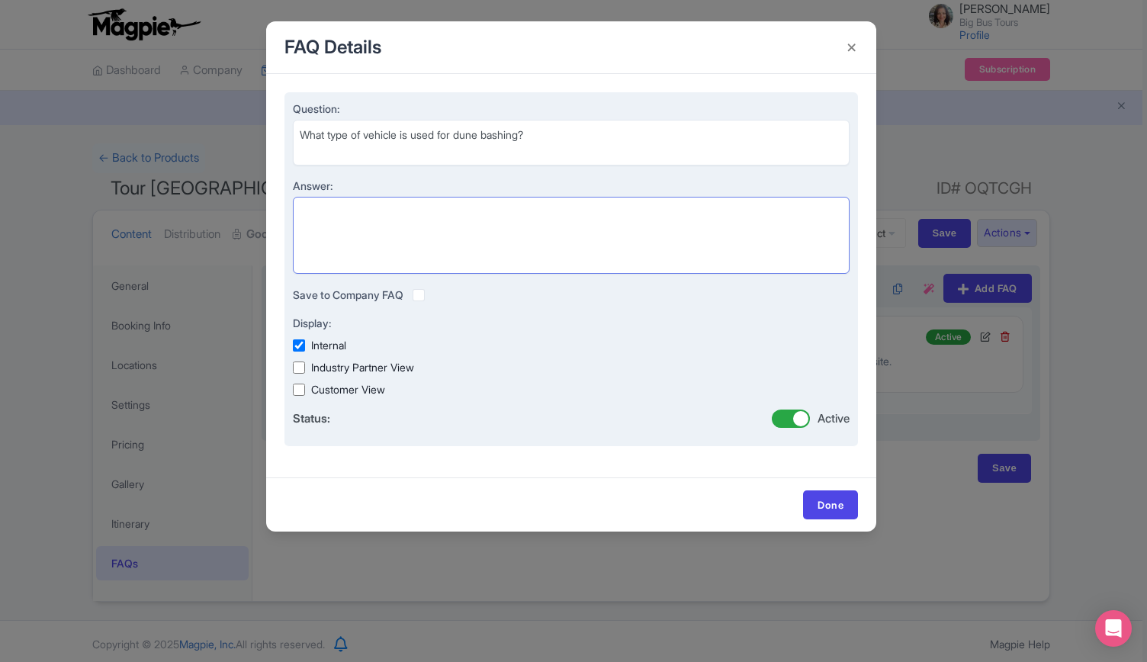
click at [413, 213] on textarea "Answer:" at bounding box center [571, 235] width 557 height 77
paste textarea "Guests ride in licensed, air-conditioned Toyota Land Cruisers that seat up to 6…"
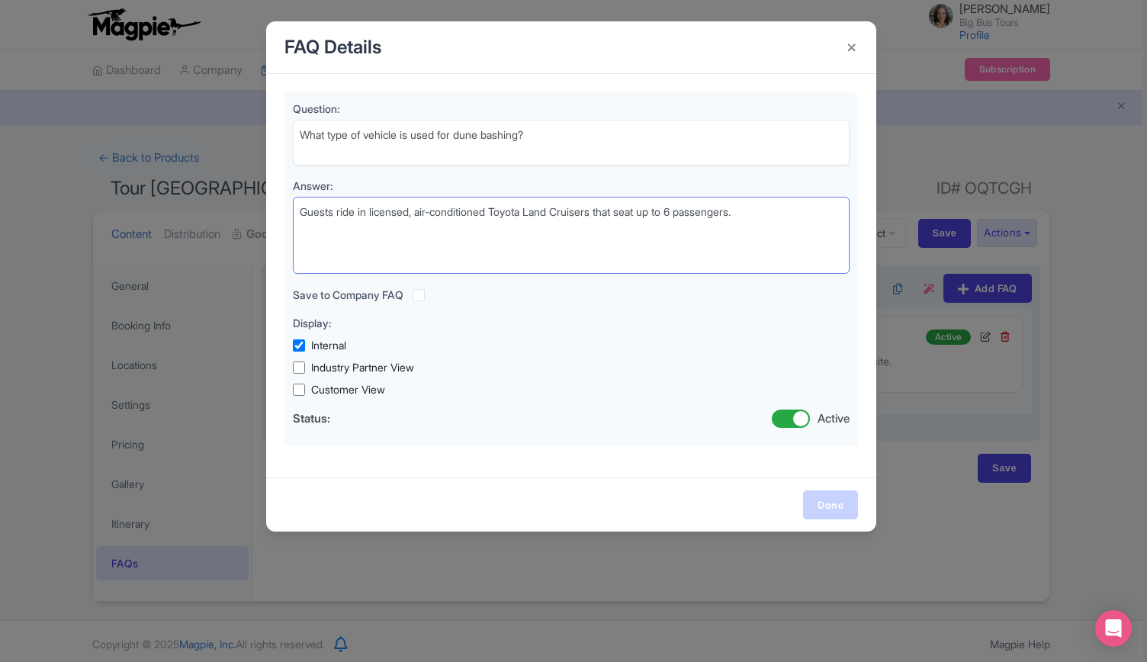
type textarea "Guests ride in licensed, air-conditioned Toyota Land Cruisers that seat up to 6…"
click at [813, 507] on link "Done" at bounding box center [830, 504] width 55 height 29
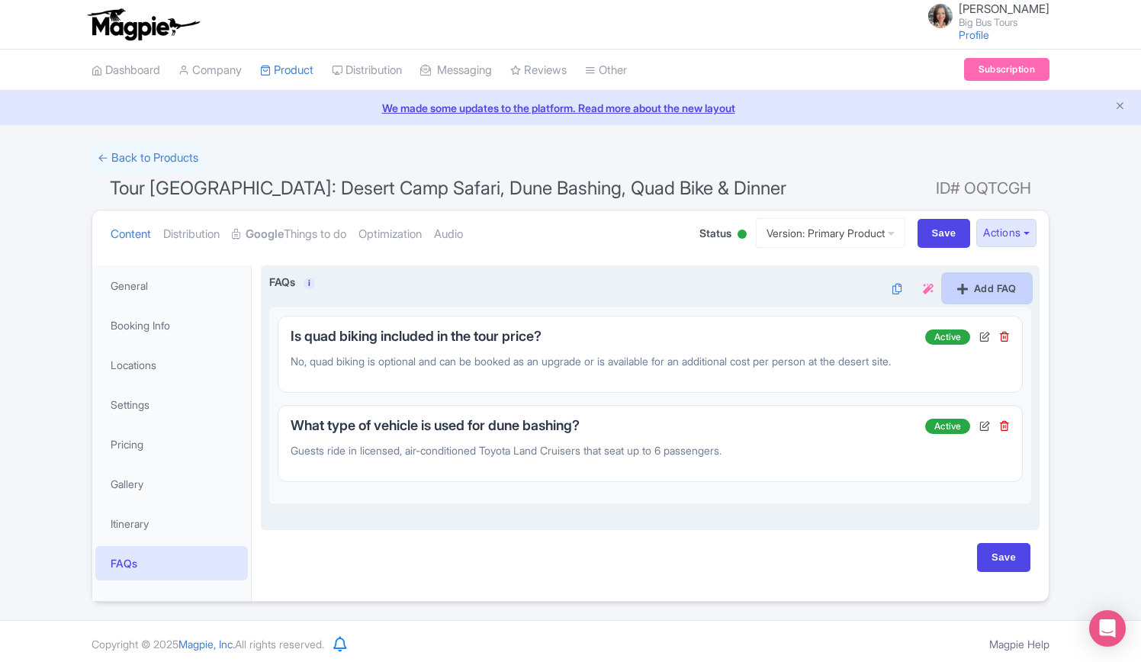
click at [994, 283] on link "Add FAQ" at bounding box center [986, 288] width 88 height 29
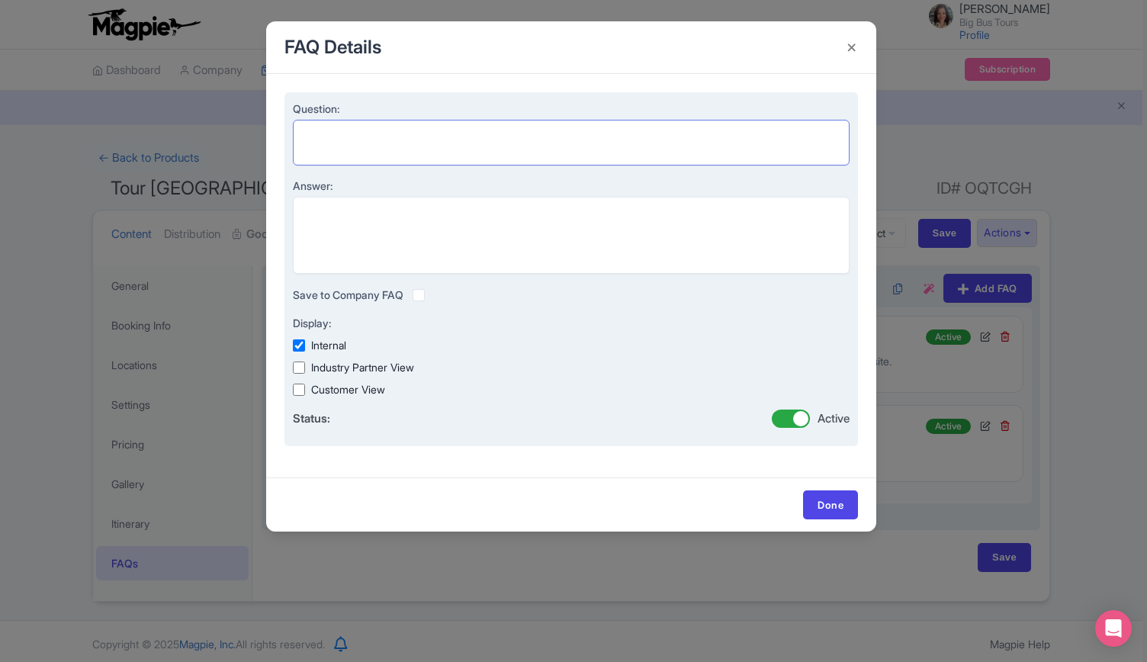
click at [393, 137] on textarea "Question:" at bounding box center [571, 142] width 557 height 45
paste textarea "Is this tour suitable for children or elderly guests?"
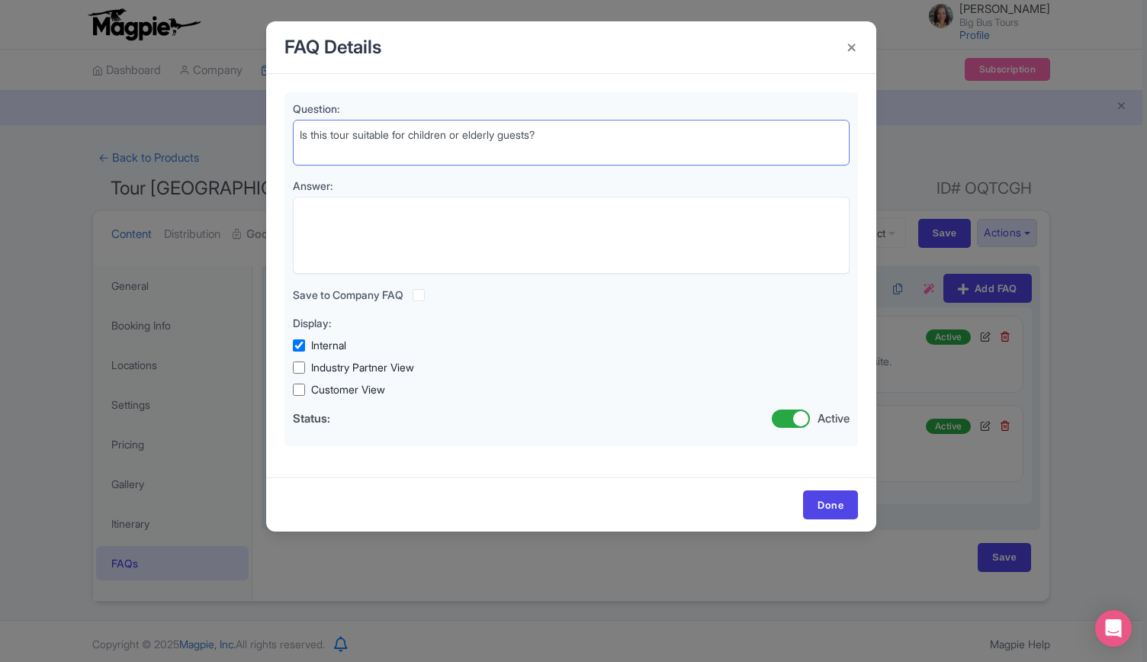
type textarea "Is this tour suitable for children or elderly guests?"
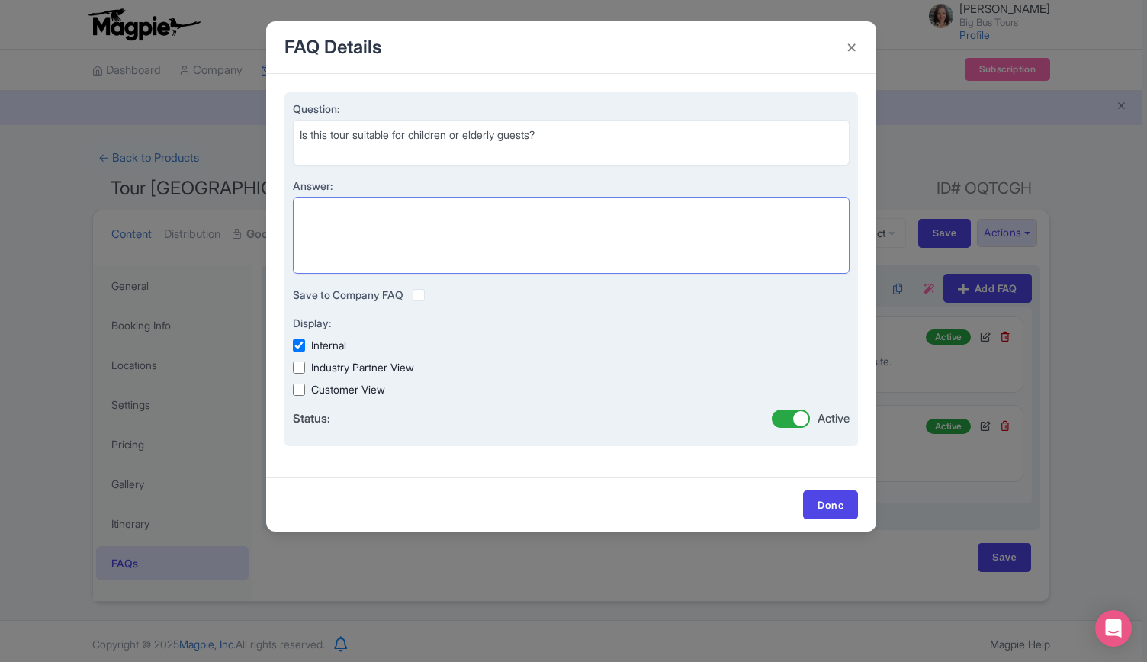
click at [467, 211] on textarea "Answer:" at bounding box center [571, 235] width 557 height 77
paste textarea "Due to the bumpy nature of dune bashing, it is not recommended for infants, pre…"
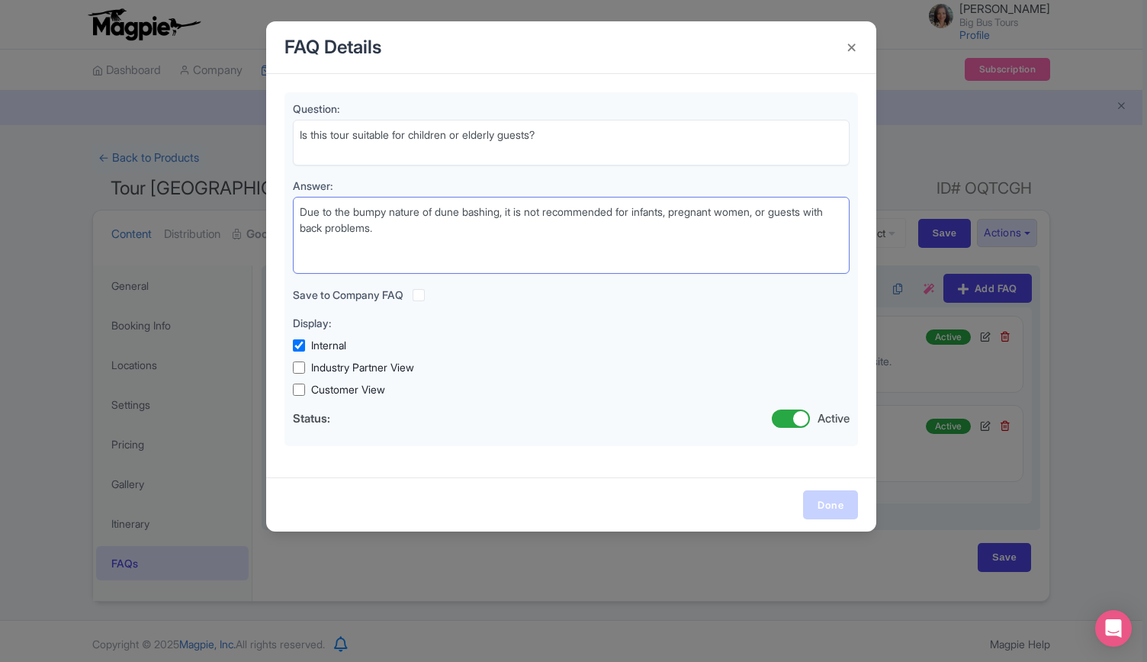
type textarea "Due to the bumpy nature of dune bashing, it is not recommended for infants, pre…"
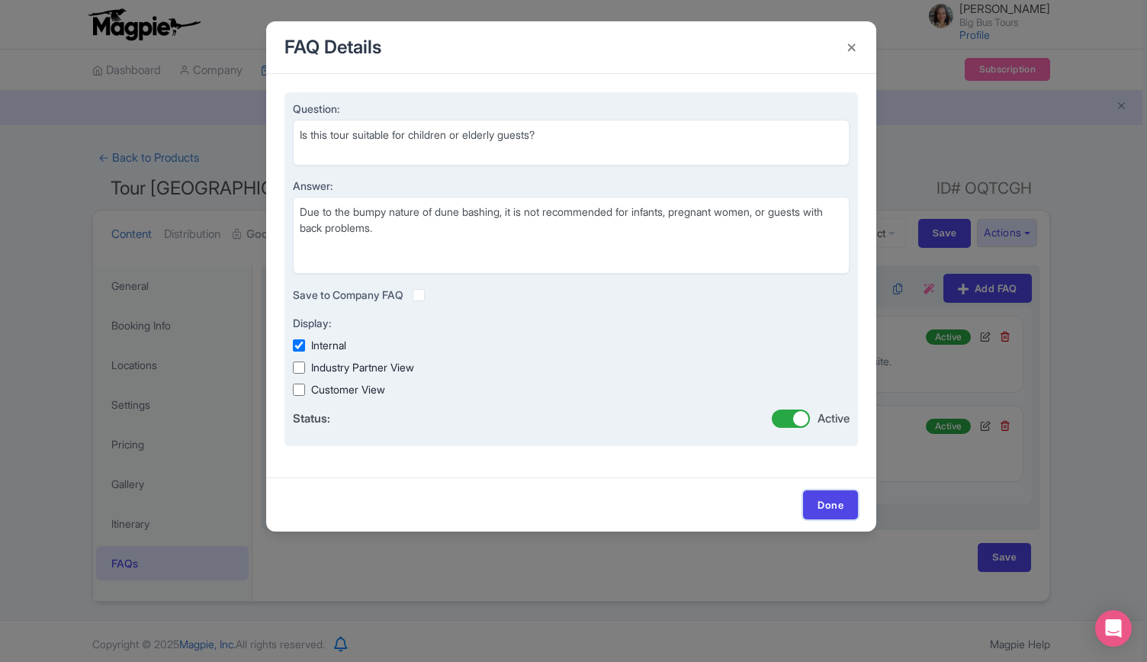
drag, startPoint x: 825, startPoint y: 503, endPoint x: 825, endPoint y: 434, distance: 69.4
click at [825, 503] on link "Done" at bounding box center [830, 504] width 55 height 29
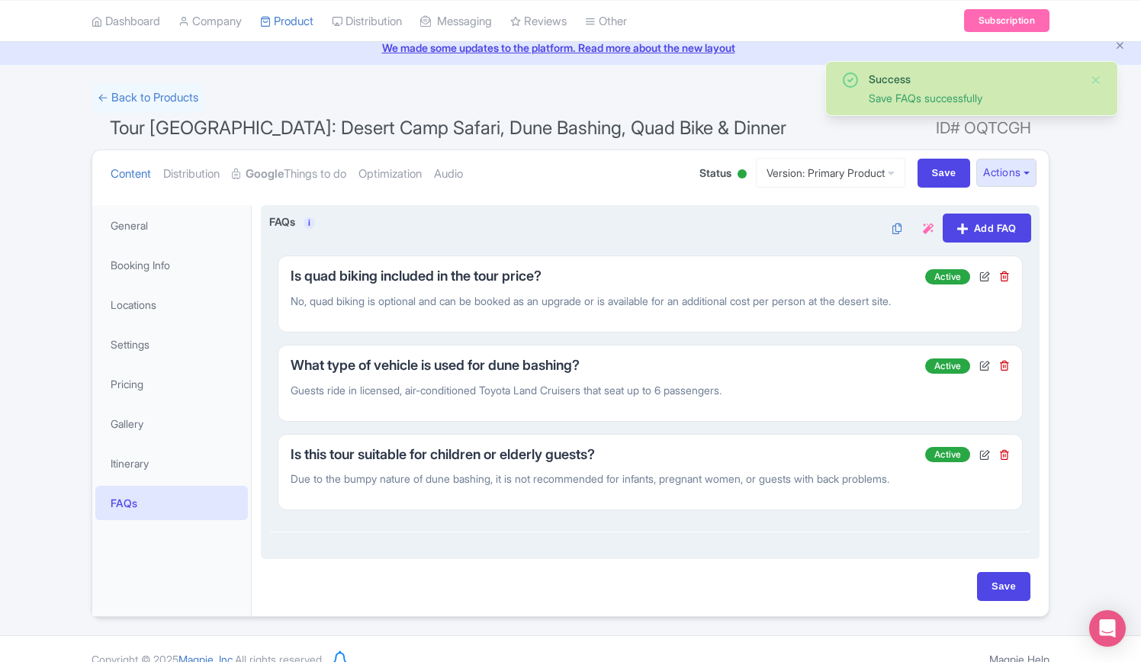
scroll to position [108, 0]
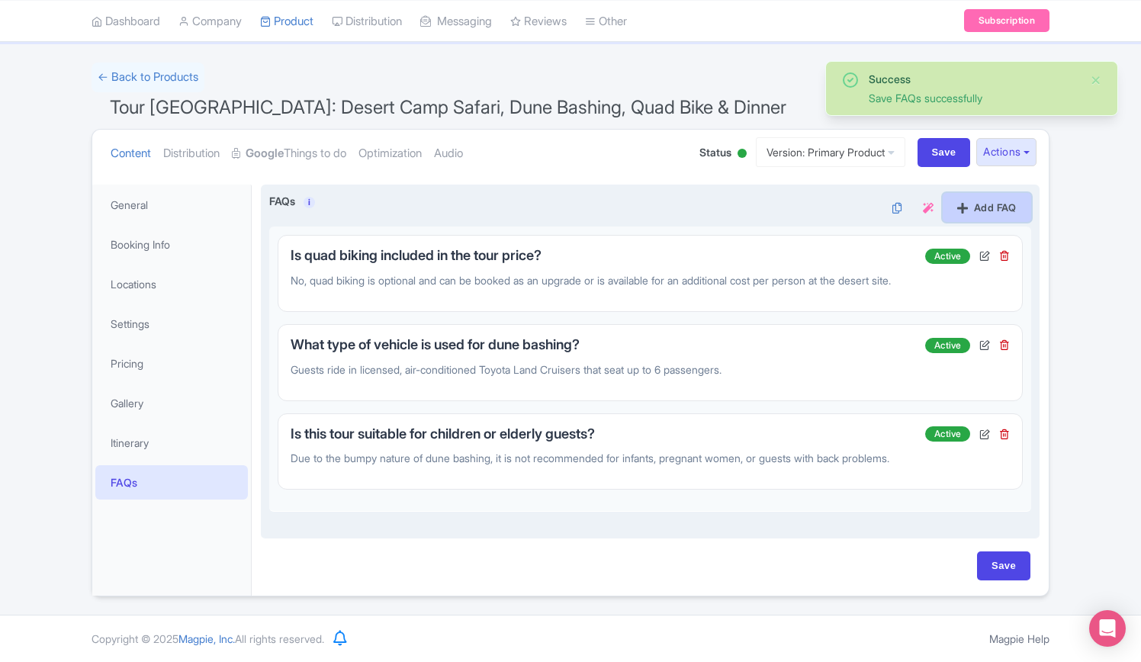
click at [987, 193] on link "Add FAQ" at bounding box center [986, 207] width 88 height 29
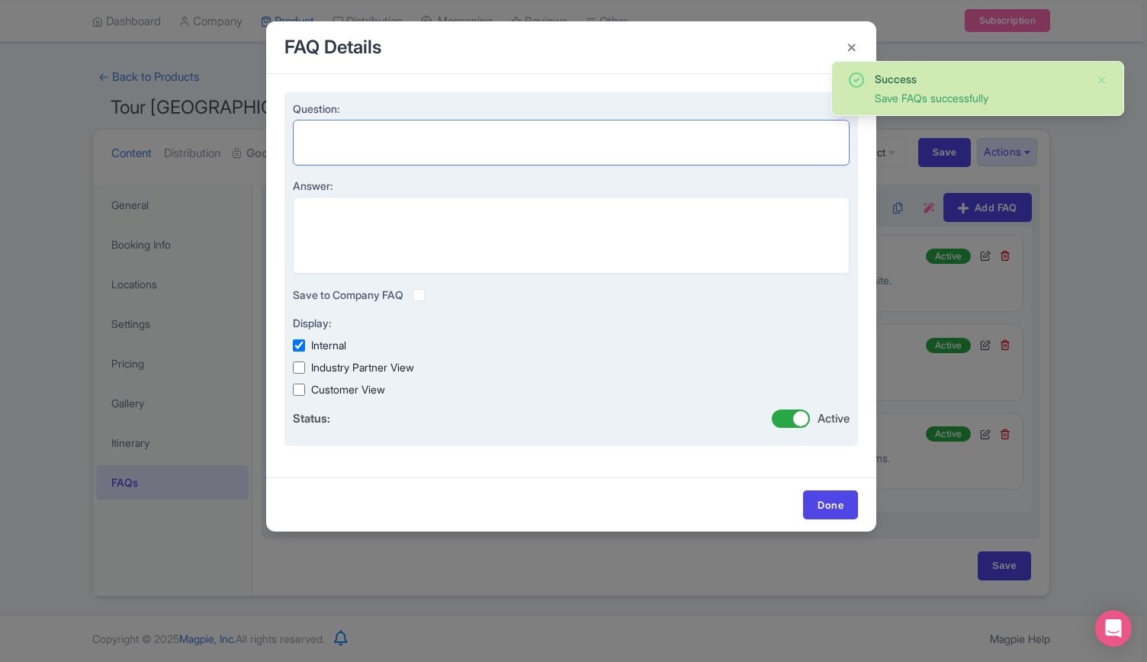
click at [372, 137] on textarea "Question:" at bounding box center [571, 142] width 557 height 45
paste textarea "When does the tour start and how long is it?"
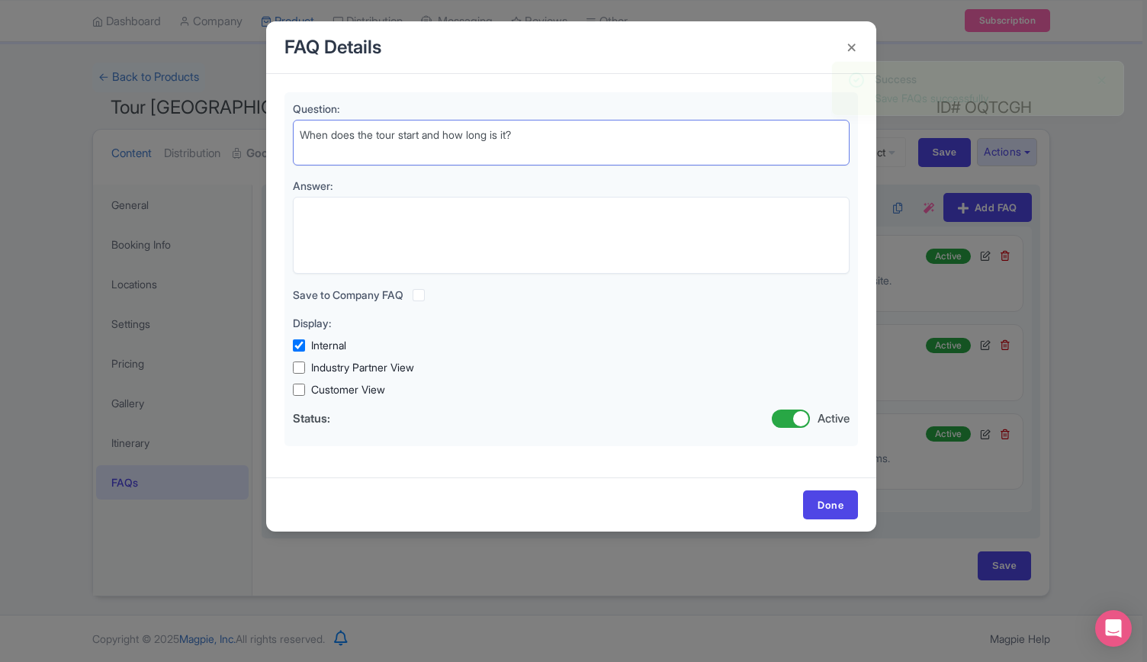
type textarea "When does the tour start and how long is it?"
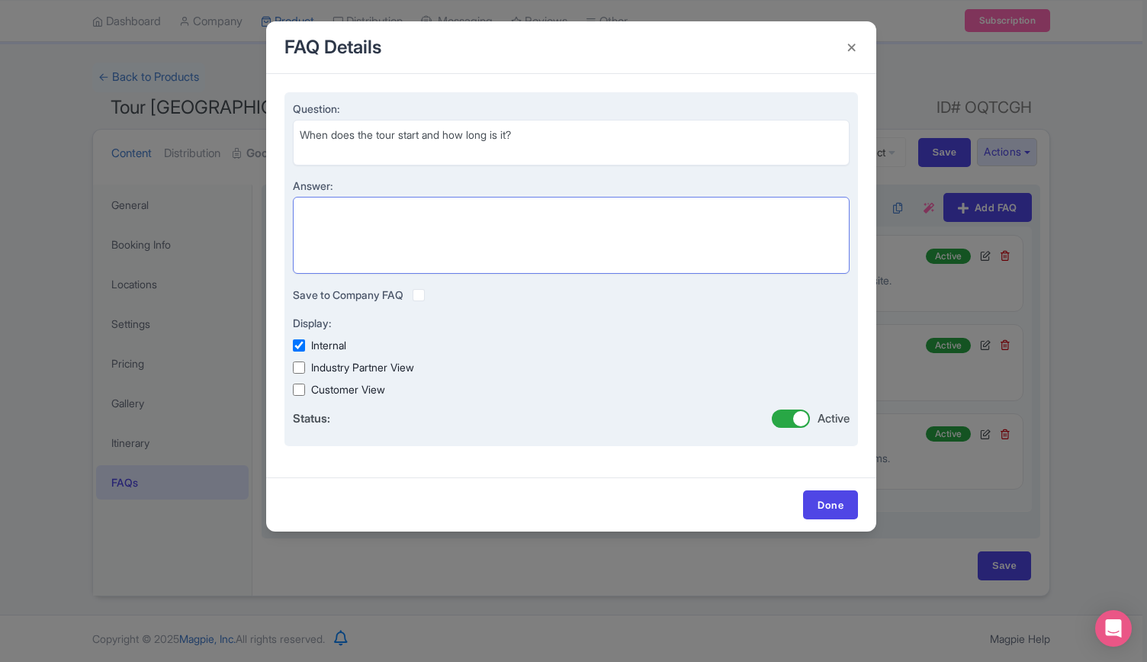
click at [424, 201] on textarea "Answer:" at bounding box center [571, 235] width 557 height 77
paste textarea "Pick-up is around 3:00 PM (exact time confirmed post-booking), and the full exp…"
click at [375, 226] on textarea "Pick-up is around 3:00 PM (exact time confirmed post-booking), and the full exp…" at bounding box center [571, 235] width 557 height 77
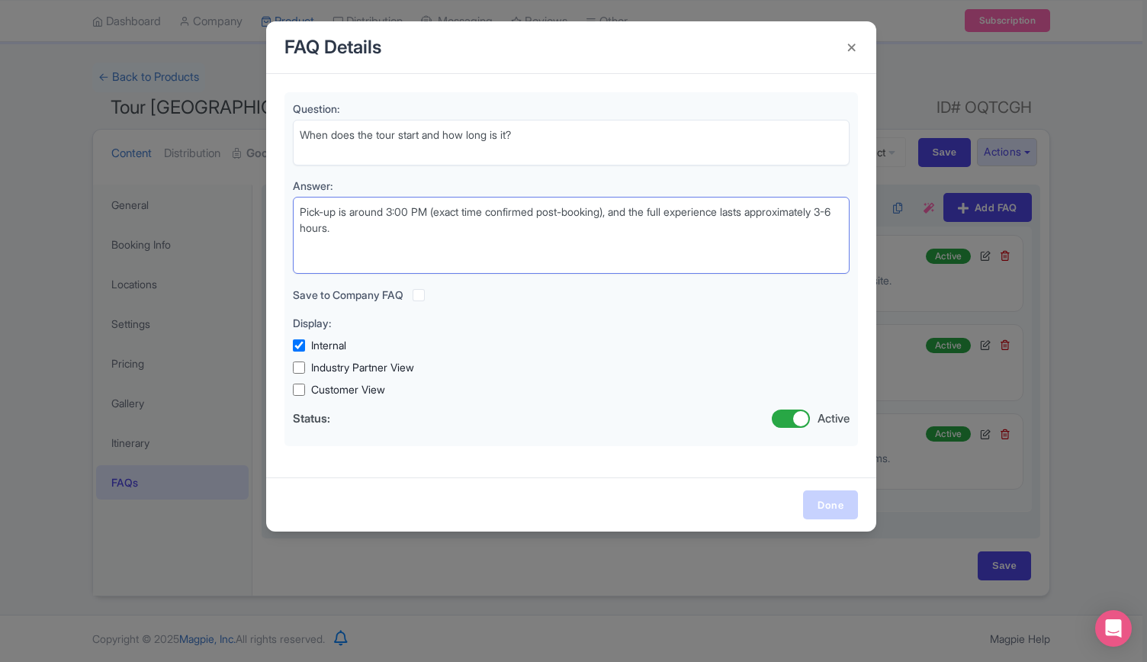
type textarea "Pick-up is around 3:00 PM (exact time confirmed post-booking), and the full exp…"
click at [826, 509] on link "Done" at bounding box center [830, 504] width 55 height 29
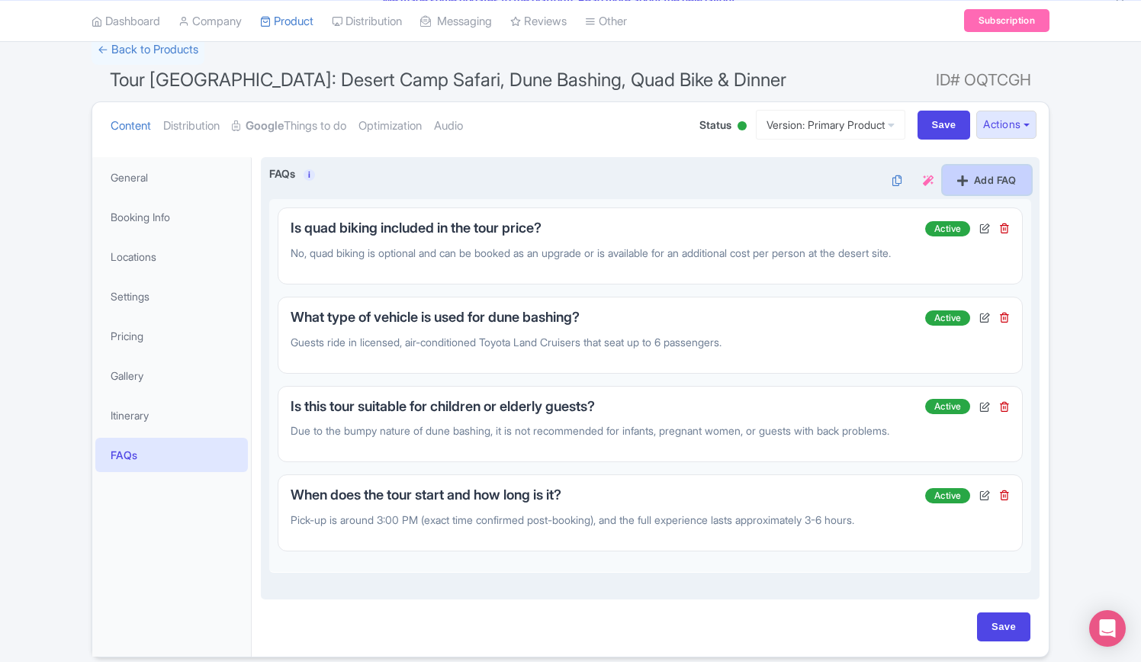
click at [988, 172] on link "Add FAQ" at bounding box center [986, 179] width 88 height 29
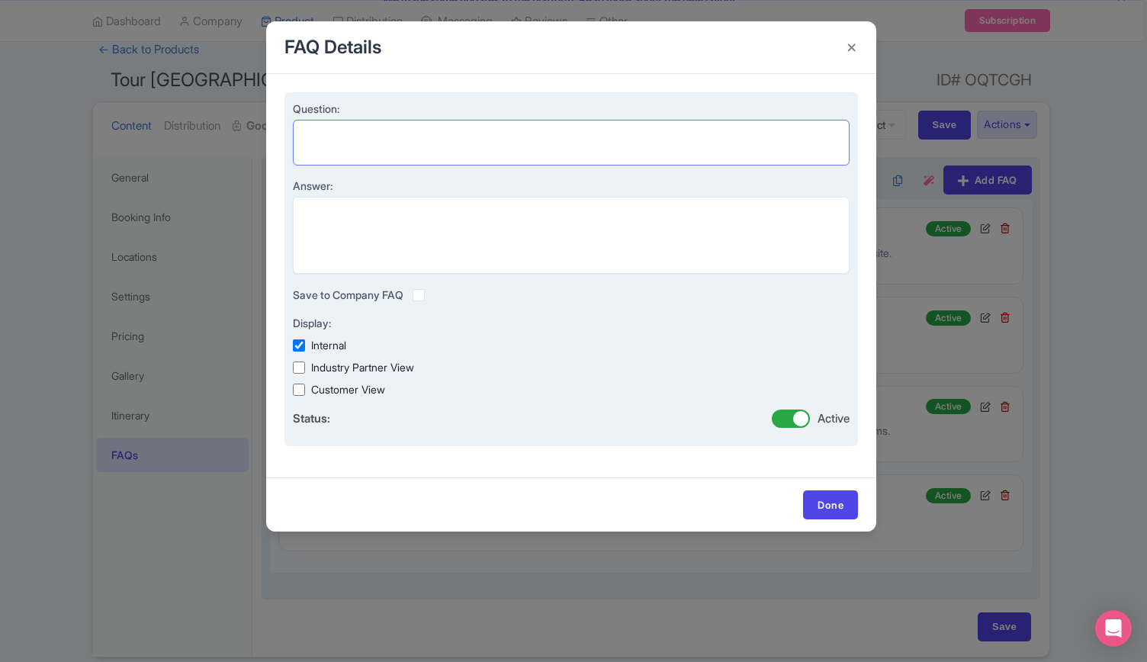
click at [374, 131] on textarea "Question:" at bounding box center [571, 142] width 557 height 45
paste textarea "Is vegetarian food available at the buffet?"
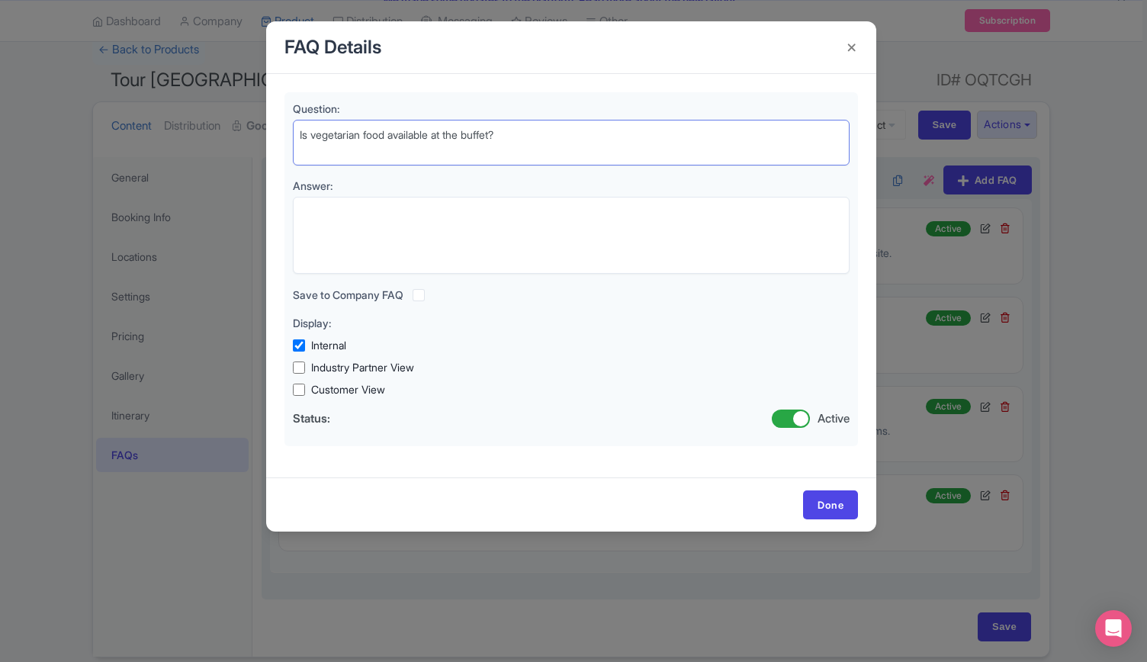
type textarea "Is vegetarian food available at the buffet?"
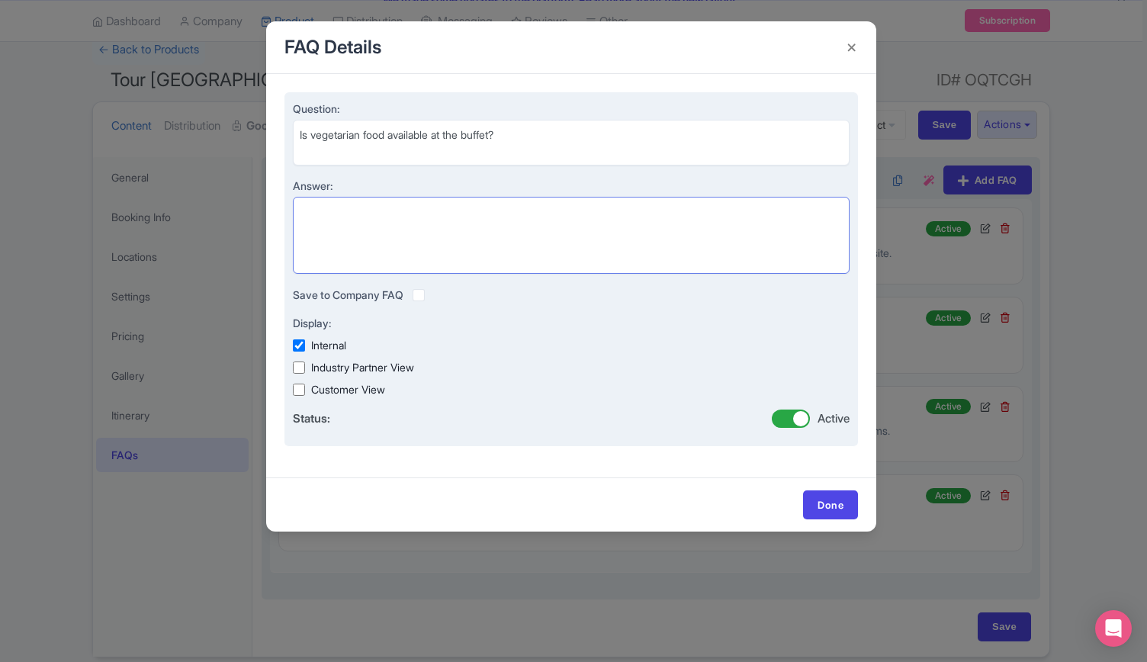
click at [421, 214] on textarea "Answer:" at bounding box center [571, 235] width 557 height 77
paste textarea "Yes, every buffet includes vegetarian options for all courses, from starters to…"
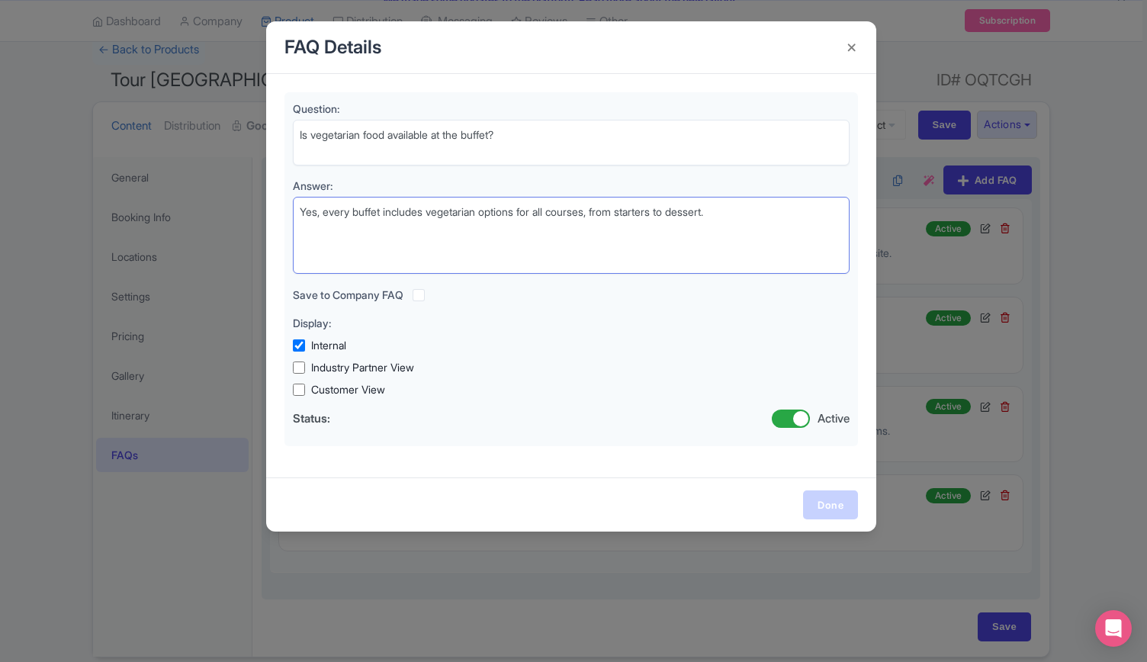
type textarea "Yes, every buffet includes vegetarian options for all courses, from starters to…"
click at [832, 505] on link "Done" at bounding box center [830, 504] width 55 height 29
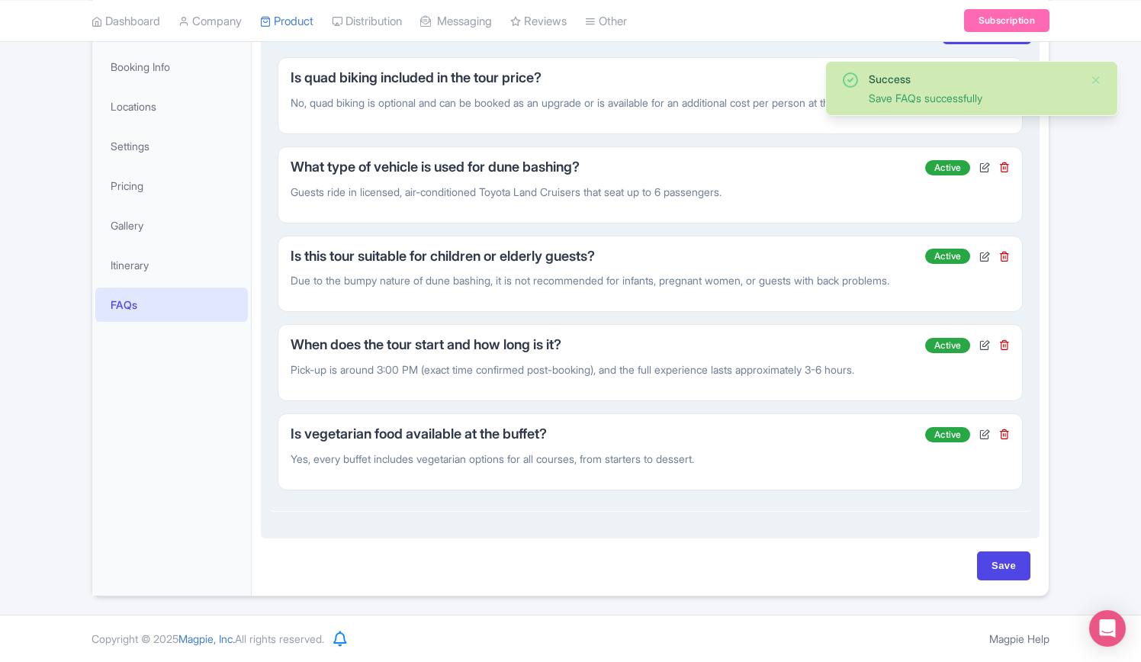
scroll to position [285, 0]
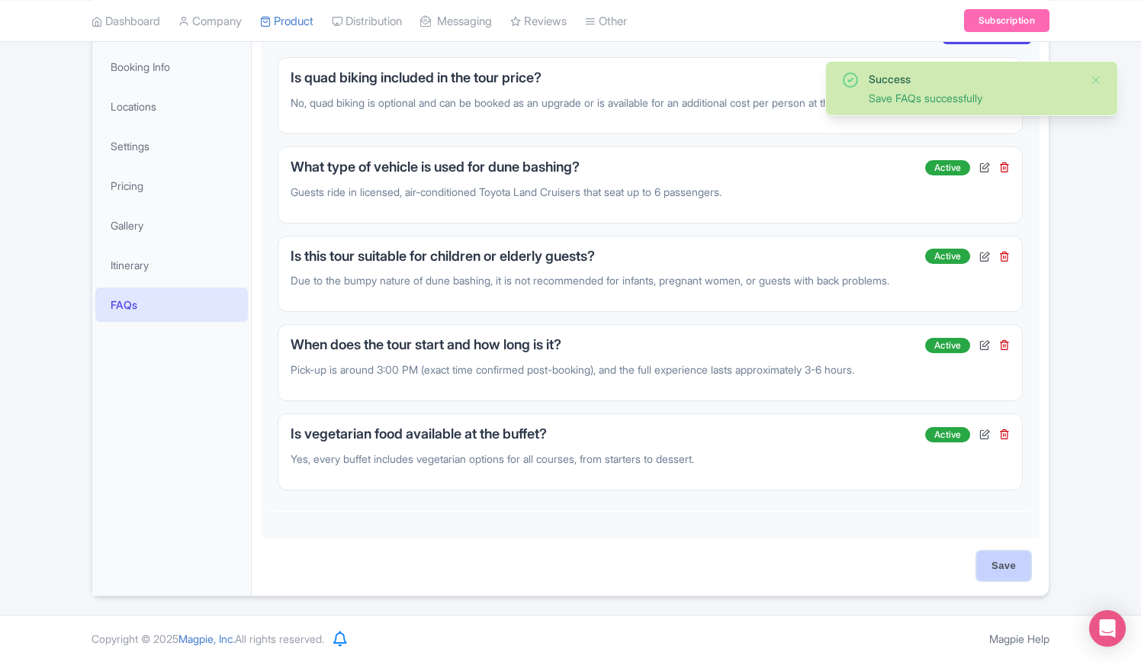
click at [995, 571] on input "Save" at bounding box center [1003, 565] width 53 height 29
type input "Saving..."
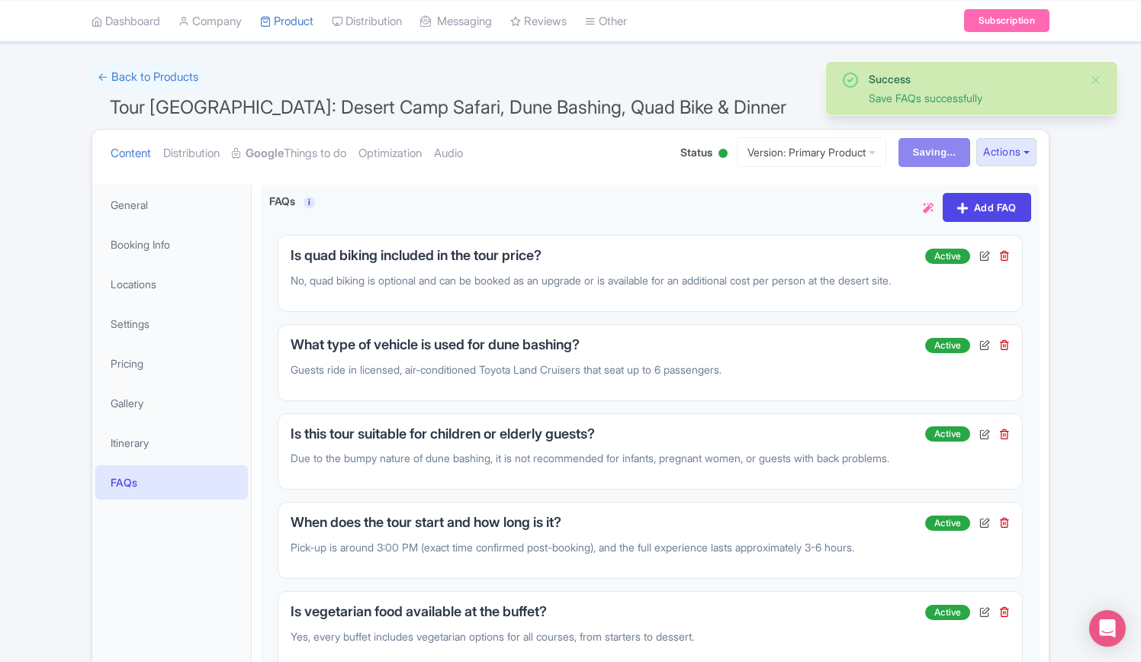
scroll to position [0, 0]
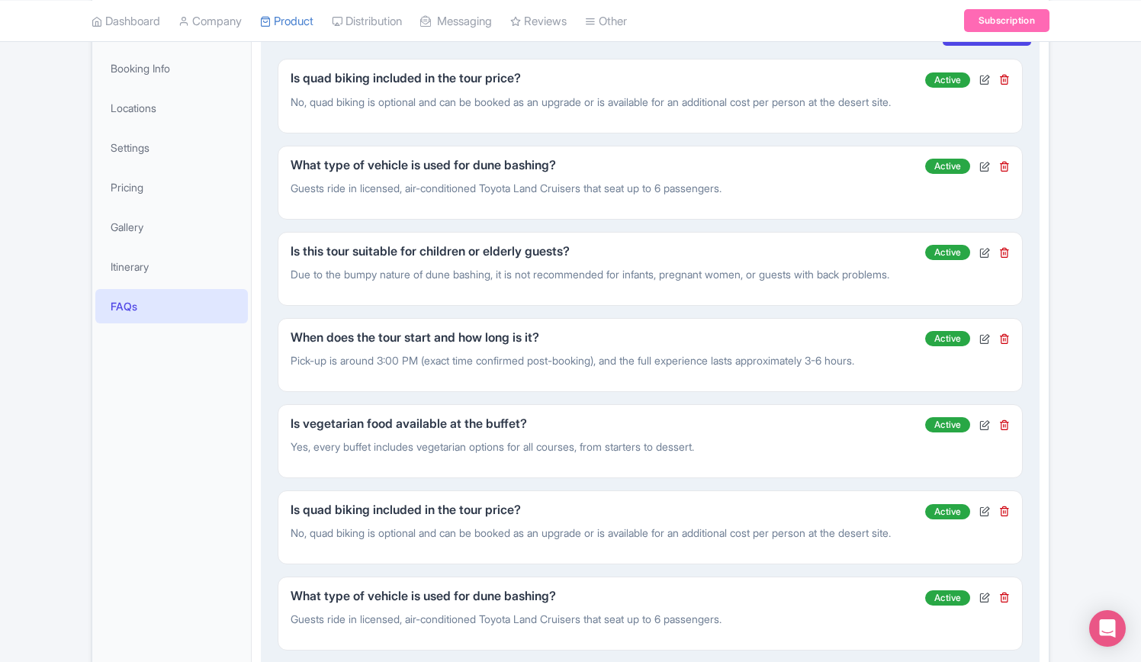
scroll to position [381, 0]
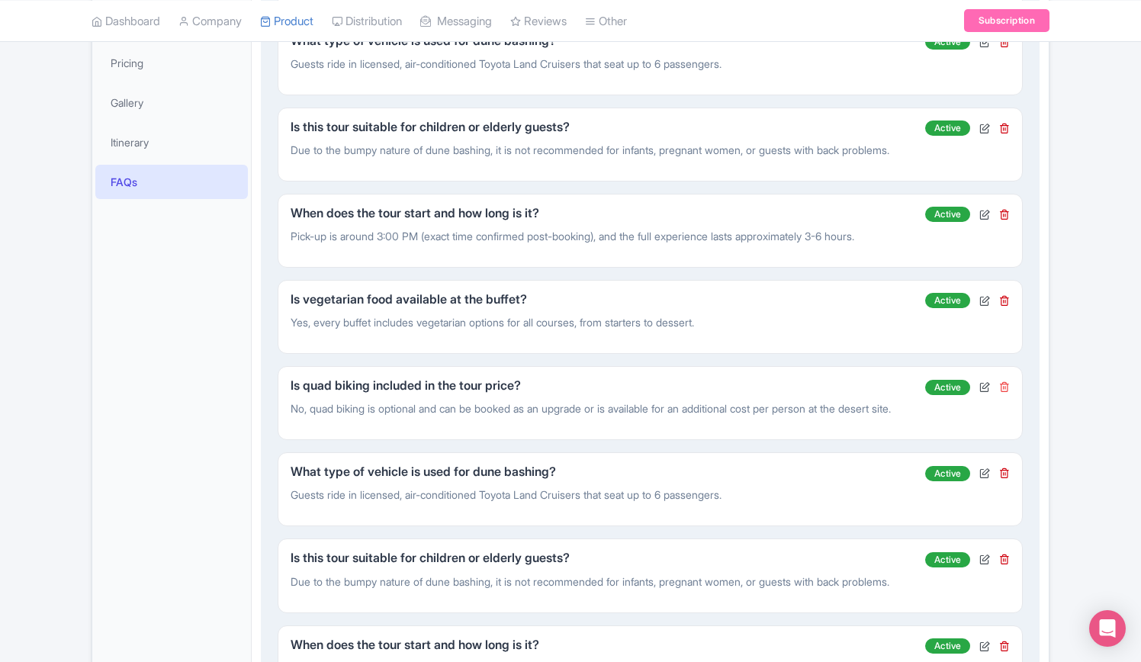
click at [1004, 392] on icon at bounding box center [1004, 386] width 11 height 11
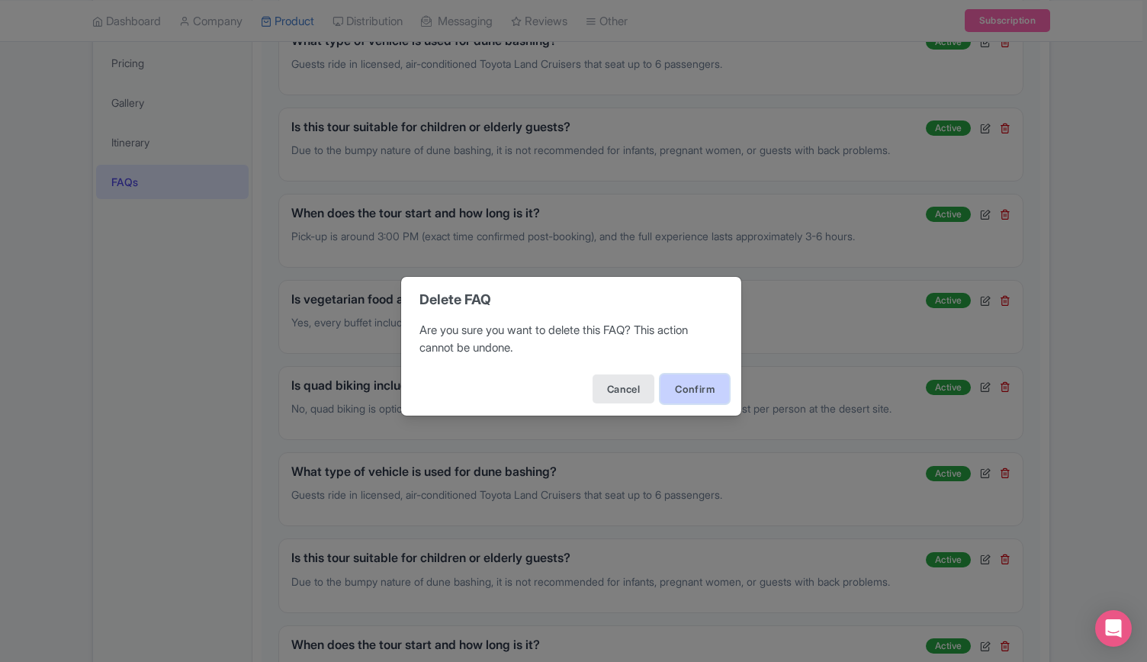
click at [711, 387] on button "Confirm" at bounding box center [694, 388] width 69 height 29
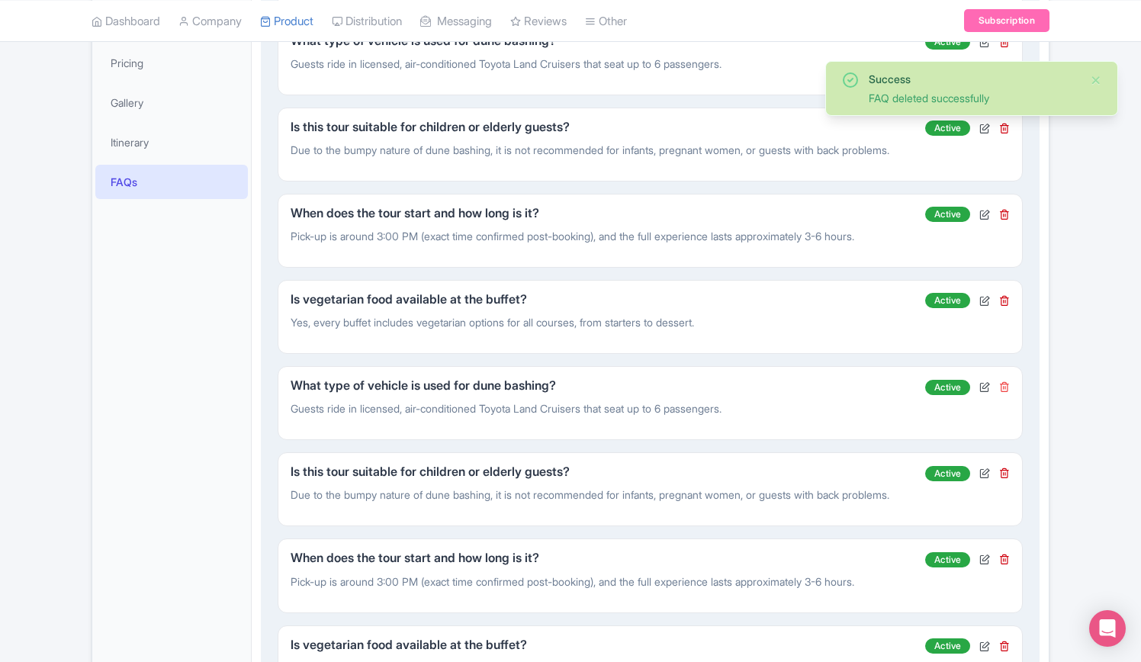
click at [1005, 392] on icon at bounding box center [1004, 386] width 11 height 11
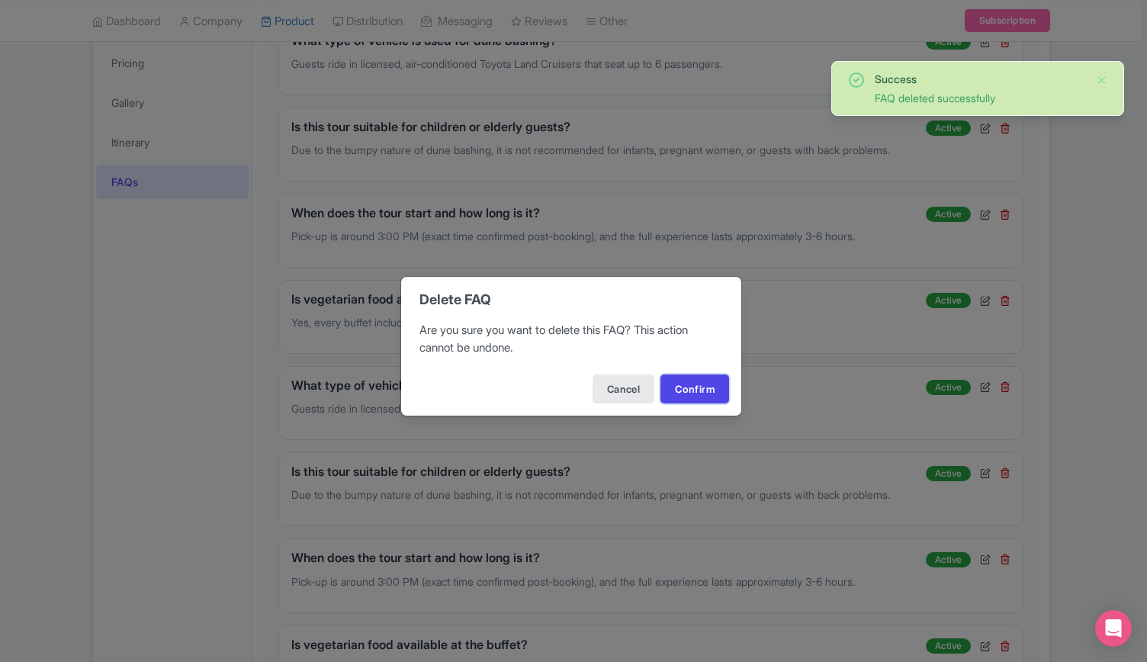
drag, startPoint x: 672, startPoint y: 383, endPoint x: 717, endPoint y: 403, distance: 48.9
click at [672, 383] on button "Confirm" at bounding box center [694, 388] width 69 height 29
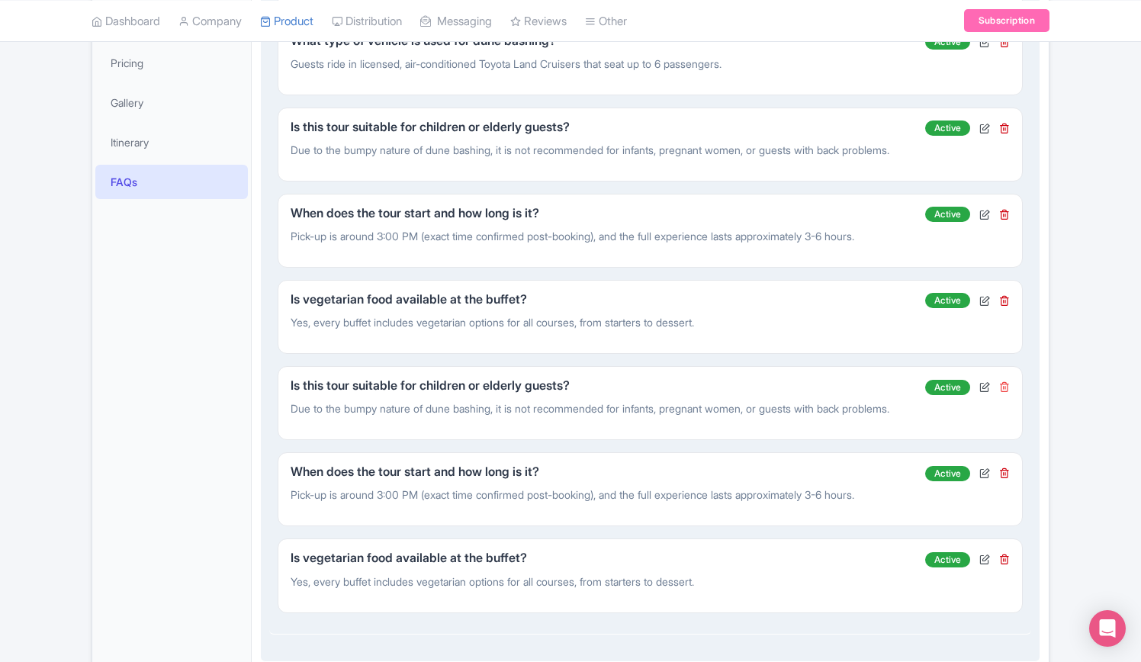
click at [1006, 392] on icon at bounding box center [1004, 386] width 11 height 11
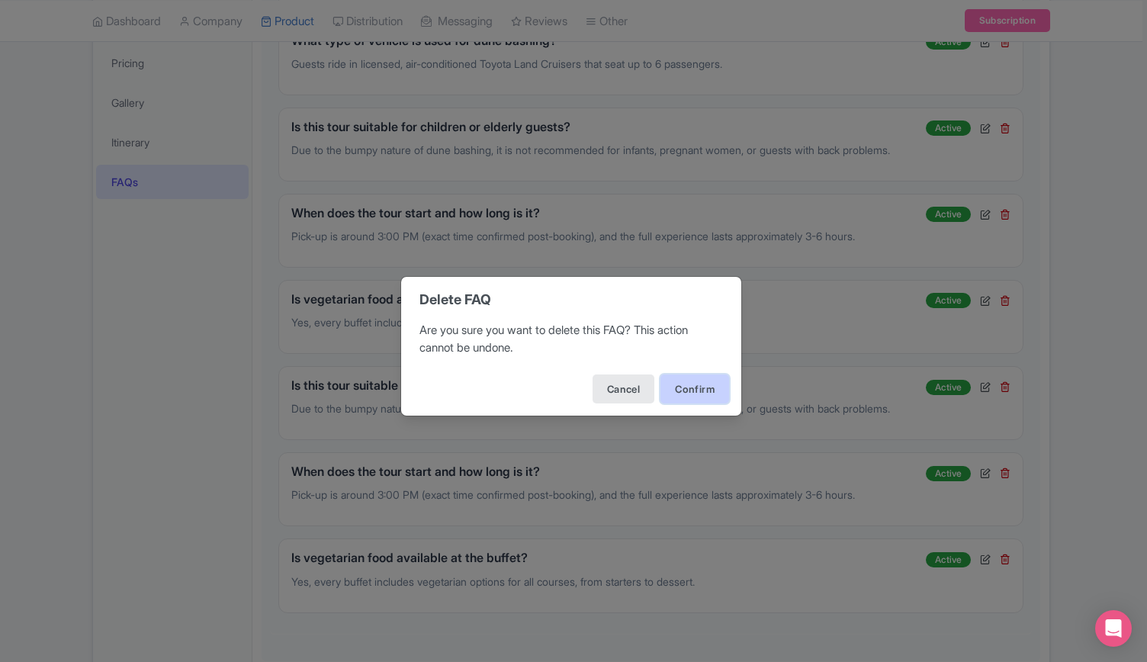
click at [694, 387] on button "Confirm" at bounding box center [694, 388] width 69 height 29
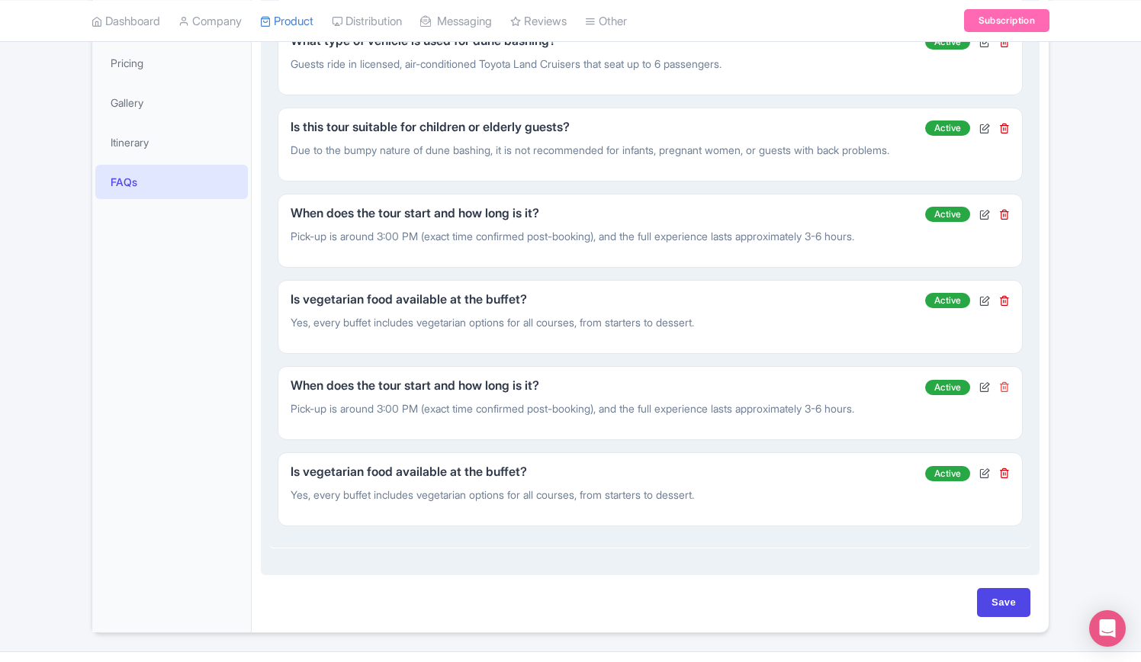
click at [1005, 392] on icon at bounding box center [1004, 386] width 11 height 11
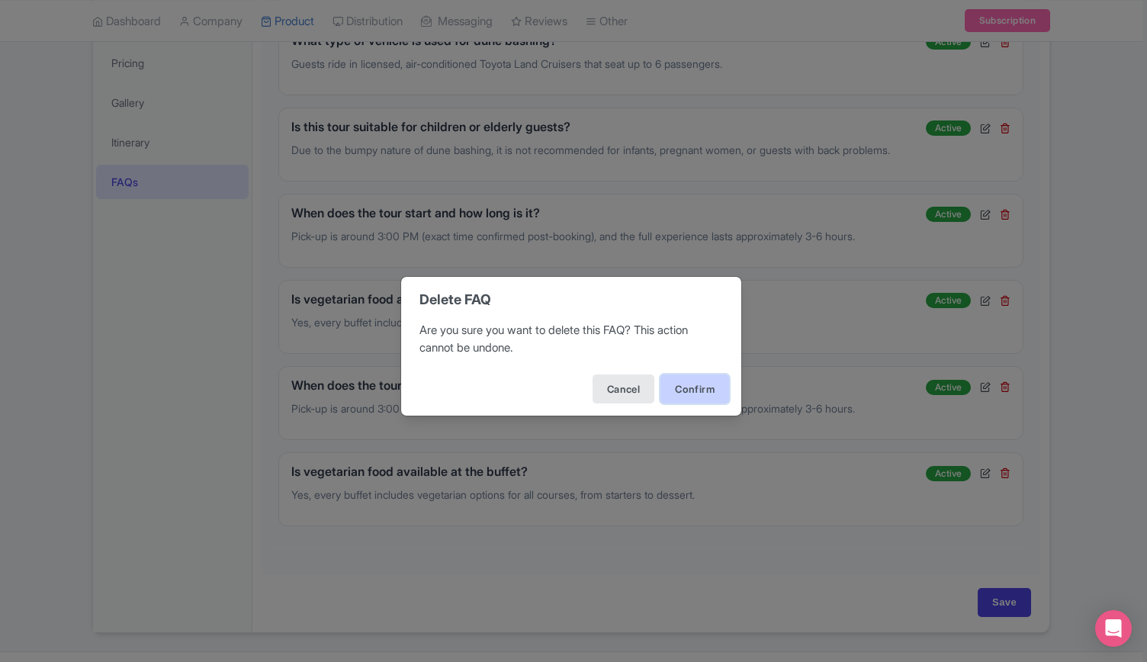
click at [694, 393] on button "Confirm" at bounding box center [694, 388] width 69 height 29
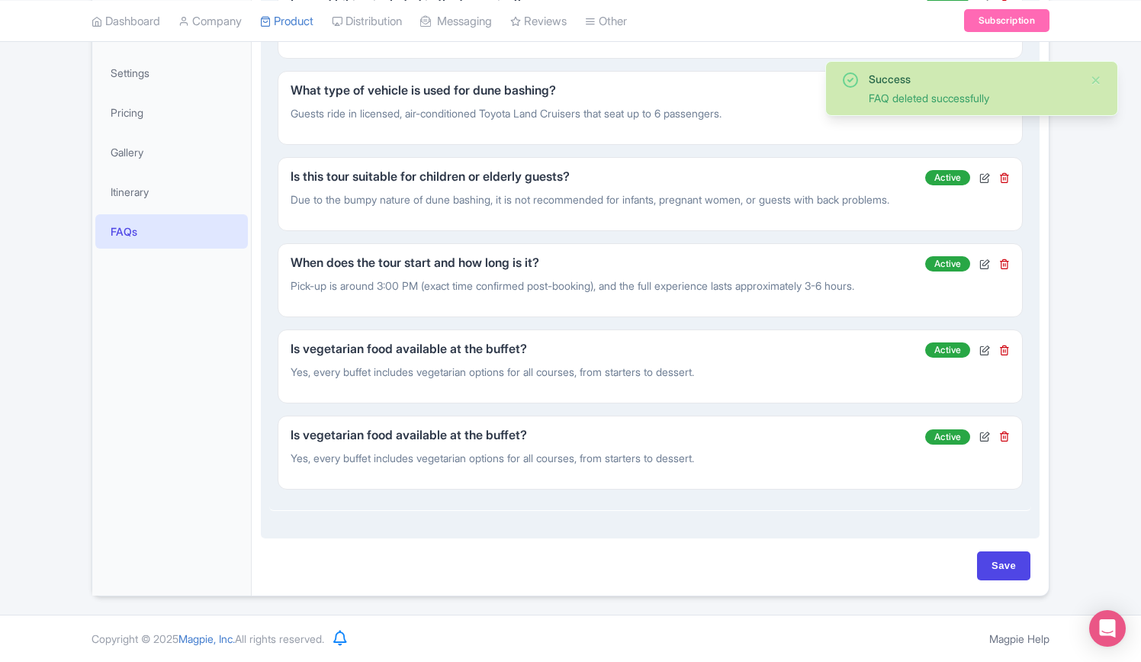
scroll to position [358, 0]
click at [1006, 437] on icon at bounding box center [1004, 436] width 11 height 11
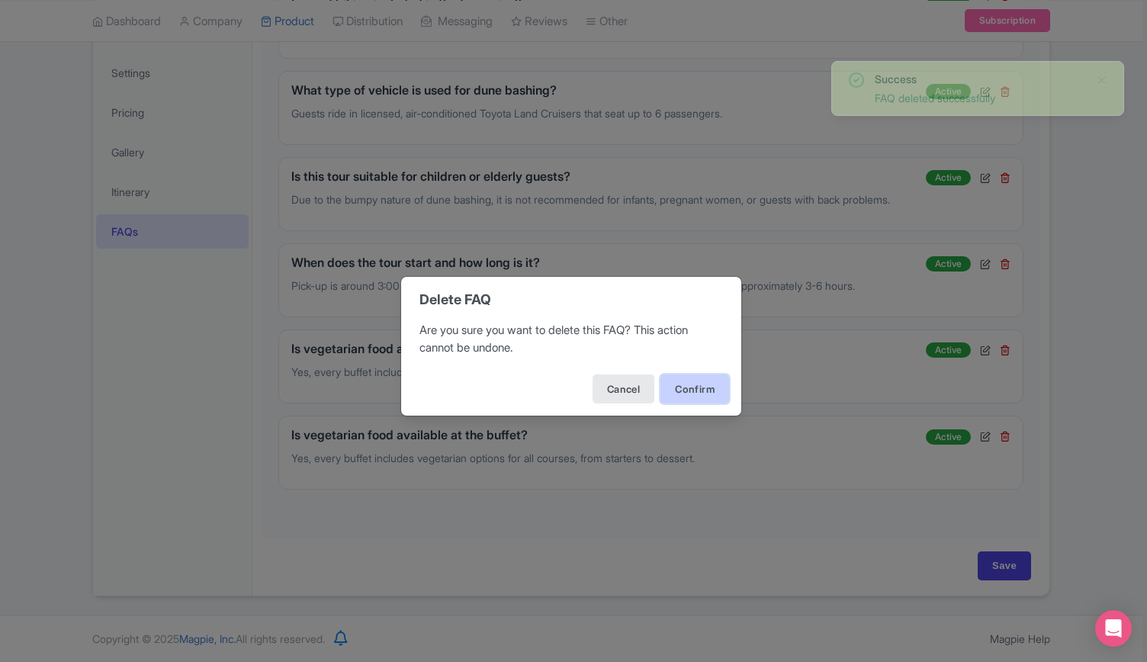
click at [689, 388] on button "Confirm" at bounding box center [694, 388] width 69 height 29
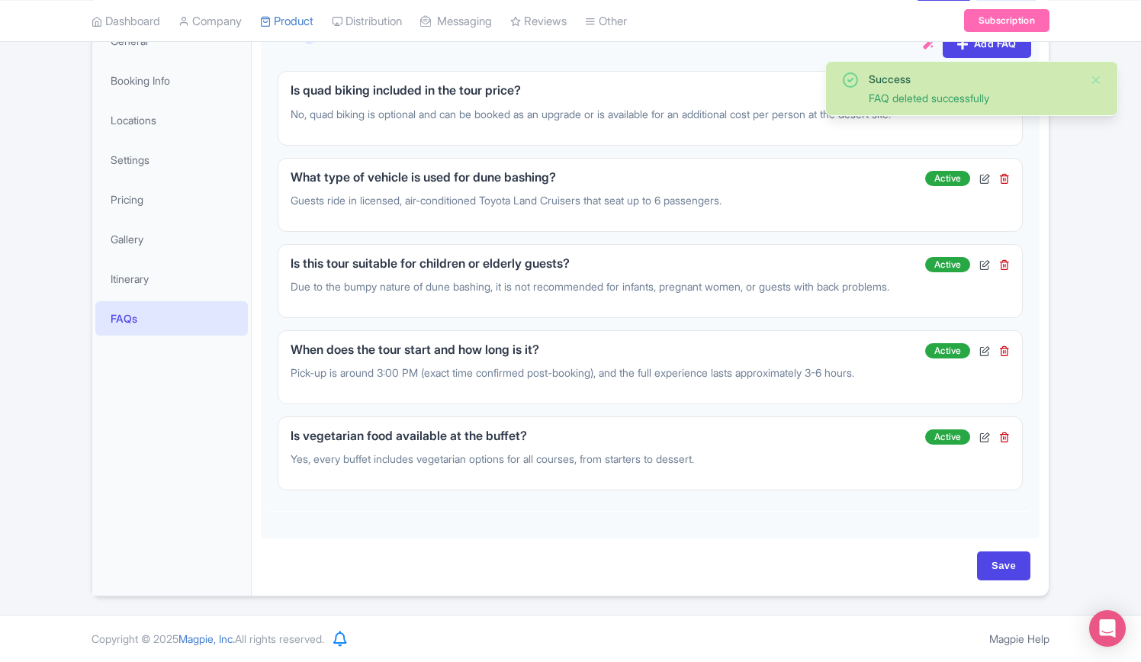
scroll to position [271, 0]
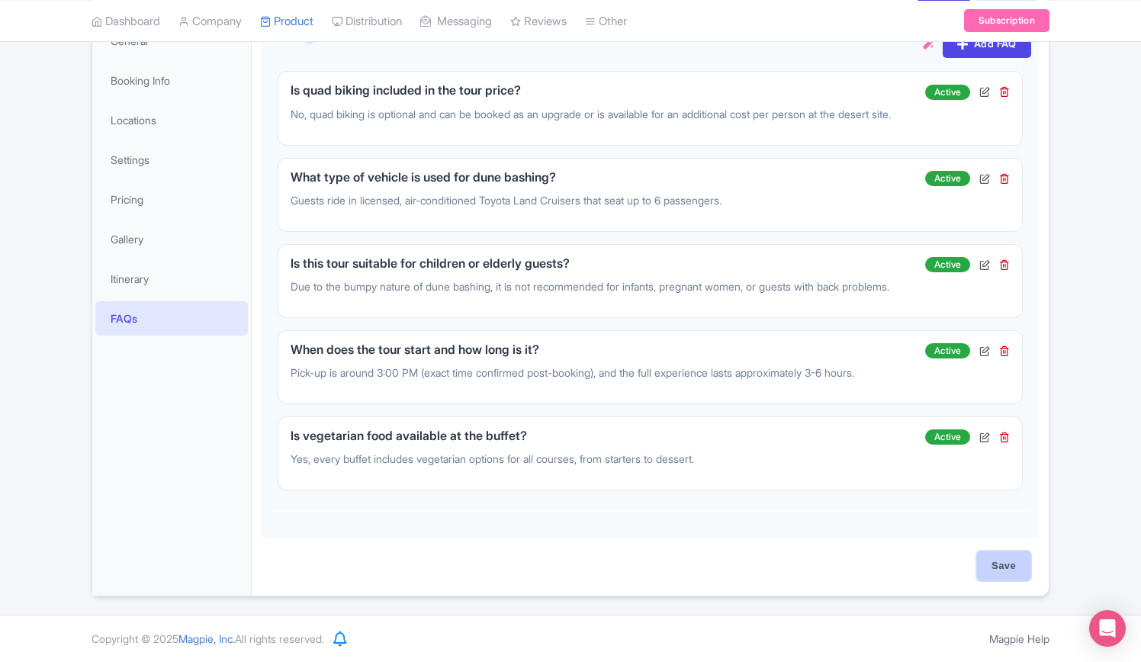
drag, startPoint x: 988, startPoint y: 566, endPoint x: 980, endPoint y: 563, distance: 8.5
click at [987, 566] on input "Save" at bounding box center [1003, 565] width 53 height 29
type input "Saving..."
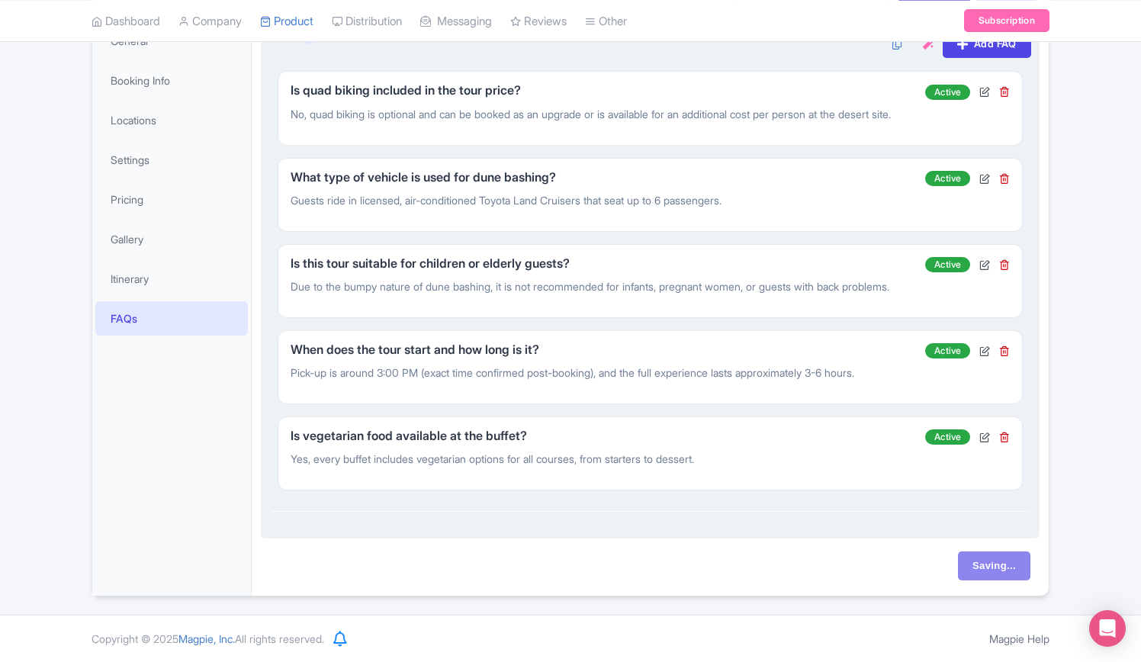
scroll to position [0, 0]
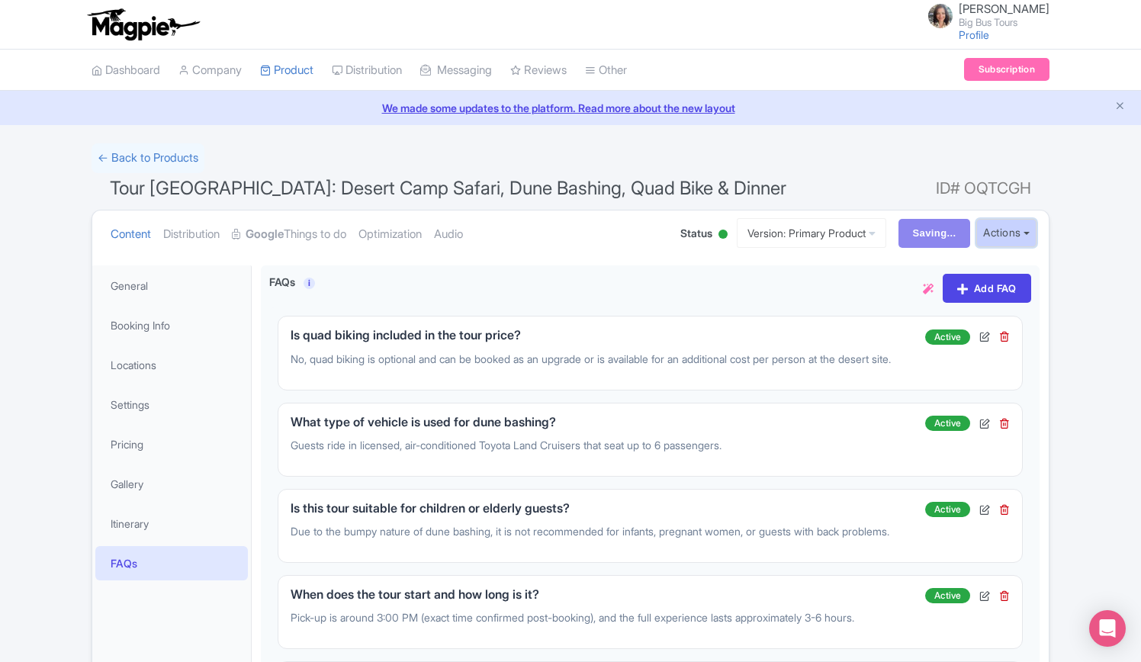
click at [1022, 229] on button "Actions" at bounding box center [1006, 233] width 60 height 28
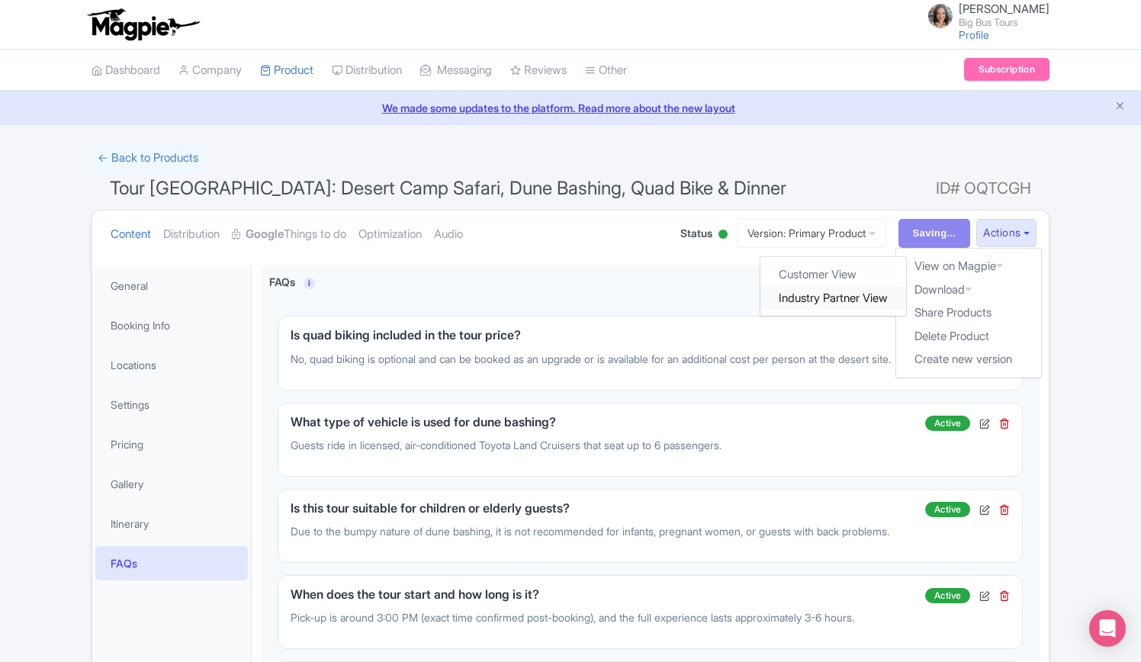
click at [826, 297] on link "Industry Partner View" at bounding box center [834, 299] width 146 height 24
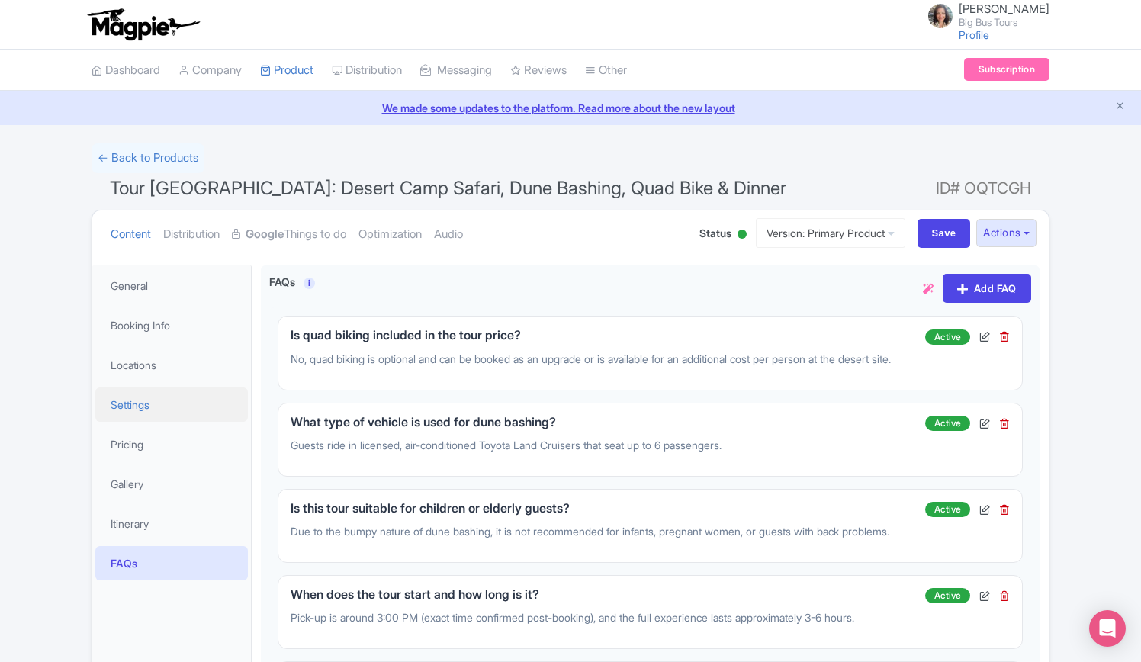
click at [136, 399] on link "Settings" at bounding box center [171, 404] width 152 height 34
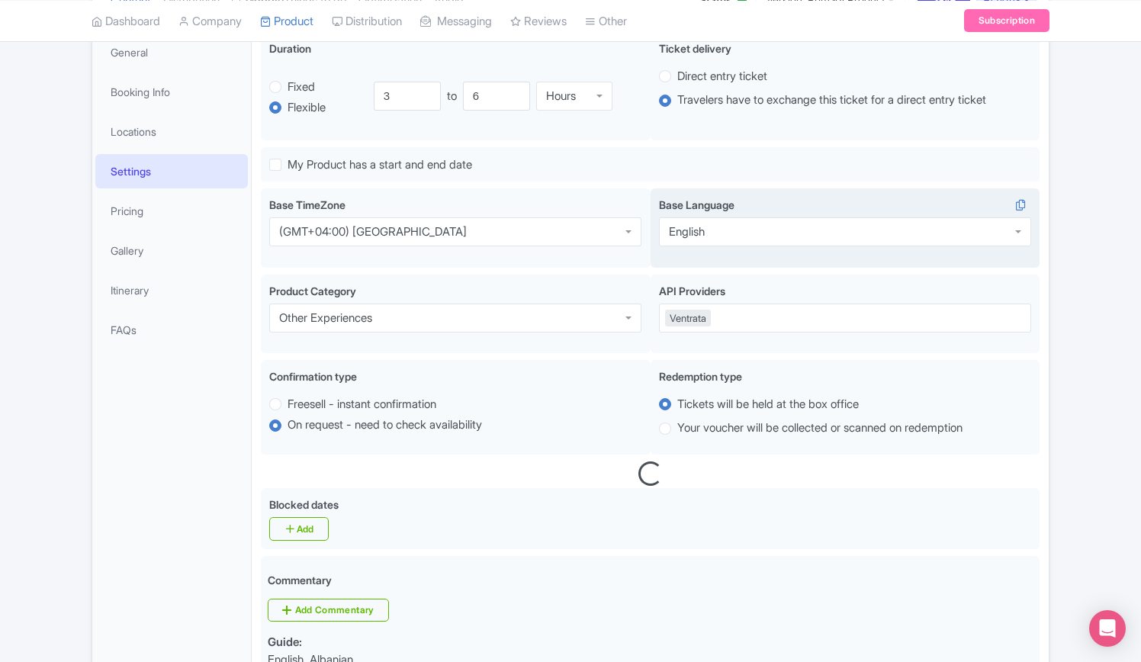
scroll to position [381, 0]
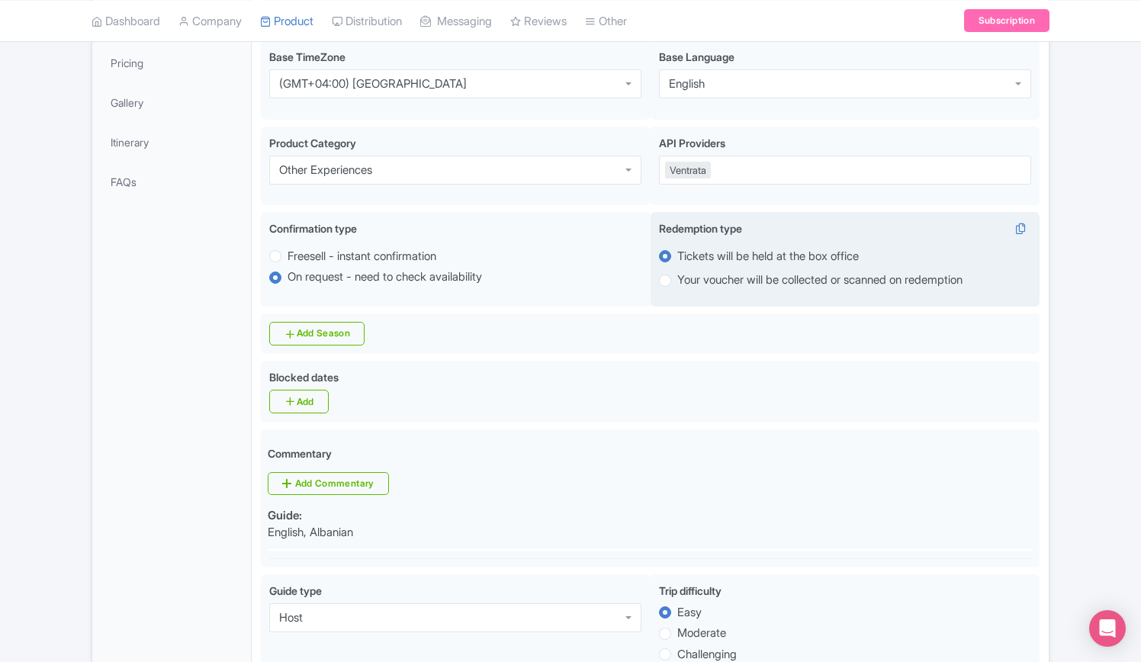
click at [677, 283] on label "Your voucher will be collected or scanned on redemption" at bounding box center [819, 280] width 285 height 18
click at [677, 283] on input "Your voucher will be collected or scanned on redemption" at bounding box center [684, 278] width 15 height 15
radio input "true"
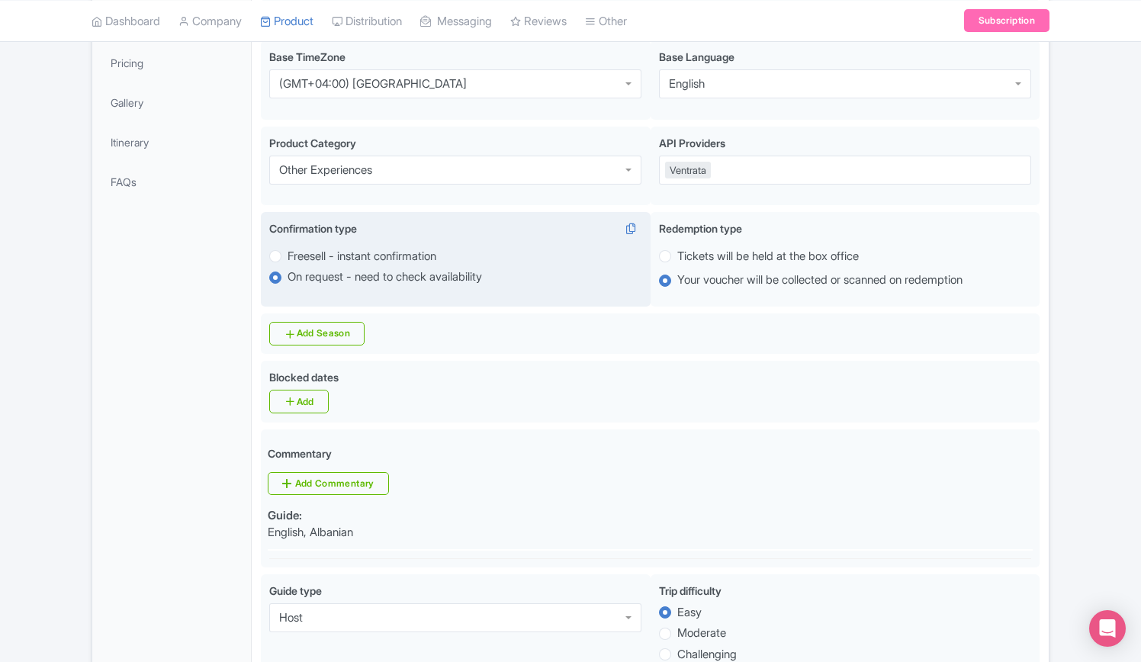
click at [281, 252] on label "Freesell - instant confirmation" at bounding box center [455, 256] width 372 height 18
click at [287, 252] on input "Freesell - instant confirmation" at bounding box center [294, 254] width 15 height 15
radio input "true"
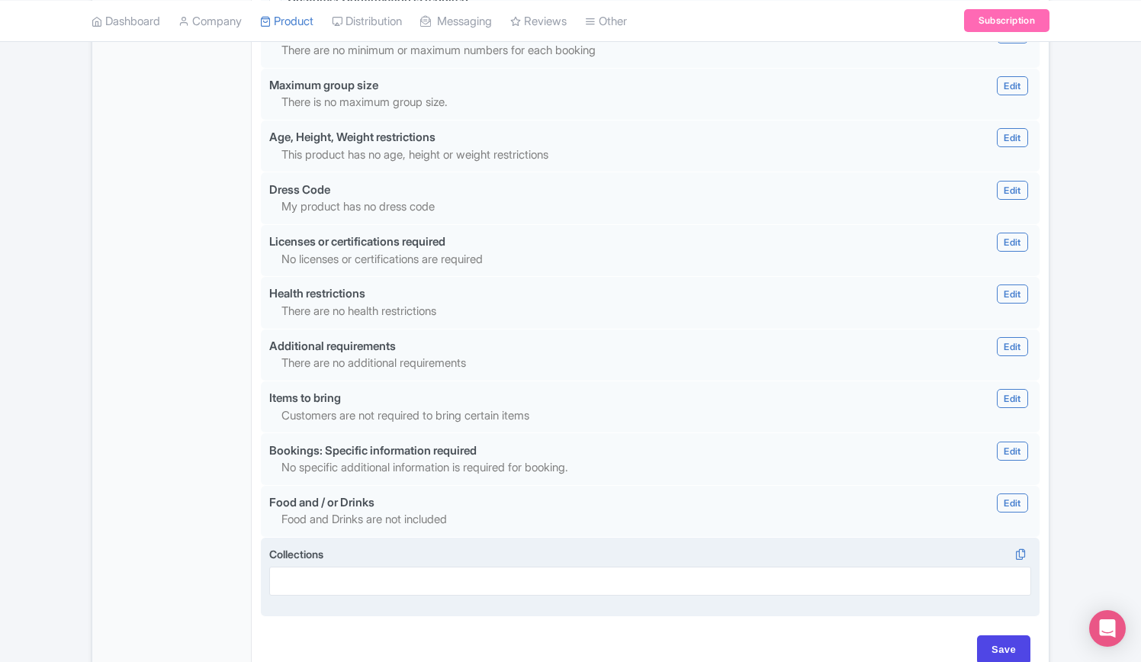
scroll to position [1296, 0]
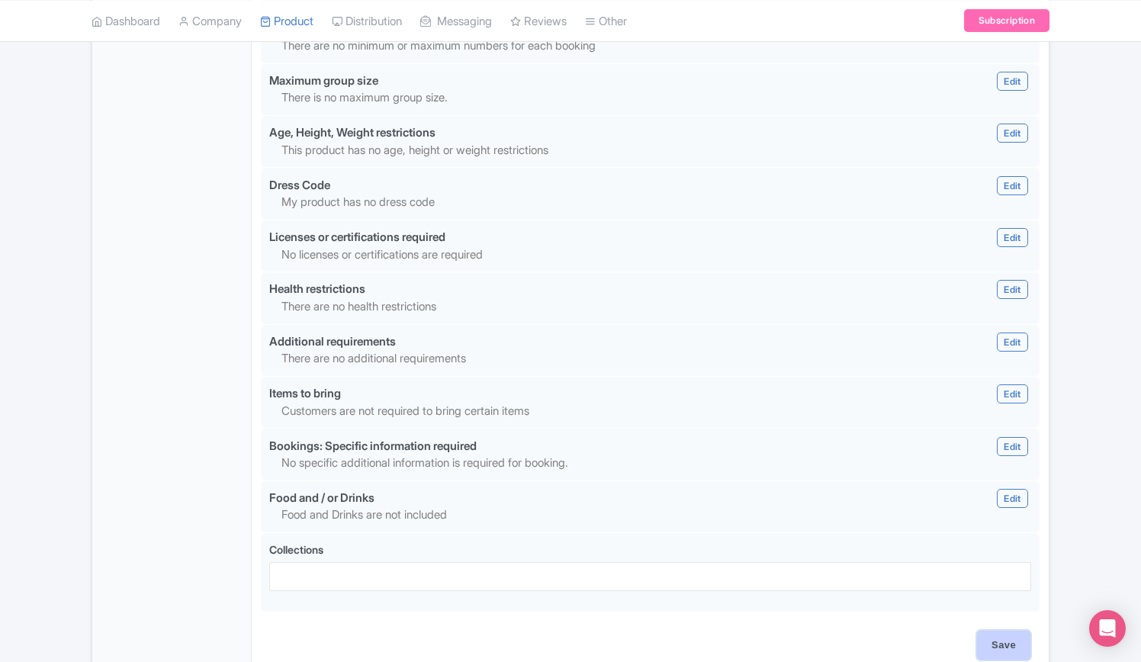
click at [1017, 647] on input "Save" at bounding box center [1003, 645] width 53 height 29
type input "Update Product"
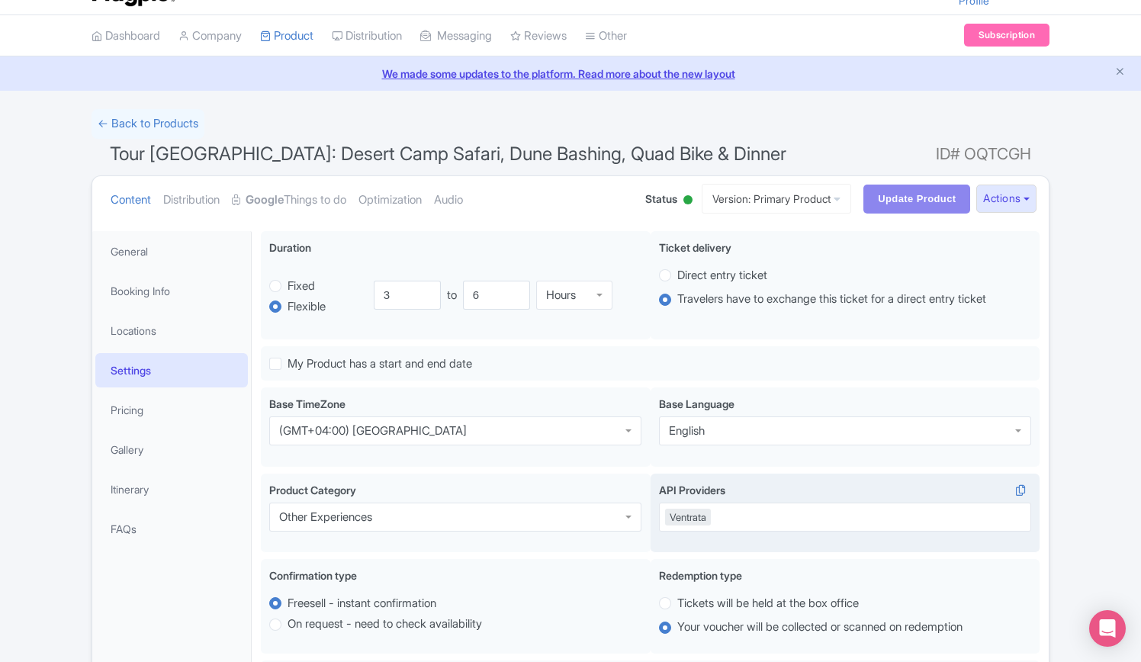
scroll to position [0, 0]
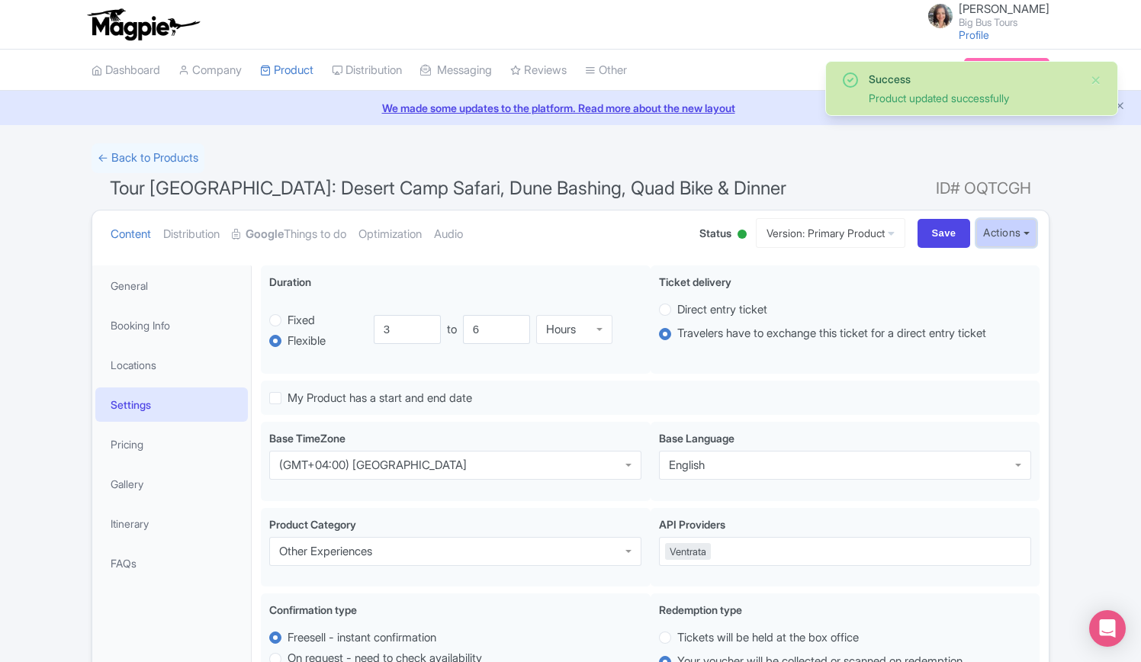
click at [1027, 229] on button "Actions" at bounding box center [1006, 233] width 60 height 28
click at [850, 296] on link "Industry Partner View" at bounding box center [834, 299] width 146 height 24
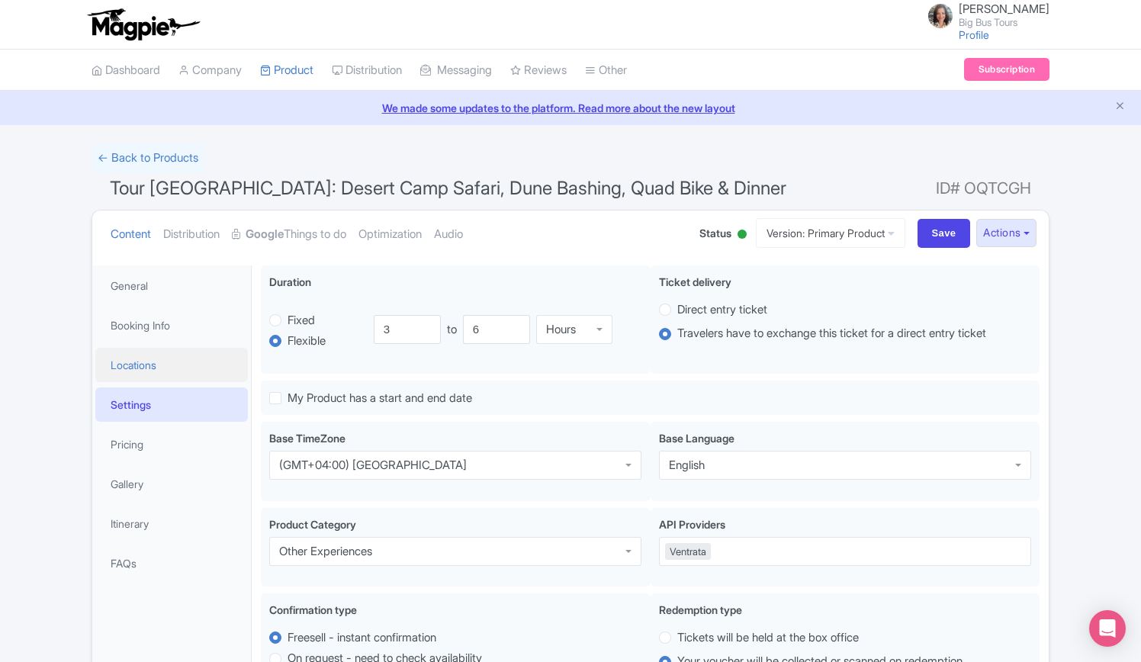
click at [140, 363] on link "Locations" at bounding box center [171, 365] width 152 height 34
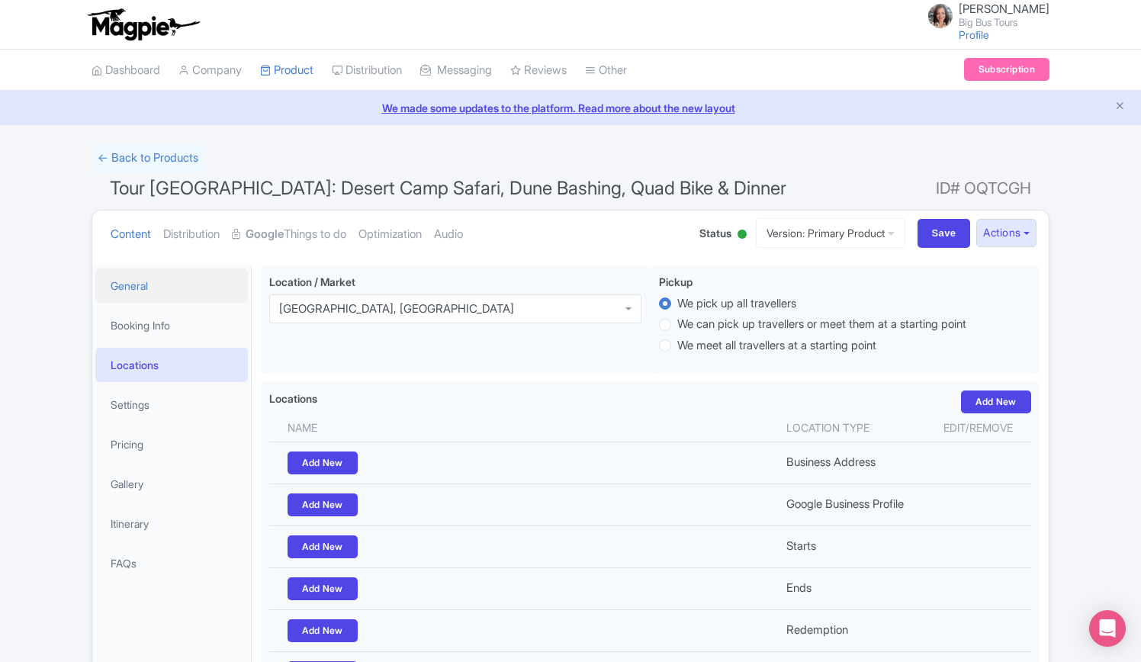
click at [143, 280] on link "General" at bounding box center [171, 285] width 152 height 34
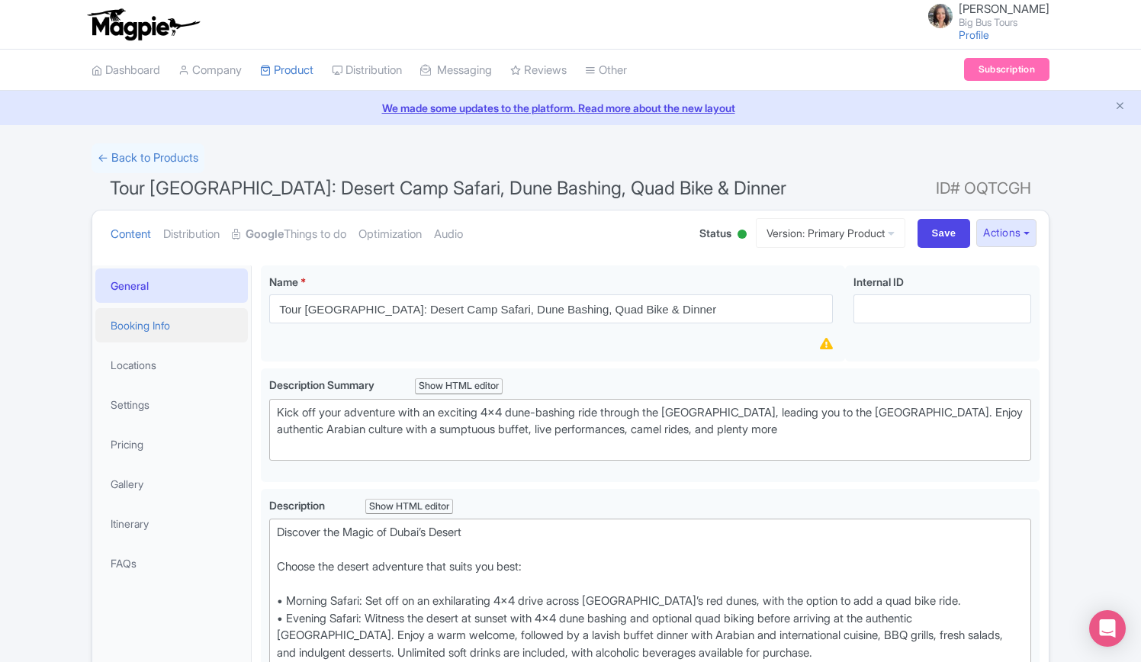
click at [152, 326] on link "Booking Info" at bounding box center [171, 325] width 152 height 34
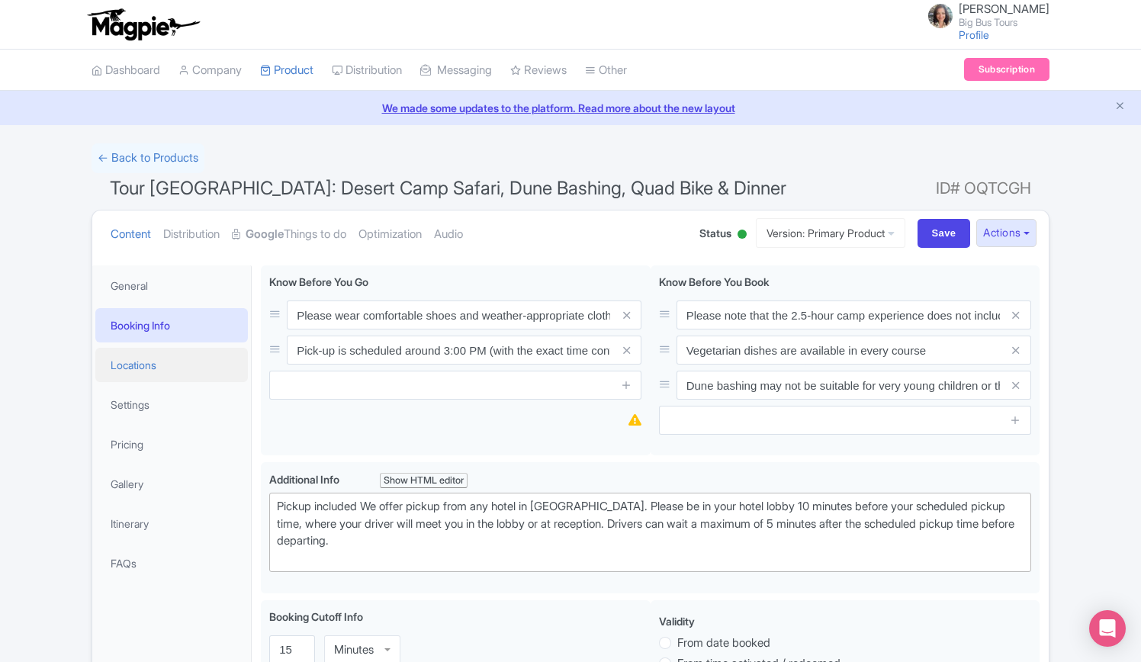
click at [143, 364] on link "Locations" at bounding box center [171, 365] width 152 height 34
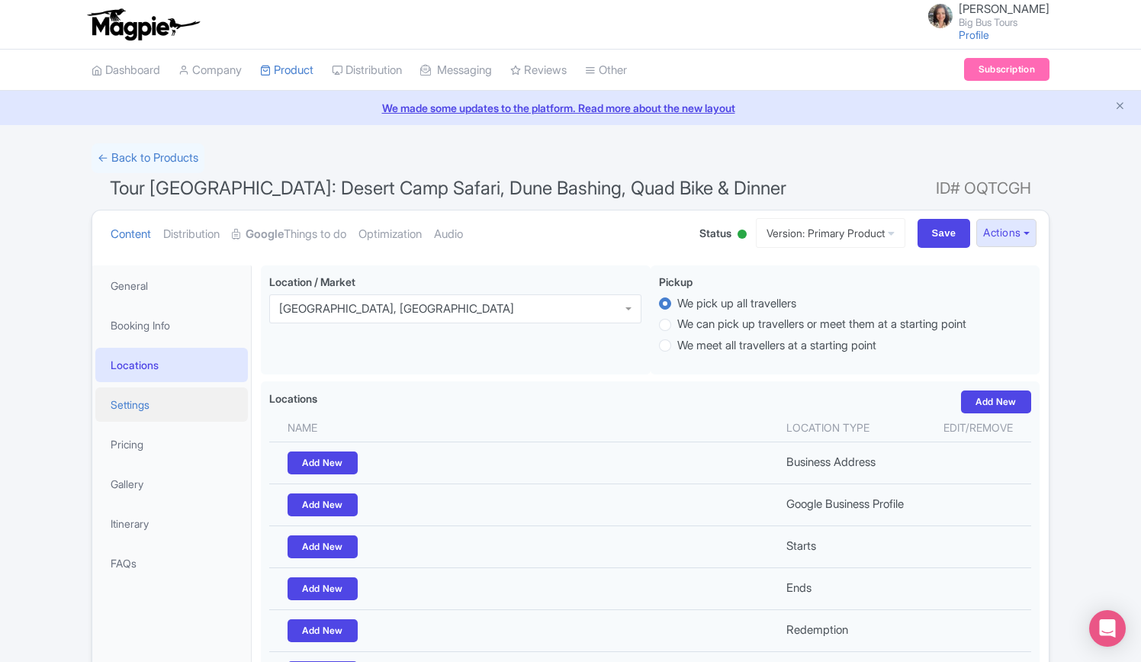
click at [130, 406] on link "Settings" at bounding box center [171, 404] width 152 height 34
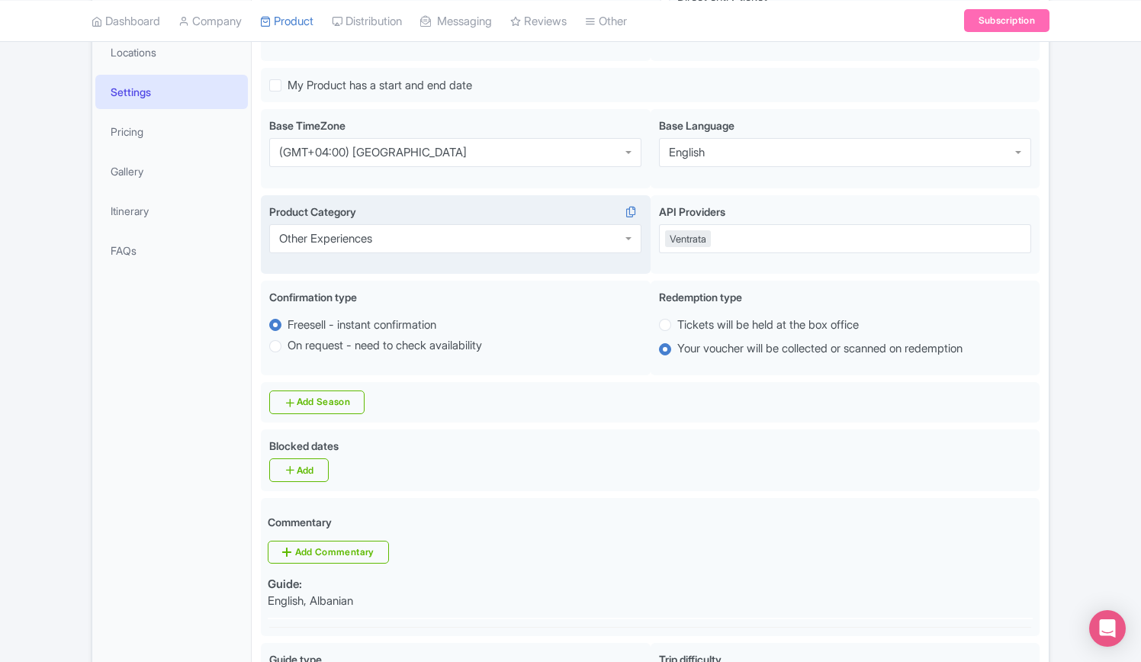
scroll to position [152, 0]
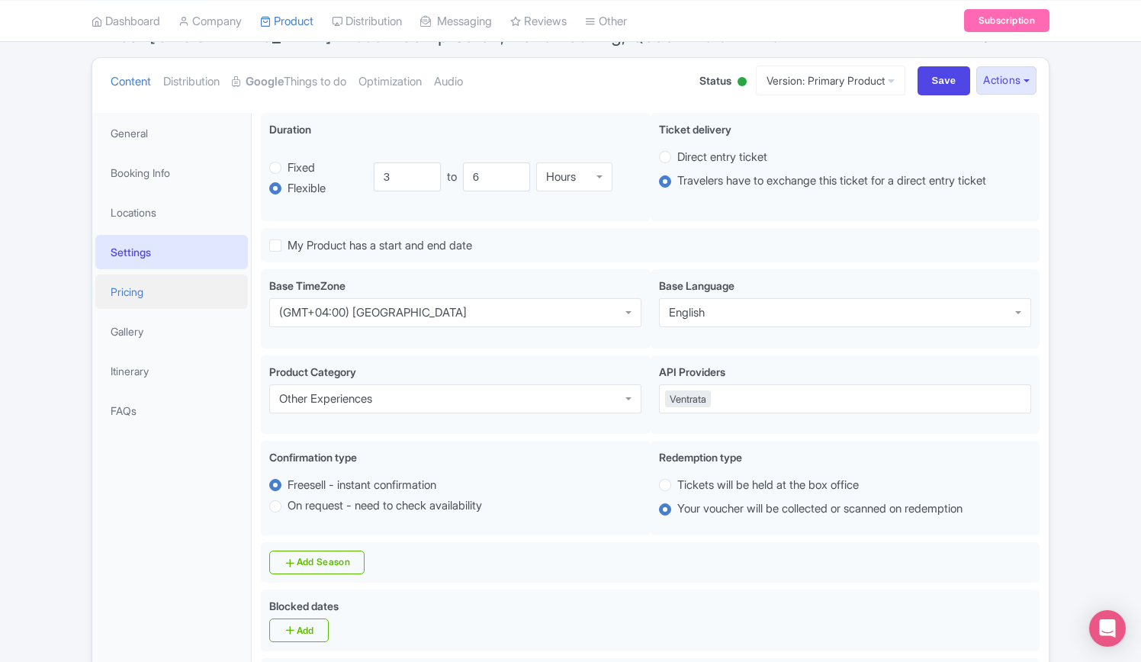
click at [130, 287] on link "Pricing" at bounding box center [171, 291] width 152 height 34
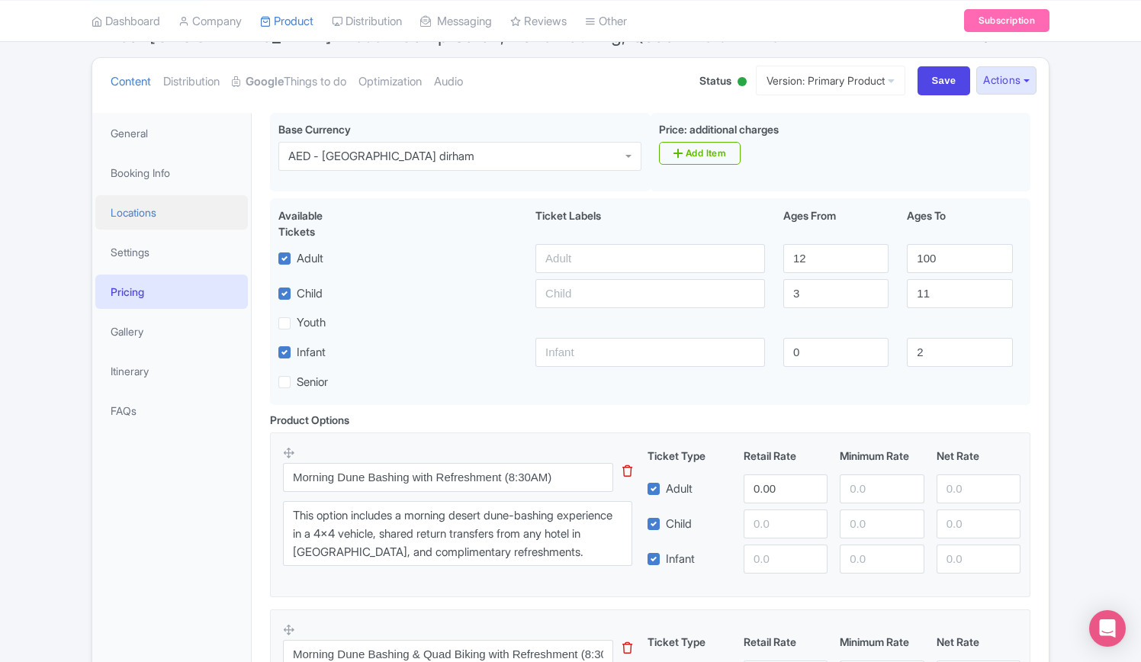
click at [142, 205] on link "Locations" at bounding box center [171, 212] width 152 height 34
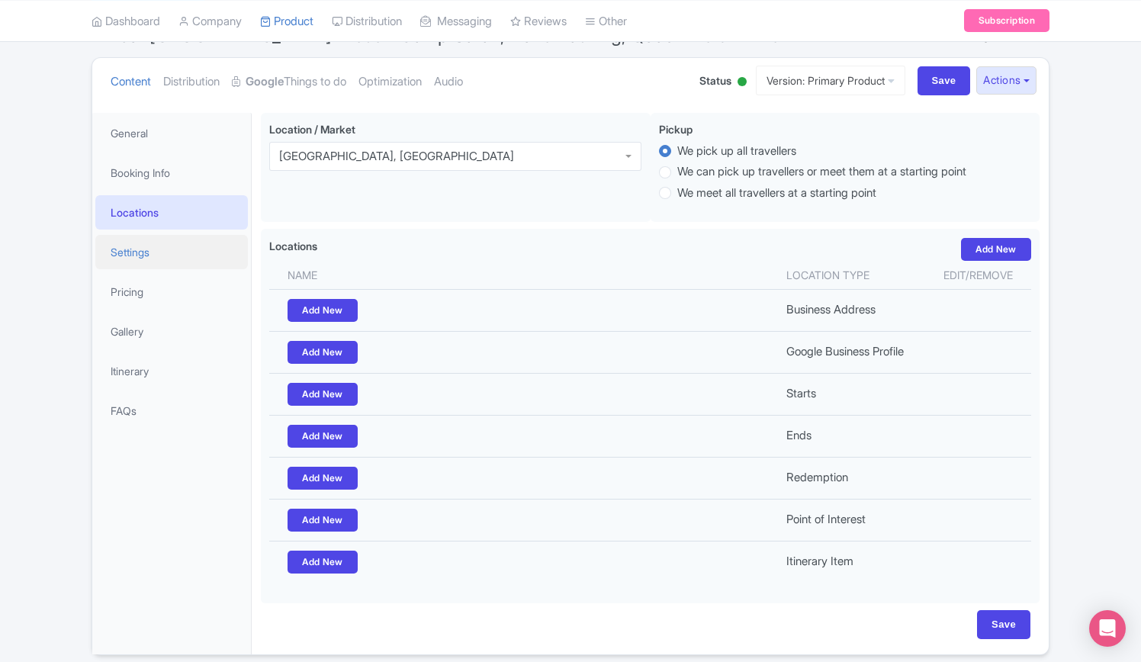
click at [129, 245] on link "Settings" at bounding box center [171, 252] width 152 height 34
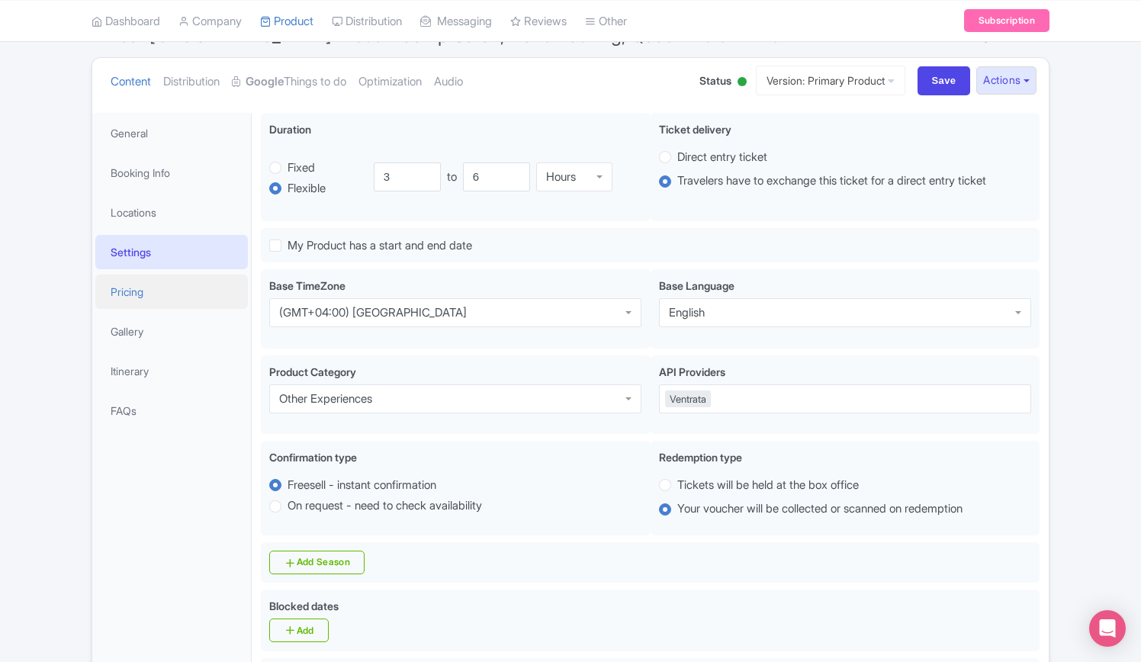
click at [139, 289] on link "Pricing" at bounding box center [171, 291] width 152 height 34
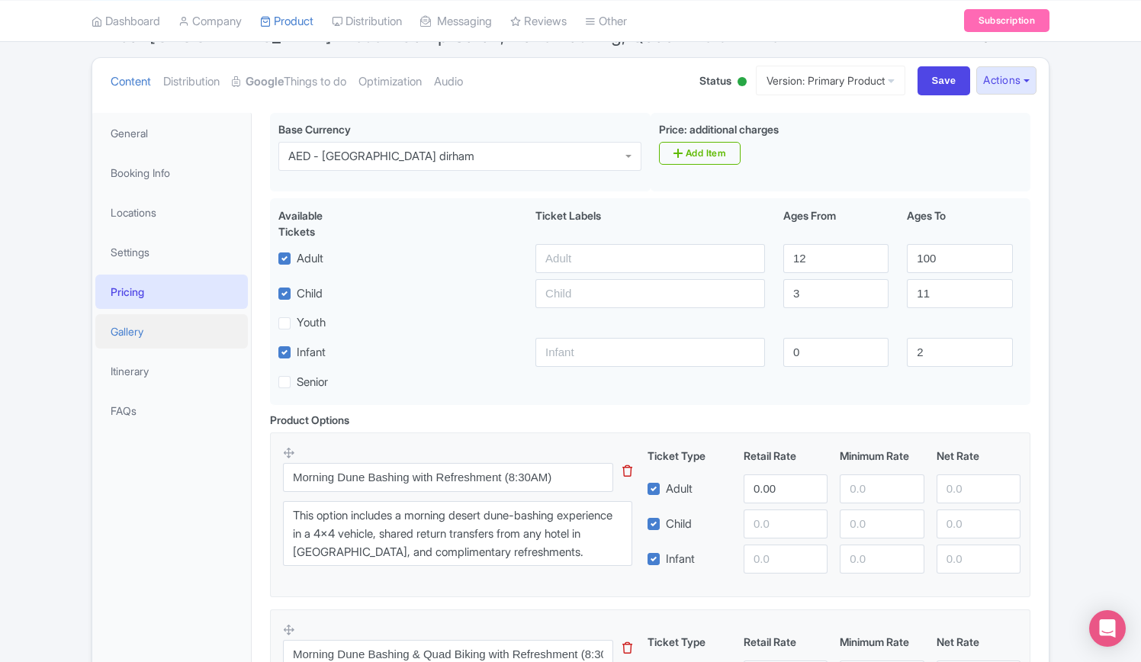
click at [134, 321] on link "Gallery" at bounding box center [171, 331] width 152 height 34
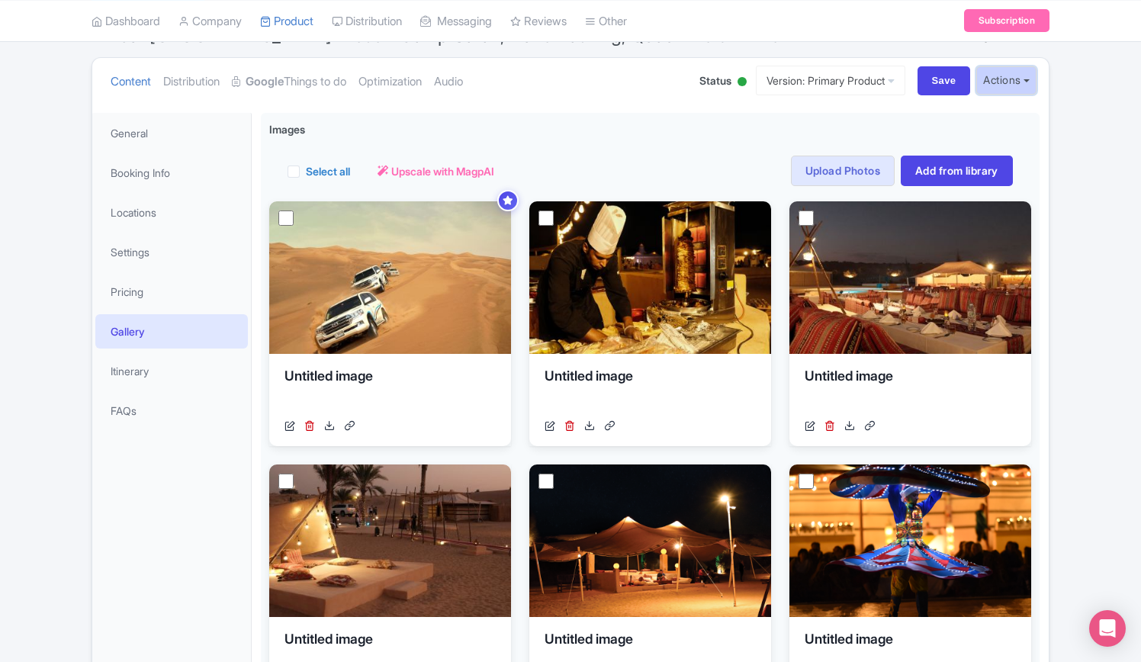
click at [1020, 77] on button "Actions" at bounding box center [1006, 80] width 60 height 28
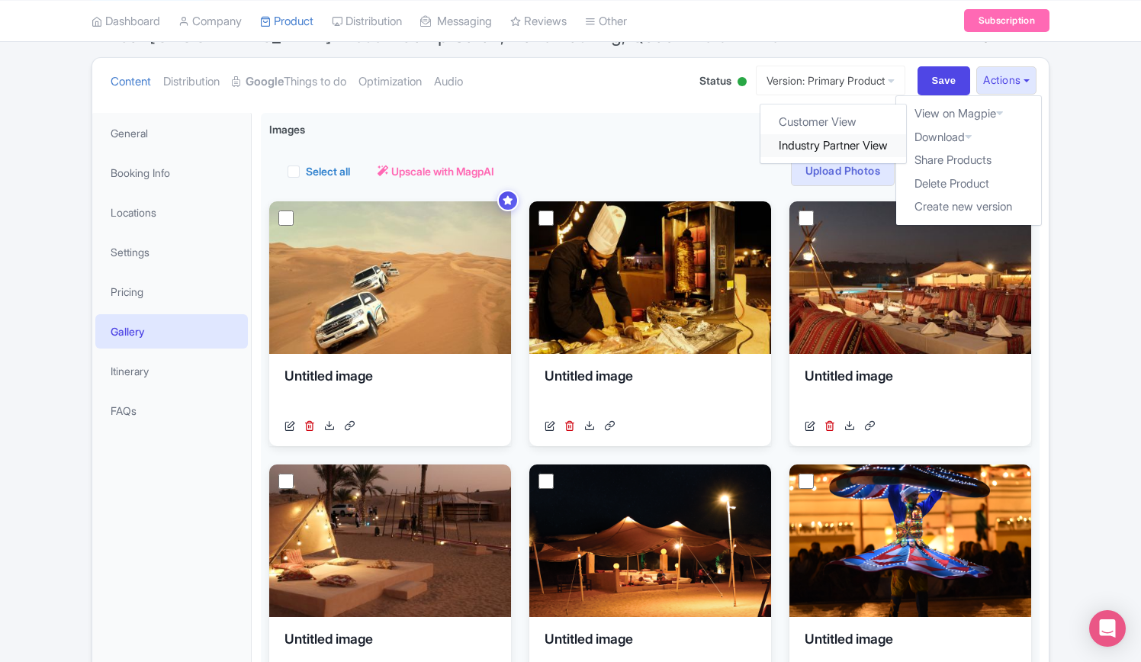
click at [808, 143] on link "Industry Partner View" at bounding box center [834, 146] width 146 height 24
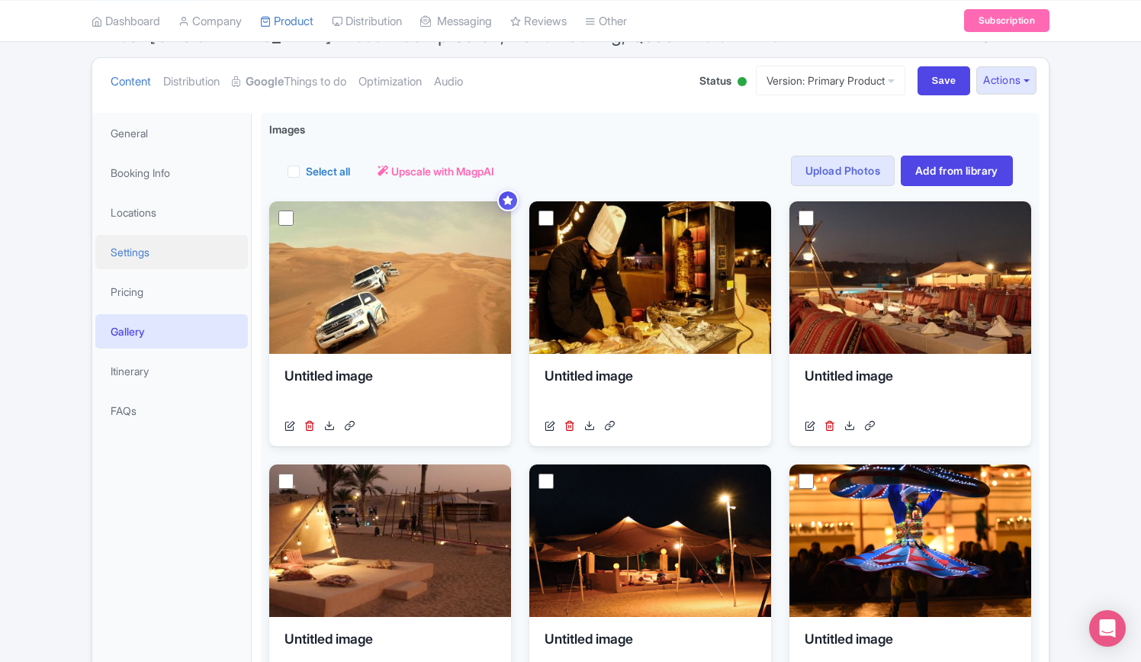
click at [130, 252] on link "Settings" at bounding box center [171, 252] width 152 height 34
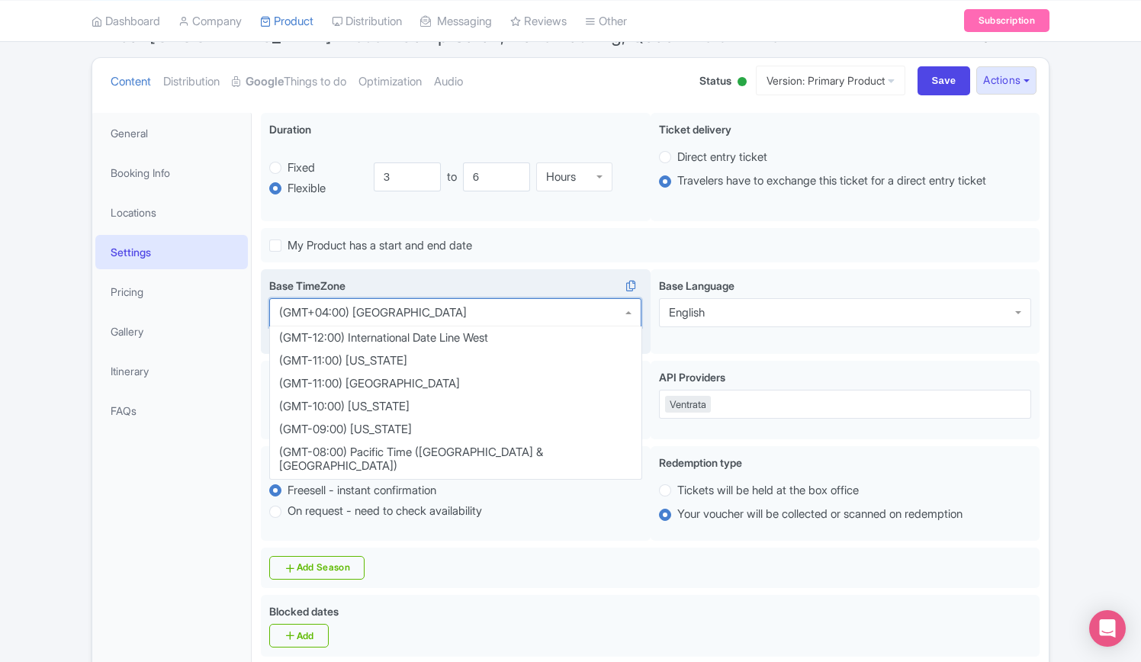
click at [396, 313] on div "(GMT+04:00) [GEOGRAPHIC_DATA]" at bounding box center [373, 313] width 188 height 14
click at [454, 316] on div "(GMT+04:00) [GEOGRAPHIC_DATA]" at bounding box center [455, 312] width 372 height 29
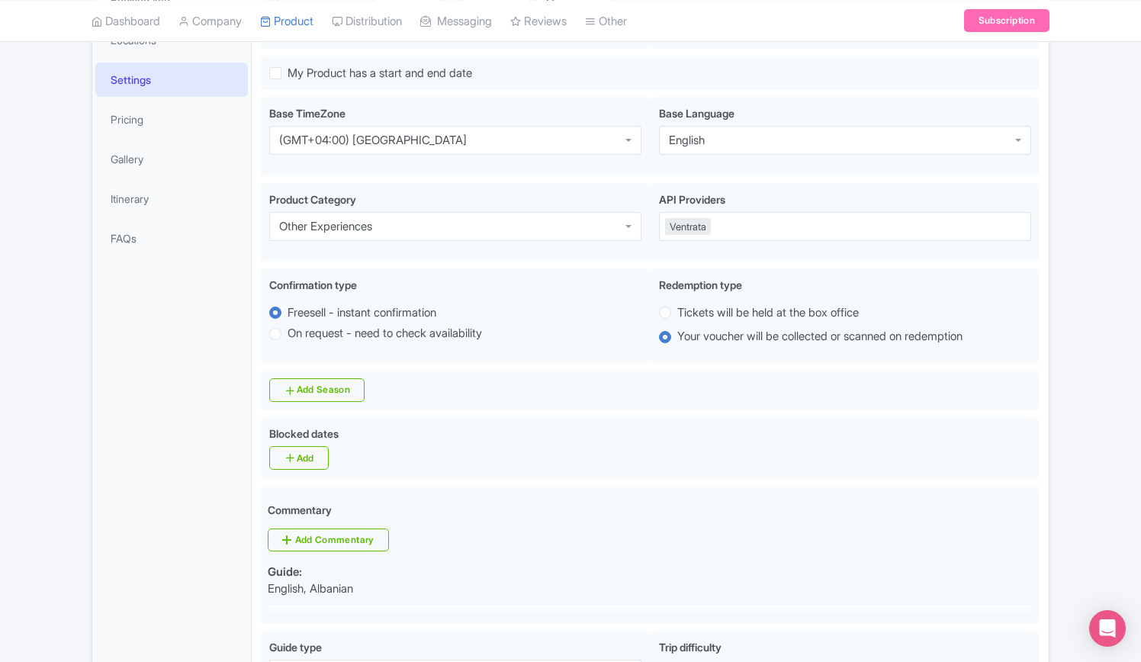
scroll to position [152, 0]
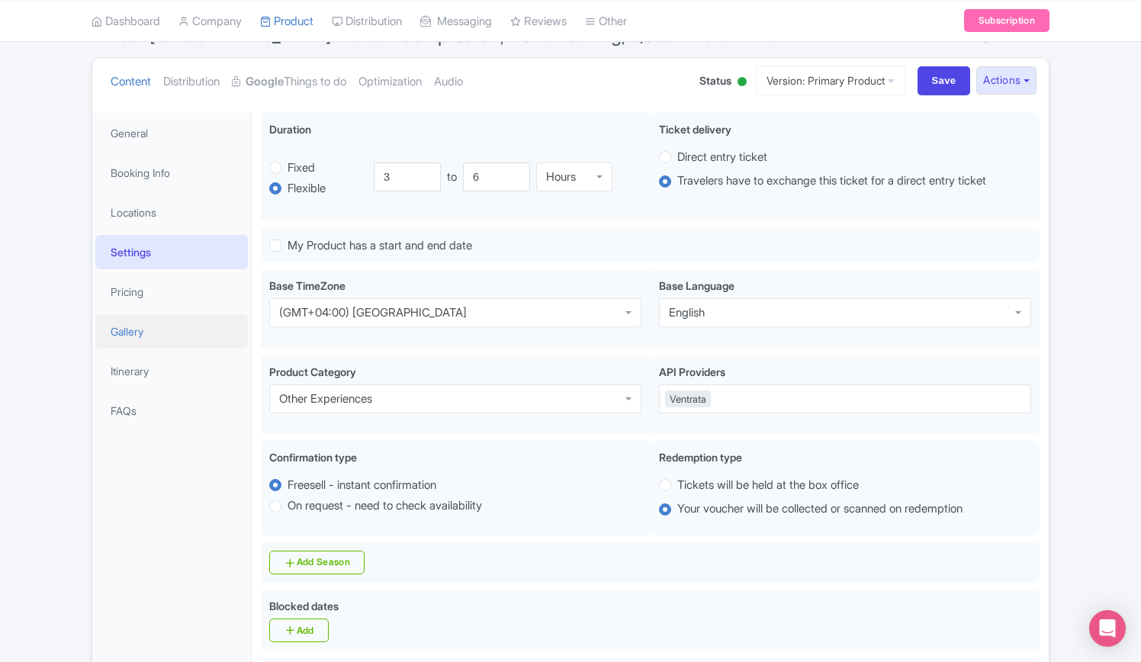
click at [131, 326] on link "Gallery" at bounding box center [171, 331] width 152 height 34
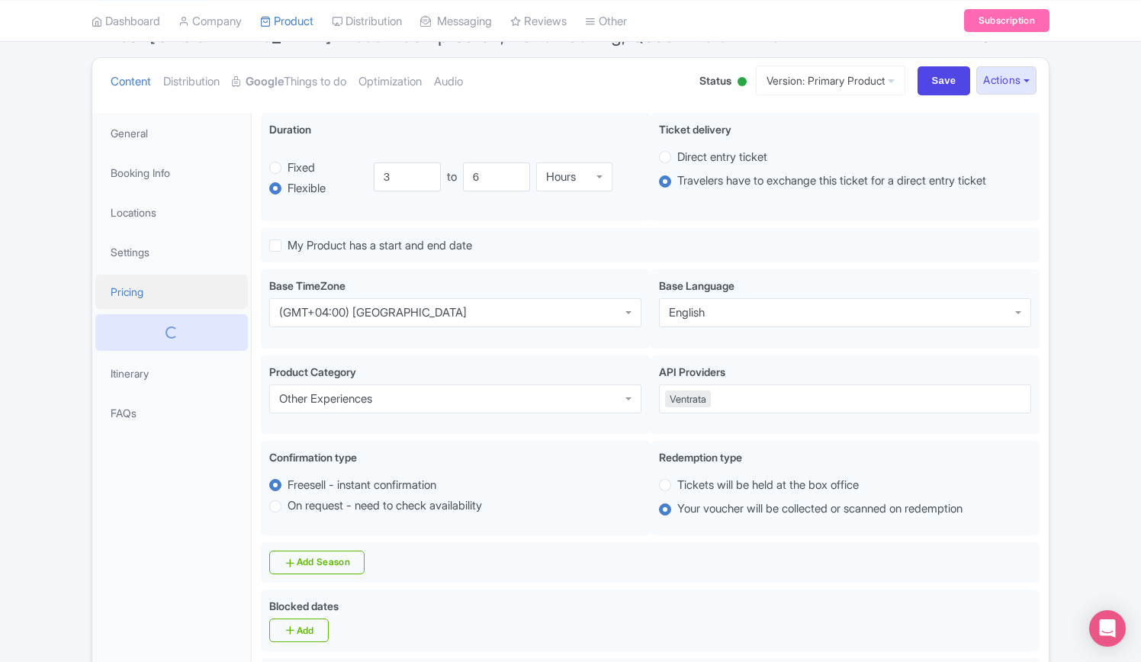
click at [135, 289] on link "Pricing" at bounding box center [171, 291] width 152 height 34
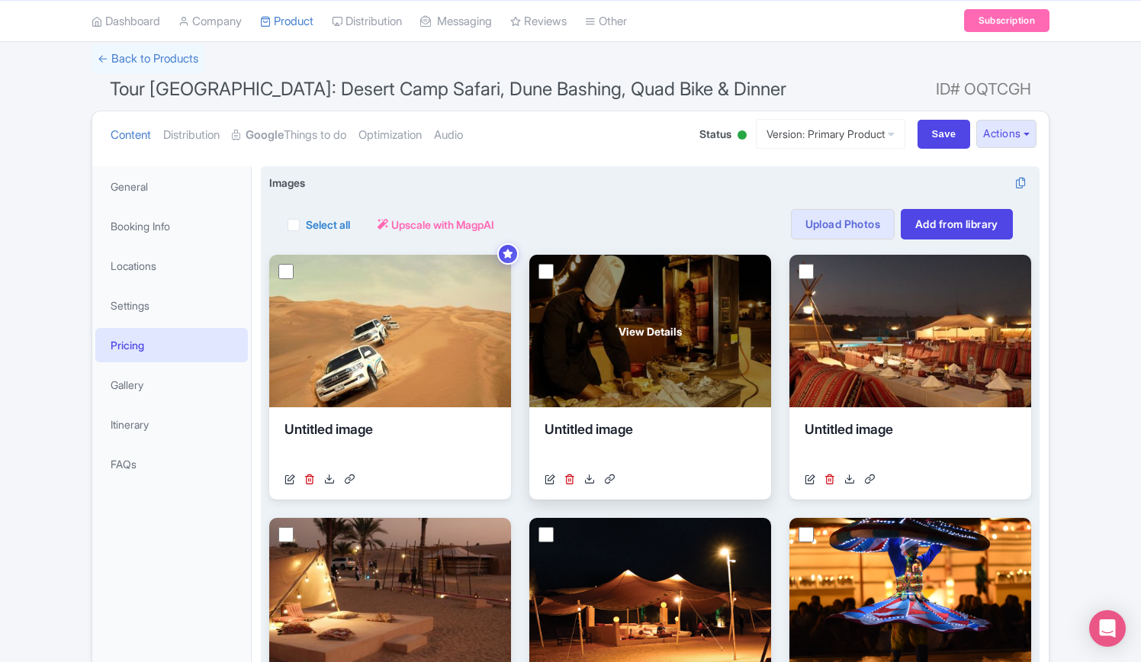
scroll to position [0, 0]
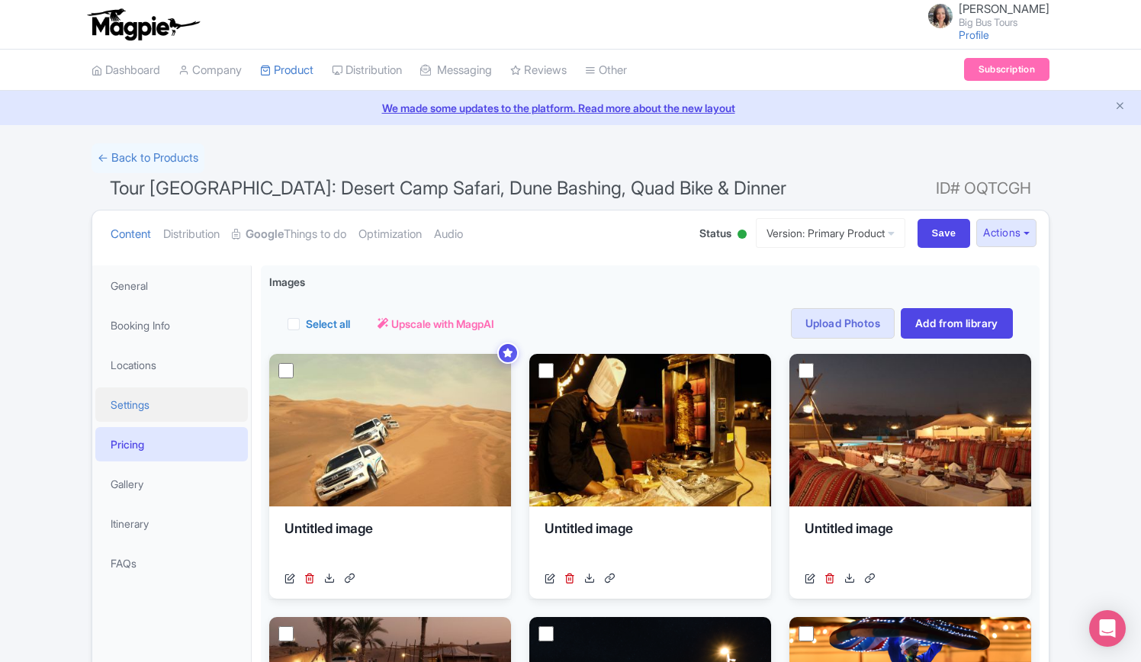
click at [136, 402] on link "Settings" at bounding box center [171, 404] width 152 height 34
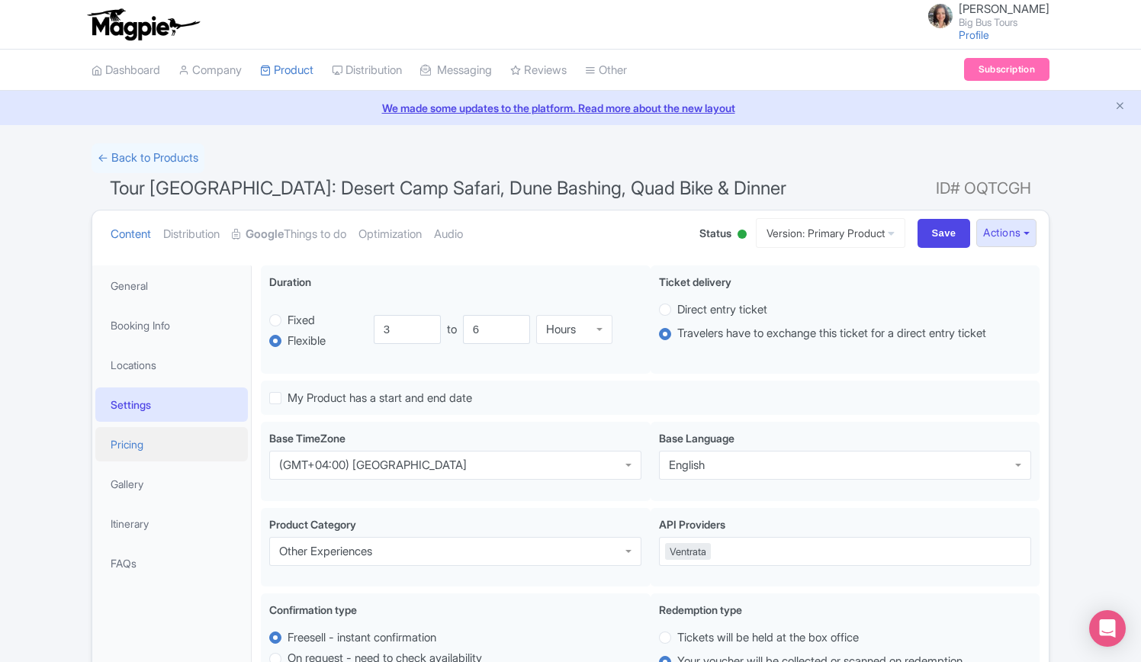
click at [138, 438] on link "Pricing" at bounding box center [171, 444] width 152 height 34
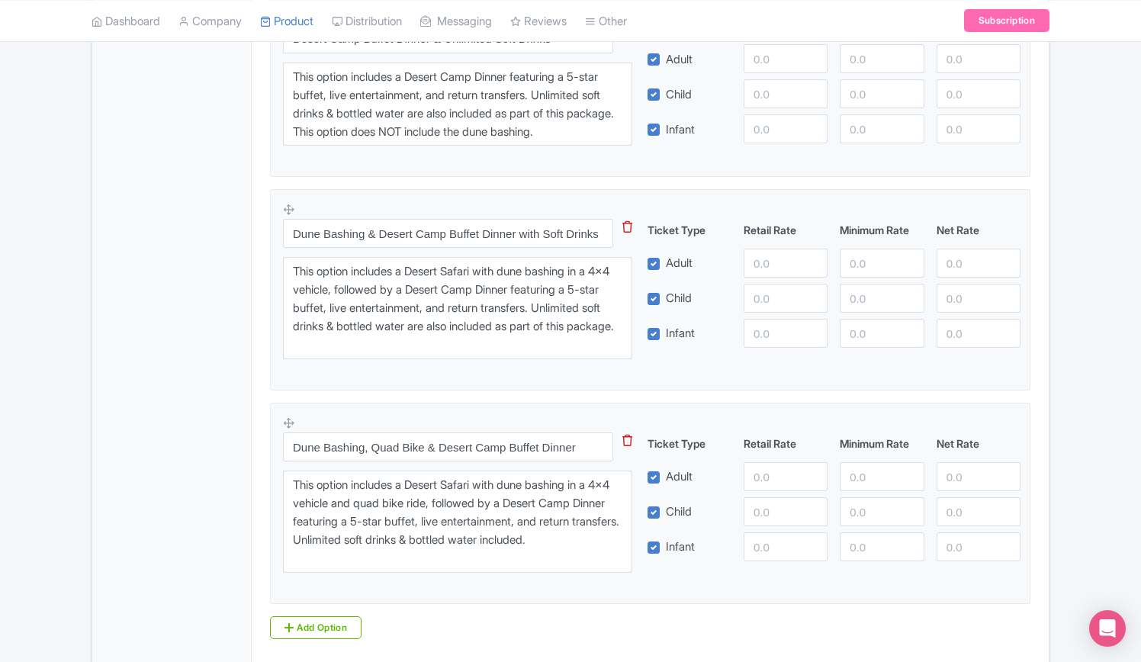
scroll to position [1071, 0]
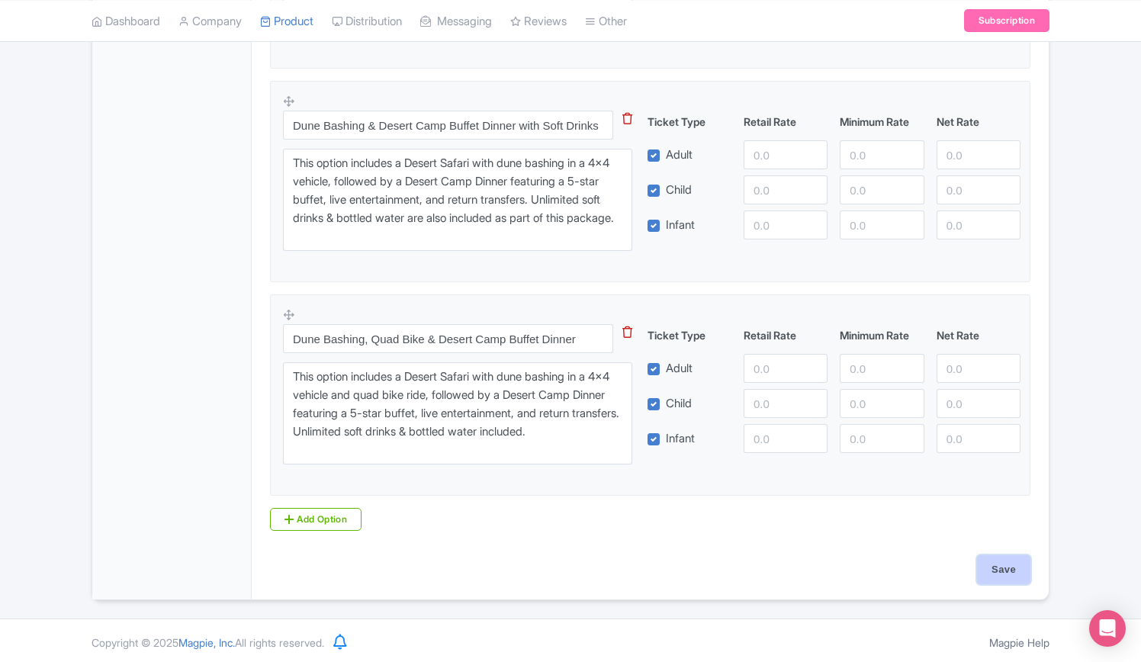
click at [1002, 566] on input "Save" at bounding box center [1003, 569] width 53 height 29
type input "Saving..."
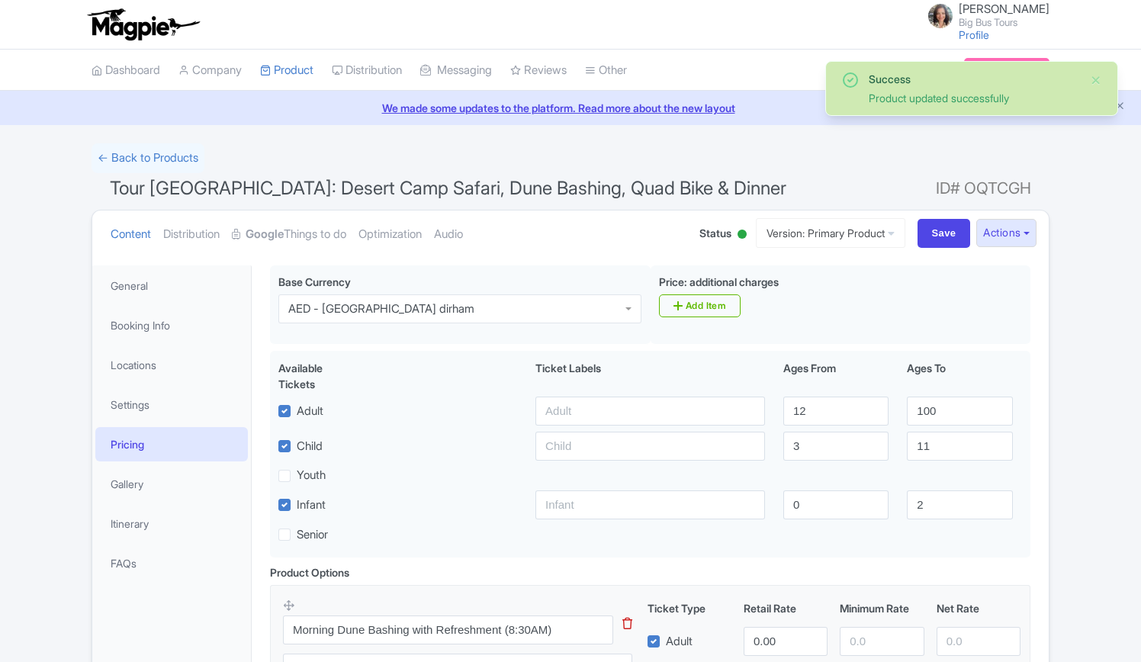
scroll to position [265, 0]
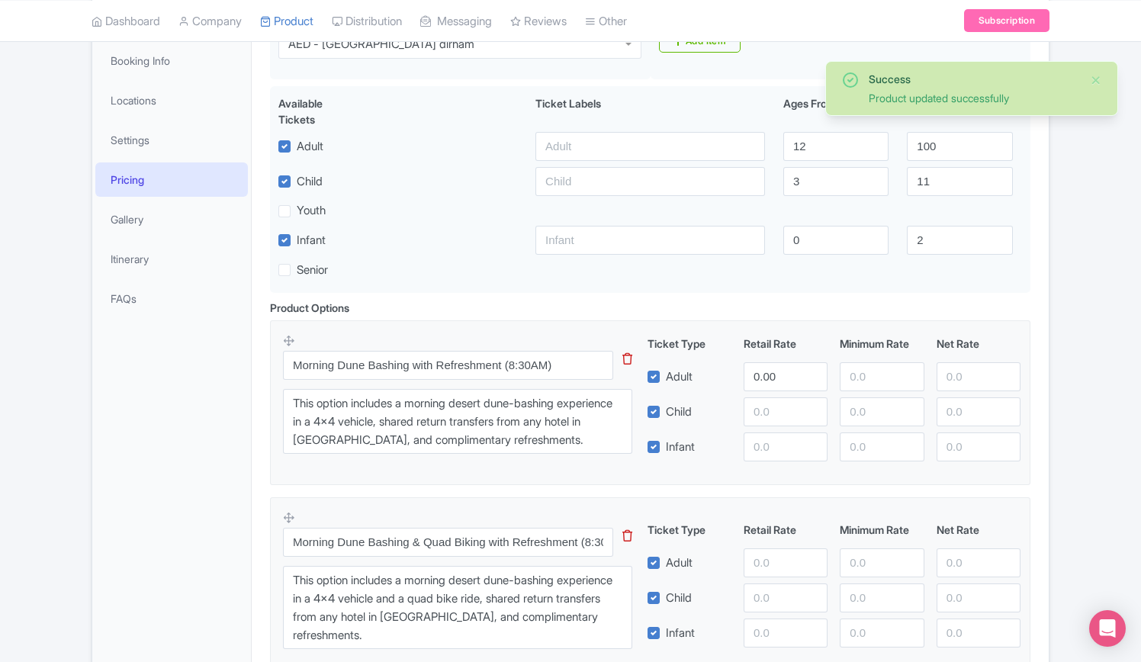
click at [1105, 298] on div "Success Product updated successfully ← Back to Products Tour [GEOGRAPHIC_DATA]:…" at bounding box center [570, 643] width 1141 height 1528
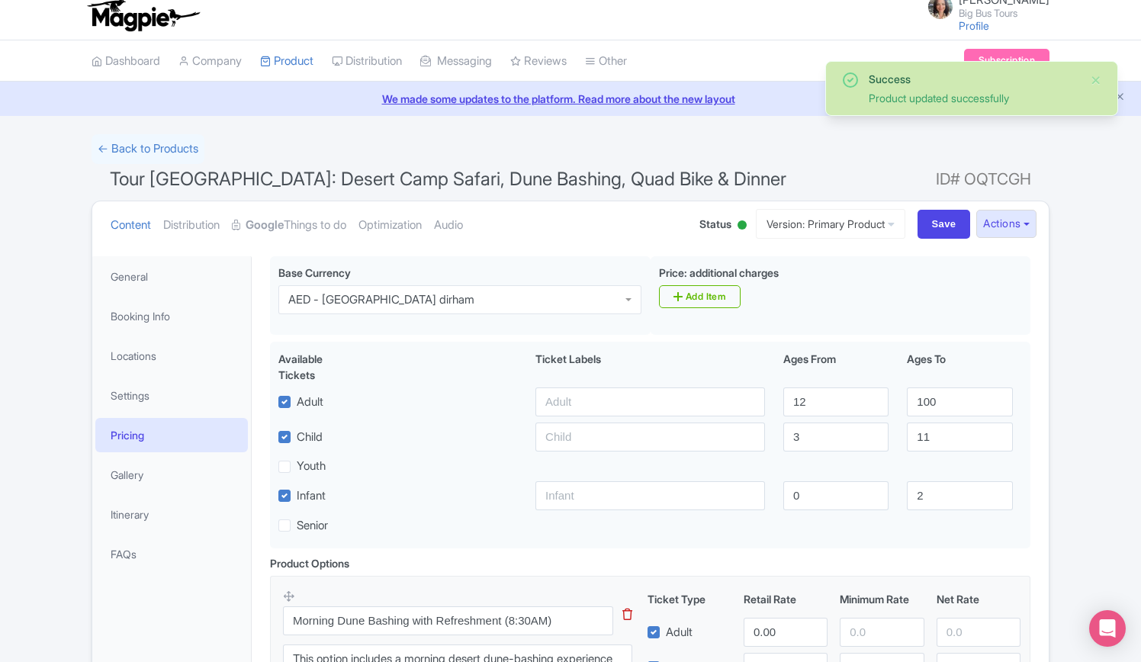
scroll to position [0, 0]
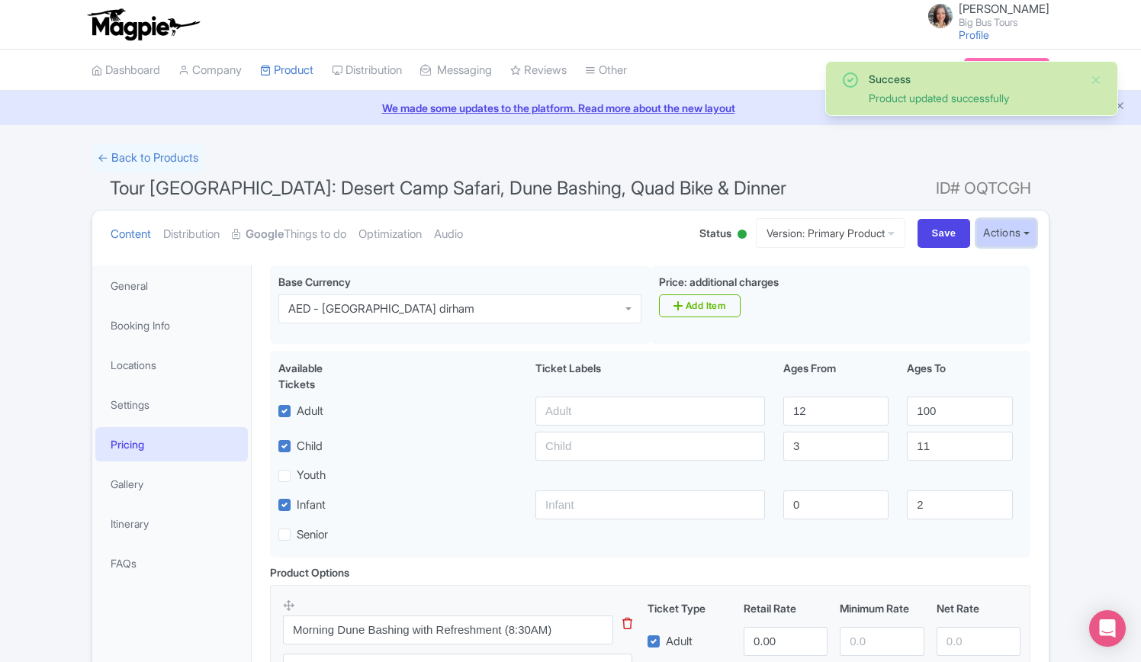
click at [1031, 227] on button "Actions" at bounding box center [1006, 233] width 60 height 28
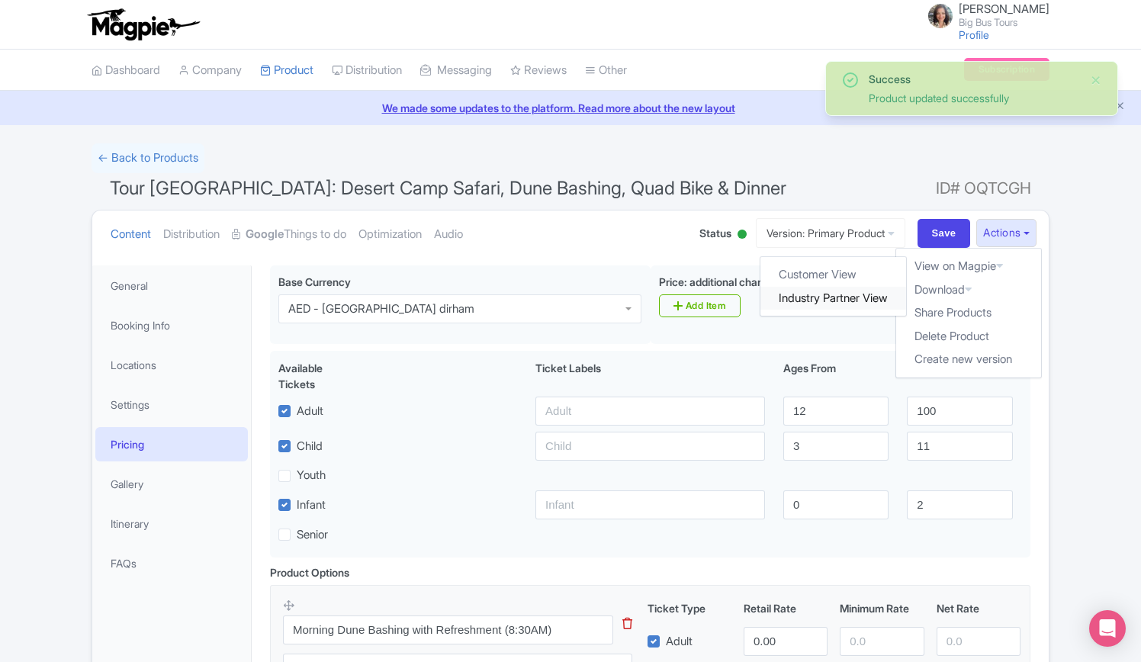
click at [810, 301] on link "Industry Partner View" at bounding box center [834, 299] width 146 height 24
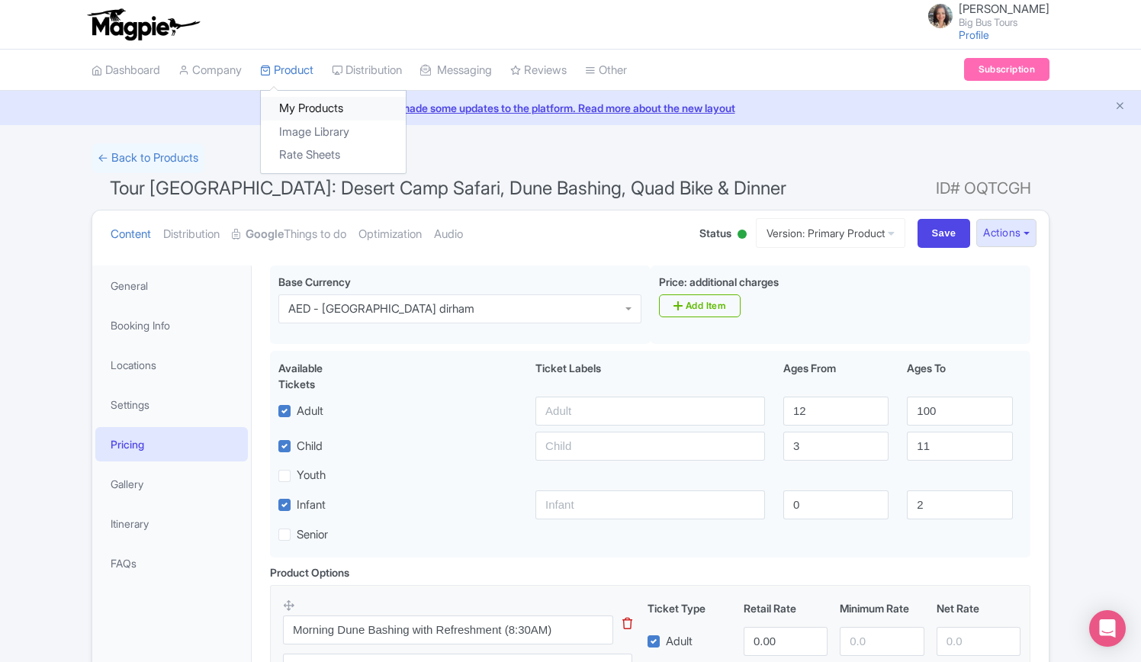
click at [306, 104] on link "My Products" at bounding box center [333, 109] width 145 height 24
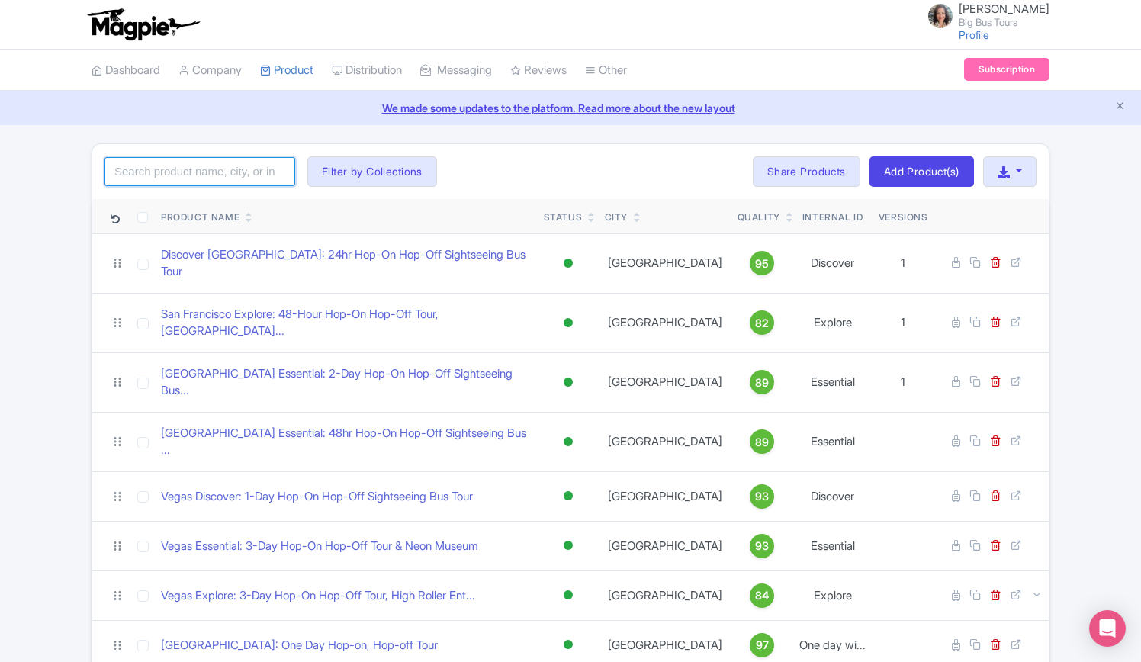
click at [247, 171] on input "search" at bounding box center [199, 171] width 191 height 29
type input "tour [GEOGRAPHIC_DATA]"
click button "Search" at bounding box center [0, 0] width 0 height 0
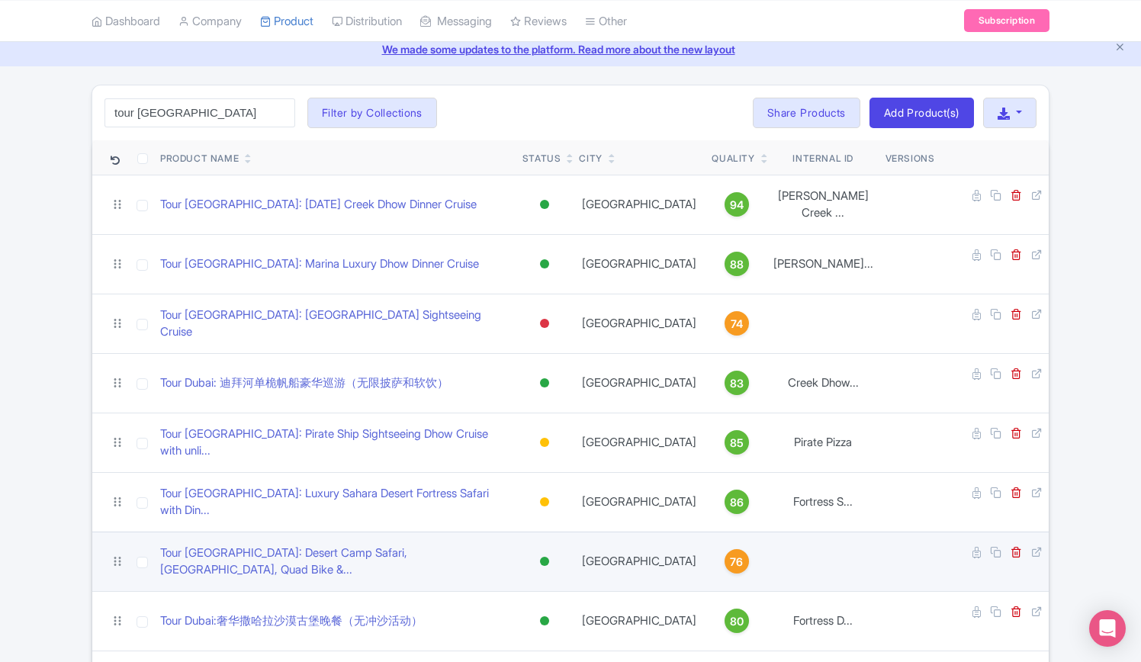
scroll to position [152, 0]
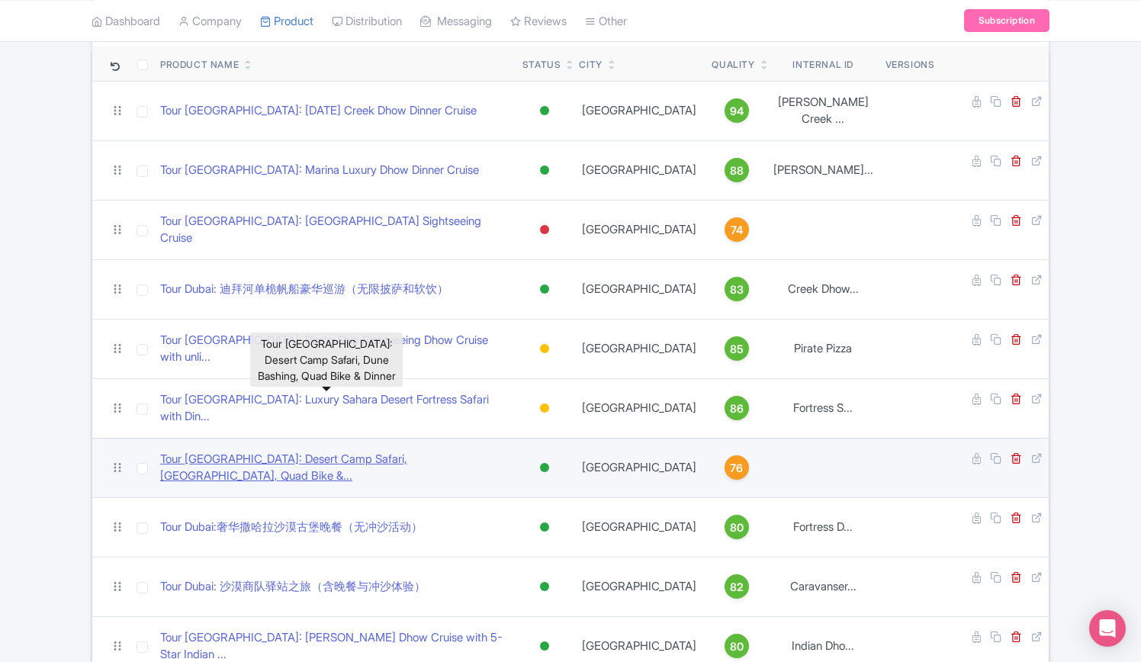
click at [381, 451] on link "Tour [GEOGRAPHIC_DATA]: Desert Camp Safari, [GEOGRAPHIC_DATA], Quad Bike &..." at bounding box center [335, 468] width 350 height 34
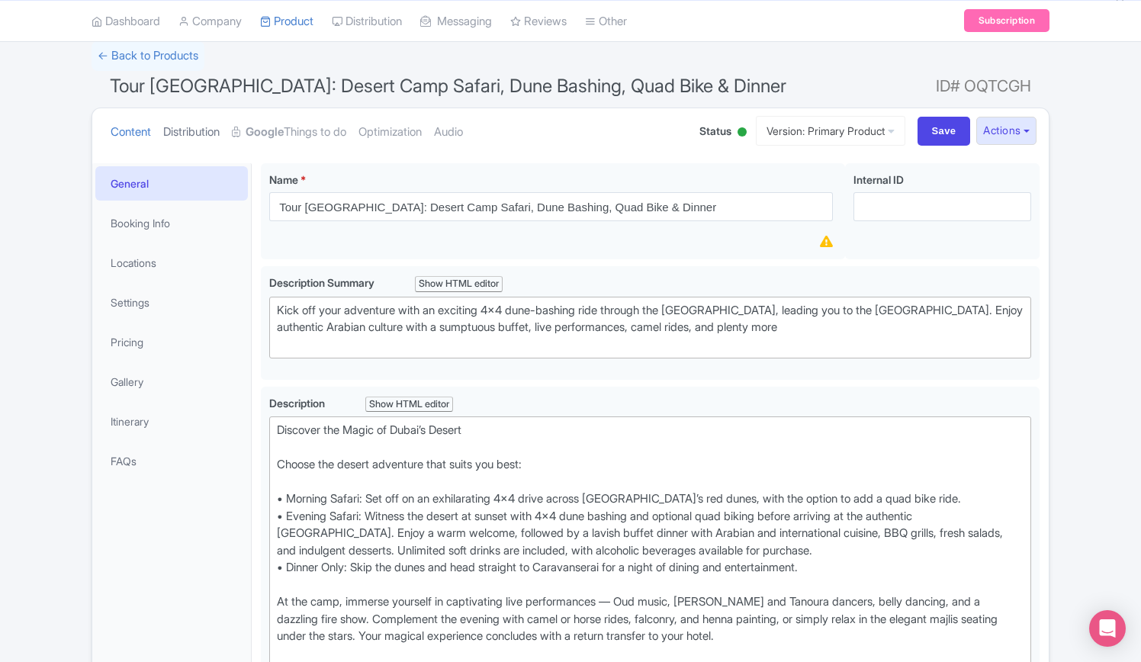
scroll to position [48, 0]
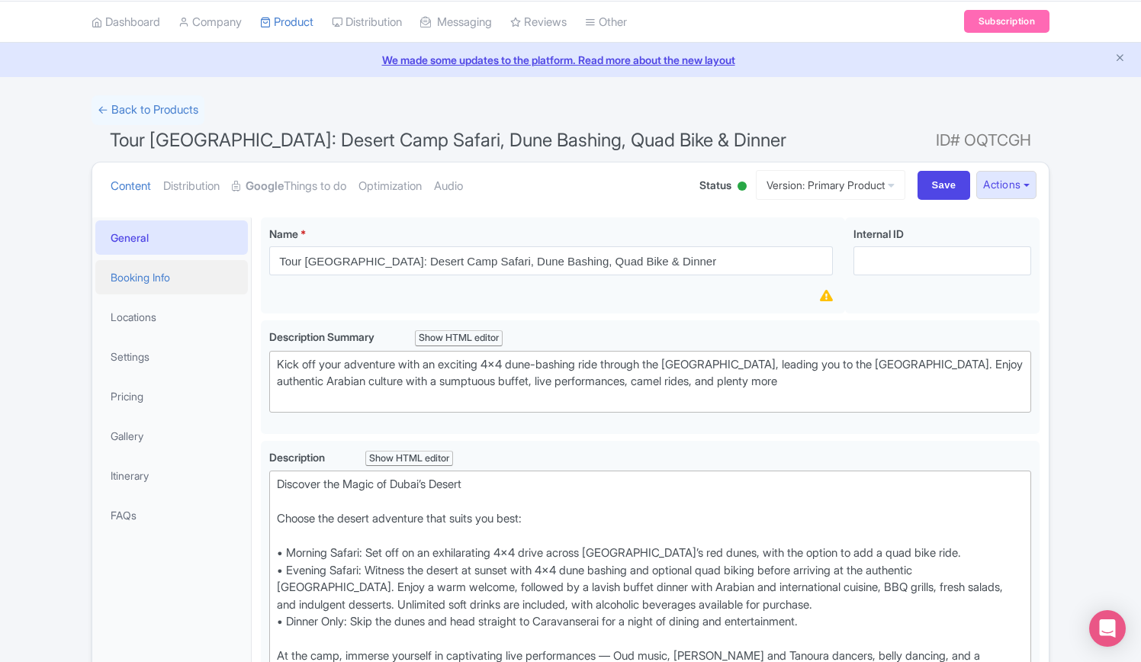
click at [148, 274] on link "Booking Info" at bounding box center [171, 277] width 152 height 34
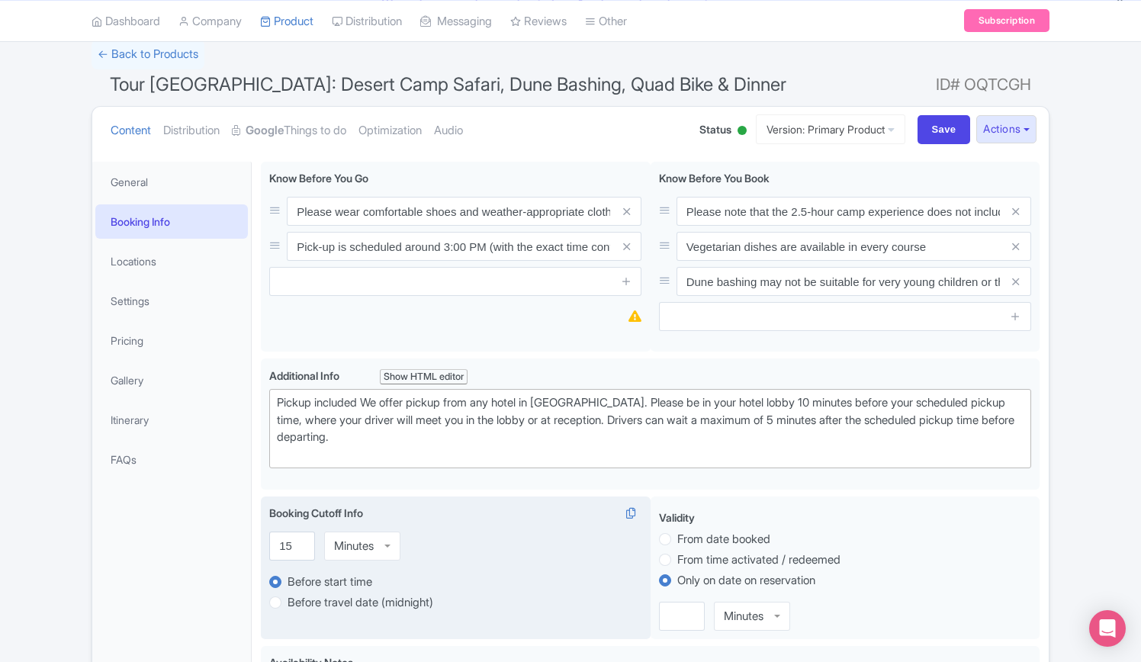
scroll to position [0, 0]
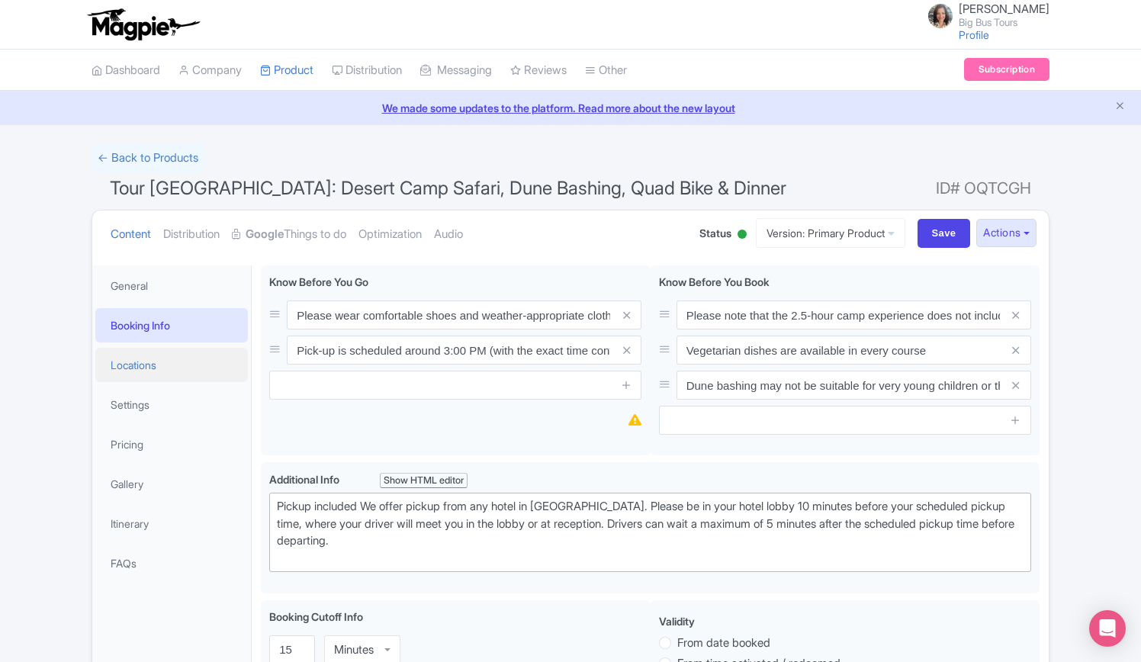
click at [130, 366] on link "Locations" at bounding box center [171, 365] width 152 height 34
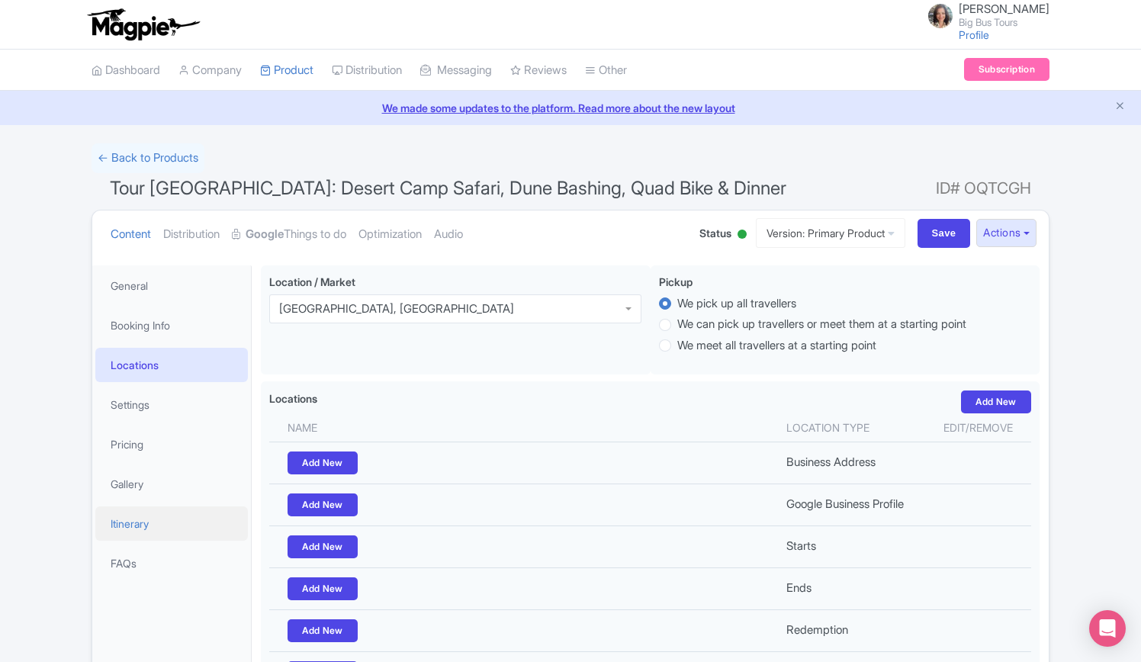
click at [127, 519] on link "Itinerary" at bounding box center [171, 523] width 152 height 34
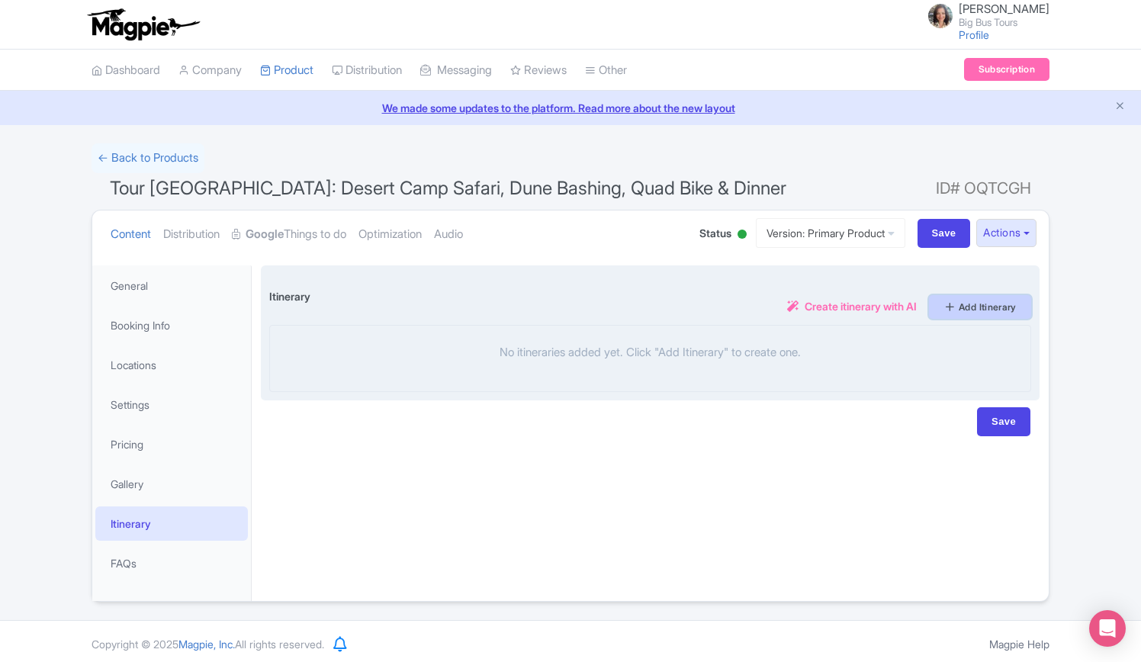
click at [980, 303] on link "Add Itinerary" at bounding box center [980, 307] width 102 height 24
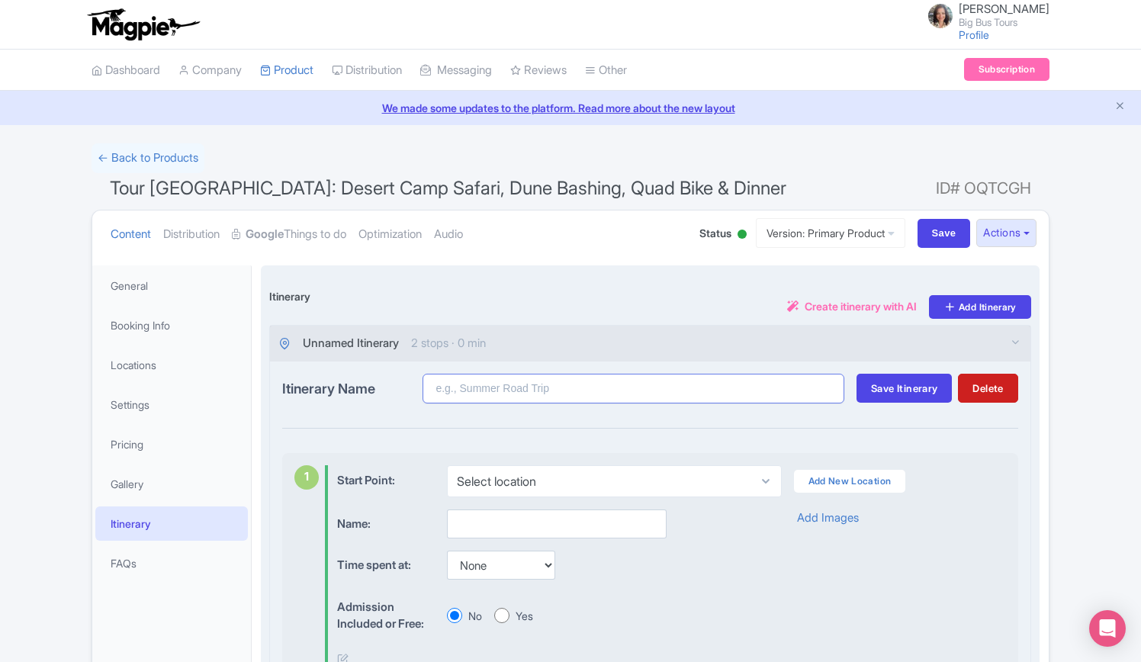
click at [491, 377] on input "Itinerary Name" at bounding box center [633, 389] width 422 height 30
paste input "[GEOGRAPHIC_DATA]"
drag, startPoint x: 496, startPoint y: 391, endPoint x: 384, endPoint y: 391, distance: 111.3
click at [384, 391] on div "Itinerary Name [GEOGRAPHIC_DATA]" at bounding box center [563, 389] width 562 height 30
type input "[GEOGRAPHIC_DATA]"
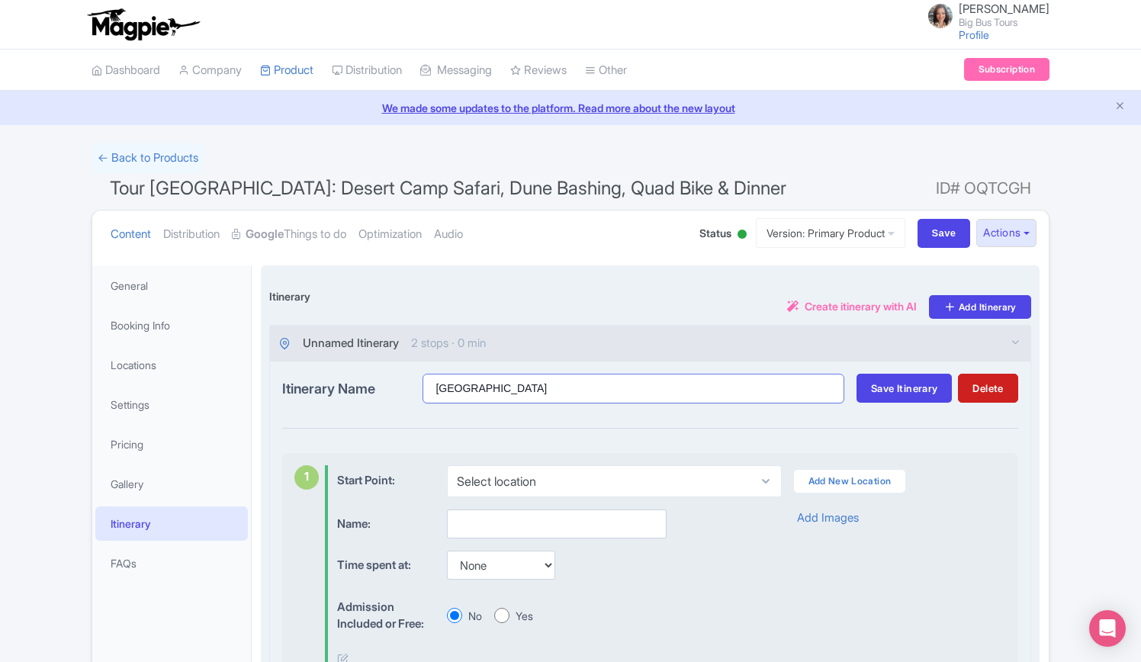
click at [917, 219] on input "Save" at bounding box center [943, 233] width 53 height 29
type input "Saving..."
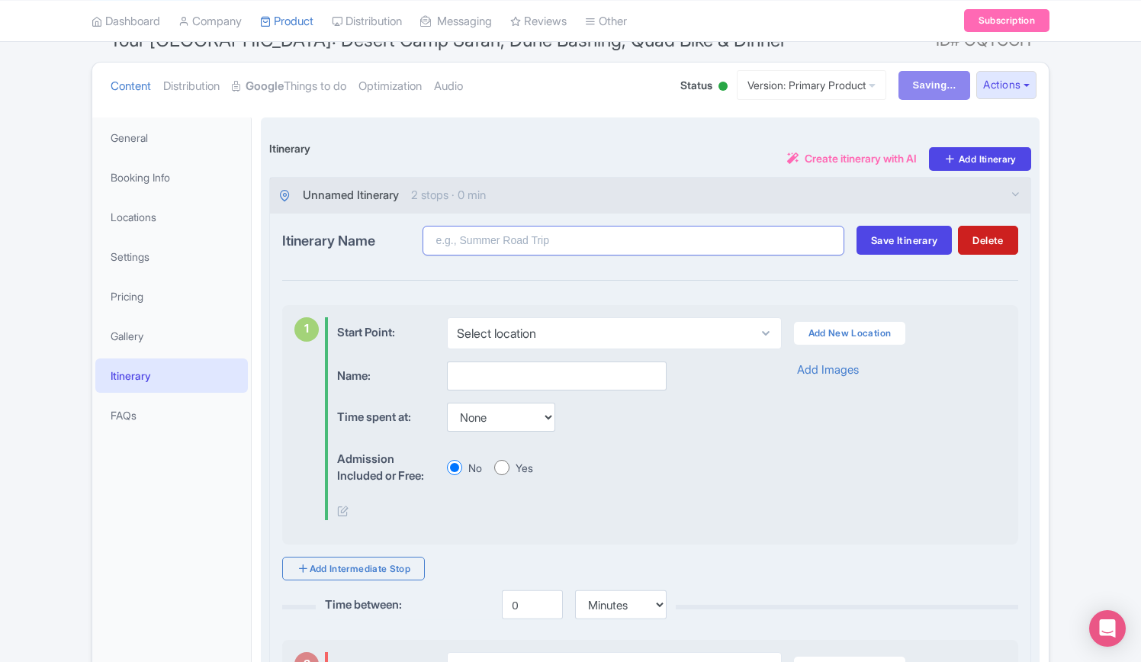
scroll to position [152, 0]
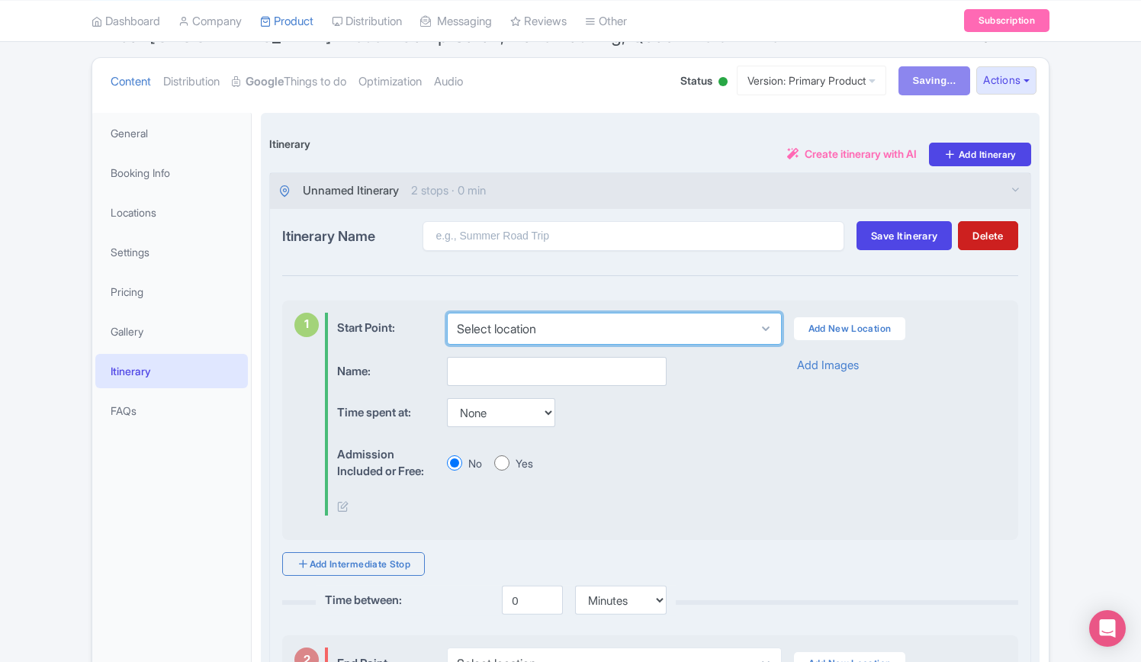
click at [591, 320] on select "Select location" at bounding box center [614, 329] width 334 height 32
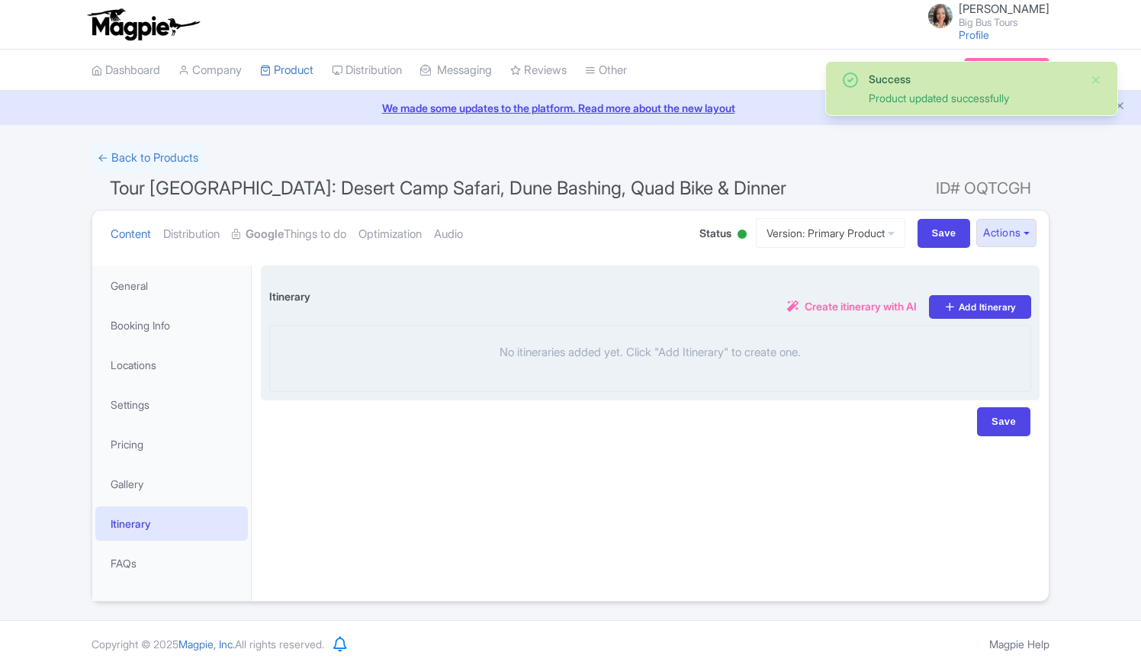
scroll to position [4, 0]
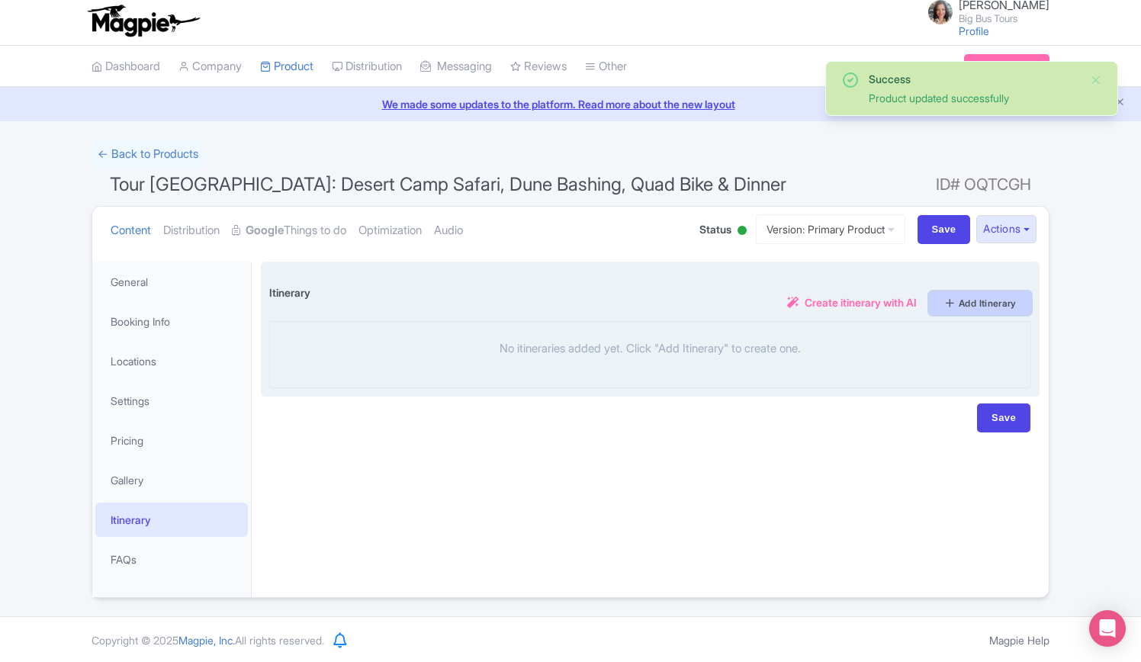
click at [1011, 306] on link "Add Itinerary" at bounding box center [980, 303] width 102 height 24
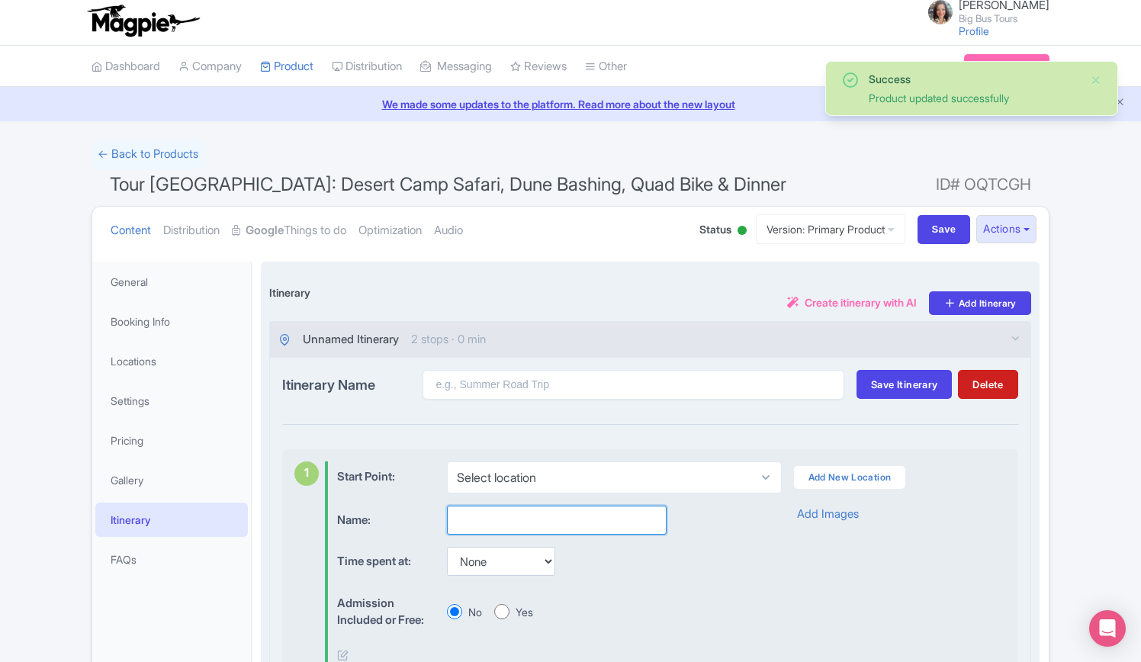
click at [542, 515] on input "text" at bounding box center [557, 519] width 220 height 29
paste input "Dubai"
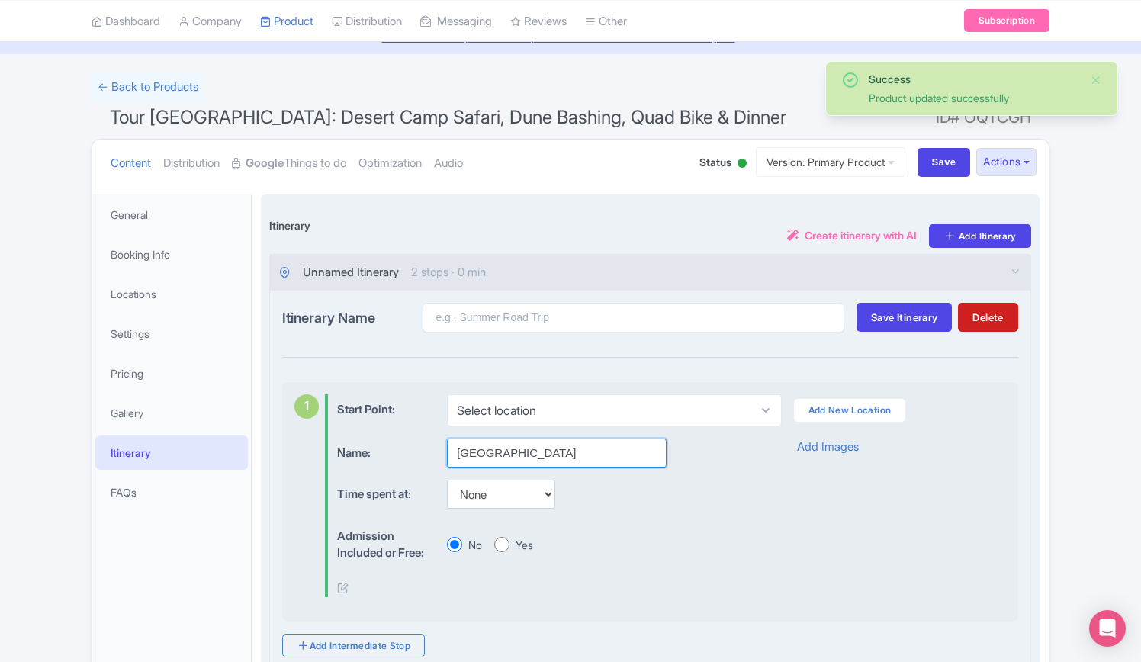
scroll to position [156, 0]
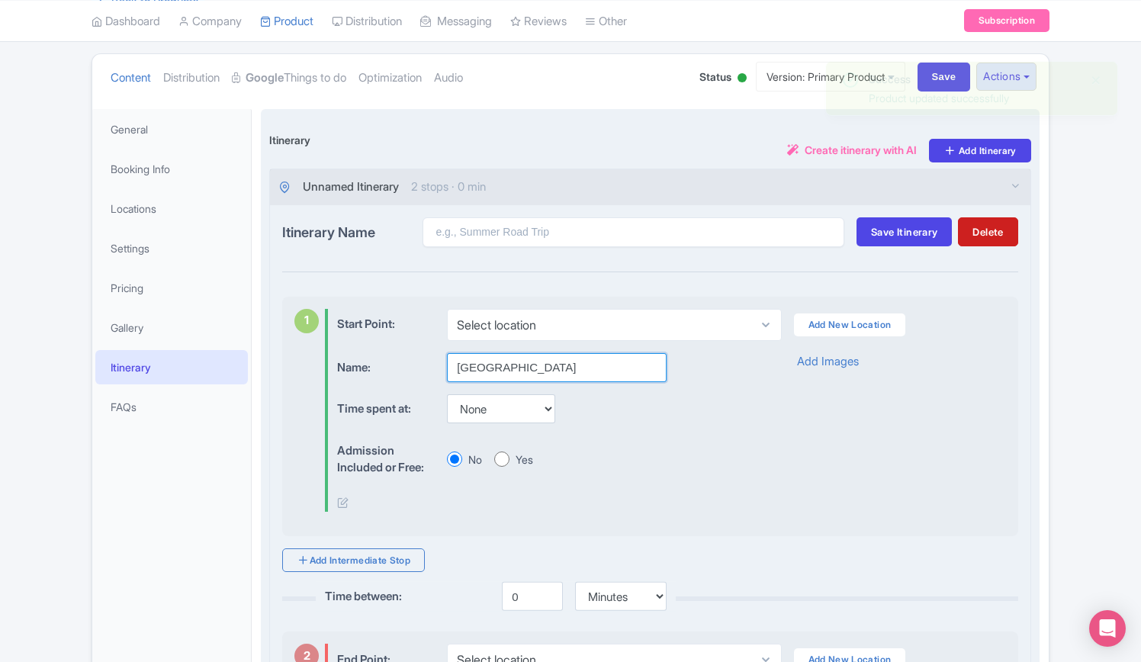
type input "Dubai"
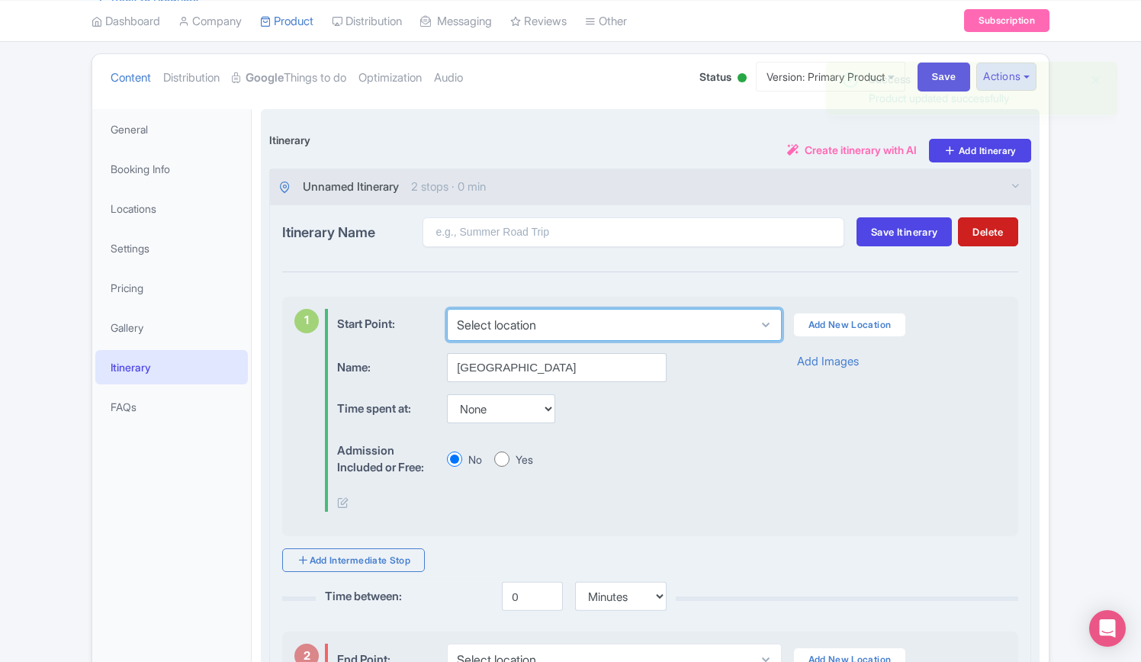
click at [573, 318] on select "Select location" at bounding box center [614, 325] width 334 height 32
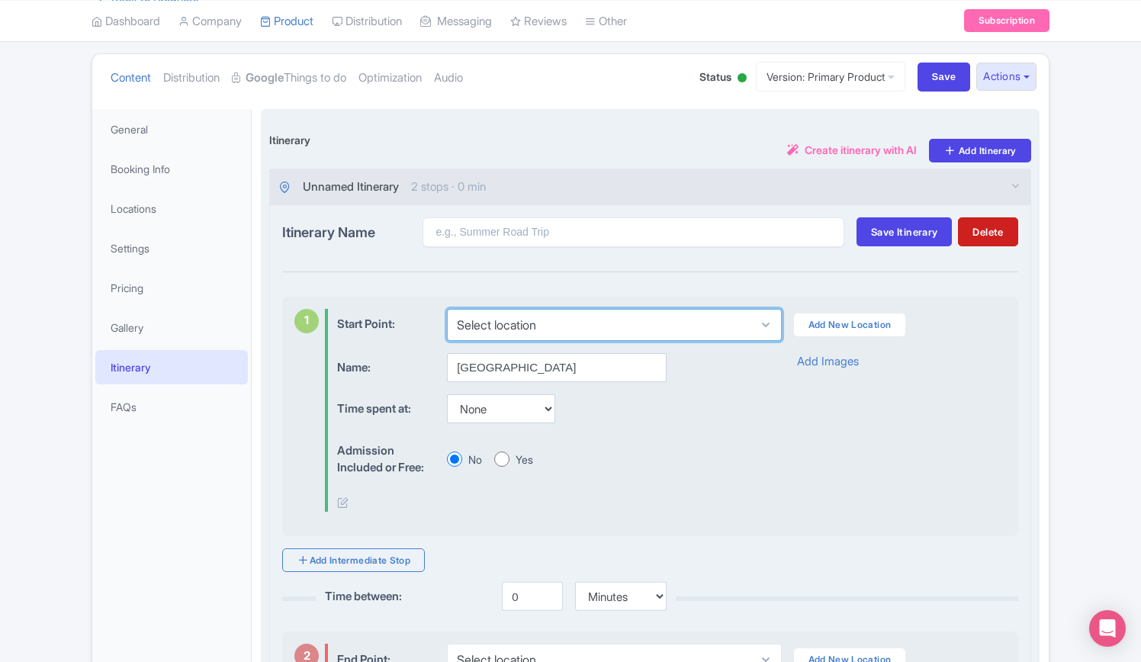
click at [447, 309] on select "Select location" at bounding box center [614, 325] width 334 height 32
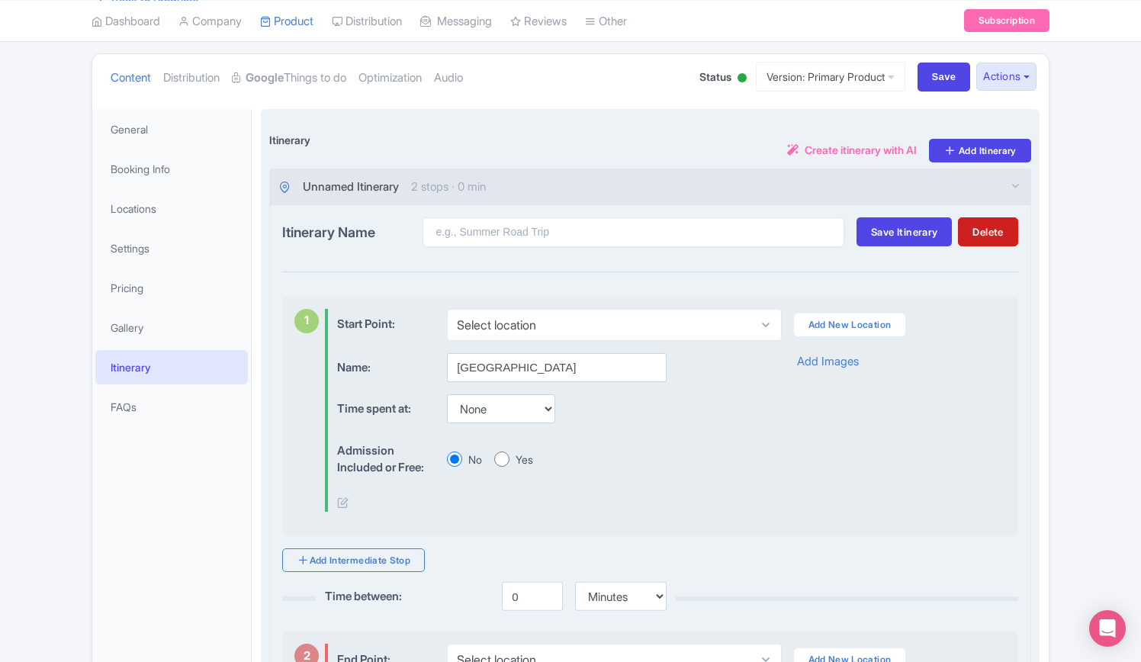
click at [730, 473] on div "Admission Included or Free: No Yes" at bounding box center [545, 459] width 417 height 47
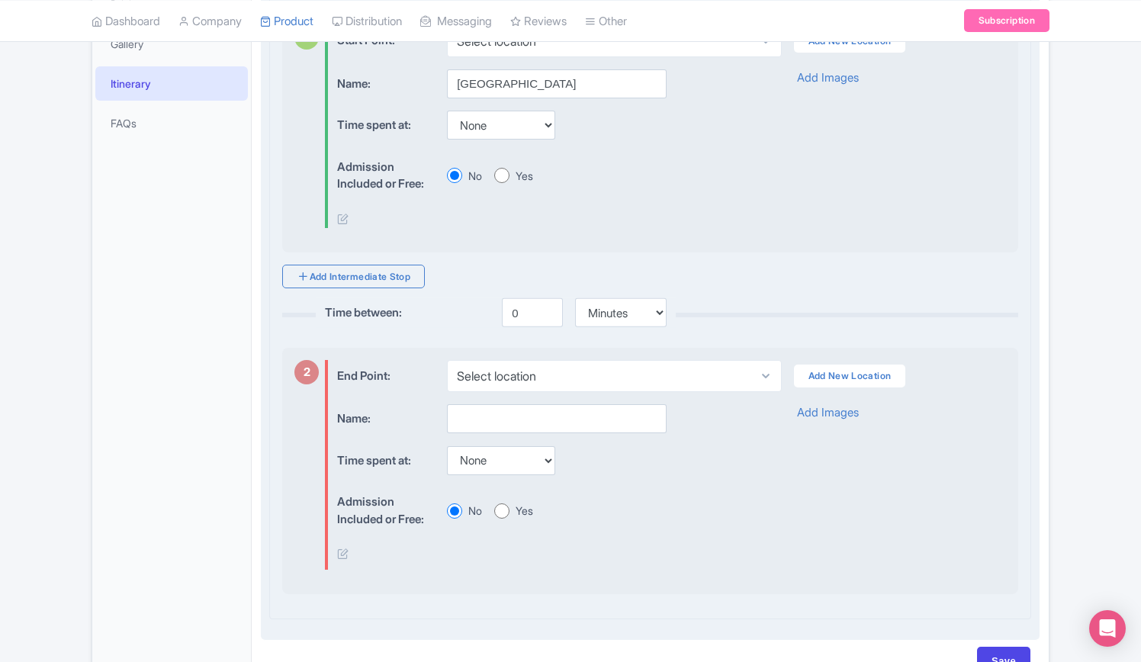
scroll to position [461, 0]
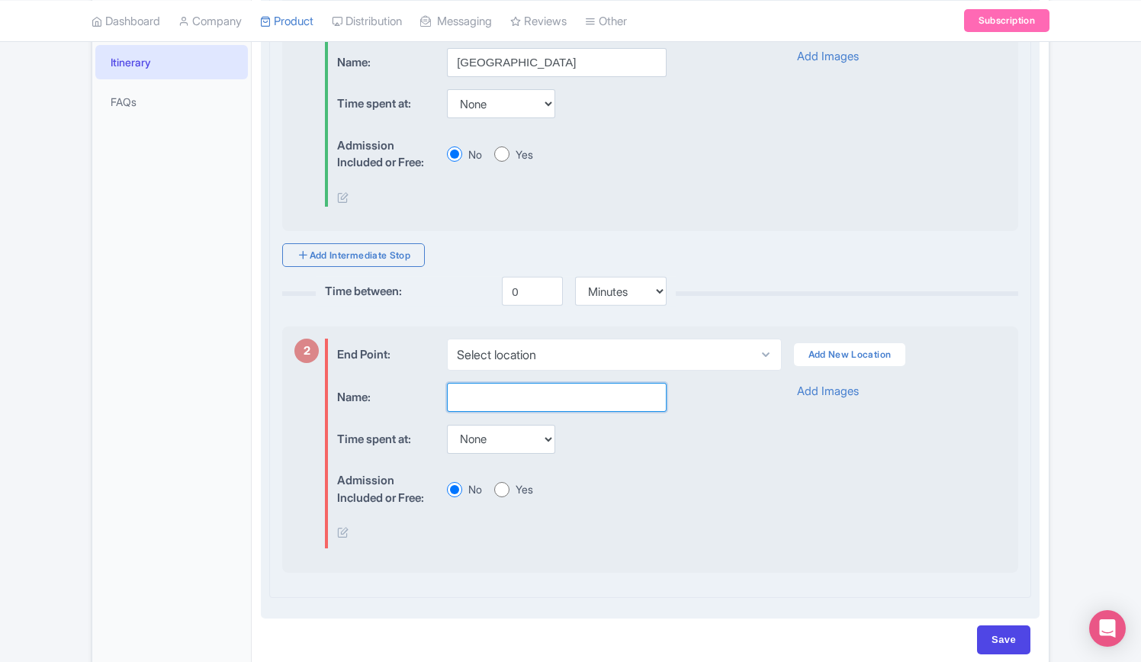
click at [531, 387] on input "text" at bounding box center [557, 397] width 220 height 29
paste input "Caravanserai Desert Camp, Dubai"
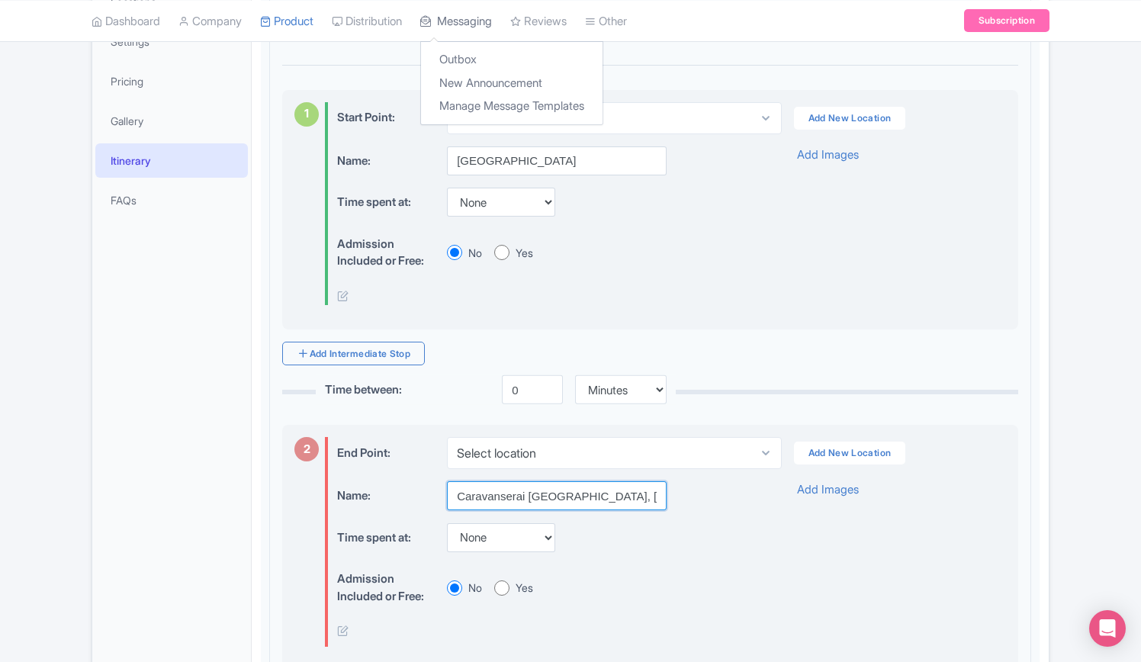
scroll to position [309, 0]
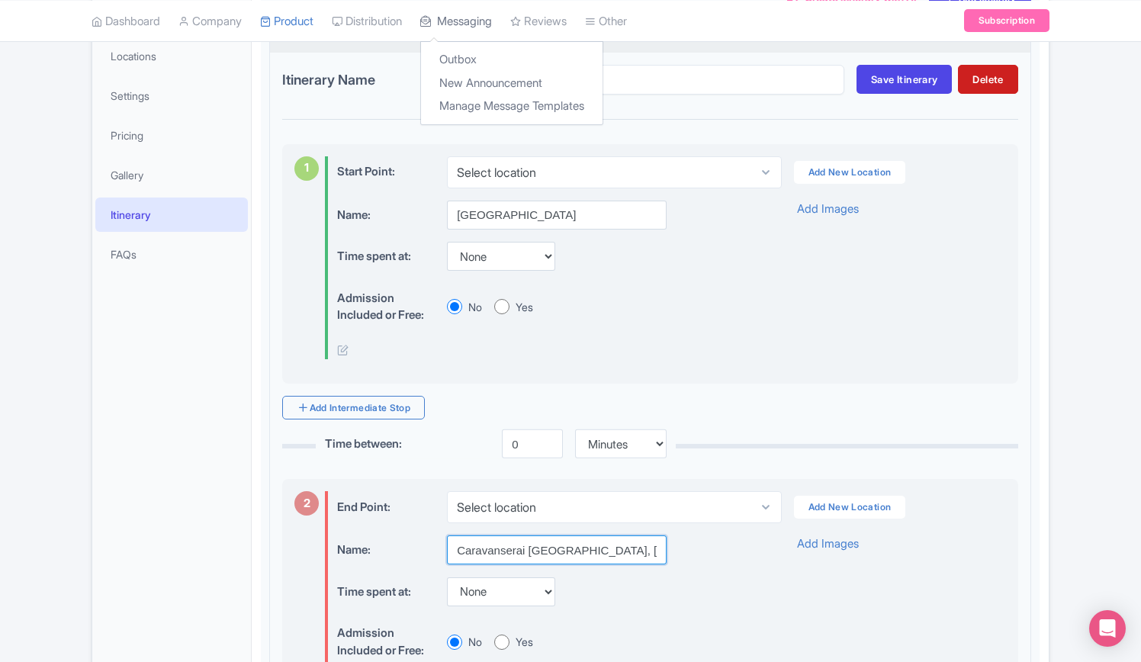
type input "Caravanserai Desert Camp, Dubai"
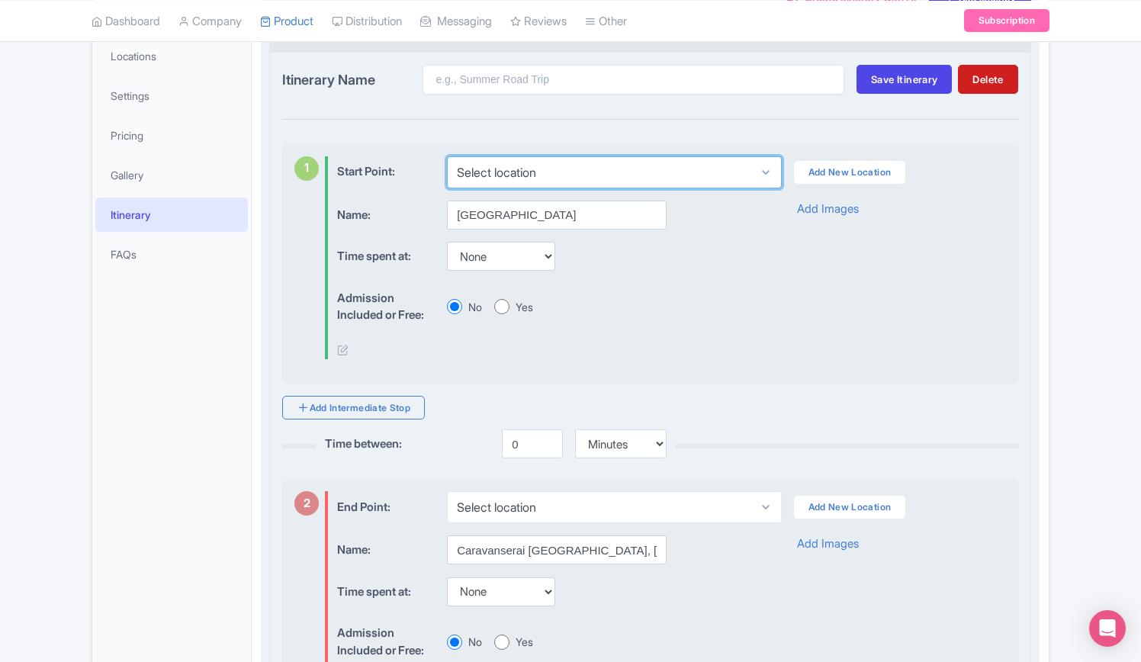
click at [555, 168] on select "Select location" at bounding box center [614, 172] width 334 height 32
click at [447, 156] on select "Select location" at bounding box center [614, 172] width 334 height 32
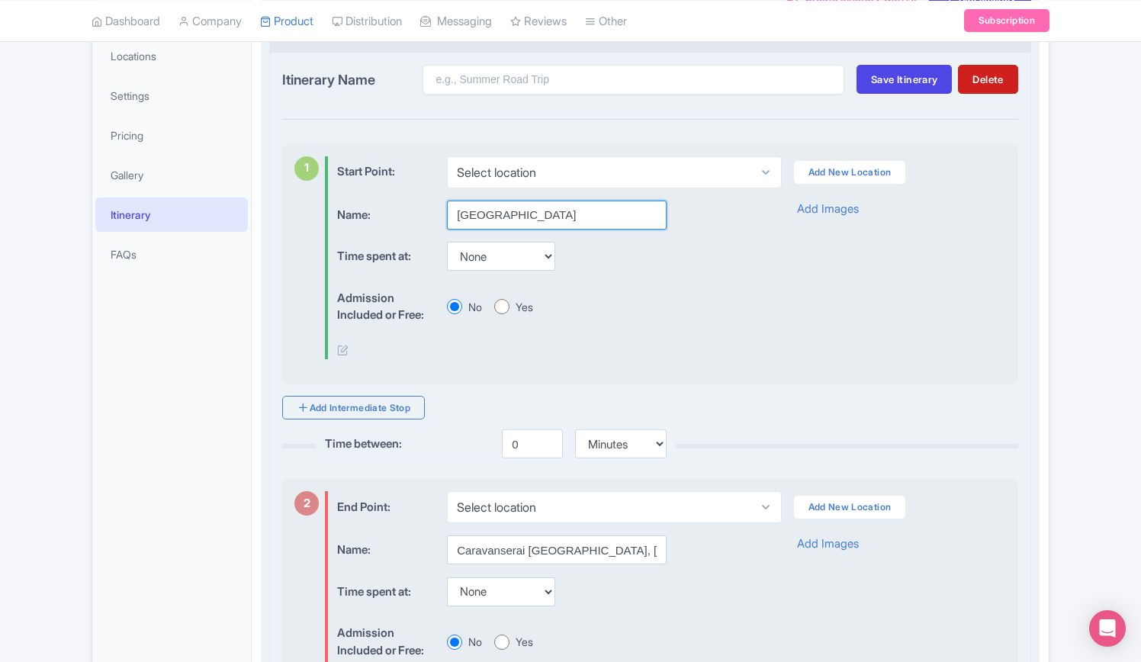
click at [534, 213] on input "[GEOGRAPHIC_DATA]" at bounding box center [557, 215] width 220 height 29
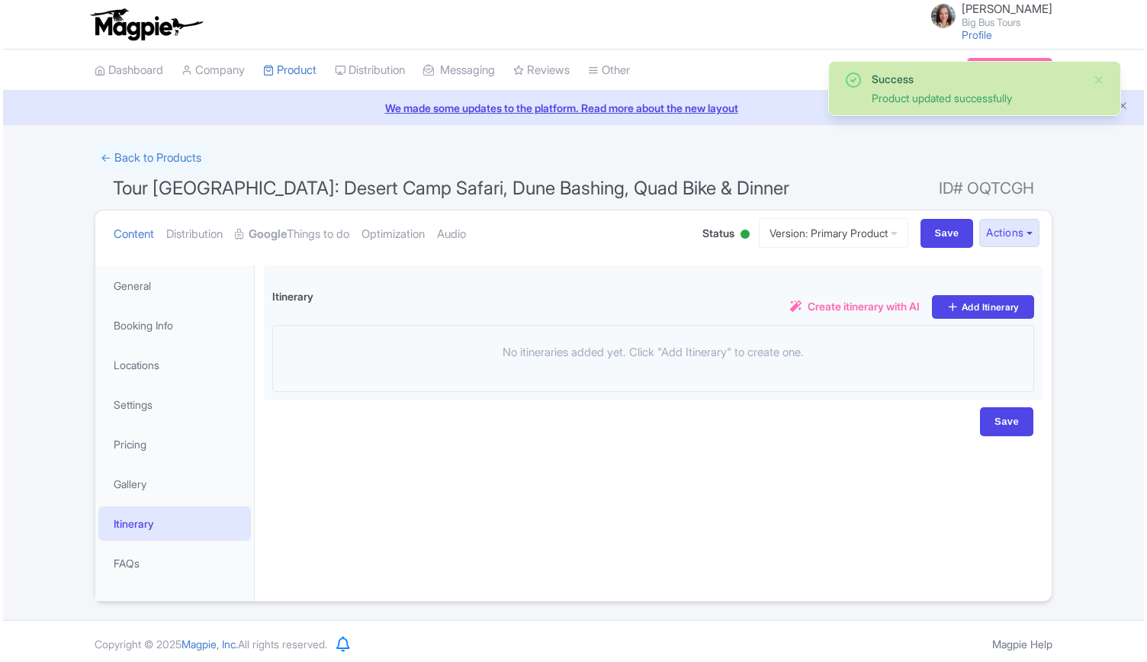
scroll to position [4, 0]
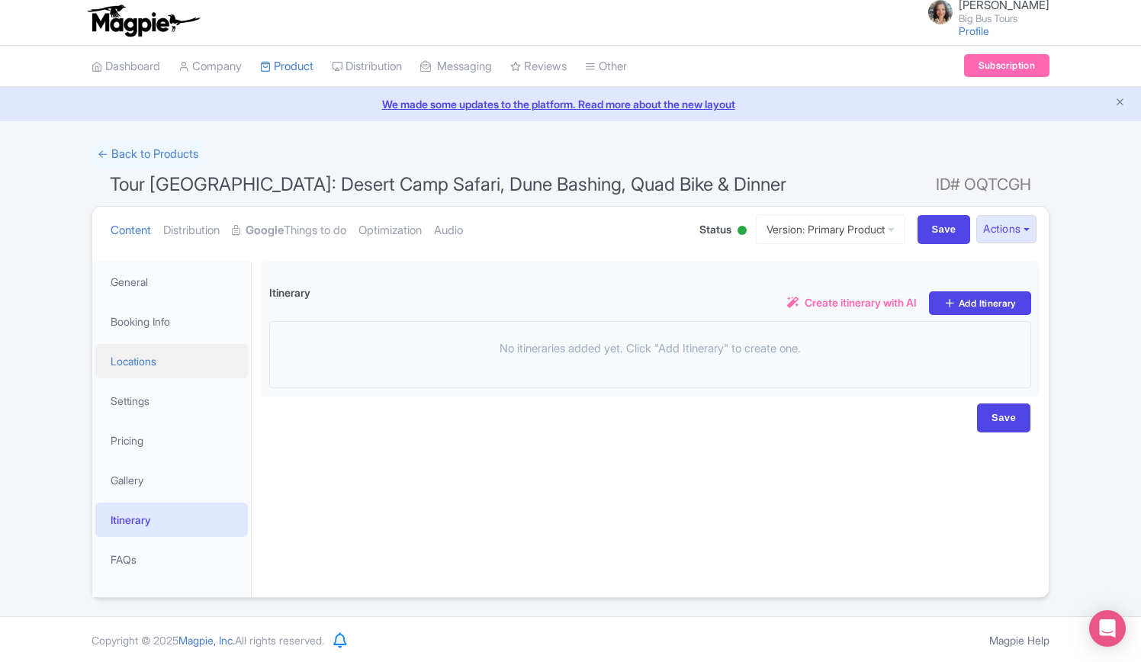
click at [149, 361] on link "Locations" at bounding box center [171, 361] width 152 height 34
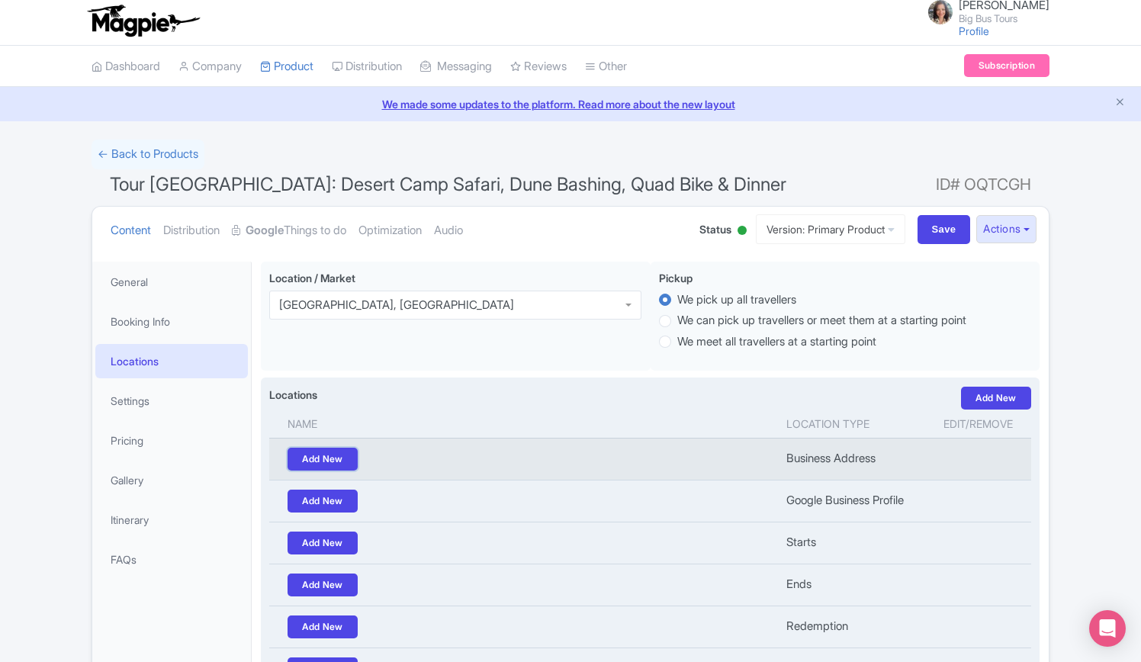
click at [337, 452] on link "Add New" at bounding box center [322, 459] width 70 height 23
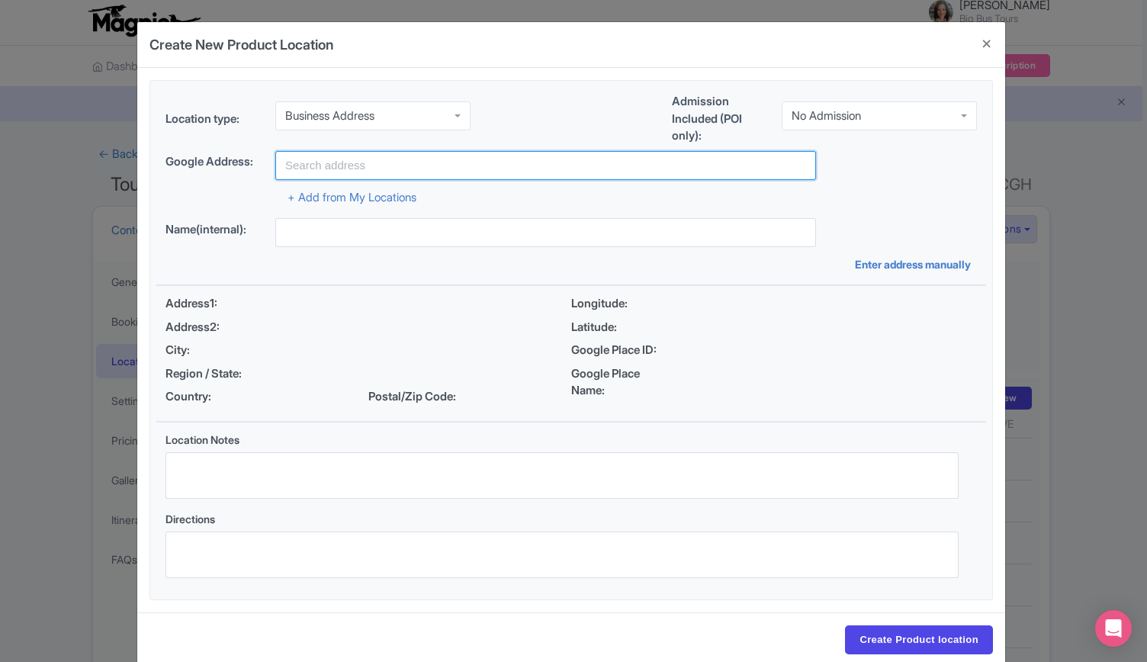
click at [401, 159] on input "text" at bounding box center [545, 165] width 541 height 29
paste input "Caravanserai [GEOGRAPHIC_DATA], [GEOGRAPHIC_DATA]"
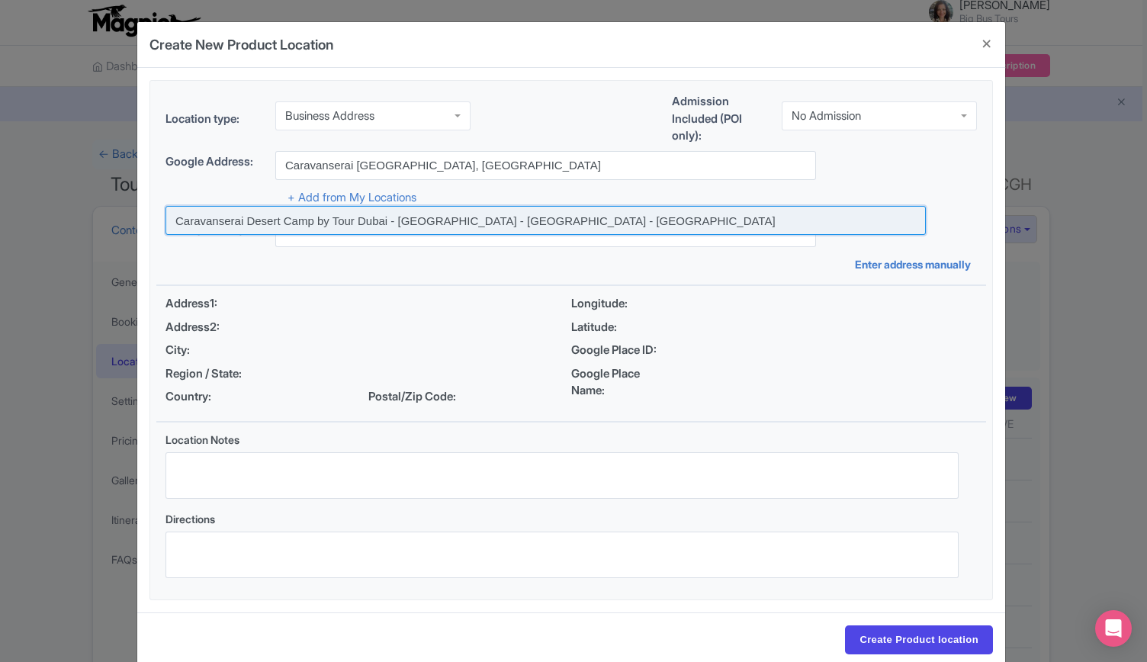
click at [445, 214] on input at bounding box center [545, 220] width 760 height 29
type input "Caravanserai Desert Camp by Tour Dubai - [GEOGRAPHIC_DATA] - [GEOGRAPHIC_DATA] …"
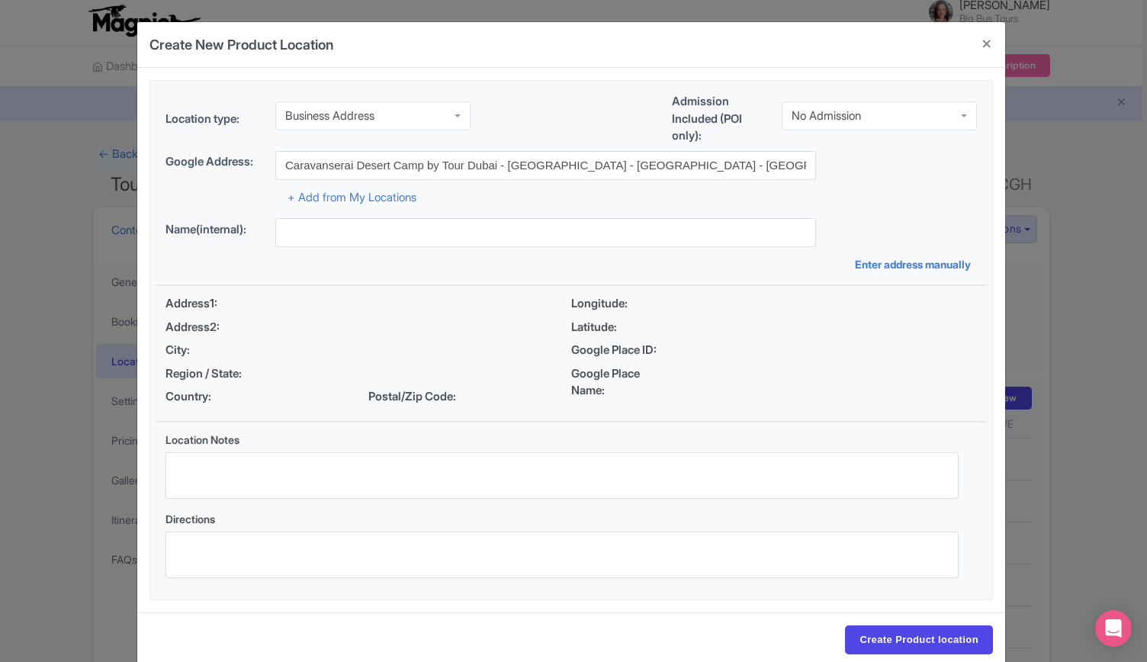
type input "Caravanserai Desert Camp by Tour Dubai - Jebel Ali - Lehbab Road - Dubai - Unit…"
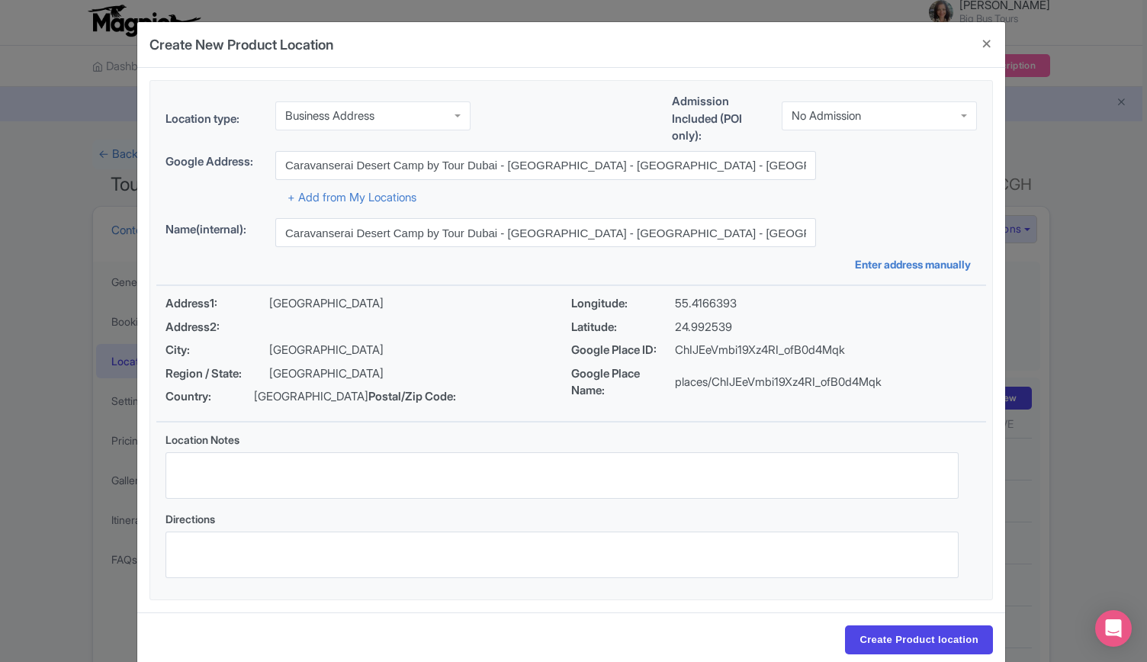
click at [423, 119] on div "Business Address" at bounding box center [372, 115] width 195 height 29
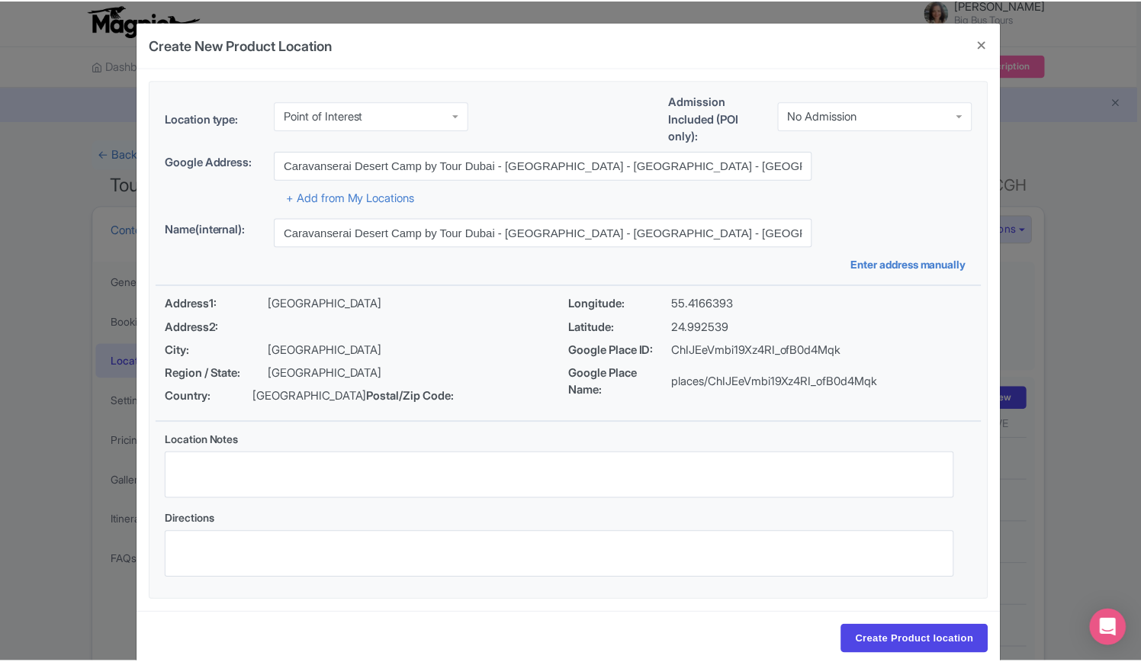
scroll to position [44, 0]
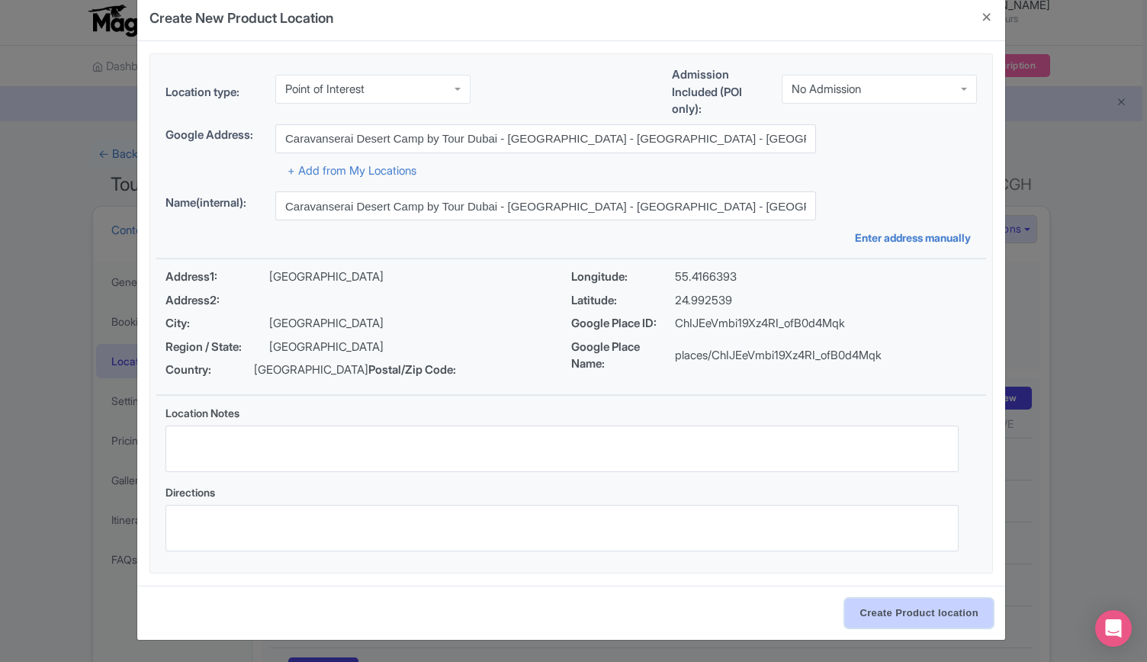
click at [892, 610] on input "Create Product location" at bounding box center [919, 612] width 148 height 29
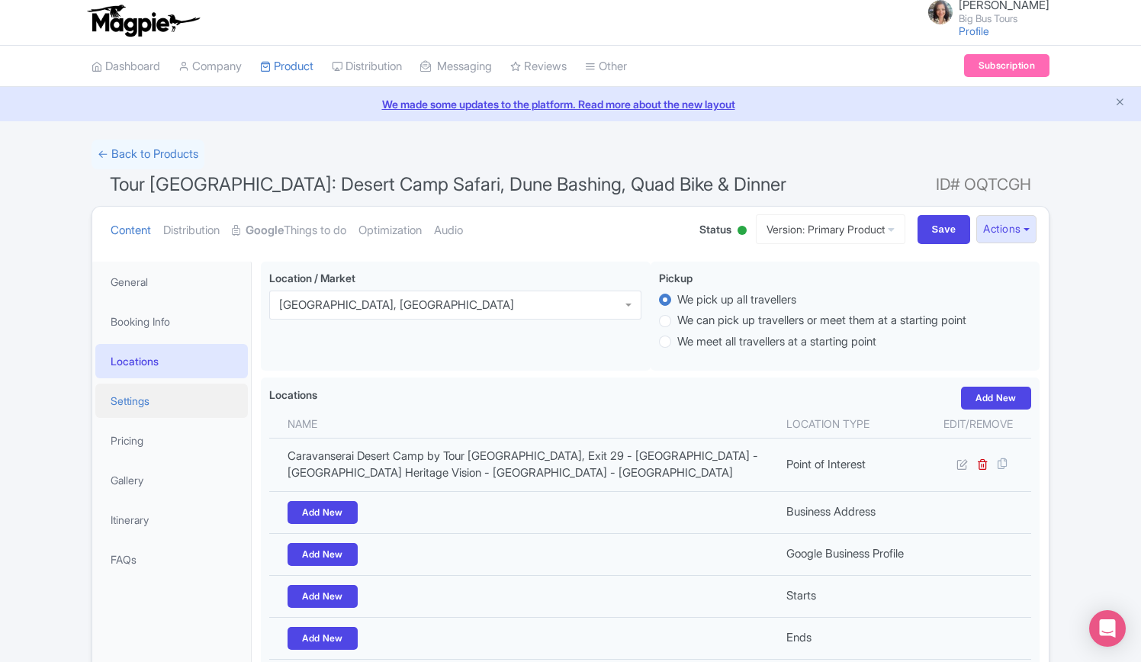
click at [133, 391] on link "Settings" at bounding box center [171, 400] width 152 height 34
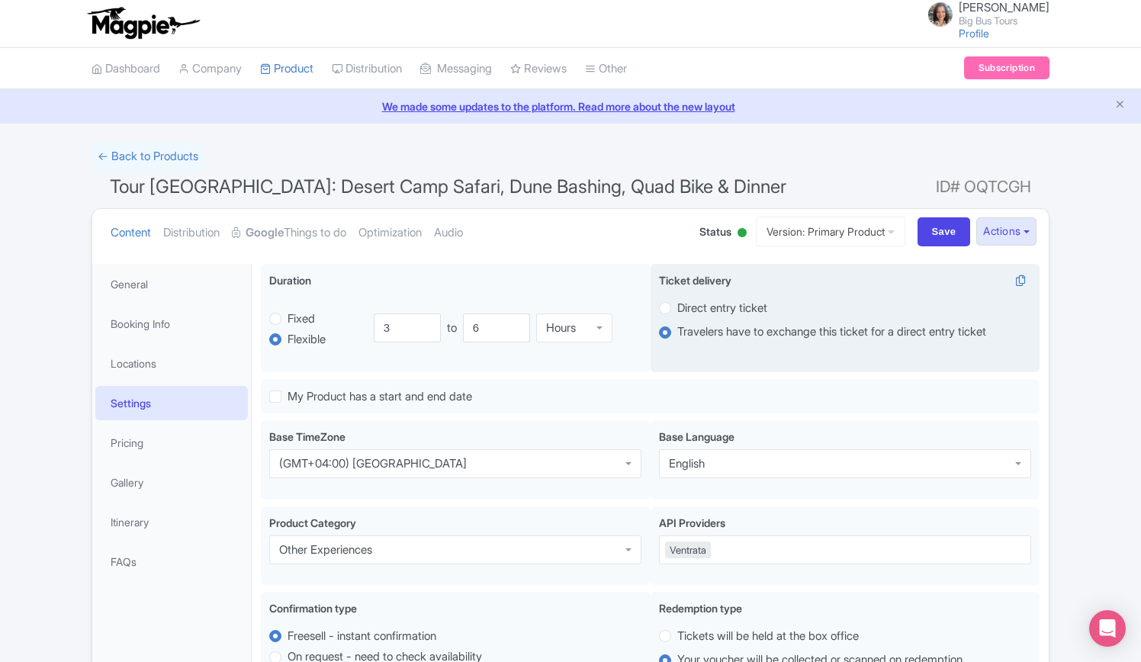
scroll to position [0, 0]
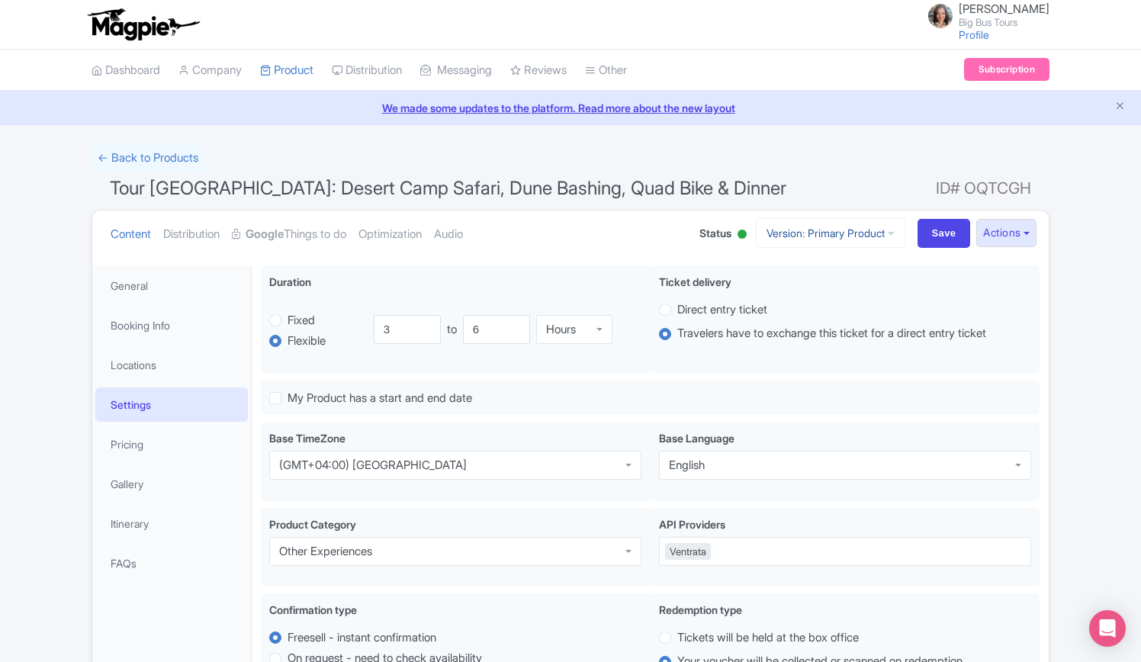
click at [889, 229] on icon at bounding box center [890, 233] width 7 height 11
click at [1022, 227] on button "Actions" at bounding box center [1006, 233] width 60 height 28
click at [809, 295] on link "Industry Partner View" at bounding box center [834, 299] width 146 height 24
click at [310, 103] on link "My Products" at bounding box center [333, 109] width 145 height 24
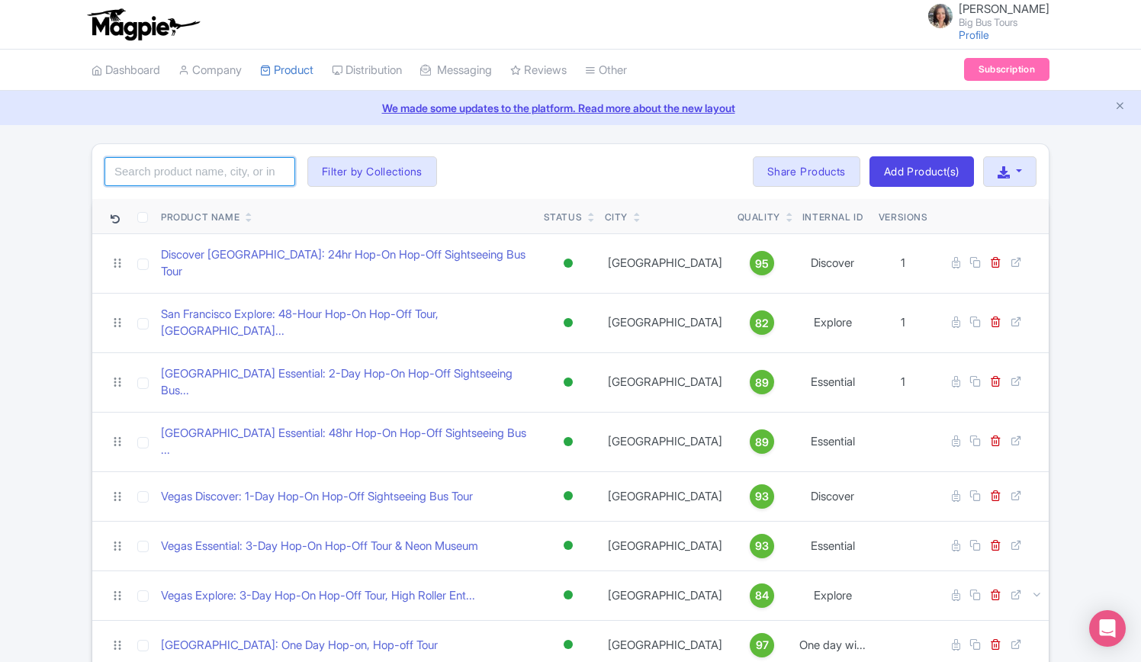
click at [226, 162] on input "search" at bounding box center [199, 171] width 191 height 29
type input "tour [GEOGRAPHIC_DATA]"
click button "Search" at bounding box center [0, 0] width 0 height 0
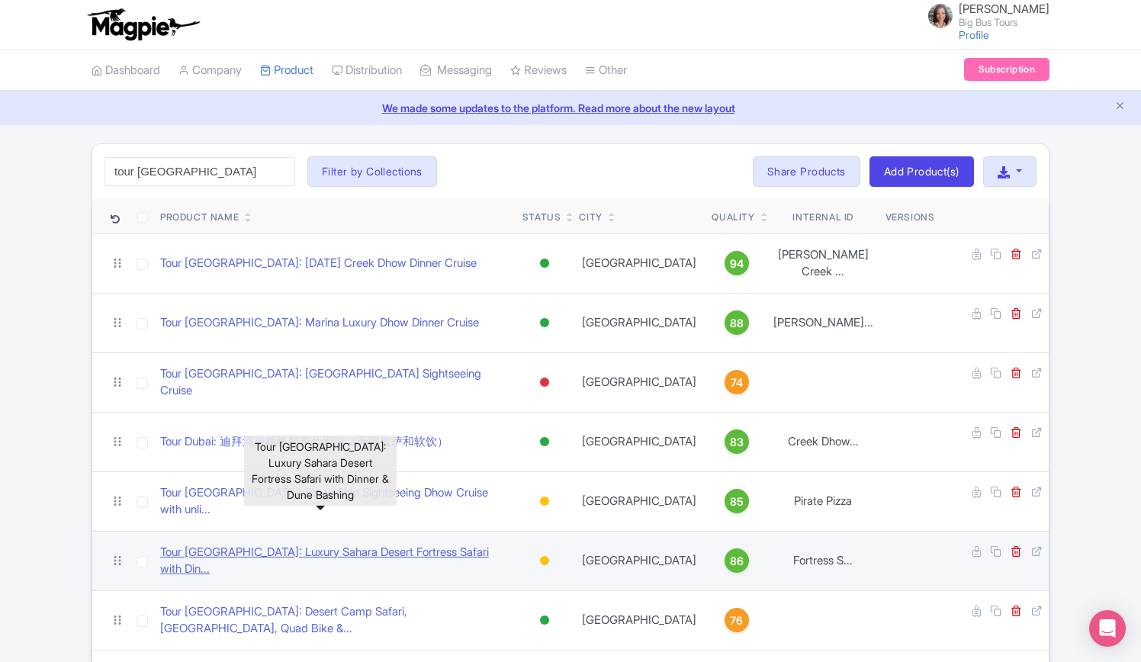
click at [464, 544] on link "Tour [GEOGRAPHIC_DATA]: Luxury Sahara Desert Fortress Safari with Din..." at bounding box center [335, 561] width 350 height 34
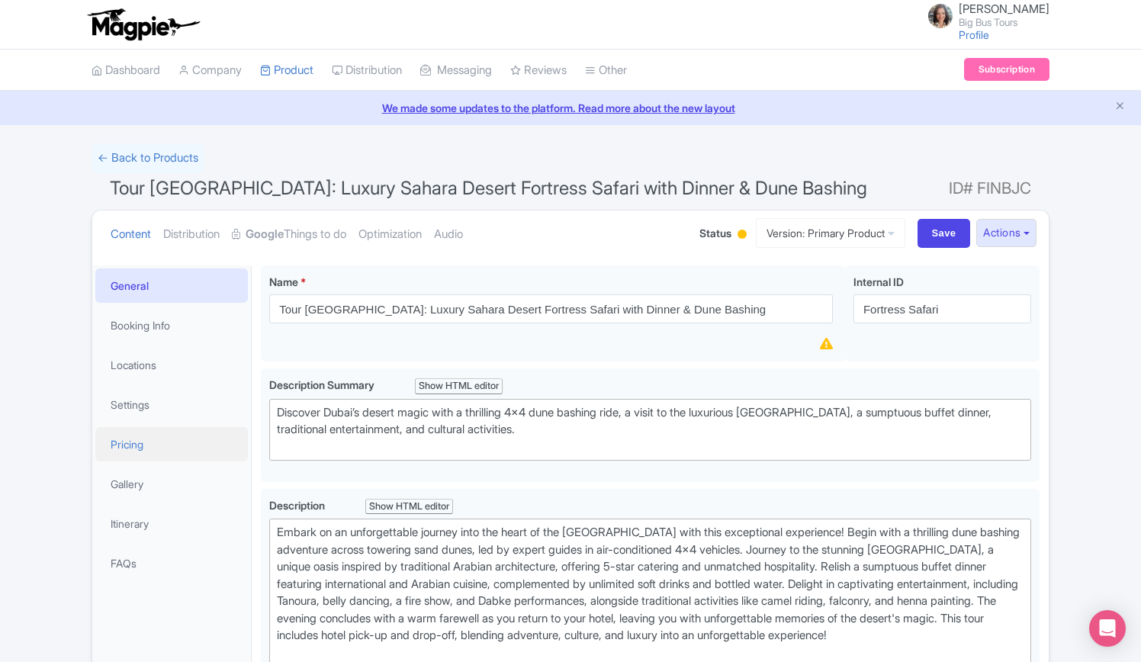
click at [137, 443] on link "Pricing" at bounding box center [171, 444] width 152 height 34
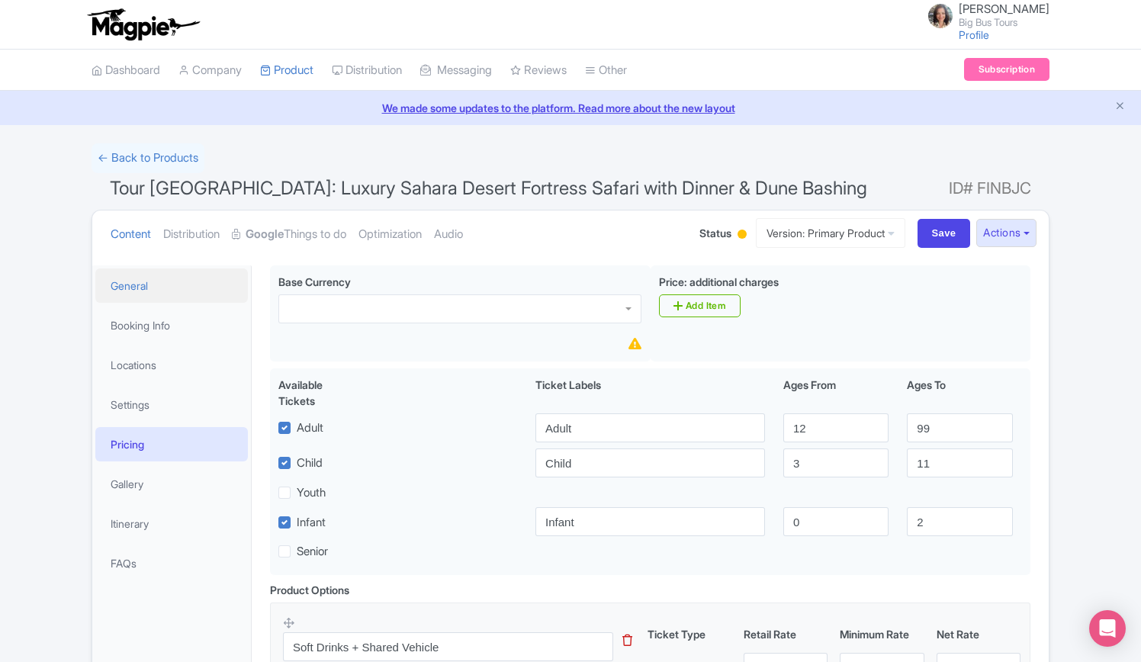
click at [124, 283] on link "General" at bounding box center [171, 285] width 152 height 34
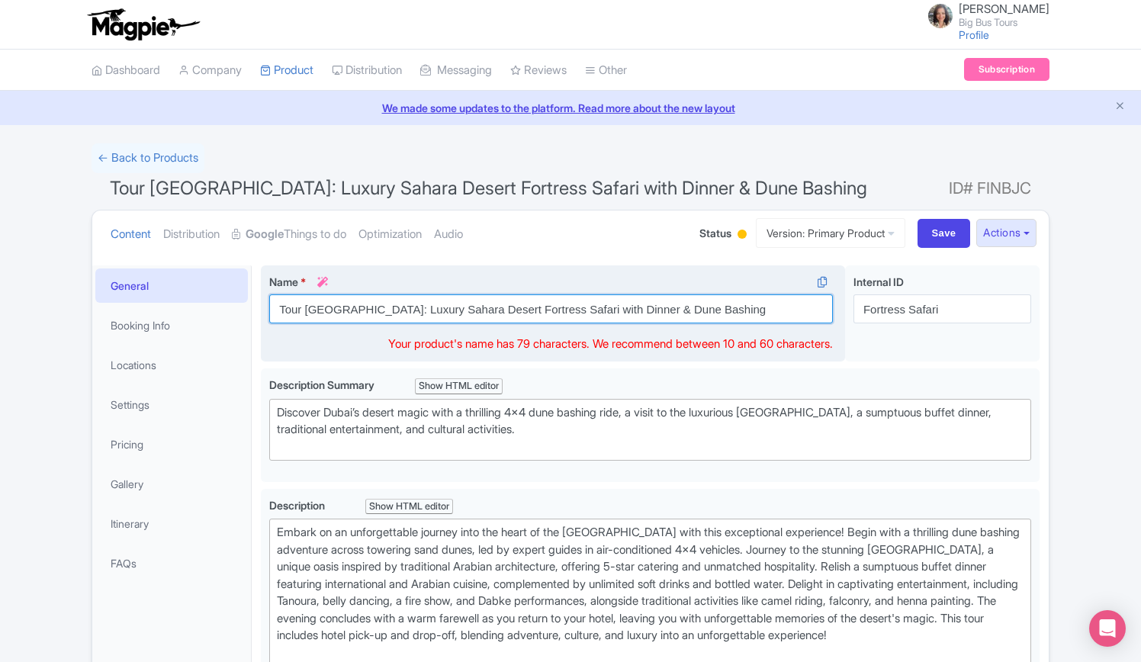
drag, startPoint x: 688, startPoint y: 310, endPoint x: 418, endPoint y: 307, distance: 270.7
click at [418, 307] on input "Tour Dubai: Luxury Sahara Desert Fortress Safari with Dinner & Dune Bashing" at bounding box center [550, 308] width 563 height 29
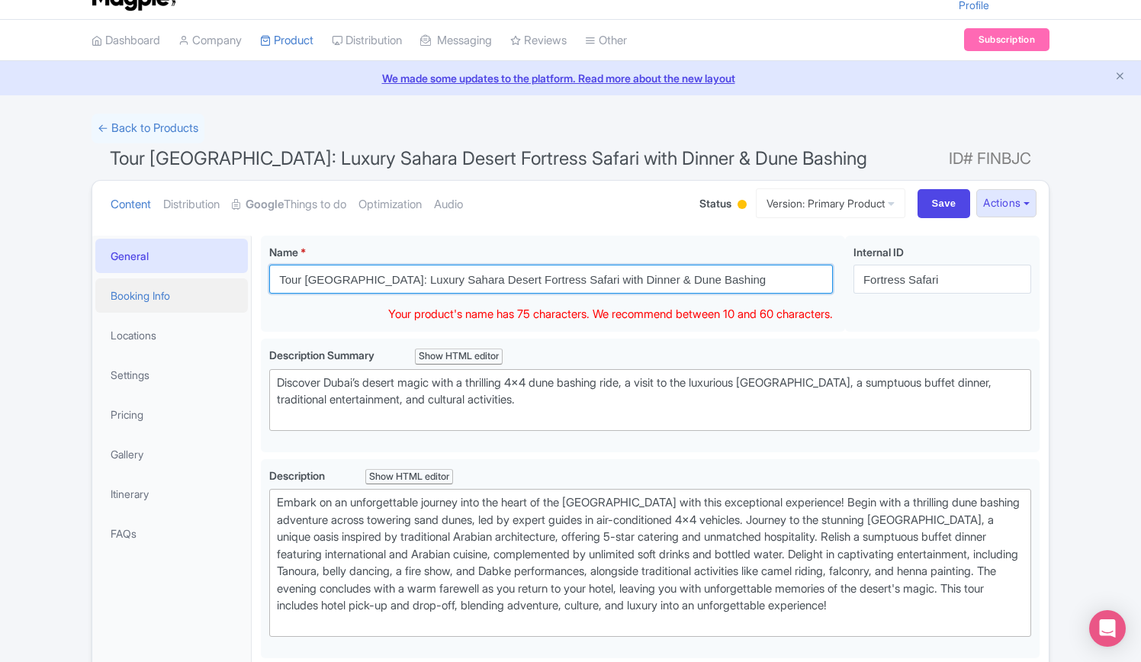
scroll to position [16, 0]
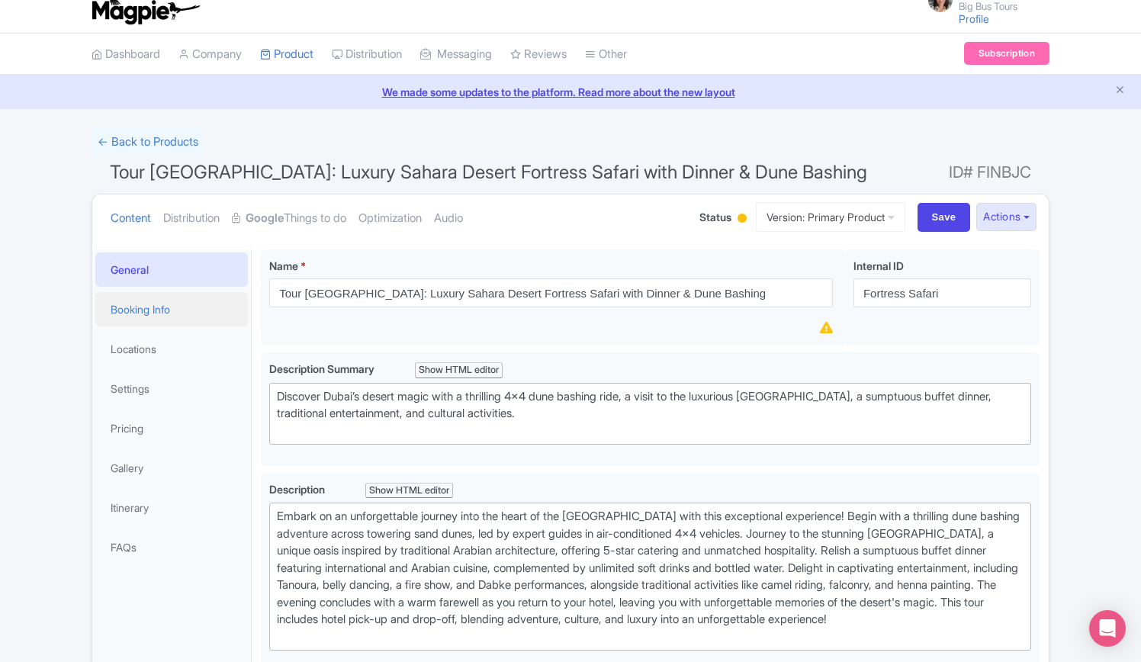
click at [160, 305] on link "Booking Info" at bounding box center [171, 309] width 152 height 34
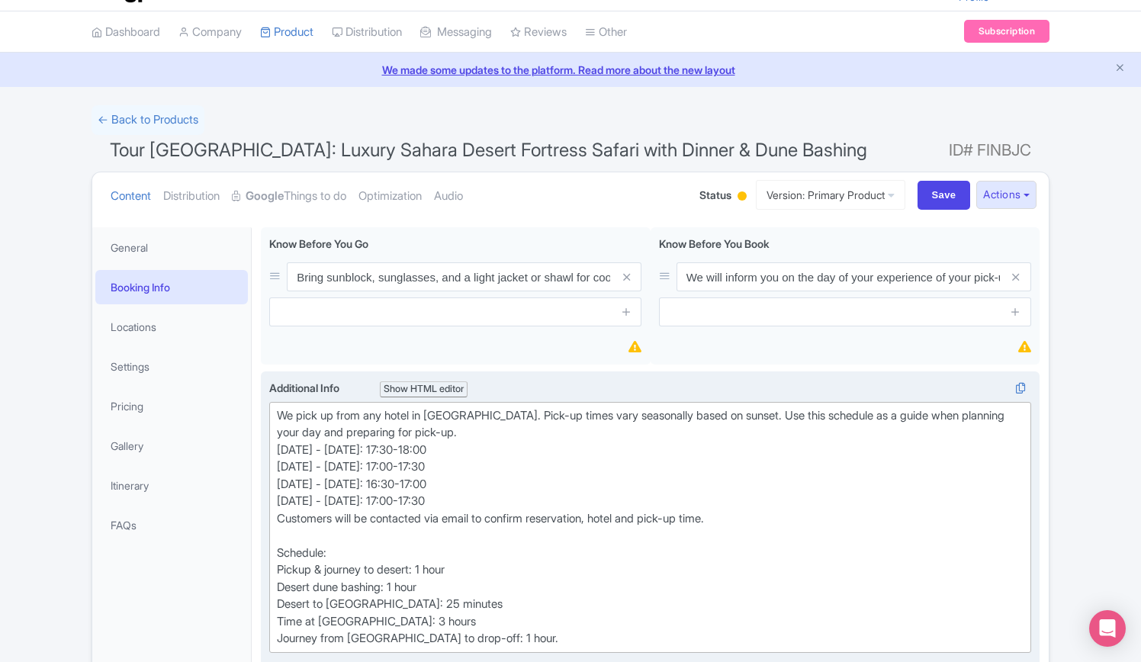
scroll to position [0, 0]
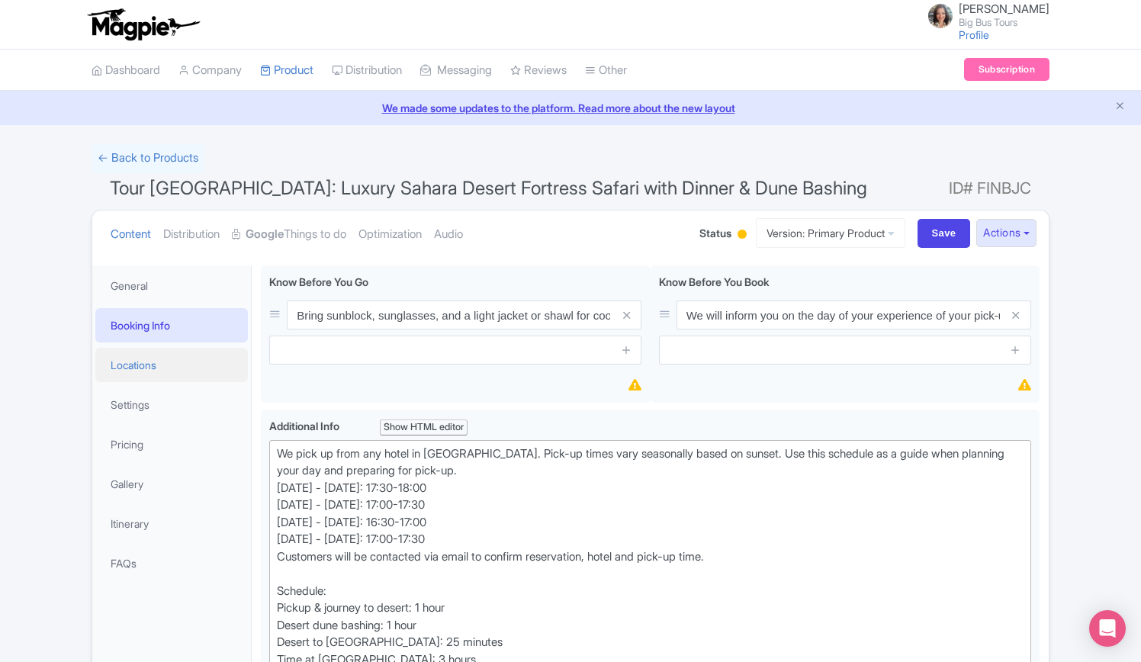
click at [127, 360] on link "Locations" at bounding box center [171, 365] width 152 height 34
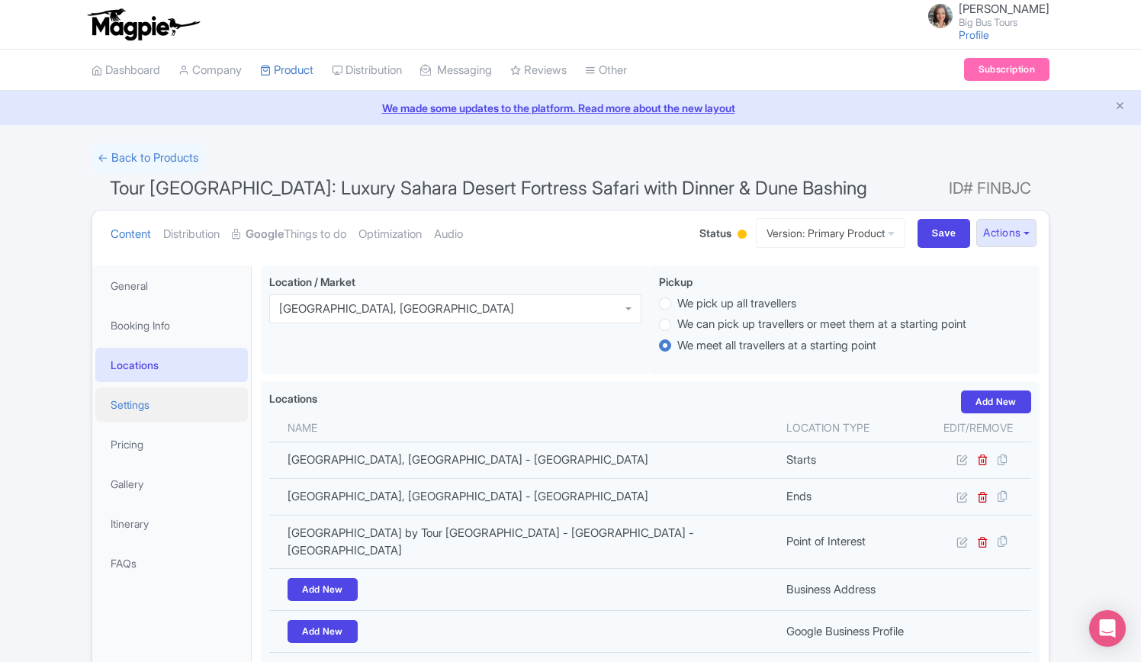
click at [152, 402] on link "Settings" at bounding box center [171, 404] width 152 height 34
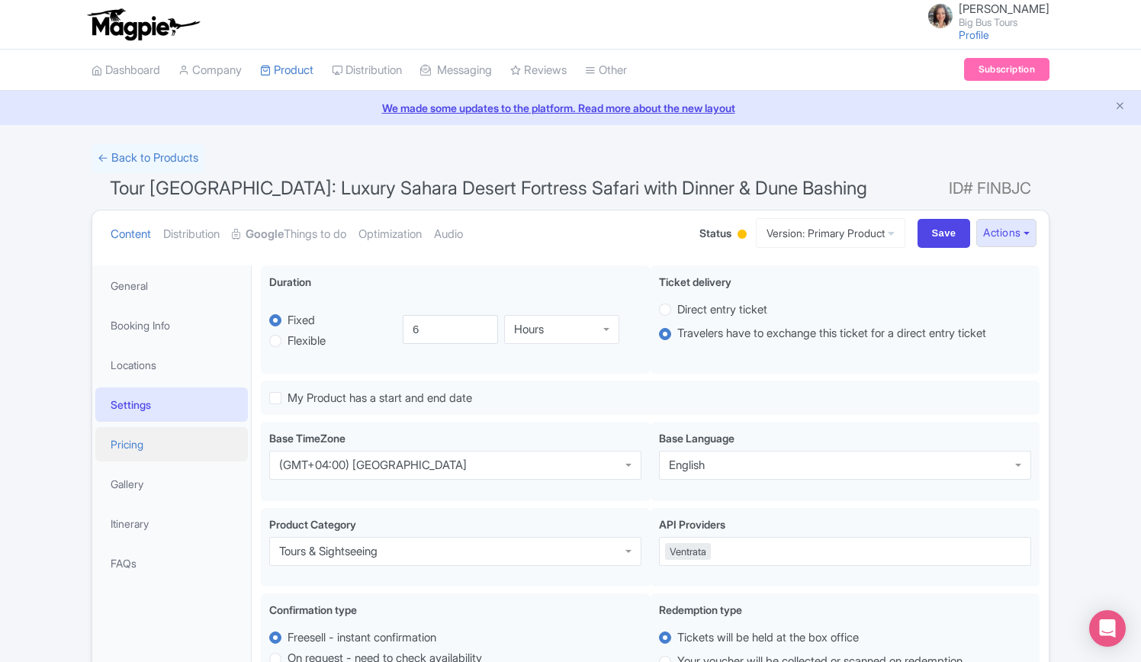
click at [139, 439] on link "Pricing" at bounding box center [171, 444] width 152 height 34
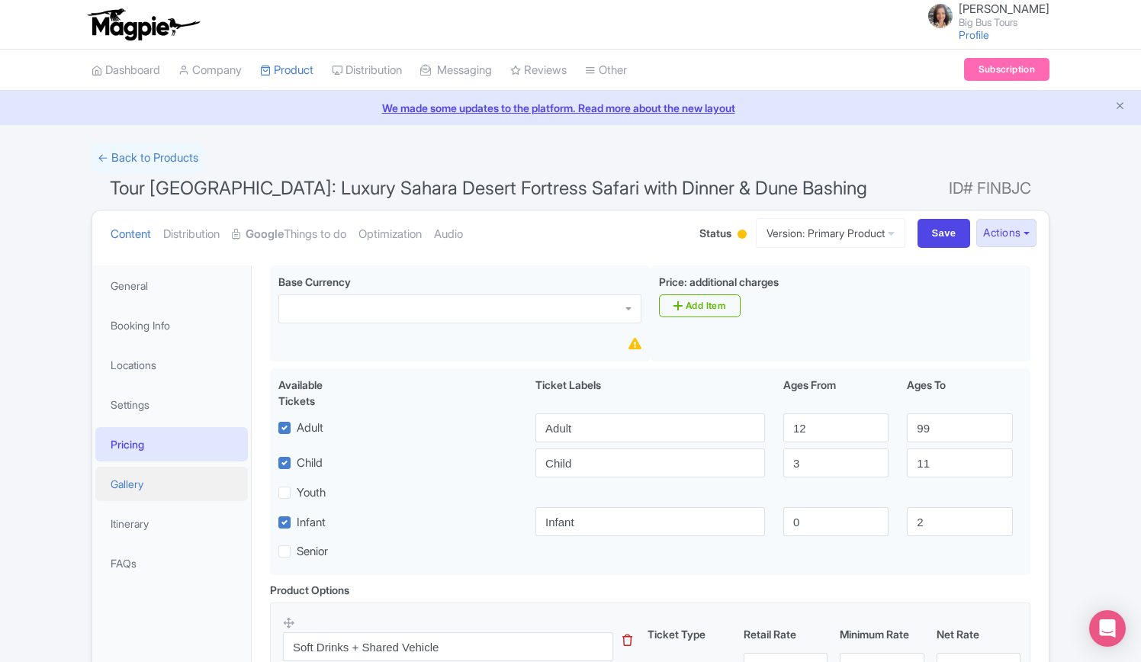
click at [143, 474] on link "Gallery" at bounding box center [171, 484] width 152 height 34
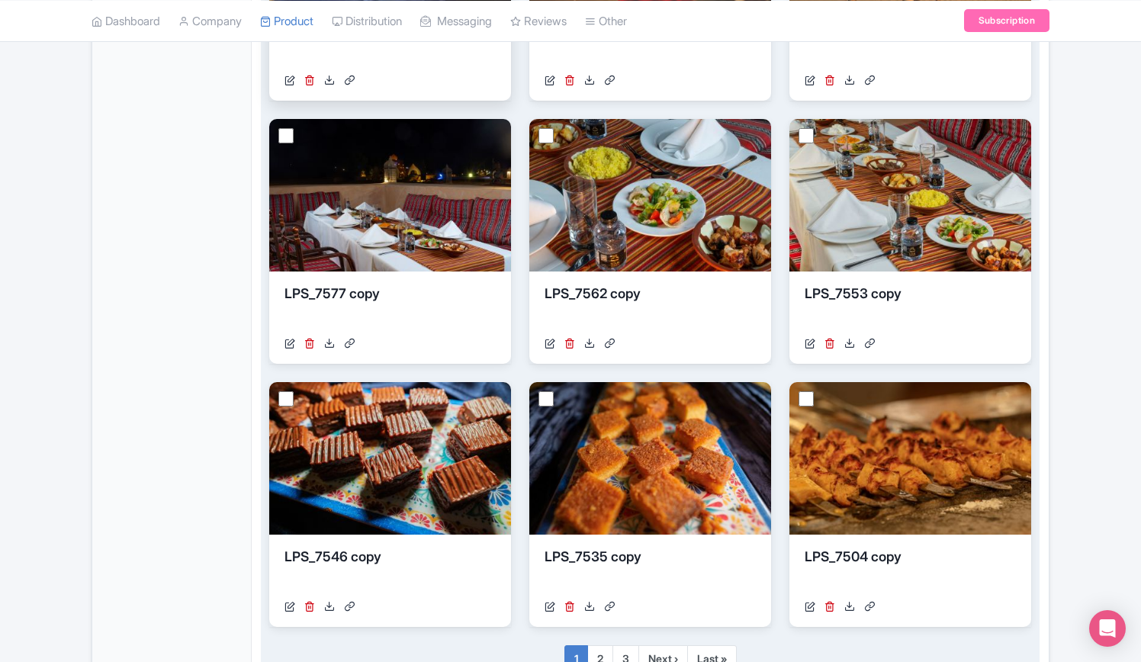
scroll to position [915, 0]
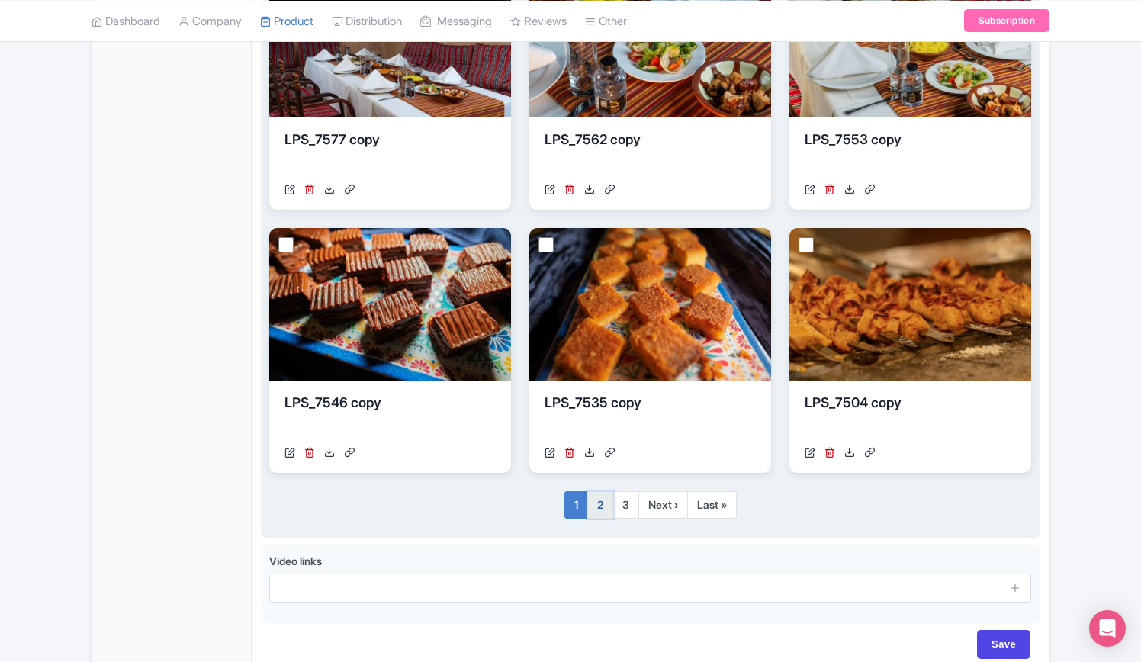
click at [601, 509] on link "2" at bounding box center [600, 504] width 26 height 27
click at [599, 505] on link "2" at bounding box center [600, 504] width 26 height 27
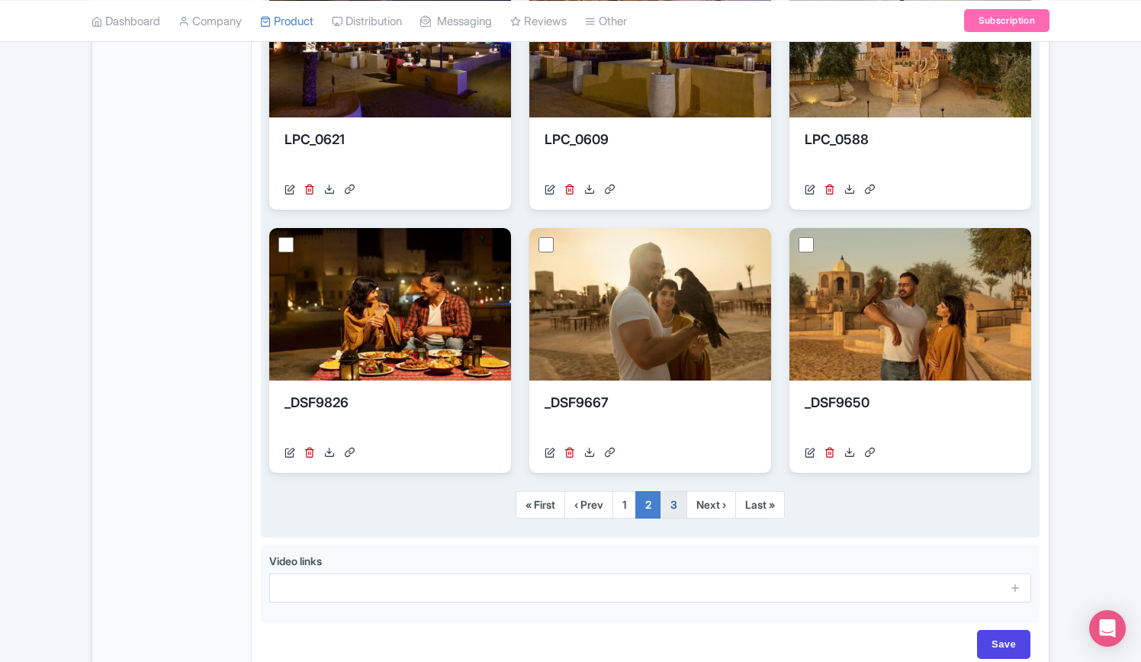
click at [660, 501] on link "2" at bounding box center [648, 504] width 26 height 27
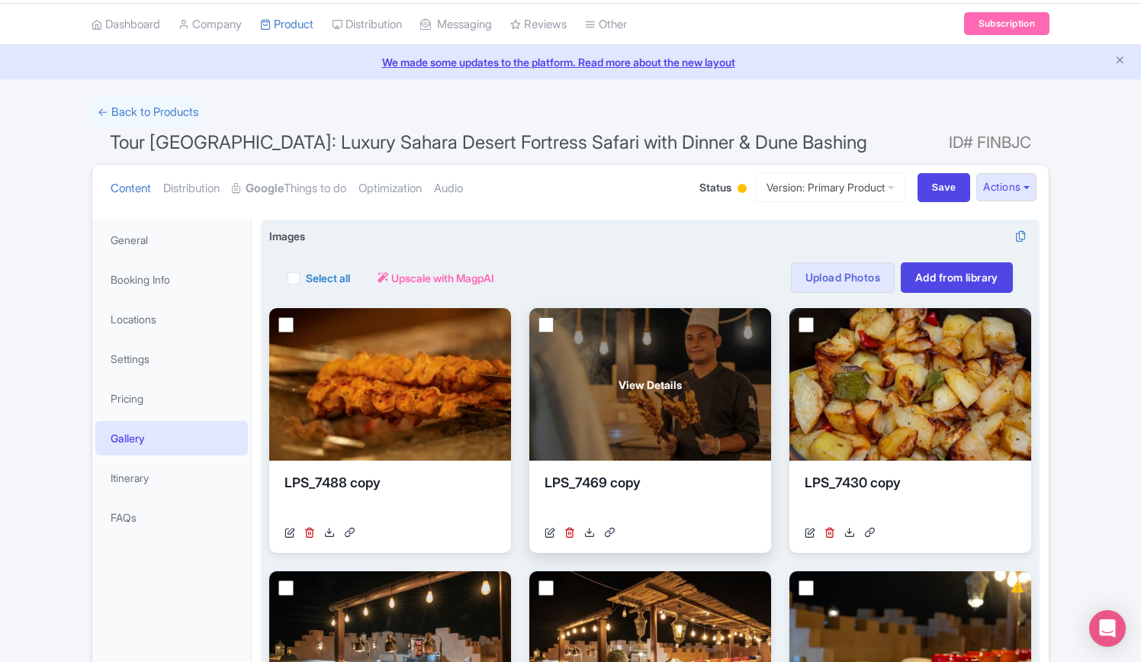
scroll to position [0, 0]
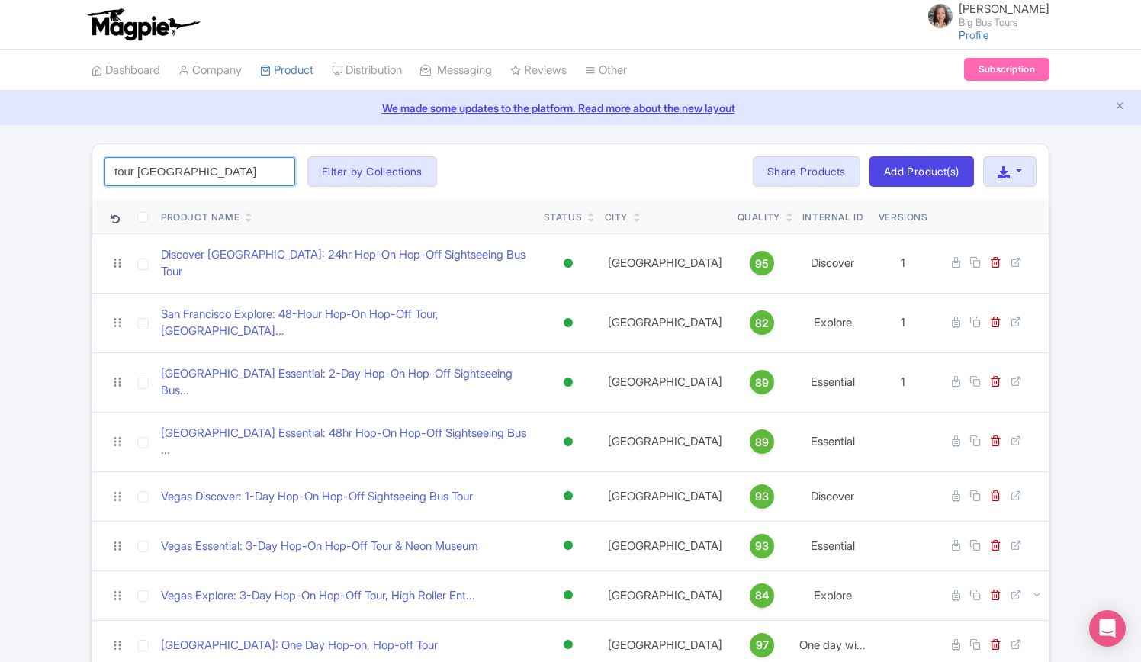
click at [206, 168] on input "tour [GEOGRAPHIC_DATA]" at bounding box center [199, 171] width 191 height 29
click button "Search" at bounding box center [0, 0] width 0 height 0
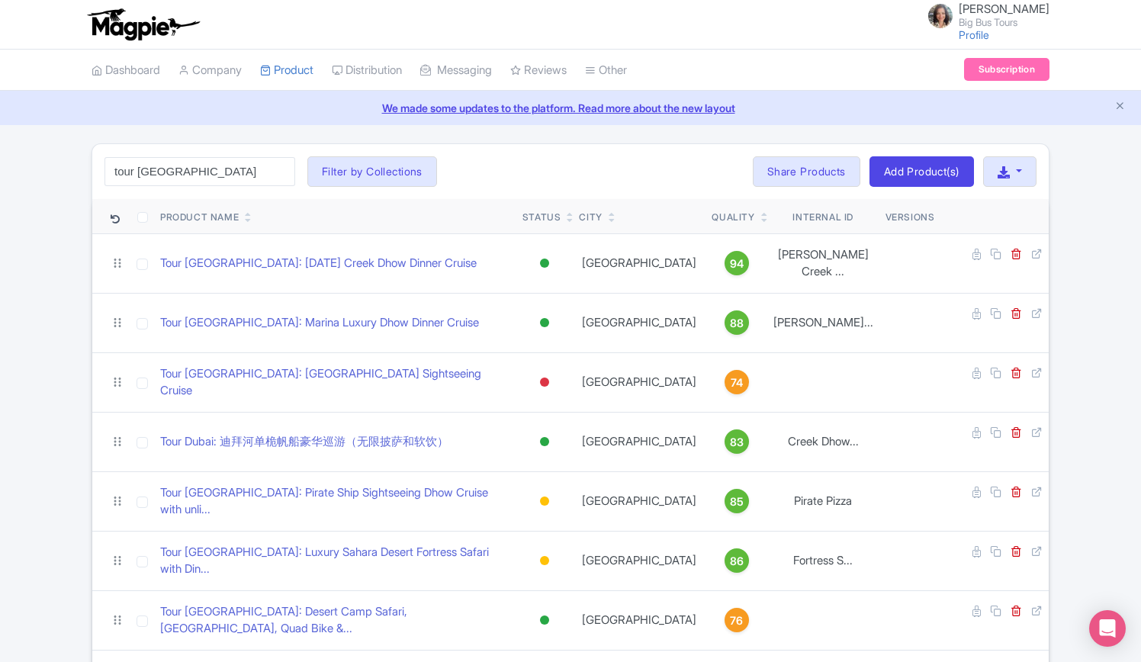
click at [561, 159] on div "tour [GEOGRAPHIC_DATA] Search Filter by Collections [PERSON_NAME] License [PERS…" at bounding box center [570, 171] width 956 height 55
click at [207, 173] on input "tour [GEOGRAPHIC_DATA]" at bounding box center [199, 171] width 191 height 29
click button "Search" at bounding box center [0, 0] width 0 height 0
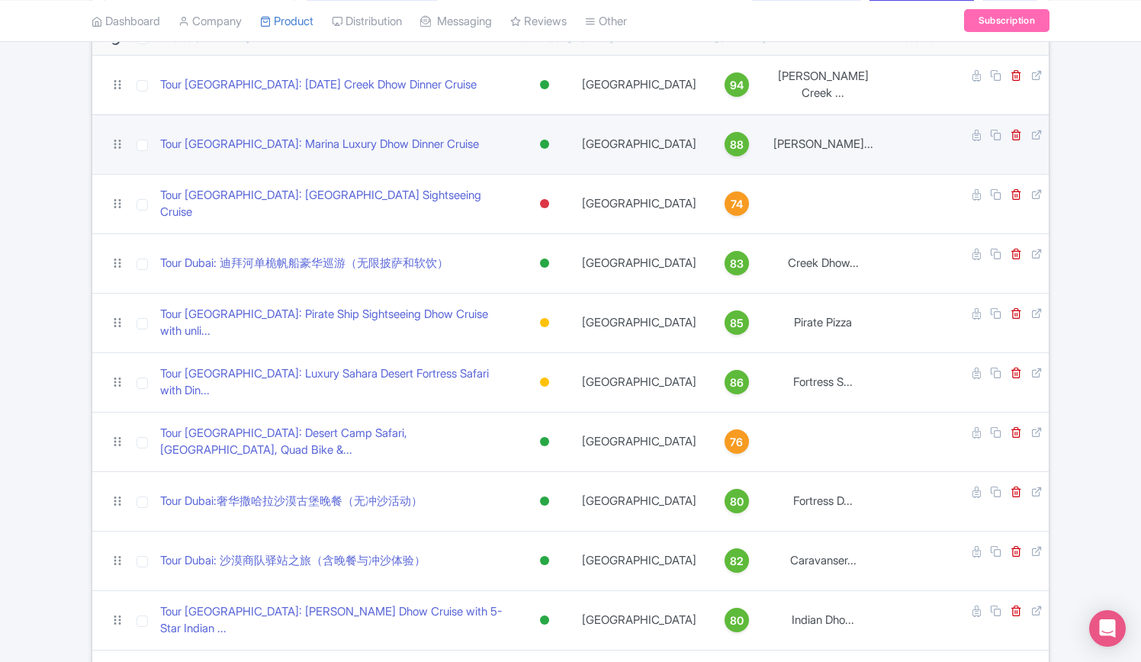
scroll to position [305, 0]
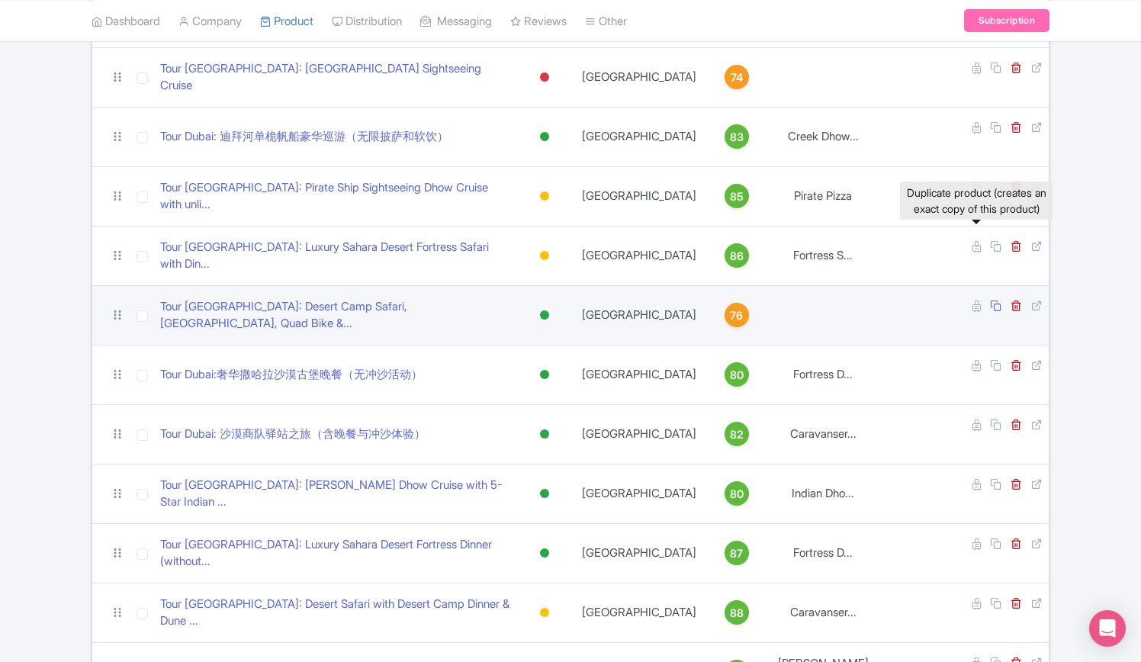
click at [990, 300] on icon at bounding box center [995, 305] width 11 height 11
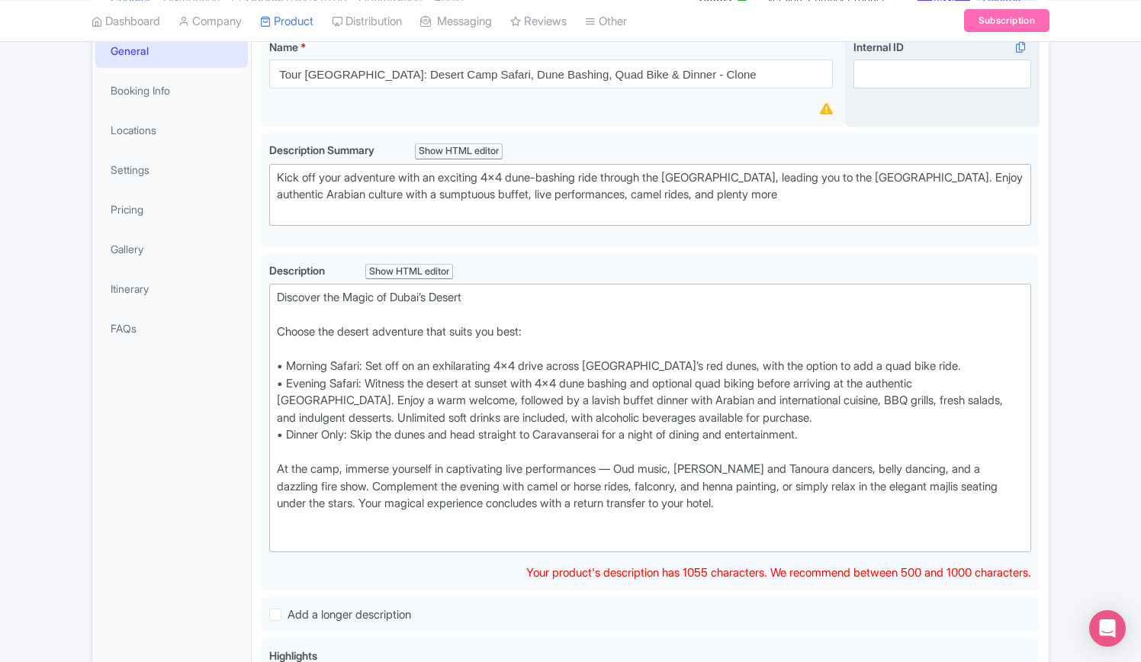
scroll to position [152, 0]
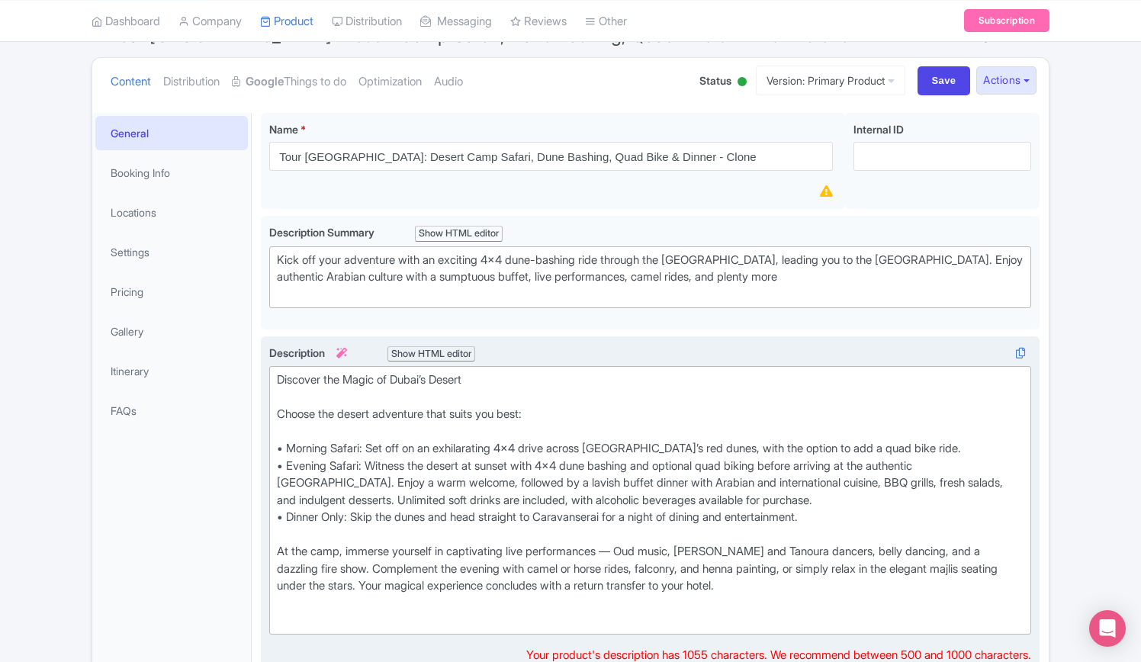
click at [279, 448] on div "Discover the Magic of Dubai’s Desert Choose the desert adventure that suits you…" at bounding box center [650, 500] width 746 height 258
type trix-editor "<lor>Ipsumdol sit Ametc ad Elits’d Eiusmo<te><in>Utlabo etd magnaa enimadmin ve…"
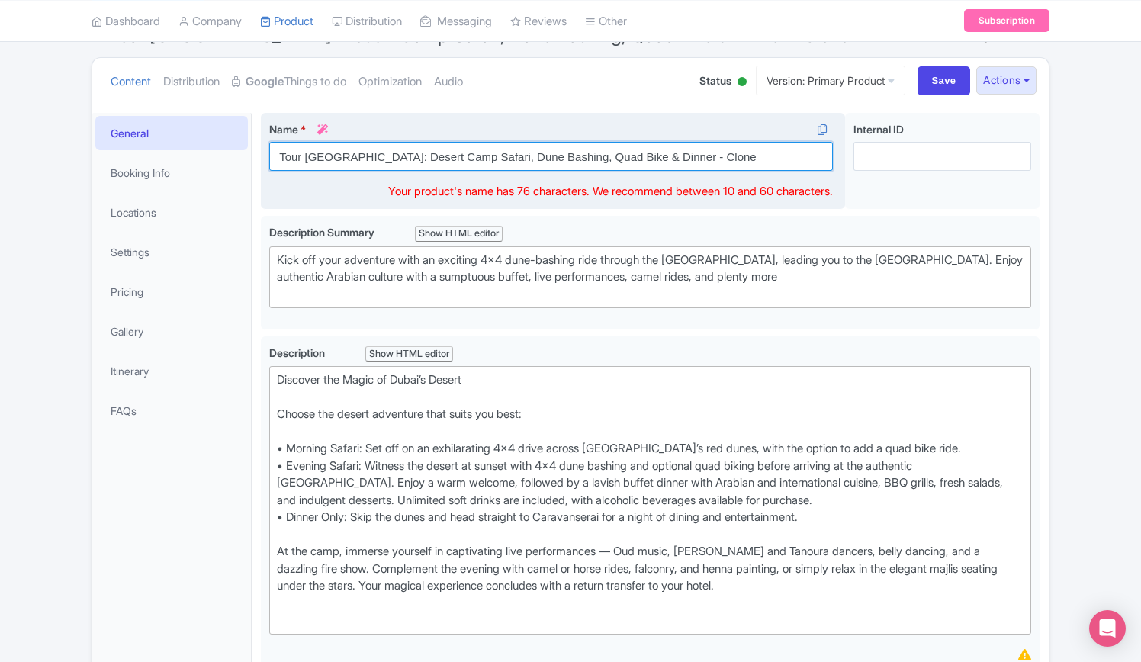
click at [343, 153] on input "Tour [GEOGRAPHIC_DATA]: Desert Camp Safari, Dune Bashing, Quad Bike & Dinner - …" at bounding box center [550, 156] width 563 height 29
drag, startPoint x: 720, startPoint y: 155, endPoint x: 666, endPoint y: 156, distance: 54.9
click at [666, 156] on input "Tour [GEOGRAPHIC_DATA]: Luxury Desert Camp Safari, [GEOGRAPHIC_DATA], Quad Bike…" at bounding box center [550, 156] width 563 height 29
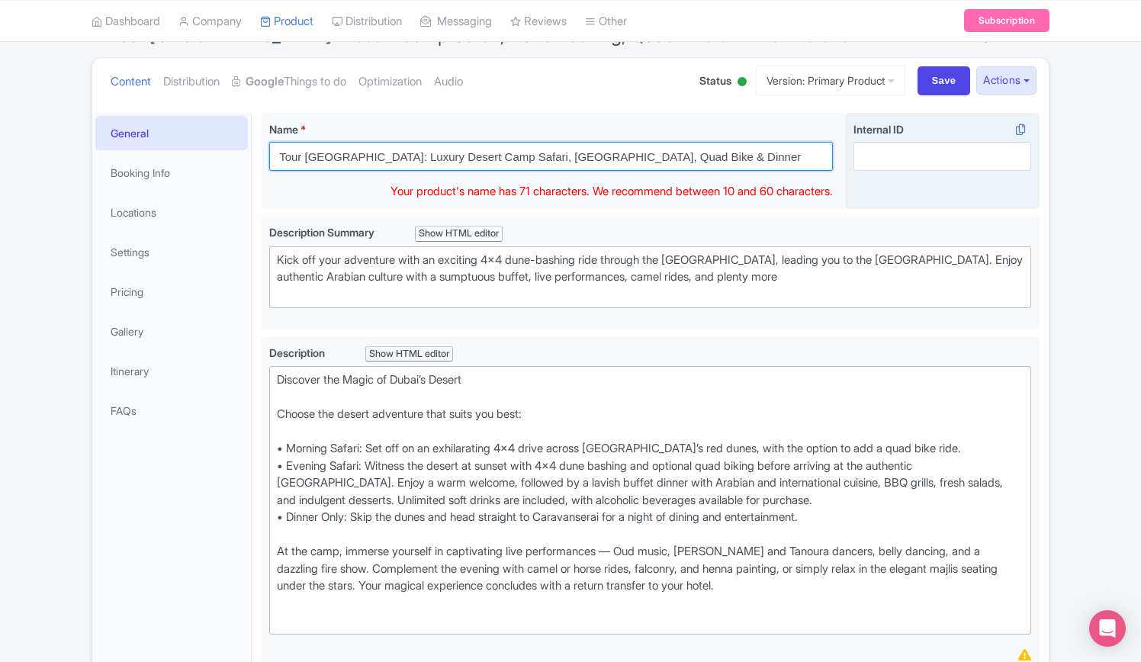
type input "Tour [GEOGRAPHIC_DATA]: Luxury Desert Camp Safari, [GEOGRAPHIC_DATA], Quad Bike…"
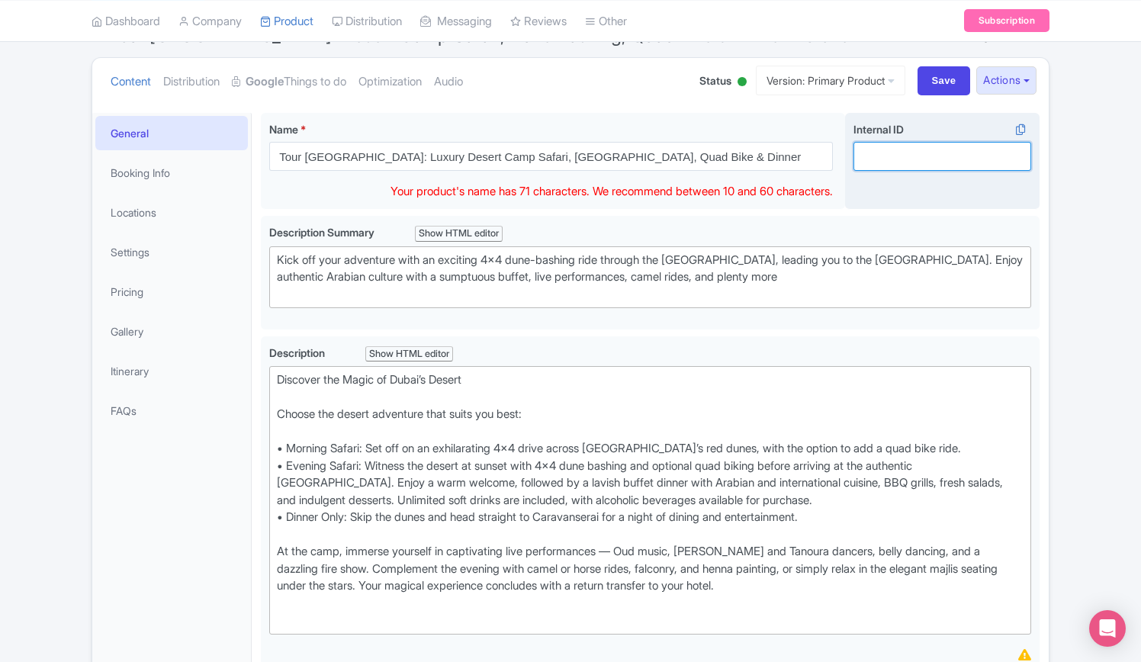
click at [929, 160] on input "Internal ID i" at bounding box center [942, 156] width 178 height 29
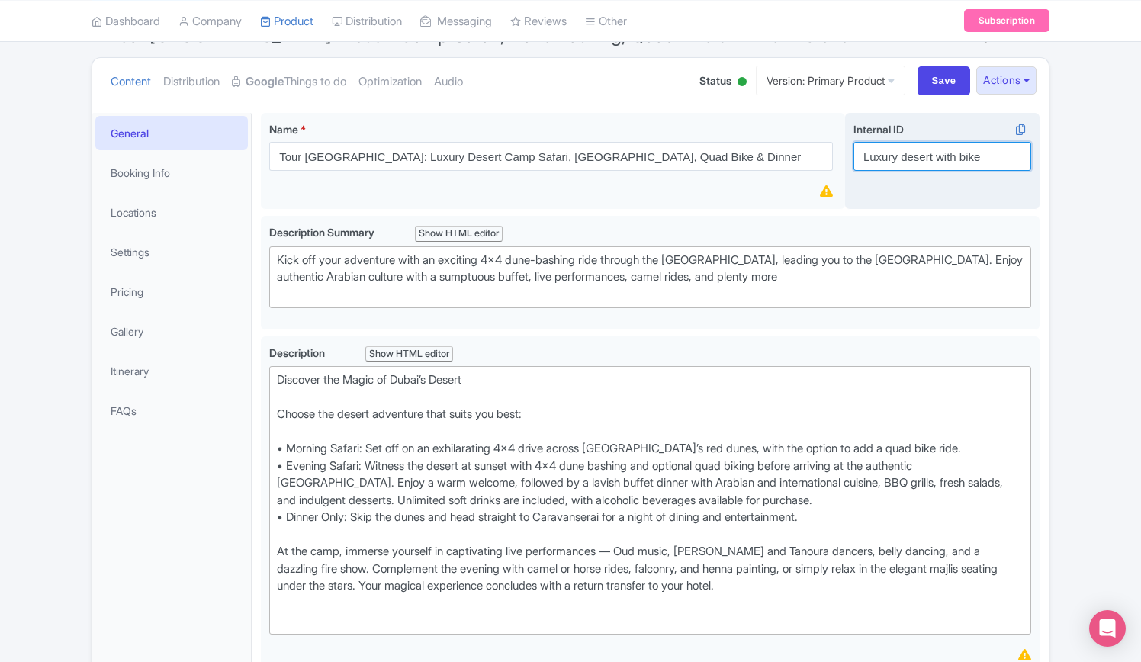
drag, startPoint x: 961, startPoint y: 155, endPoint x: 937, endPoint y: 155, distance: 23.6
click at [937, 155] on input "Luxury desert with bike" at bounding box center [942, 156] width 178 height 29
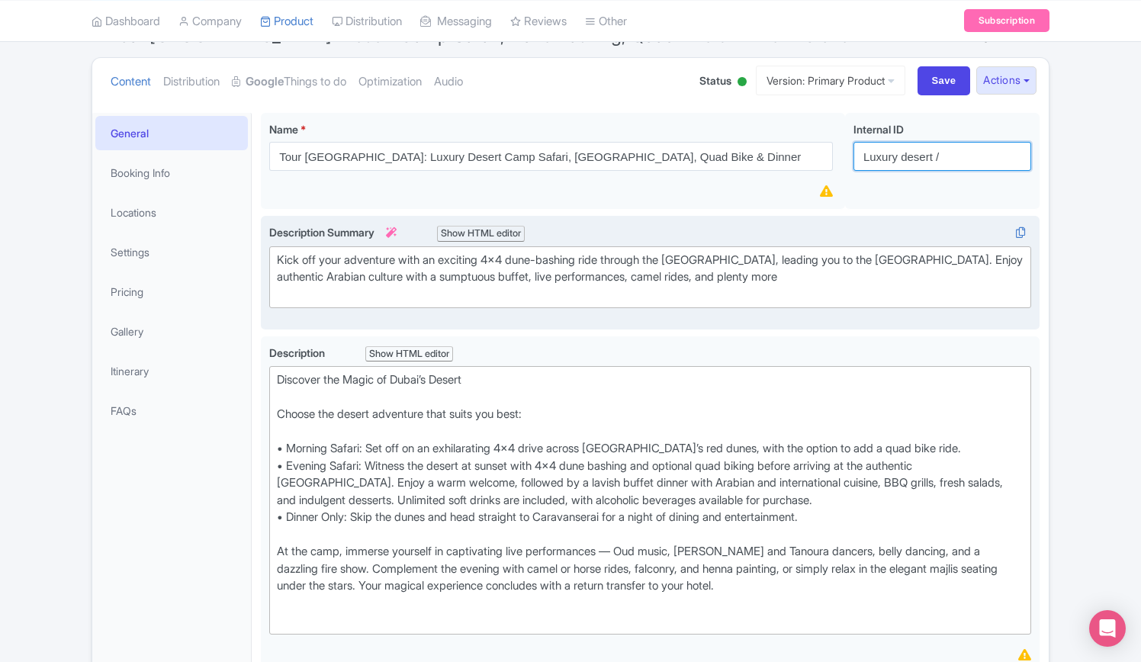
type input "Luxury desert /"
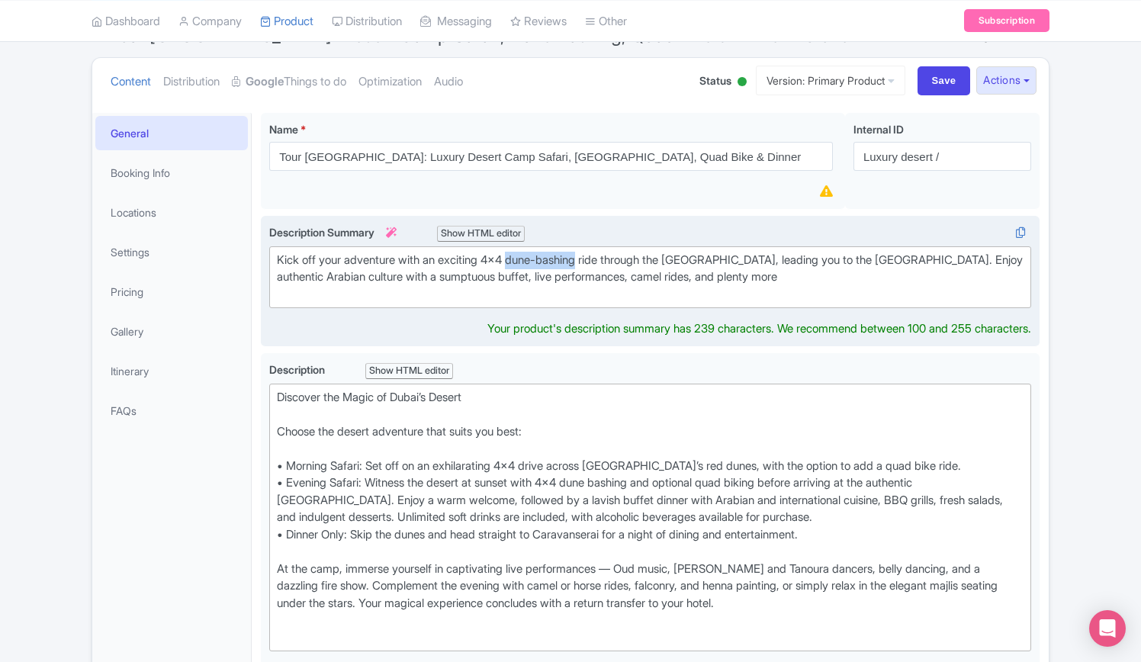
drag, startPoint x: 589, startPoint y: 255, endPoint x: 518, endPoint y: 253, distance: 70.9
click at [518, 253] on div "Kick off your adventure with an exciting 4x4 dune-bashing ride through the [GEO…" at bounding box center [650, 278] width 746 height 52
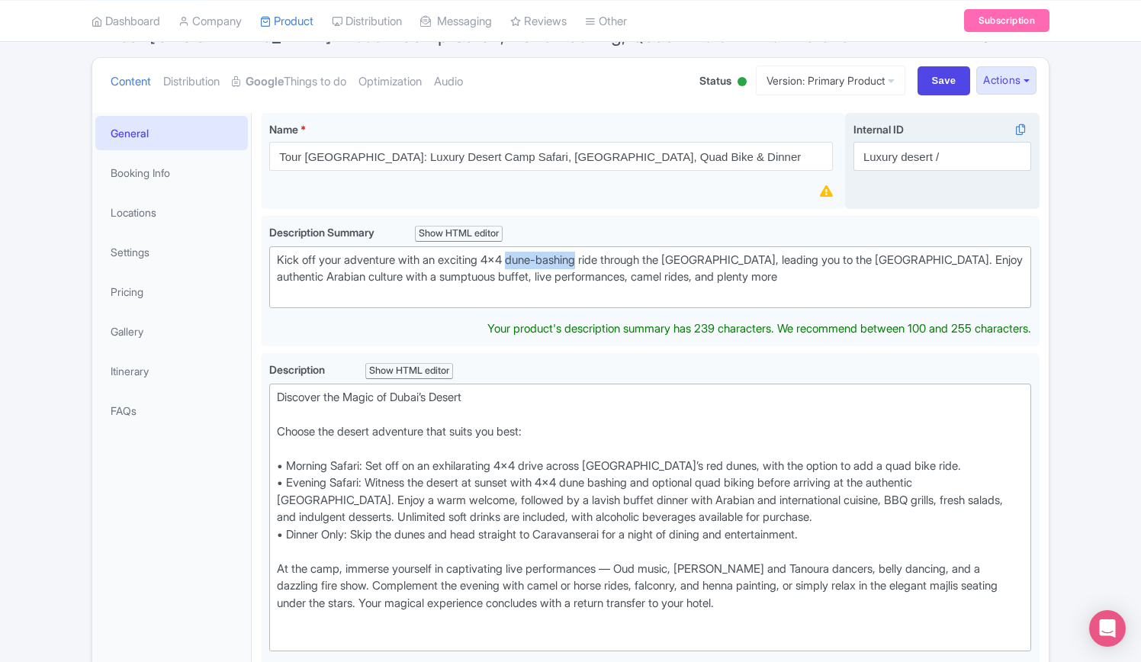
type trix-editor "<div>Kick off your adventure with an exciting 4x4 dune-bashing ride through the…"
copy div "dune-bashing"
click at [959, 158] on input "Luxury desert /" at bounding box center [942, 156] width 178 height 29
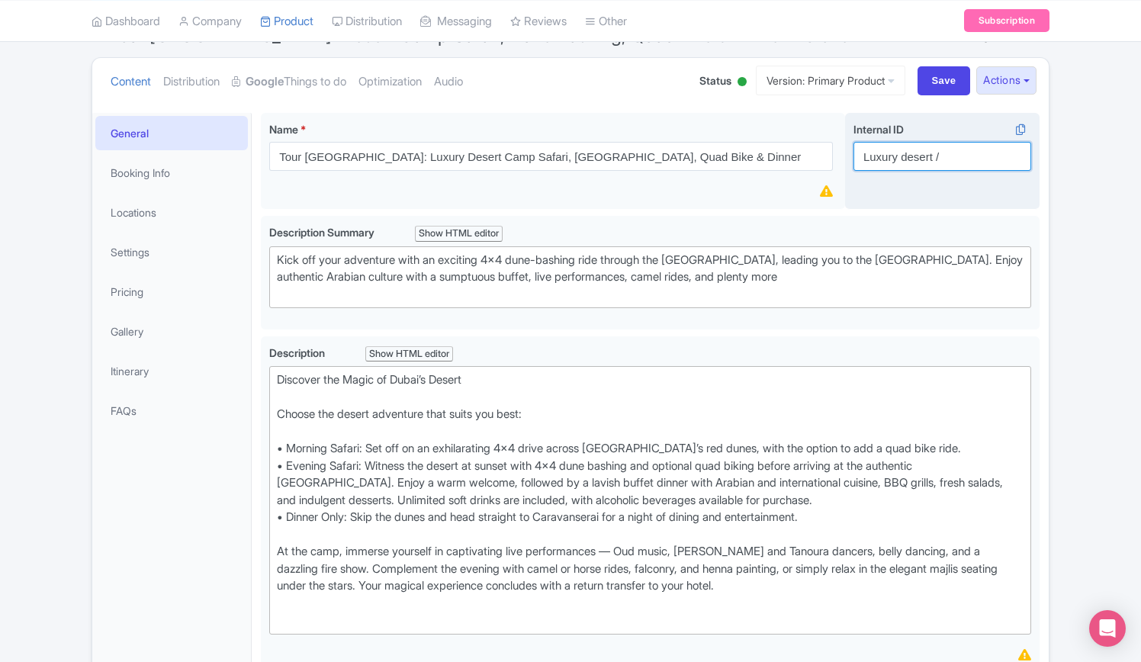
paste input "dune-bashing"
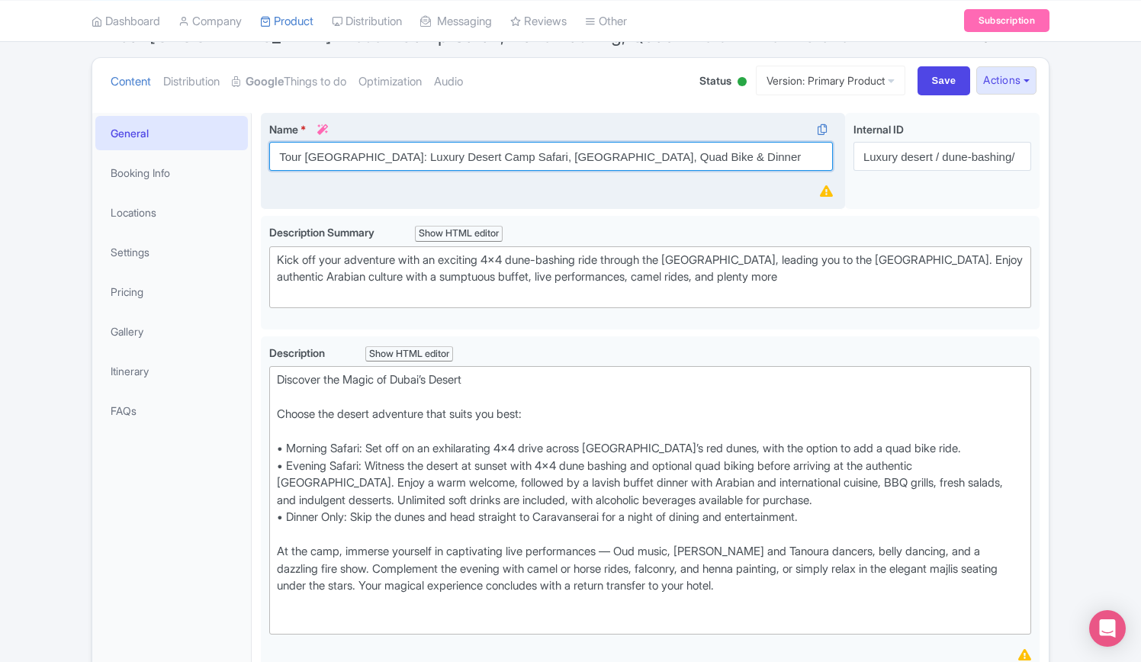
click at [572, 153] on input "Tour [GEOGRAPHIC_DATA]: Luxury Desert Camp Safari, [GEOGRAPHIC_DATA], Quad Bike…" at bounding box center [550, 156] width 563 height 29
drag, startPoint x: 563, startPoint y: 155, endPoint x: 619, endPoint y: 152, distance: 55.7
click at [619, 152] on input "Tour [GEOGRAPHIC_DATA]: Luxury Desert Camp Safari, [GEOGRAPHIC_DATA], Quad Bike…" at bounding box center [550, 156] width 563 height 29
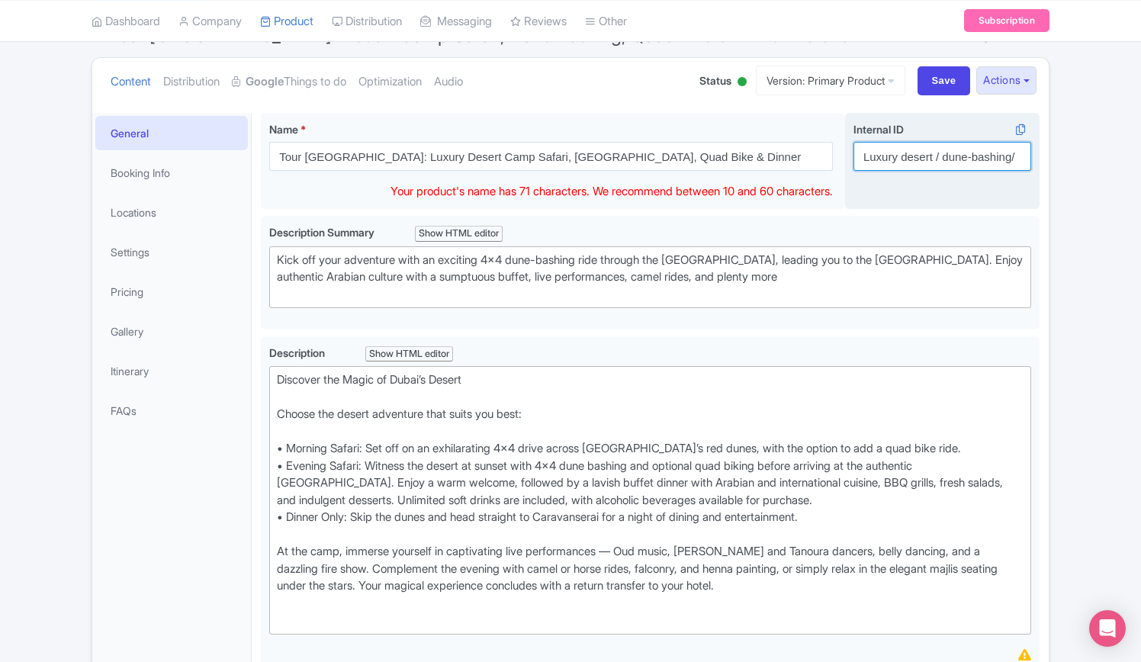
click at [1016, 156] on input "Luxury desert / dune-bashing/" at bounding box center [942, 156] width 178 height 29
paste input "Quad Bike"
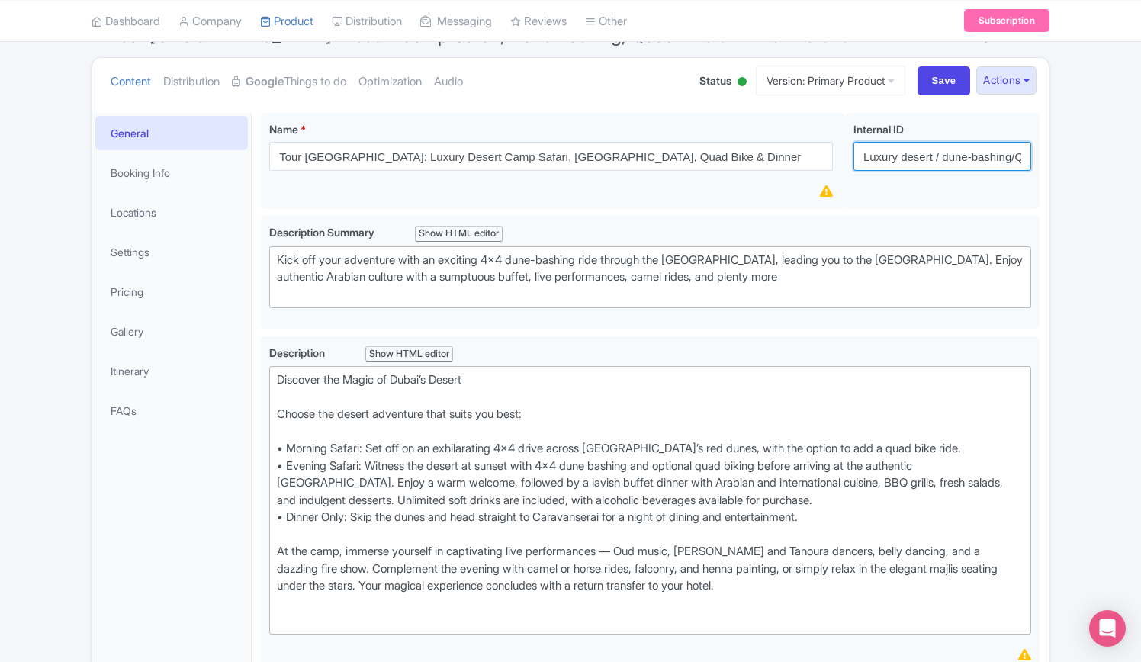
scroll to position [0, 50]
type input "Luxury desert / dune-bashing/Quad Bike"
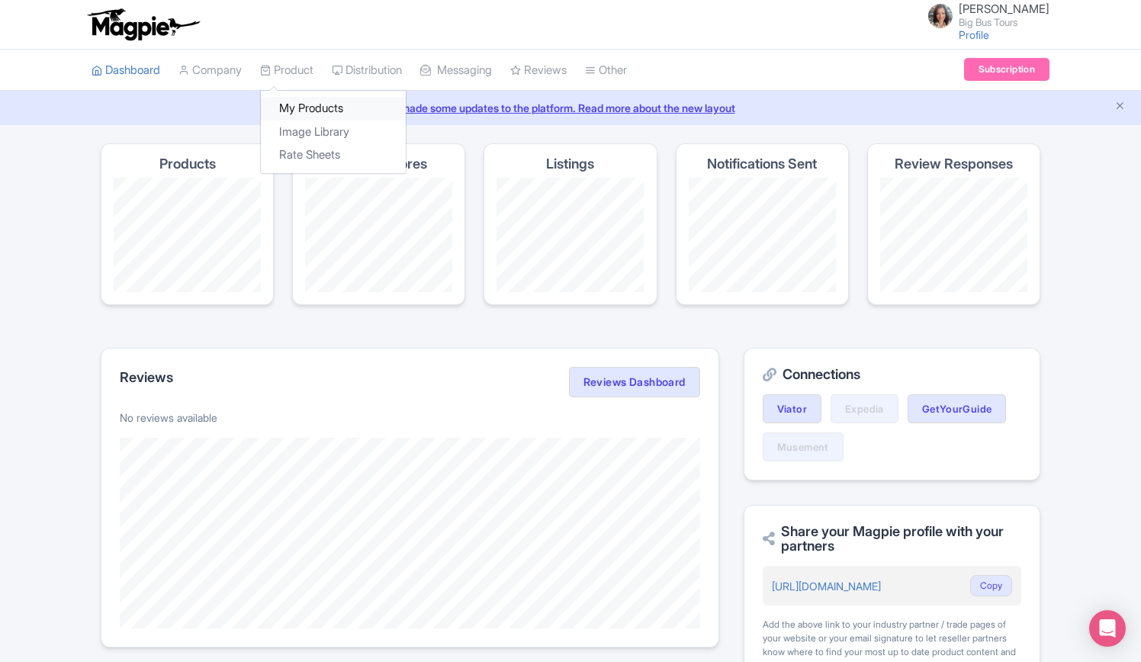
click at [303, 109] on link "My Products" at bounding box center [333, 109] width 145 height 24
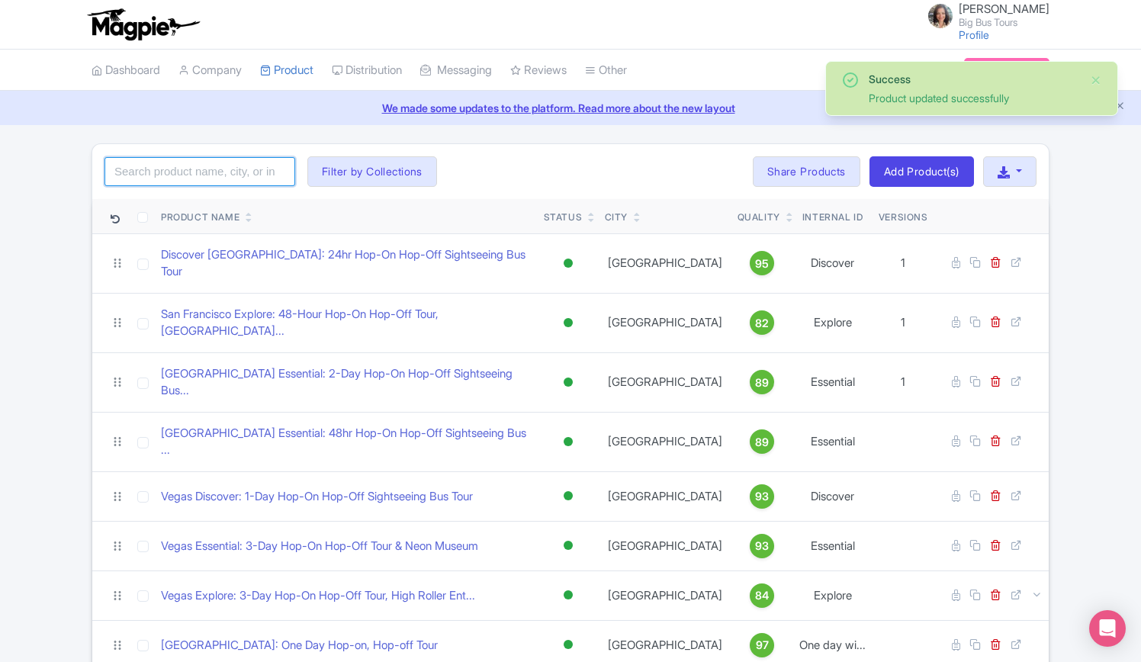
drag, startPoint x: 239, startPoint y: 173, endPoint x: 241, endPoint y: 165, distance: 8.0
click at [239, 173] on input "search" at bounding box center [199, 171] width 191 height 29
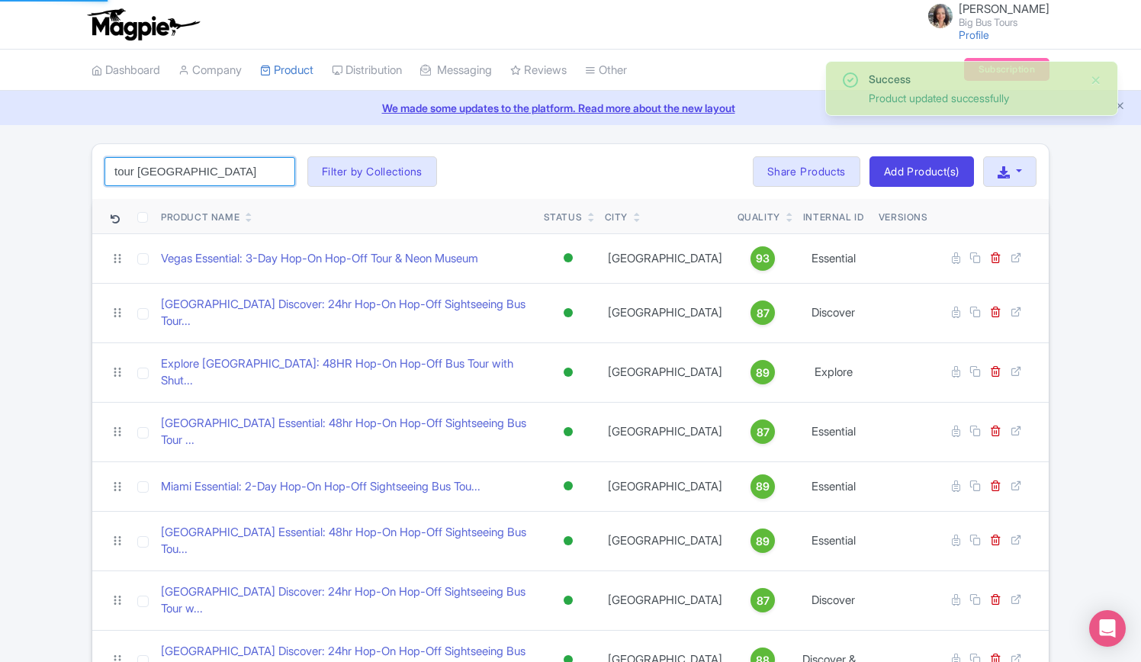
type input "tour [GEOGRAPHIC_DATA]"
click button "Search" at bounding box center [0, 0] width 0 height 0
